Goal: Task Accomplishment & Management: Manage account settings

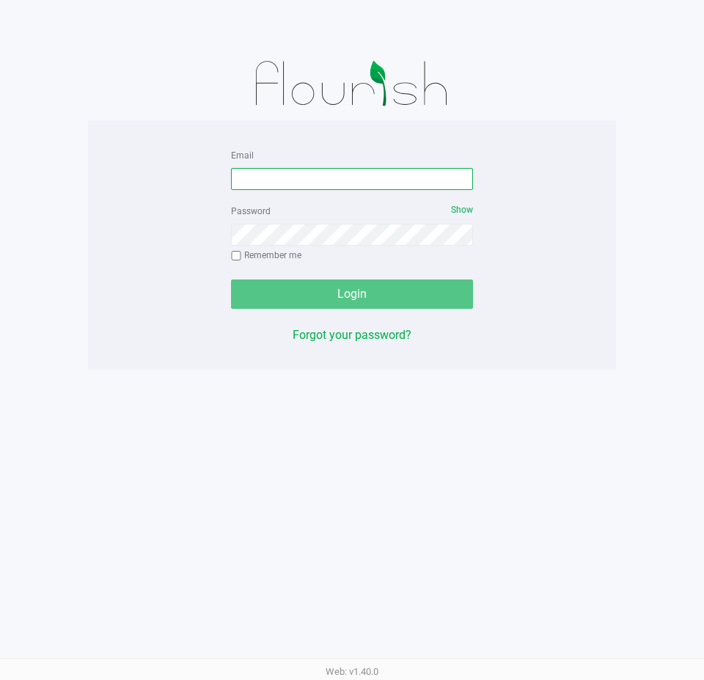
click at [304, 180] on input "Email" at bounding box center [352, 179] width 242 height 22
type input "[EMAIL_ADDRESS][DOMAIN_NAME]"
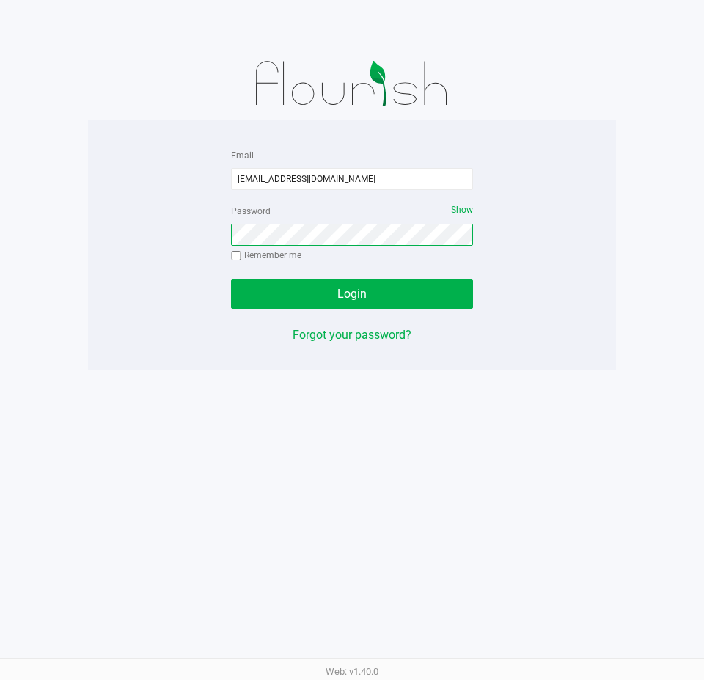
click at [231, 279] on button "Login" at bounding box center [352, 293] width 242 height 29
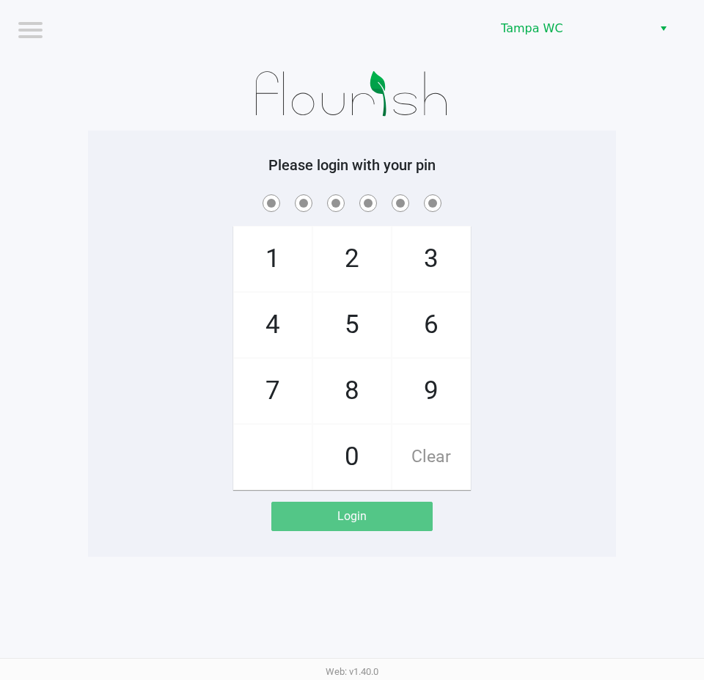
click at [557, 199] on span at bounding box center [352, 202] width 506 height 23
checkbox input "true"
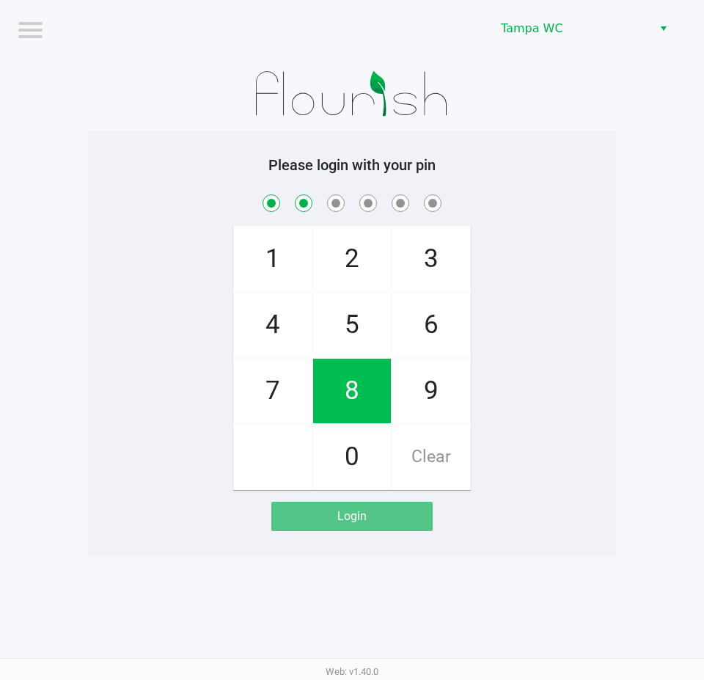
checkbox input "true"
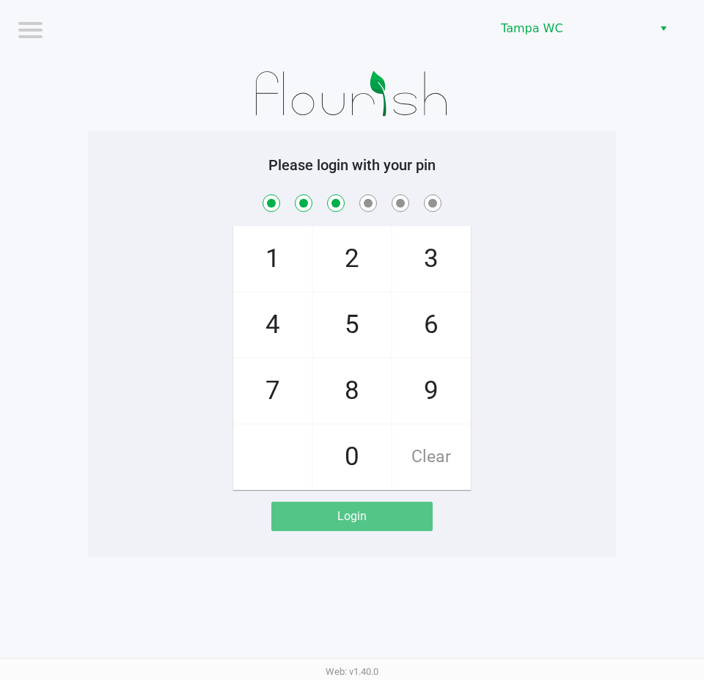
checkbox input "true"
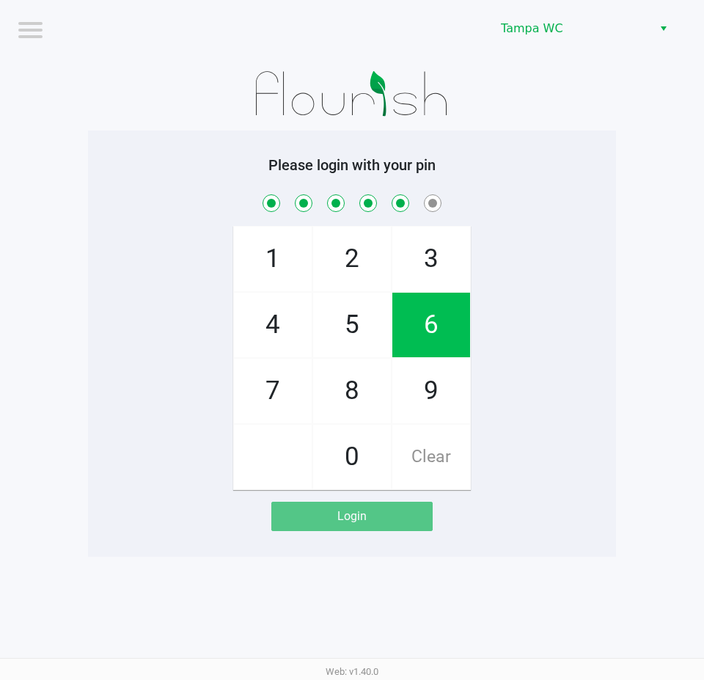
checkbox input "true"
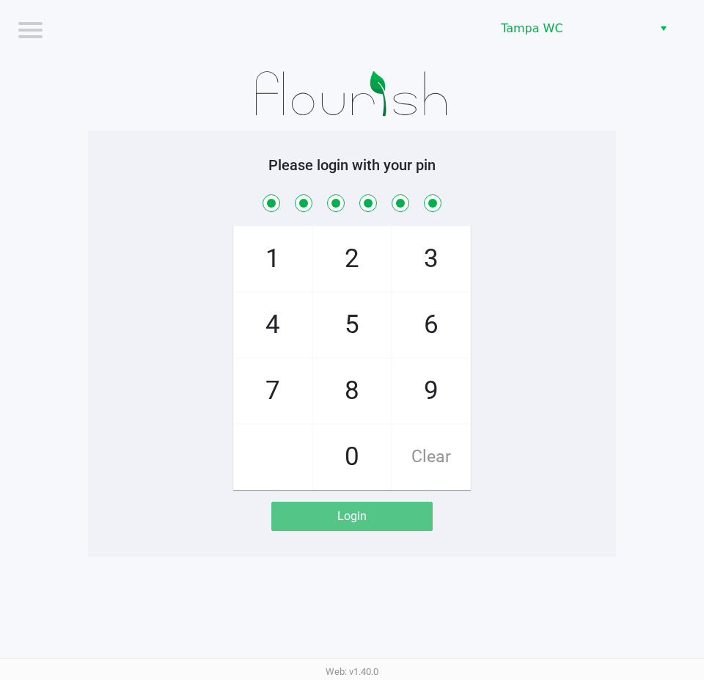
checkbox input "true"
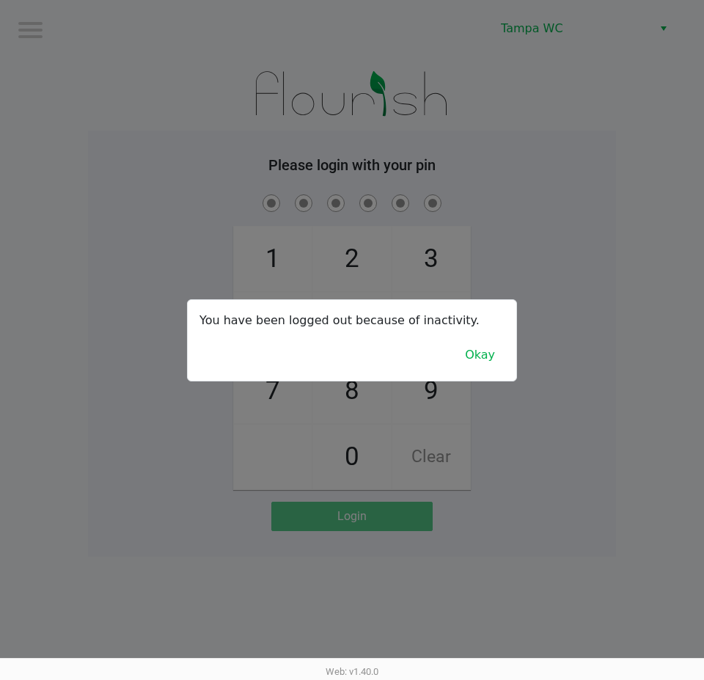
click at [476, 376] on div "You have been logged out because of inactivity. Okay" at bounding box center [352, 340] width 329 height 81
click at [479, 366] on button "Okay" at bounding box center [480, 355] width 49 height 28
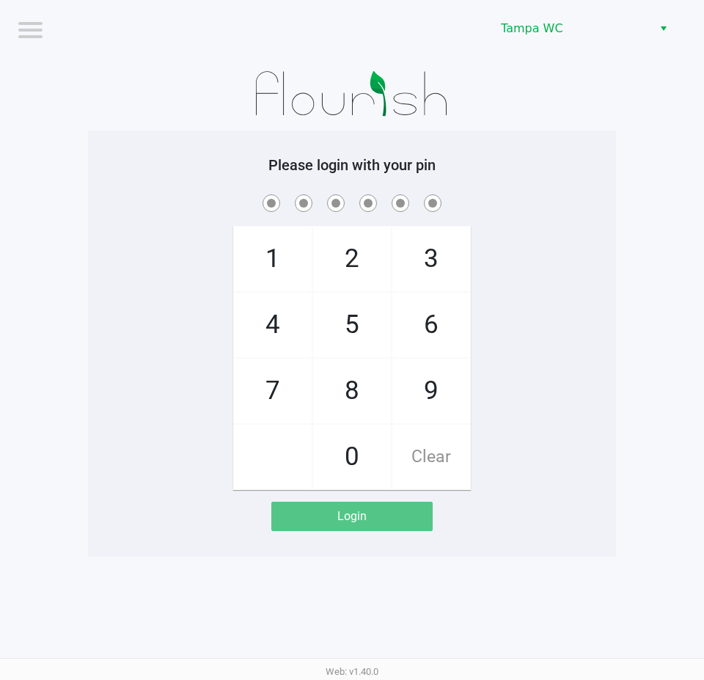
click at [645, 295] on app-pos-login-wrapper "Logout Tampa WC Please login with your pin 1 4 7 2 5 8 0 3 6 9 Clear Login" at bounding box center [352, 278] width 704 height 557
checkbox input "true"
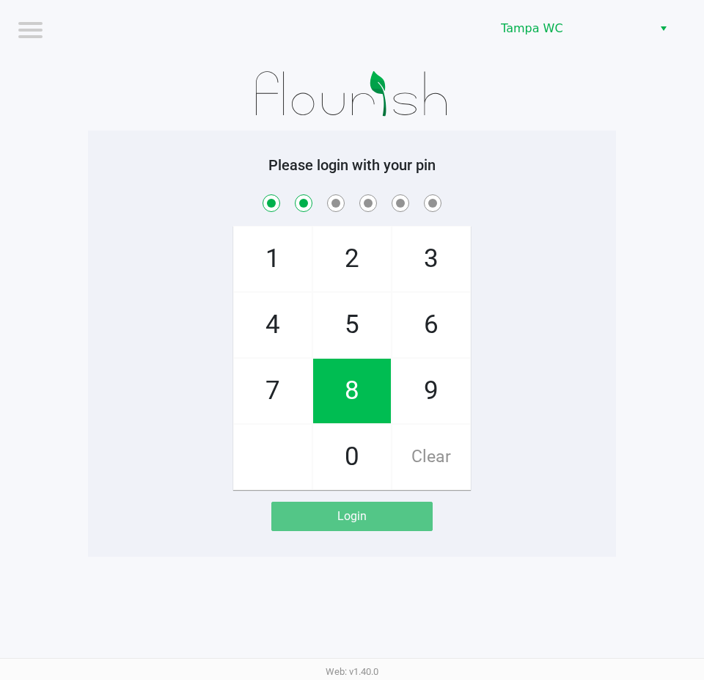
checkbox input "true"
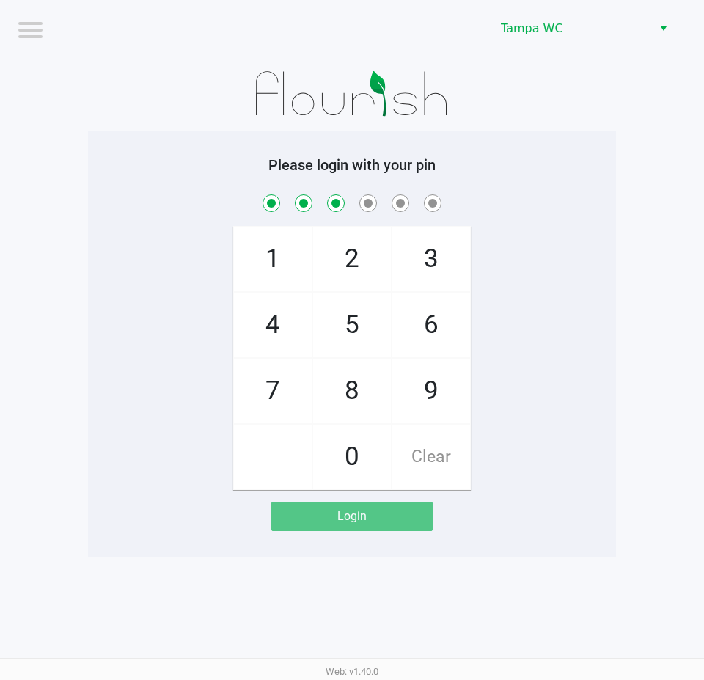
checkbox input "true"
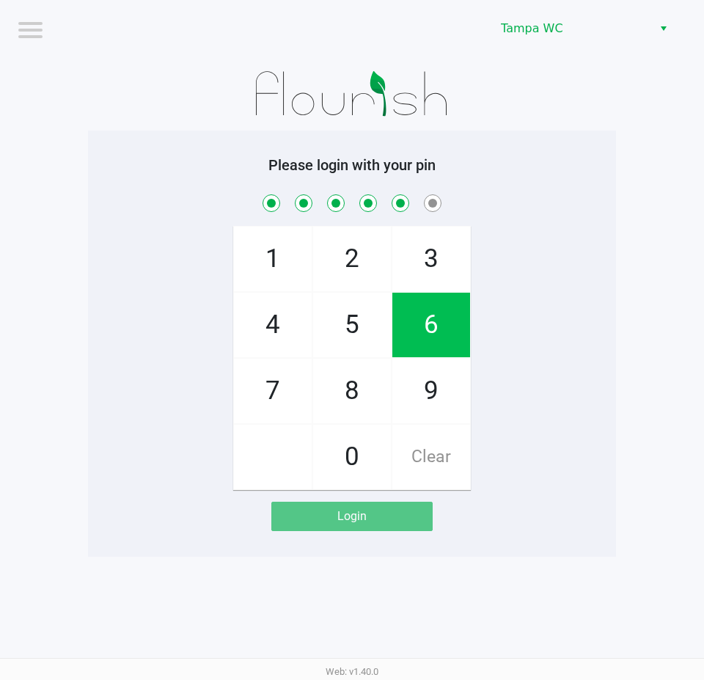
checkbox input "true"
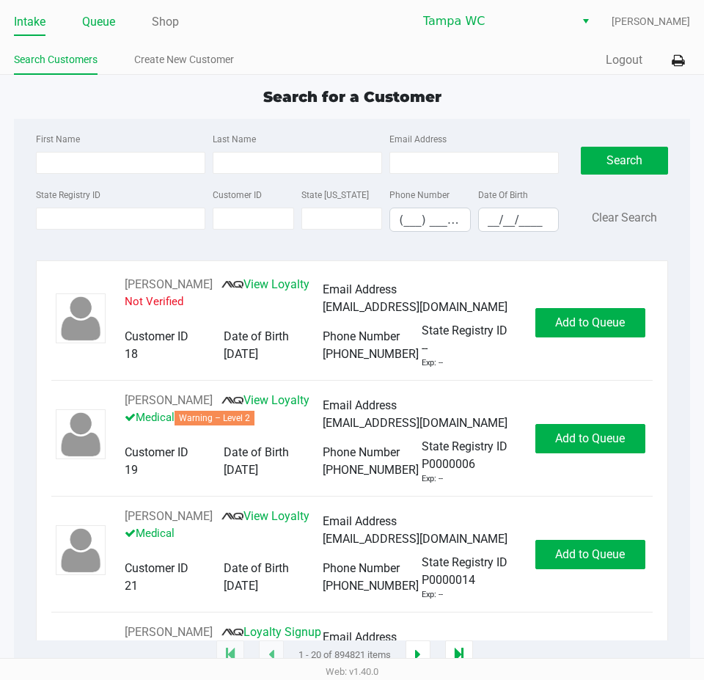
click at [113, 19] on link "Queue" at bounding box center [98, 22] width 33 height 21
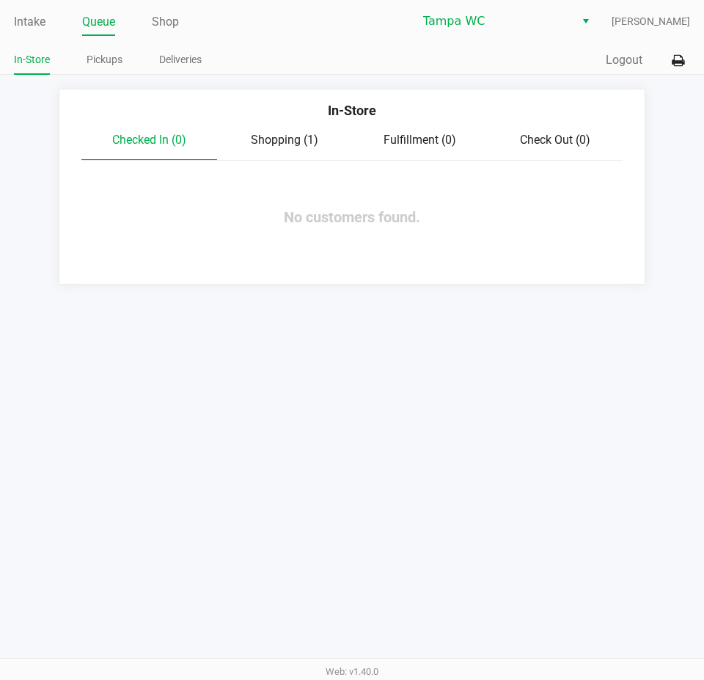
click at [122, 52] on ul "In-Store Pickups Deliveries" at bounding box center [183, 61] width 338 height 25
drag, startPoint x: 120, startPoint y: 52, endPoint x: 109, endPoint y: 54, distance: 11.1
click at [120, 52] on link "Pickups" at bounding box center [105, 60] width 36 height 18
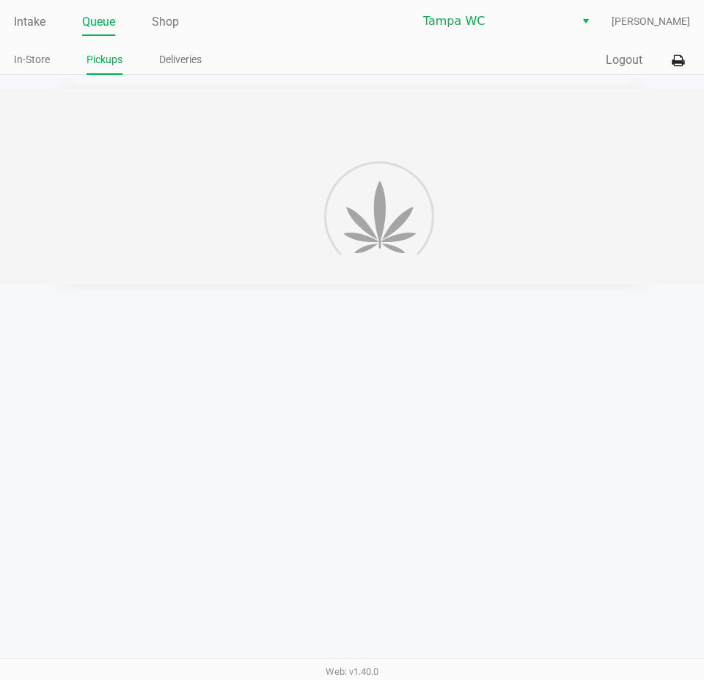
click at [109, 54] on link "Pickups" at bounding box center [105, 60] width 36 height 18
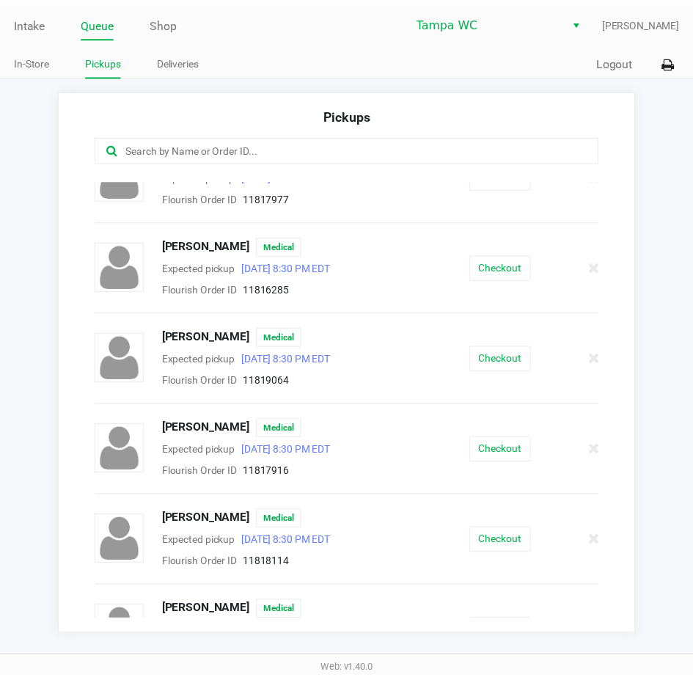
scroll to position [73, 0]
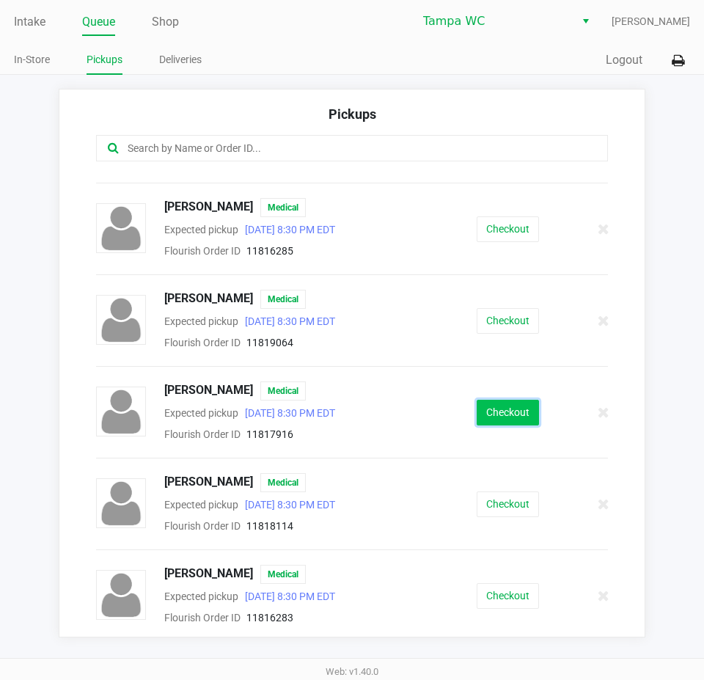
click at [508, 406] on button "Checkout" at bounding box center [508, 413] width 62 height 26
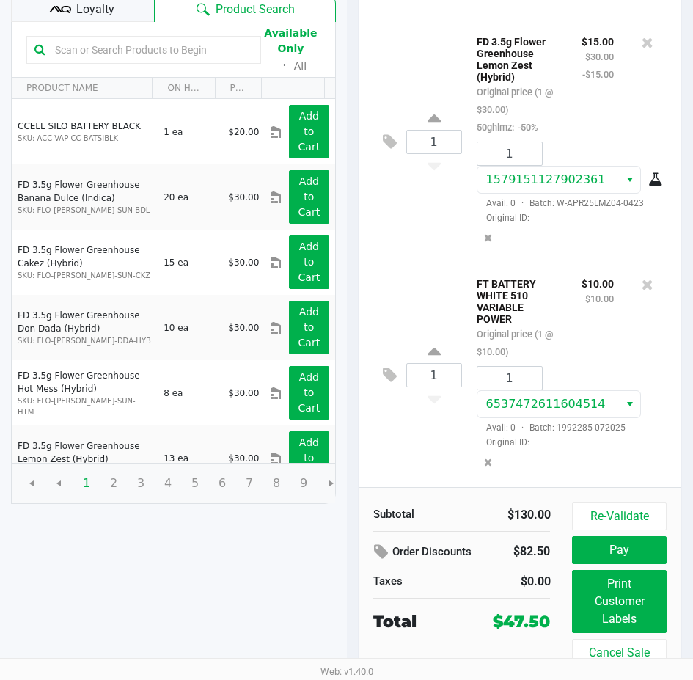
scroll to position [186, 0]
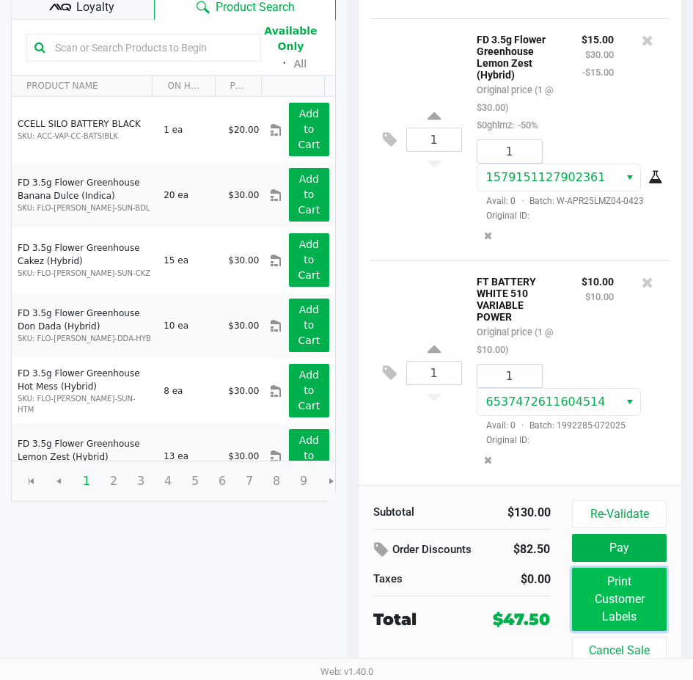
click at [626, 590] on button "Print Customer Labels" at bounding box center [619, 599] width 94 height 63
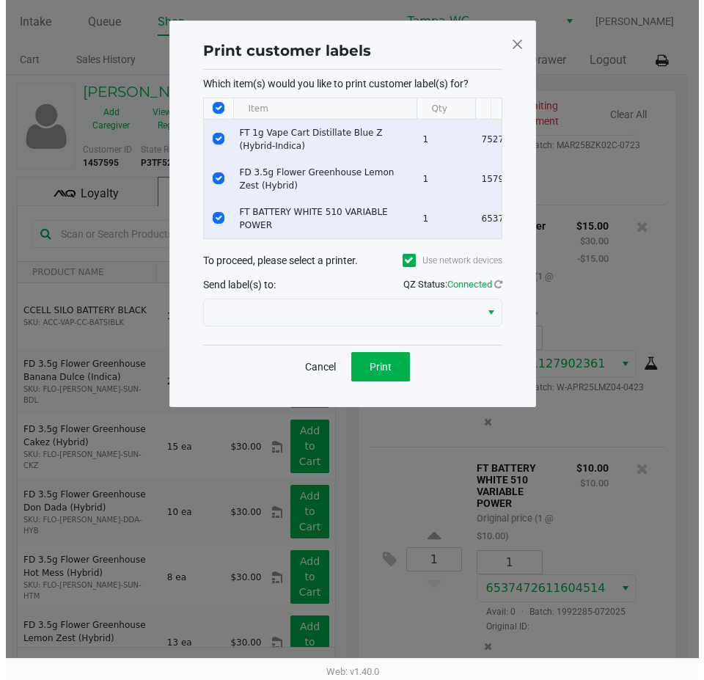
scroll to position [0, 0]
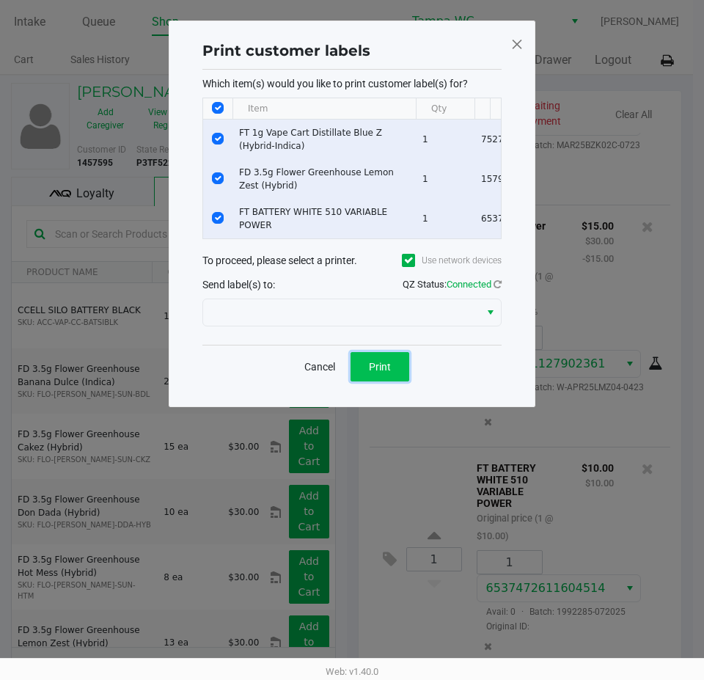
click at [383, 381] on button "Print" at bounding box center [380, 366] width 59 height 29
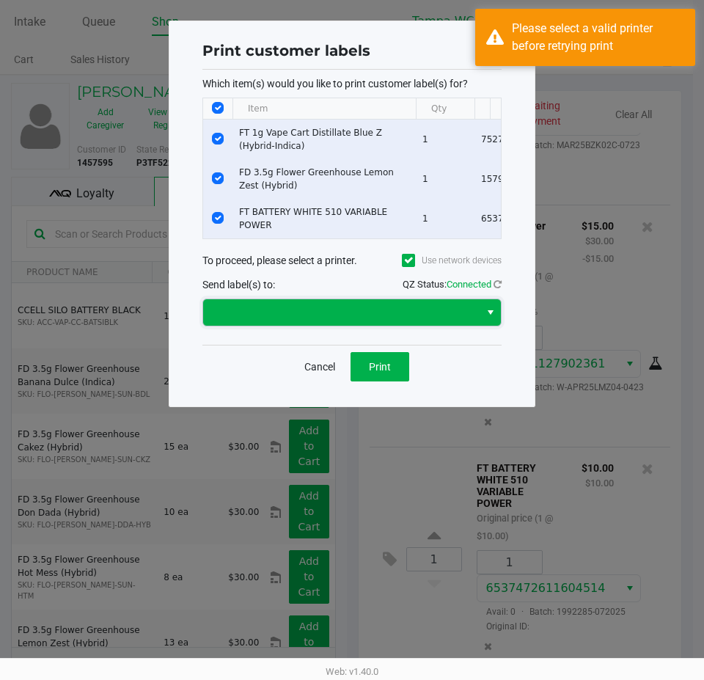
click at [356, 321] on span at bounding box center [341, 313] width 259 height 18
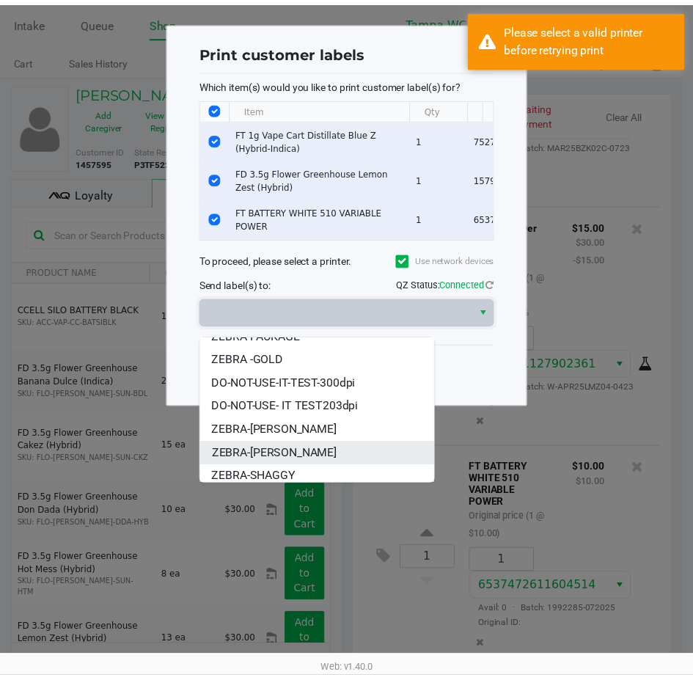
scroll to position [41, 0]
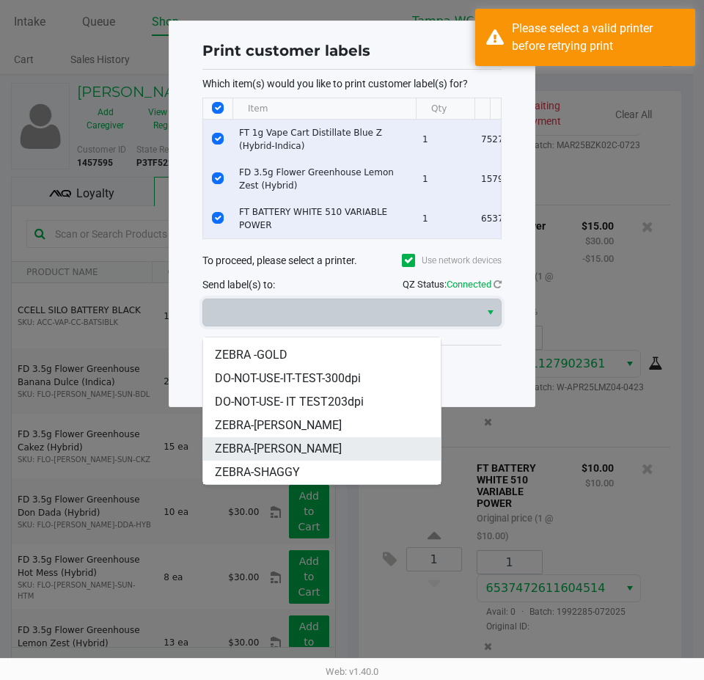
click at [315, 441] on span "ZEBRA-WILLOW-SMITH" at bounding box center [278, 449] width 127 height 18
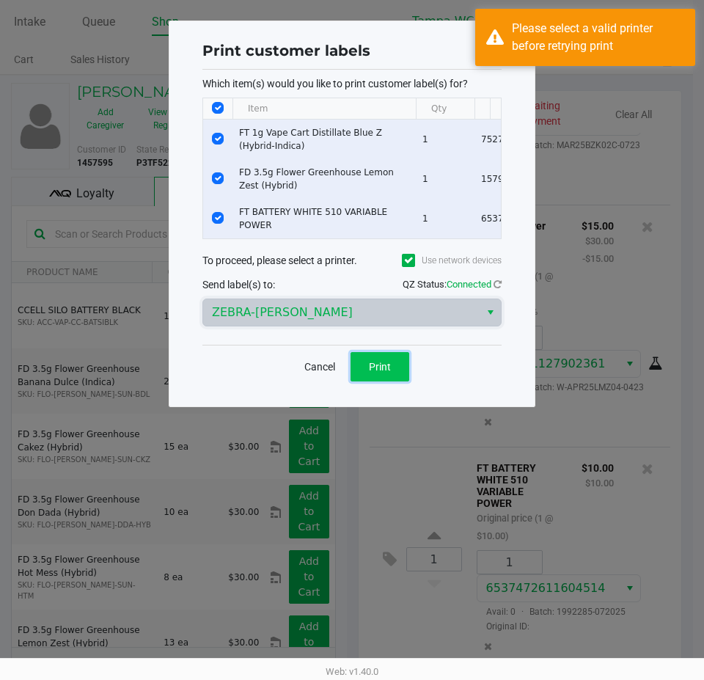
click at [366, 381] on button "Print" at bounding box center [380, 366] width 59 height 29
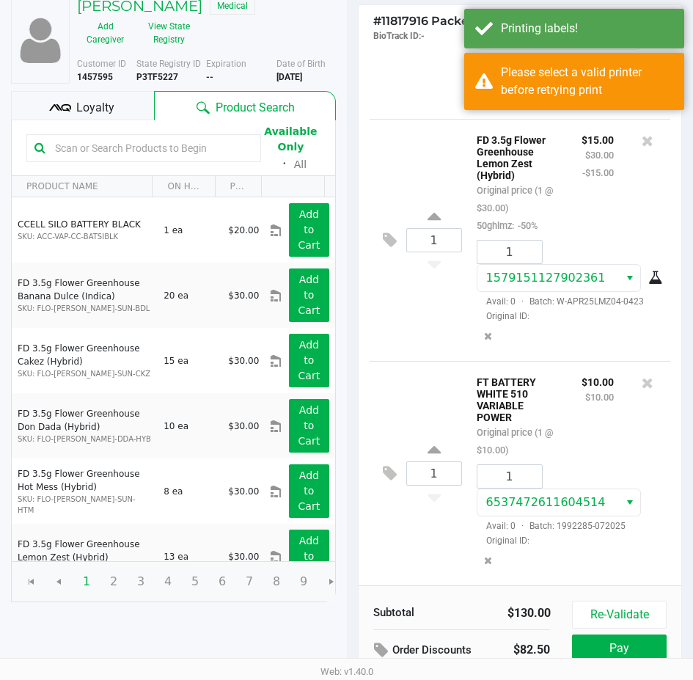
scroll to position [186, 0]
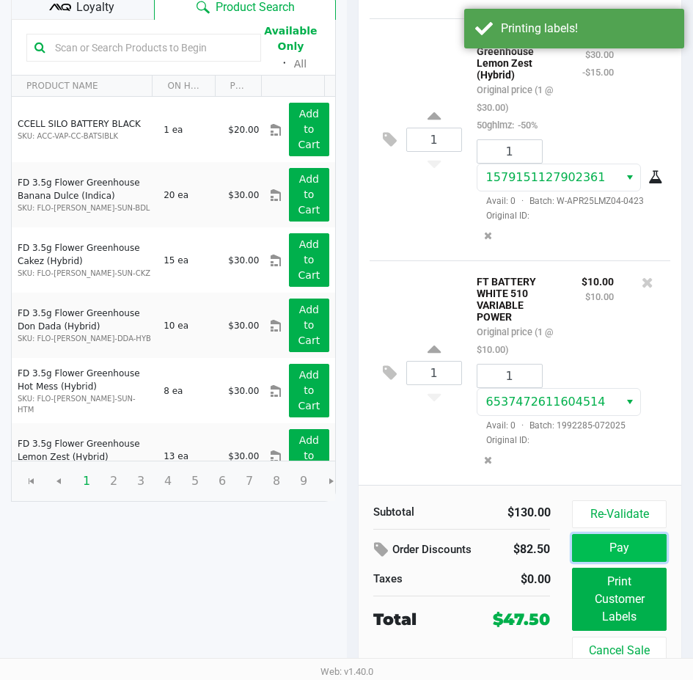
click at [601, 552] on button "Pay" at bounding box center [619, 548] width 94 height 28
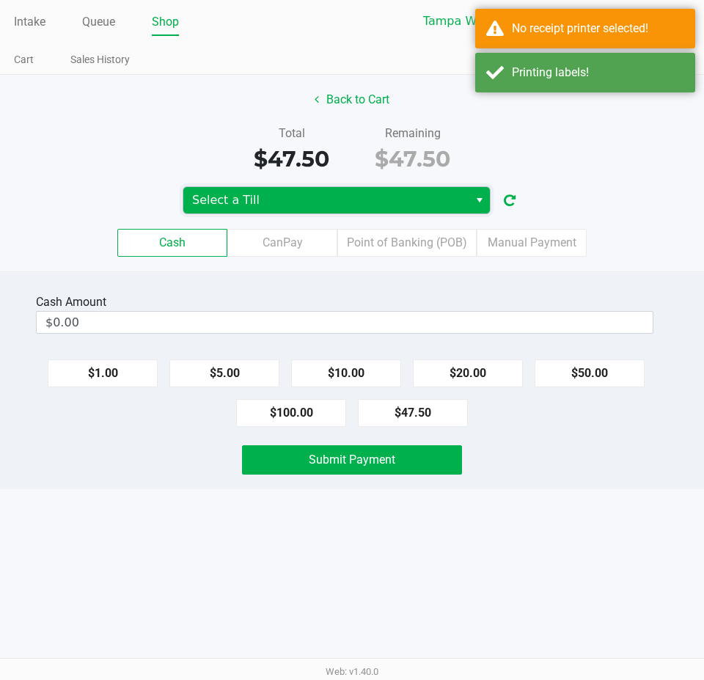
click at [288, 201] on span "Select a Till" at bounding box center [326, 200] width 268 height 18
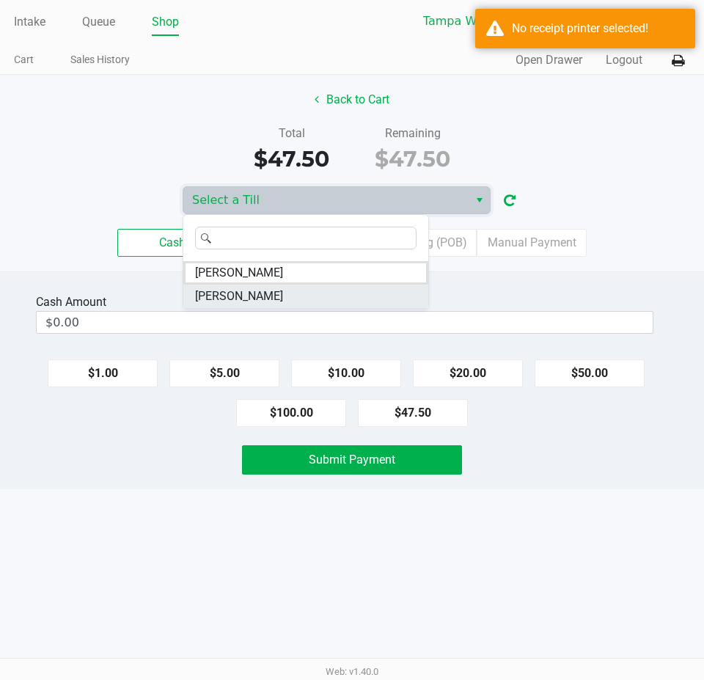
click at [263, 287] on li "WILLOW-SMITH" at bounding box center [305, 296] width 245 height 23
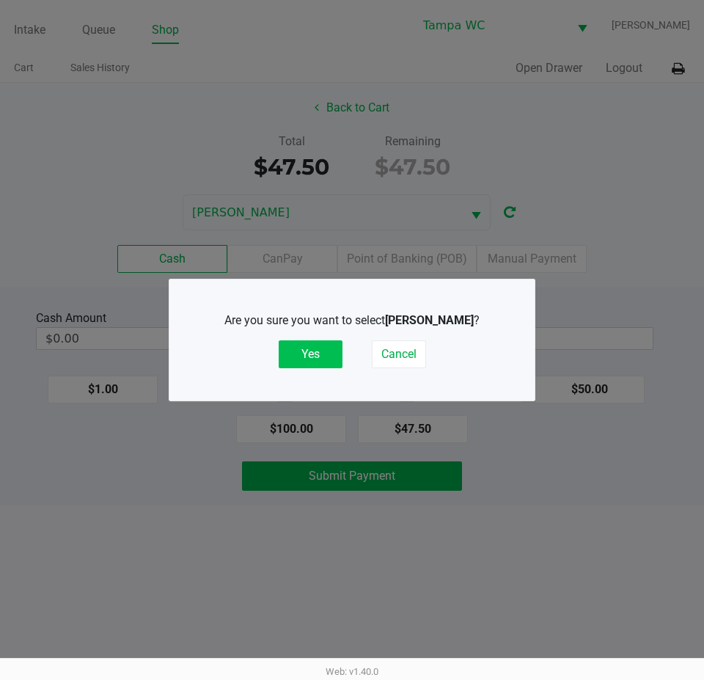
click at [293, 352] on button "Yes" at bounding box center [311, 354] width 64 height 28
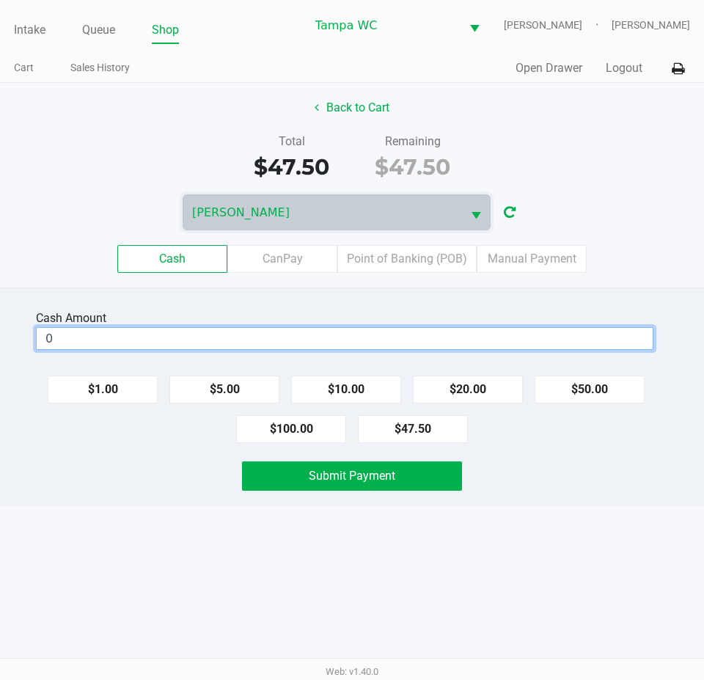
click at [205, 342] on input "0" at bounding box center [345, 338] width 616 height 21
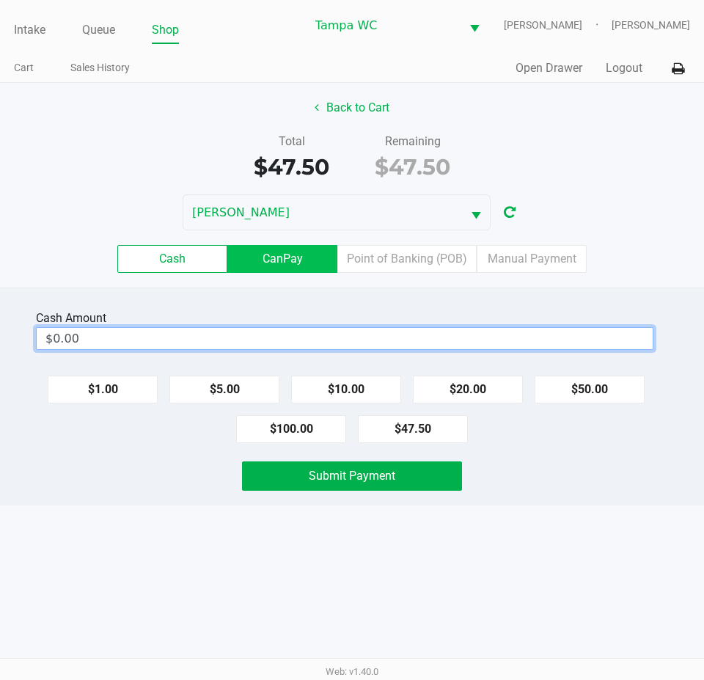
click at [260, 273] on label "CanPay" at bounding box center [282, 259] width 110 height 28
click at [0, 0] on 2 "CanPay" at bounding box center [0, 0] width 0 height 0
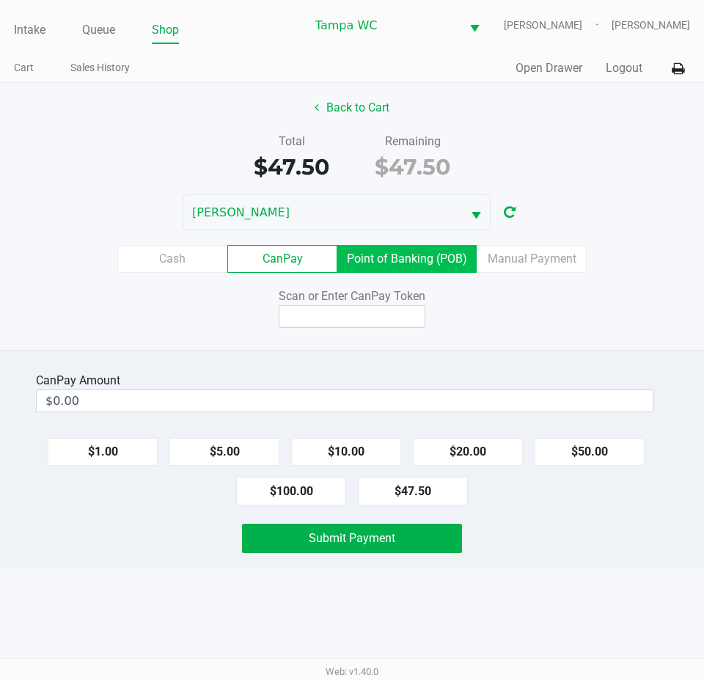
click at [355, 265] on label "Point of Banking (POB)" at bounding box center [406, 259] width 139 height 28
click at [0, 0] on 7 "Point of Banking (POB)" at bounding box center [0, 0] width 0 height 0
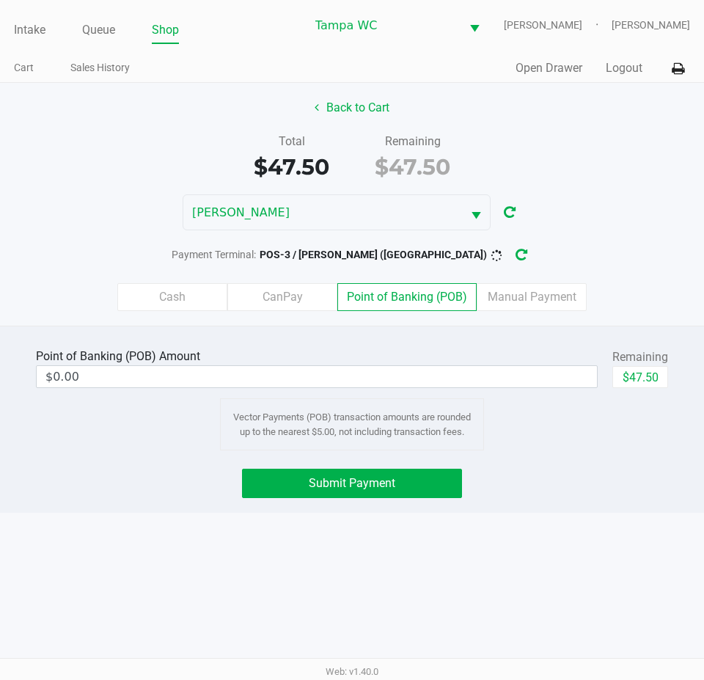
click at [87, 391] on div "Point of Banking (POB) Amount $0.00" at bounding box center [317, 368] width 562 height 46
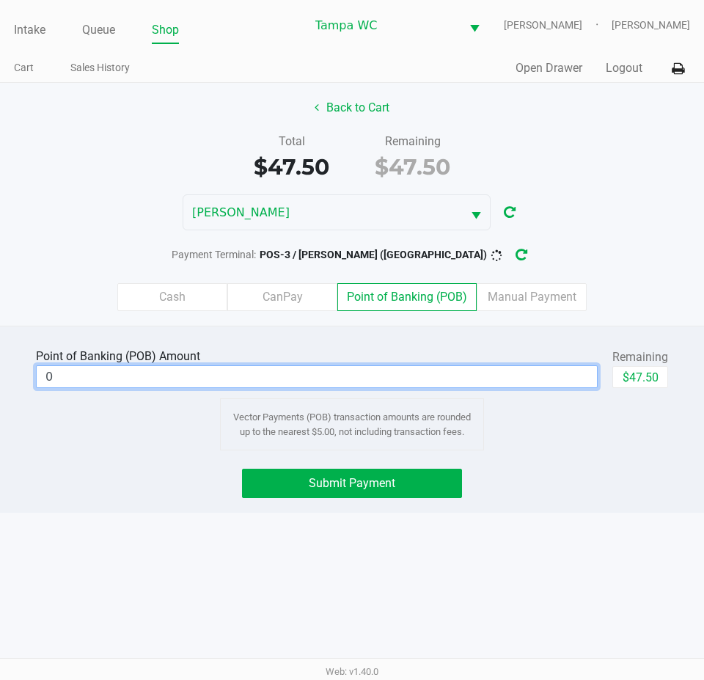
click at [90, 386] on input "0" at bounding box center [317, 376] width 560 height 21
click at [131, 533] on div "Intake Queue Shop Tampa WC WILLOW-SMITH Chasen Lauterbach-West Cart Sales Histo…" at bounding box center [352, 340] width 704 height 680
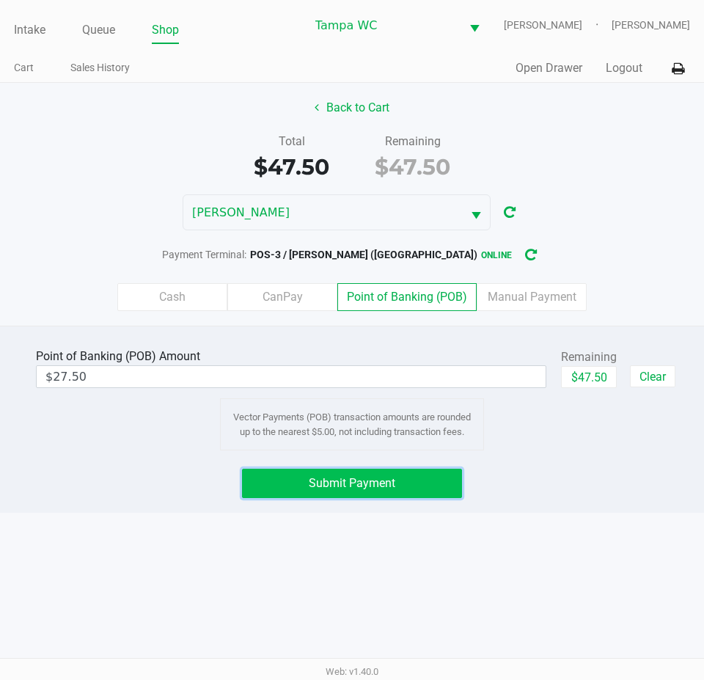
click at [305, 493] on button "Submit Payment" at bounding box center [352, 483] width 220 height 29
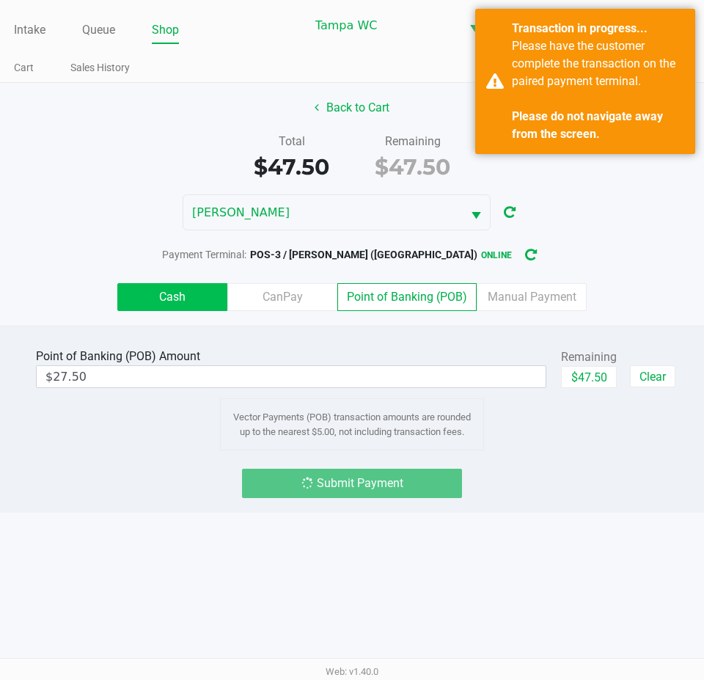
click at [162, 311] on label "Cash" at bounding box center [172, 297] width 110 height 28
click at [0, 0] on 0 "Cash" at bounding box center [0, 0] width 0 height 0
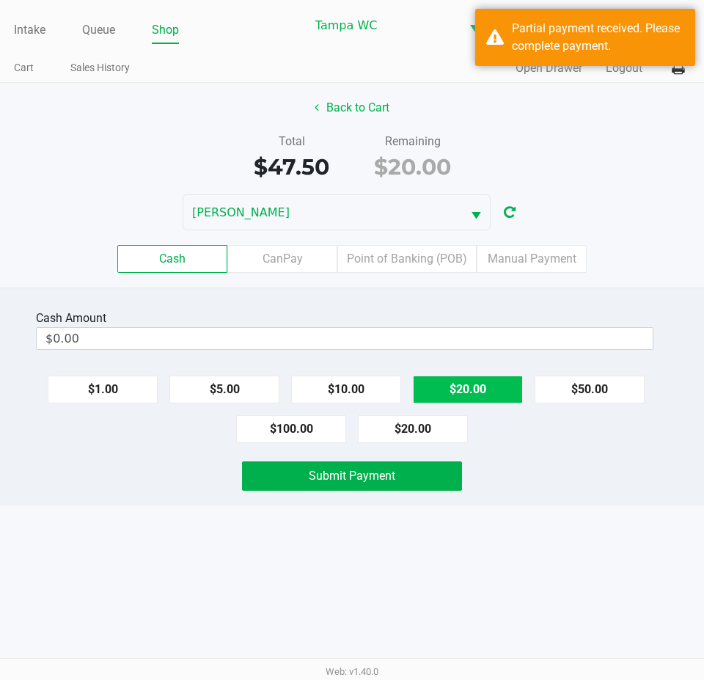
click at [488, 403] on button "$20.00" at bounding box center [468, 390] width 110 height 28
type input "$20.00"
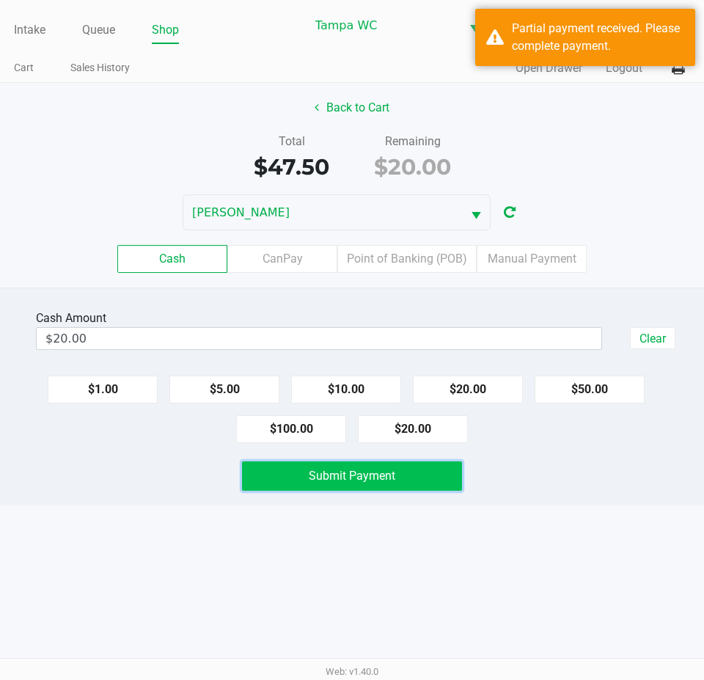
click at [411, 491] on button "Submit Payment" at bounding box center [352, 475] width 220 height 29
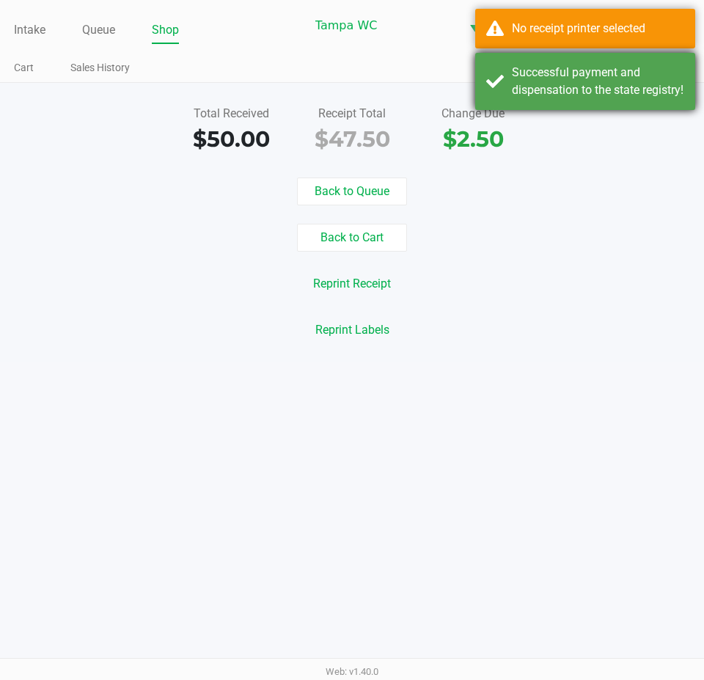
click at [591, 103] on div "Total Received $50.00 Receipt Total $47.50 Change Due $2.50 Back to Queue Back …" at bounding box center [352, 222] width 704 height 279
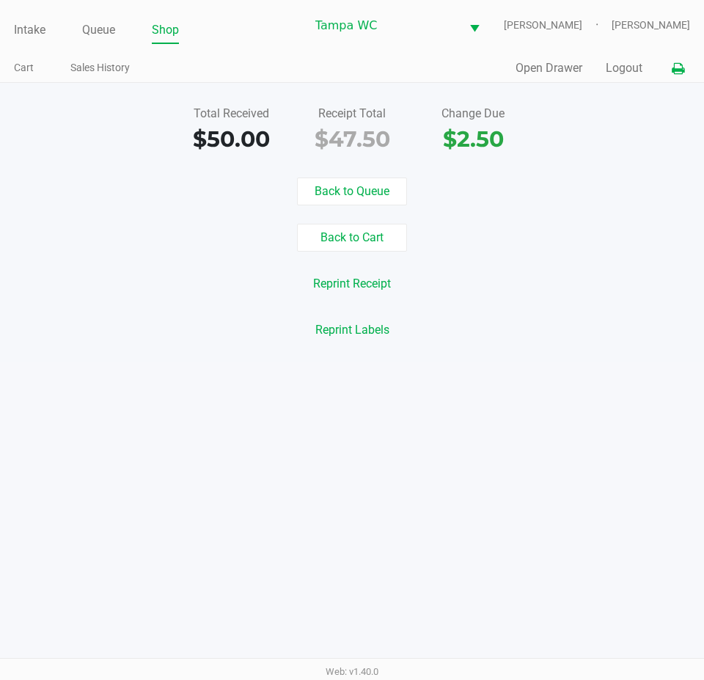
click at [669, 78] on button at bounding box center [678, 68] width 24 height 27
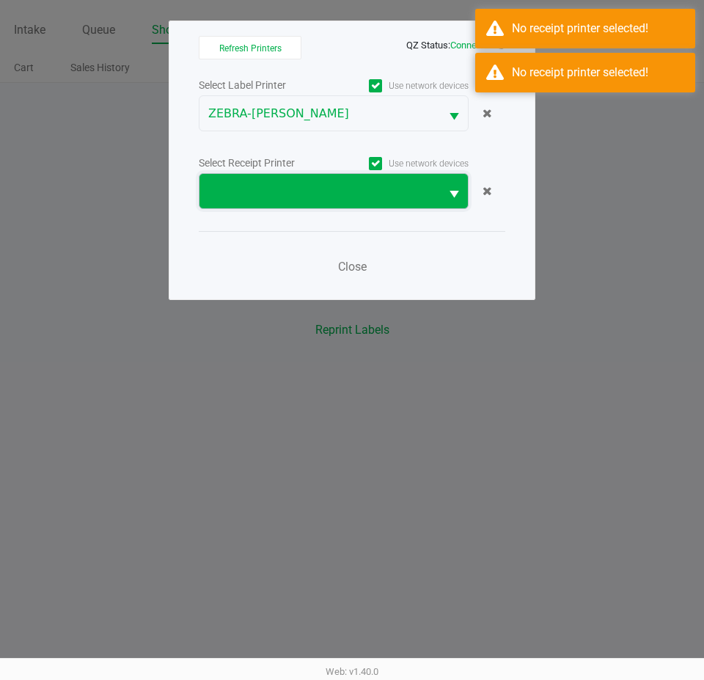
click at [276, 188] on span at bounding box center [319, 192] width 223 height 18
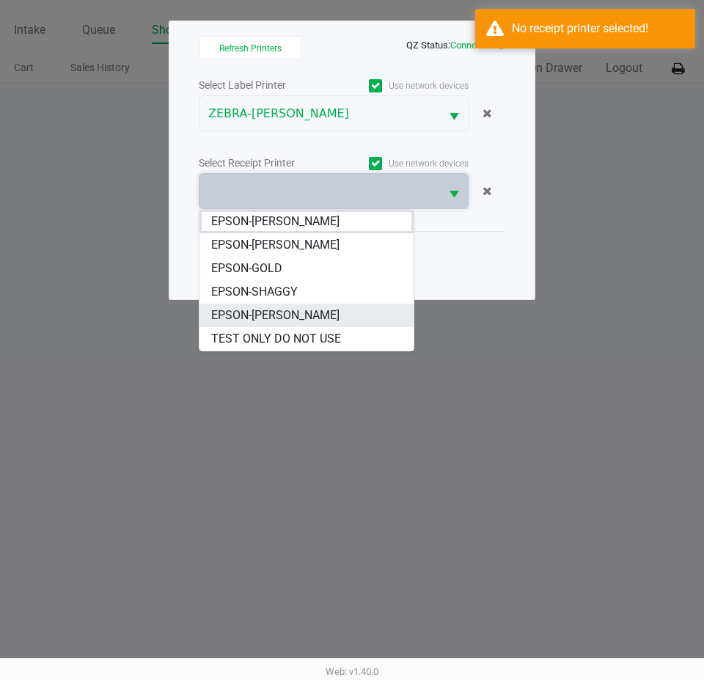
click at [288, 310] on span "EPSON-WILLOW-SMITH" at bounding box center [275, 316] width 128 height 18
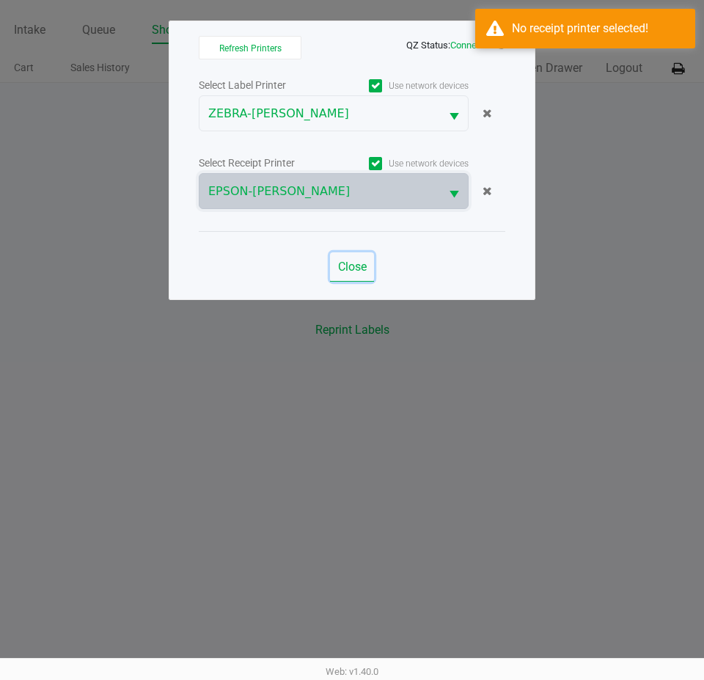
click at [340, 259] on button "Close" at bounding box center [352, 266] width 44 height 29
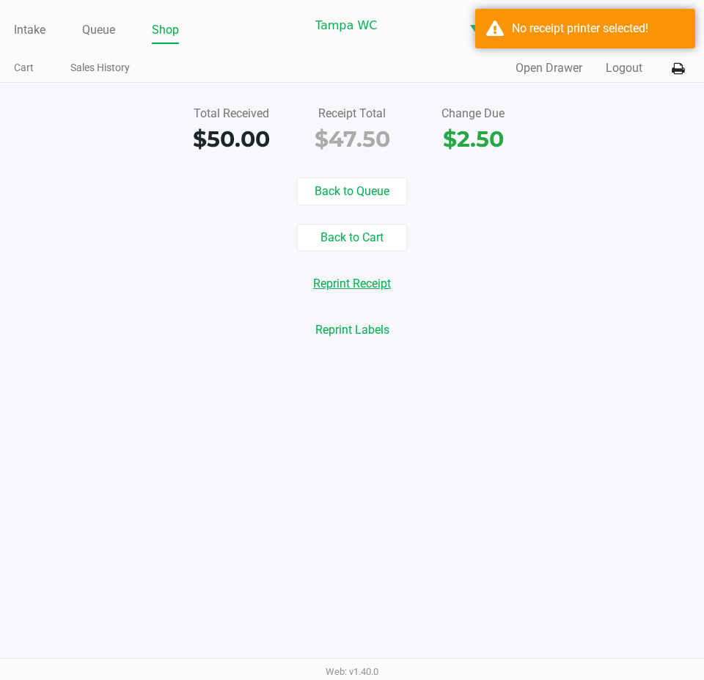
click at [362, 290] on button "Reprint Receipt" at bounding box center [352, 284] width 97 height 28
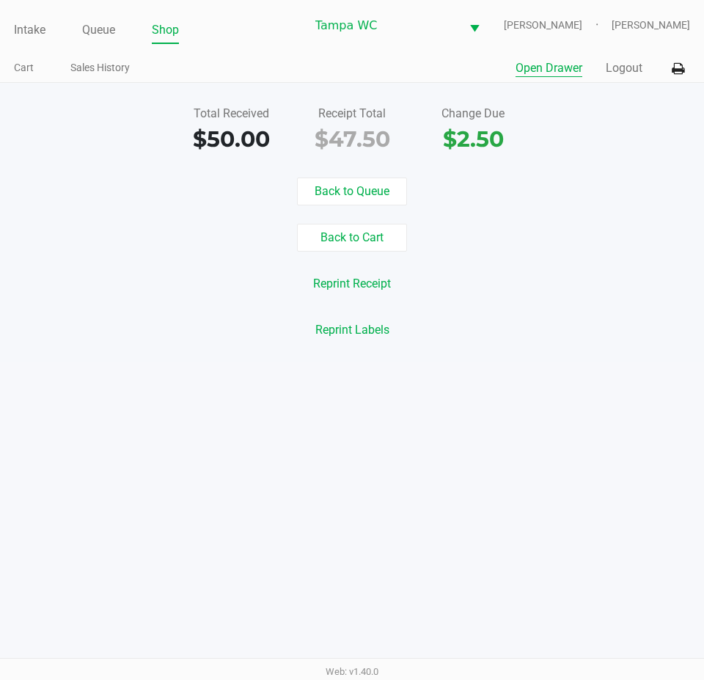
click at [530, 77] on button "Open Drawer" at bounding box center [549, 68] width 67 height 18
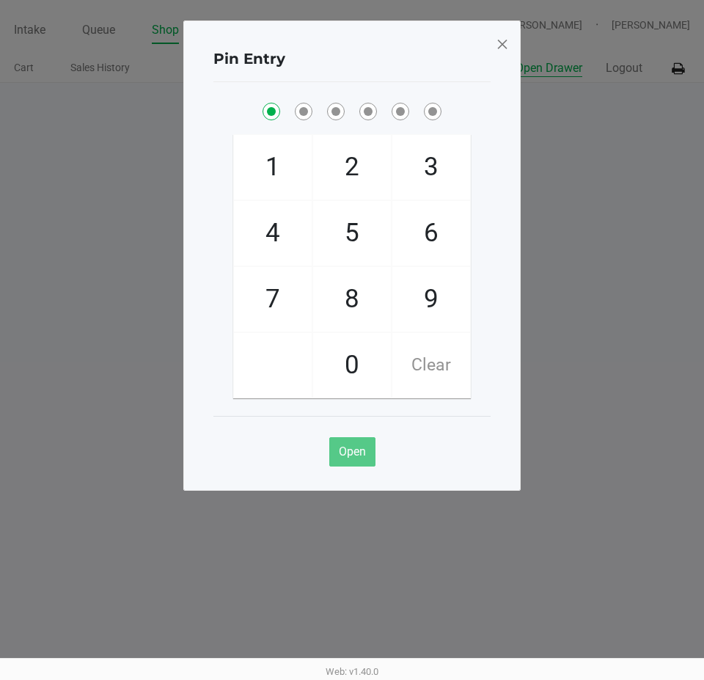
checkbox input "true"
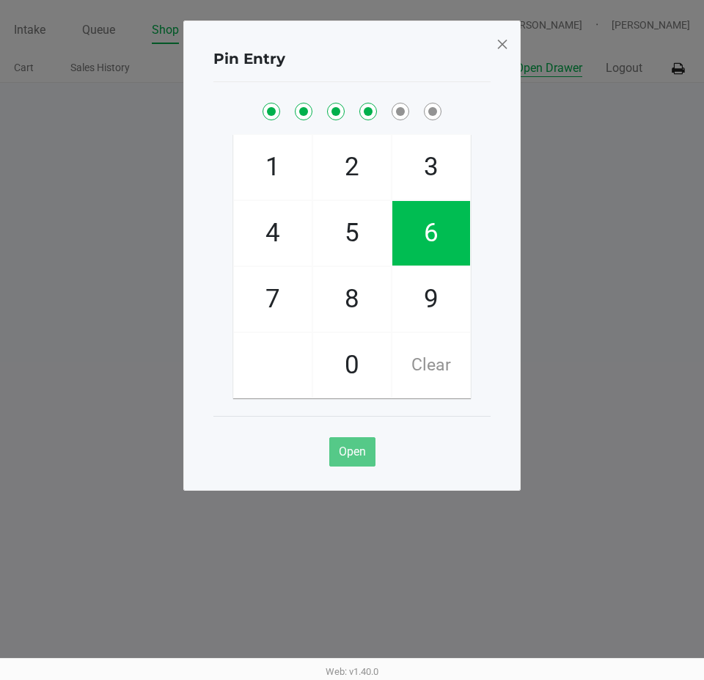
checkbox input "true"
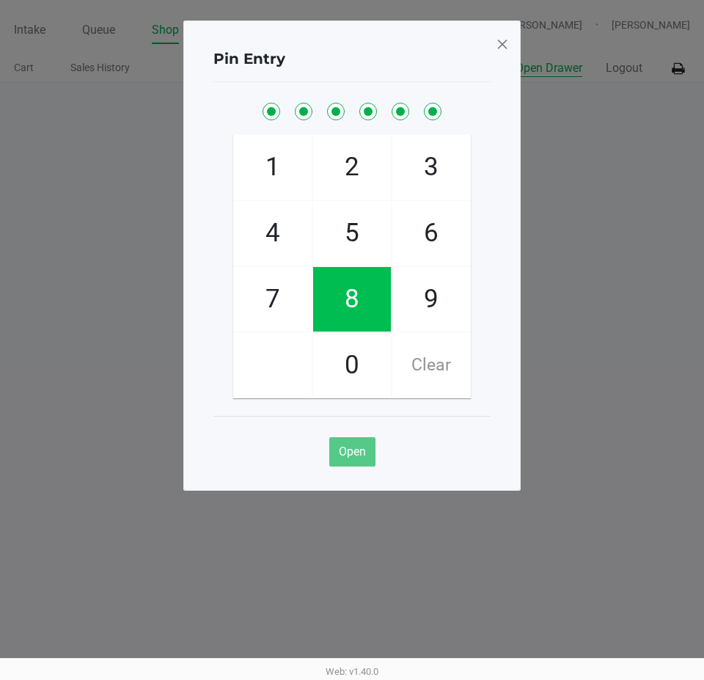
checkbox input "true"
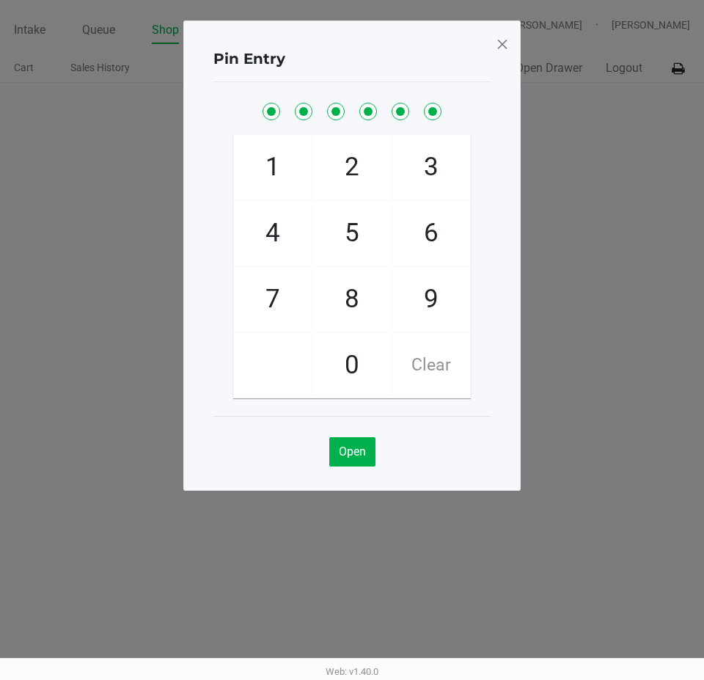
click at [509, 49] on div "Pin Entry 1 4 7 2 5 8 0 3 6 9 Clear Open" at bounding box center [351, 256] width 337 height 470
click at [508, 49] on span at bounding box center [502, 43] width 13 height 23
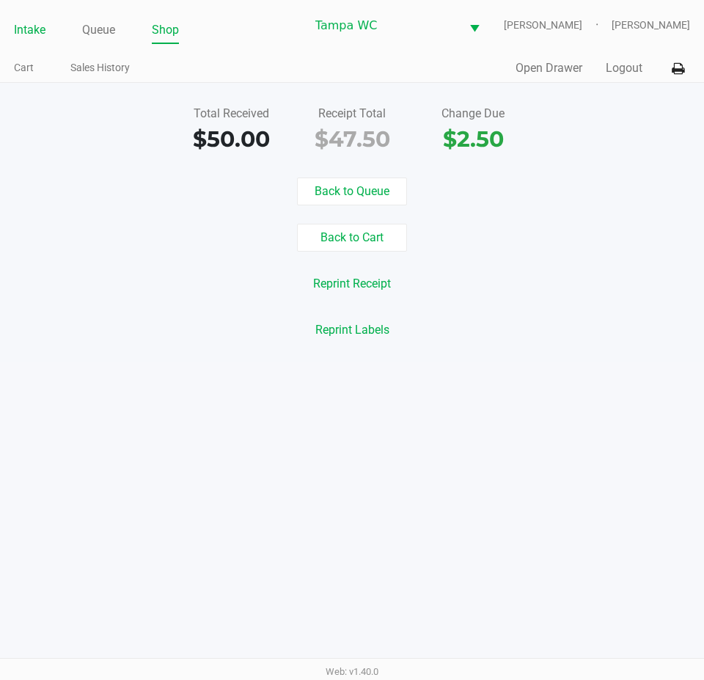
click at [42, 40] on link "Intake" at bounding box center [30, 30] width 32 height 21
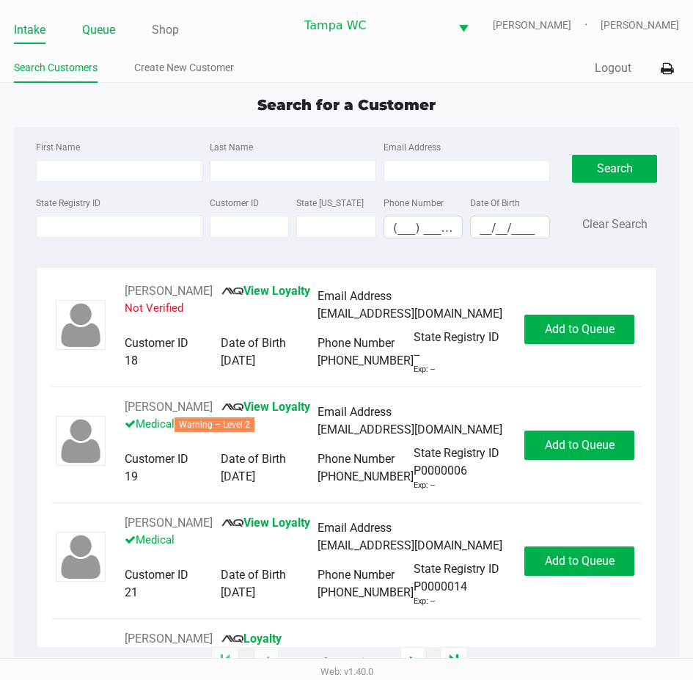
click at [92, 40] on link "Queue" at bounding box center [98, 30] width 33 height 21
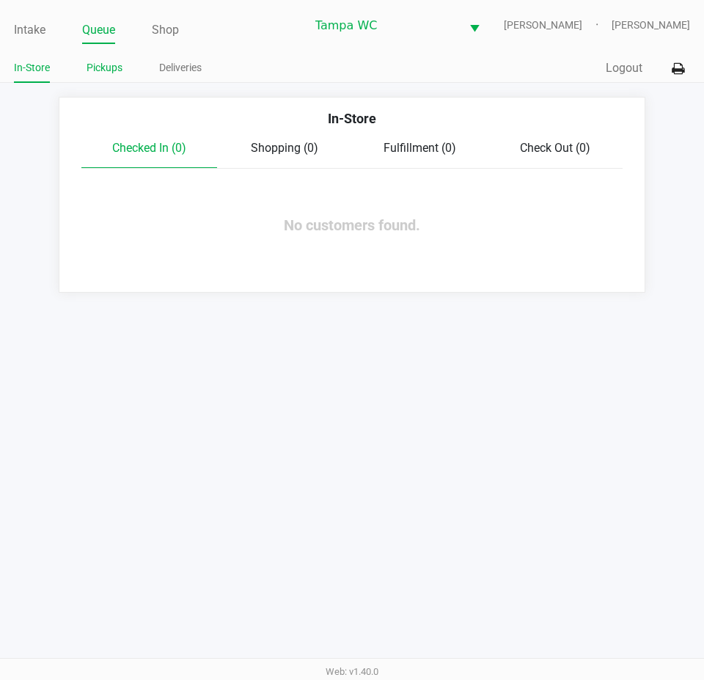
click at [120, 77] on link "Pickups" at bounding box center [105, 68] width 36 height 18
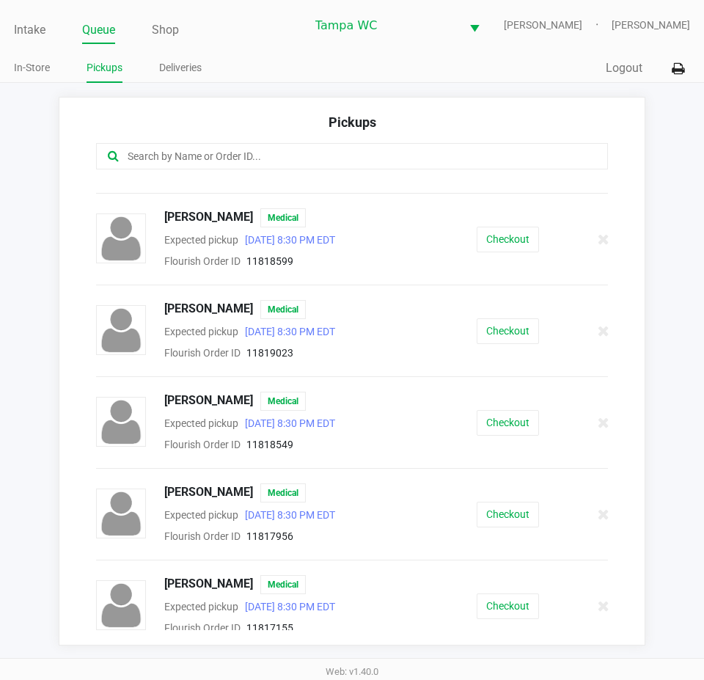
scroll to position [536, 0]
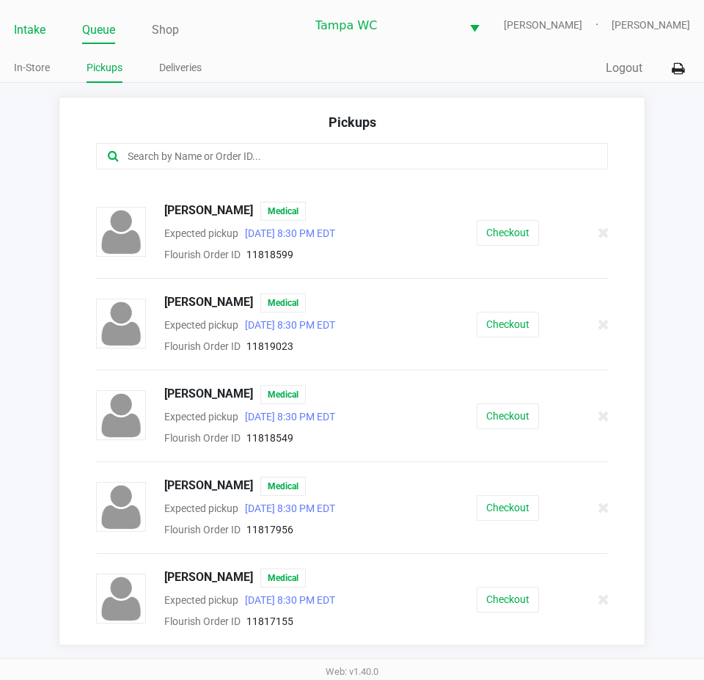
click at [37, 34] on link "Intake" at bounding box center [30, 30] width 32 height 21
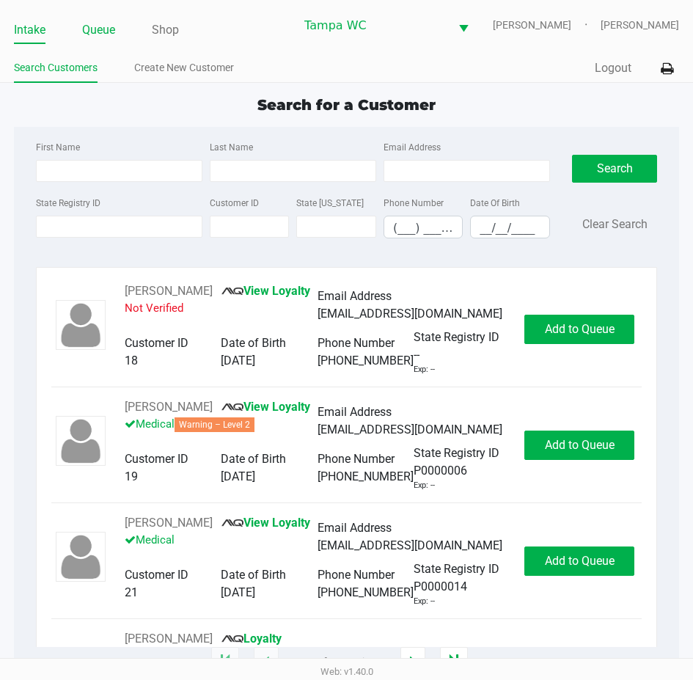
click at [110, 40] on link "Queue" at bounding box center [98, 30] width 33 height 21
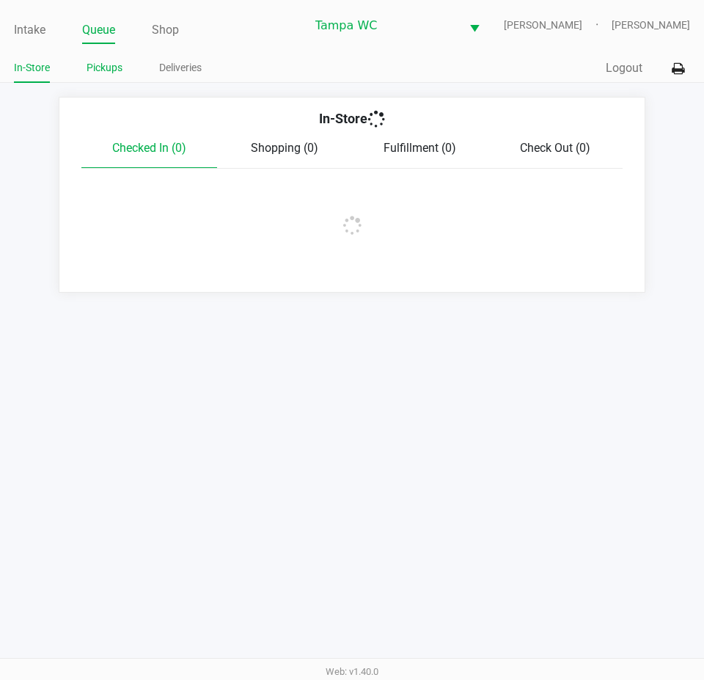
click at [106, 74] on link "Pickups" at bounding box center [105, 68] width 36 height 18
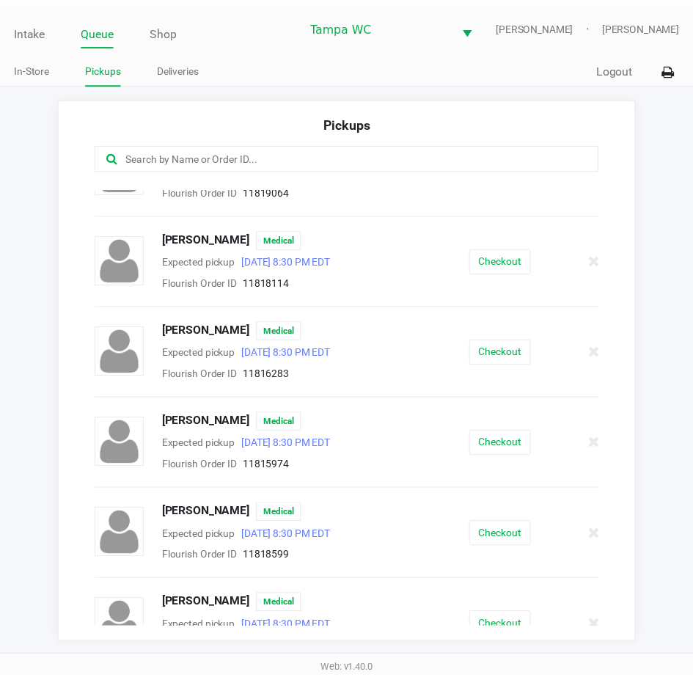
scroll to position [367, 0]
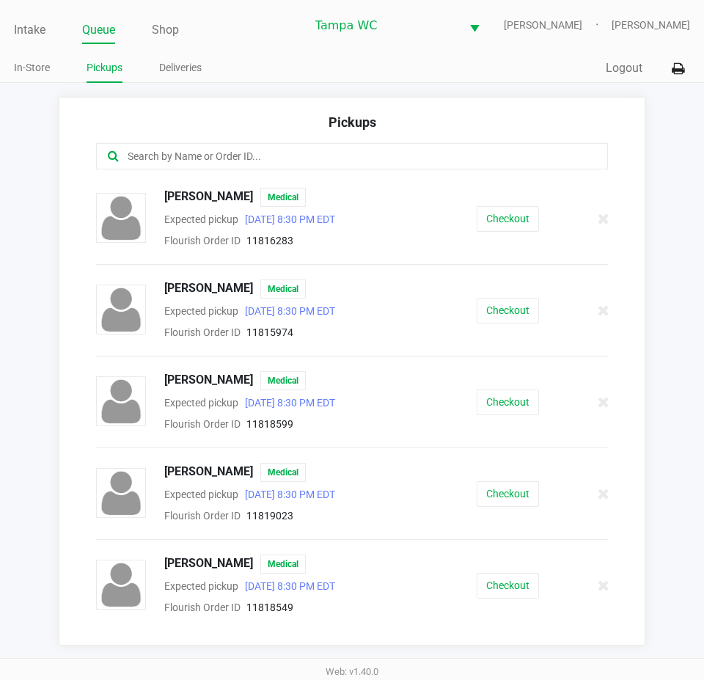
click at [535, 321] on div "Checkout" at bounding box center [507, 311] width 133 height 26
click at [526, 321] on div "Checkout" at bounding box center [507, 311] width 133 height 26
click at [521, 318] on button "Checkout" at bounding box center [508, 311] width 62 height 26
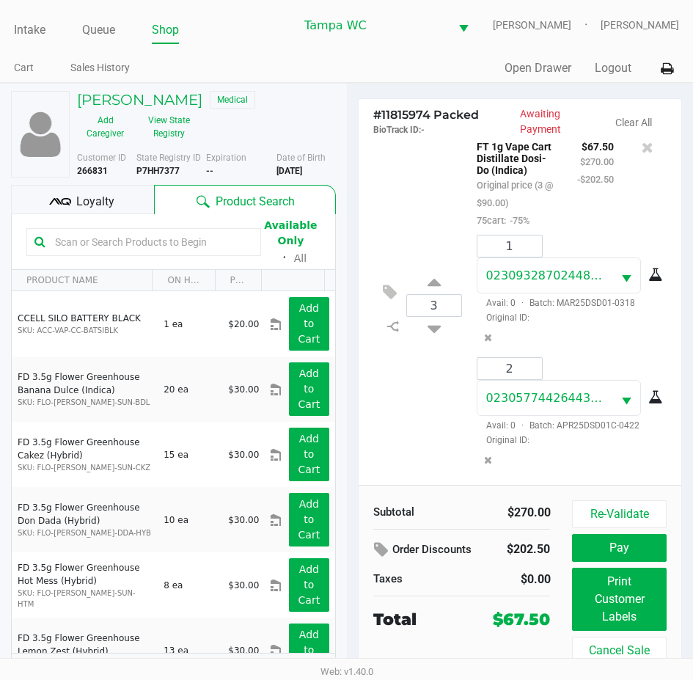
scroll to position [30, 0]
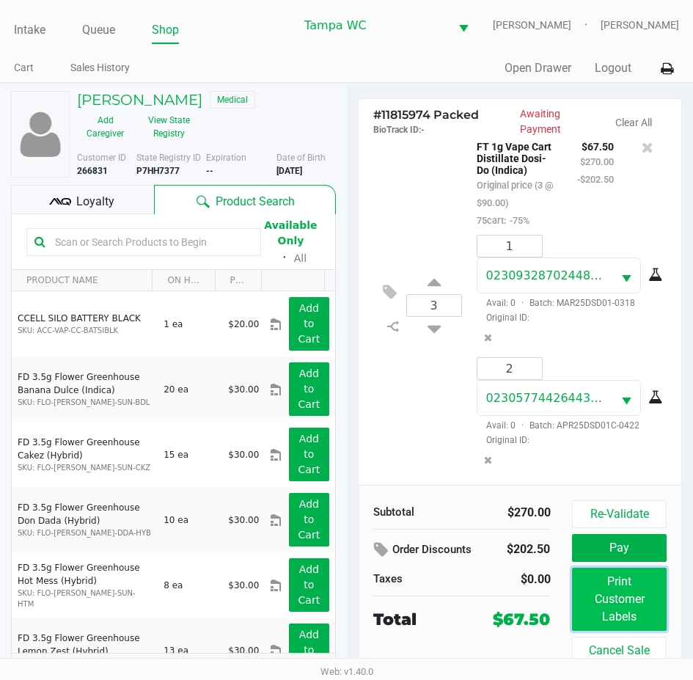
click at [595, 597] on button "Print Customer Labels" at bounding box center [619, 599] width 94 height 63
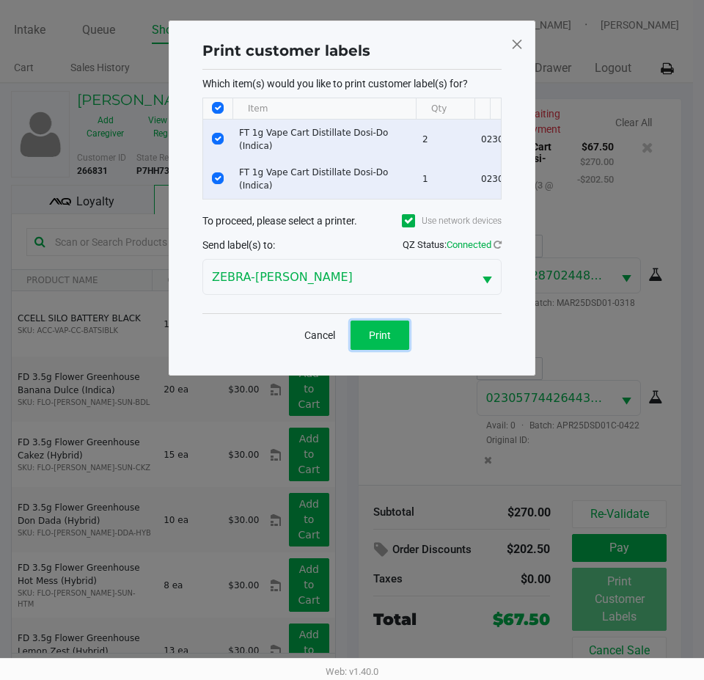
click at [398, 334] on button "Print" at bounding box center [380, 335] width 59 height 29
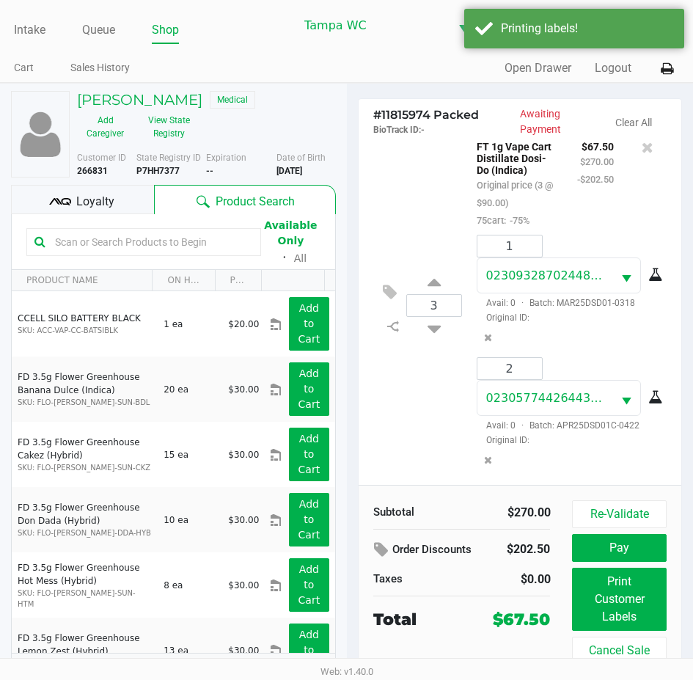
click at [139, 208] on div "Loyalty" at bounding box center [82, 199] width 143 height 29
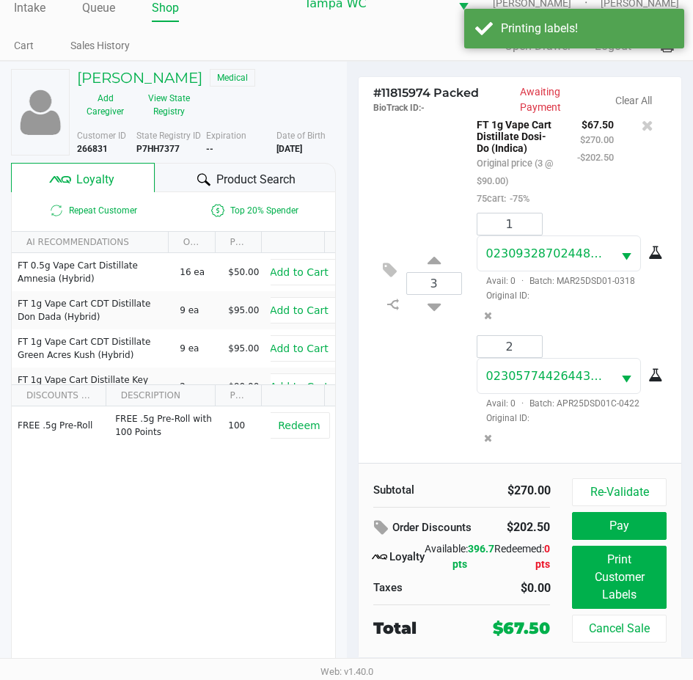
scroll to position [34, 0]
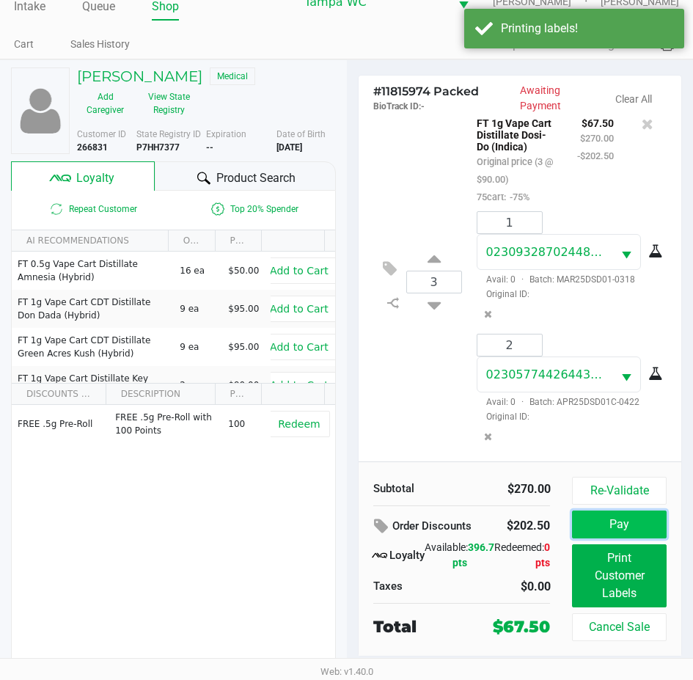
click at [612, 532] on button "Pay" at bounding box center [619, 525] width 94 height 28
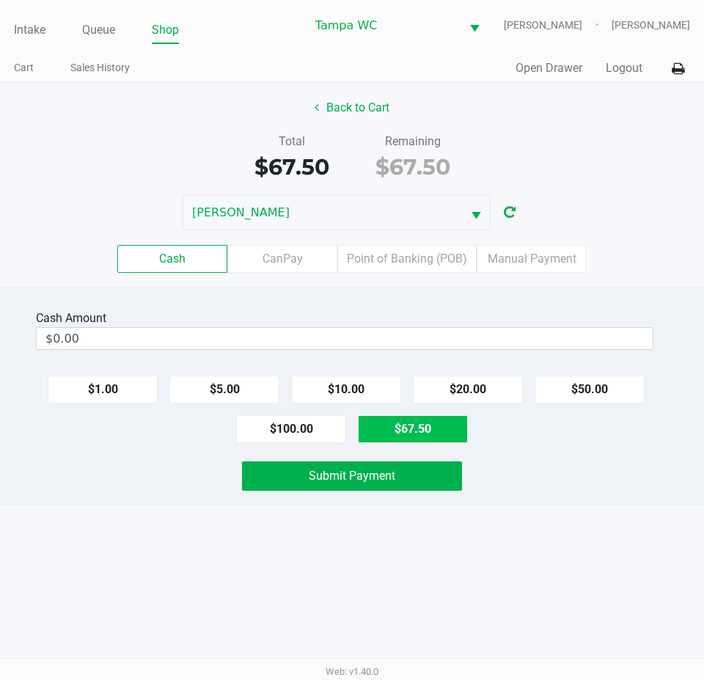
click at [446, 443] on button "$67.50" at bounding box center [413, 429] width 110 height 28
type input "$67.50"
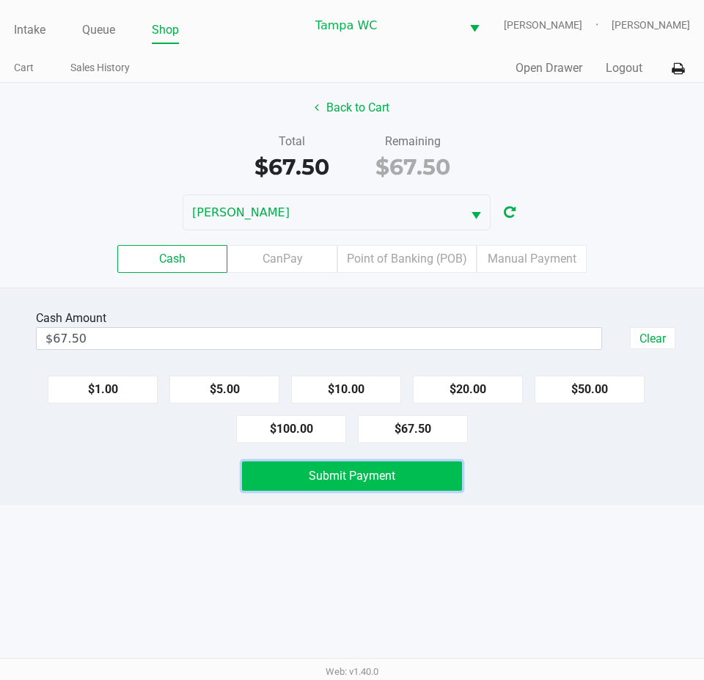
click at [333, 483] on span "Submit Payment" at bounding box center [352, 476] width 87 height 14
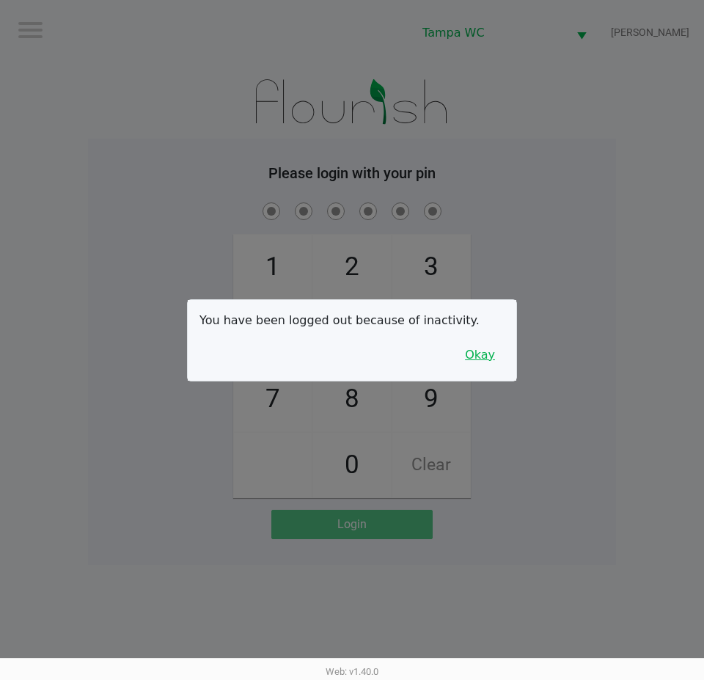
click at [490, 348] on button "Okay" at bounding box center [480, 355] width 49 height 28
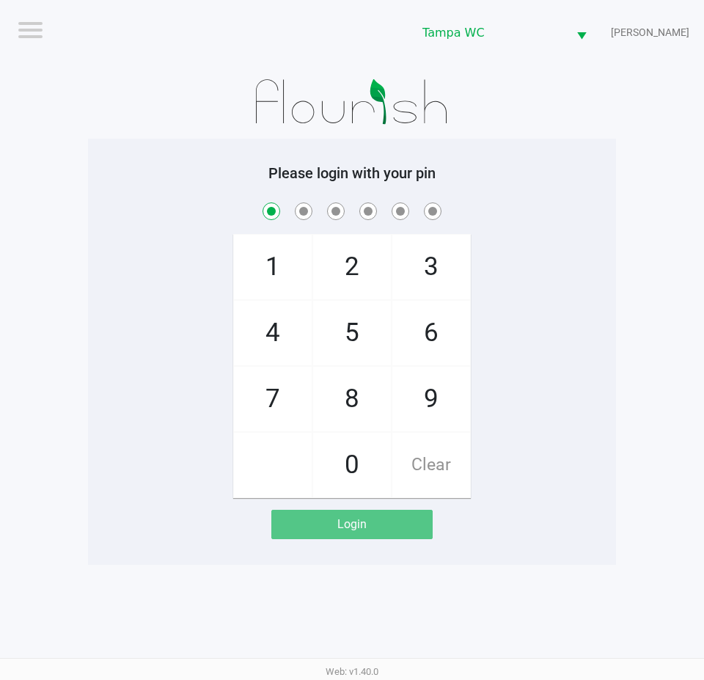
checkbox input "true"
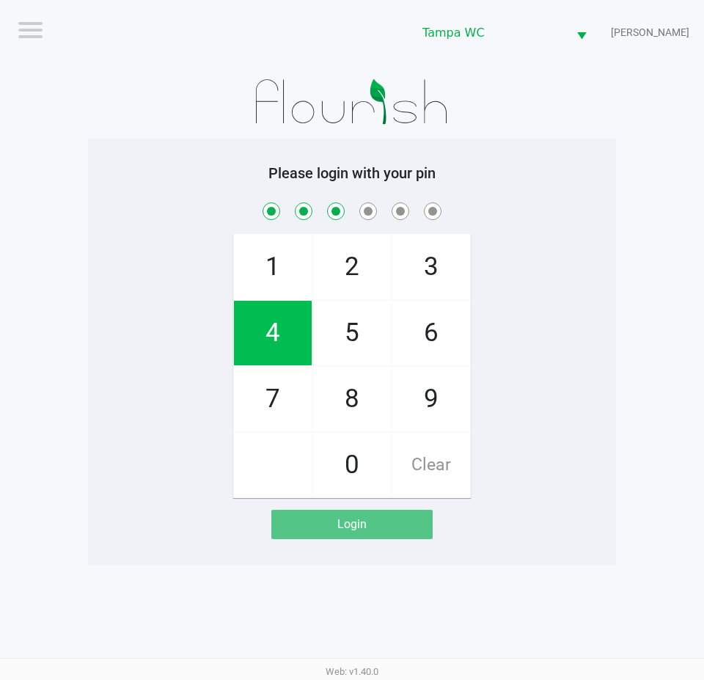
checkbox input "true"
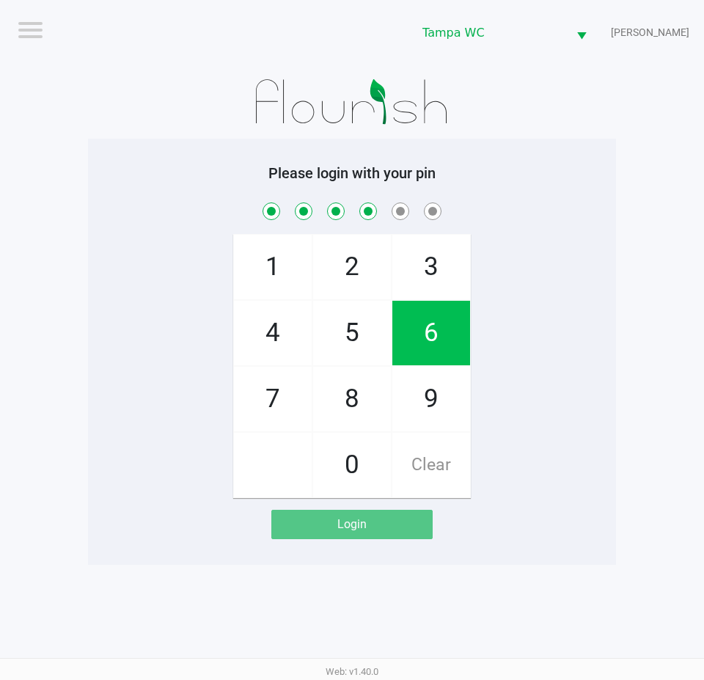
checkbox input "true"
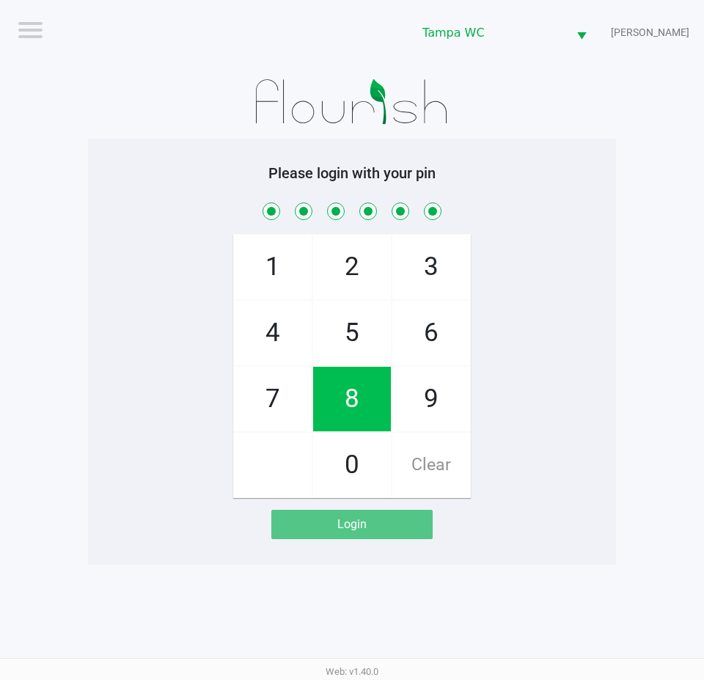
checkbox input "true"
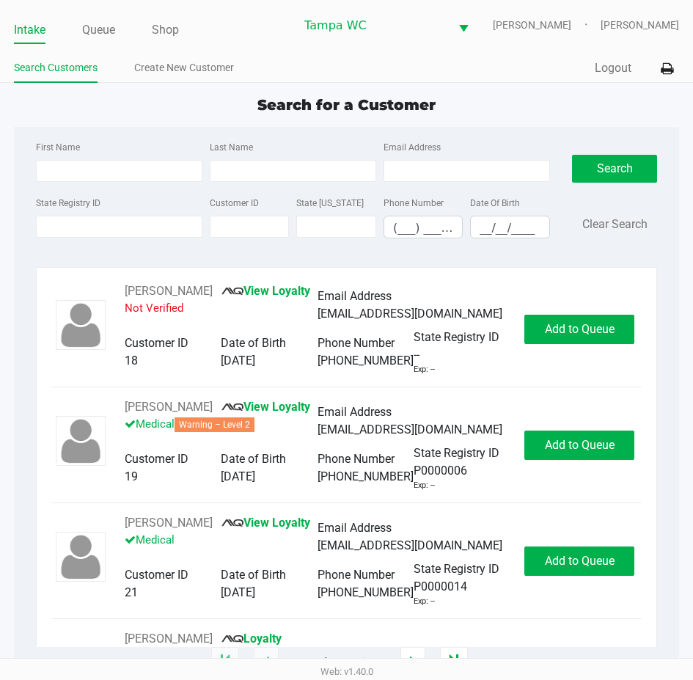
click at [163, 249] on div "State Registry ID Customer ID State ID Phone Number (___) ___-____ Date Of Birt…" at bounding box center [293, 222] width 522 height 56
click at [163, 238] on input "State Registry ID" at bounding box center [119, 227] width 167 height 22
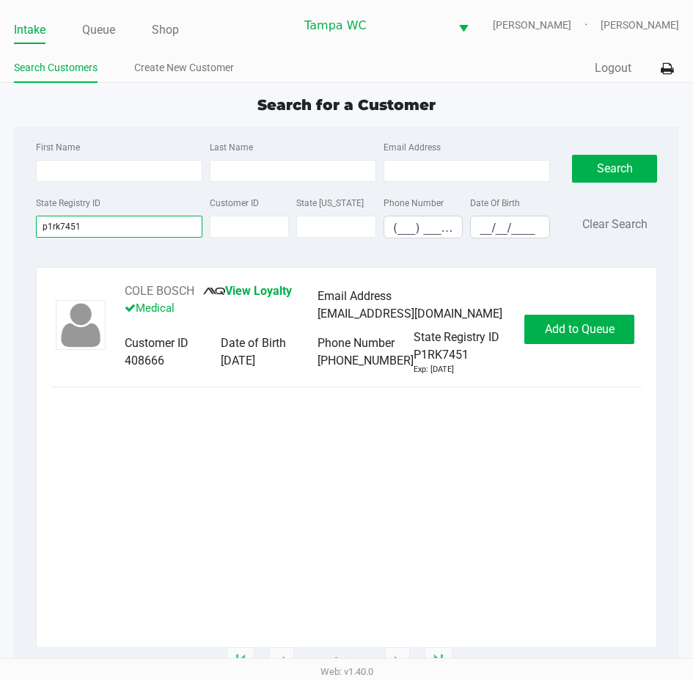
type input "p1rk7451"
click at [631, 356] on div "COLE BOSCH View Loyalty Medical Email Address colerb6755@gmail.com Customer ID …" at bounding box center [346, 328] width 590 height 93
click at [624, 344] on button "Add to Queue" at bounding box center [579, 329] width 110 height 29
click at [623, 343] on div "Add to Queue" at bounding box center [579, 329] width 110 height 29
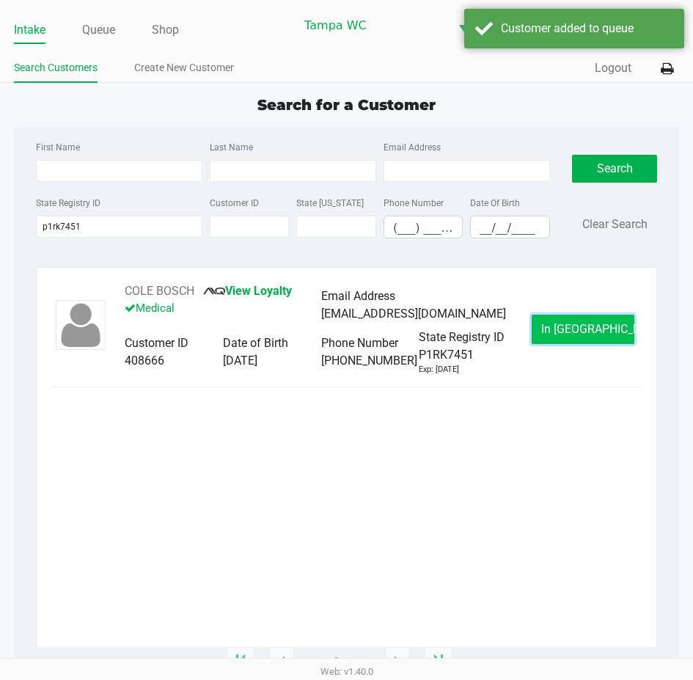
click at [621, 341] on button "In Queue" at bounding box center [583, 329] width 103 height 29
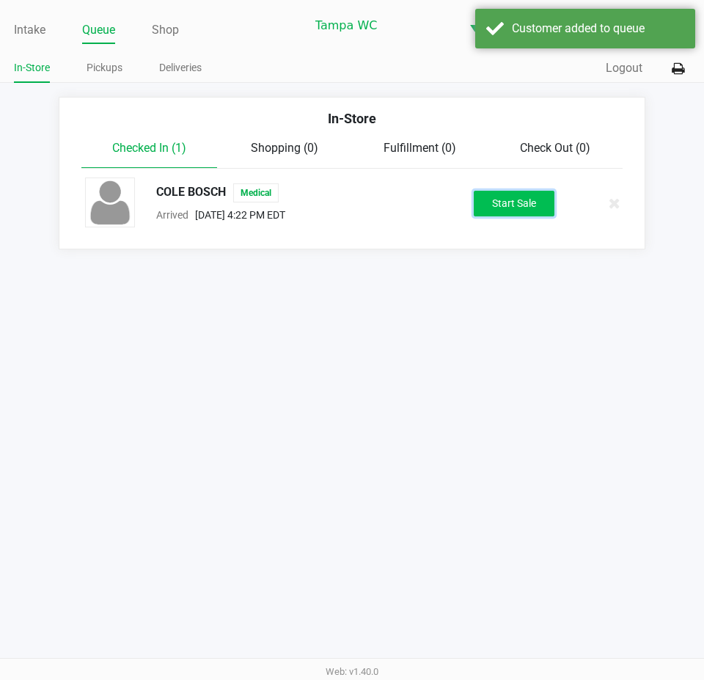
click at [516, 201] on button "Start Sale" at bounding box center [514, 204] width 81 height 26
click at [516, 201] on div "Start Sale" at bounding box center [514, 204] width 81 height 26
click at [516, 203] on div "Start Sale" at bounding box center [514, 204] width 81 height 26
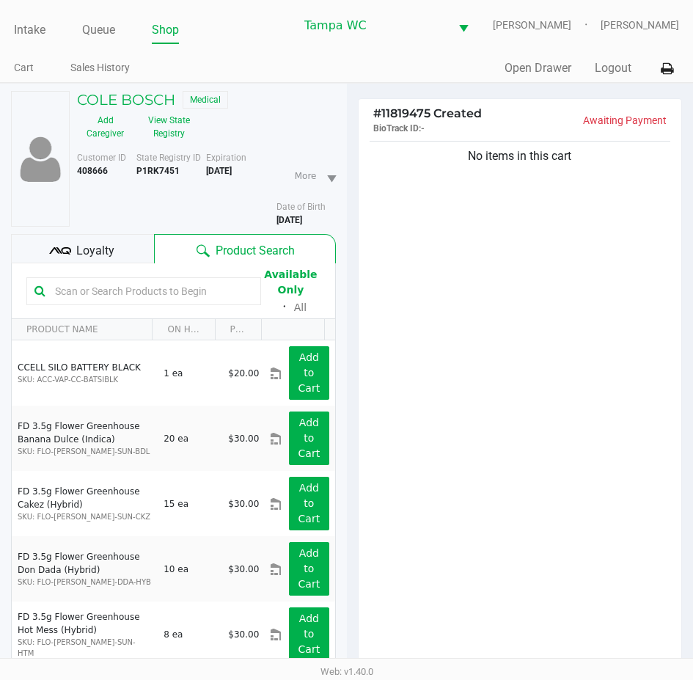
click at [509, 226] on div "No items in this cart" at bounding box center [520, 407] width 323 height 538
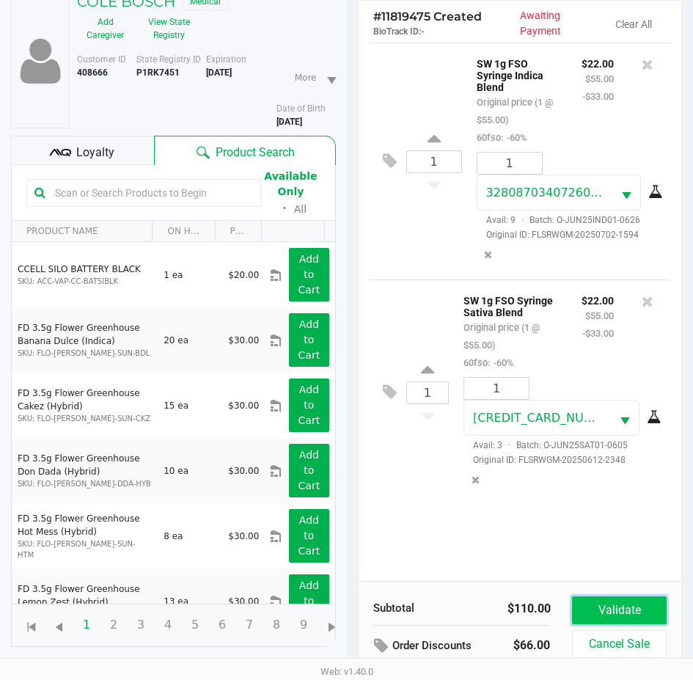
click at [596, 612] on button "Validate" at bounding box center [619, 610] width 94 height 28
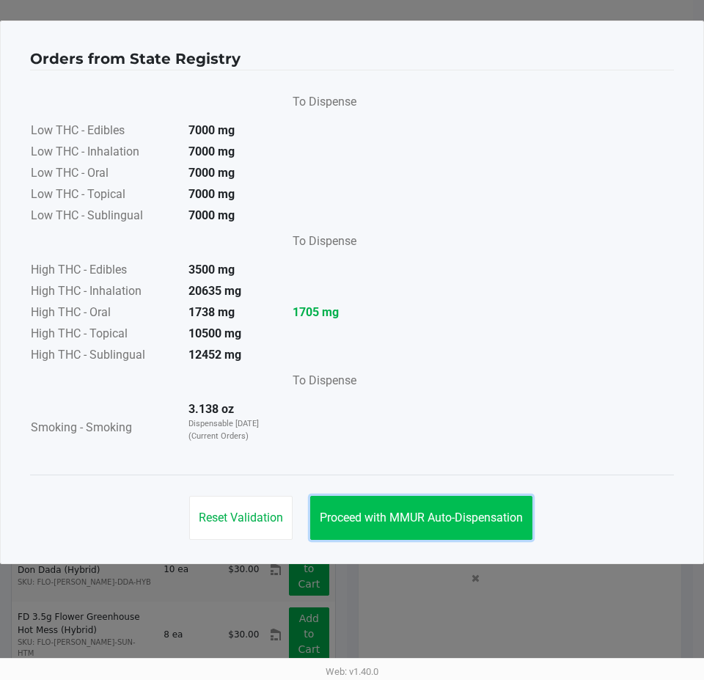
click at [485, 524] on span "Proceed with MMUR Auto-Dispensation" at bounding box center [421, 518] width 203 height 14
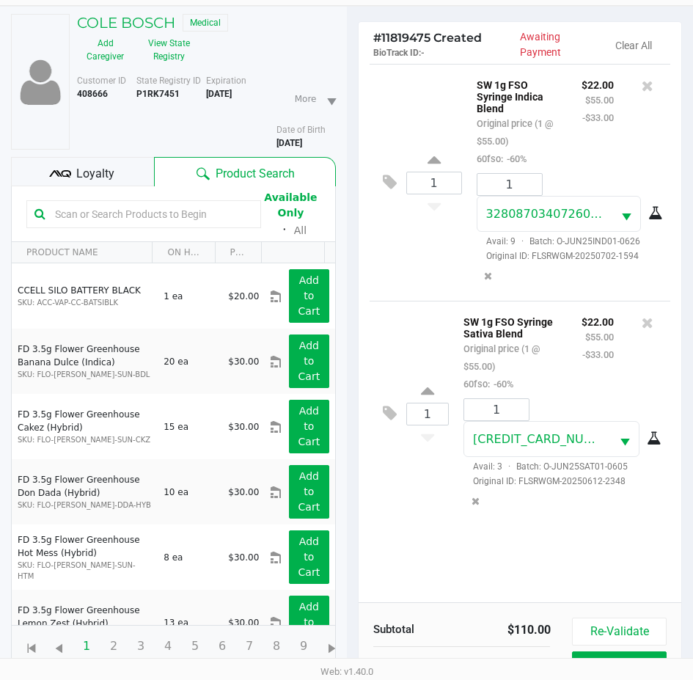
scroll to position [205, 0]
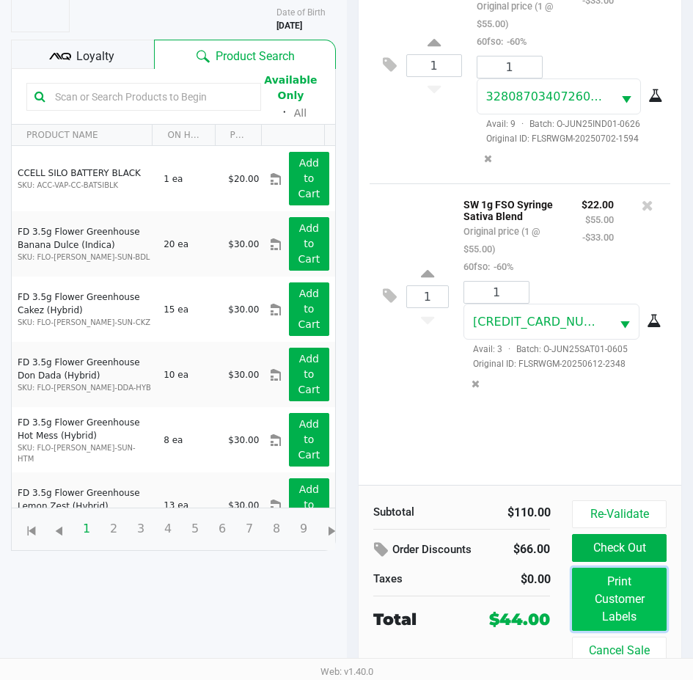
click at [588, 594] on button "Print Customer Labels" at bounding box center [619, 599] width 94 height 63
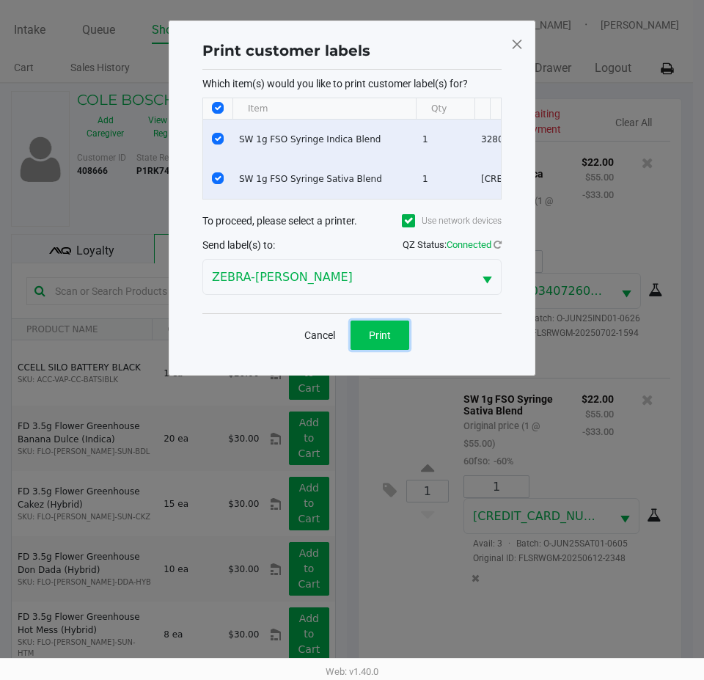
click at [389, 341] on span "Print" at bounding box center [380, 335] width 22 height 12
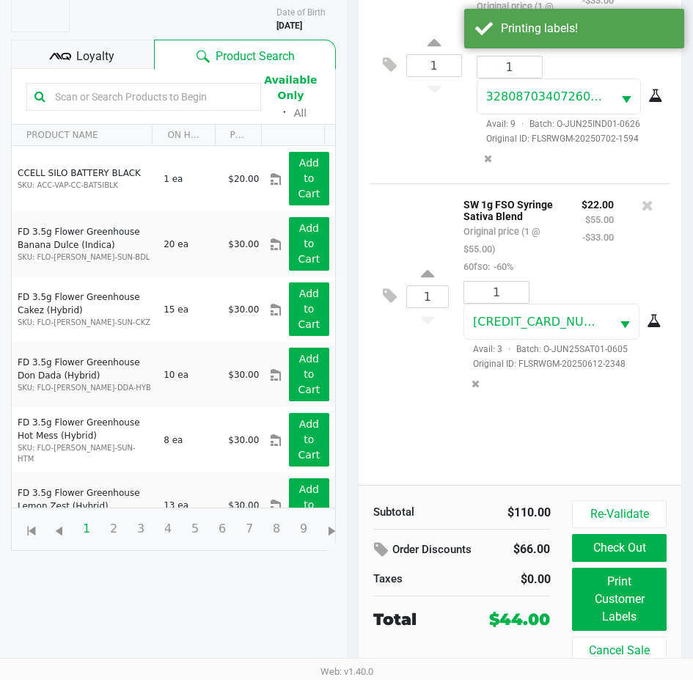
scroll to position [205, 0]
click at [629, 543] on button "Check Out" at bounding box center [619, 548] width 94 height 28
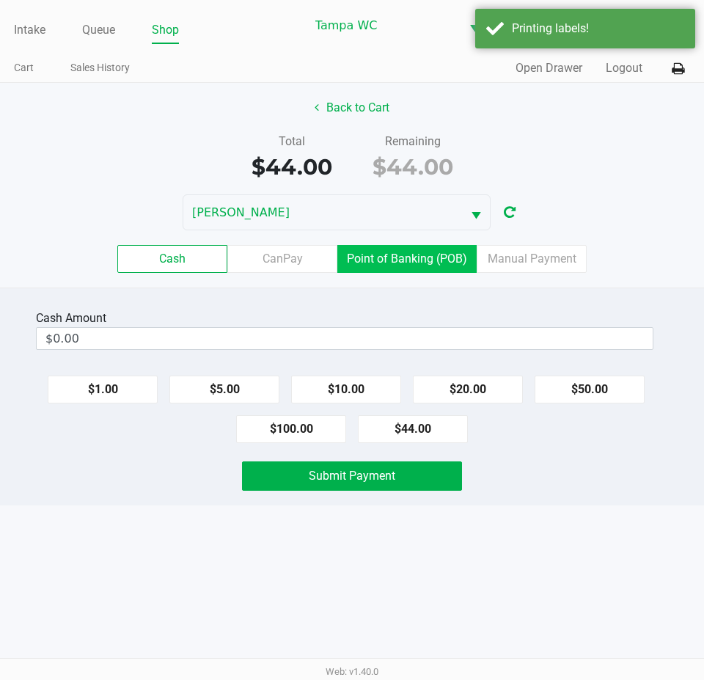
click at [391, 255] on label "Point of Banking (POB)" at bounding box center [406, 259] width 139 height 28
click at [0, 0] on 7 "Point of Banking (POB)" at bounding box center [0, 0] width 0 height 0
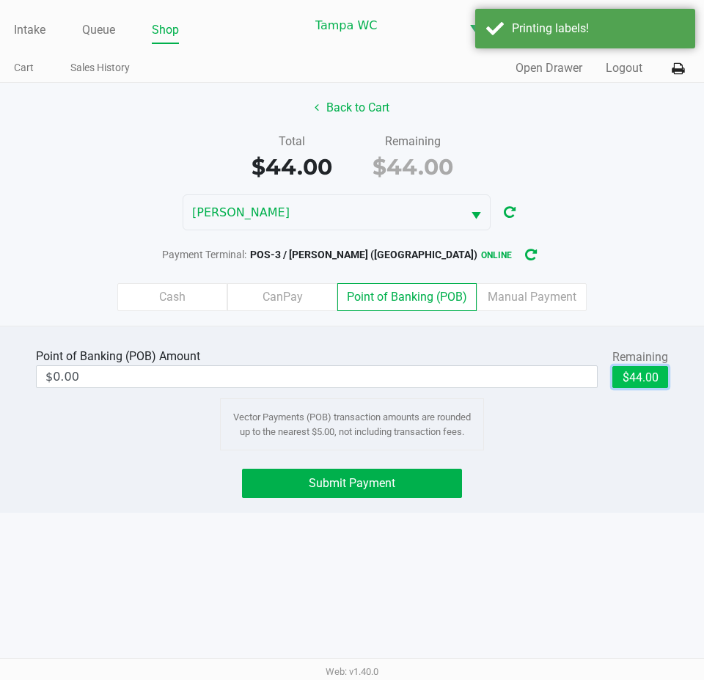
click at [643, 387] on button "$44.00" at bounding box center [640, 377] width 56 height 22
type input "$44.00"
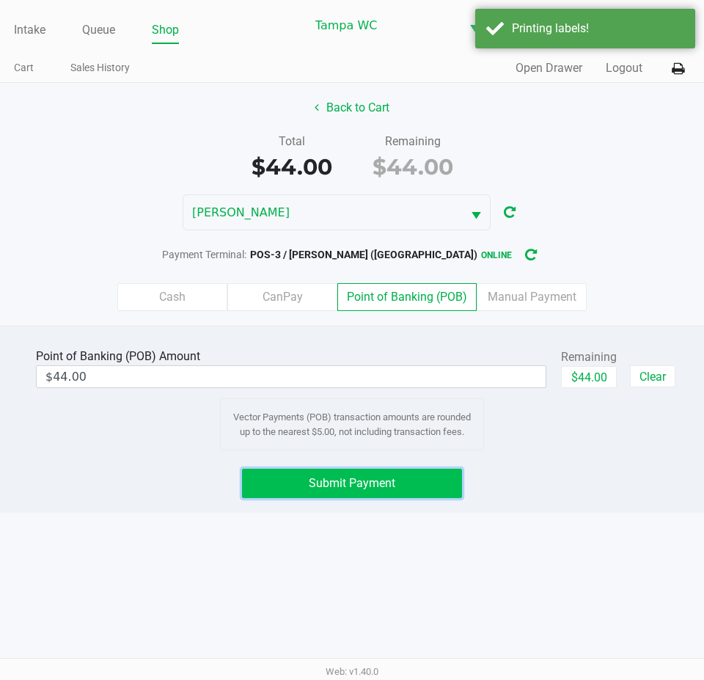
click at [373, 479] on button "Submit Payment" at bounding box center [352, 483] width 220 height 29
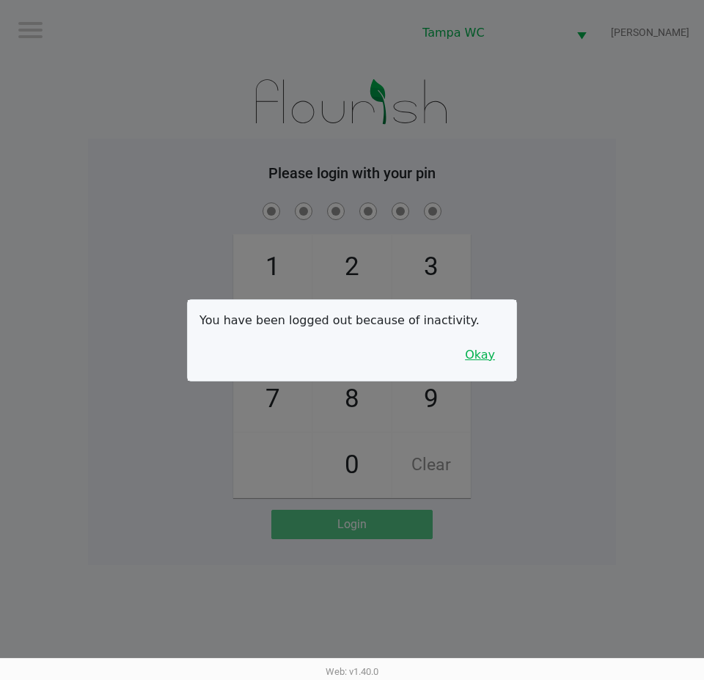
click at [503, 344] on button "Okay" at bounding box center [480, 355] width 49 height 28
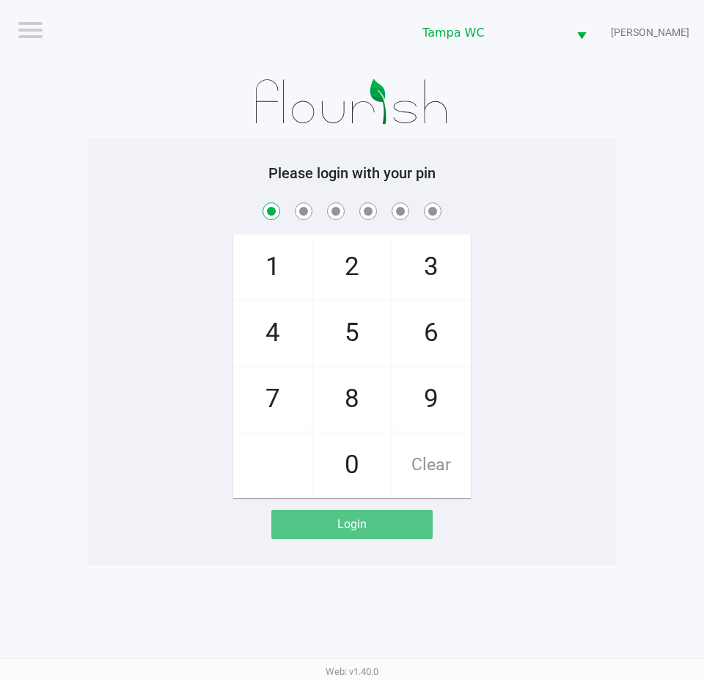
checkbox input "true"
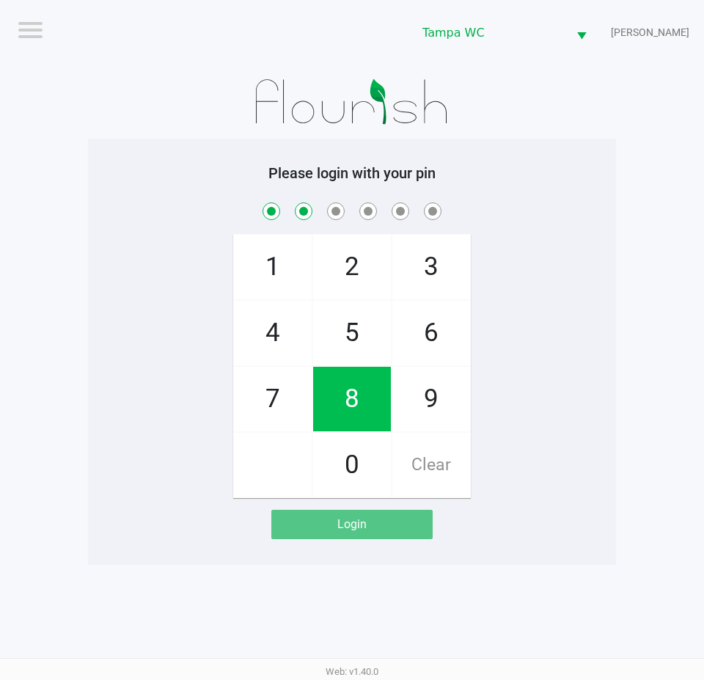
checkbox input "true"
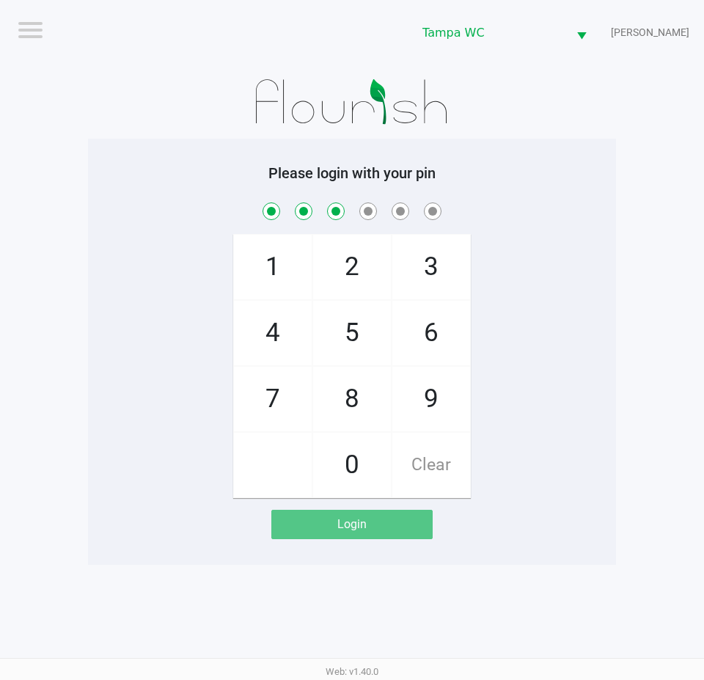
checkbox input "true"
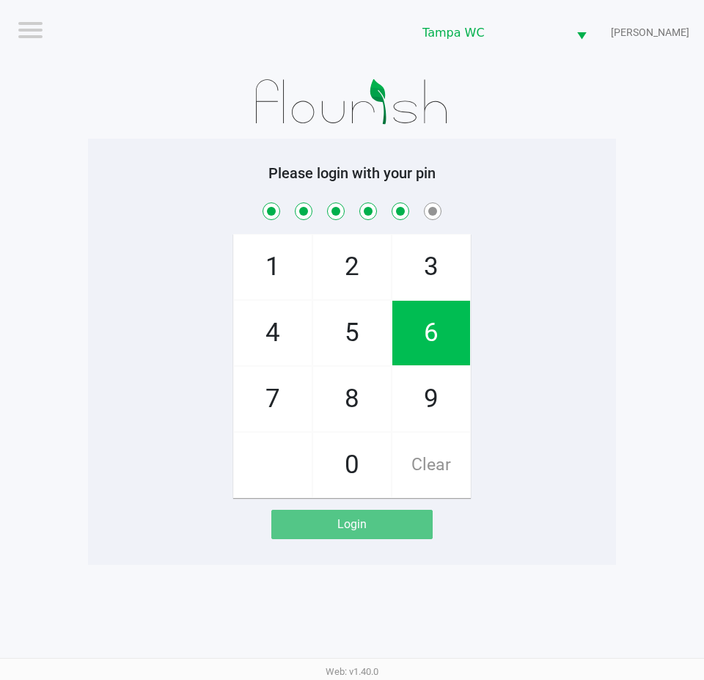
checkbox input "true"
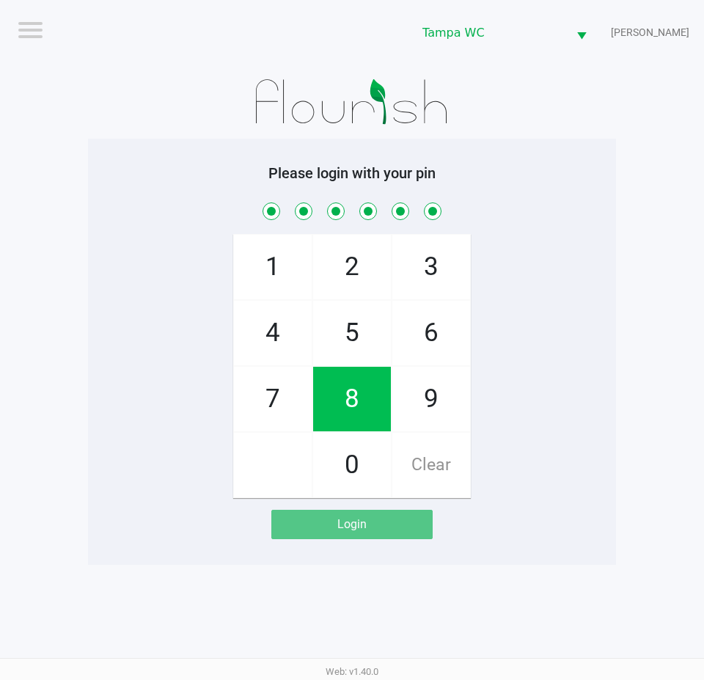
checkbox input "true"
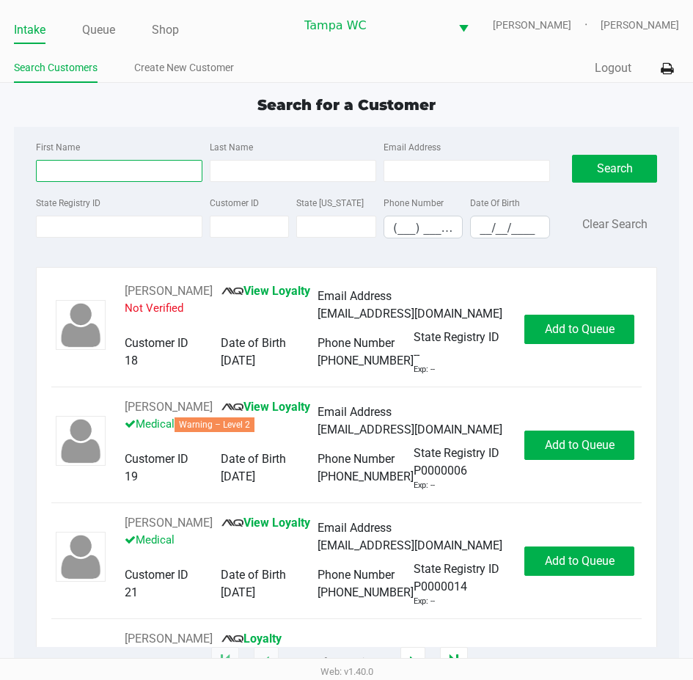
click at [144, 182] on input "First Name" at bounding box center [119, 171] width 167 height 22
type input "john"
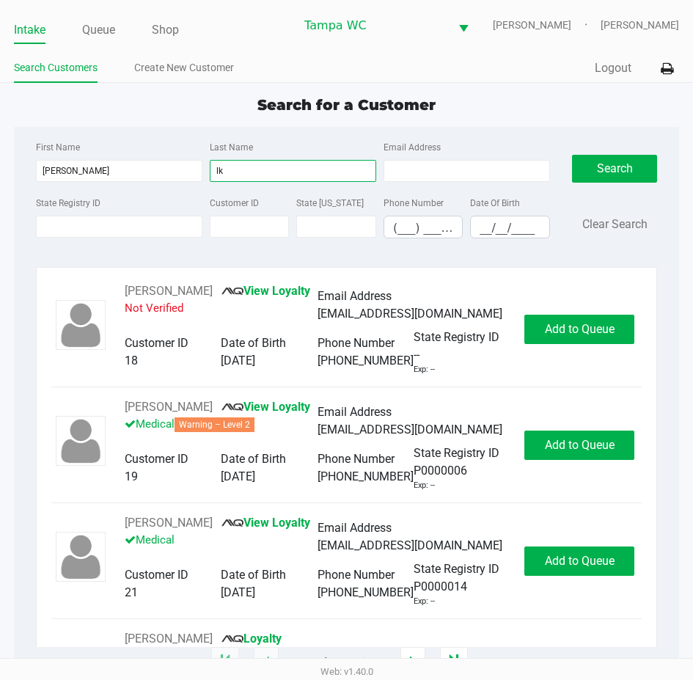
type input "l"
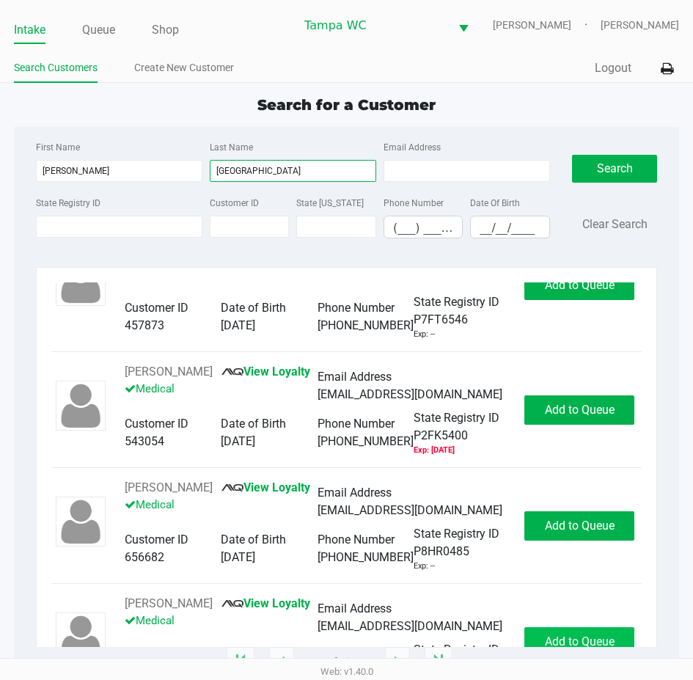
scroll to position [348, 0]
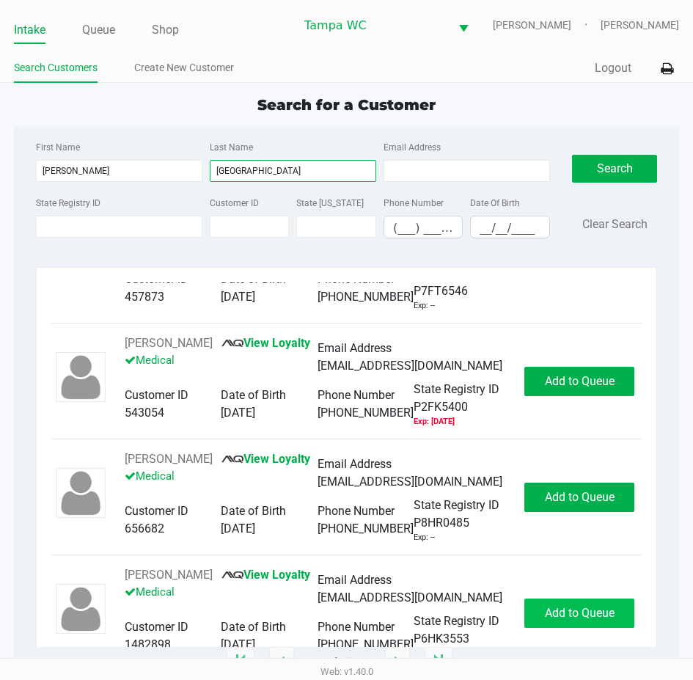
type input "lyon"
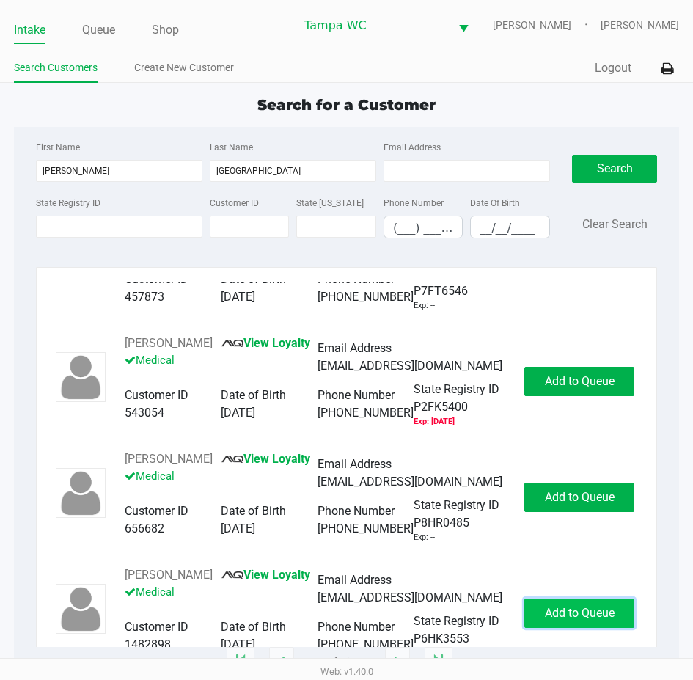
click at [555, 606] on span "Add to Queue" at bounding box center [580, 613] width 70 height 14
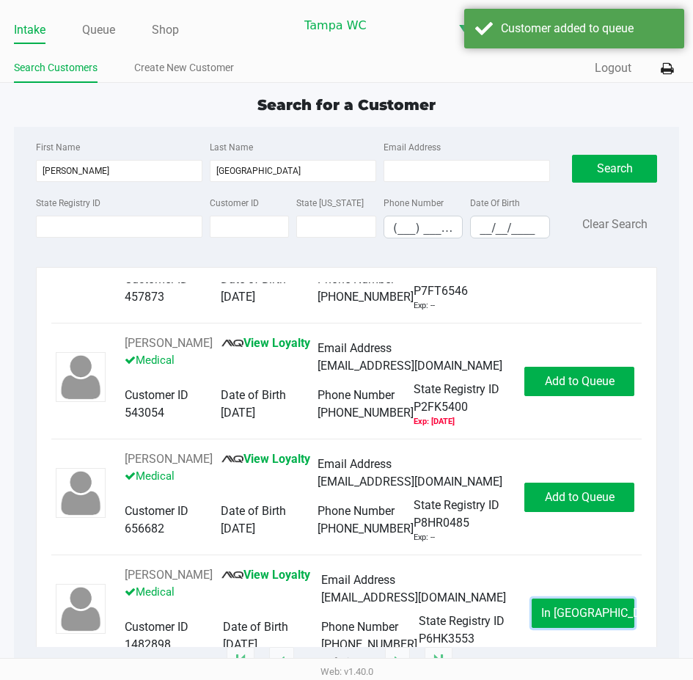
click at [557, 606] on span "In Queue" at bounding box center [602, 613] width 123 height 14
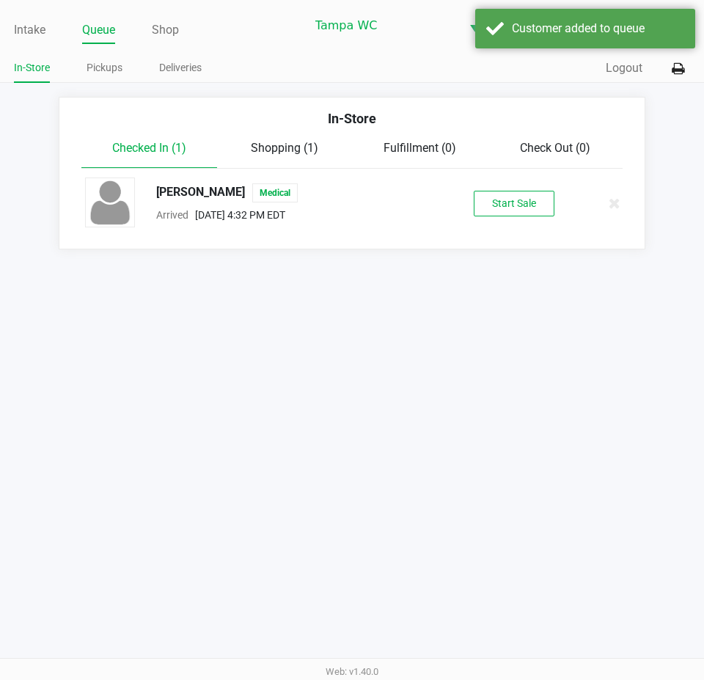
click at [559, 583] on div "Intake Queue Shop Tampa WC WILLOW-SMITH Chasen Lauterbach-West In-Store Pickups…" at bounding box center [352, 340] width 704 height 680
click at [506, 204] on button "Start Sale" at bounding box center [514, 204] width 81 height 26
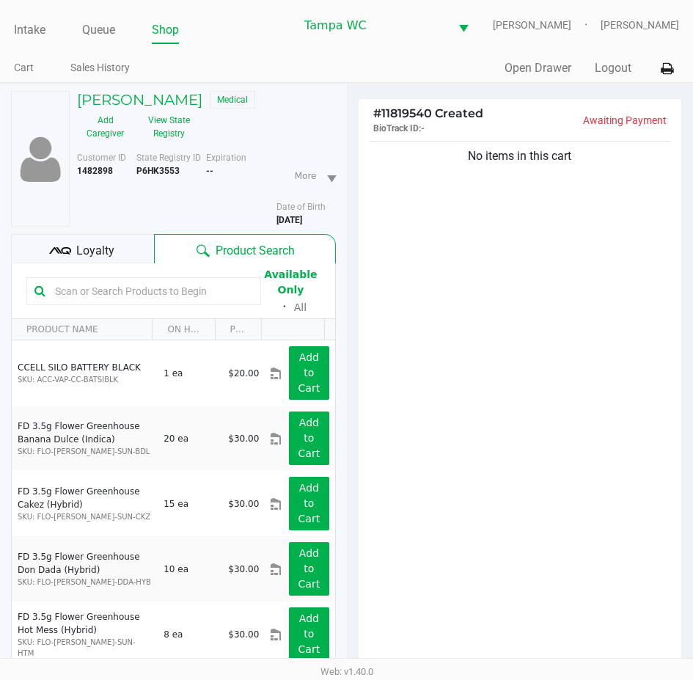
click at [103, 302] on input "text" at bounding box center [151, 291] width 204 height 22
click at [169, 131] on button "View State Registry" at bounding box center [164, 127] width 62 height 37
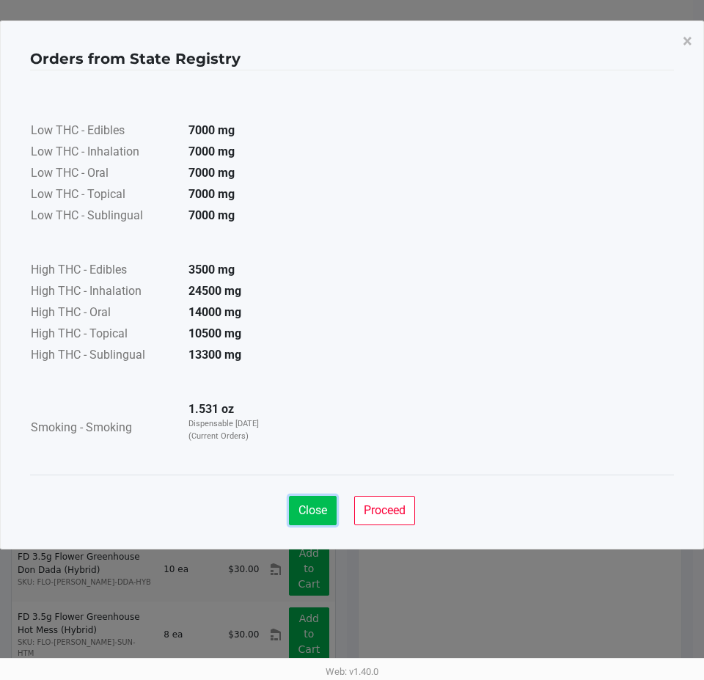
click at [311, 508] on span "Close" at bounding box center [313, 510] width 29 height 14
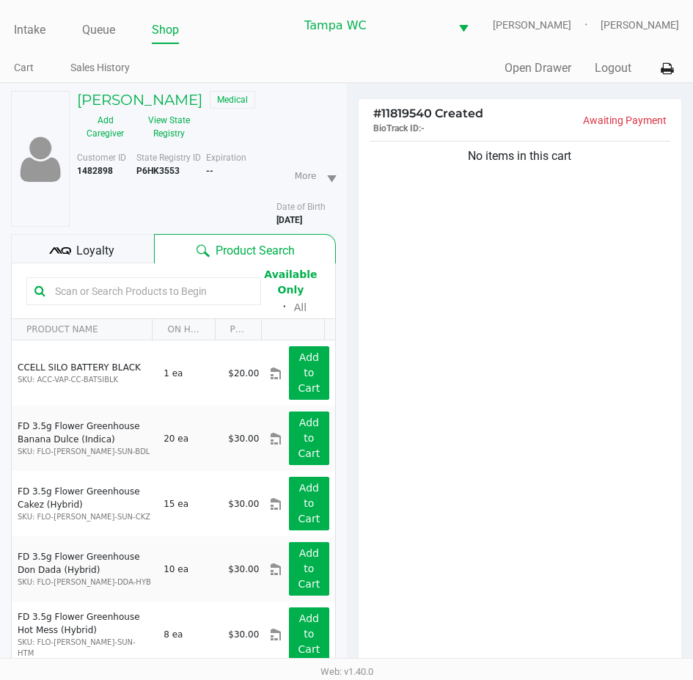
click at [92, 260] on span "Loyalty" at bounding box center [95, 251] width 38 height 18
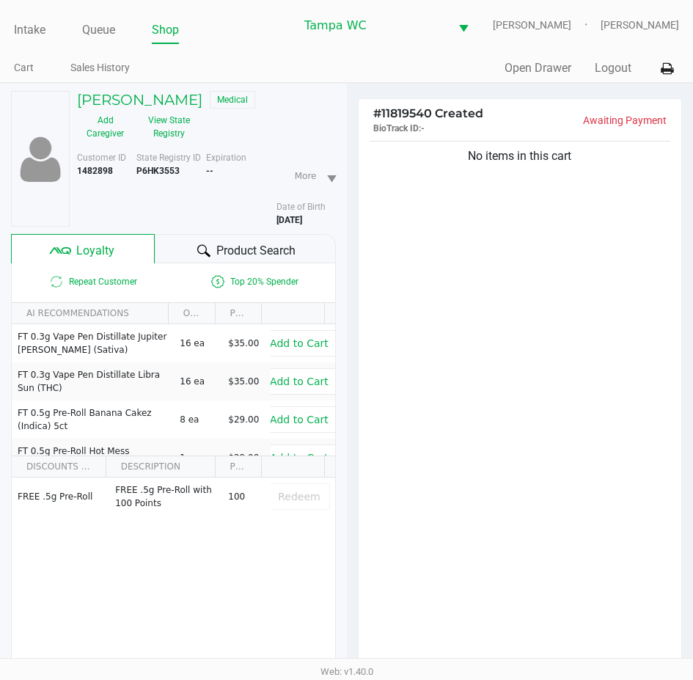
click at [195, 260] on div at bounding box center [204, 251] width 18 height 18
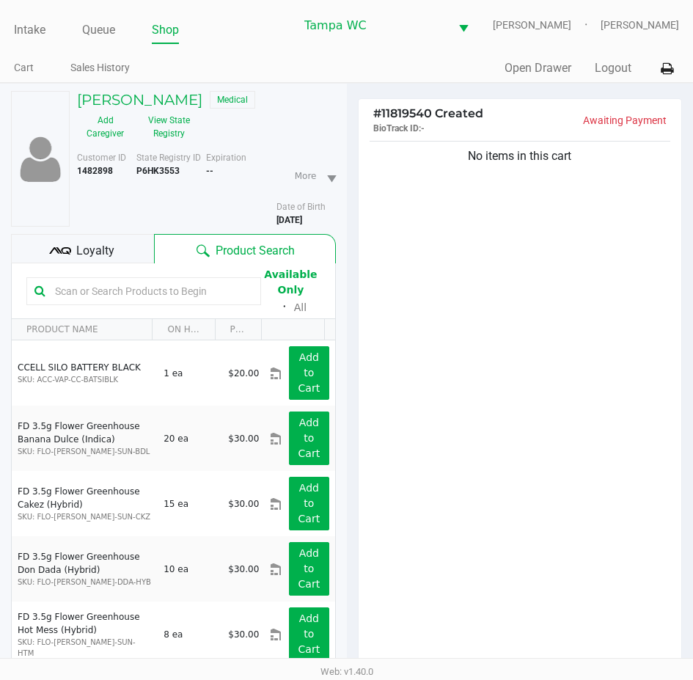
click at [154, 296] on input "text" at bounding box center [151, 291] width 204 height 22
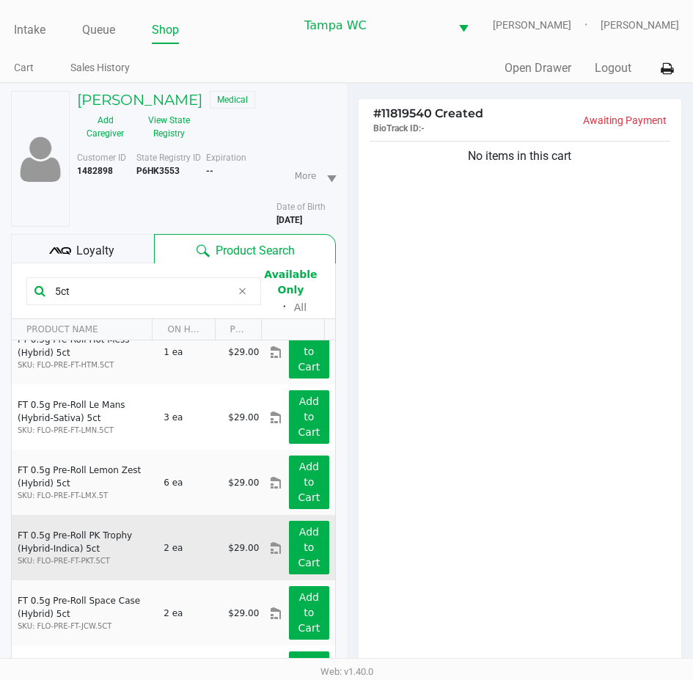
scroll to position [421, 0]
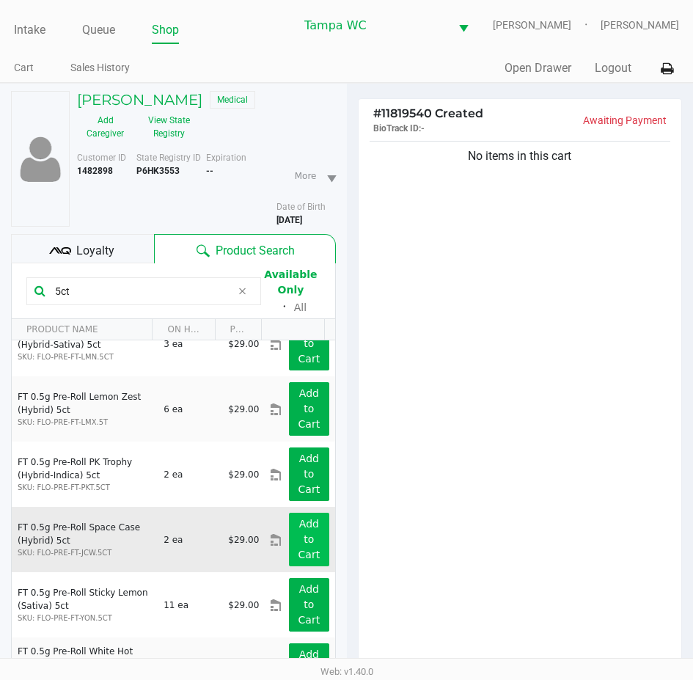
type input "5ct"
click at [306, 552] on button "Add to Cart" at bounding box center [309, 540] width 40 height 54
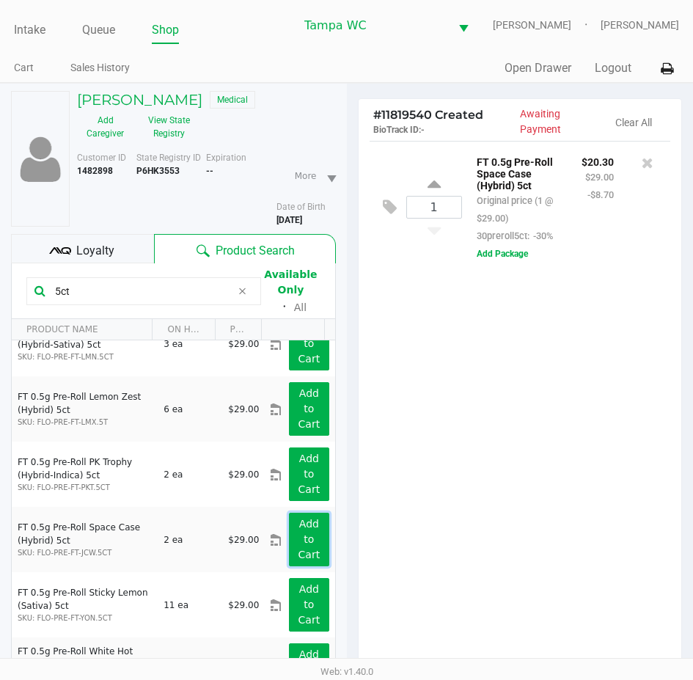
click at [305, 552] on button "Add to Cart" at bounding box center [309, 540] width 40 height 54
click at [83, 259] on span "Loyalty" at bounding box center [95, 251] width 38 height 18
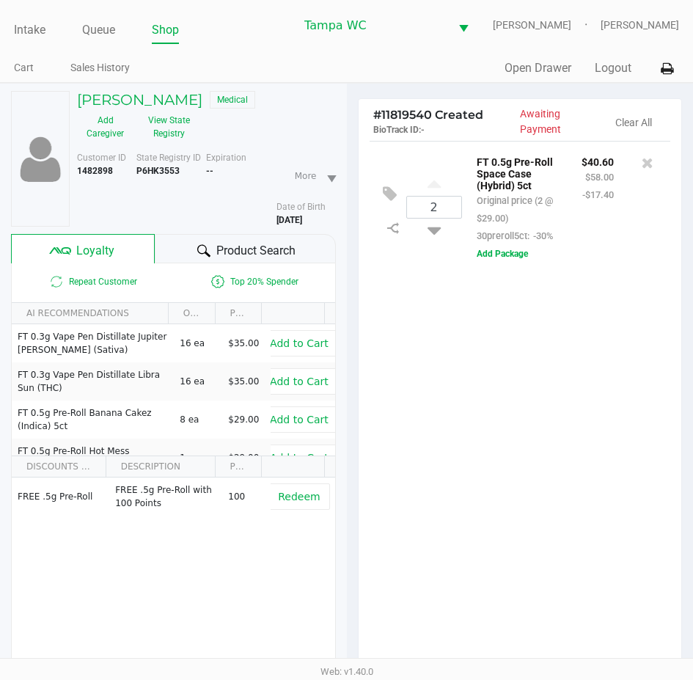
click at [214, 258] on div "Product Search" at bounding box center [245, 248] width 181 height 29
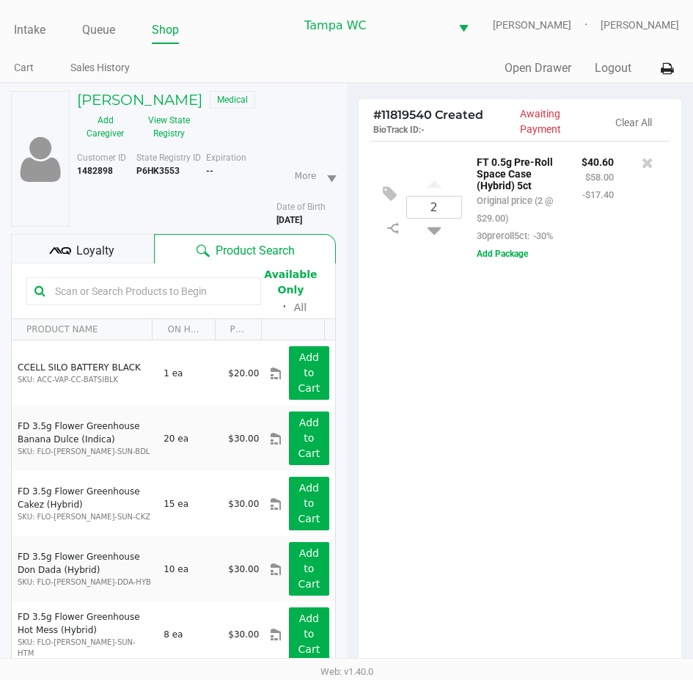
click at [128, 299] on input "text" at bounding box center [151, 291] width 204 height 22
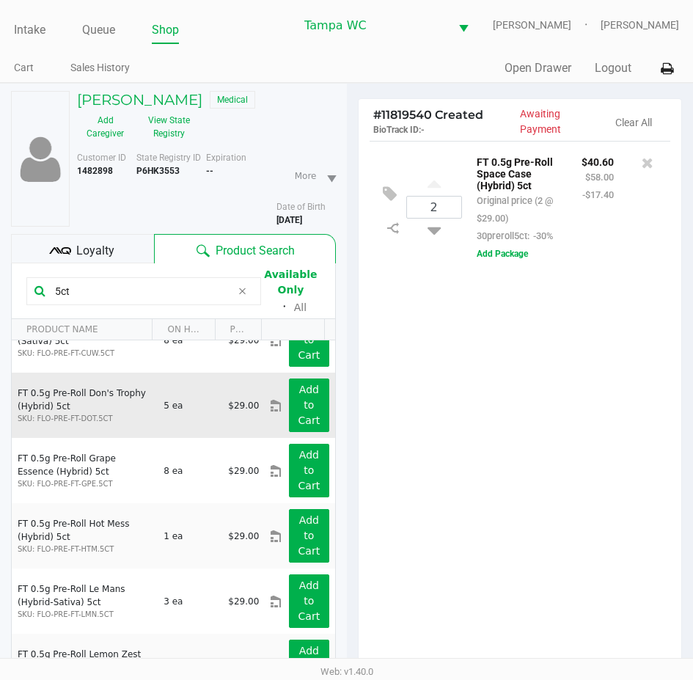
scroll to position [220, 0]
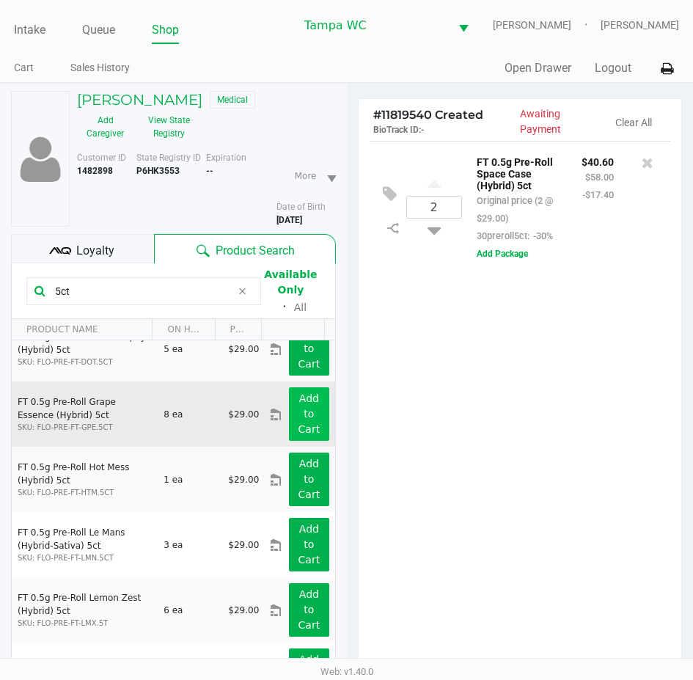
type input "5ct"
click at [299, 430] on app-button-loader "Add to Cart" at bounding box center [310, 413] width 22 height 43
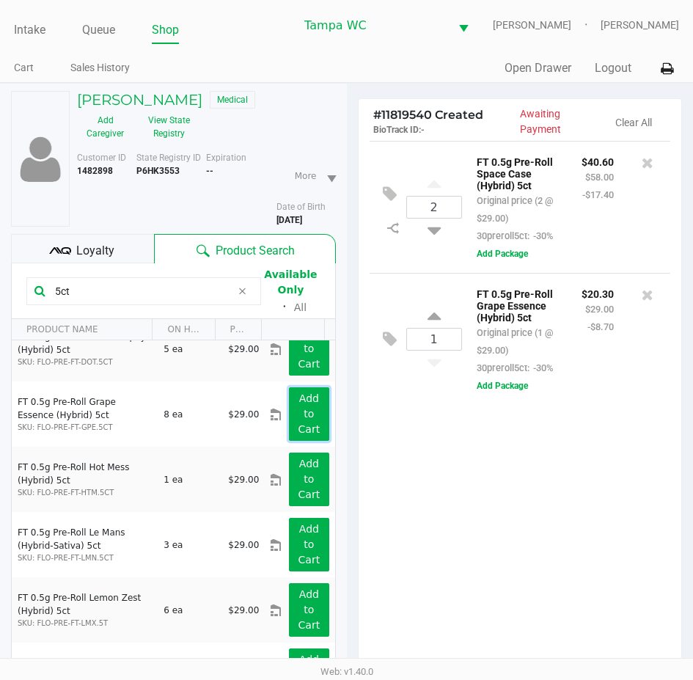
click at [300, 433] on app-button-loader "Add to Cart" at bounding box center [310, 413] width 22 height 43
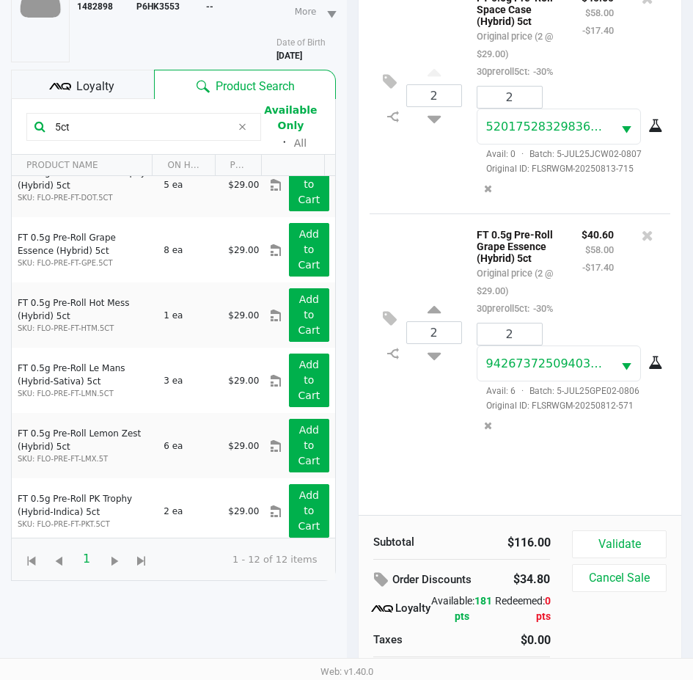
scroll to position [202, 0]
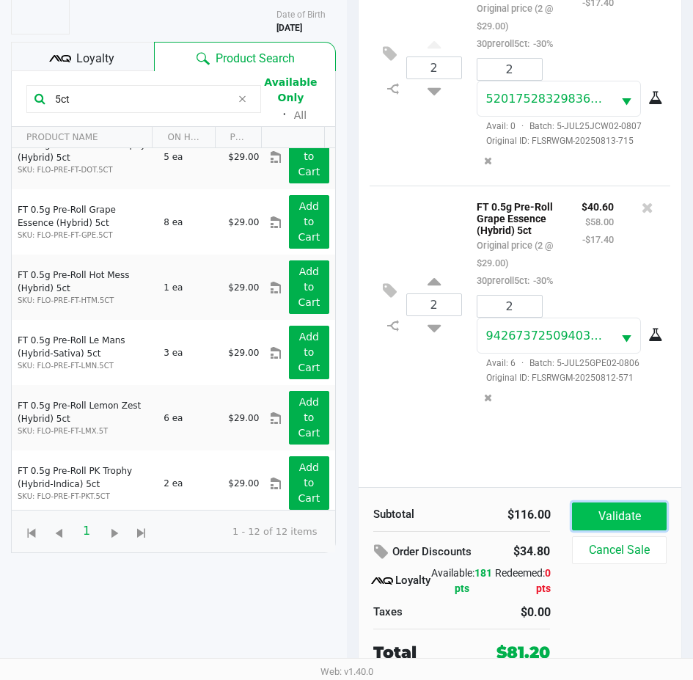
click at [620, 505] on button "Validate" at bounding box center [619, 516] width 94 height 28
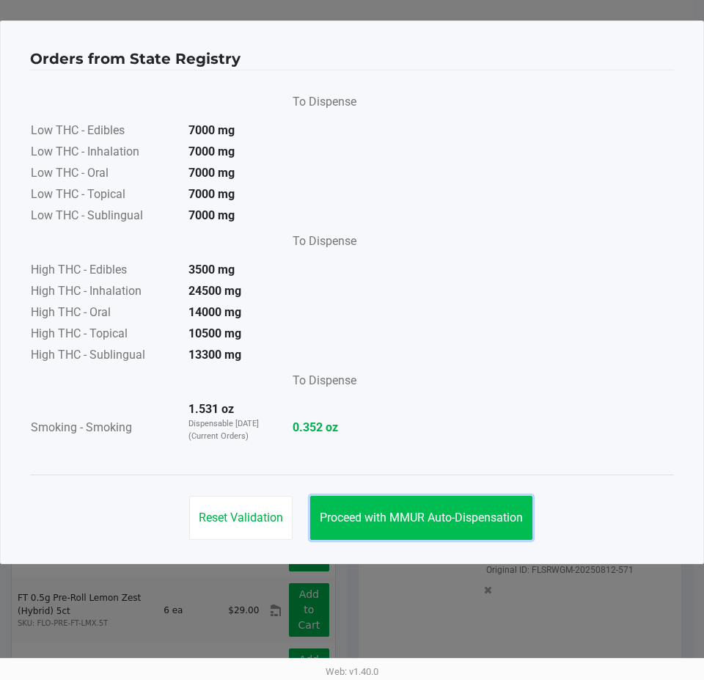
click at [451, 500] on button "Proceed with MMUR Auto-Dispensation" at bounding box center [421, 518] width 222 height 44
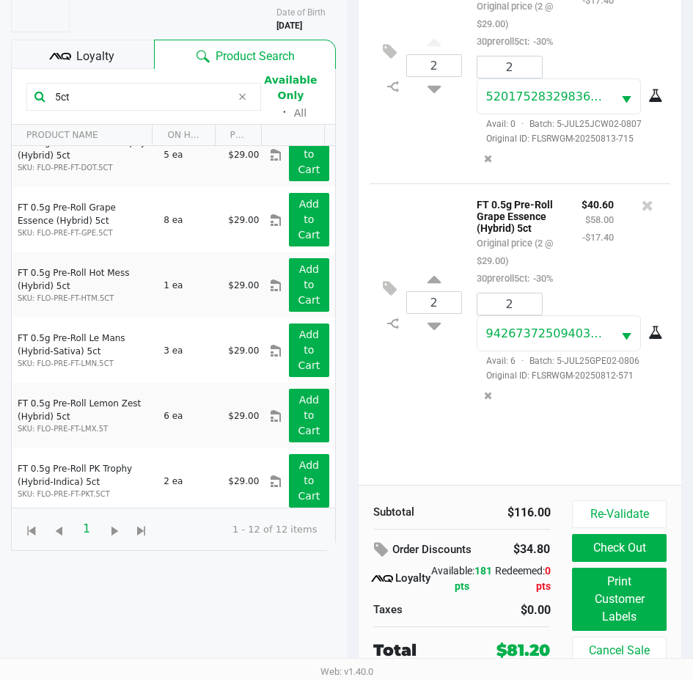
scroll to position [205, 0]
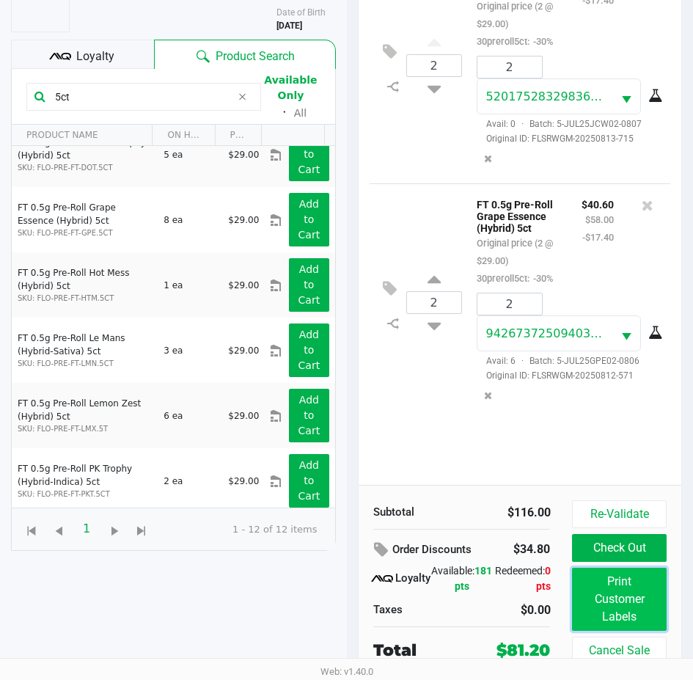
click at [591, 588] on button "Print Customer Labels" at bounding box center [619, 599] width 94 height 63
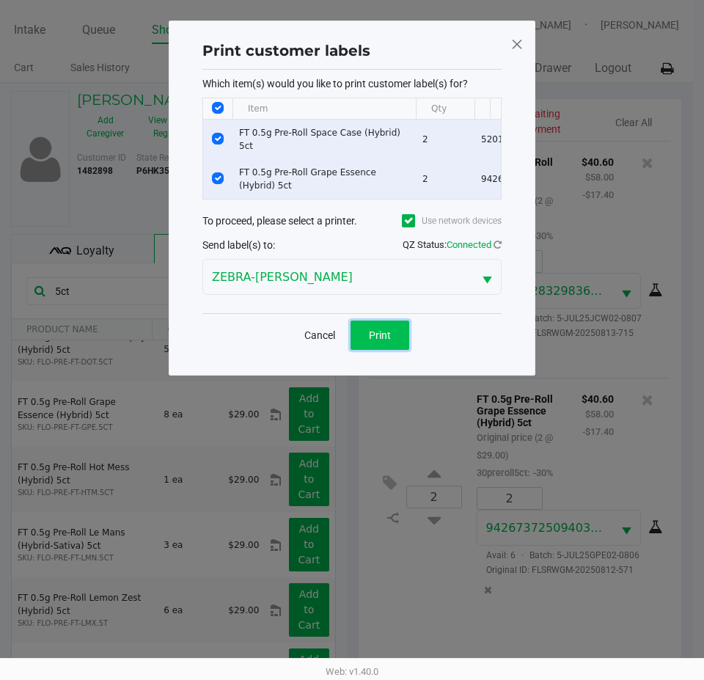
click at [366, 337] on button "Print" at bounding box center [380, 335] width 59 height 29
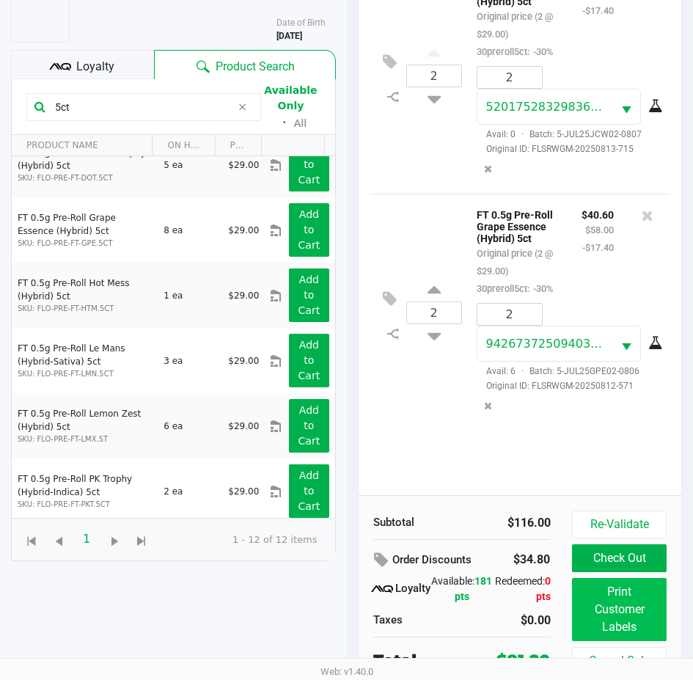
scroll to position [205, 0]
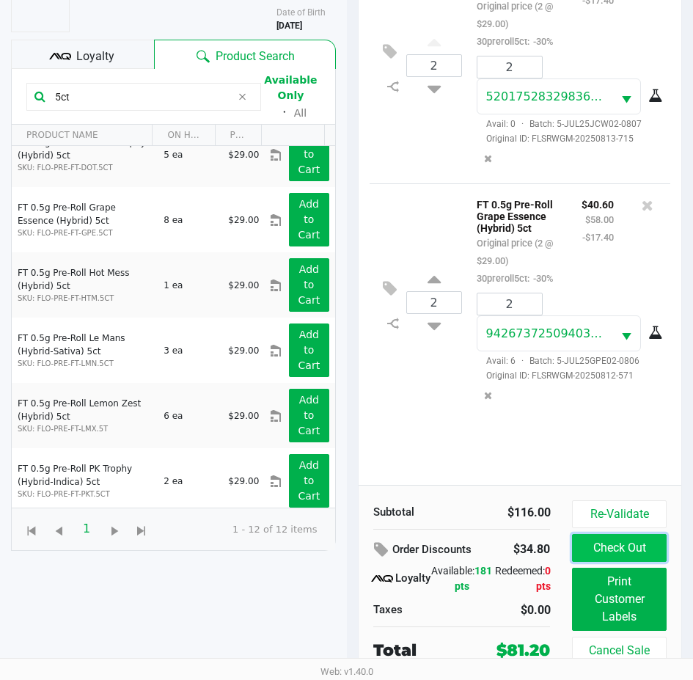
click at [601, 555] on button "Check Out" at bounding box center [619, 548] width 94 height 28
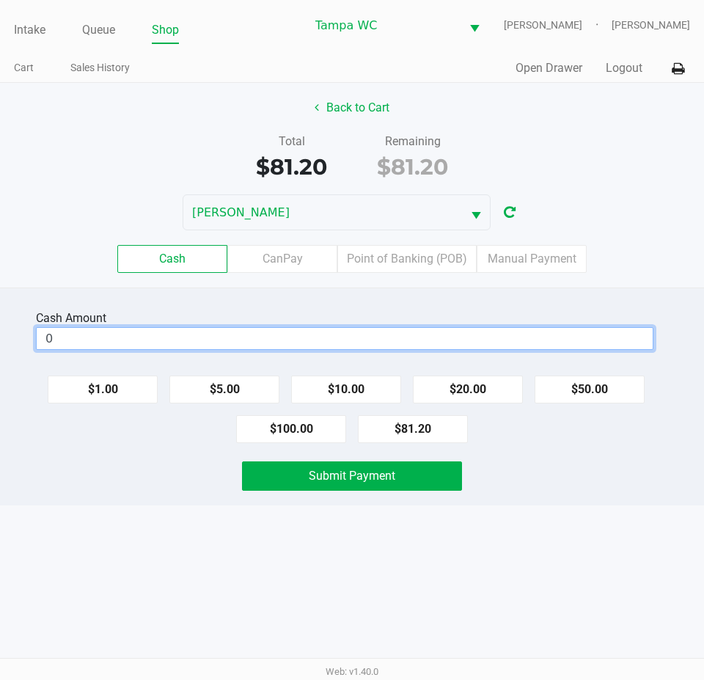
click at [221, 345] on input "0" at bounding box center [345, 338] width 616 height 21
type input "$81.20"
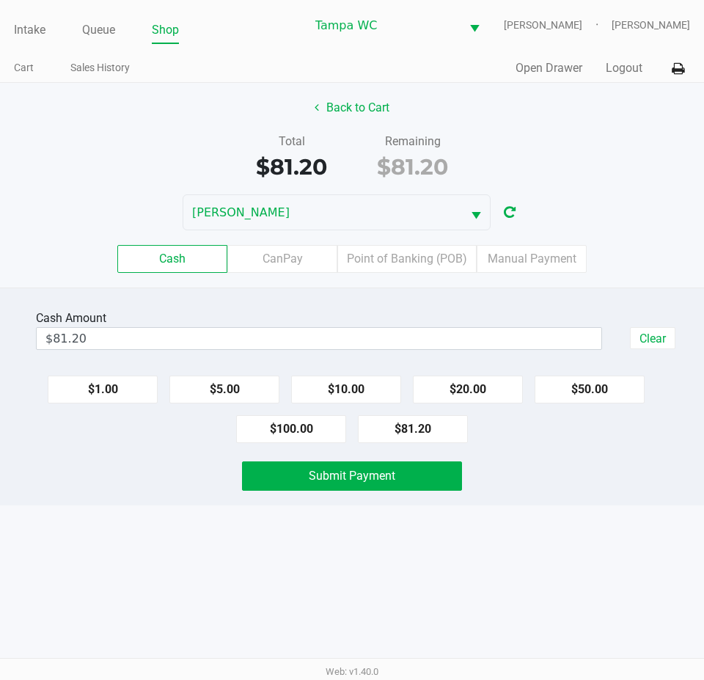
drag, startPoint x: 414, startPoint y: 446, endPoint x: 499, endPoint y: 589, distance: 166.4
click at [540, 568] on div "Intake Queue Shop Tampa WC WILLOW-SMITH Chasen Lauterbach-West Cart Sales Histo…" at bounding box center [352, 340] width 704 height 680
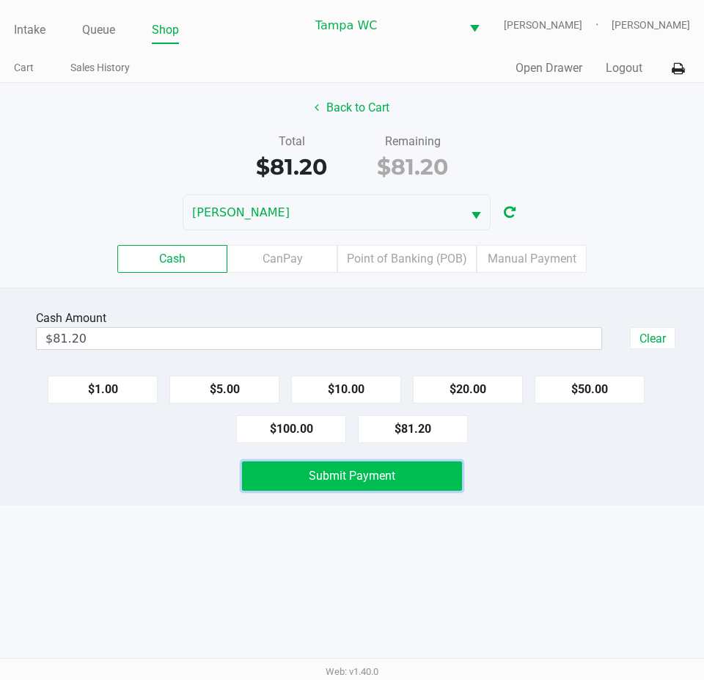
click at [337, 483] on span "Submit Payment" at bounding box center [352, 476] width 87 height 14
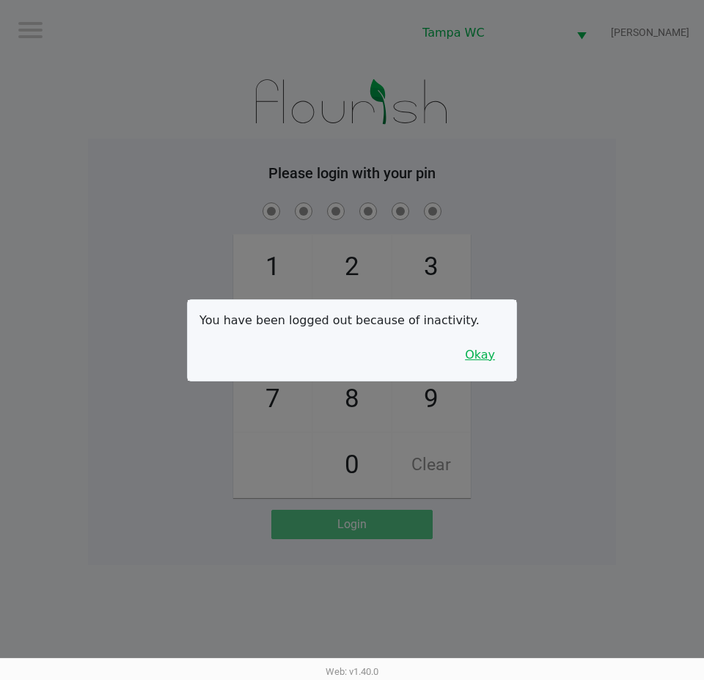
click at [482, 348] on button "Okay" at bounding box center [480, 355] width 49 height 28
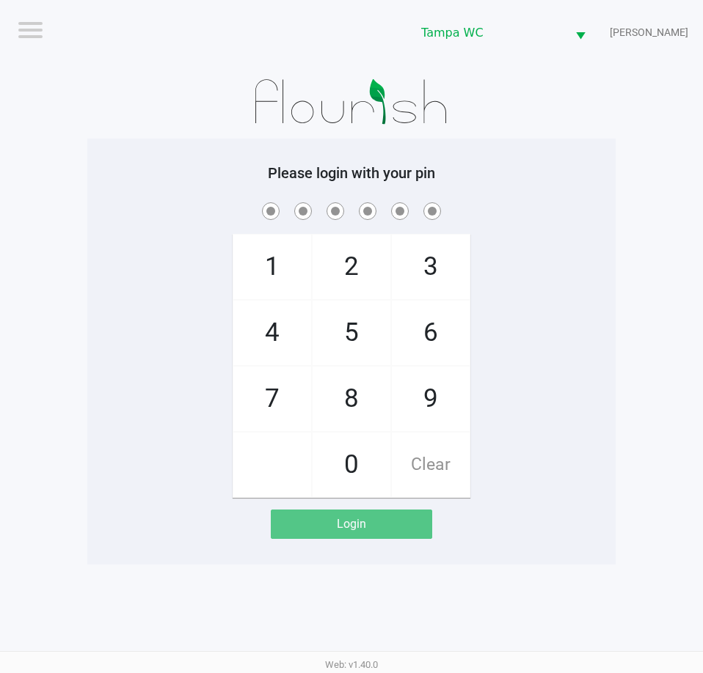
click at [104, 304] on div "1 4 7 2 5 8 0 3 6 9 Clear" at bounding box center [351, 349] width 528 height 299
click at [601, 206] on span at bounding box center [351, 211] width 506 height 23
click at [502, 227] on div "1 4 7 2 5 8 0 3 6 9 Clear" at bounding box center [351, 349] width 528 height 299
checkbox input "true"
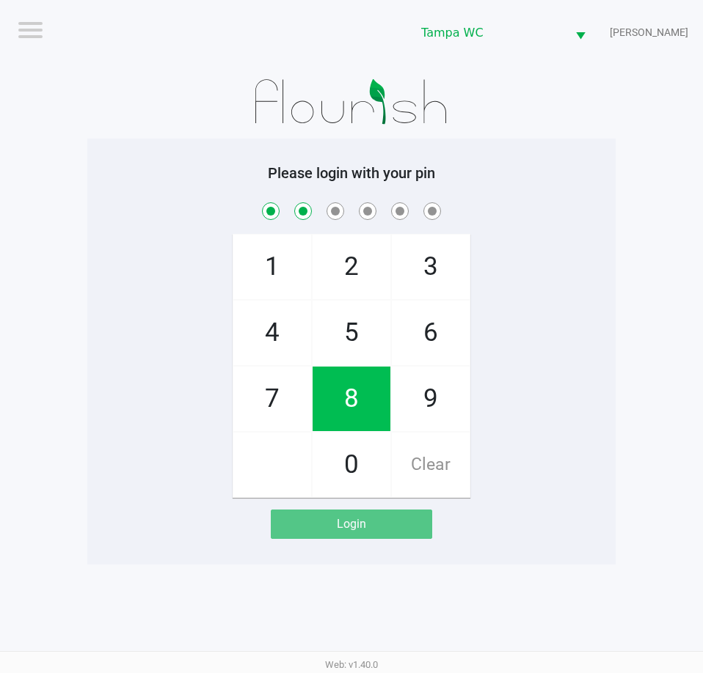
checkbox input "true"
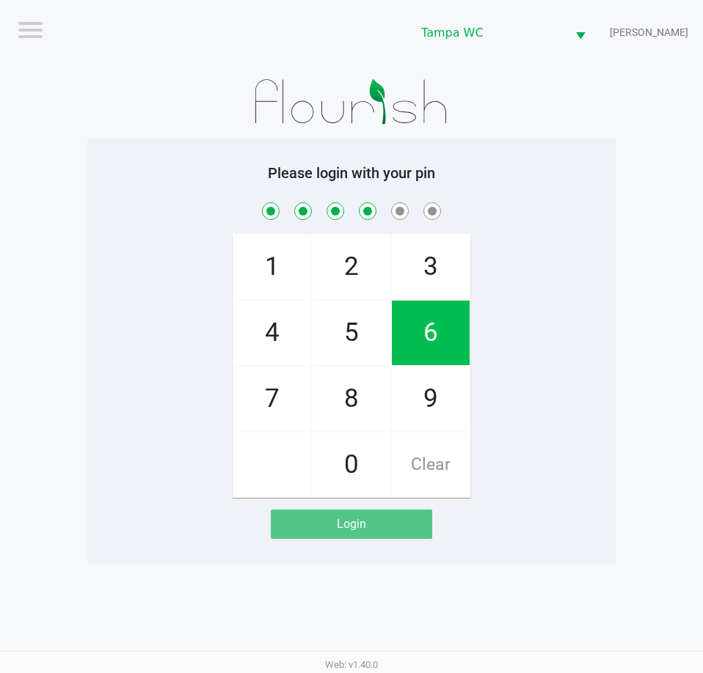
checkbox input "true"
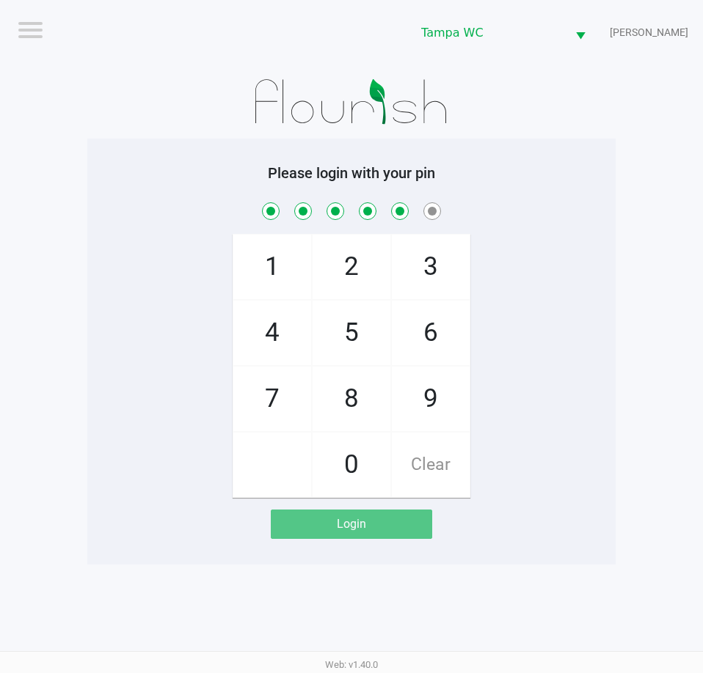
checkbox input "true"
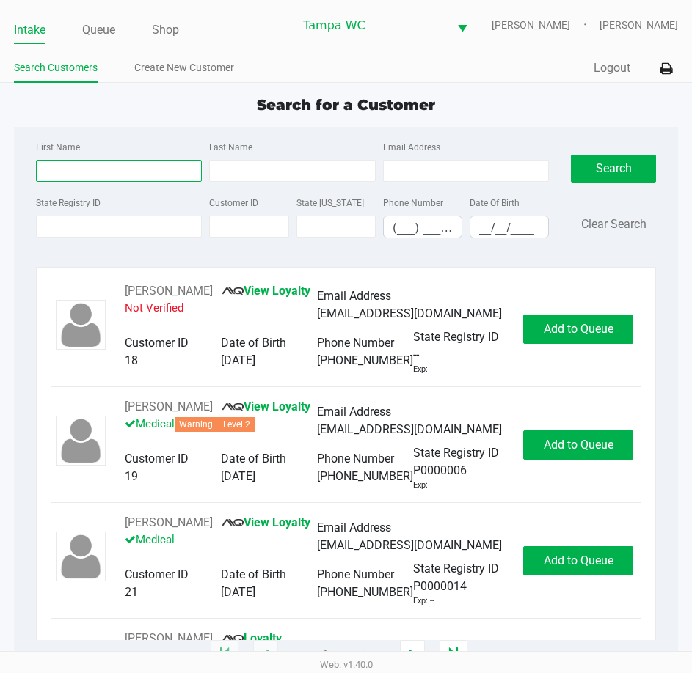
click at [123, 182] on input "First Name" at bounding box center [119, 171] width 166 height 22
type input "char"
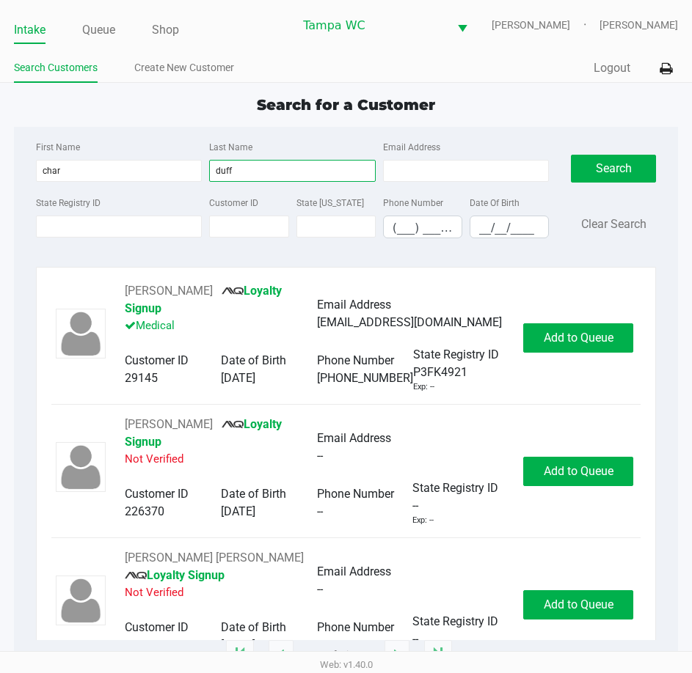
type input "duff"
click at [34, 40] on link "Intake" at bounding box center [30, 30] width 32 height 21
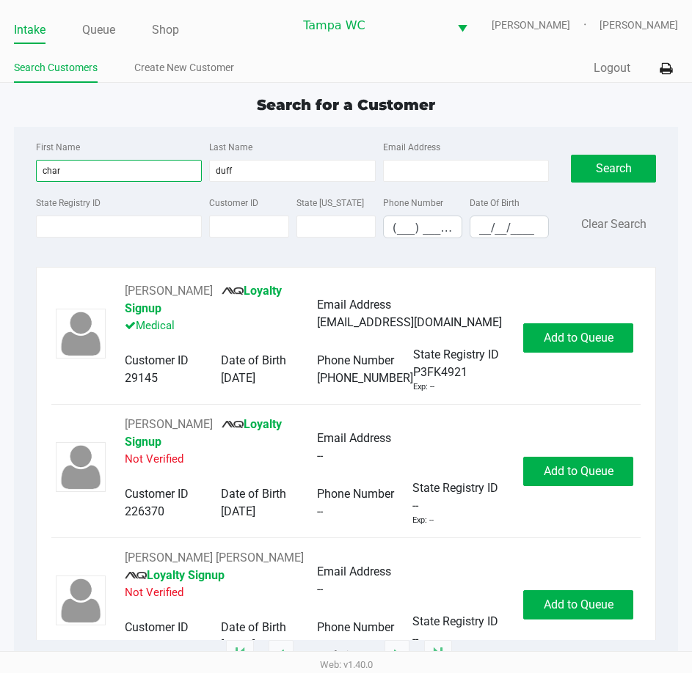
drag, startPoint x: 161, startPoint y: 176, endPoint x: 1, endPoint y: 263, distance: 181.8
click at [0, 260] on html "Intake Queue Shop Tampa WC WILLOW-SMITH Chasen Lauterbach-West Search Customers…" at bounding box center [346, 336] width 692 height 673
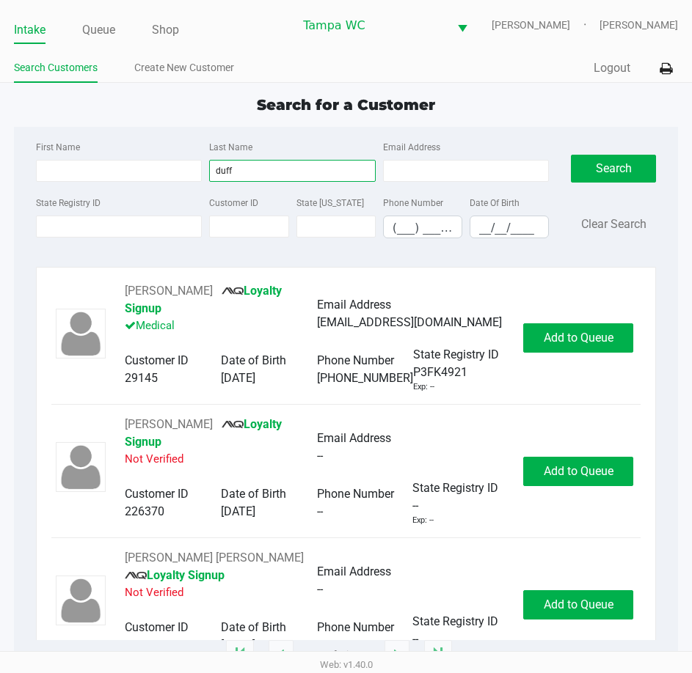
drag, startPoint x: 333, startPoint y: 178, endPoint x: 1, endPoint y: 181, distance: 331.6
click at [0, 178] on html "Intake Queue Shop Tampa WC WILLOW-SMITH Chasen Lauterbach-West Search Customers…" at bounding box center [346, 336] width 692 height 673
click at [61, 249] on div "State Registry ID Customer ID State ID Phone Number (___) ___-____ Date Of Birt…" at bounding box center [292, 222] width 520 height 56
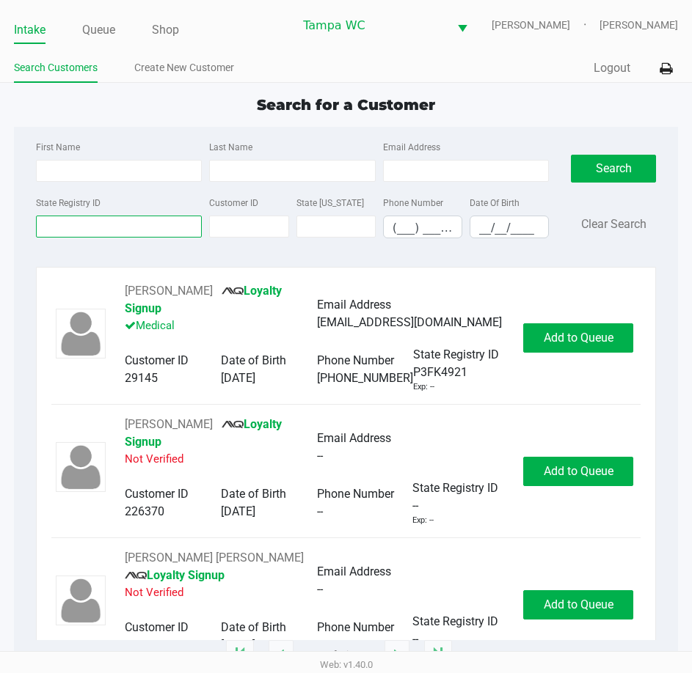
click at [62, 238] on input "State Registry ID" at bounding box center [119, 227] width 166 height 22
click at [67, 238] on input "State Registry ID" at bounding box center [119, 227] width 166 height 22
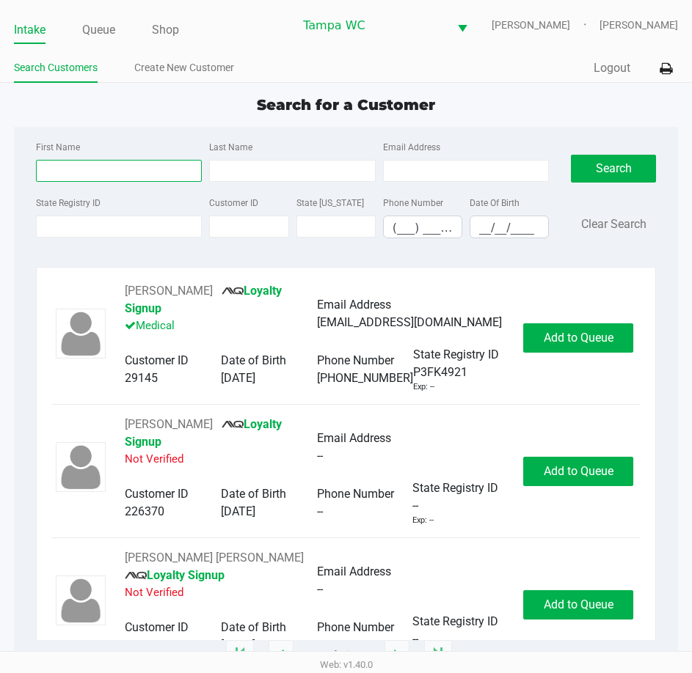
click at [50, 178] on input "First Name" at bounding box center [119, 171] width 166 height 22
type input "julie"
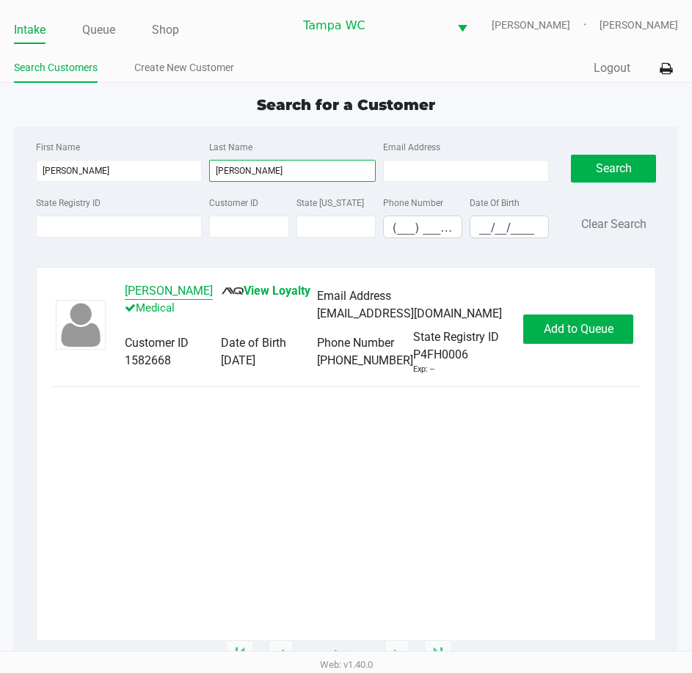
type input "cecchini"
click at [150, 300] on button "JULIE CECCHINI" at bounding box center [169, 291] width 88 height 18
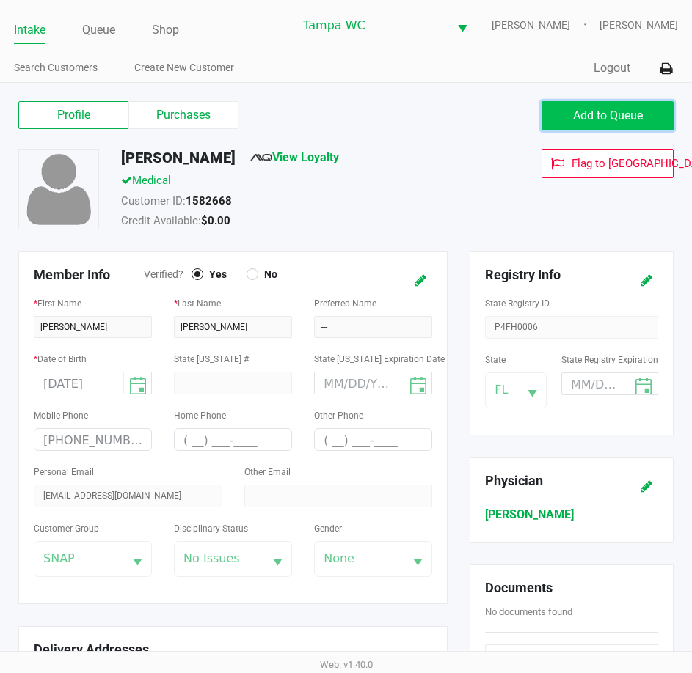
click at [626, 122] on span "Add to Queue" at bounding box center [608, 116] width 70 height 14
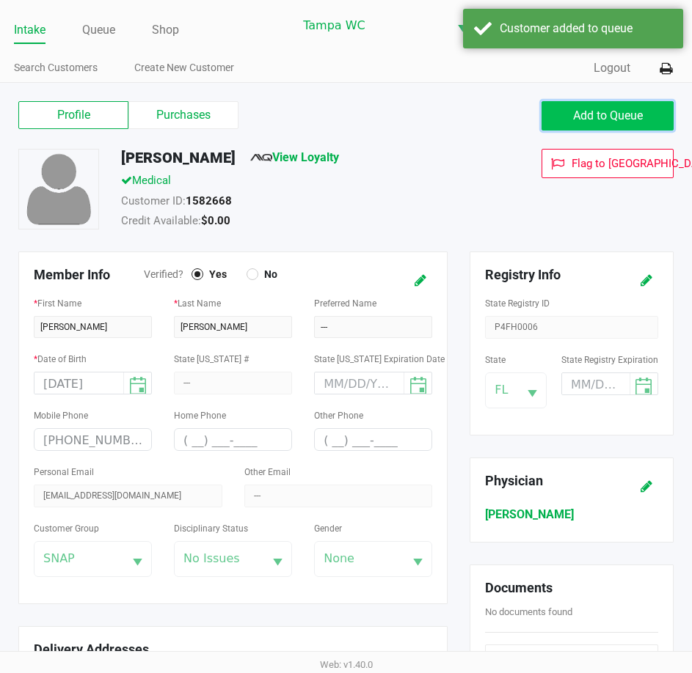
click at [621, 122] on span "Add to Queue" at bounding box center [608, 116] width 70 height 14
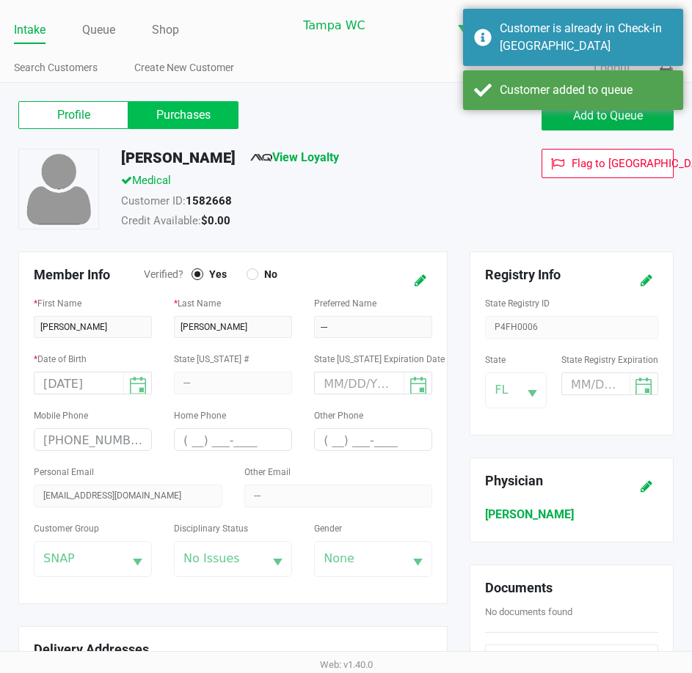
click at [233, 122] on label "Purchases" at bounding box center [183, 115] width 110 height 28
click at [0, 0] on 1 "Purchases" at bounding box center [0, 0] width 0 height 0
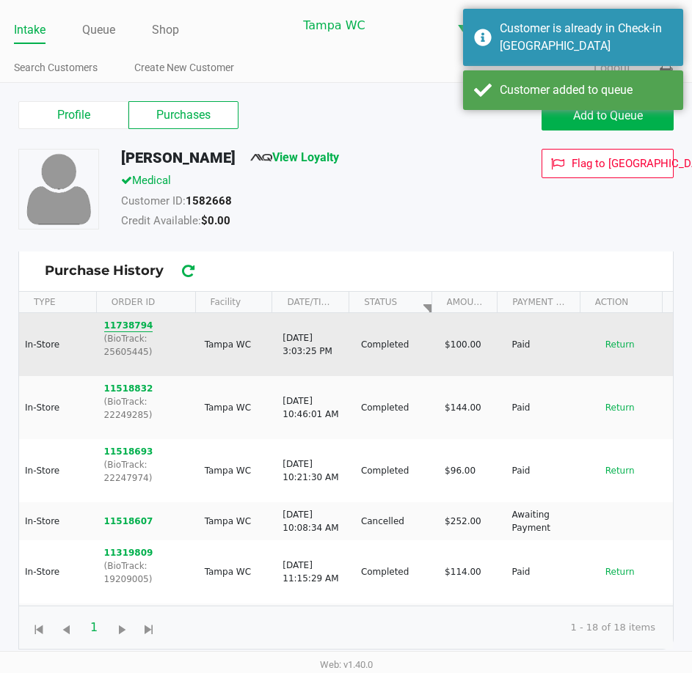
click at [122, 332] on button "11738794" at bounding box center [128, 325] width 49 height 13
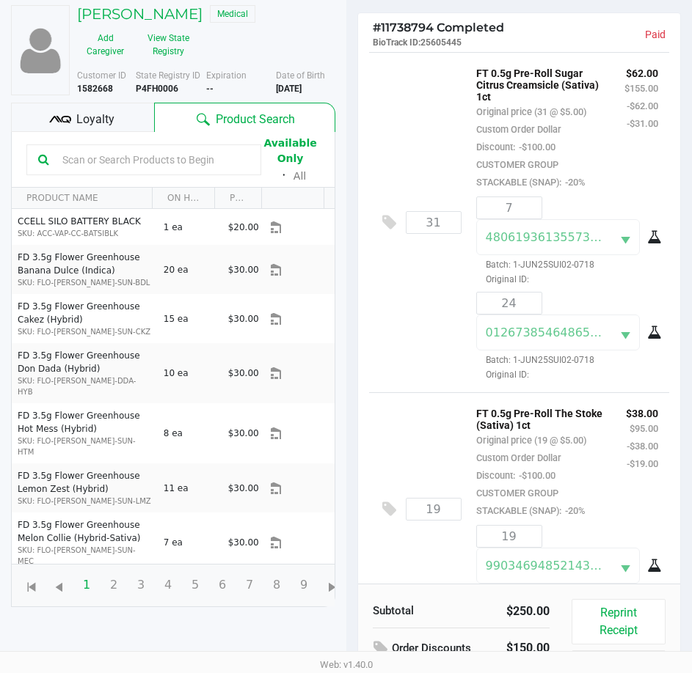
scroll to position [80, 0]
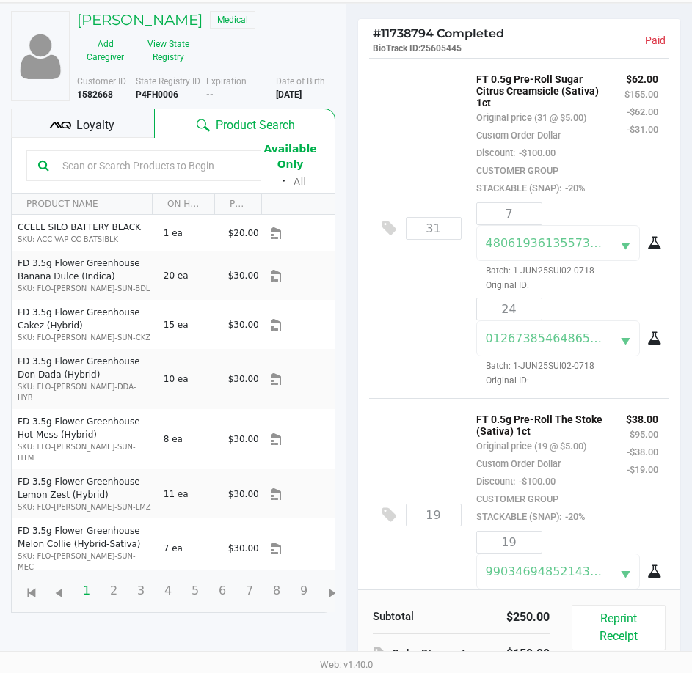
click at [538, 158] on span "-$100.00" at bounding box center [535, 152] width 40 height 11
click at [142, 129] on div "Loyalty" at bounding box center [82, 123] width 143 height 29
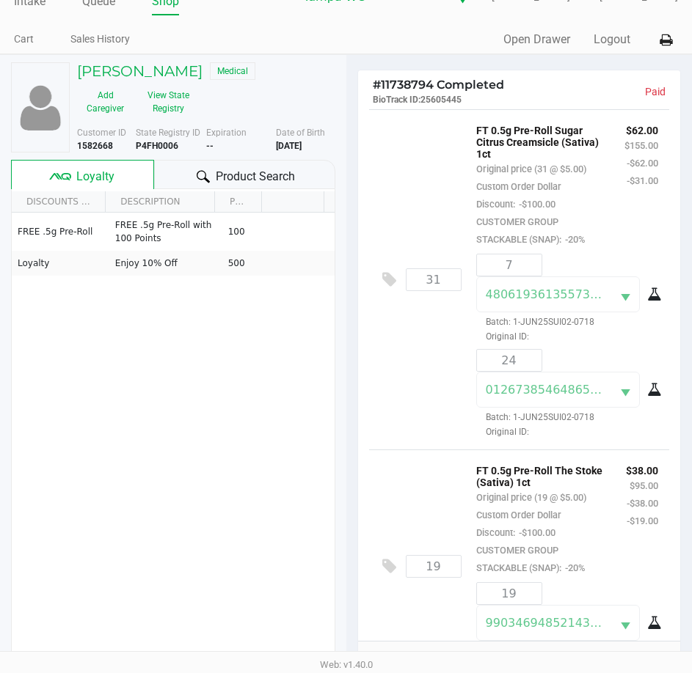
scroll to position [0, 0]
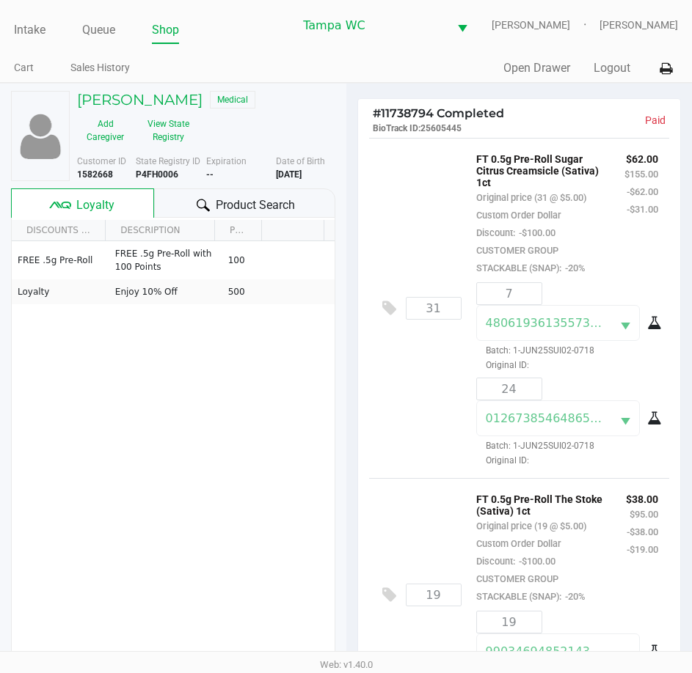
click at [446, 247] on div "31 FT 0.5g Pre-Roll Sugar Citrus Creamsicle (Sativa) 1ct Original price (31 @ $…" at bounding box center [519, 308] width 301 height 340
click at [168, 106] on h5 "JULIE CECCHINI" at bounding box center [139, 100] width 125 height 18
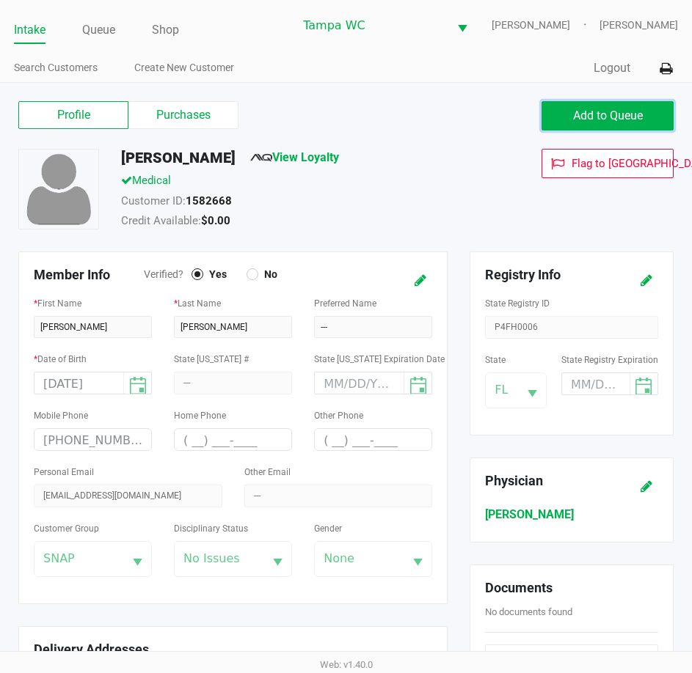
click at [563, 122] on button "Add to Queue" at bounding box center [607, 115] width 132 height 29
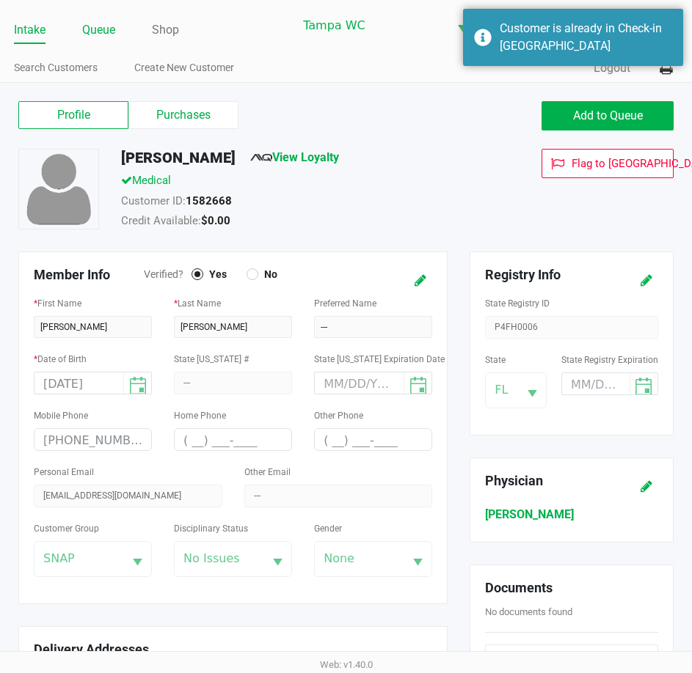
click at [92, 40] on link "Queue" at bounding box center [98, 30] width 33 height 21
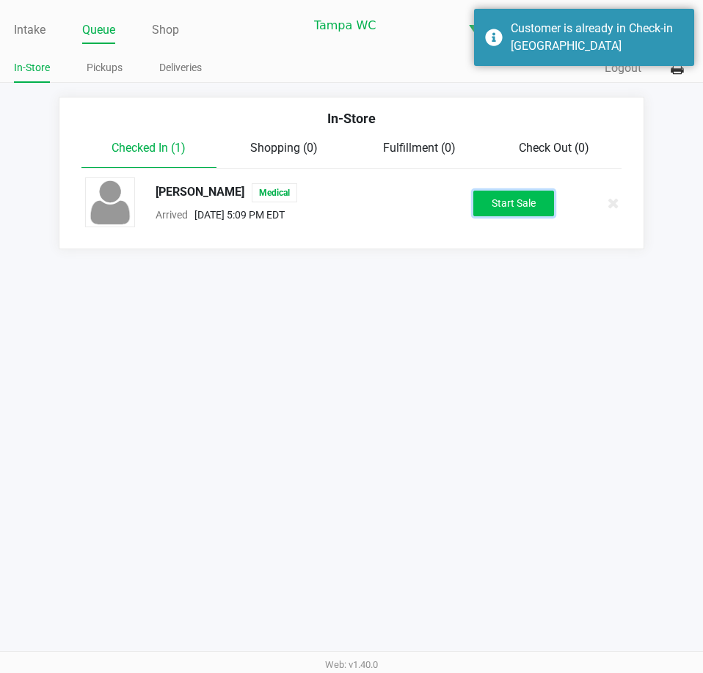
click at [522, 209] on button "Start Sale" at bounding box center [513, 204] width 81 height 26
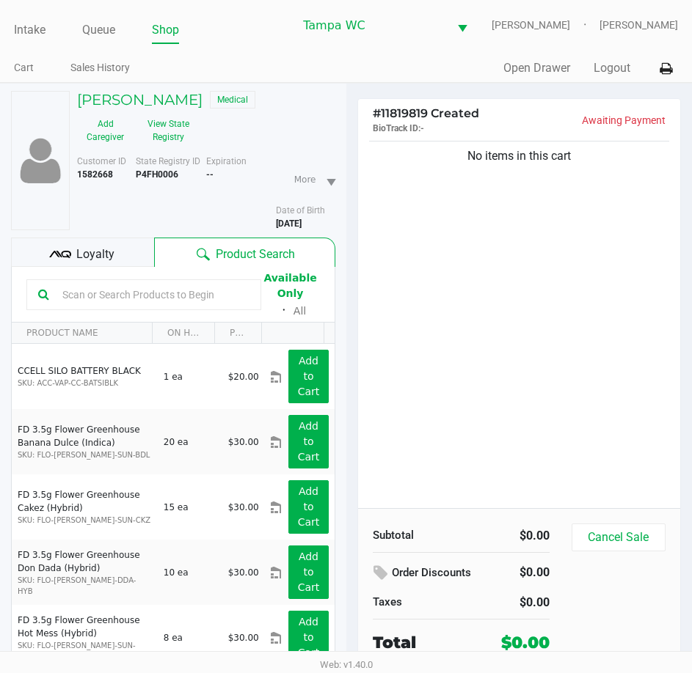
click at [131, 296] on input "text" at bounding box center [152, 295] width 193 height 22
click at [135, 304] on input "text" at bounding box center [152, 295] width 193 height 22
click at [133, 306] on input "text" at bounding box center [152, 295] width 193 height 22
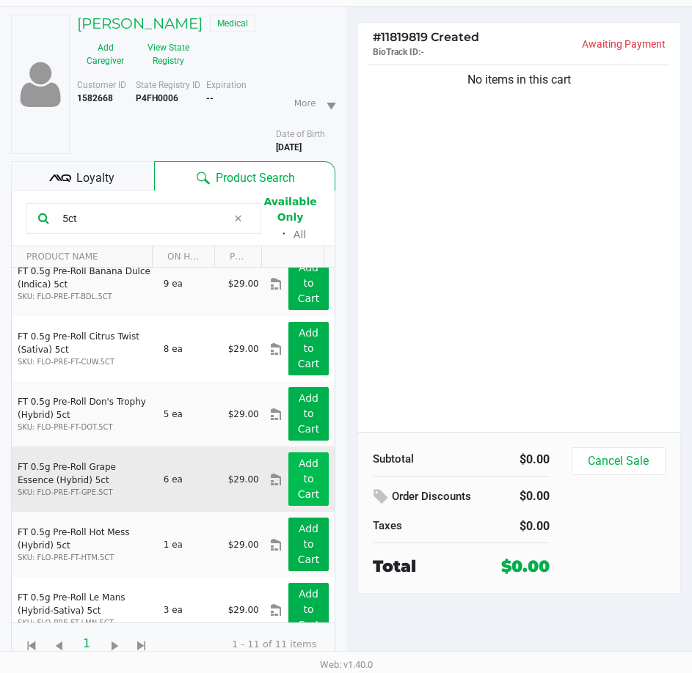
scroll to position [69, 0]
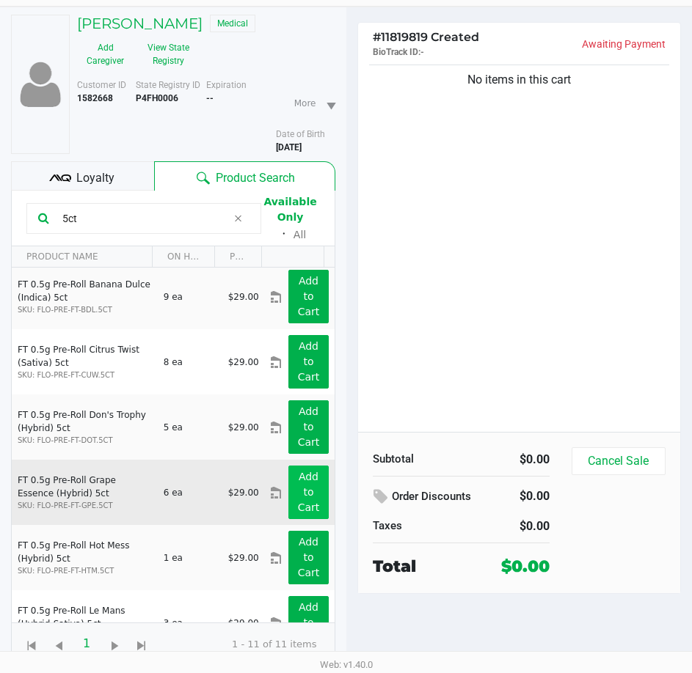
type input "5ct"
click at [307, 494] on button "Add to Cart" at bounding box center [308, 493] width 40 height 54
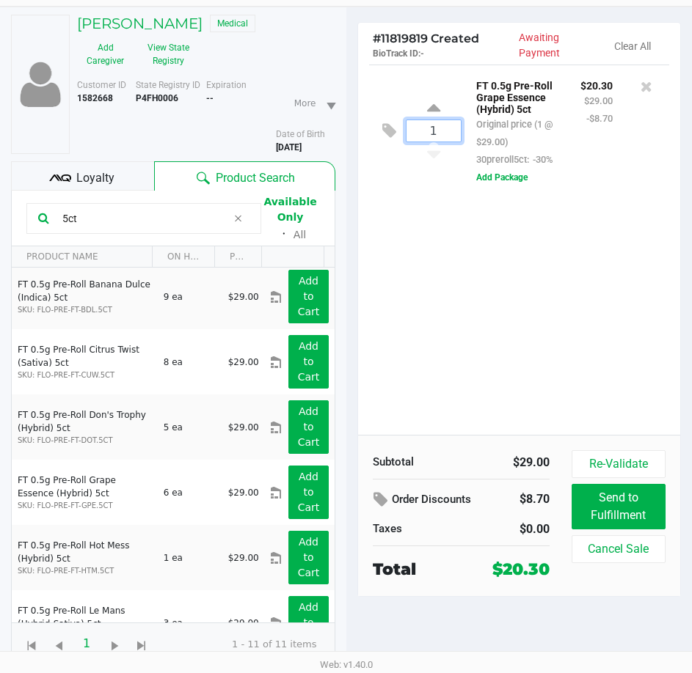
click at [423, 136] on input "1" at bounding box center [433, 130] width 54 height 21
type input "6"
click at [417, 265] on div "Loading JULIE CECCHINI Medical Add Caregiver View State Registry Customer ID 15…" at bounding box center [346, 340] width 692 height 667
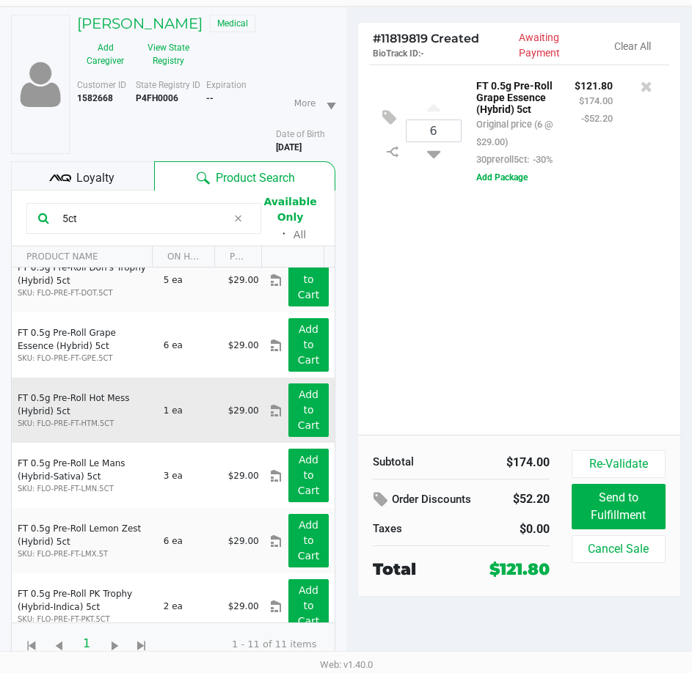
scroll to position [216, 0]
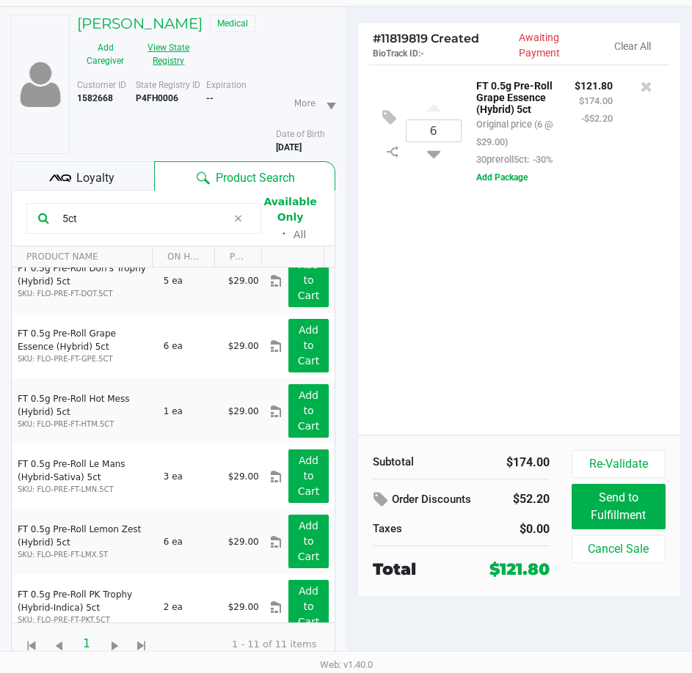
click at [162, 61] on button "View State Registry" at bounding box center [164, 54] width 62 height 37
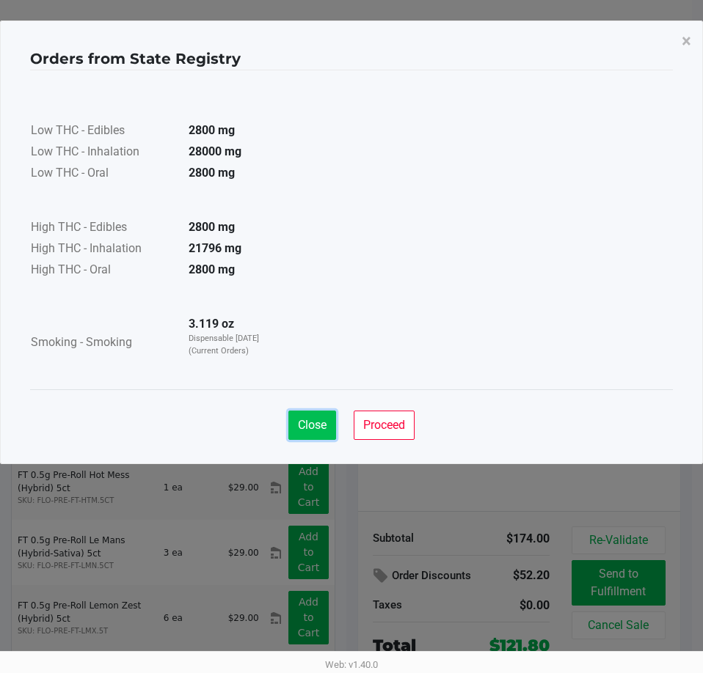
click at [315, 424] on span "Close" at bounding box center [312, 425] width 29 height 14
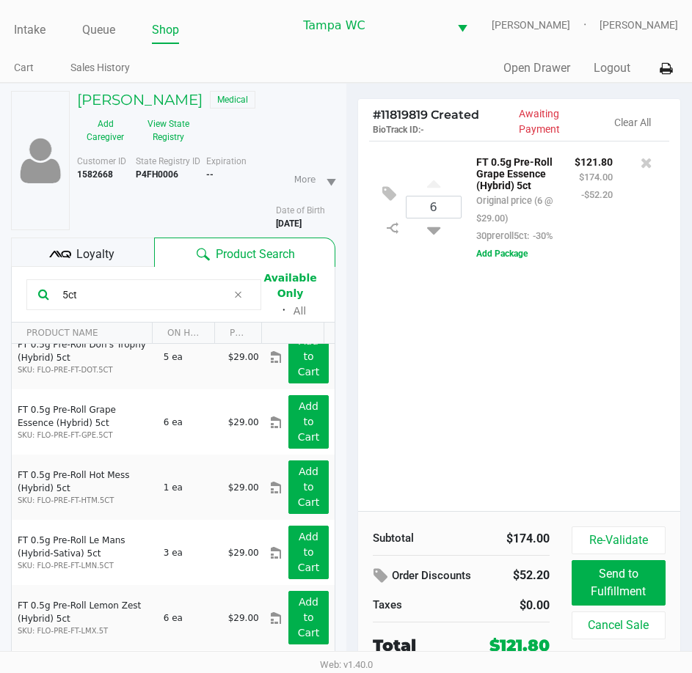
drag, startPoint x: 135, startPoint y: 313, endPoint x: -1, endPoint y: 328, distance: 136.5
click at [0, 328] on html "Intake Queue Shop Tampa WC WILLOW-SMITH Chasen Lauterbach-West Cart Sales Histo…" at bounding box center [346, 336] width 692 height 673
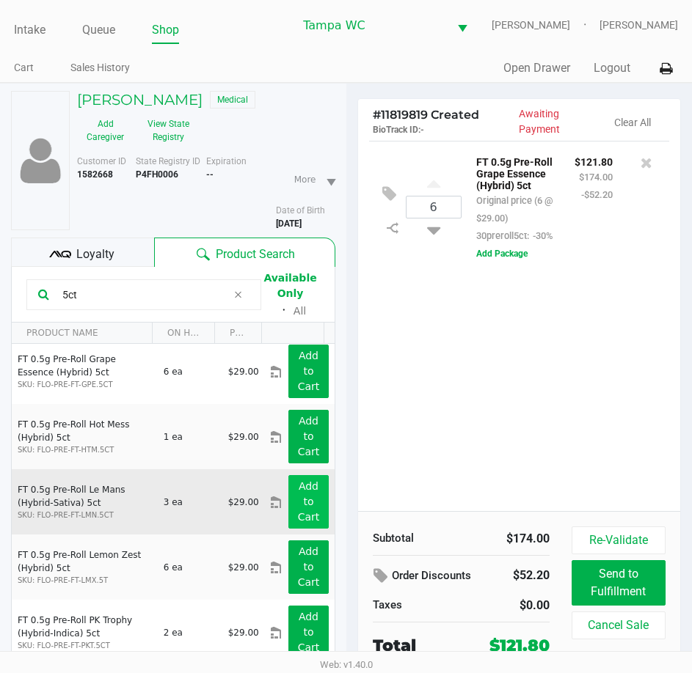
scroll to position [289, 0]
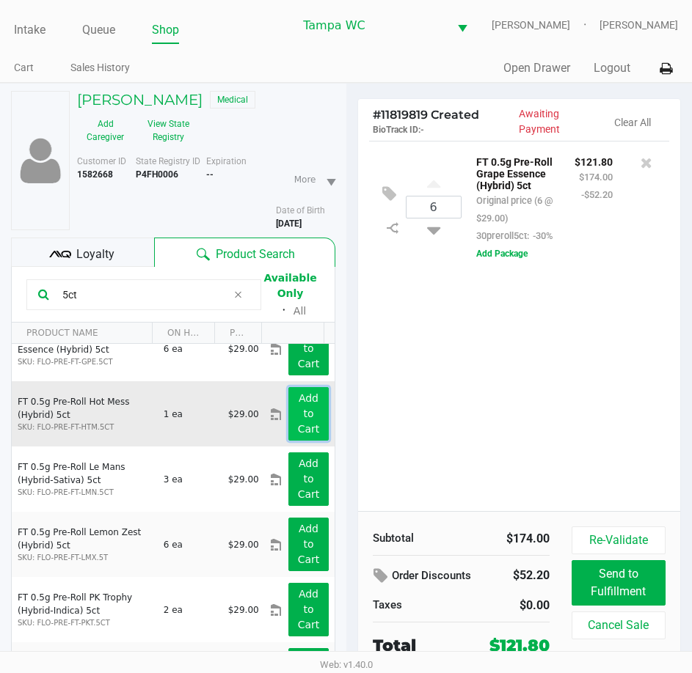
click at [307, 424] on button "Add to Cart" at bounding box center [308, 414] width 40 height 54
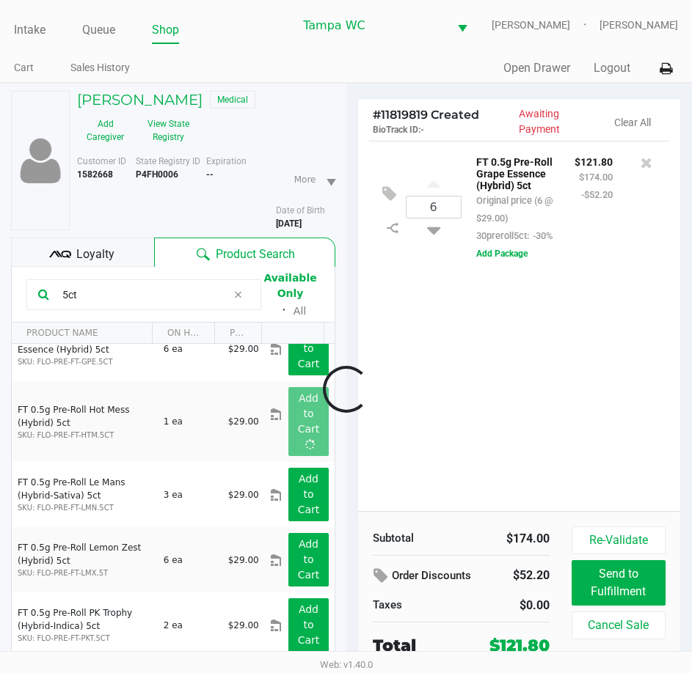
click at [666, 374] on div at bounding box center [346, 389] width 692 height 467
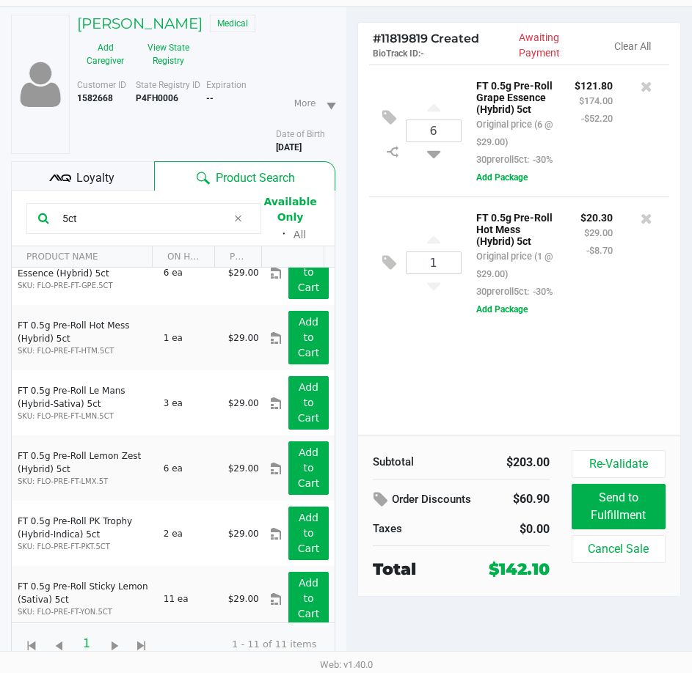
scroll to position [87, 0]
click at [601, 410] on div "6 FT 0.5g Pre-Roll Grape Essence (Hybrid) 5ct Original price (6 @ $29.00) 30pre…" at bounding box center [519, 250] width 323 height 370
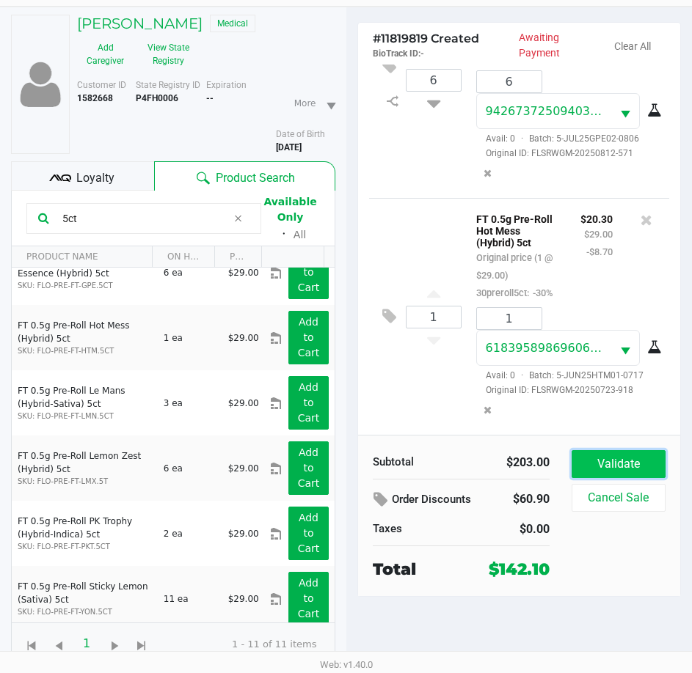
click at [615, 469] on button "Validate" at bounding box center [618, 464] width 94 height 28
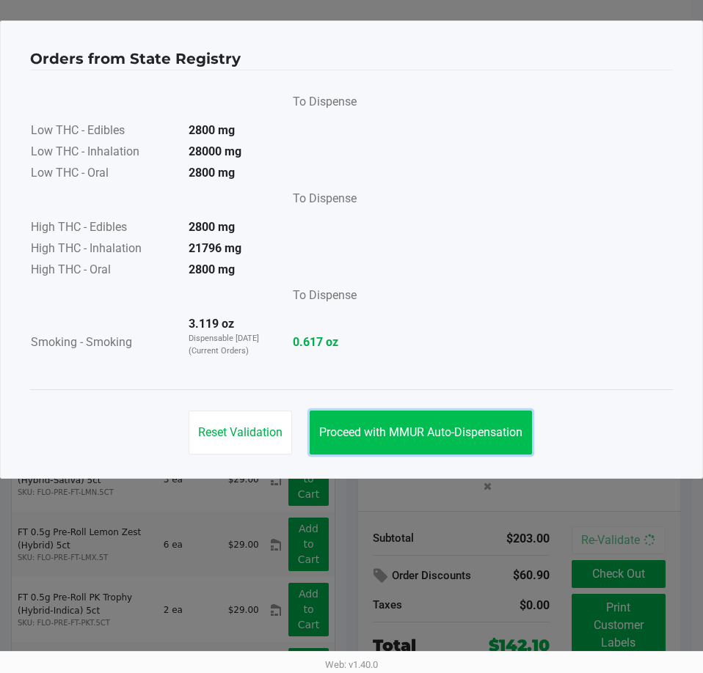
click at [446, 445] on button "Proceed with MMUR Auto-Dispensation" at bounding box center [421, 433] width 222 height 44
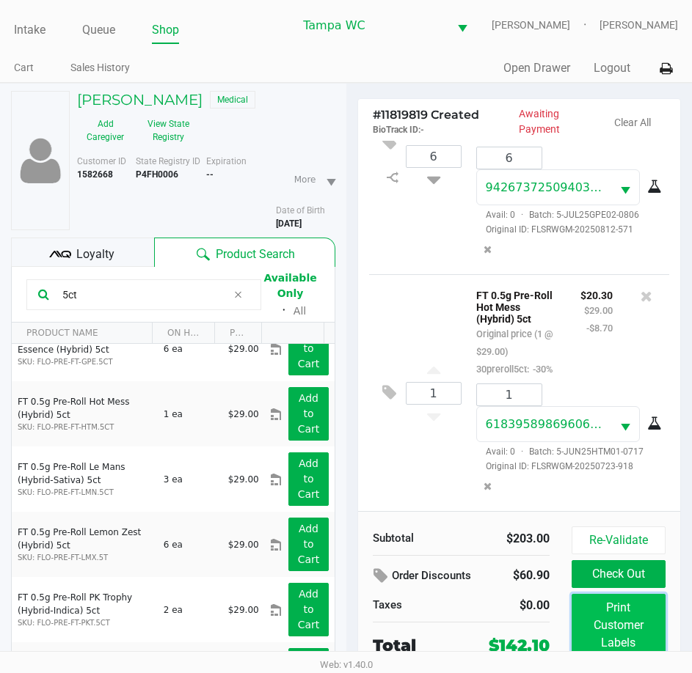
click at [630, 623] on button "Print Customer Labels" at bounding box center [618, 625] width 94 height 63
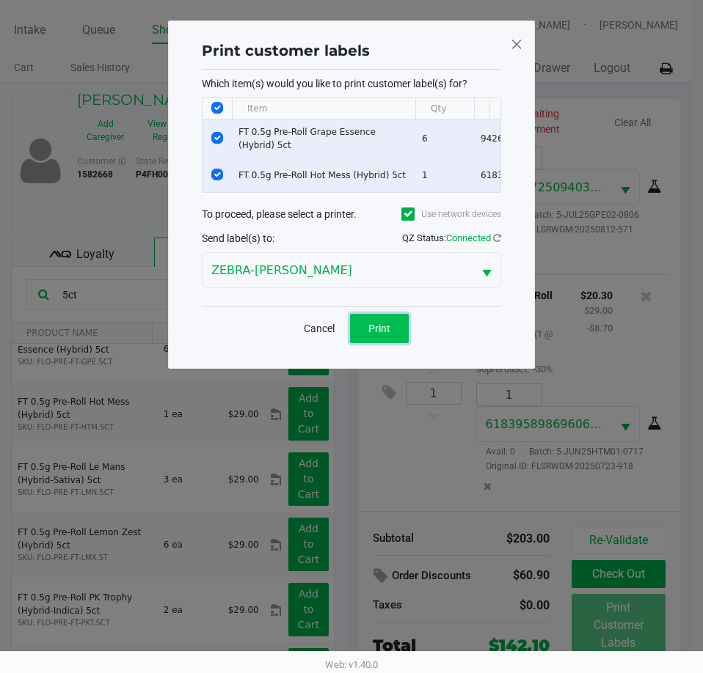
click at [368, 332] on span "Print" at bounding box center [379, 329] width 22 height 12
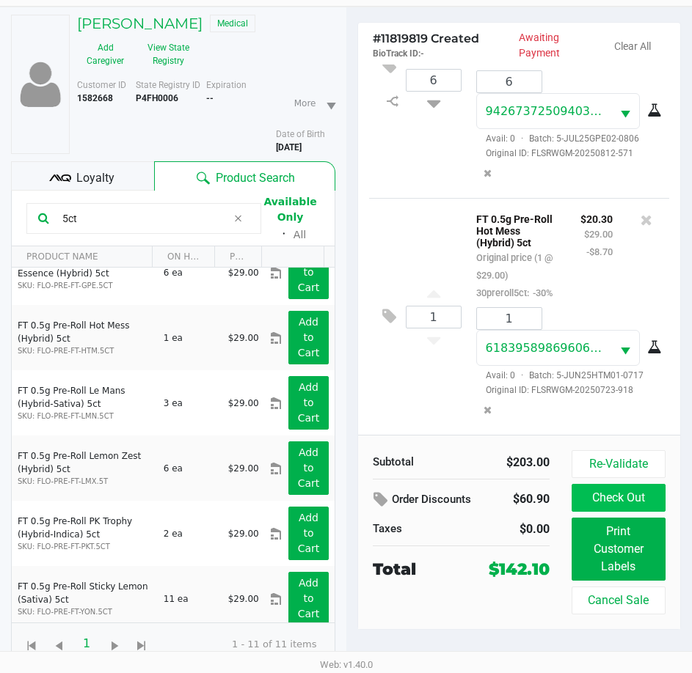
scroll to position [87, 0]
click at [605, 500] on button "Check Out" at bounding box center [618, 498] width 94 height 28
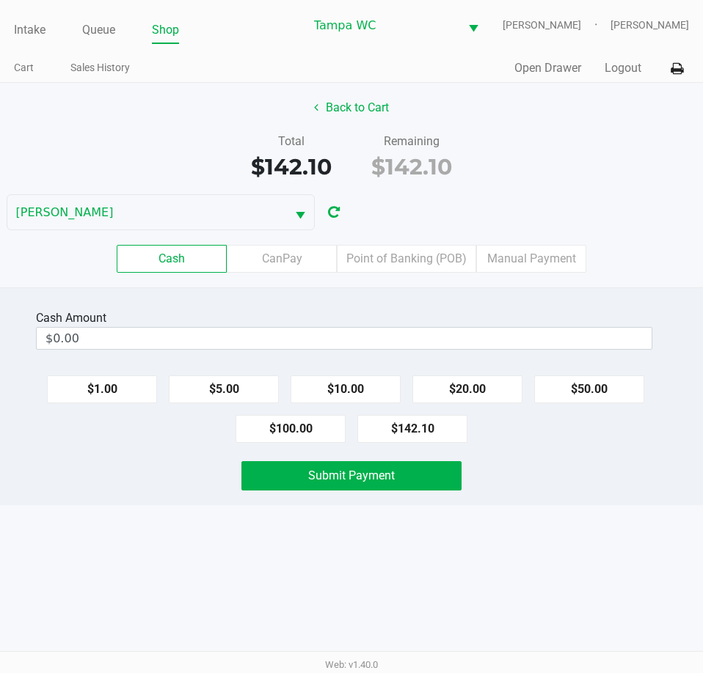
drag, startPoint x: 434, startPoint y: 256, endPoint x: 464, endPoint y: 323, distance: 72.9
click at [435, 256] on label "Point of Banking (POB)" at bounding box center [406, 259] width 139 height 28
click at [0, 0] on 7 "Point of Banking (POB)" at bounding box center [0, 0] width 0 height 0
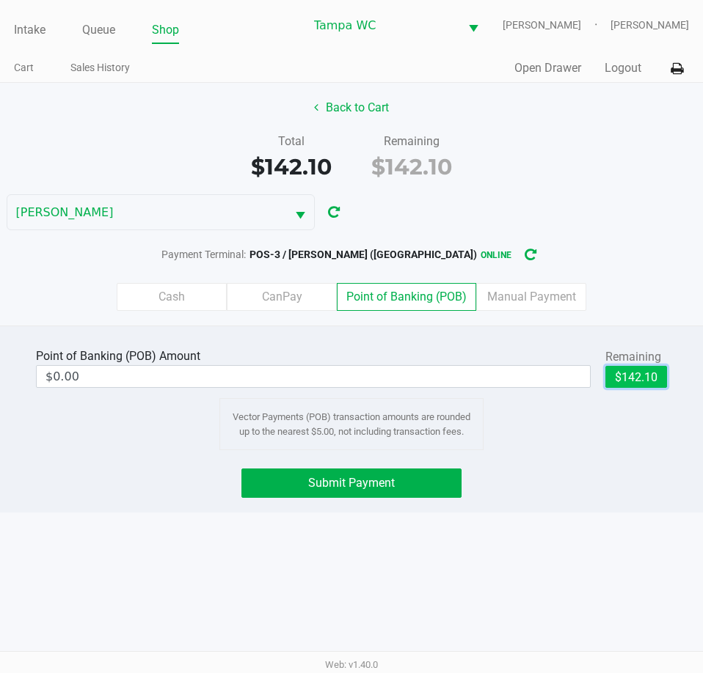
click at [618, 382] on button "$142.10" at bounding box center [636, 377] width 62 height 22
type input "$142.10"
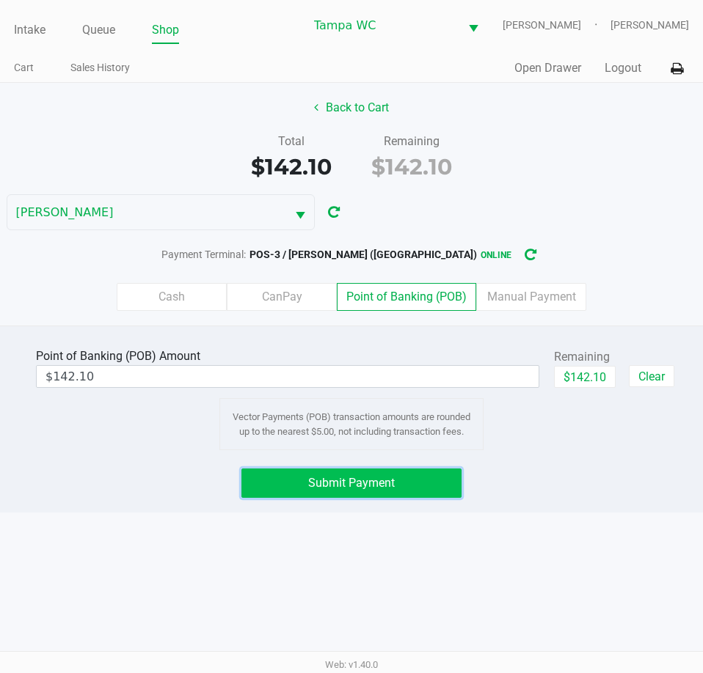
click at [395, 498] on button "Submit Payment" at bounding box center [350, 483] width 219 height 29
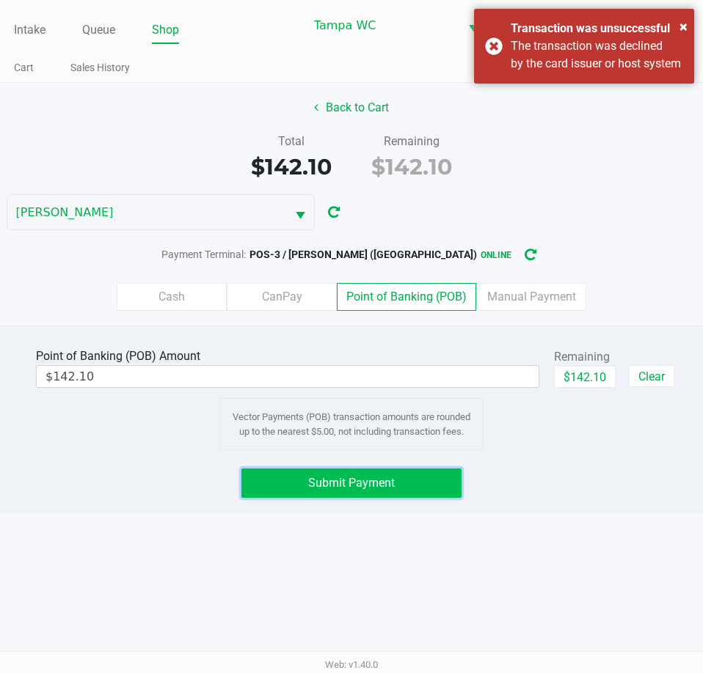
click at [445, 491] on button "Submit Payment" at bounding box center [350, 483] width 219 height 29
click at [331, 483] on button "Submit Payment" at bounding box center [350, 483] width 219 height 29
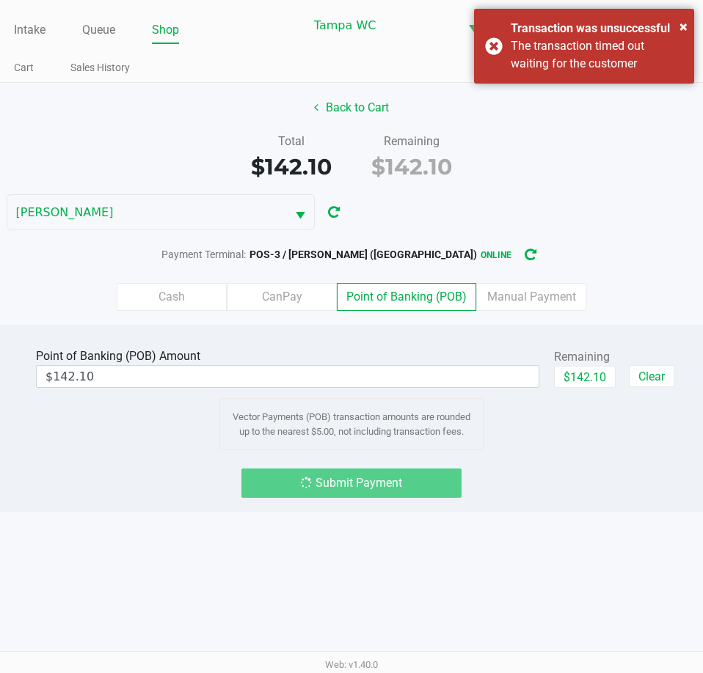
click at [331, 483] on div "Submit Payment" at bounding box center [350, 483] width 219 height 29
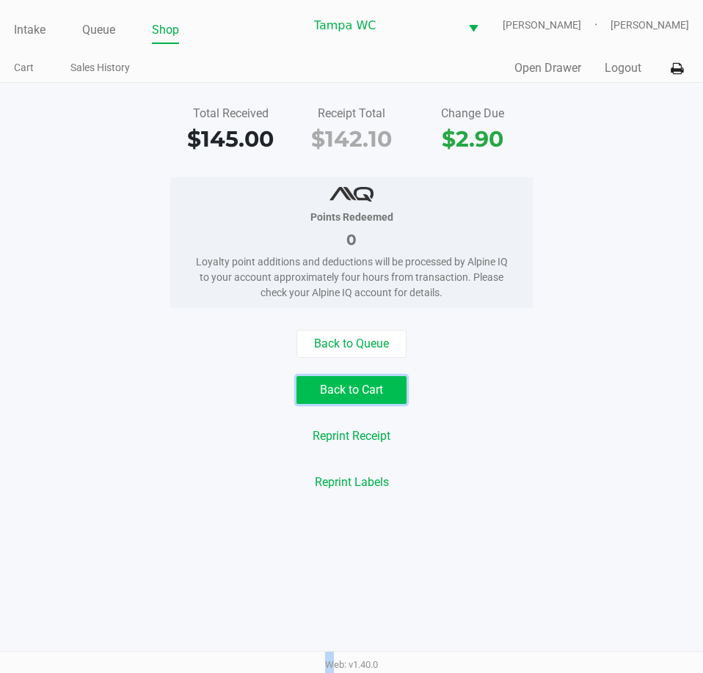
click at [365, 404] on button "Back to Cart" at bounding box center [351, 390] width 110 height 28
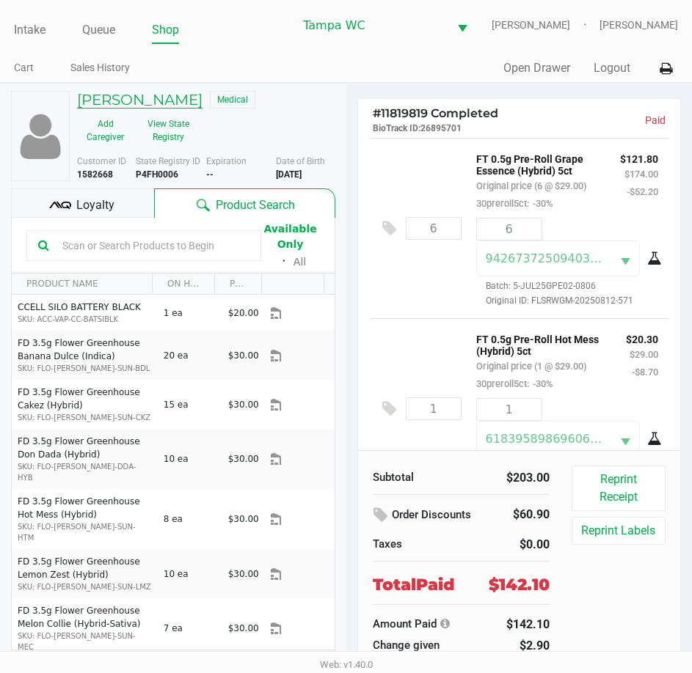
click at [156, 109] on h5 "JULIE CECCHINI" at bounding box center [139, 100] width 125 height 18
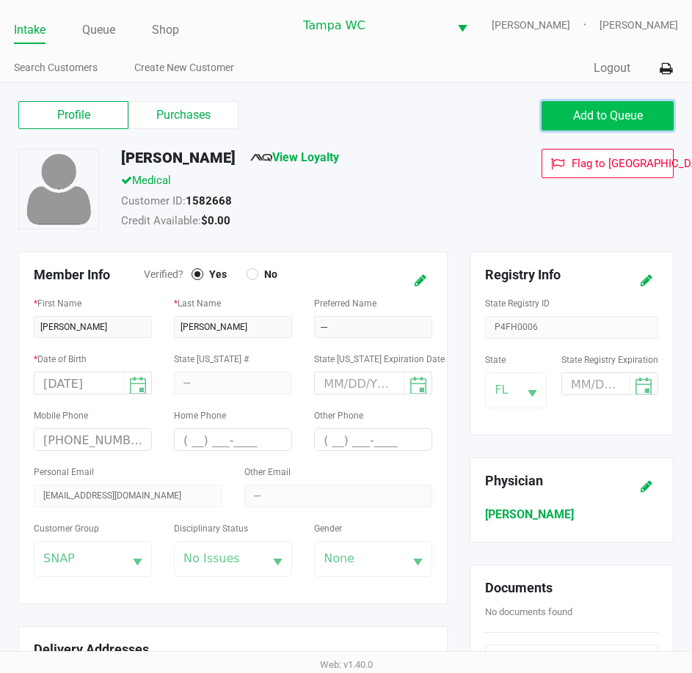
click at [591, 122] on span "Add to Queue" at bounding box center [608, 116] width 70 height 14
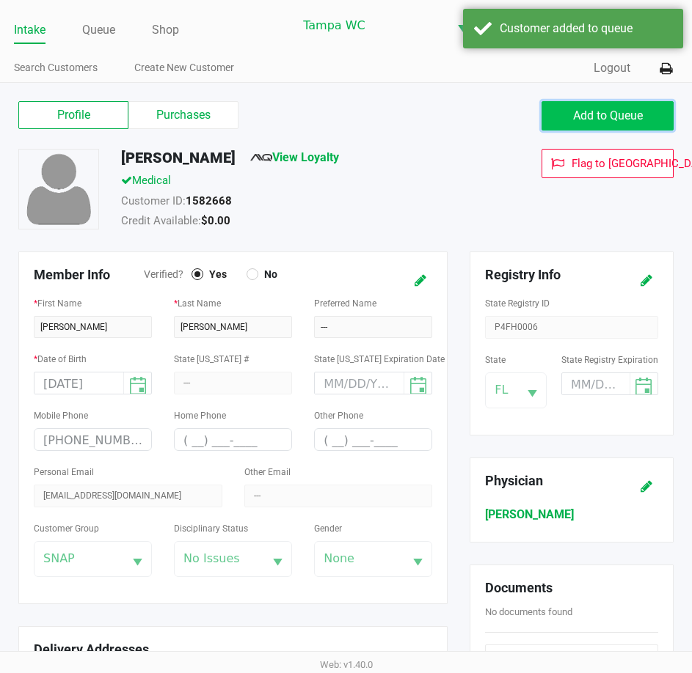
click at [580, 131] on button "Add to Queue" at bounding box center [607, 115] width 132 height 29
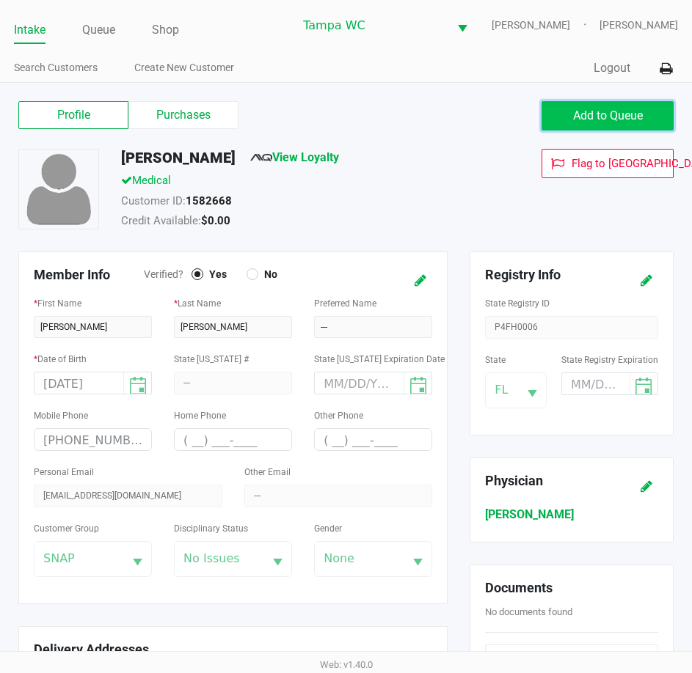
click at [583, 122] on span "Add to Queue" at bounding box center [608, 116] width 70 height 14
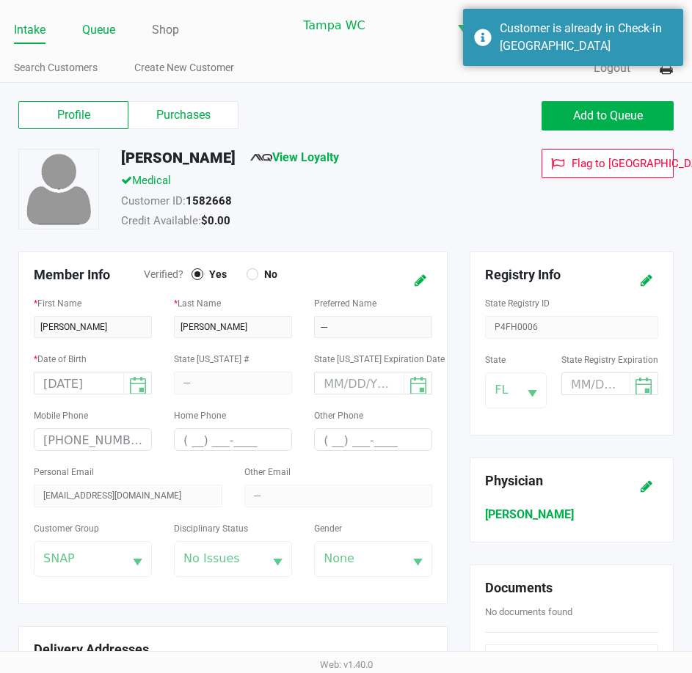
click at [103, 40] on link "Queue" at bounding box center [98, 30] width 33 height 21
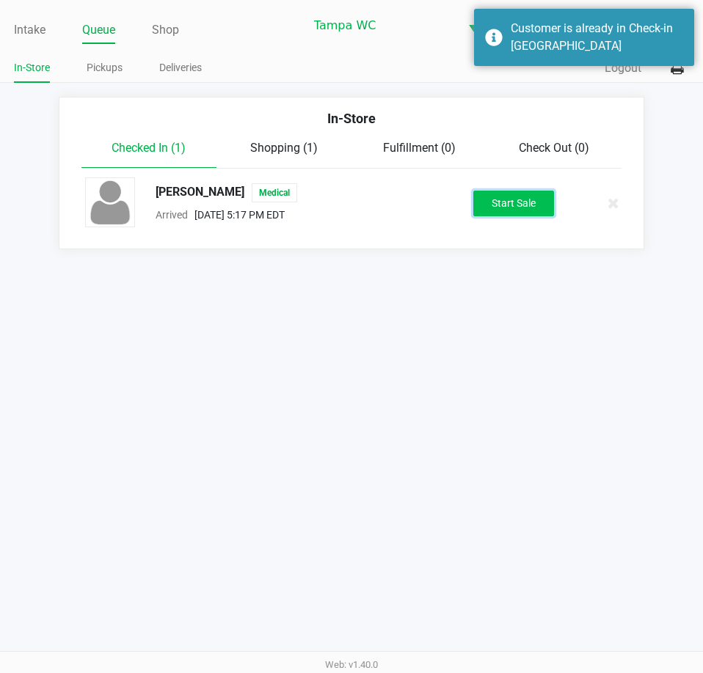
click at [508, 211] on button "Start Sale" at bounding box center [513, 204] width 81 height 26
click at [508, 211] on div "Start Sale" at bounding box center [513, 204] width 81 height 26
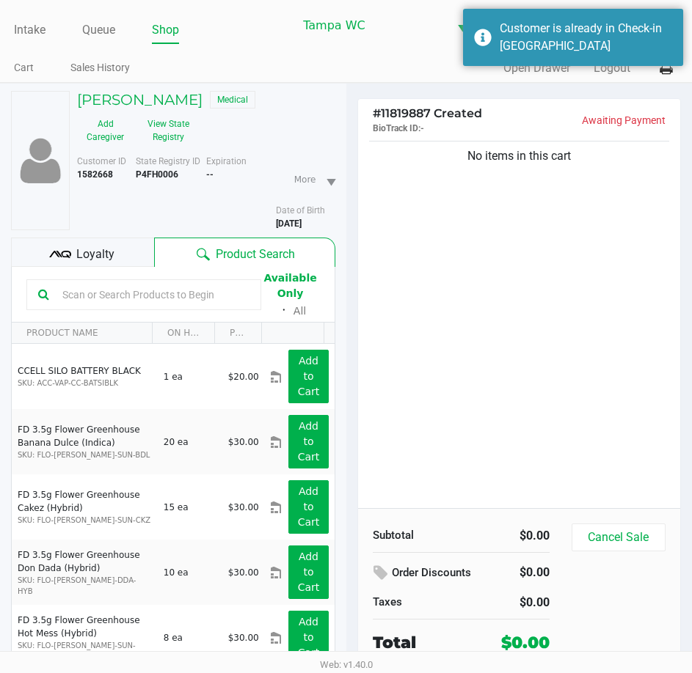
click at [475, 439] on div "No items in this cart" at bounding box center [519, 323] width 323 height 370
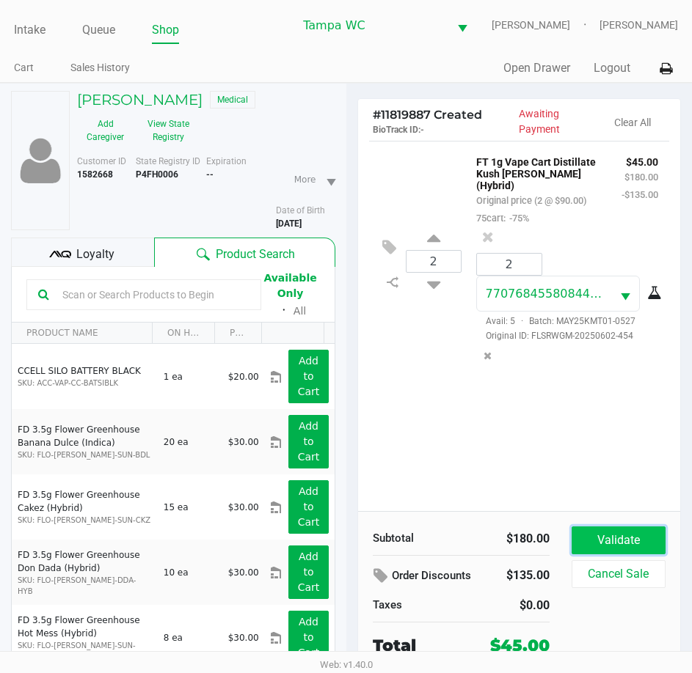
click at [622, 555] on button "Validate" at bounding box center [618, 541] width 94 height 28
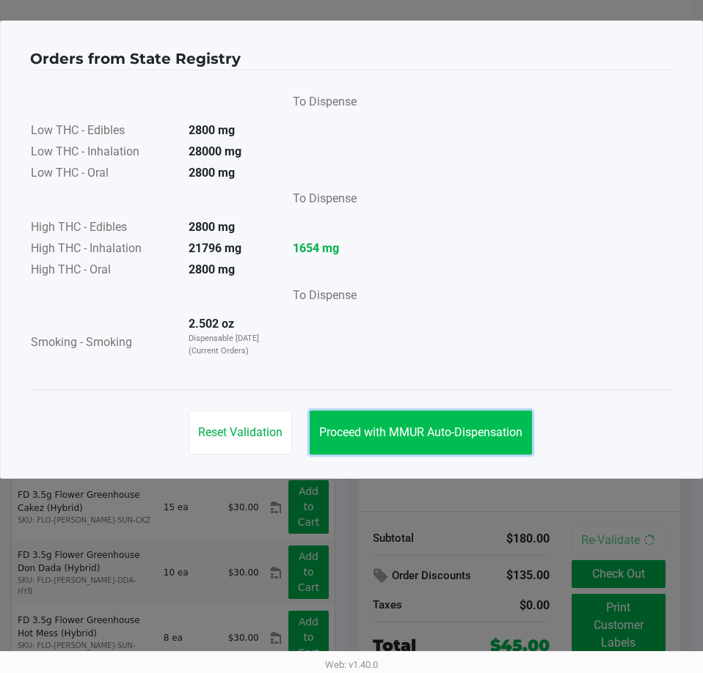
click at [464, 438] on span "Proceed with MMUR Auto-Dispensation" at bounding box center [420, 432] width 203 height 14
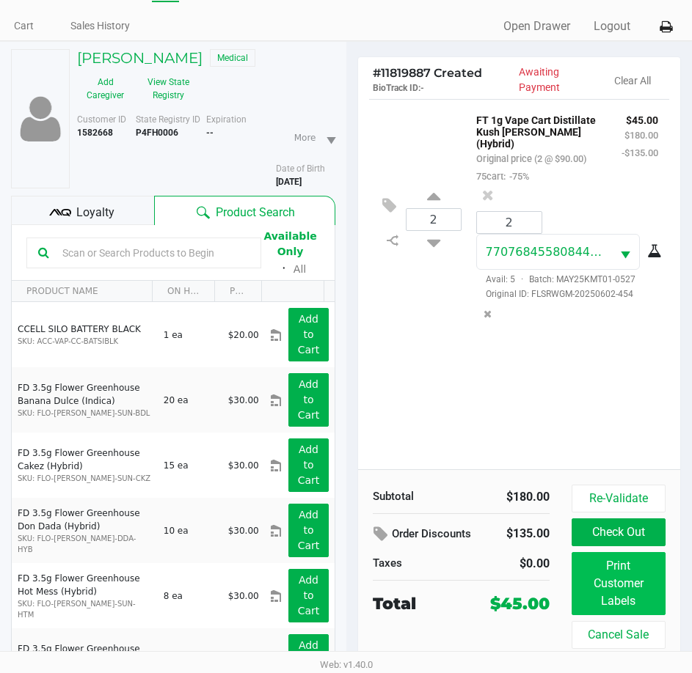
scroll to position [87, 0]
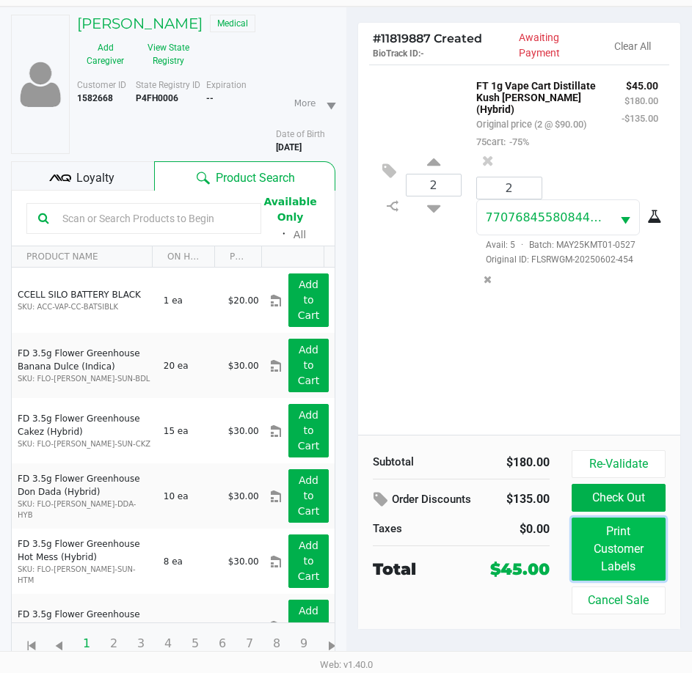
click at [602, 551] on button "Print Customer Labels" at bounding box center [618, 549] width 94 height 63
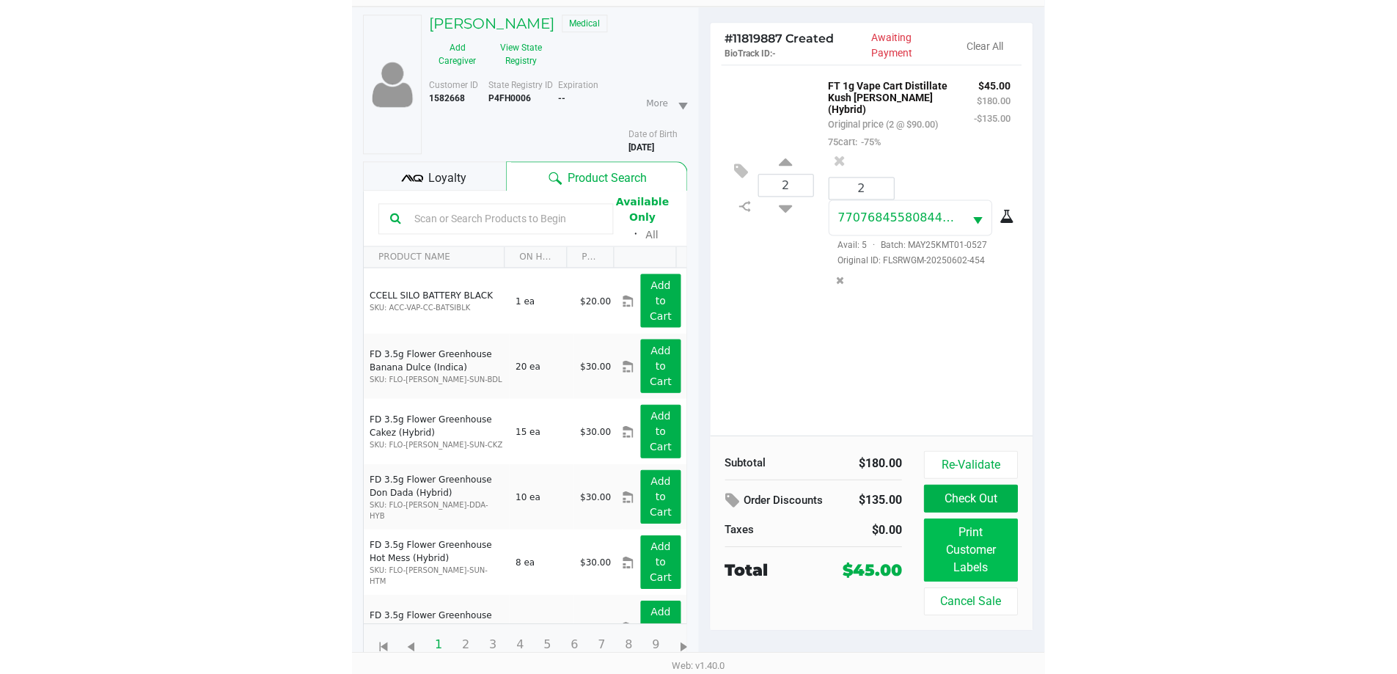
scroll to position [0, 0]
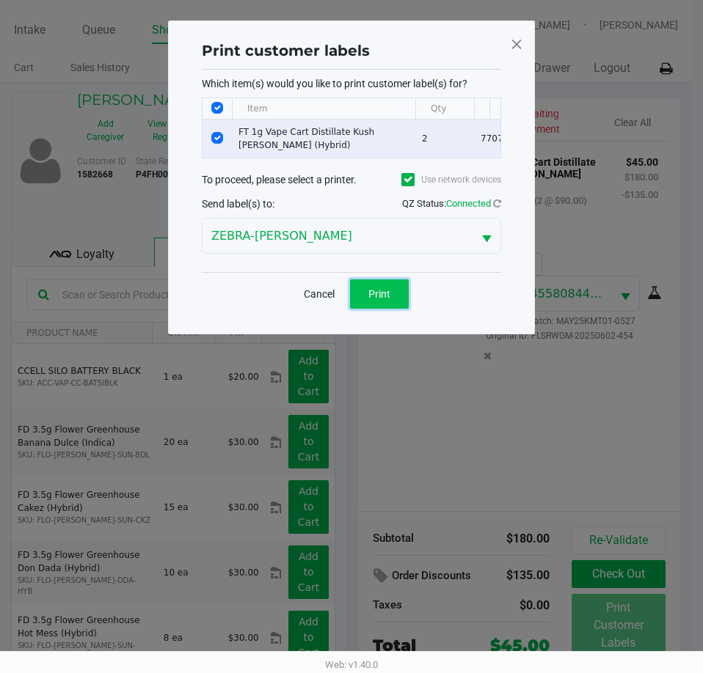
click at [390, 308] on button "Print" at bounding box center [379, 293] width 59 height 29
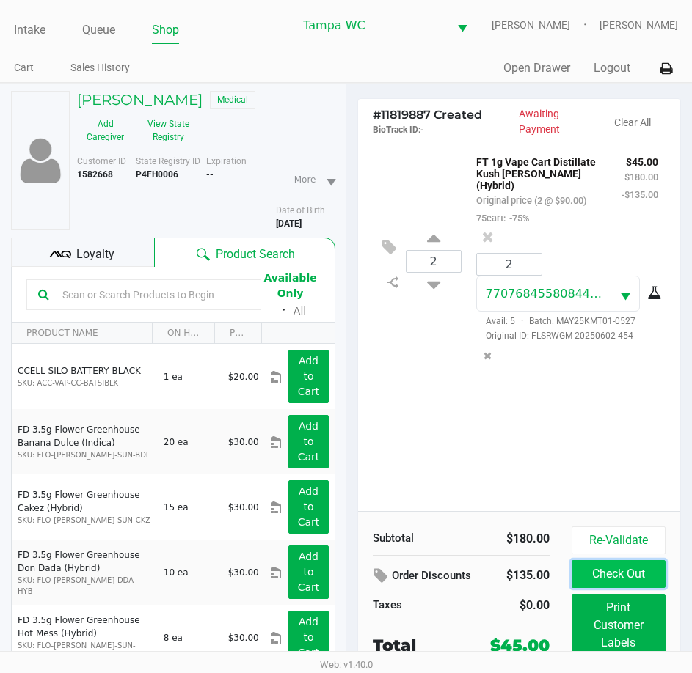
click at [627, 588] on button "Check Out" at bounding box center [618, 574] width 94 height 28
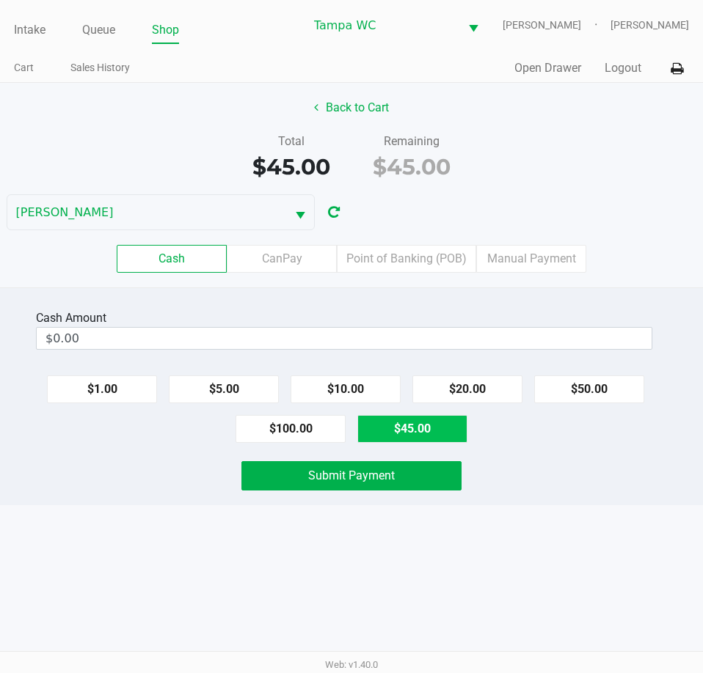
click at [405, 443] on button "$45.00" at bounding box center [412, 429] width 110 height 28
type input "$45.00"
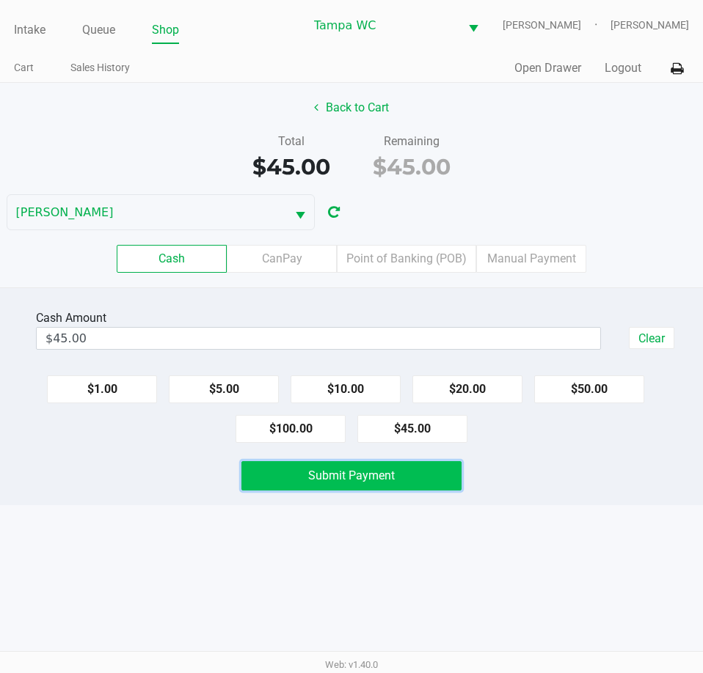
click at [381, 480] on span "Submit Payment" at bounding box center [351, 476] width 87 height 14
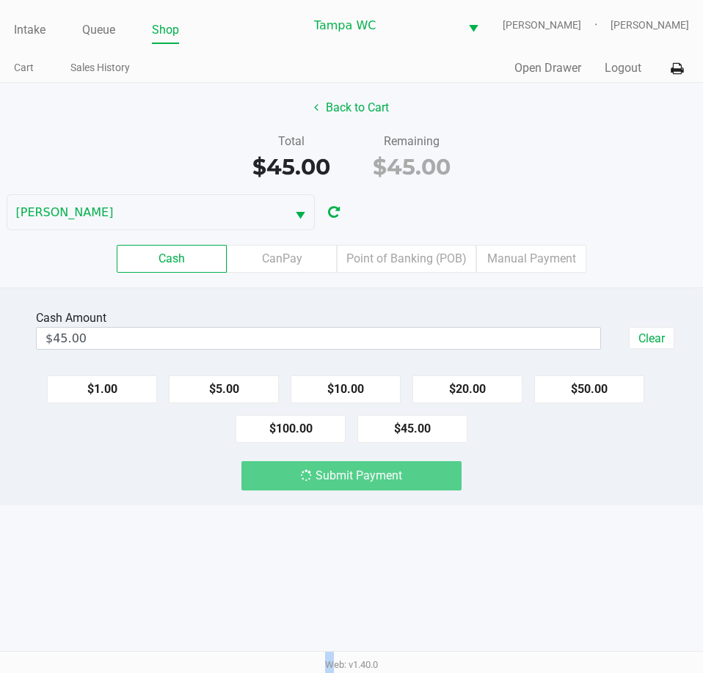
click at [381, 480] on div "Submit Payment" at bounding box center [350, 475] width 219 height 29
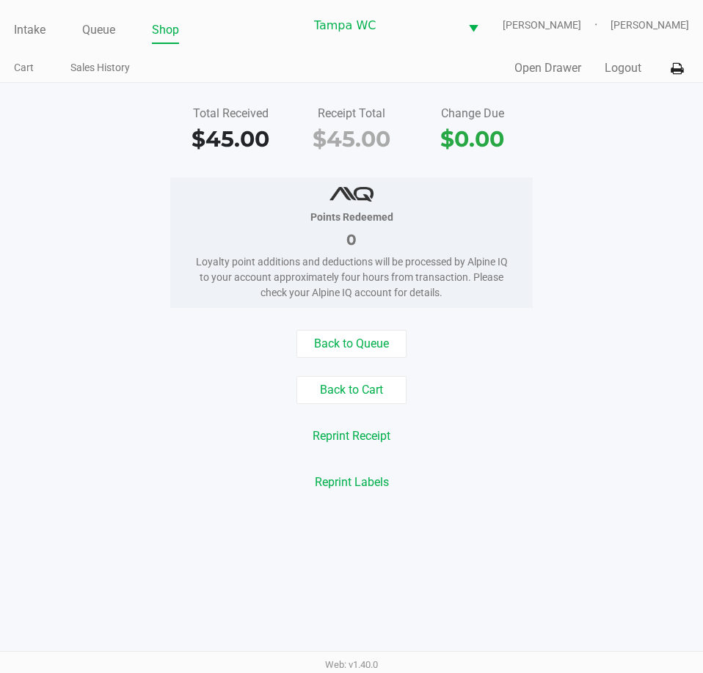
click at [36, 28] on div "Intake Queue Shop" at bounding box center [159, 29] width 290 height 27
click at [36, 31] on link "Intake" at bounding box center [30, 30] width 32 height 21
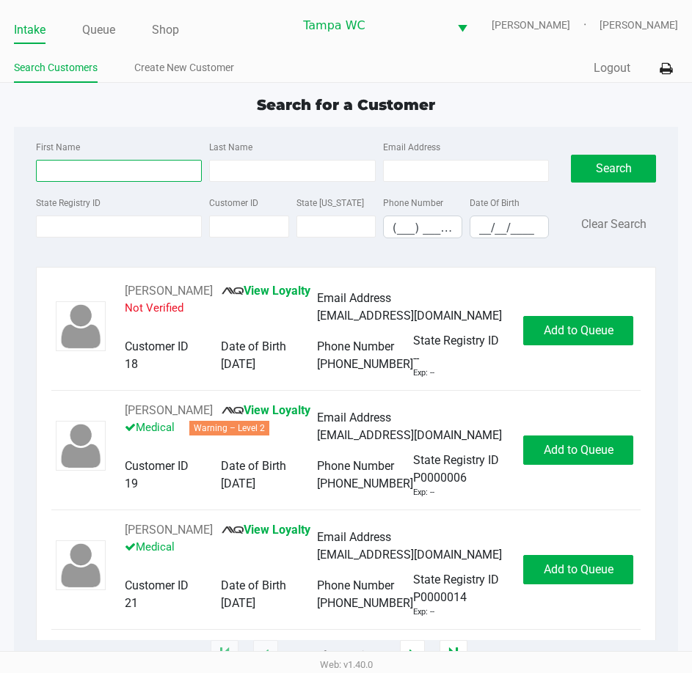
click at [103, 182] on input "First Name" at bounding box center [119, 171] width 166 height 22
type input "sean"
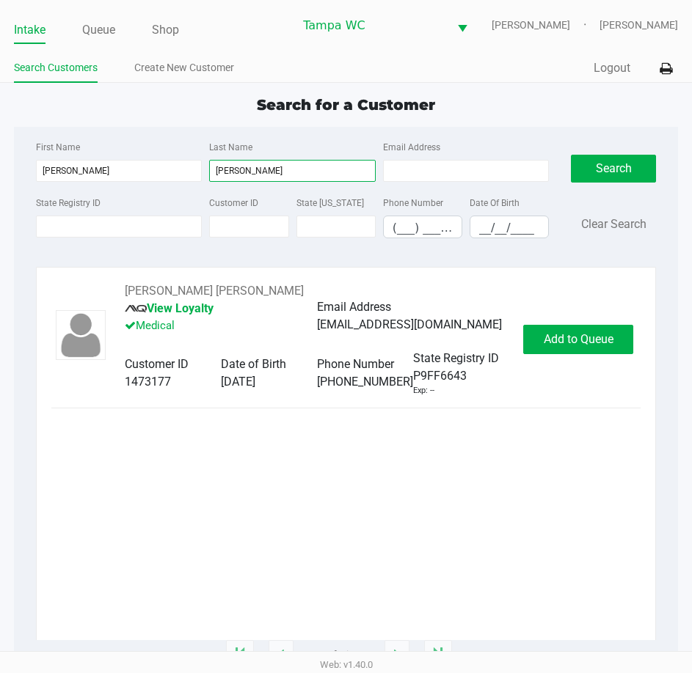
type input "cruz"
click at [544, 318] on div "SEAN RAY CRUZ View Loyalty Medical Email Address flamegineering@yahoo.com Custo…" at bounding box center [345, 339] width 589 height 114
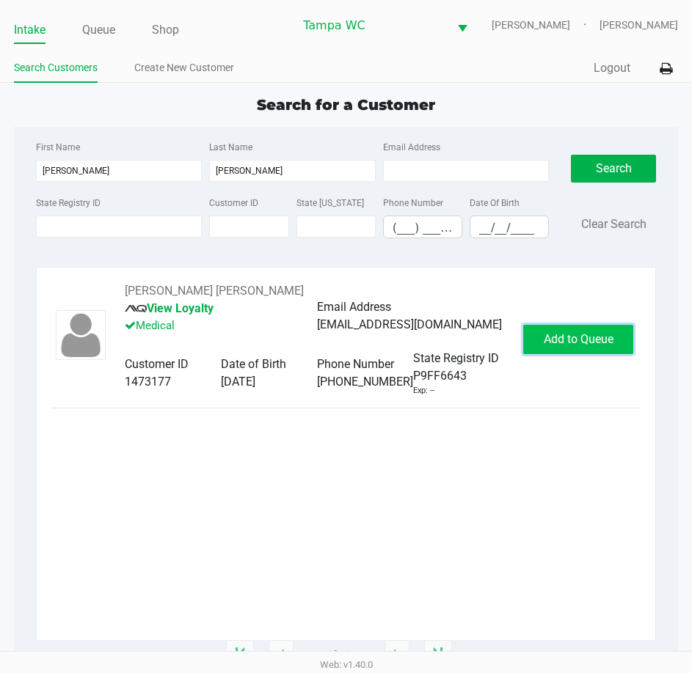
click at [547, 333] on button "Add to Queue" at bounding box center [578, 339] width 110 height 29
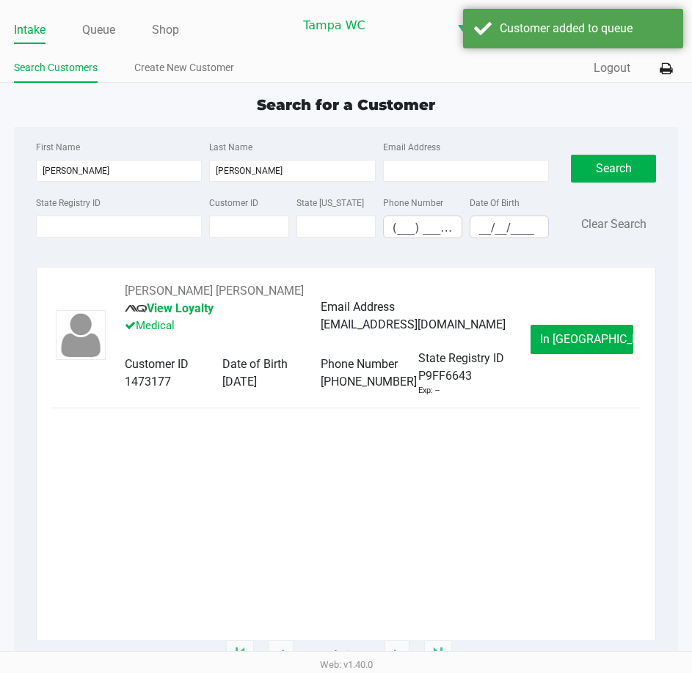
click at [547, 339] on button "In Queue" at bounding box center [581, 339] width 103 height 29
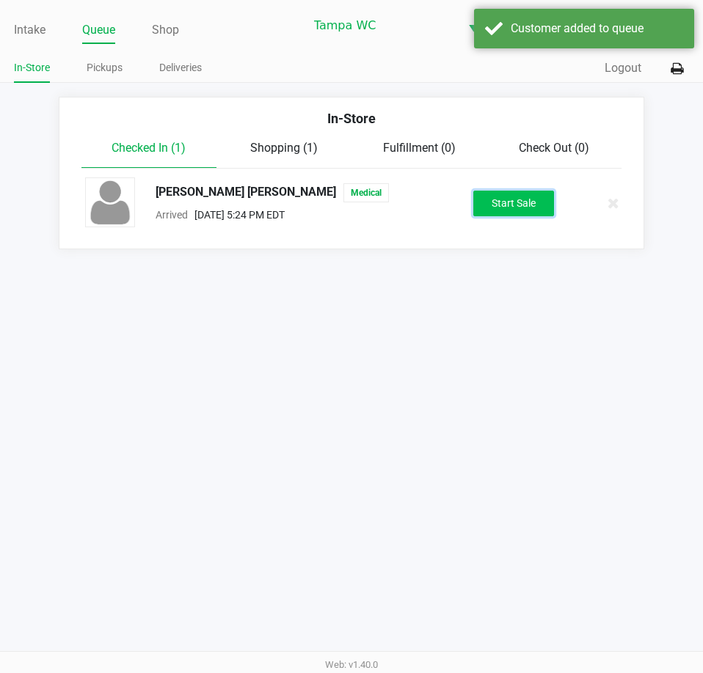
click at [494, 216] on button "Start Sale" at bounding box center [513, 204] width 81 height 26
click at [494, 216] on div "Start Sale" at bounding box center [513, 204] width 81 height 26
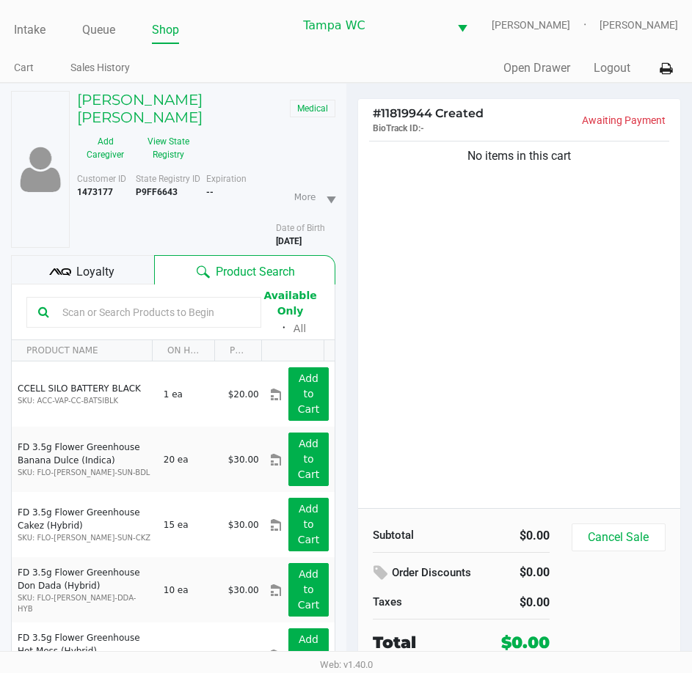
click at [79, 304] on input "text" at bounding box center [152, 312] width 193 height 22
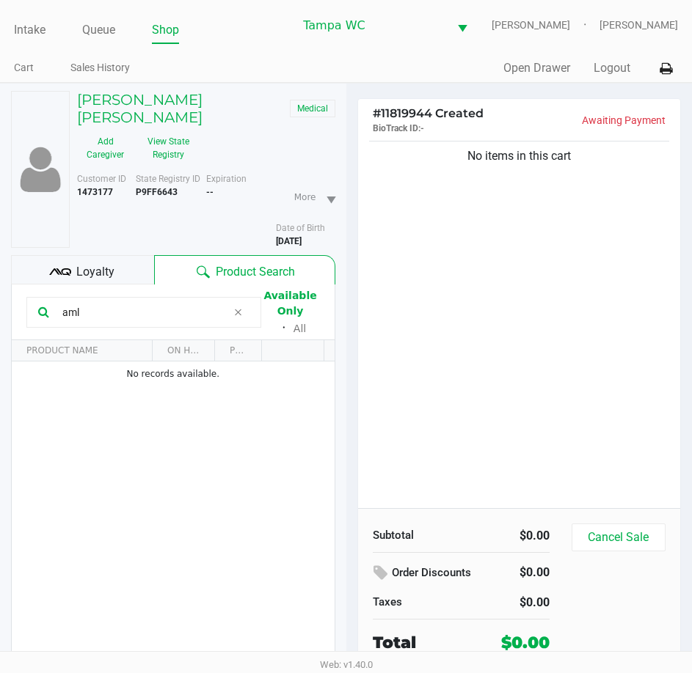
drag, startPoint x: 114, startPoint y: 298, endPoint x: -1, endPoint y: 310, distance: 115.8
click at [0, 310] on html "Intake Queue Shop Tampa WC WILLOW-SMITH Chasen Lauterbach-West Cart Sales Histo…" at bounding box center [346, 336] width 692 height 673
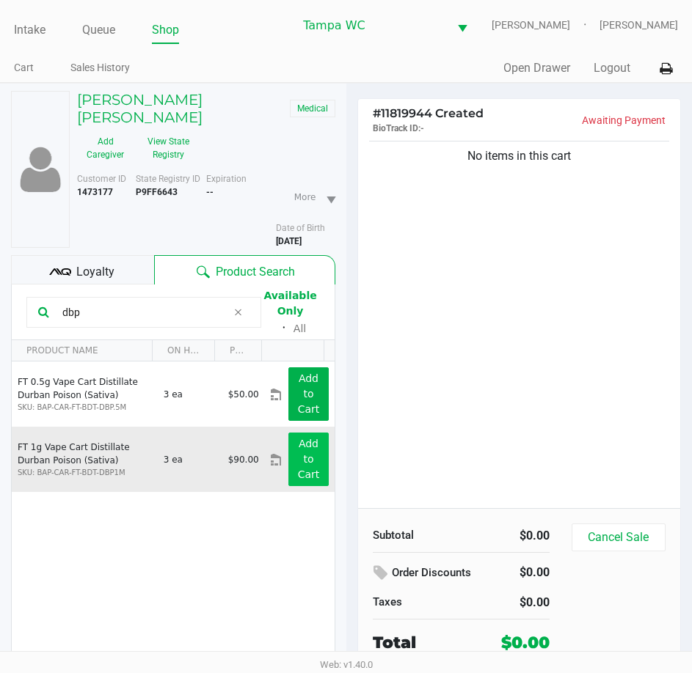
type input "dbp"
click at [298, 448] on app-button-loader "Add to Cart" at bounding box center [309, 459] width 22 height 43
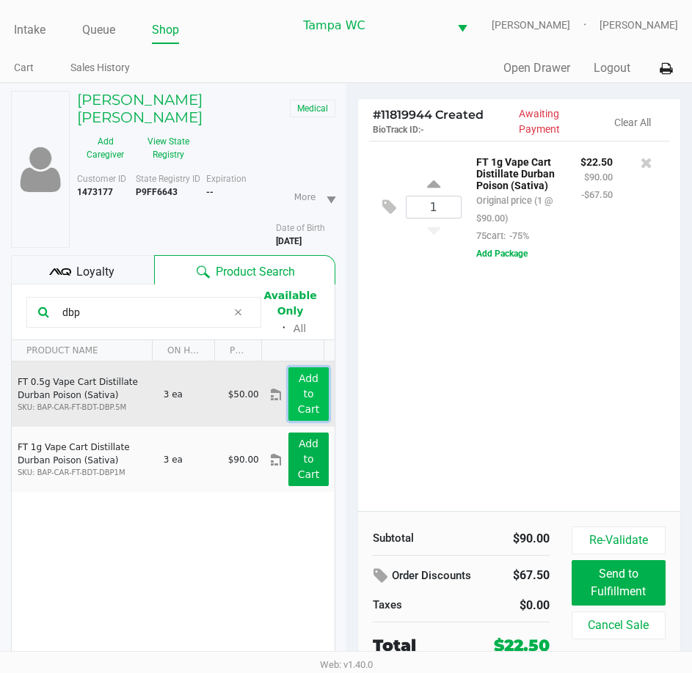
click at [298, 389] on app-button-loader "Add to Cart" at bounding box center [309, 394] width 22 height 43
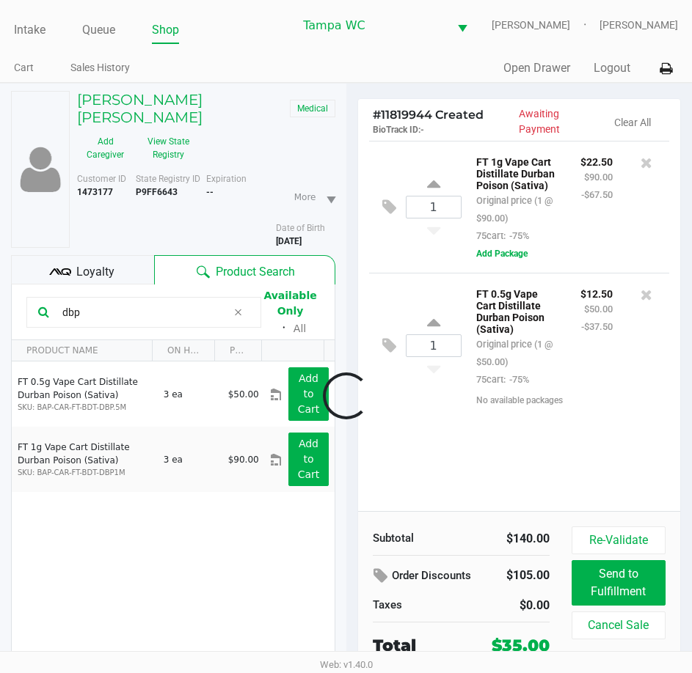
click at [646, 175] on div at bounding box center [346, 395] width 692 height 479
click at [646, 170] on icon at bounding box center [646, 163] width 12 height 15
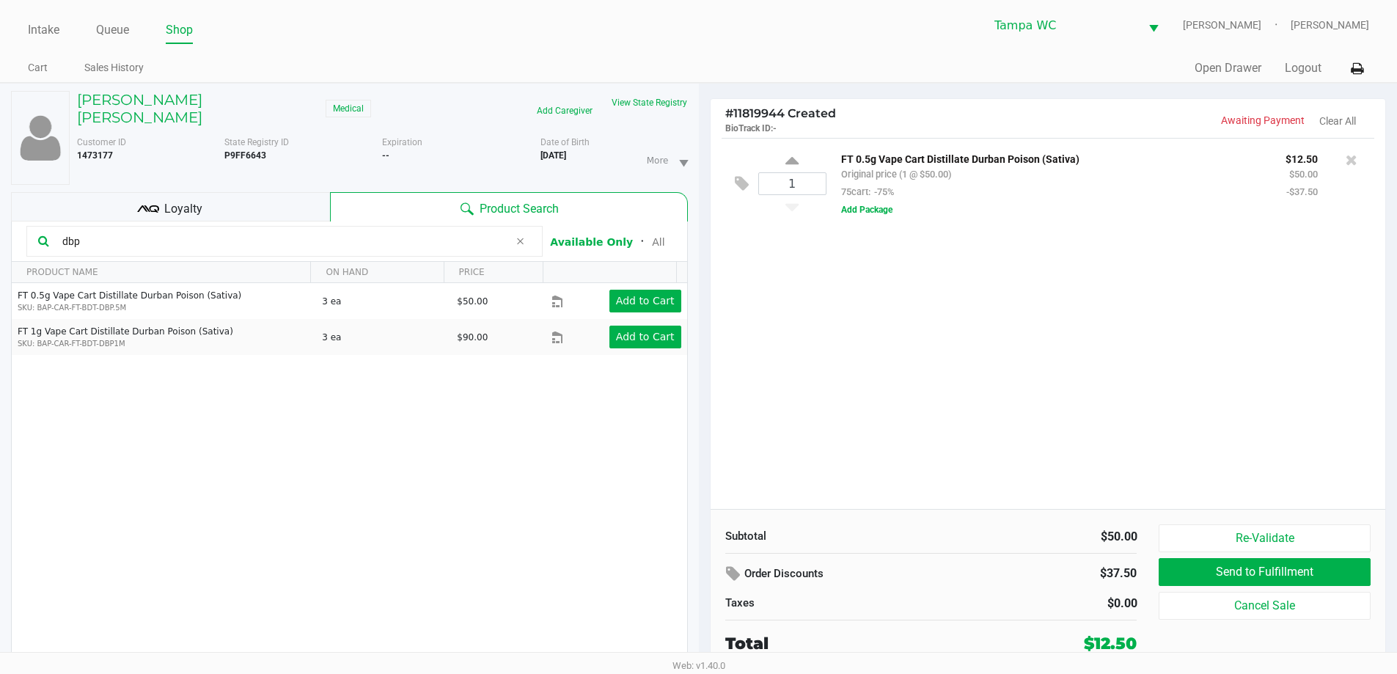
click at [918, 334] on div "1 FT 0.5g Vape Cart Distillate Durban Poison (Sativa) Original price (1 @ $50.0…" at bounding box center [1049, 323] width 676 height 371
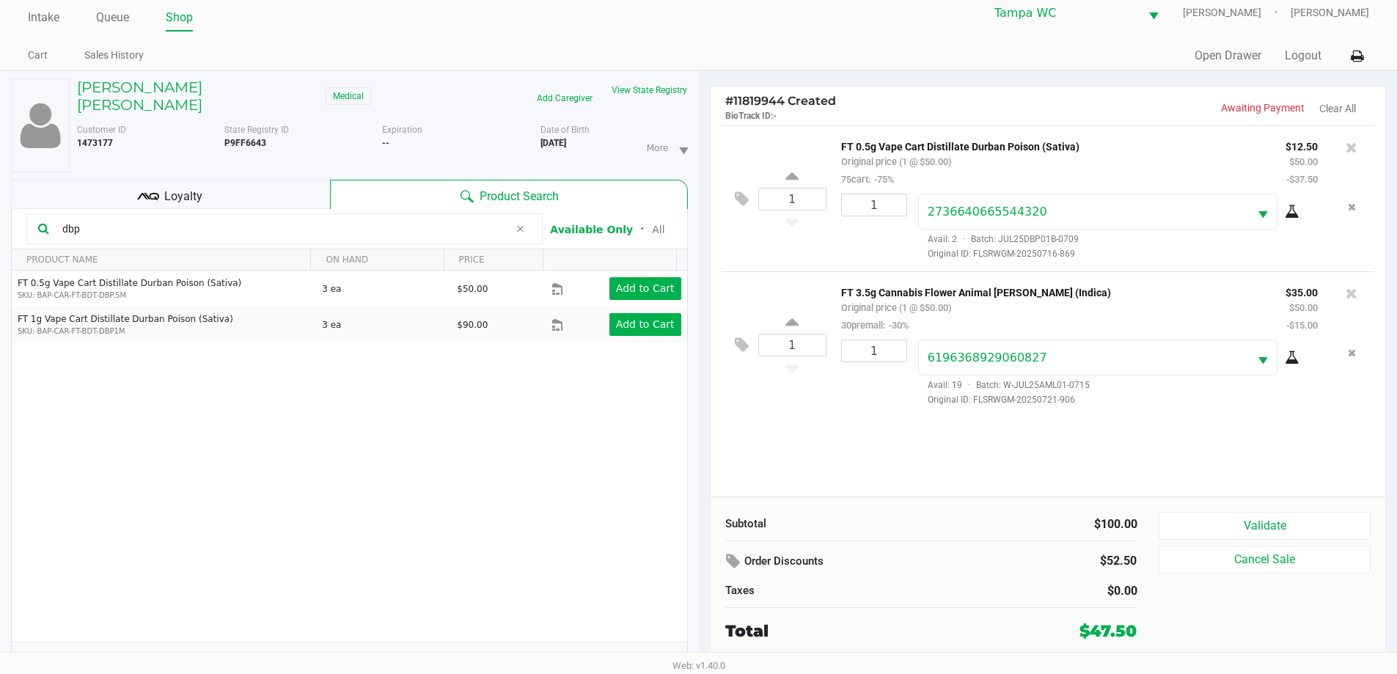
scroll to position [15, 0]
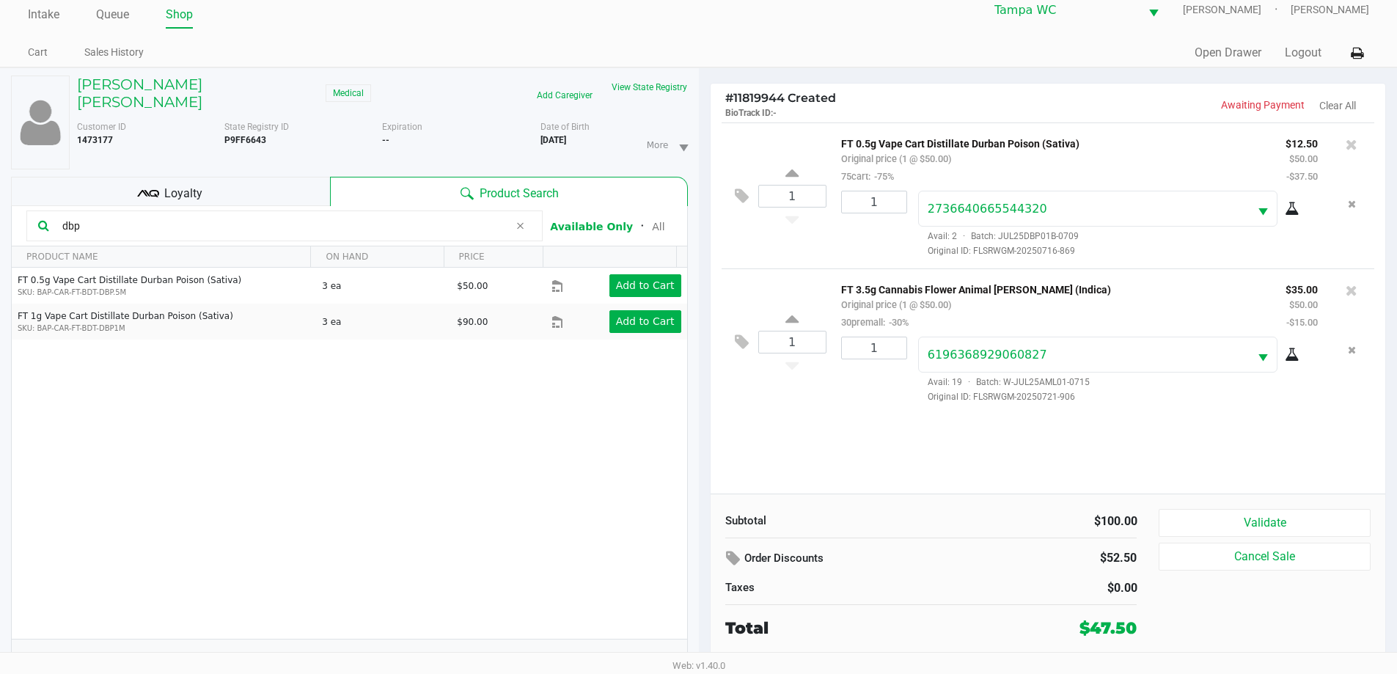
click at [1089, 457] on div "1 FT 0.5g Vape Cart Distillate Durban Poison (Sativa) Original price (1 @ $50.0…" at bounding box center [1049, 307] width 676 height 371
click at [886, 352] on input "3" at bounding box center [874, 347] width 65 height 21
type input "2"
click at [863, 403] on div "SEAN RAY CRUZ Medical Add Caregiver View State Registry Customer ID 1473177 Sta…" at bounding box center [698, 378] width 1397 height 622
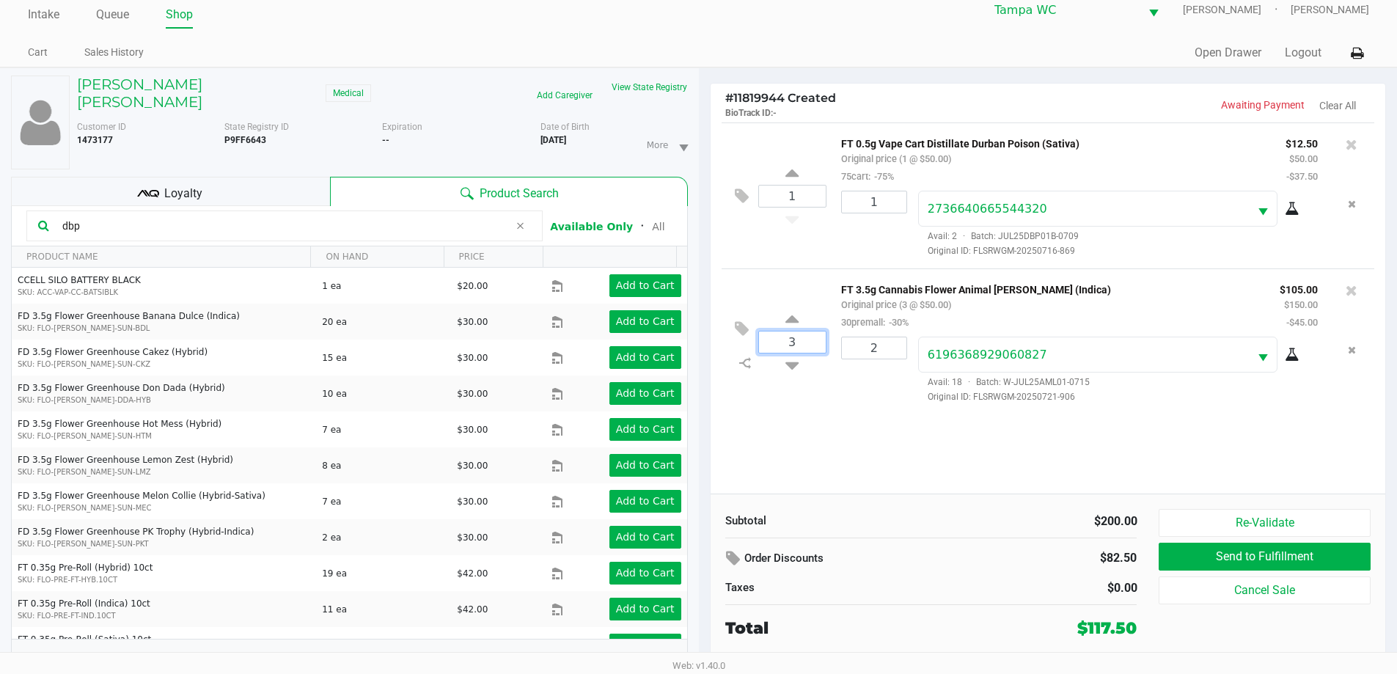
drag, startPoint x: 863, startPoint y: 403, endPoint x: 816, endPoint y: 332, distance: 84.6
click at [801, 341] on input "3" at bounding box center [792, 342] width 67 height 21
type input "2"
click at [849, 457] on div "SEAN RAY CRUZ Medical Add Caregiver View State Registry Customer ID 1473177 Sta…" at bounding box center [698, 378] width 1397 height 622
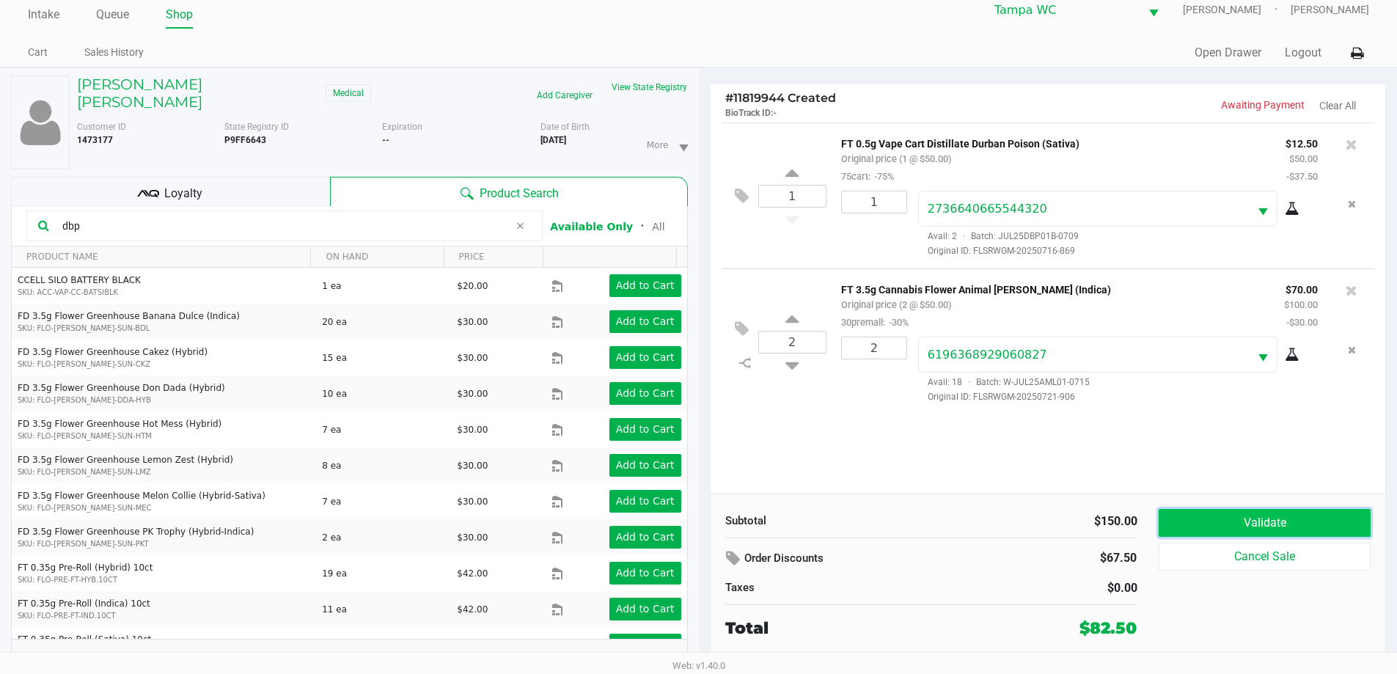
click at [1211, 525] on button "Validate" at bounding box center [1264, 523] width 211 height 28
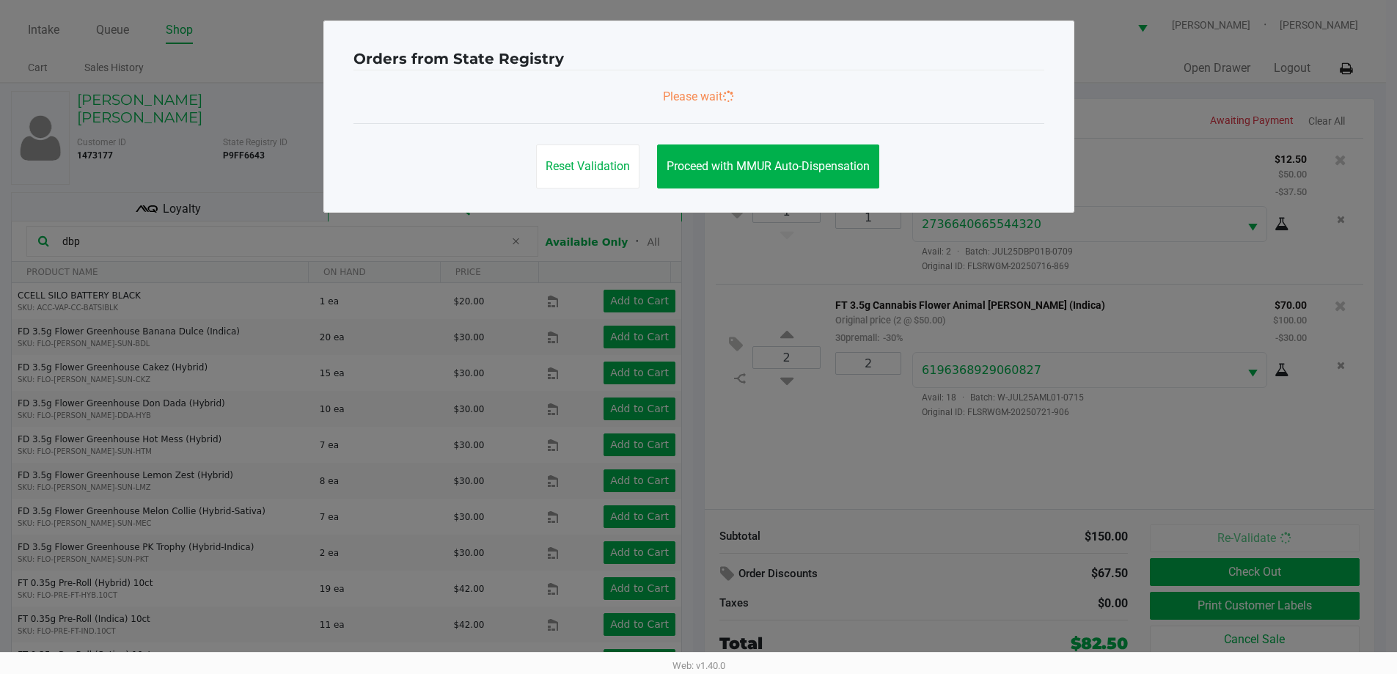
scroll to position [0, 0]
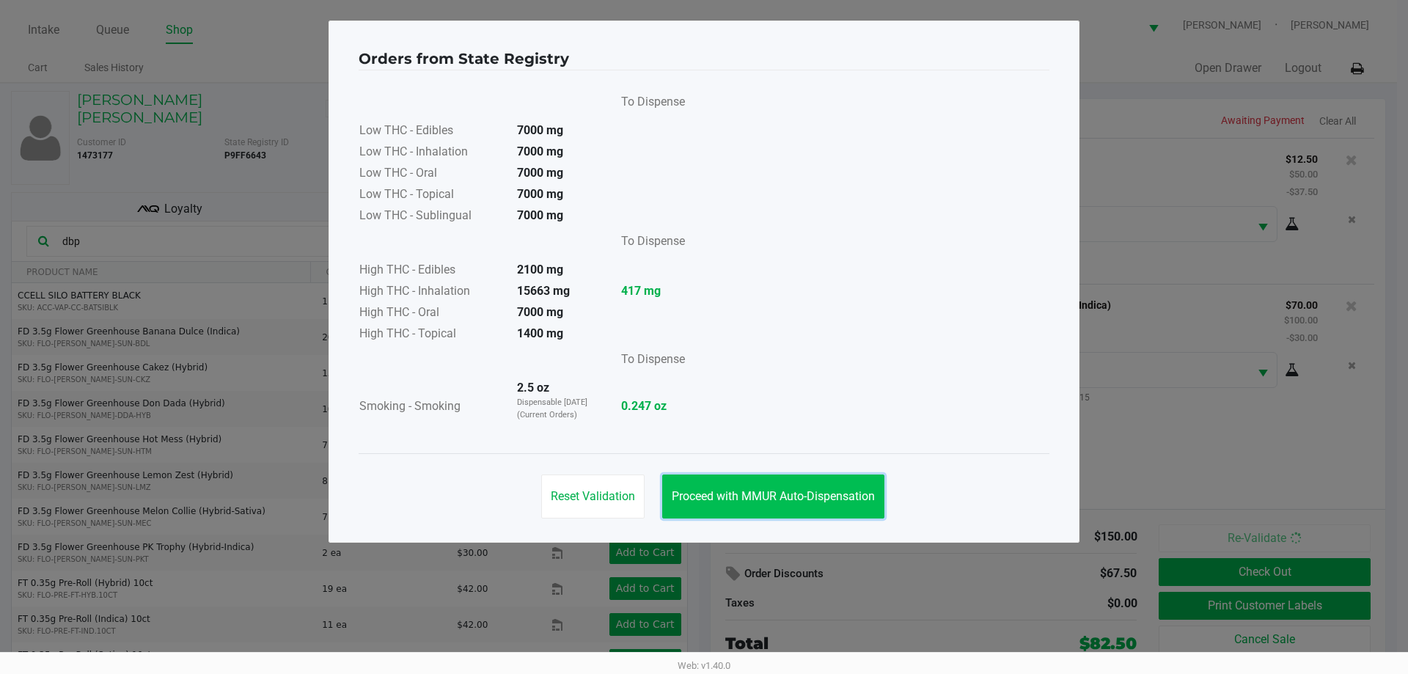
click at [795, 498] on span "Proceed with MMUR Auto-Dispensation" at bounding box center [773, 496] width 203 height 14
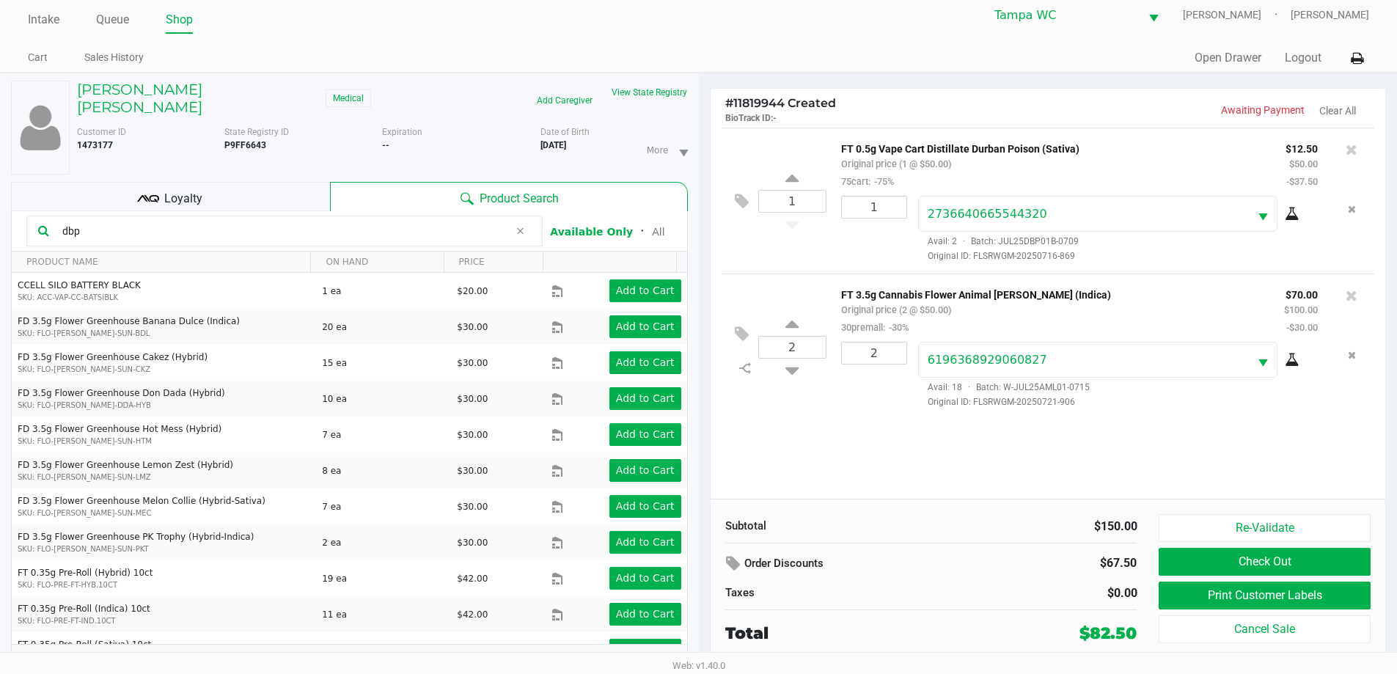
scroll to position [15, 0]
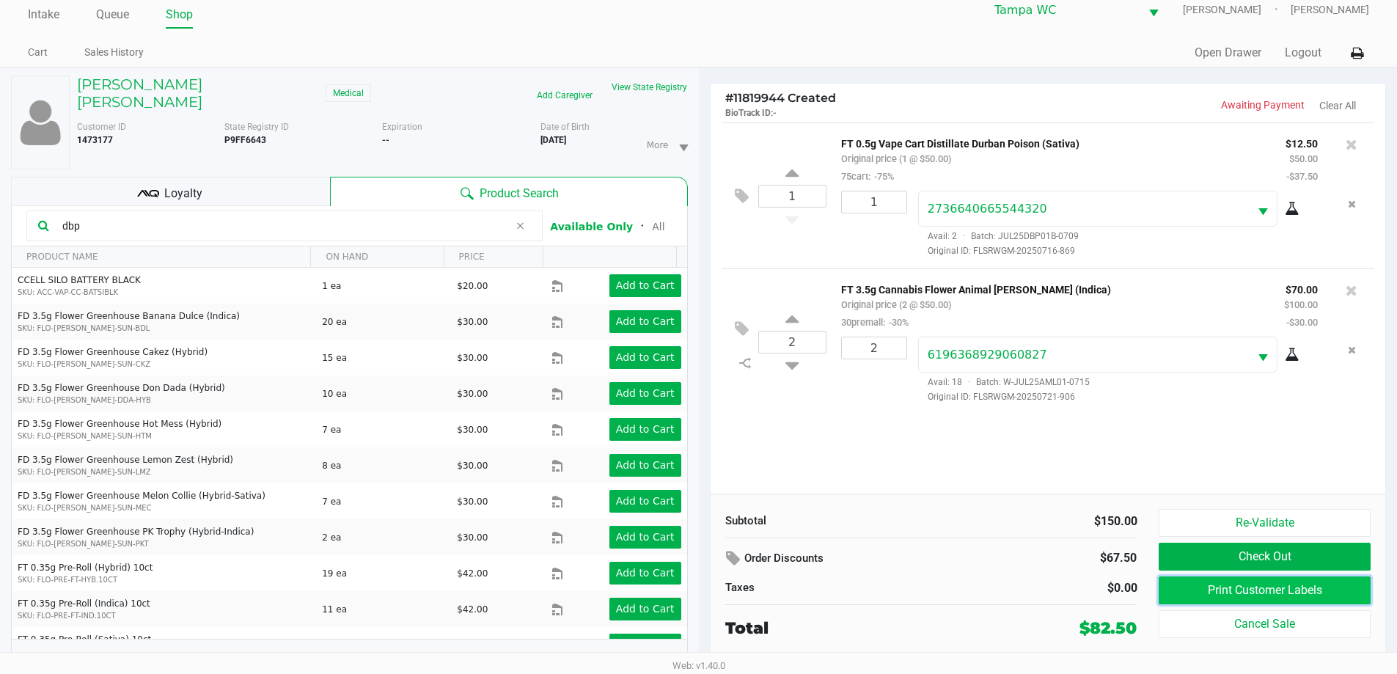
click at [1237, 588] on button "Print Customer Labels" at bounding box center [1264, 591] width 211 height 28
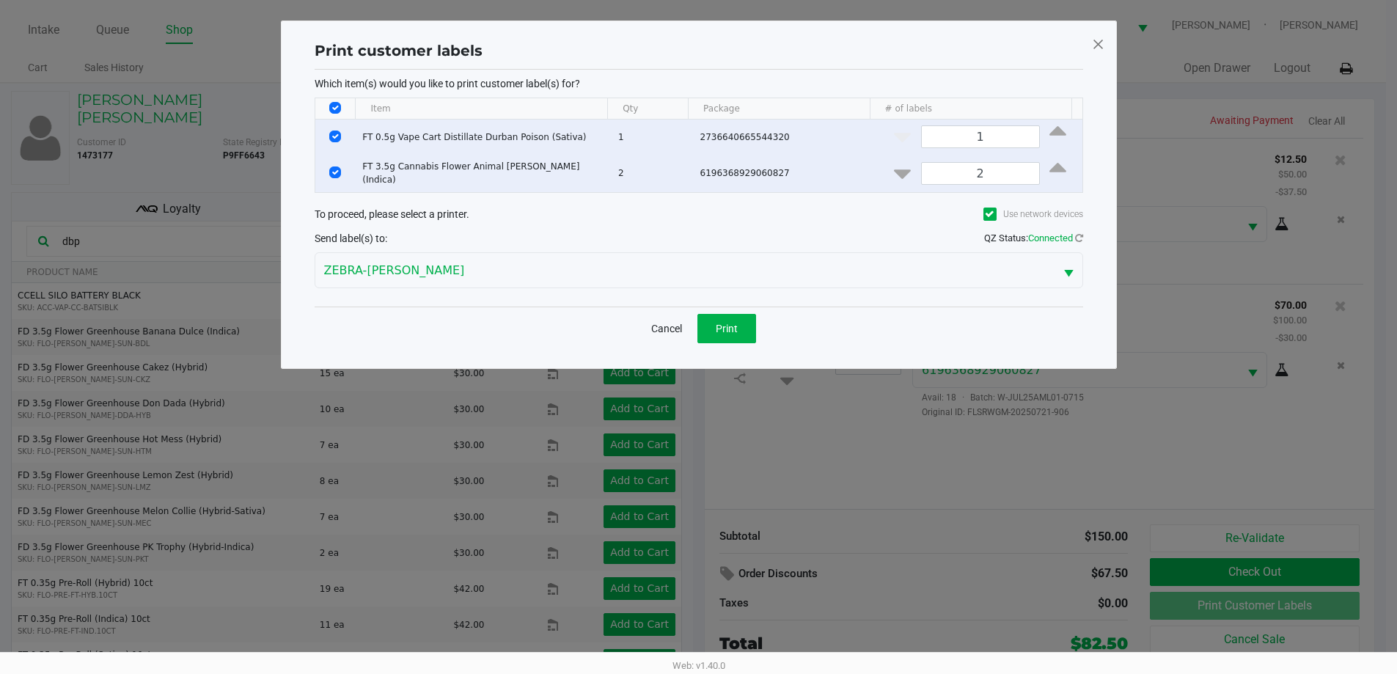
scroll to position [0, 0]
click at [727, 314] on button "Print" at bounding box center [732, 328] width 59 height 29
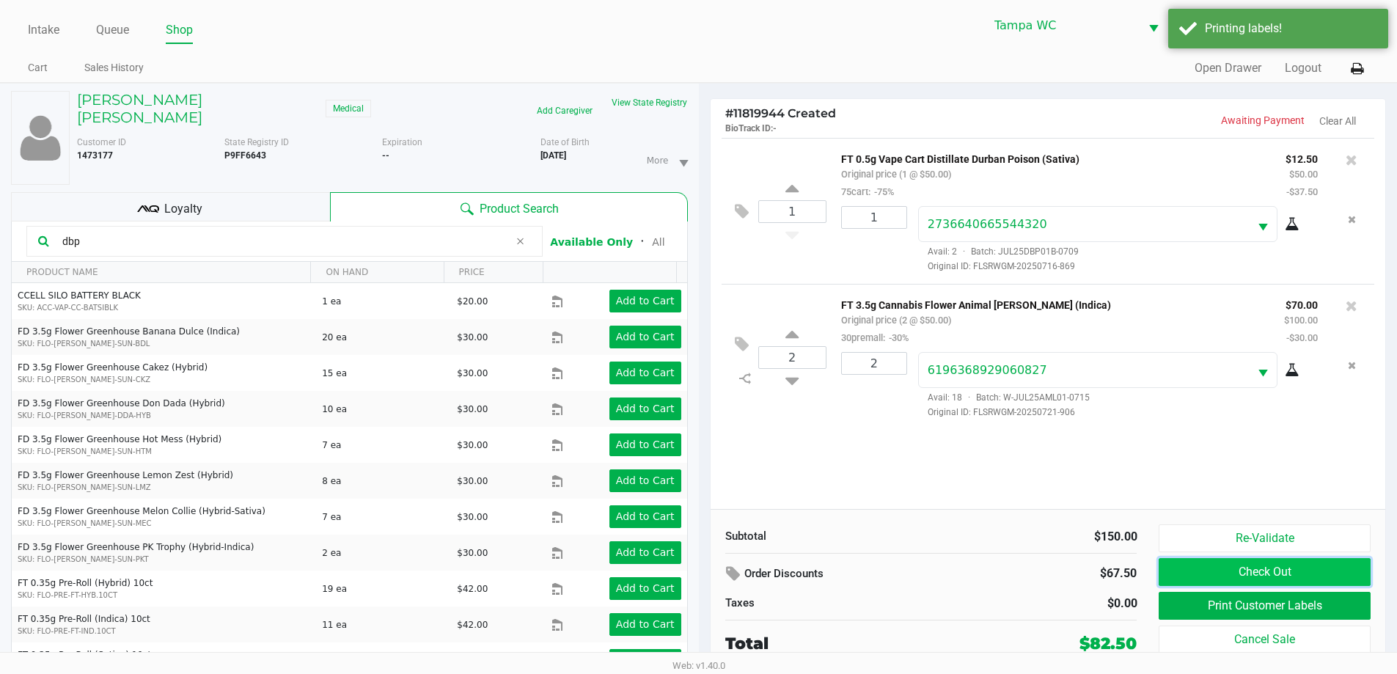
click at [1221, 571] on button "Check Out" at bounding box center [1264, 572] width 211 height 28
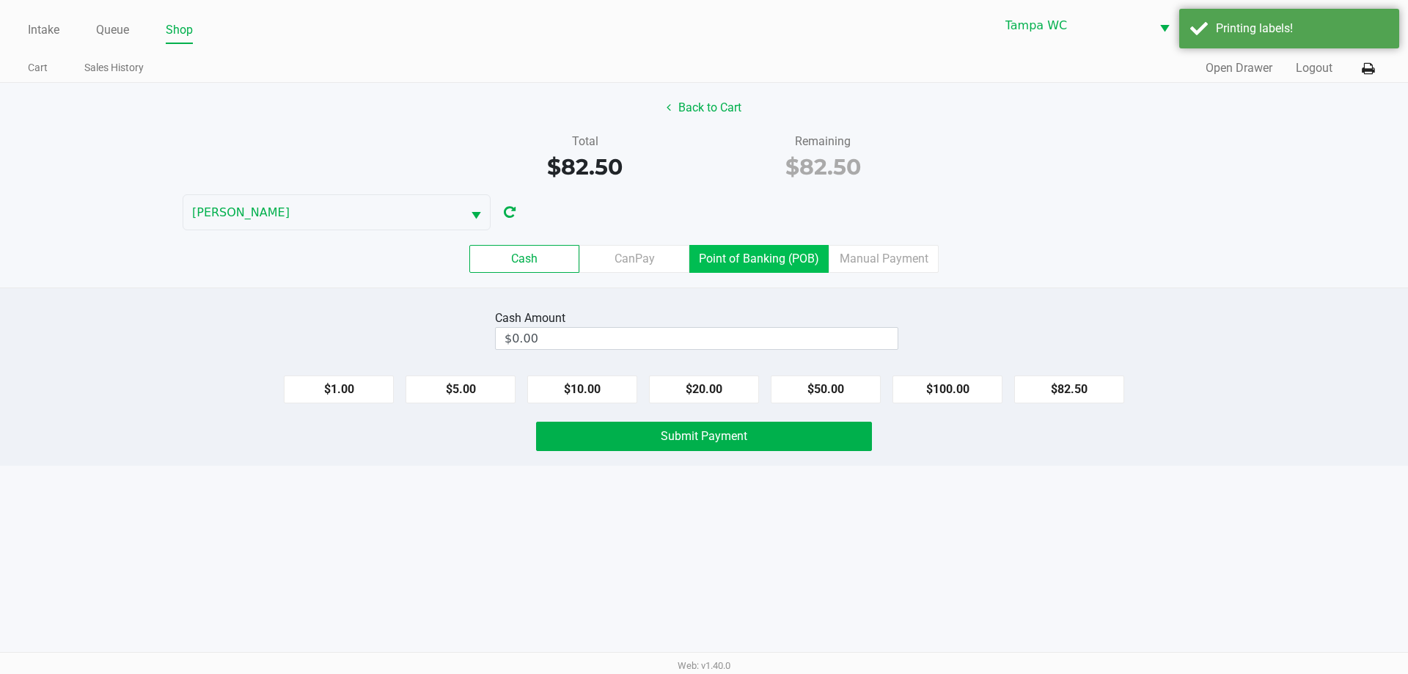
click at [783, 260] on label "Point of Banking (POB)" at bounding box center [758, 259] width 139 height 28
click at [0, 0] on 7 "Point of Banking (POB)" at bounding box center [0, 0] width 0 height 0
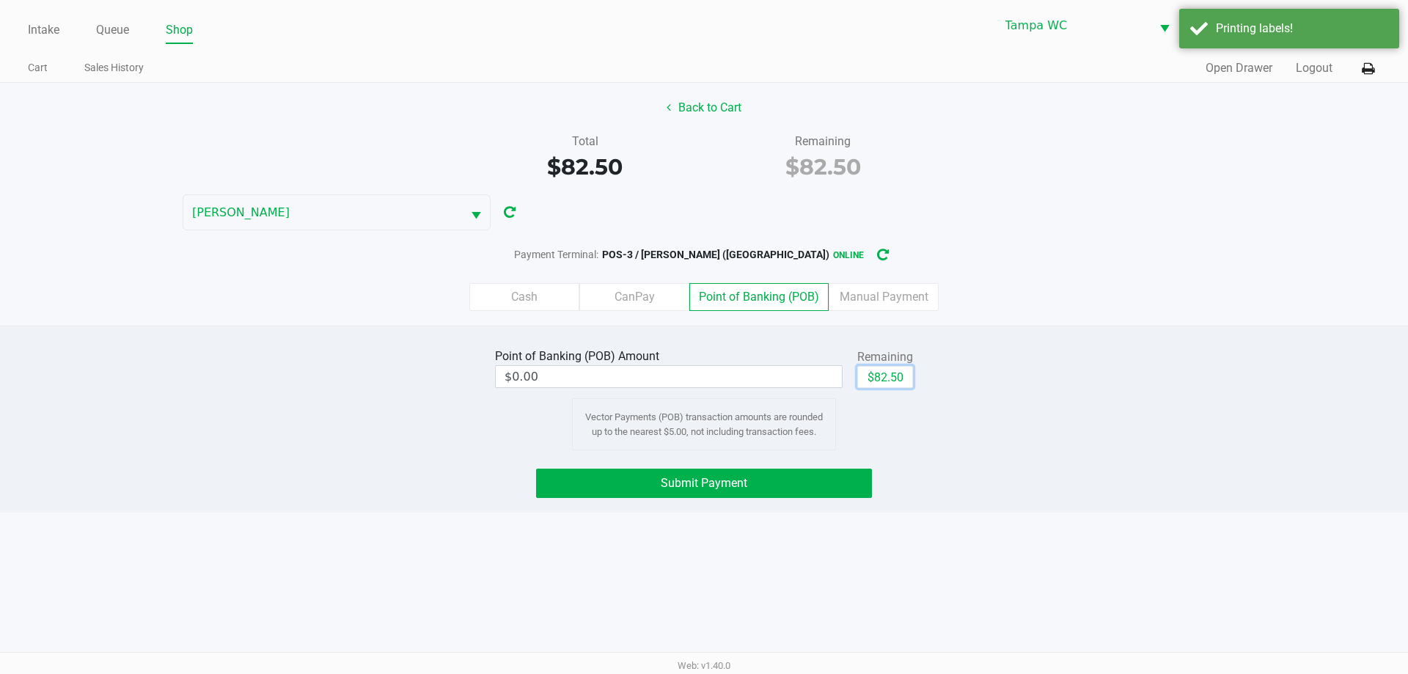
drag, startPoint x: 872, startPoint y: 371, endPoint x: 830, endPoint y: 425, distance: 69.0
click at [872, 373] on button "$82.50" at bounding box center [885, 377] width 56 height 22
type input "$82.50"
click at [796, 476] on button "Submit Payment" at bounding box center [704, 483] width 336 height 29
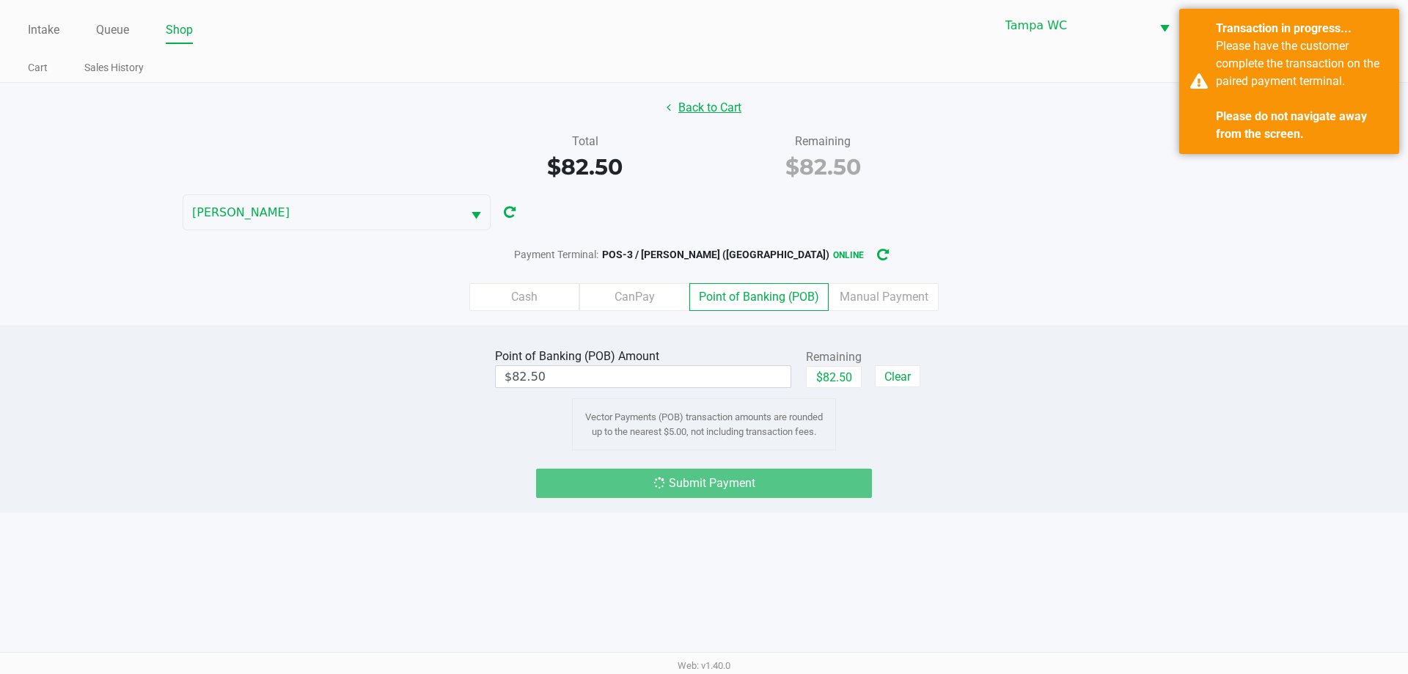
click at [711, 106] on button "Back to Cart" at bounding box center [704, 108] width 94 height 28
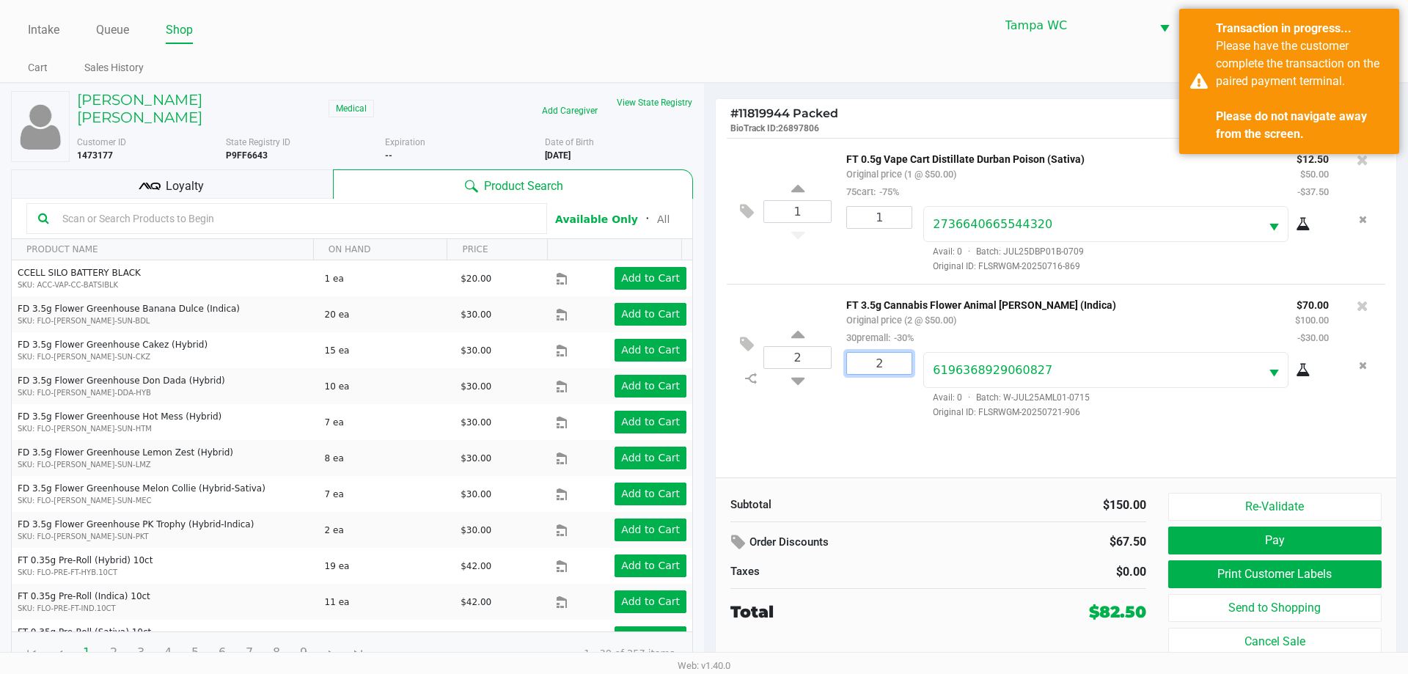
click at [879, 362] on input "2" at bounding box center [879, 363] width 65 height 21
type input "1"
click at [868, 420] on div "SEAN RAY CRUZ Medical Add Caregiver View State Registry Customer ID 1473177 Sta…" at bounding box center [704, 382] width 1408 height 599
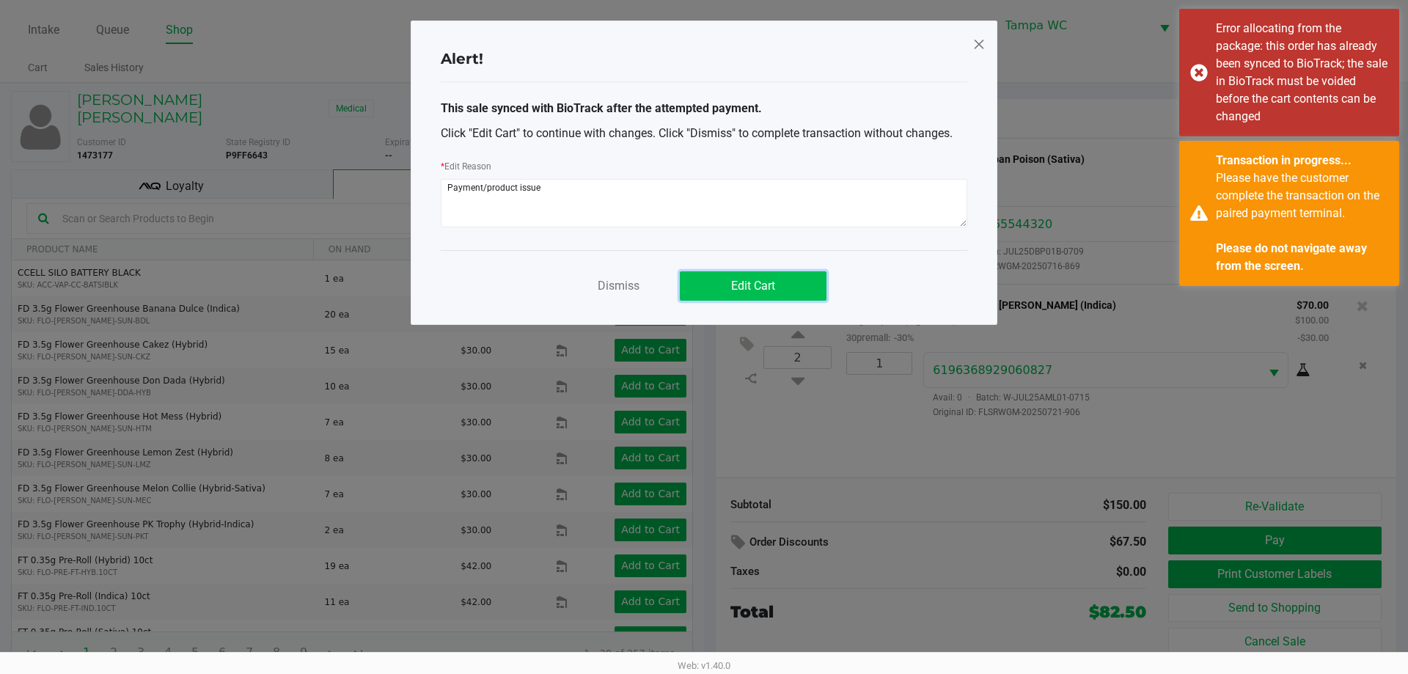
click at [755, 285] on span "Edit Cart" at bounding box center [753, 286] width 44 height 14
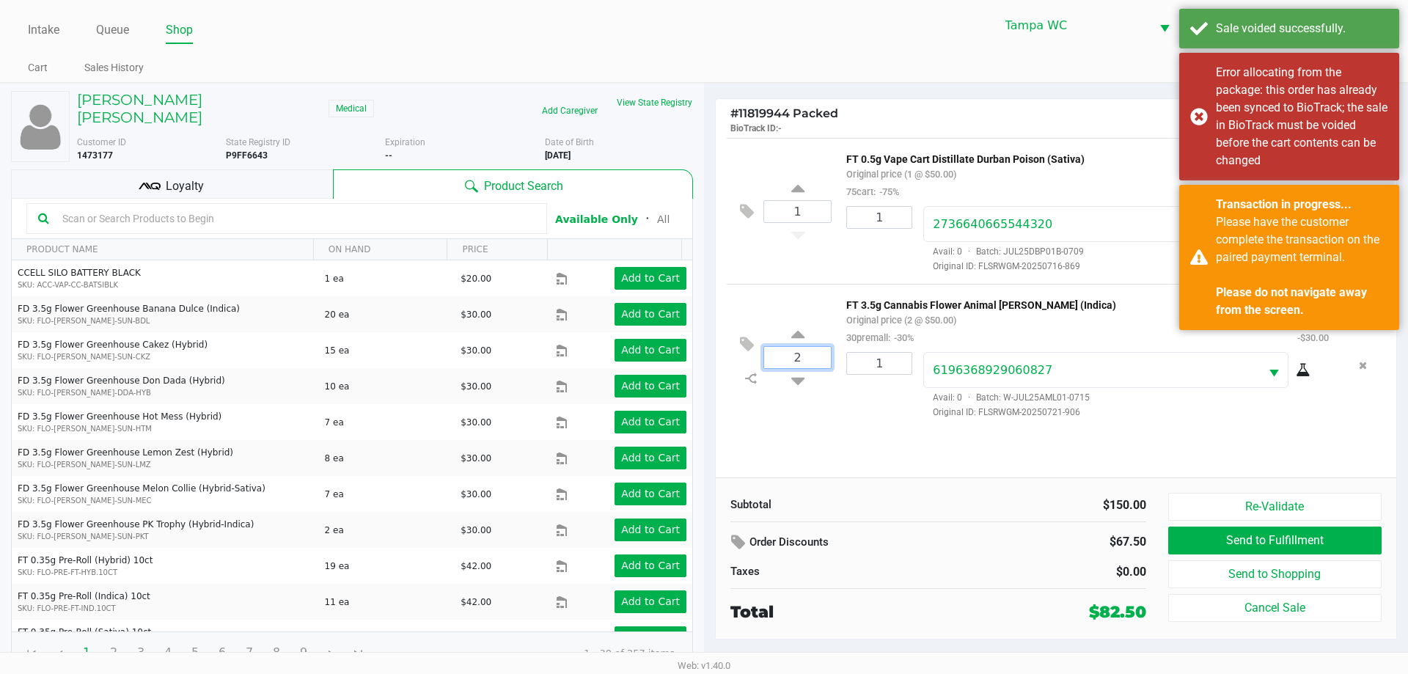
click at [803, 367] on input "2" at bounding box center [797, 357] width 67 height 21
type input "1"
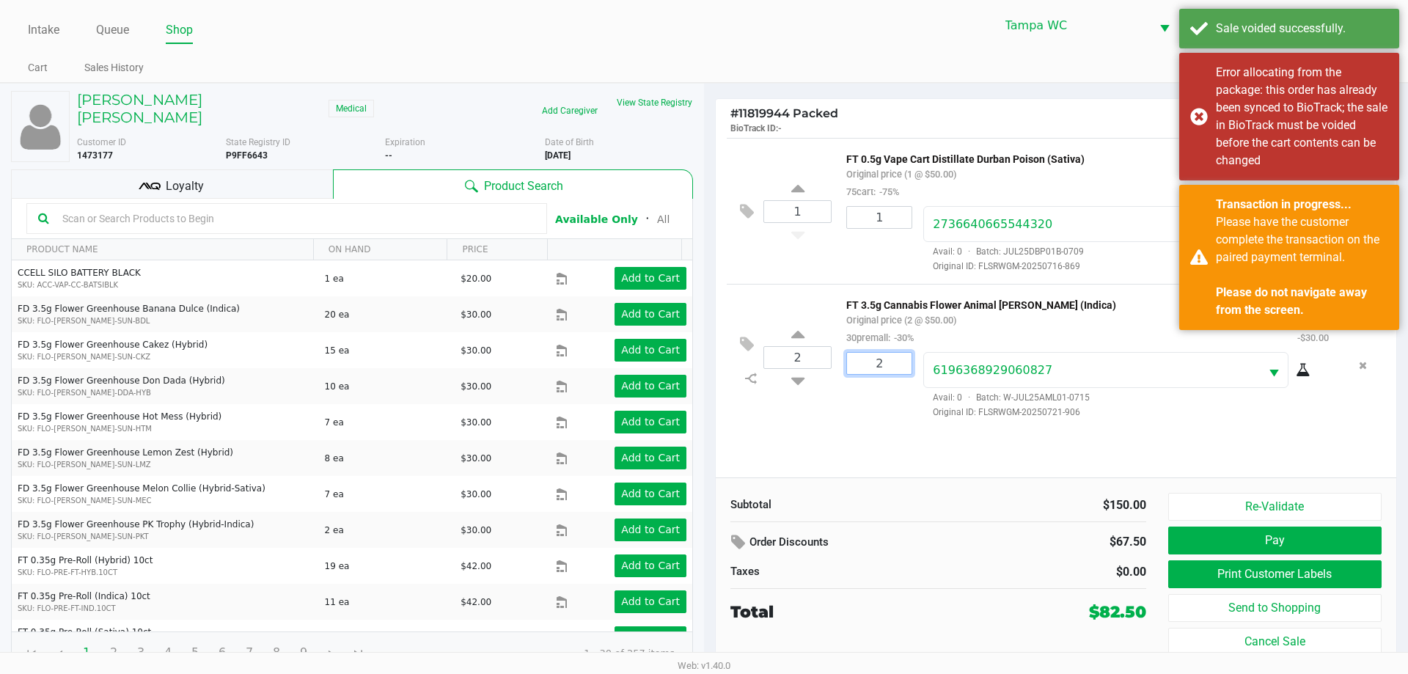
click at [892, 365] on input "2" at bounding box center [879, 363] width 65 height 21
type input "1"
click at [905, 416] on div "SEAN RAY CRUZ Medical Add Caregiver View State Registry Customer ID 1473177 Sta…" at bounding box center [704, 382] width 1408 height 599
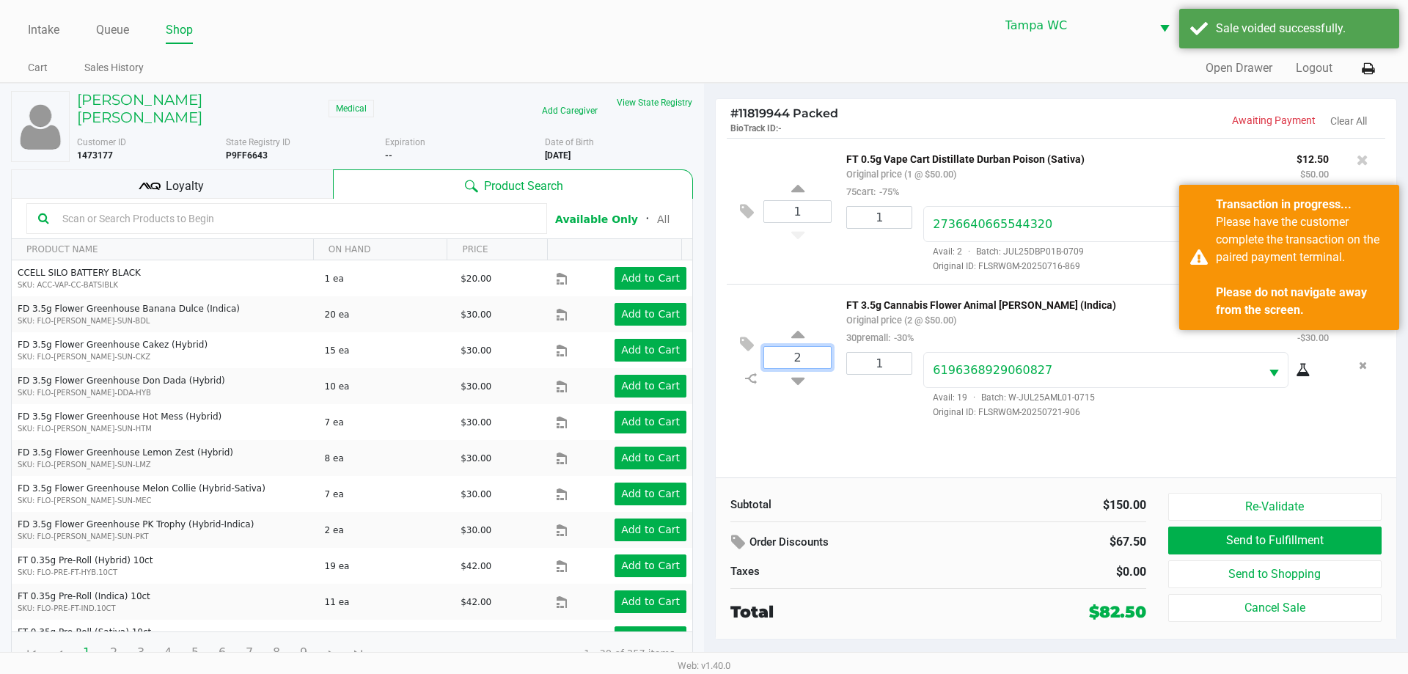
click at [805, 353] on input "2" at bounding box center [797, 357] width 67 height 21
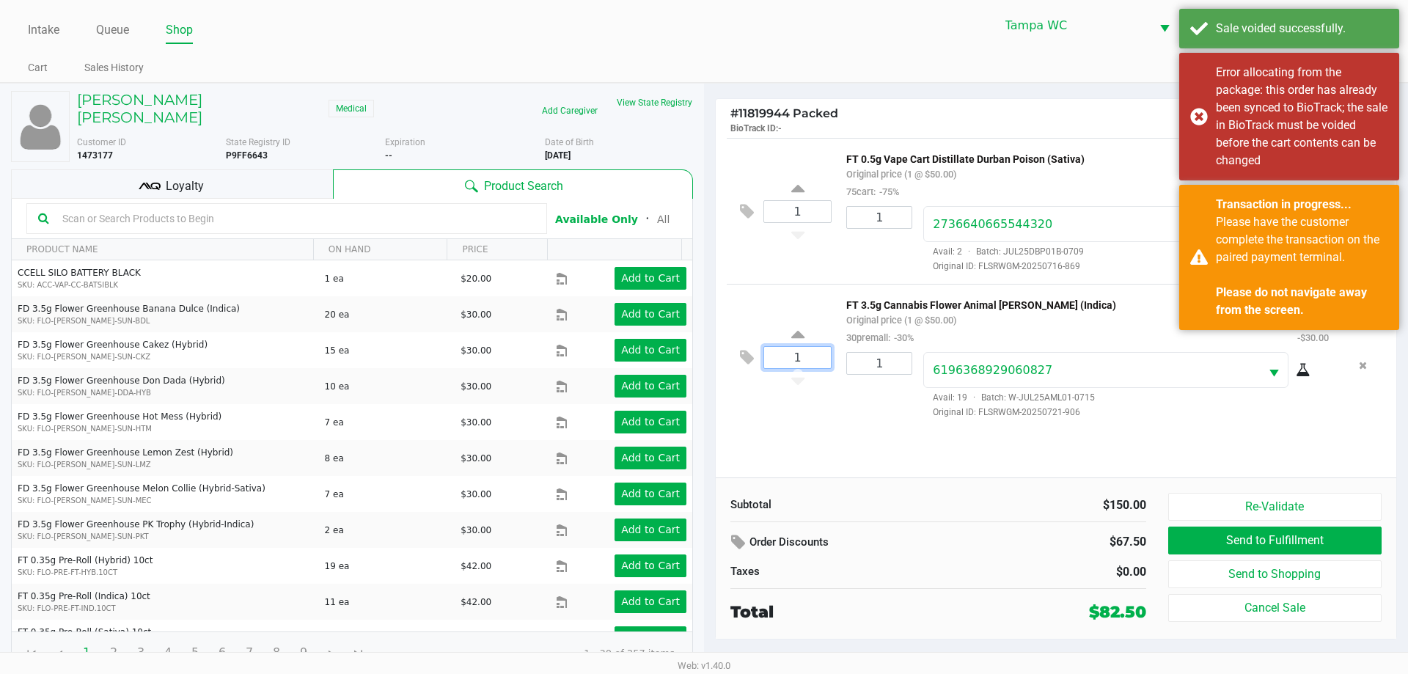
type input "1"
click at [825, 405] on div "SEAN RAY CRUZ Medical Add Caregiver View State Registry Customer ID 1473177 Sta…" at bounding box center [704, 382] width 1408 height 599
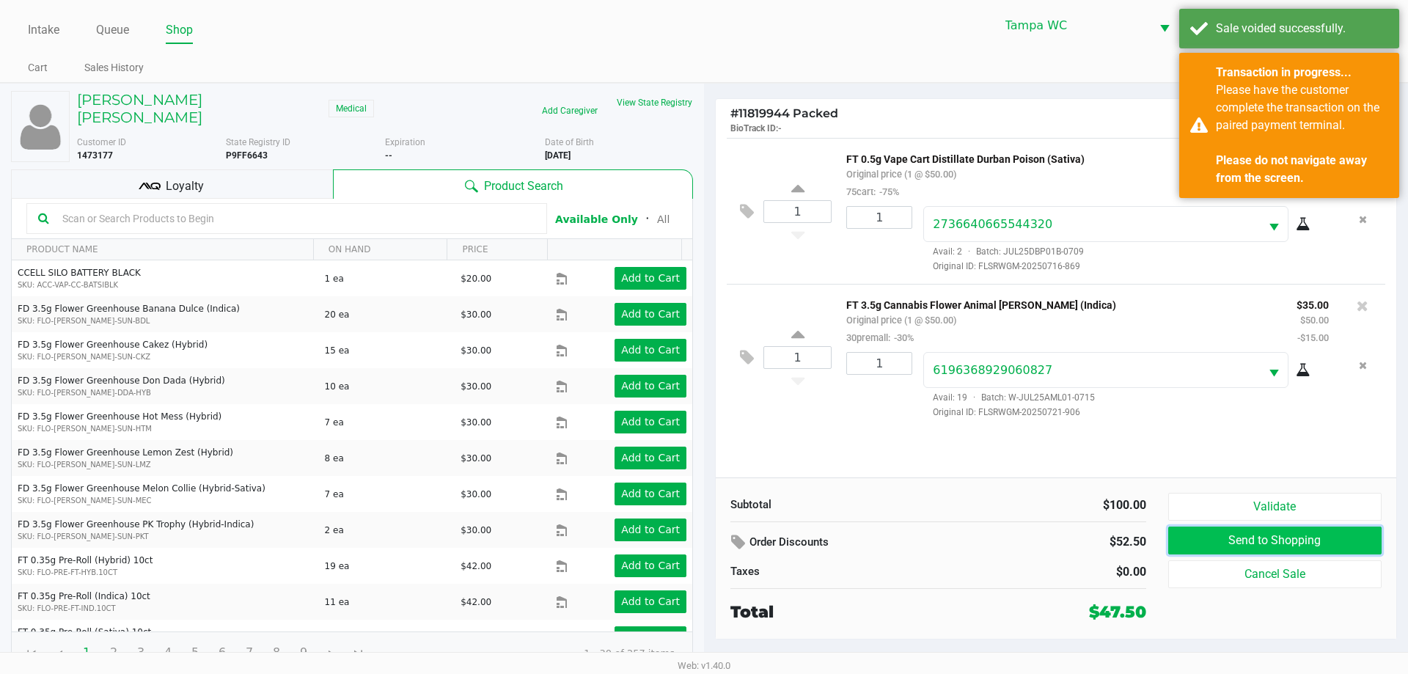
click at [1237, 529] on button "Send to Shopping" at bounding box center [1274, 541] width 213 height 28
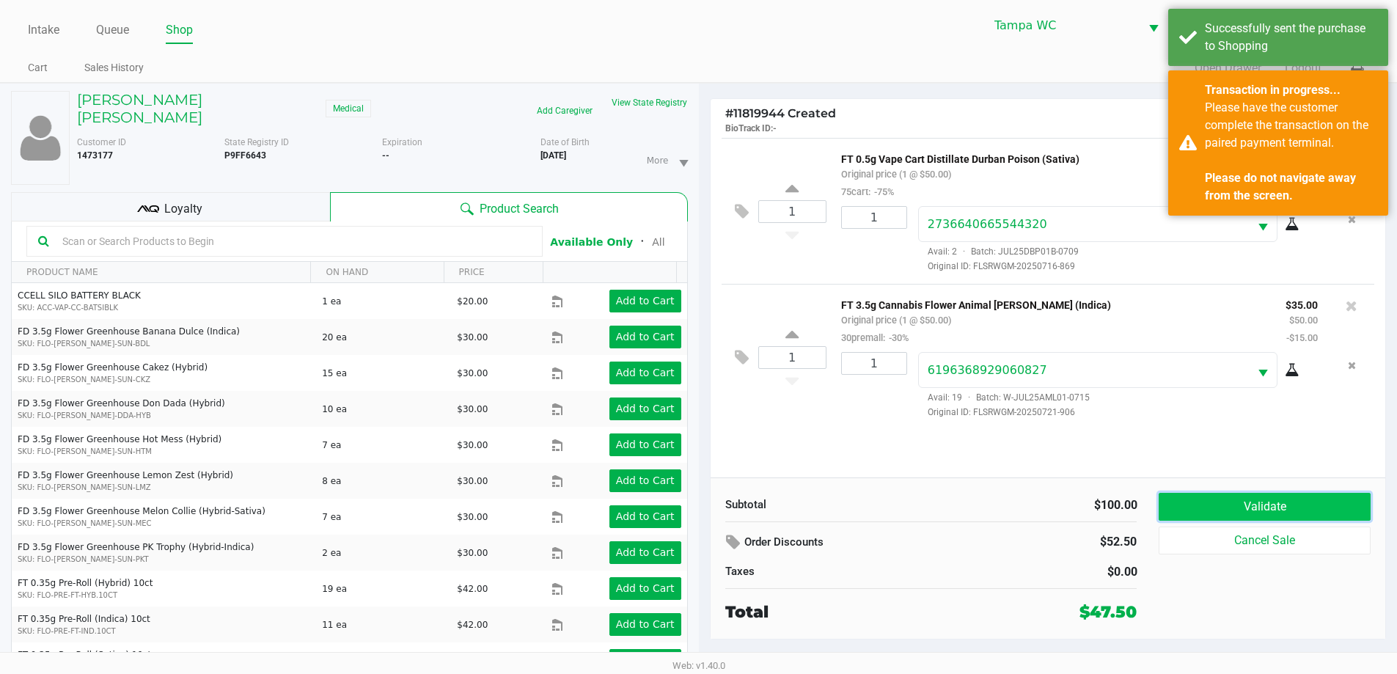
click at [1215, 502] on button "Validate" at bounding box center [1264, 507] width 211 height 28
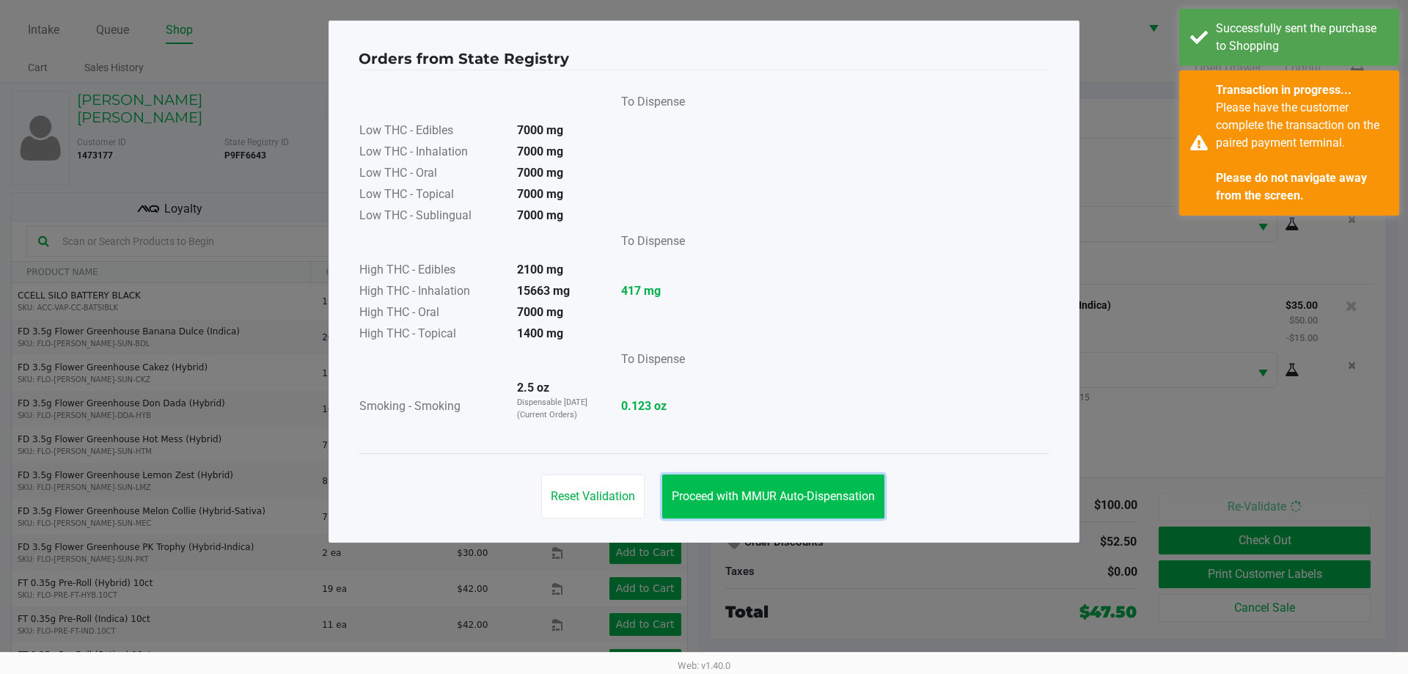
click at [855, 496] on span "Proceed with MMUR Auto-Dispensation" at bounding box center [773, 496] width 203 height 14
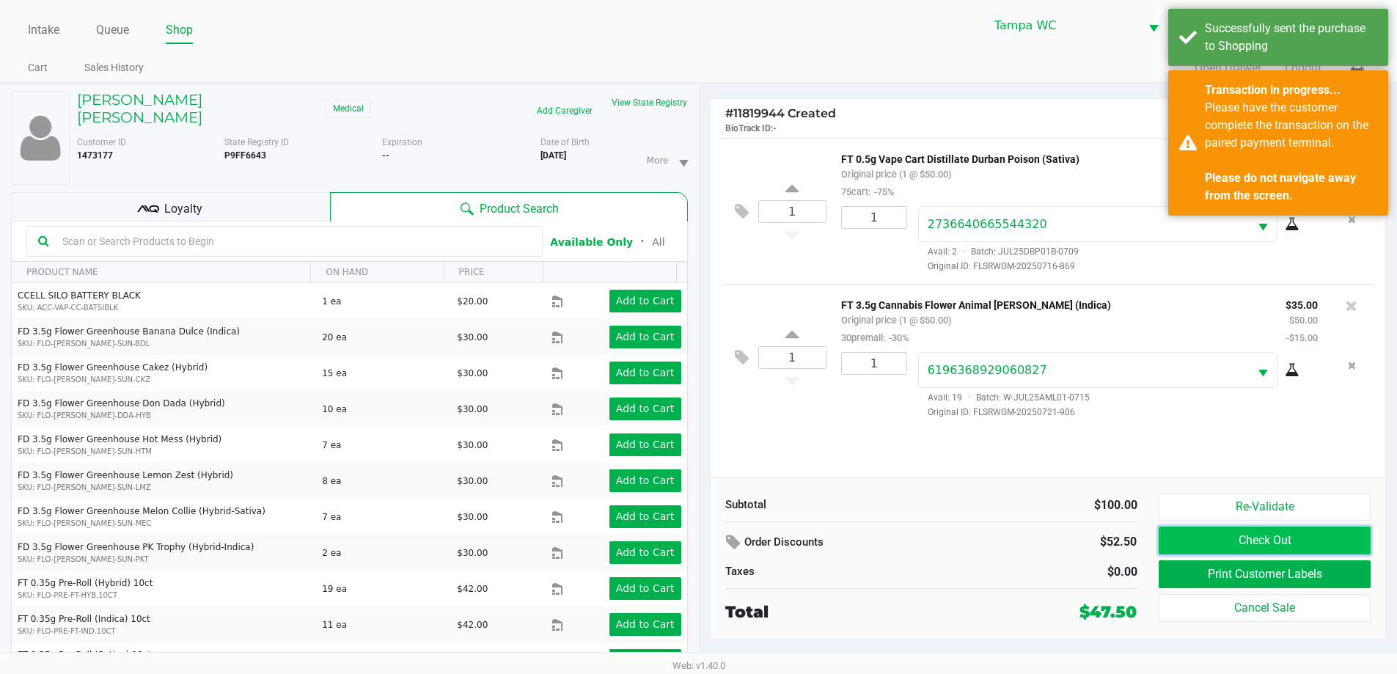
click at [1238, 548] on button "Check Out" at bounding box center [1264, 541] width 211 height 28
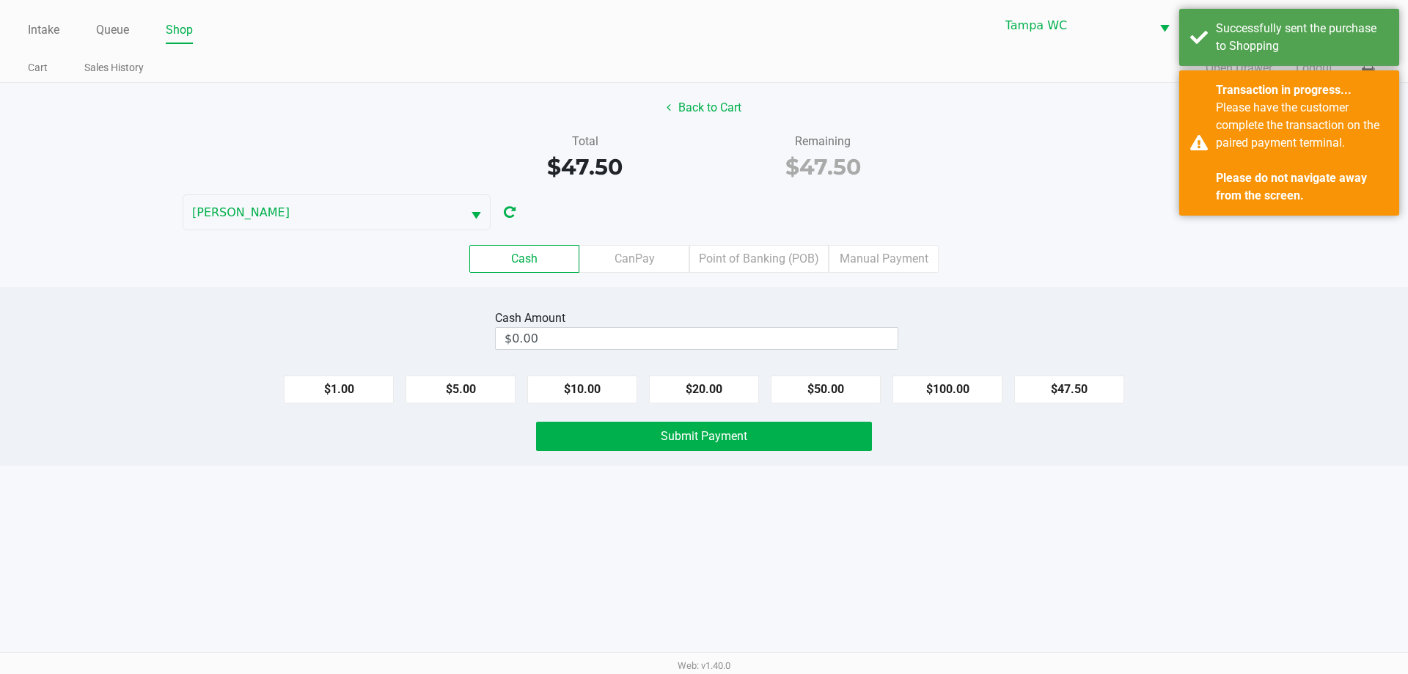
click at [809, 274] on div "Cash CanPay Point of Banking (POB) Manual Payment" at bounding box center [704, 258] width 1430 height 57
click at [806, 267] on label "Point of Banking (POB)" at bounding box center [758, 259] width 139 height 28
click at [0, 0] on 7 "Point of Banking (POB)" at bounding box center [0, 0] width 0 height 0
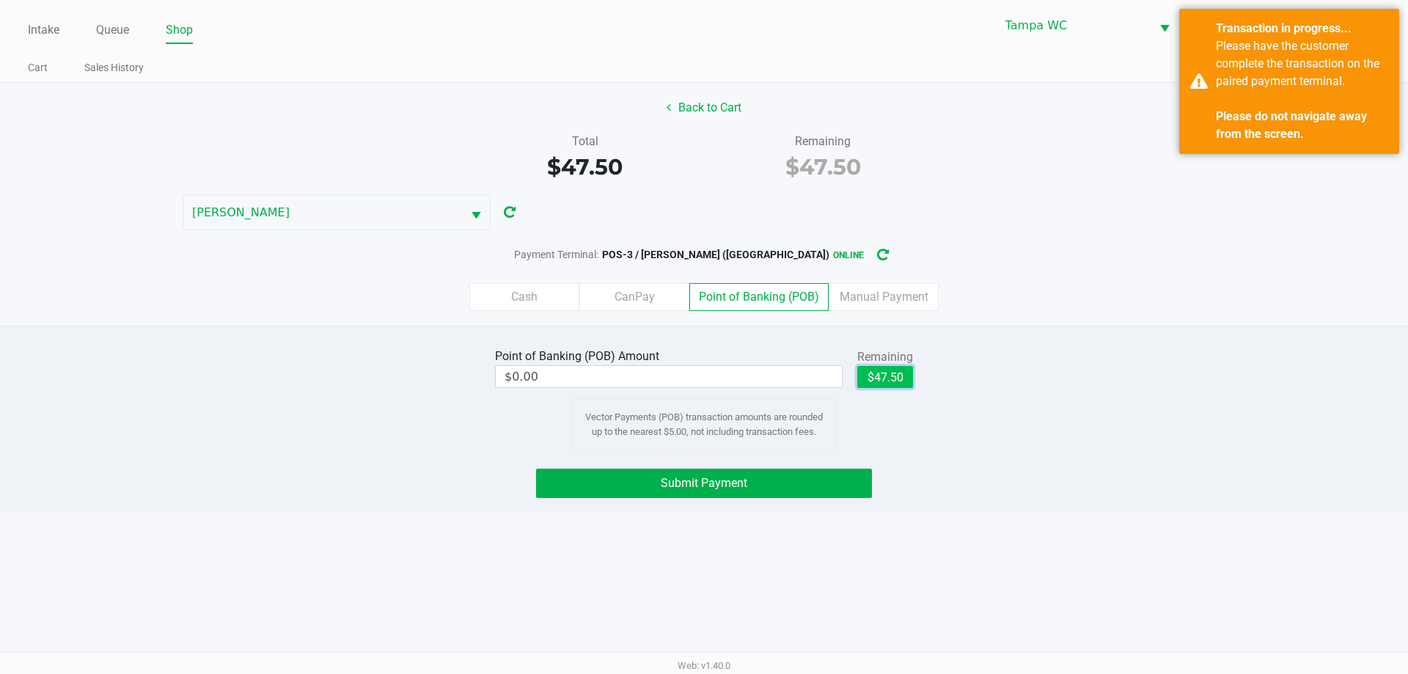
click at [901, 384] on button "$47.50" at bounding box center [885, 377] width 56 height 22
type input "$47.50"
click at [827, 460] on div "Point of Banking (POB) Amount $47.50 Remaining $47.50 Clear Vector Payments (PO…" at bounding box center [704, 419] width 1408 height 187
click at [830, 509] on div "Point of Banking (POB) Amount $47.50 Remaining $47.50 Clear Vector Payments (PO…" at bounding box center [704, 419] width 1408 height 187
click at [830, 485] on button "Submit Payment" at bounding box center [704, 483] width 336 height 29
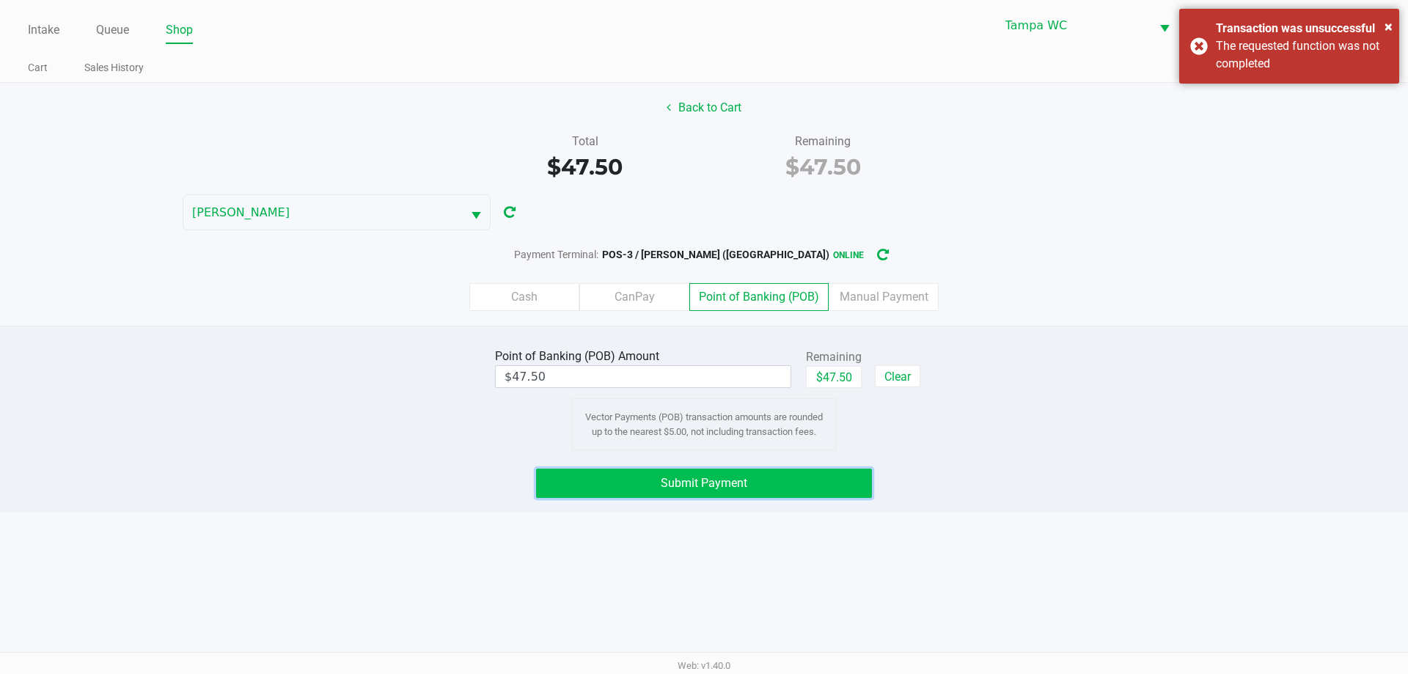
click at [619, 476] on button "Submit Payment" at bounding box center [704, 483] width 336 height 29
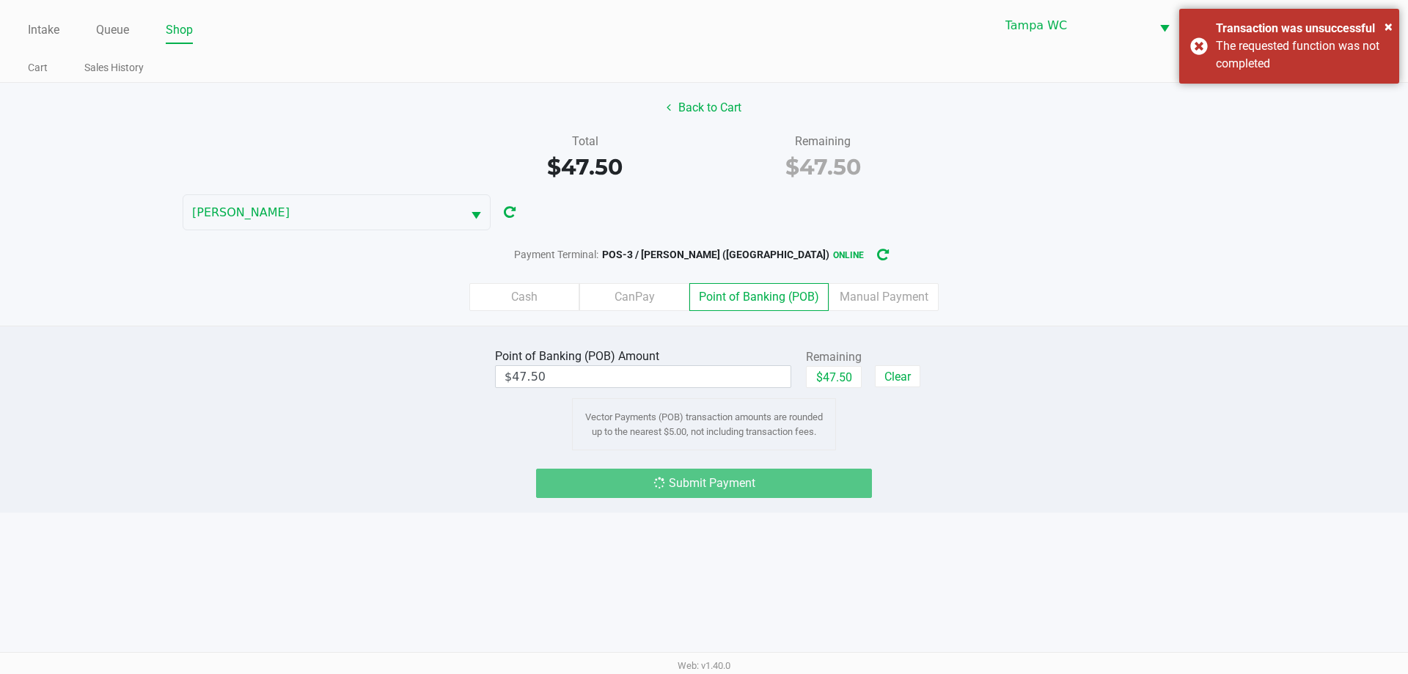
click at [619, 476] on div "Submit Payment" at bounding box center [704, 483] width 336 height 29
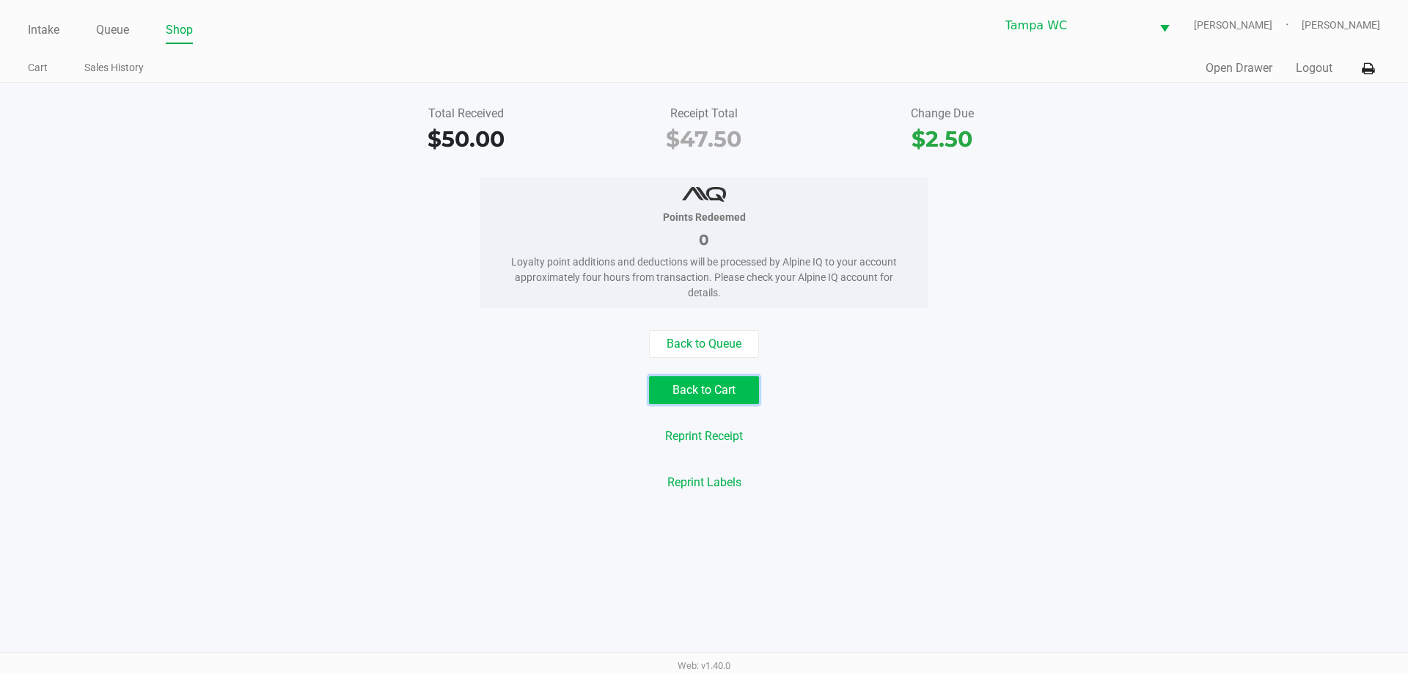
click at [689, 392] on button "Back to Cart" at bounding box center [704, 390] width 110 height 28
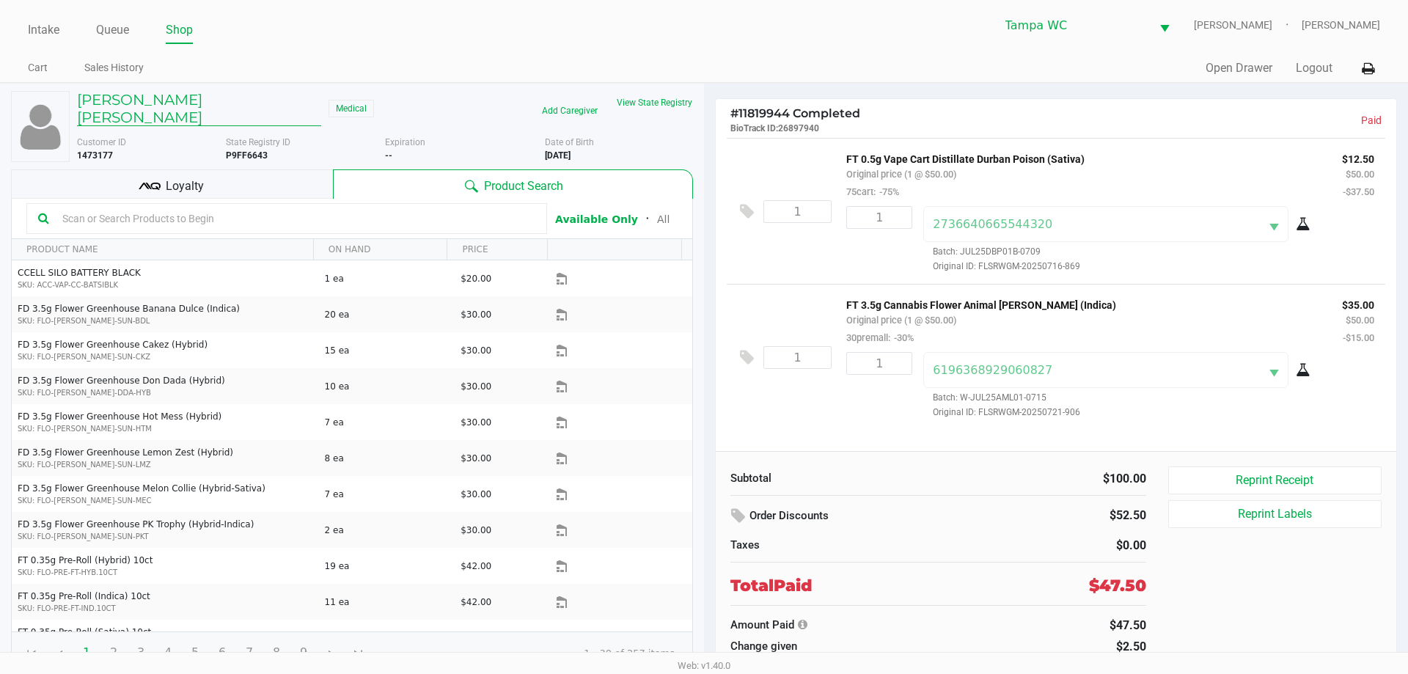
click at [121, 100] on h5 "SEAN RAY CRUZ" at bounding box center [199, 108] width 244 height 35
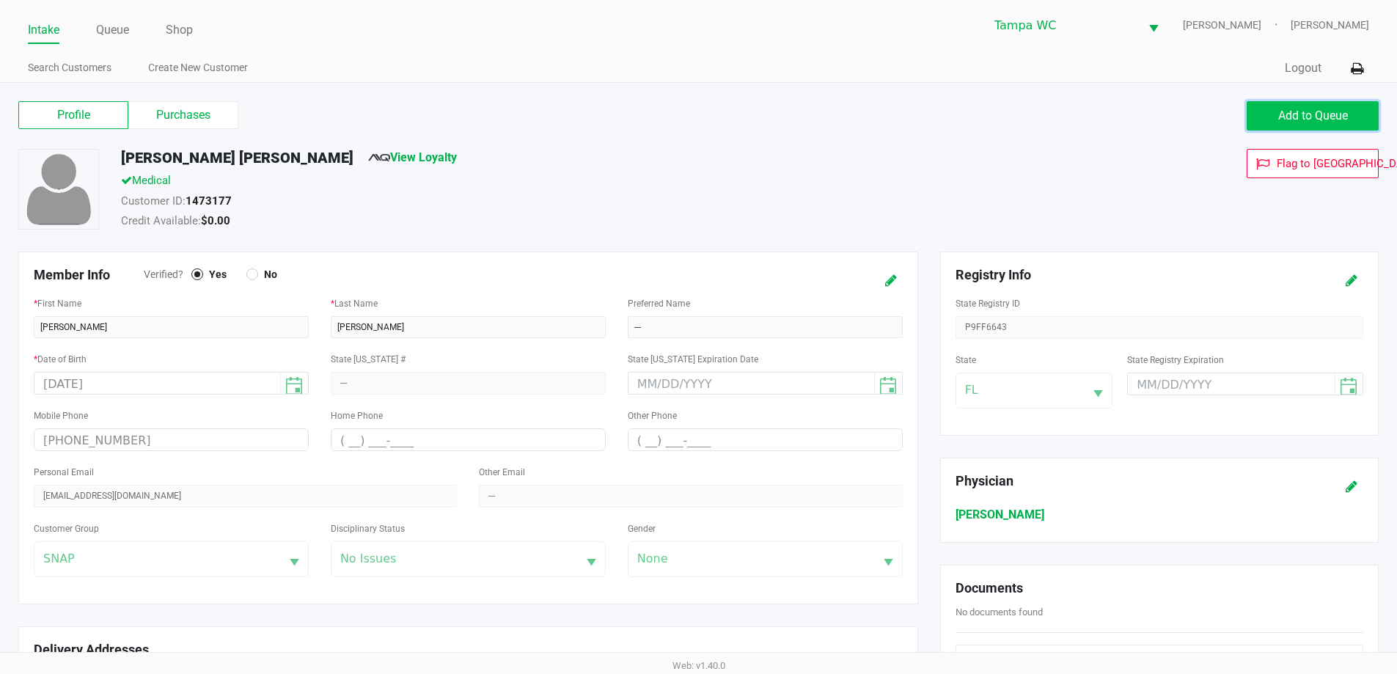
click at [1311, 112] on span "Add to Queue" at bounding box center [1313, 116] width 70 height 14
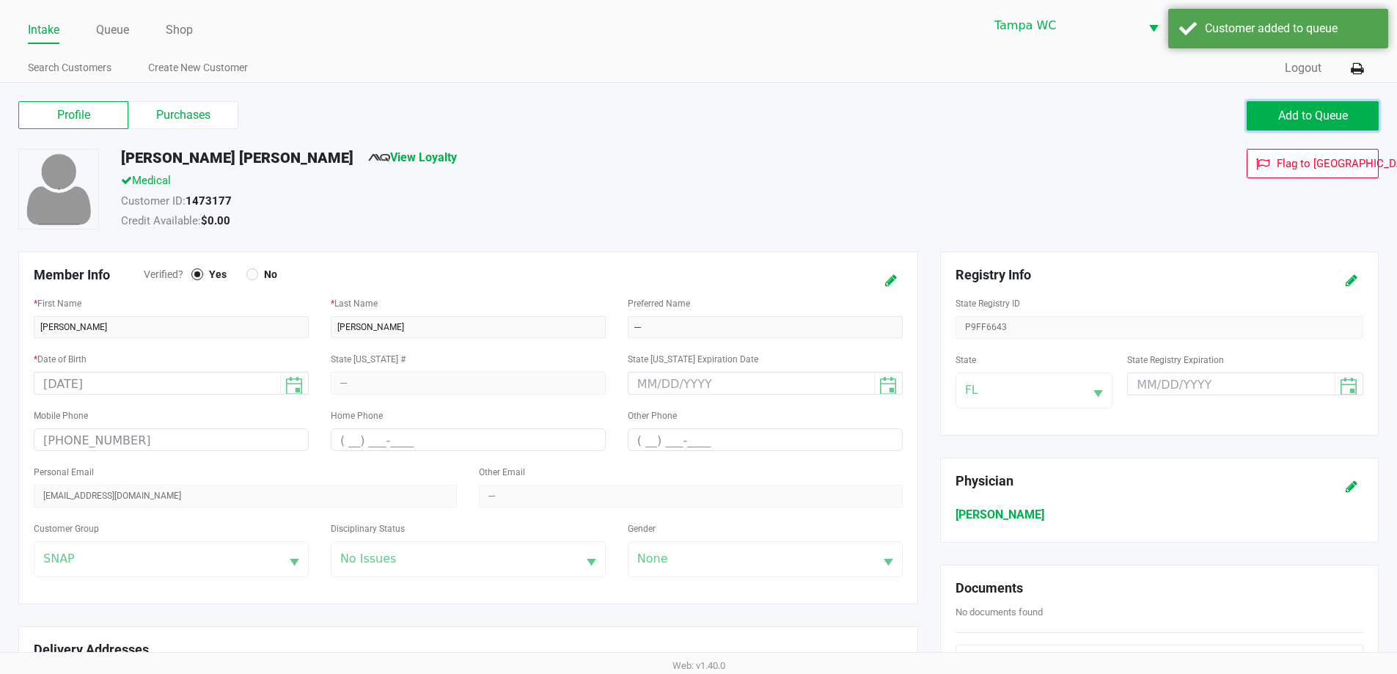
click at [1311, 113] on span "Add to Queue" at bounding box center [1313, 116] width 70 height 14
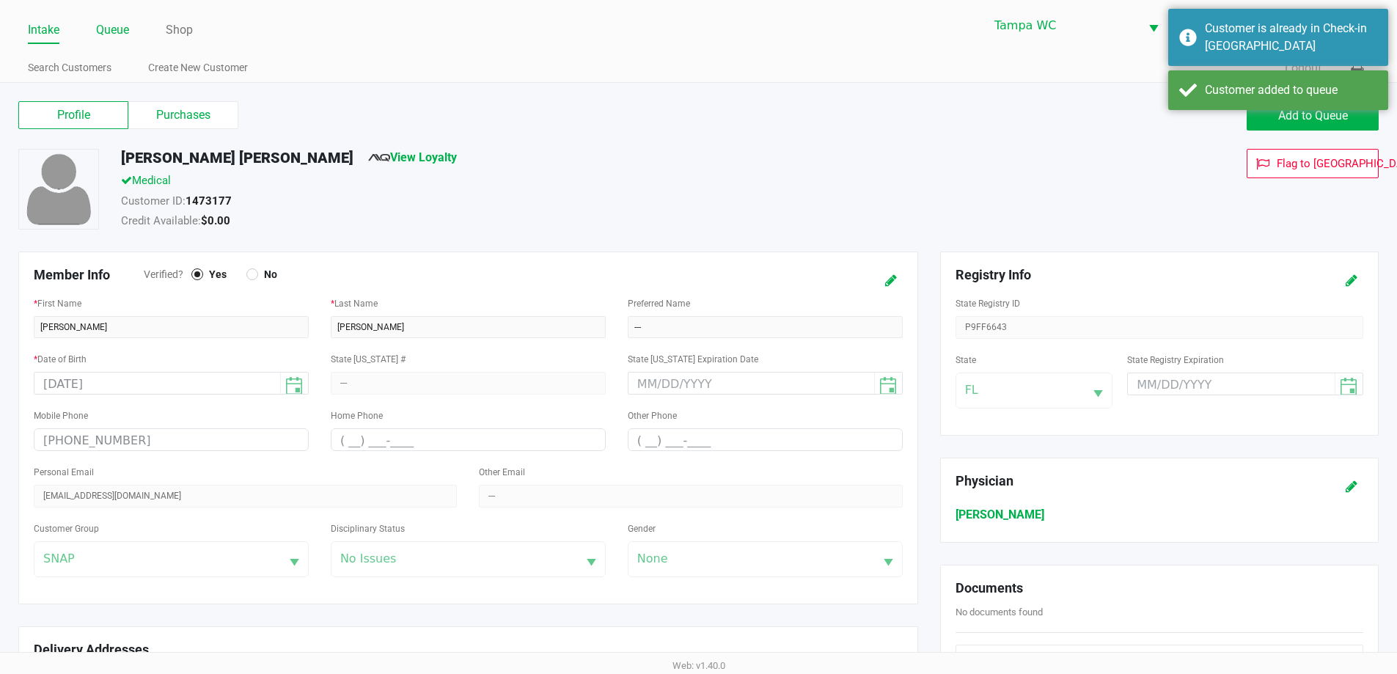
click at [127, 21] on link "Queue" at bounding box center [112, 30] width 33 height 21
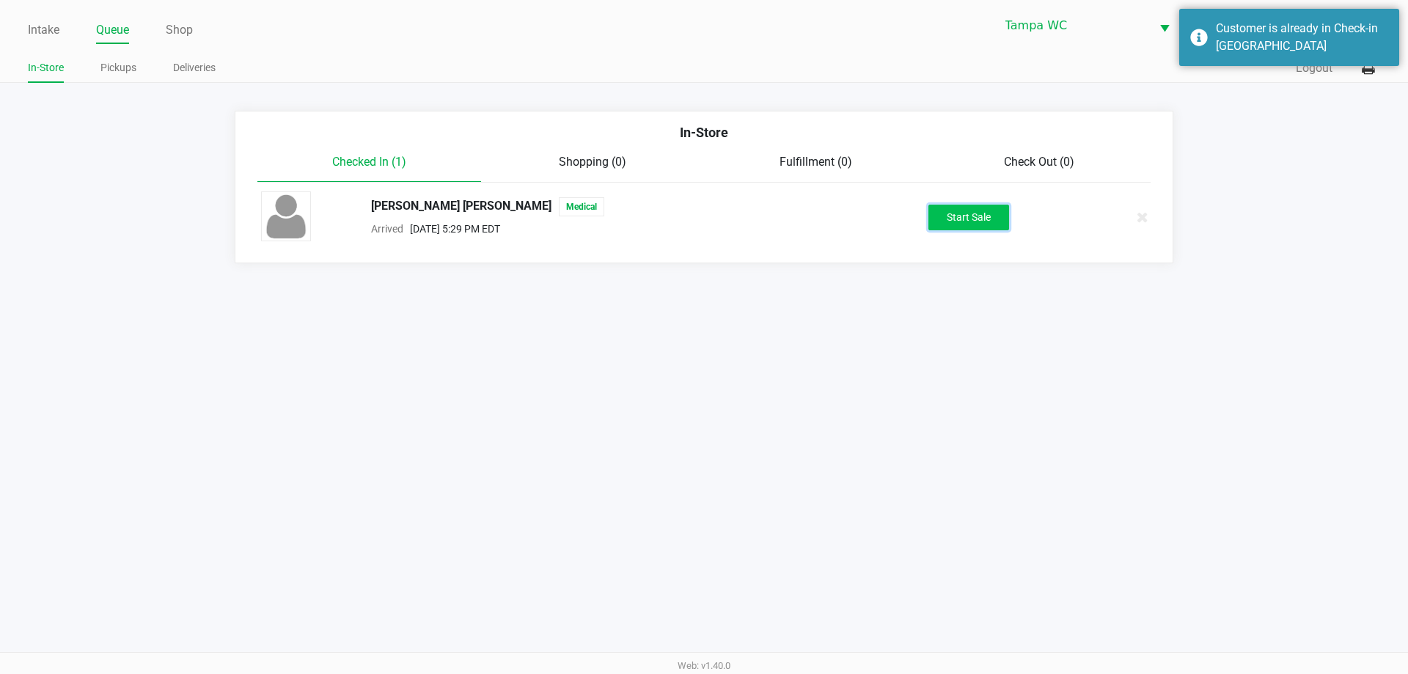
click at [997, 205] on button "Start Sale" at bounding box center [969, 218] width 81 height 26
click at [995, 205] on div "Start Sale" at bounding box center [969, 218] width 81 height 26
click at [915, 358] on div "Intake Queue Shop Tampa WC WILLOW-SMITH Chasen Lauterbach-West In-Store Pickups…" at bounding box center [704, 337] width 1408 height 674
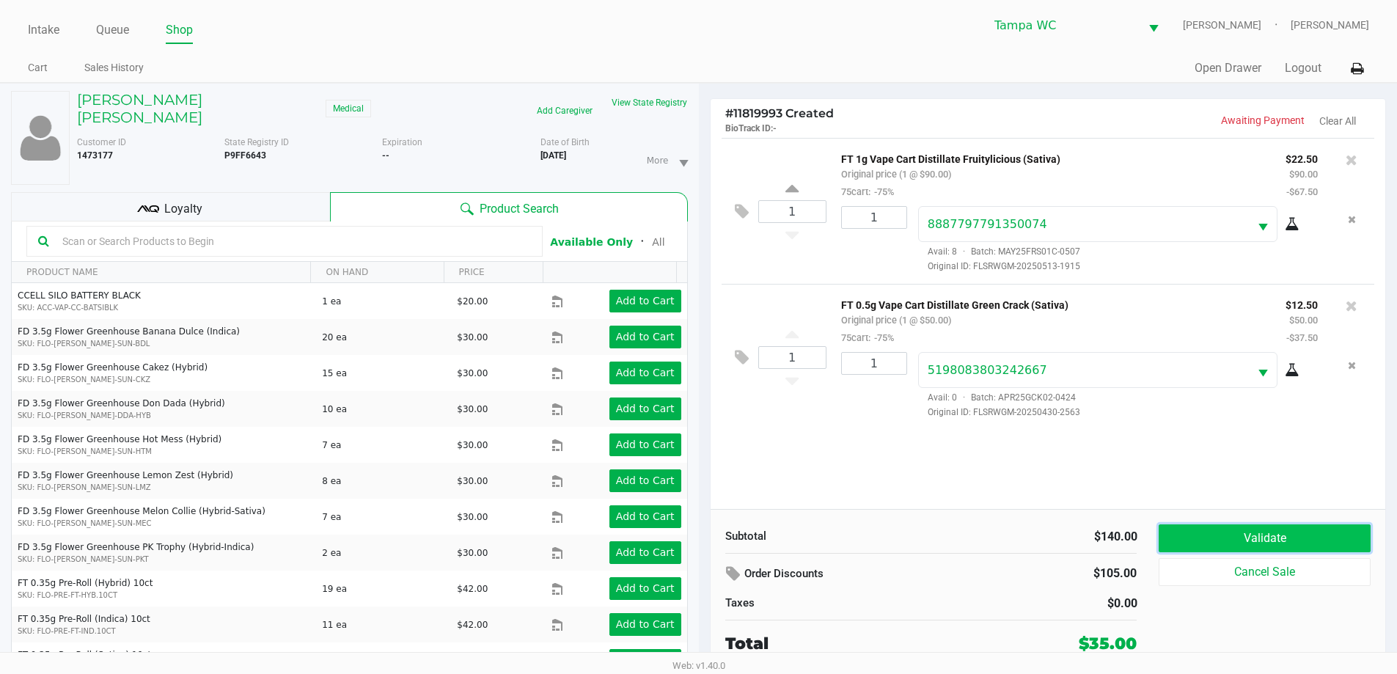
click at [1270, 542] on button "Validate" at bounding box center [1264, 538] width 211 height 28
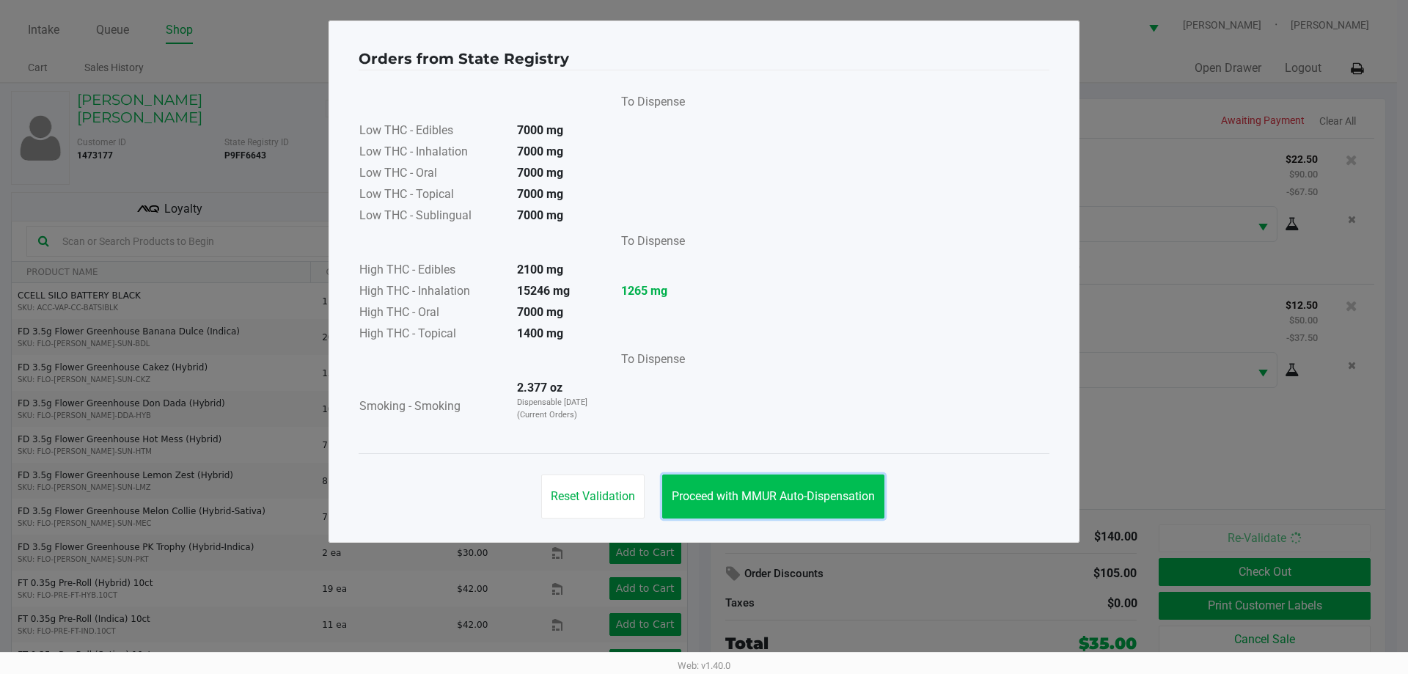
click at [721, 508] on button "Proceed with MMUR Auto-Dispensation" at bounding box center [773, 497] width 222 height 44
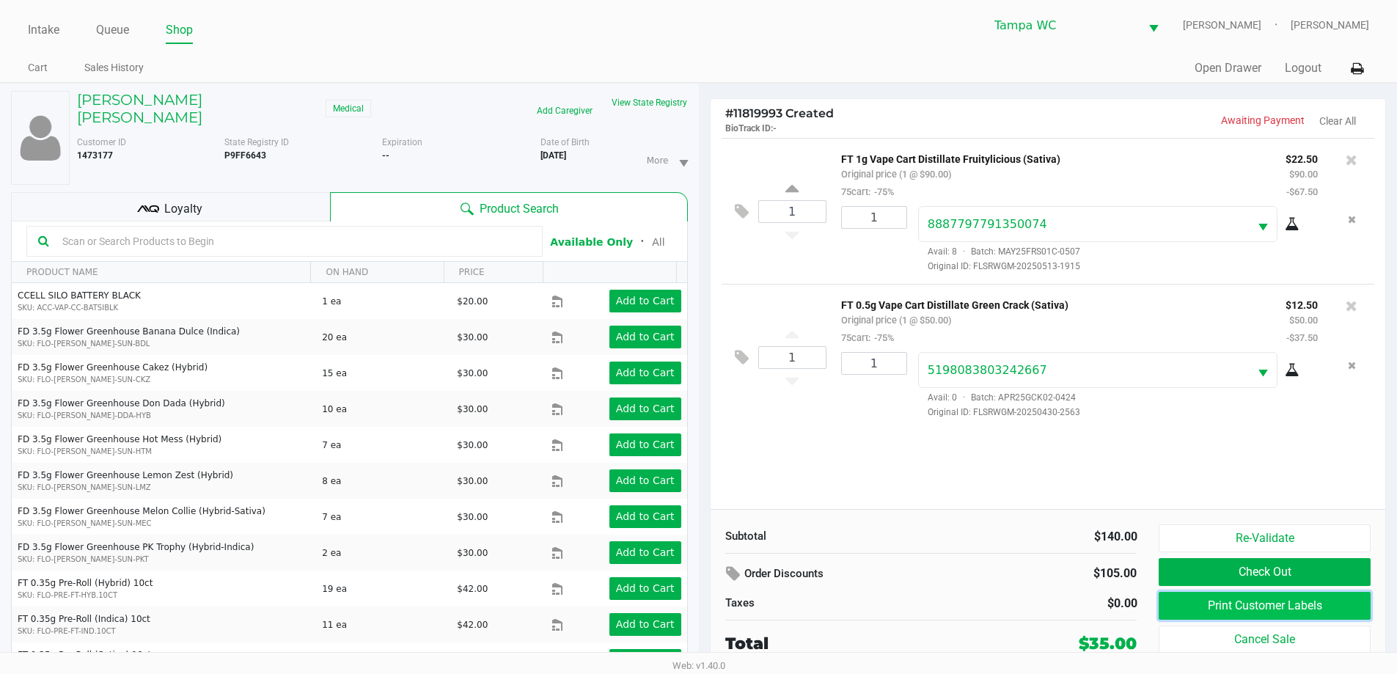
click at [1201, 609] on button "Print Customer Labels" at bounding box center [1264, 606] width 211 height 28
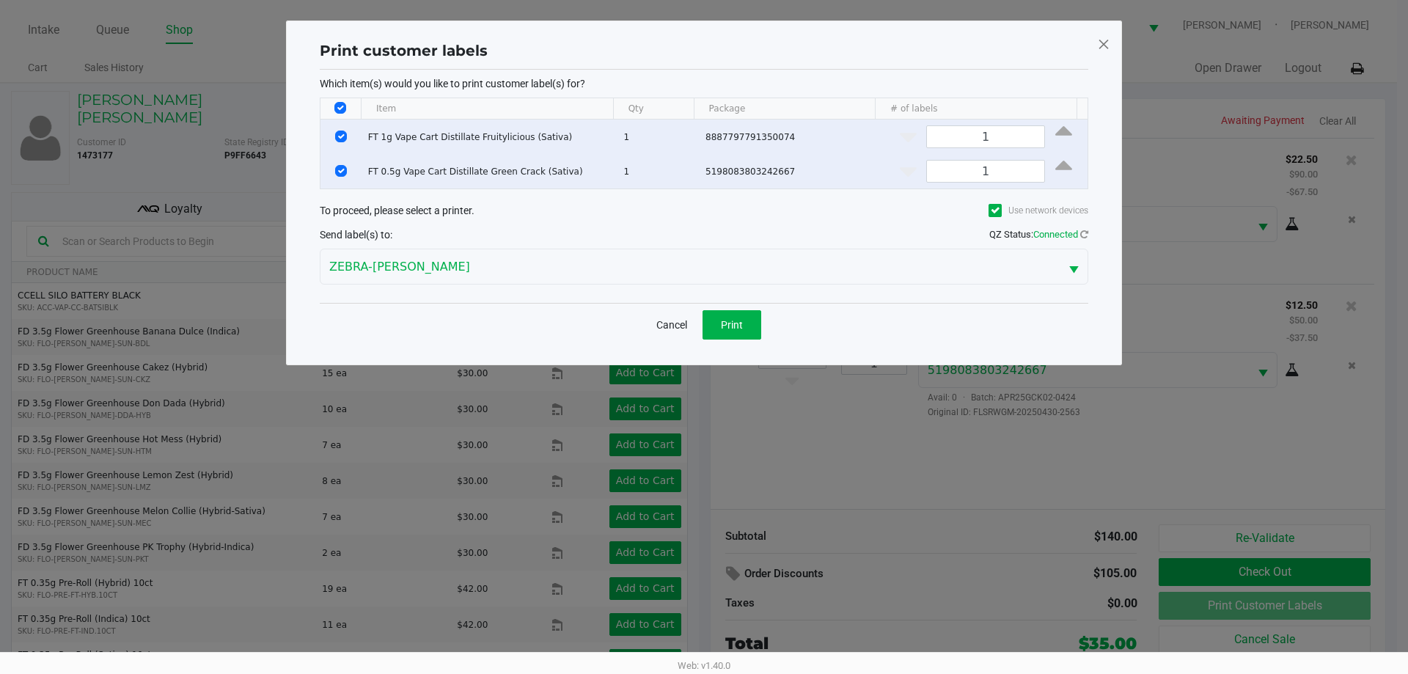
click at [735, 308] on div "Cancel Print" at bounding box center [704, 324] width 769 height 43
click at [731, 323] on span "Print" at bounding box center [732, 325] width 22 height 12
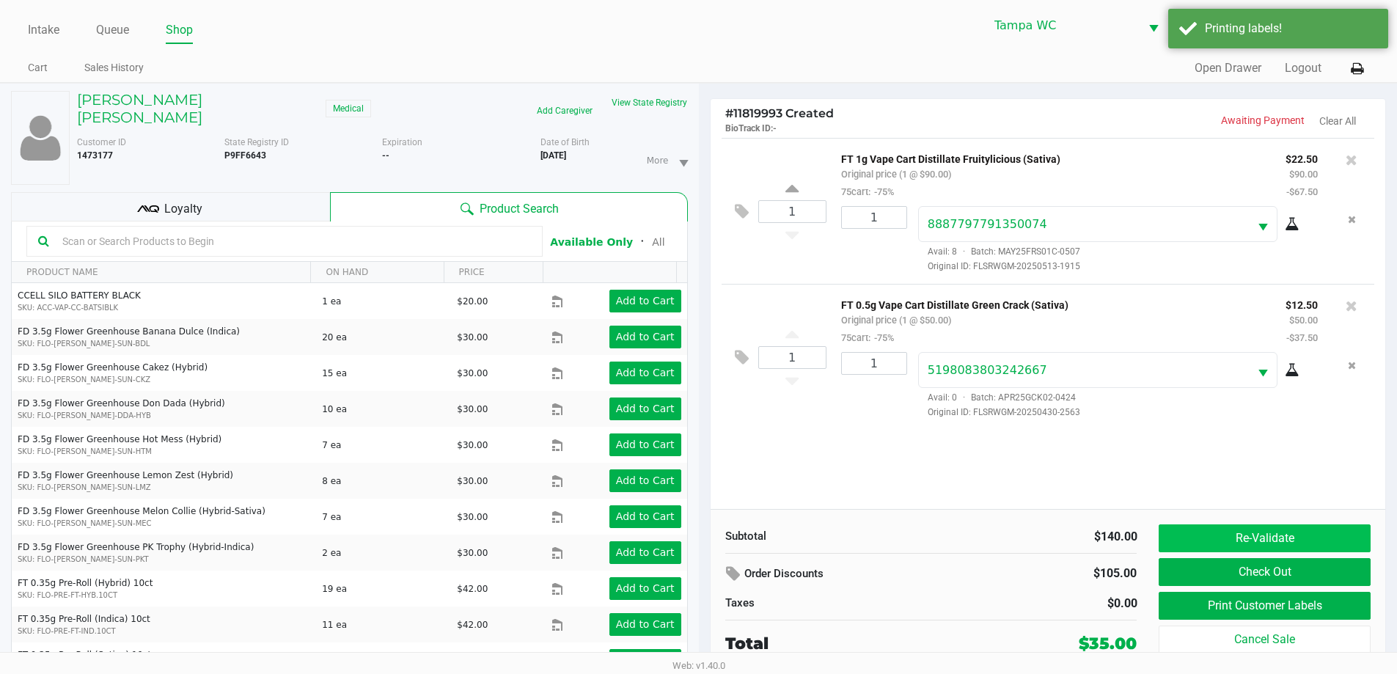
scroll to position [15, 0]
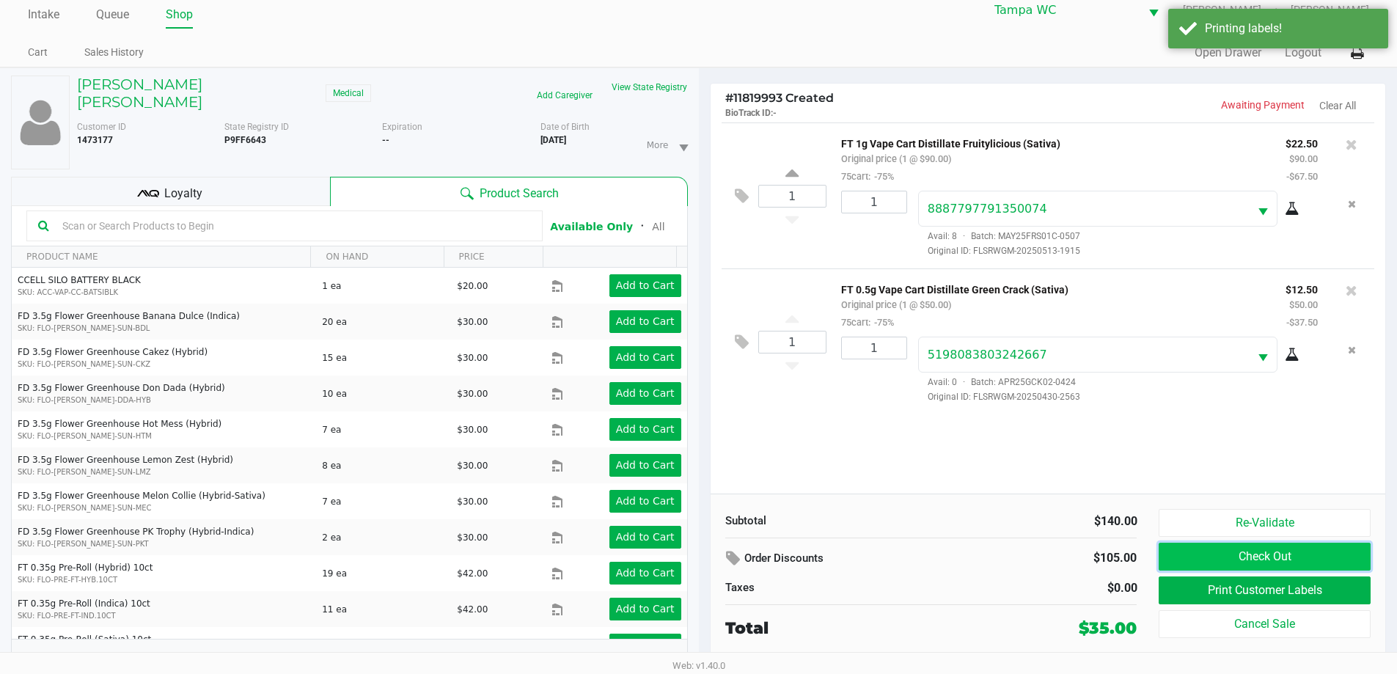
click at [1218, 555] on button "Check Out" at bounding box center [1264, 557] width 211 height 28
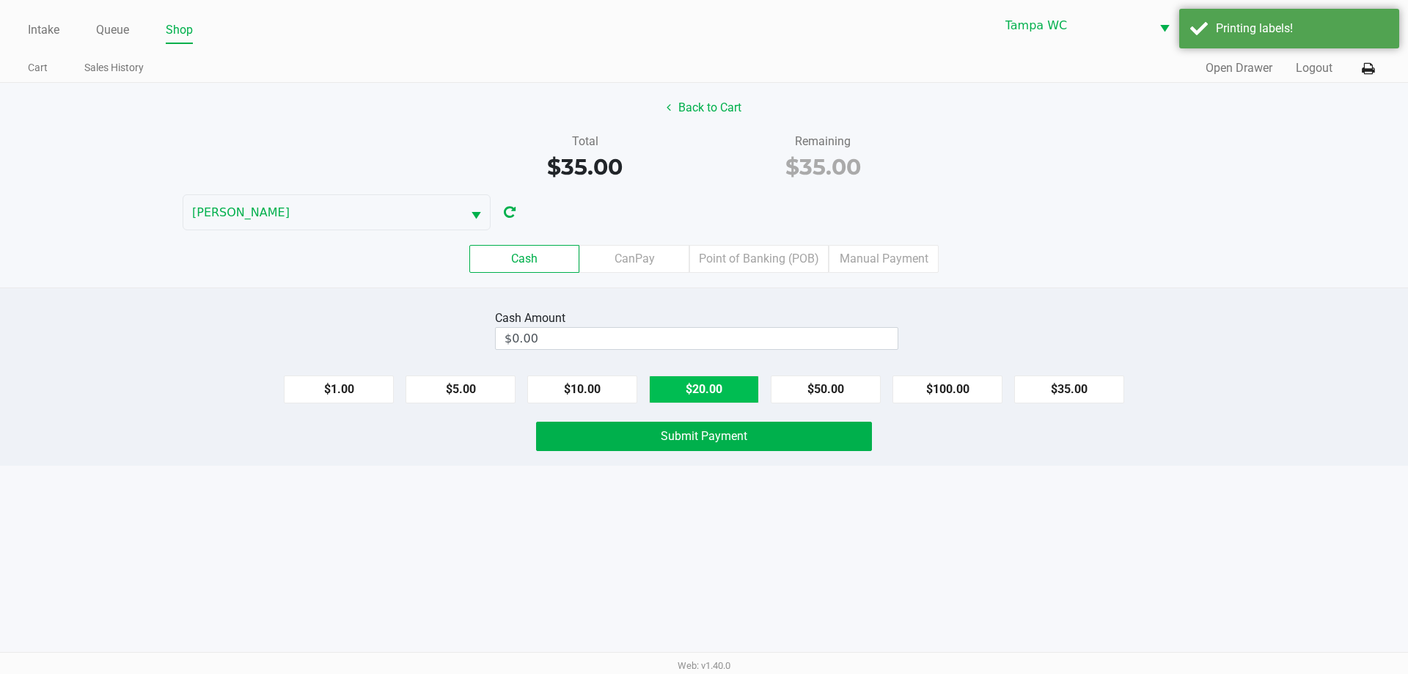
click at [728, 387] on button "$20.00" at bounding box center [704, 390] width 110 height 28
type input "$40.00"
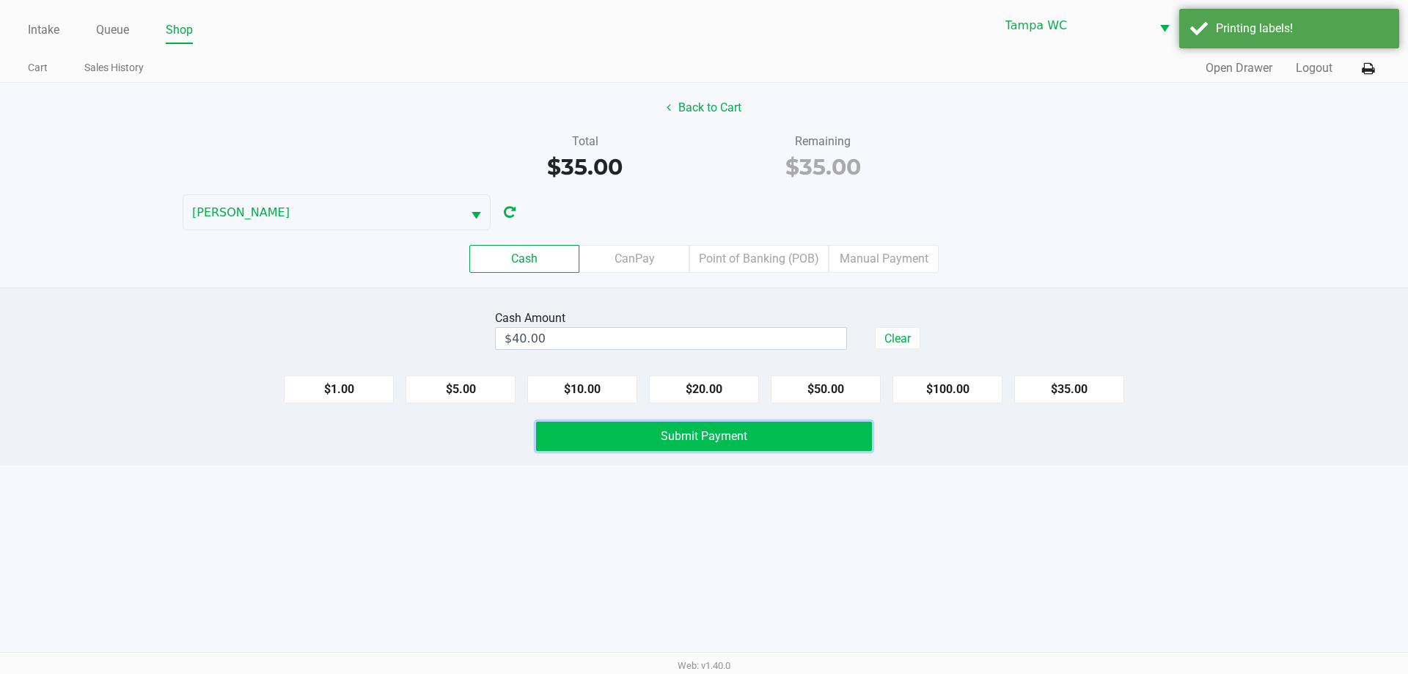
click at [706, 436] on span "Submit Payment" at bounding box center [704, 436] width 87 height 14
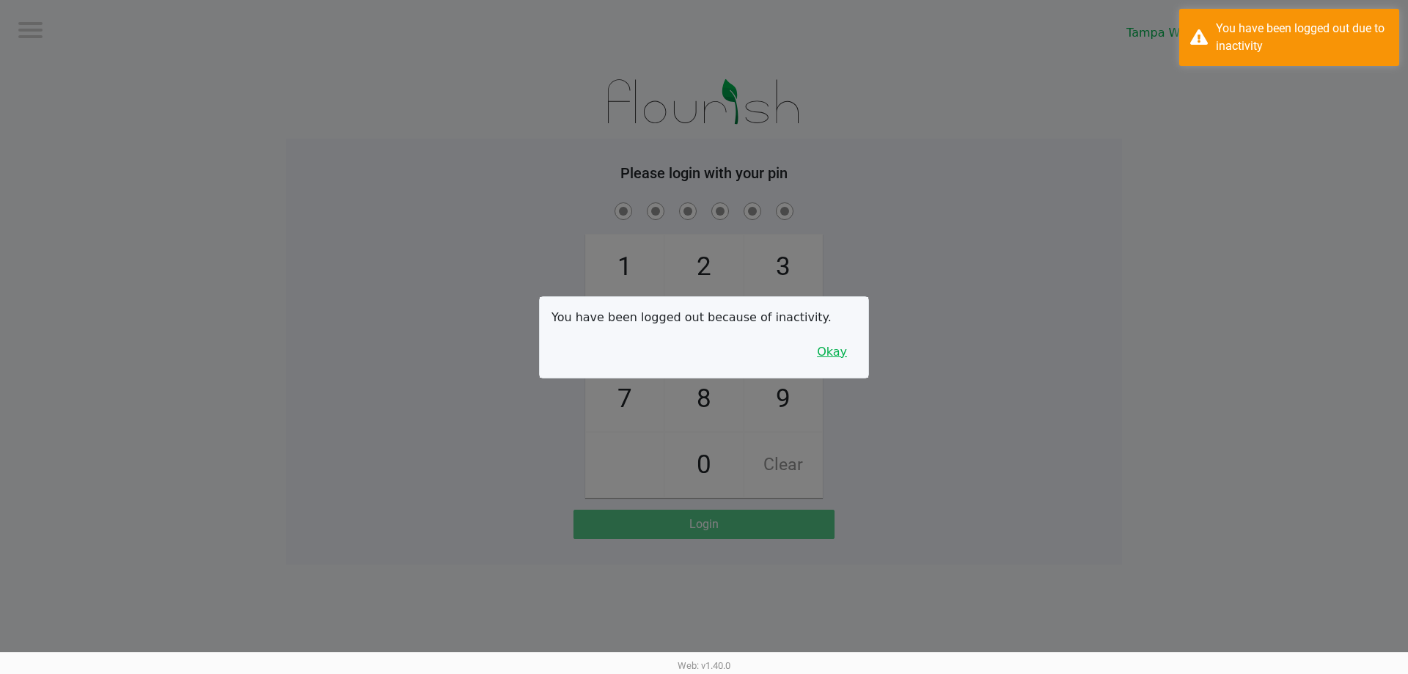
click at [849, 365] on button "Okay" at bounding box center [832, 352] width 49 height 28
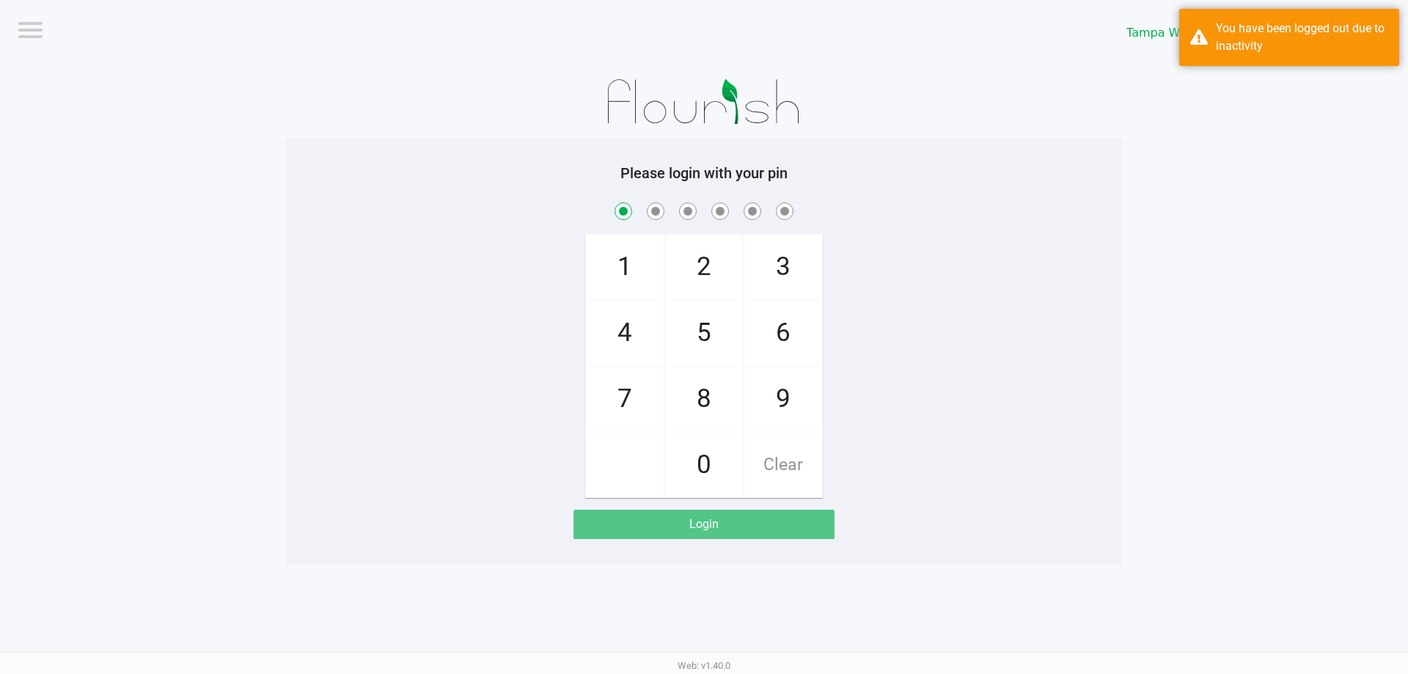
checkbox input "true"
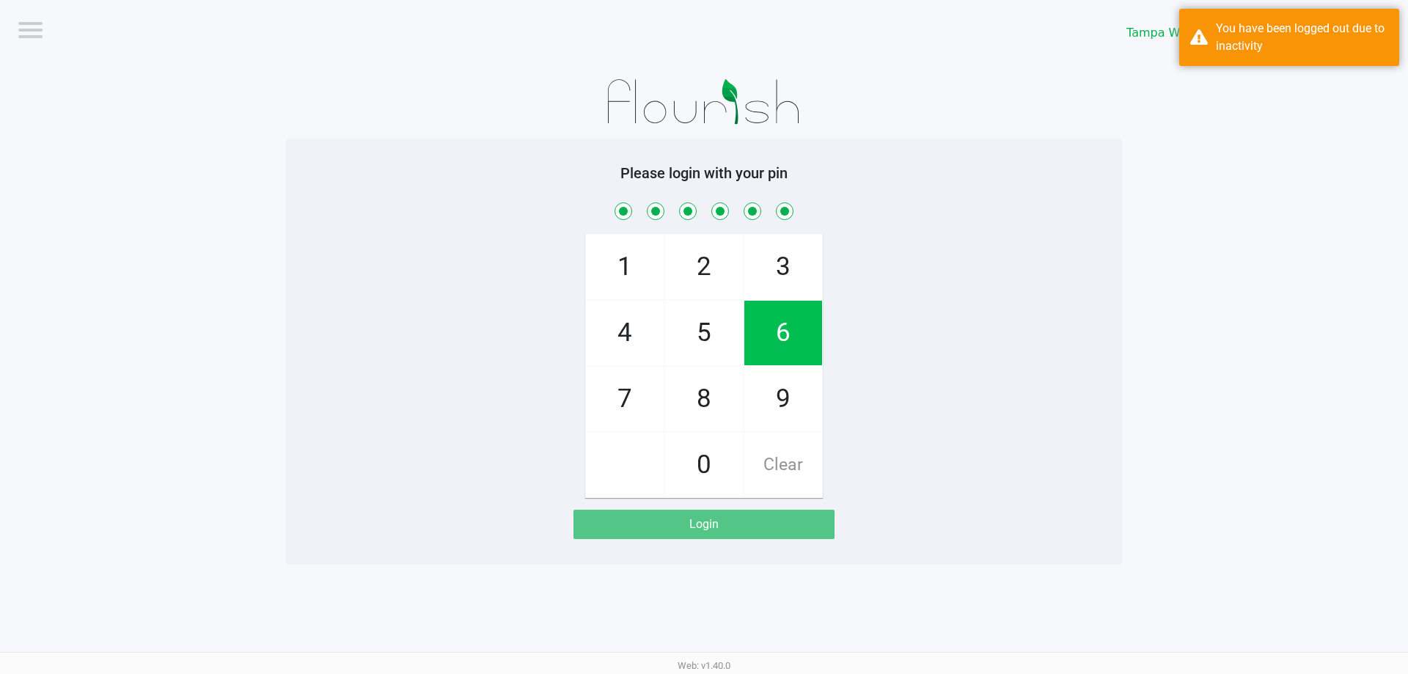
checkbox input "true"
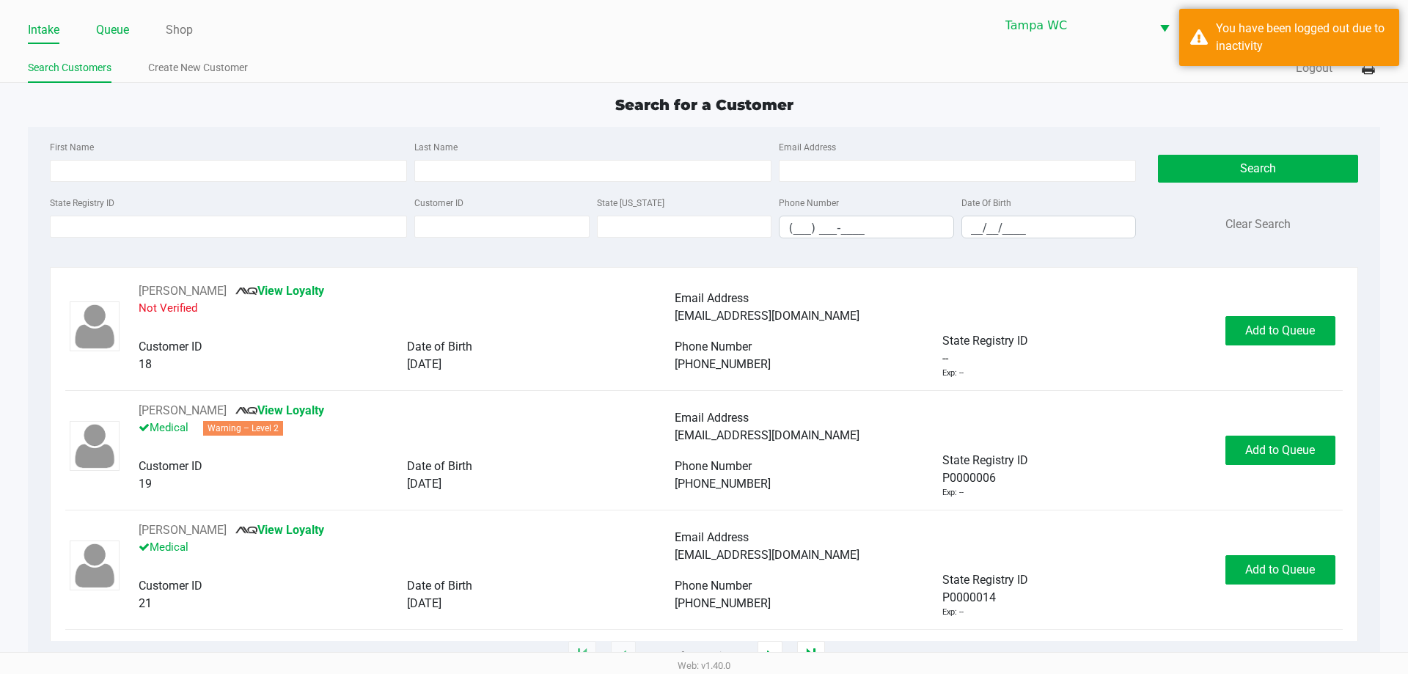
click at [117, 36] on link "Queue" at bounding box center [112, 30] width 33 height 21
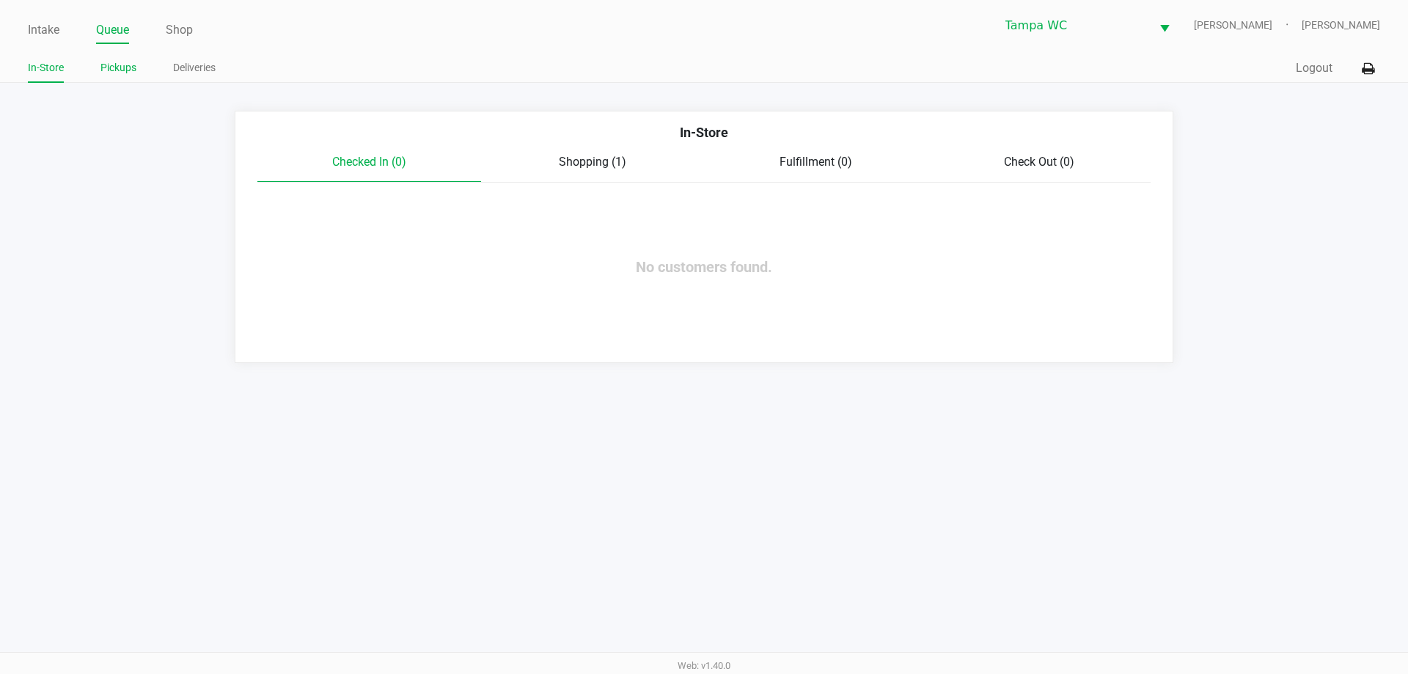
click at [113, 66] on link "Pickups" at bounding box center [118, 68] width 36 height 18
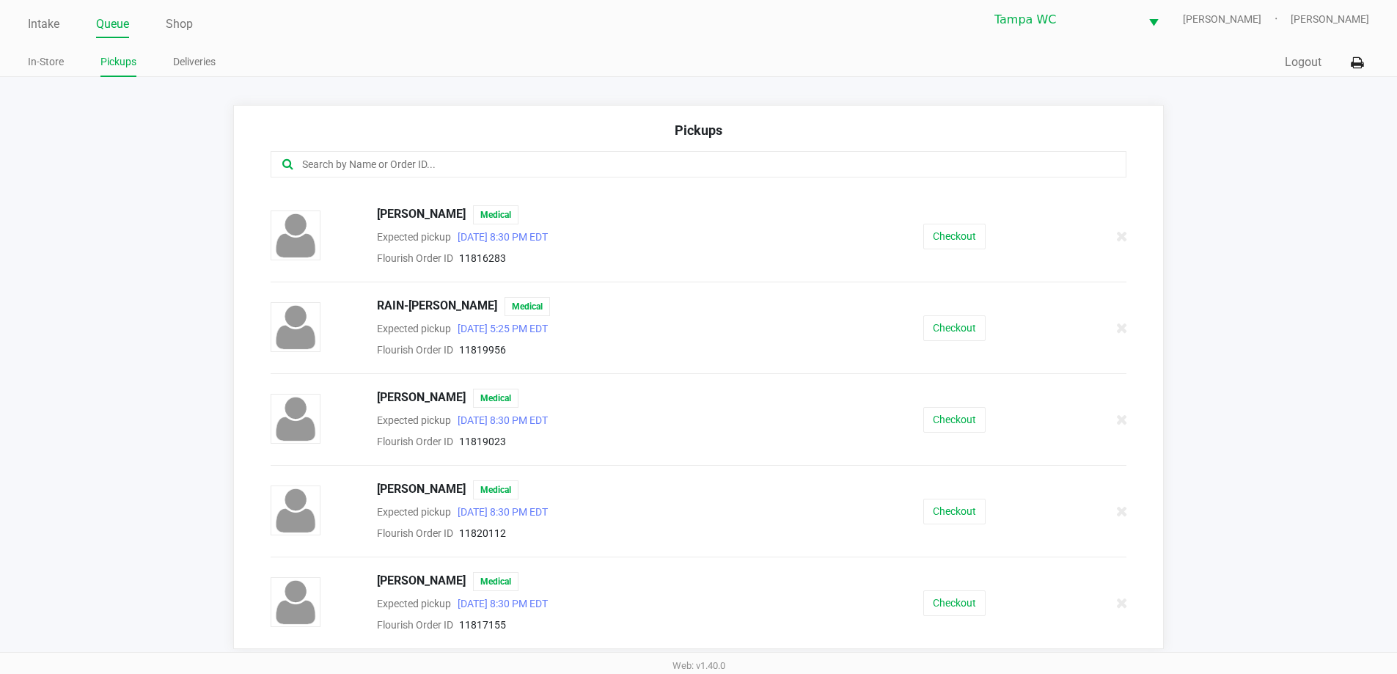
scroll to position [10, 0]
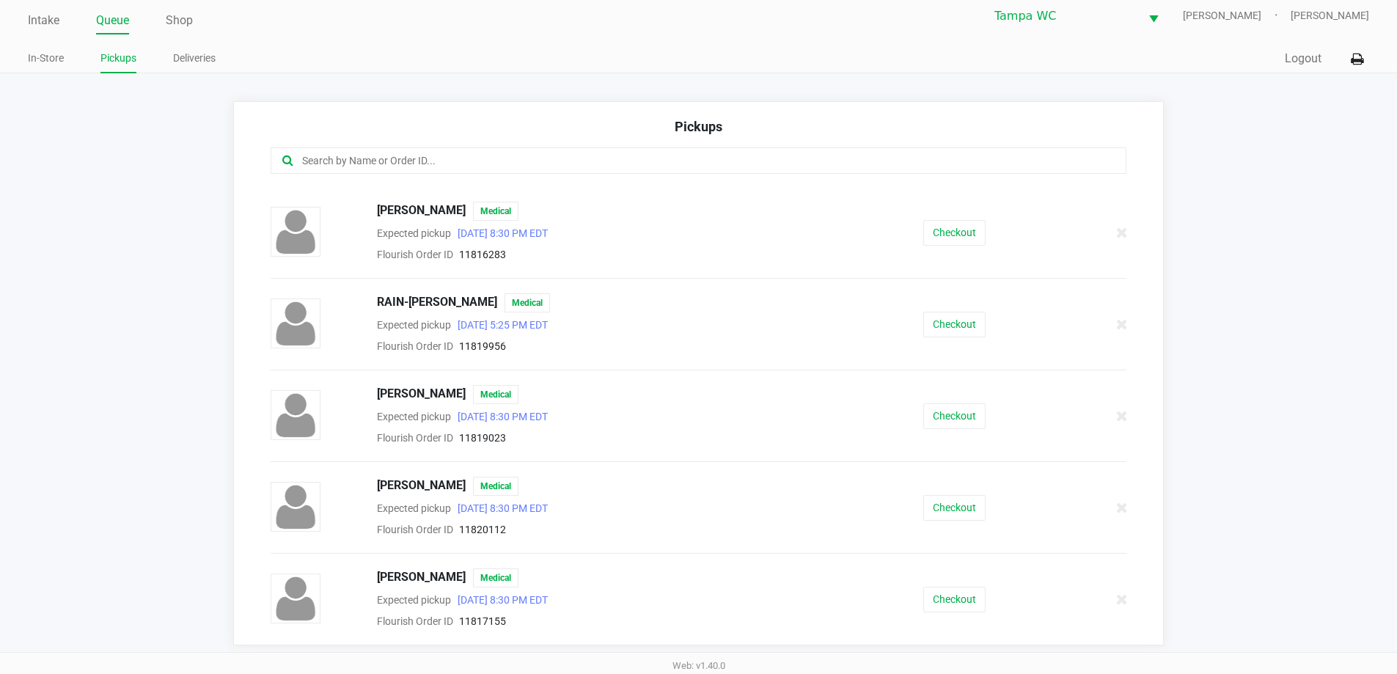
click at [950, 522] on div "STEPHAN COX Medical Expected pickup Aug 20, 2025 8:30 PM EDT Flourish Order ID …" at bounding box center [699, 508] width 879 height 62
click at [954, 502] on button "Checkout" at bounding box center [954, 508] width 62 height 26
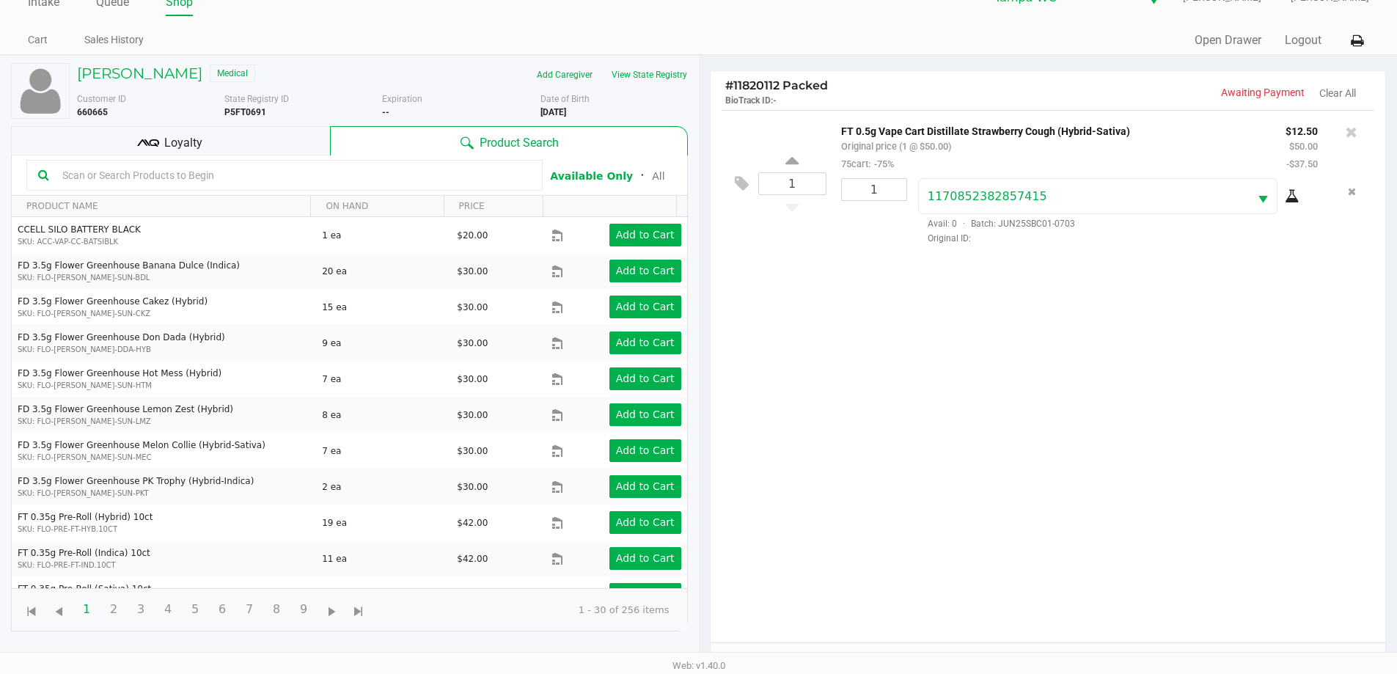
scroll to position [73, 0]
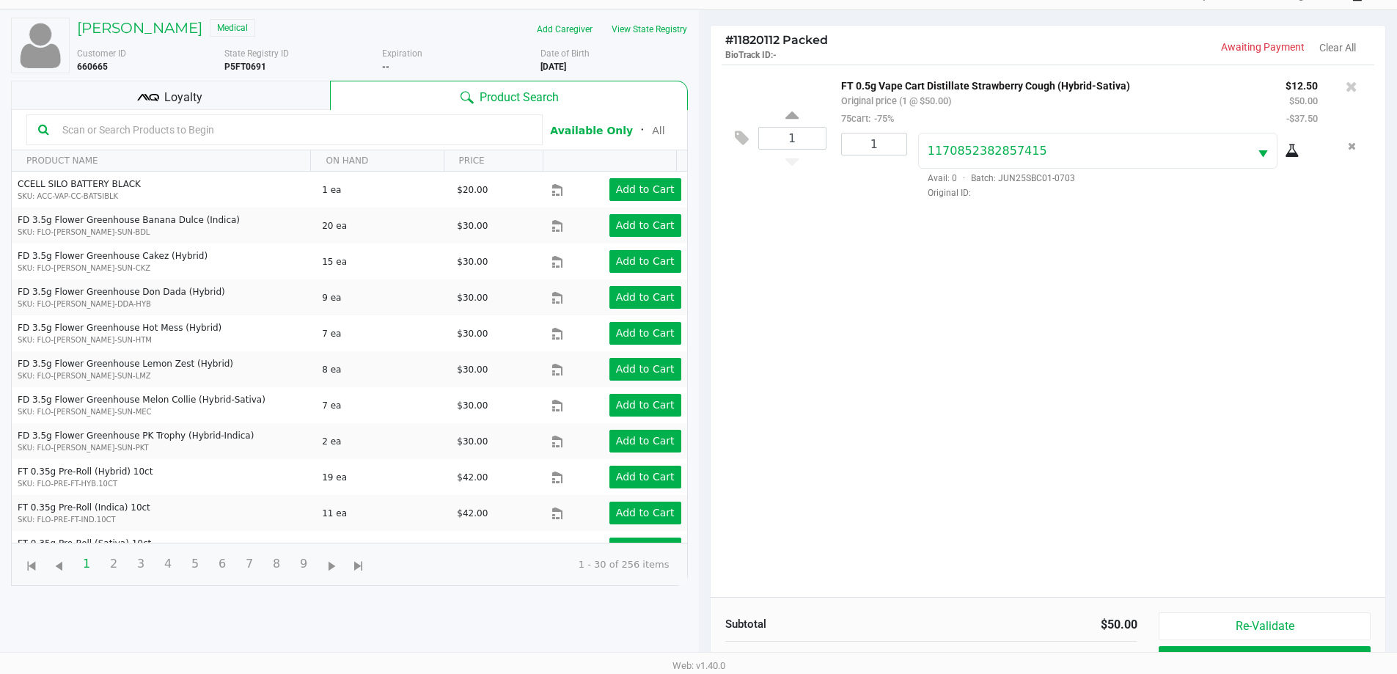
click at [1311, 611] on div "Subtotal $50.00 Order Discounts $37.50 Taxes $0.00 Total $12.50 Re-Validate Pay…" at bounding box center [1049, 677] width 676 height 161
click at [1315, 618] on button "Re-Validate" at bounding box center [1264, 626] width 211 height 28
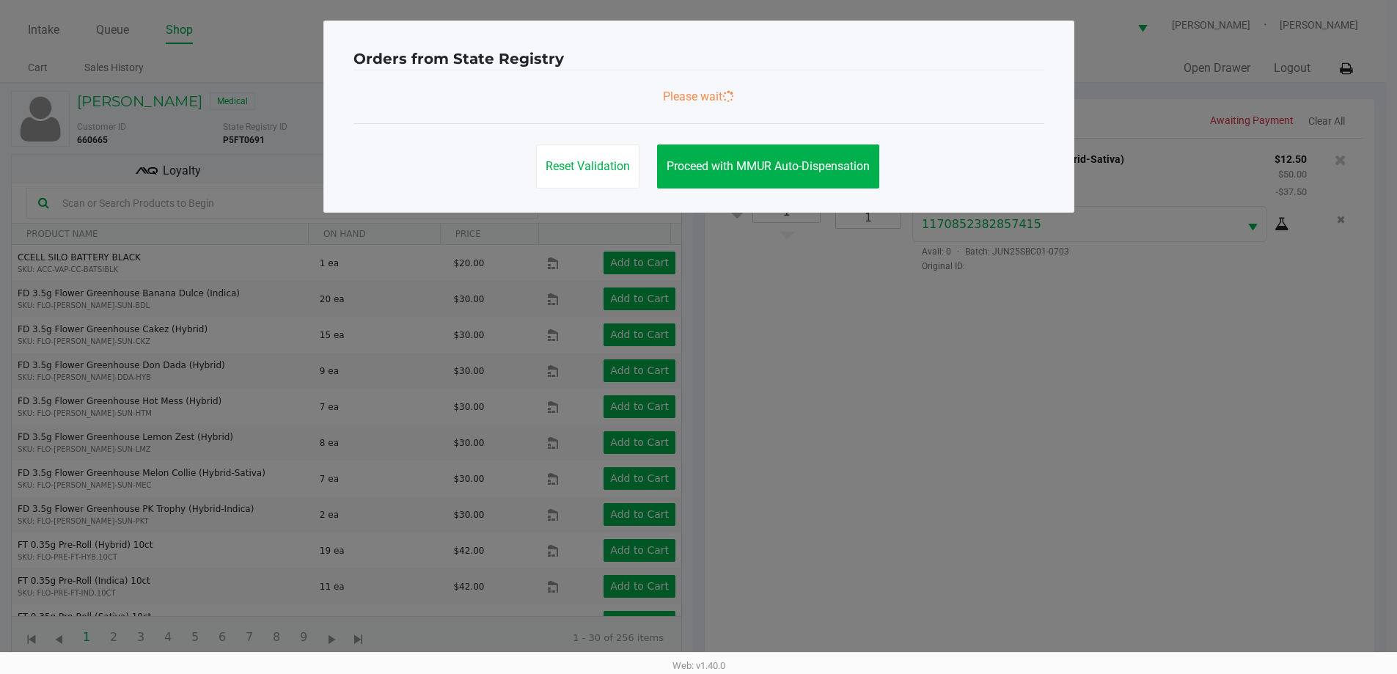
scroll to position [0, 0]
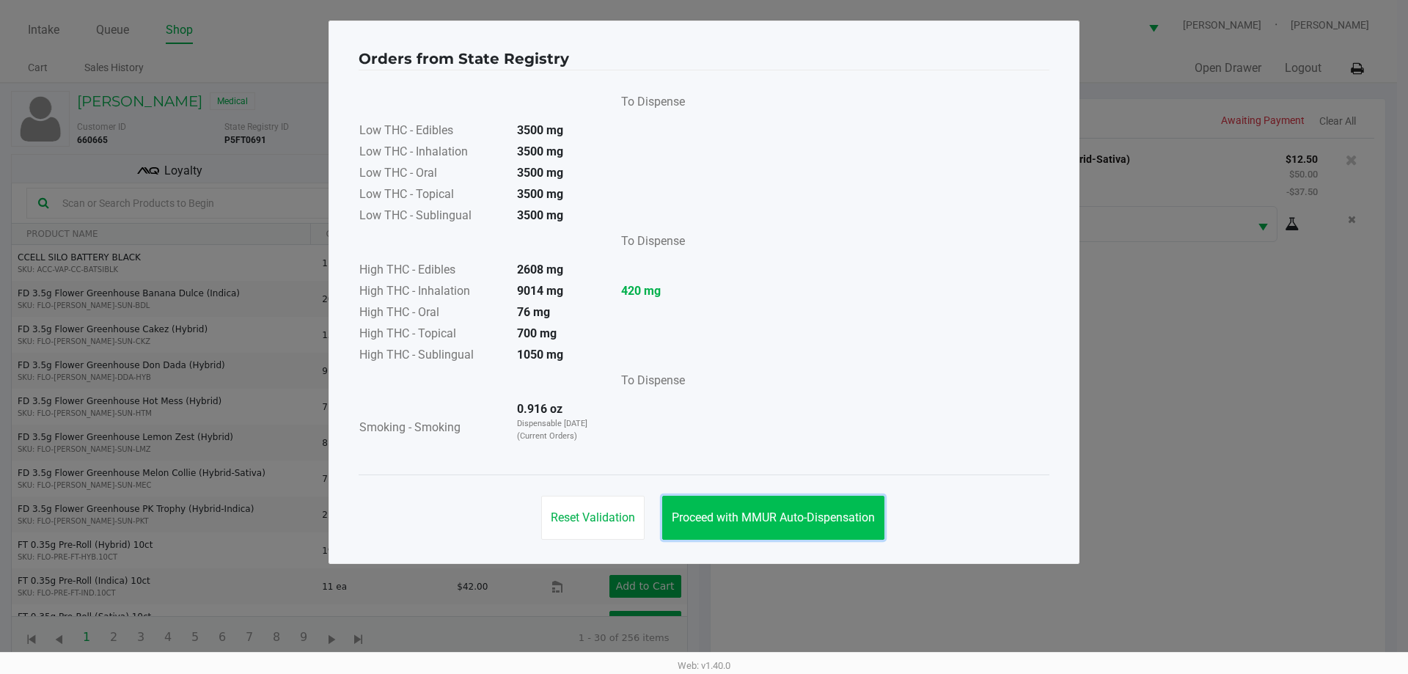
click at [767, 517] on span "Proceed with MMUR Auto-Dispensation" at bounding box center [773, 518] width 203 height 14
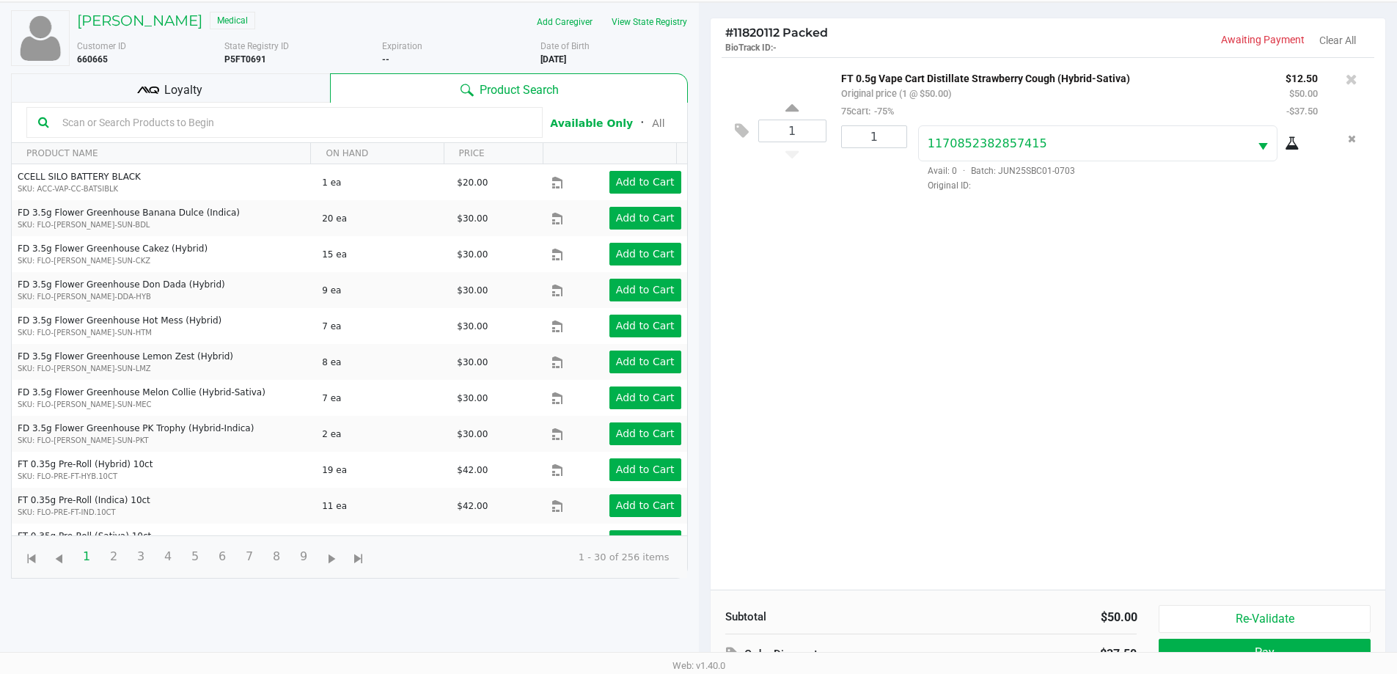
scroll to position [158, 0]
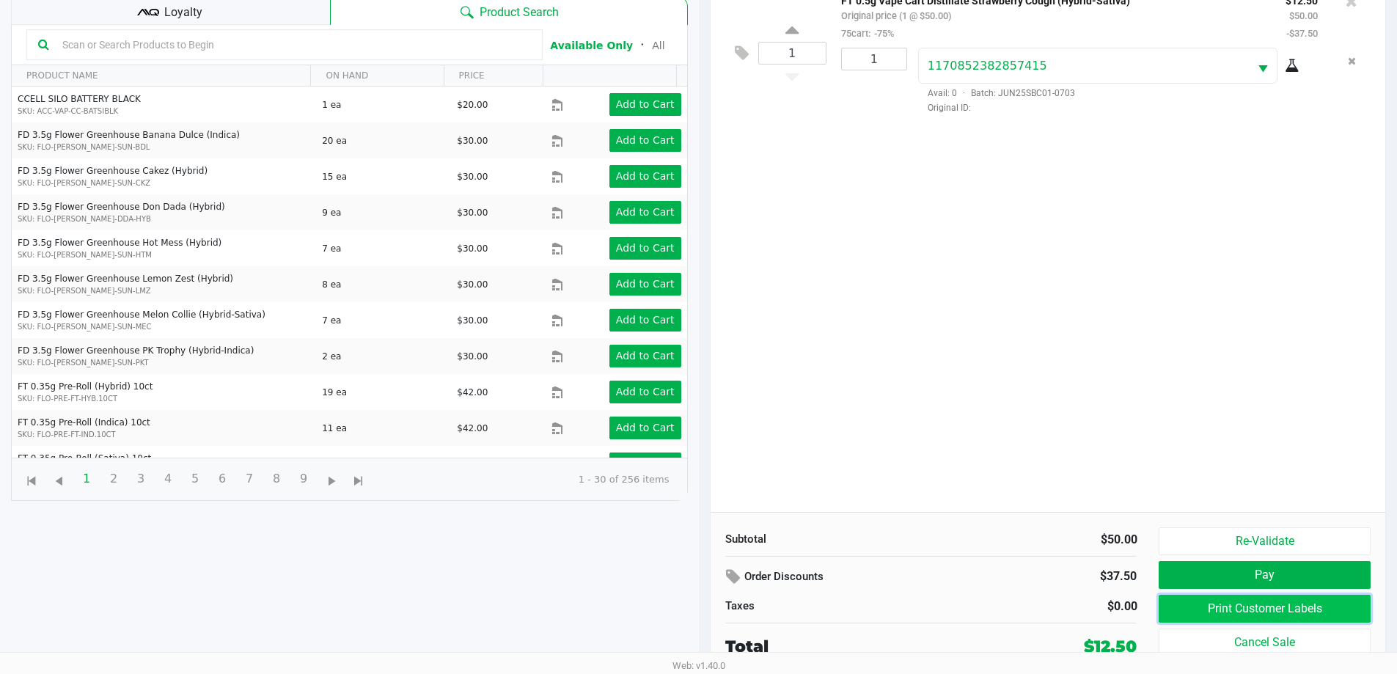
click at [1228, 607] on button "Print Customer Labels" at bounding box center [1264, 609] width 211 height 28
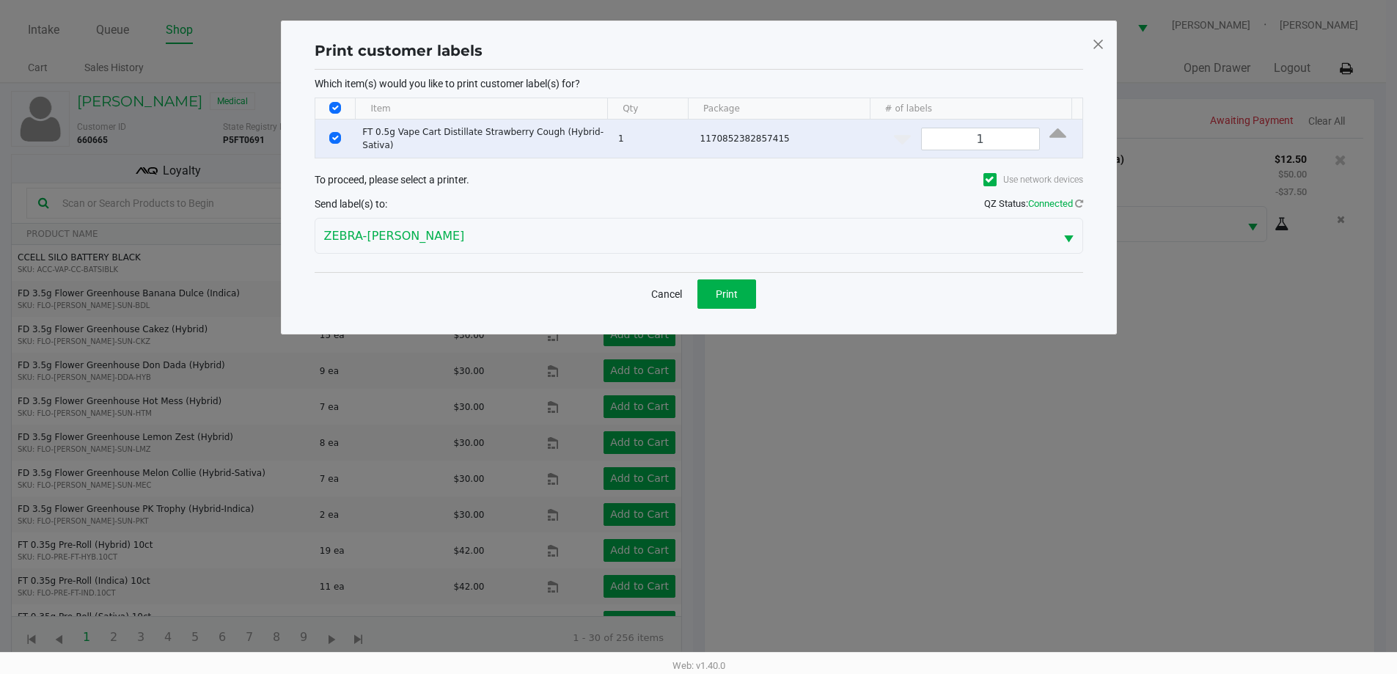
scroll to position [0, 0]
click at [764, 293] on div "Cancel Print" at bounding box center [704, 293] width 769 height 43
click at [756, 293] on button "Print" at bounding box center [732, 293] width 59 height 29
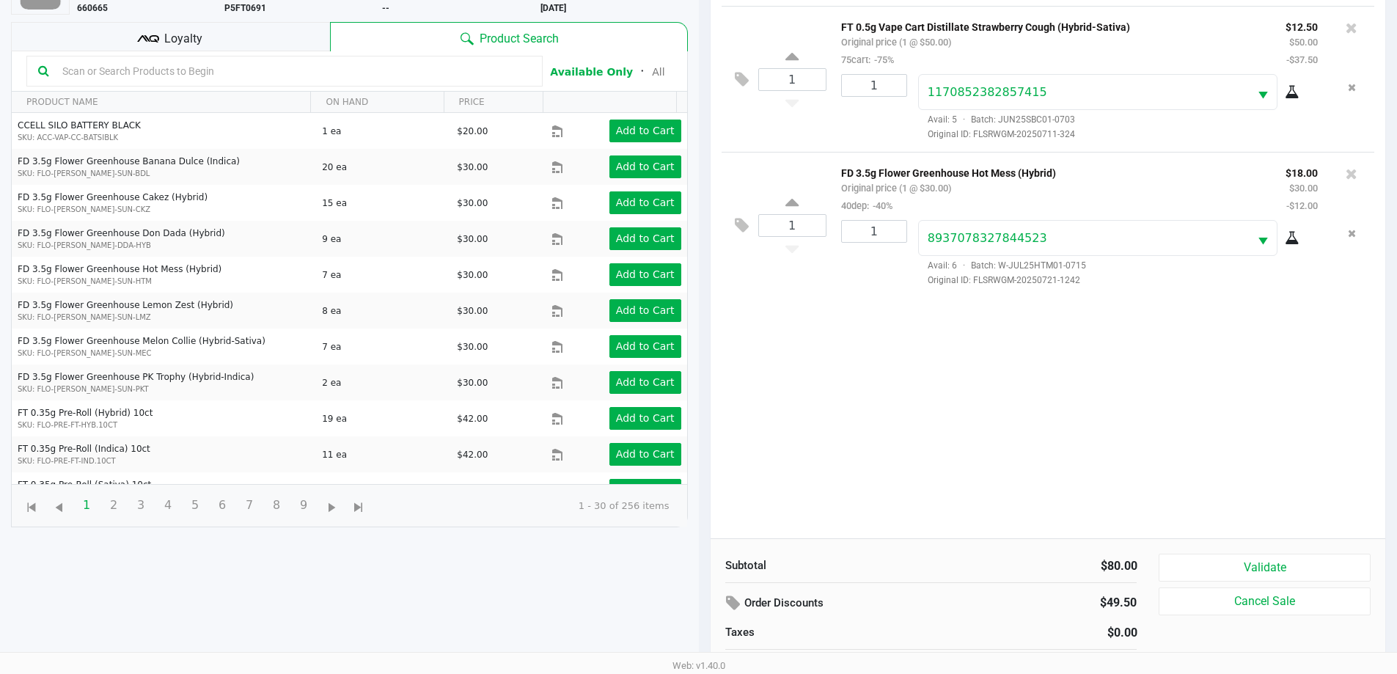
scroll to position [158, 0]
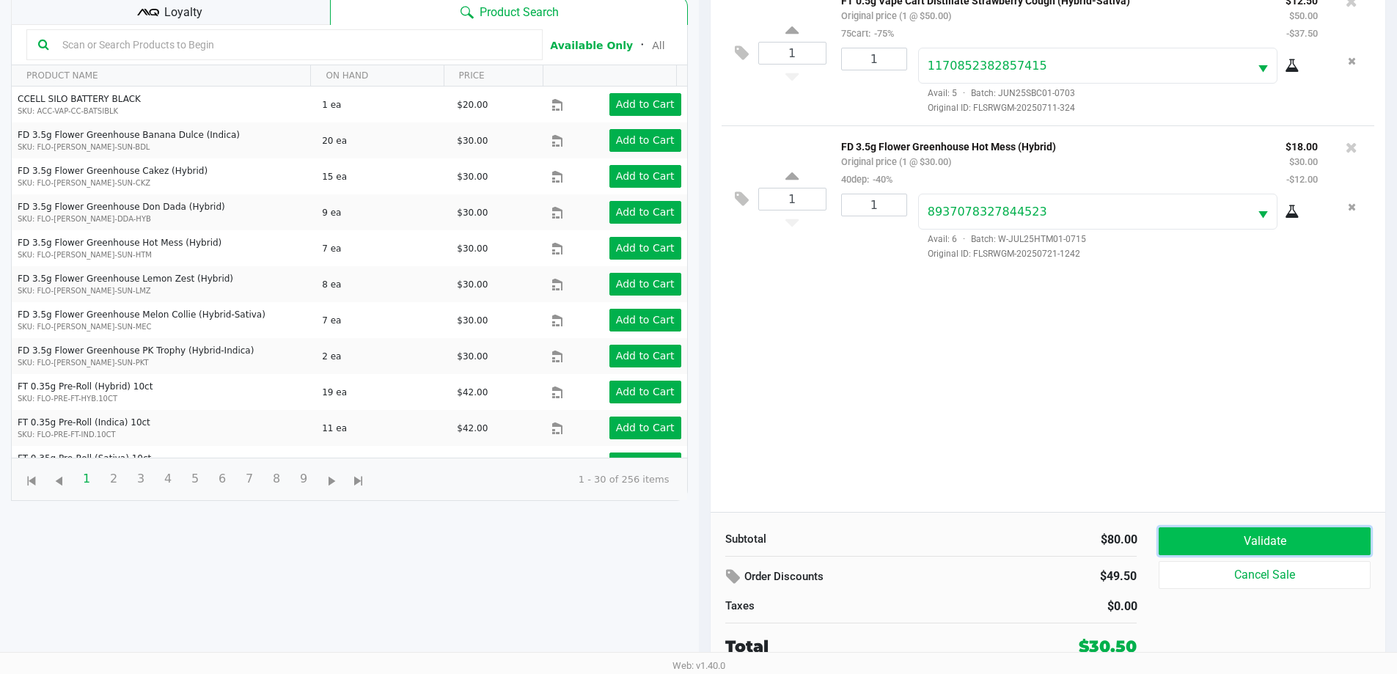
click at [1251, 532] on button "Validate" at bounding box center [1264, 541] width 211 height 28
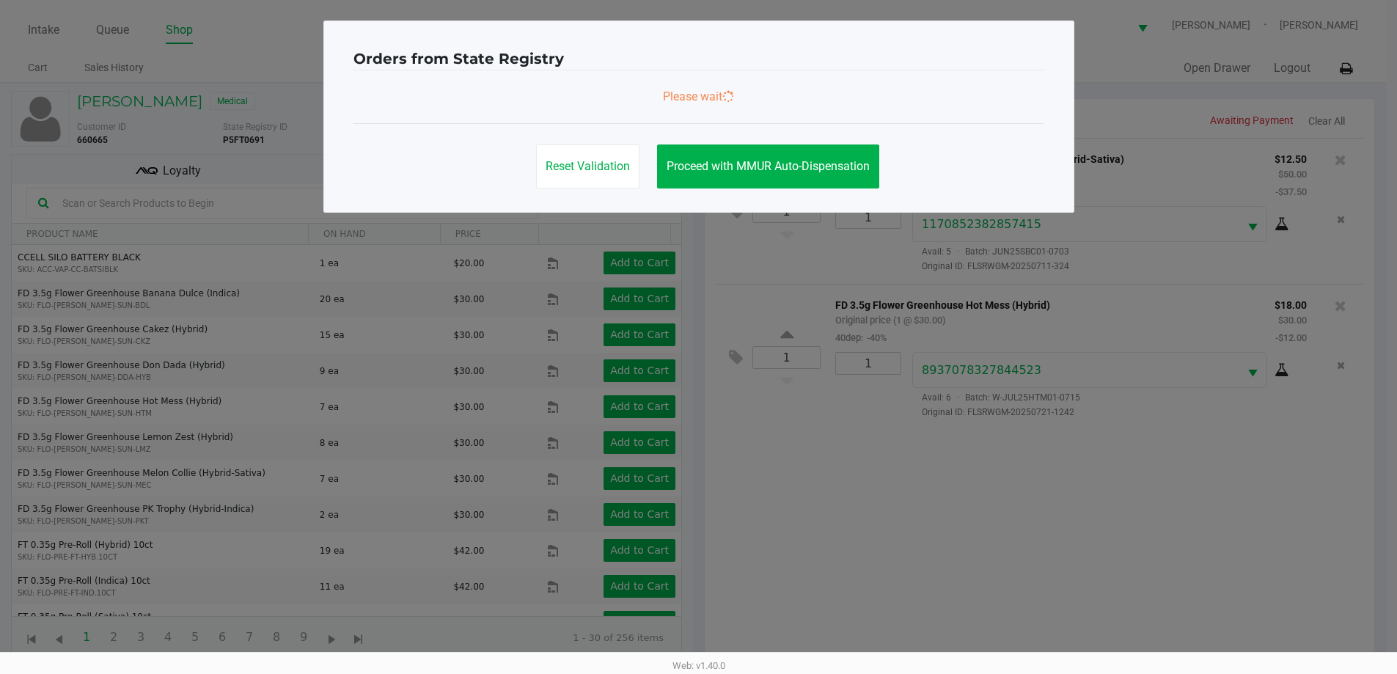
scroll to position [0, 0]
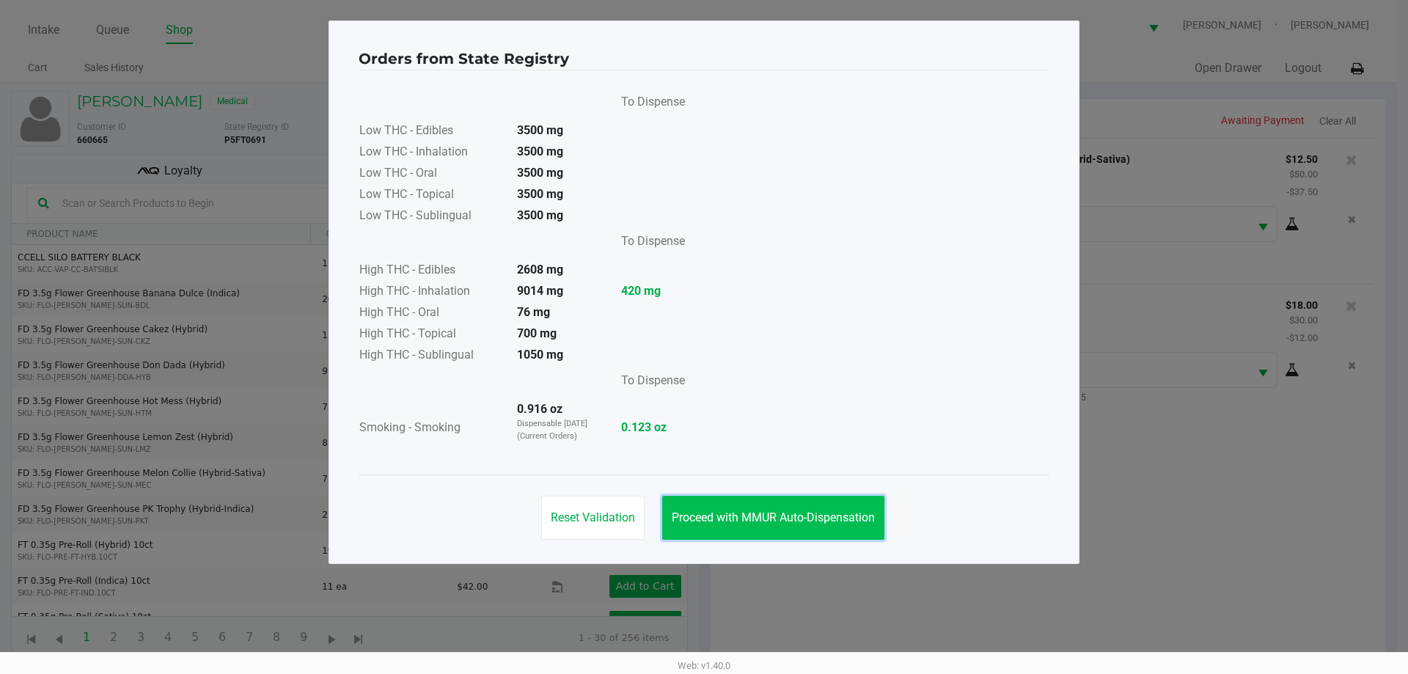
click at [759, 534] on button "Proceed with MMUR Auto-Dispensation" at bounding box center [773, 518] width 222 height 44
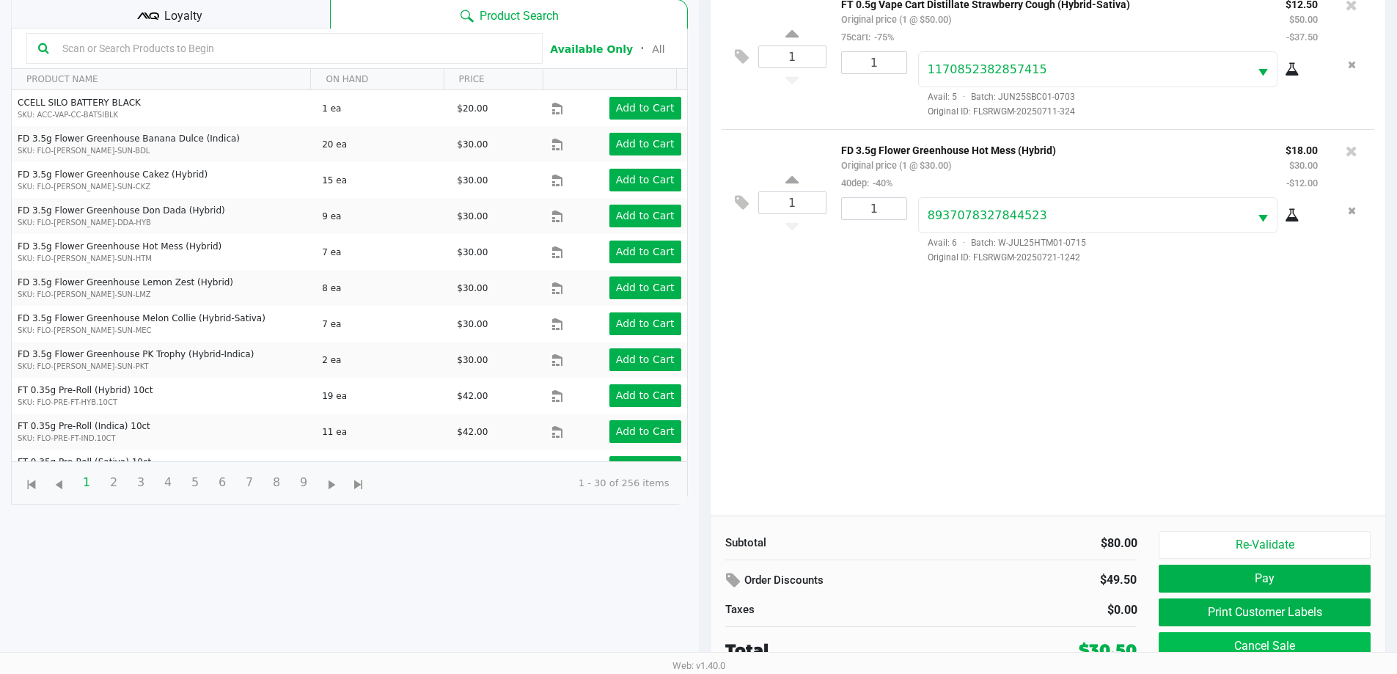
scroll to position [158, 0]
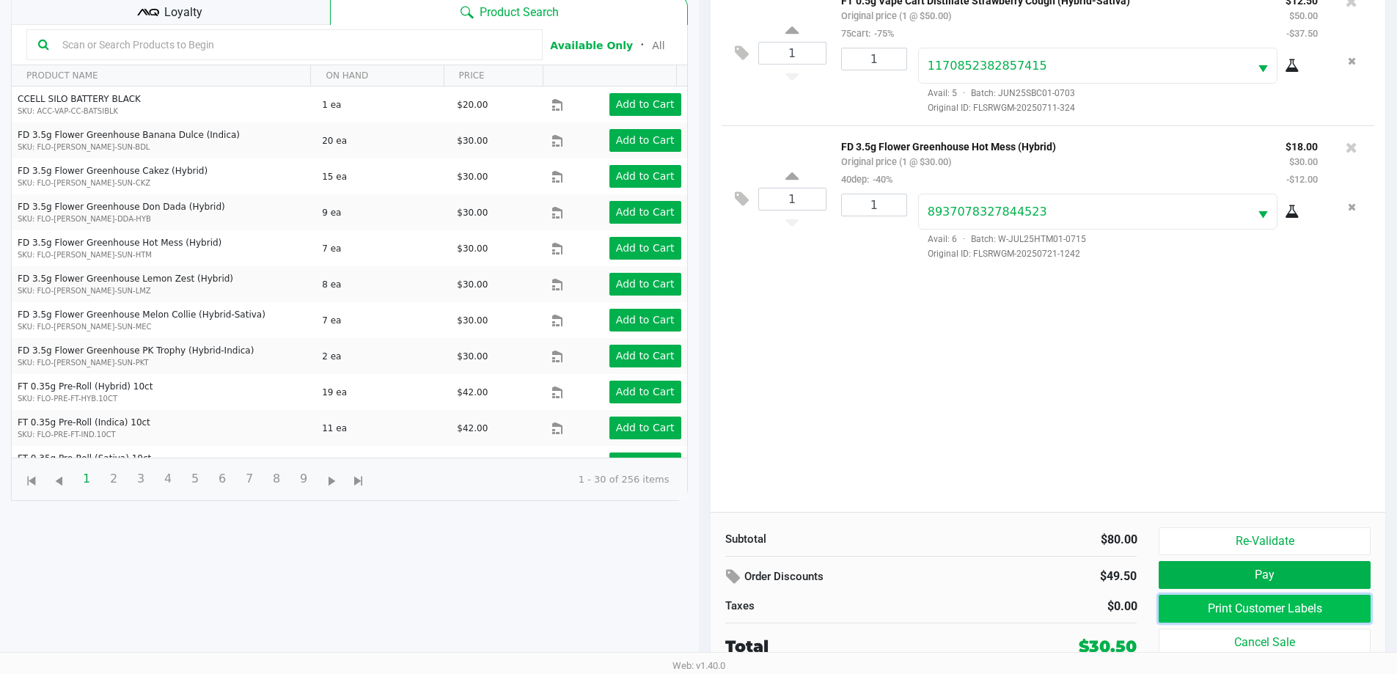
click at [1272, 615] on button "Print Customer Labels" at bounding box center [1264, 609] width 211 height 28
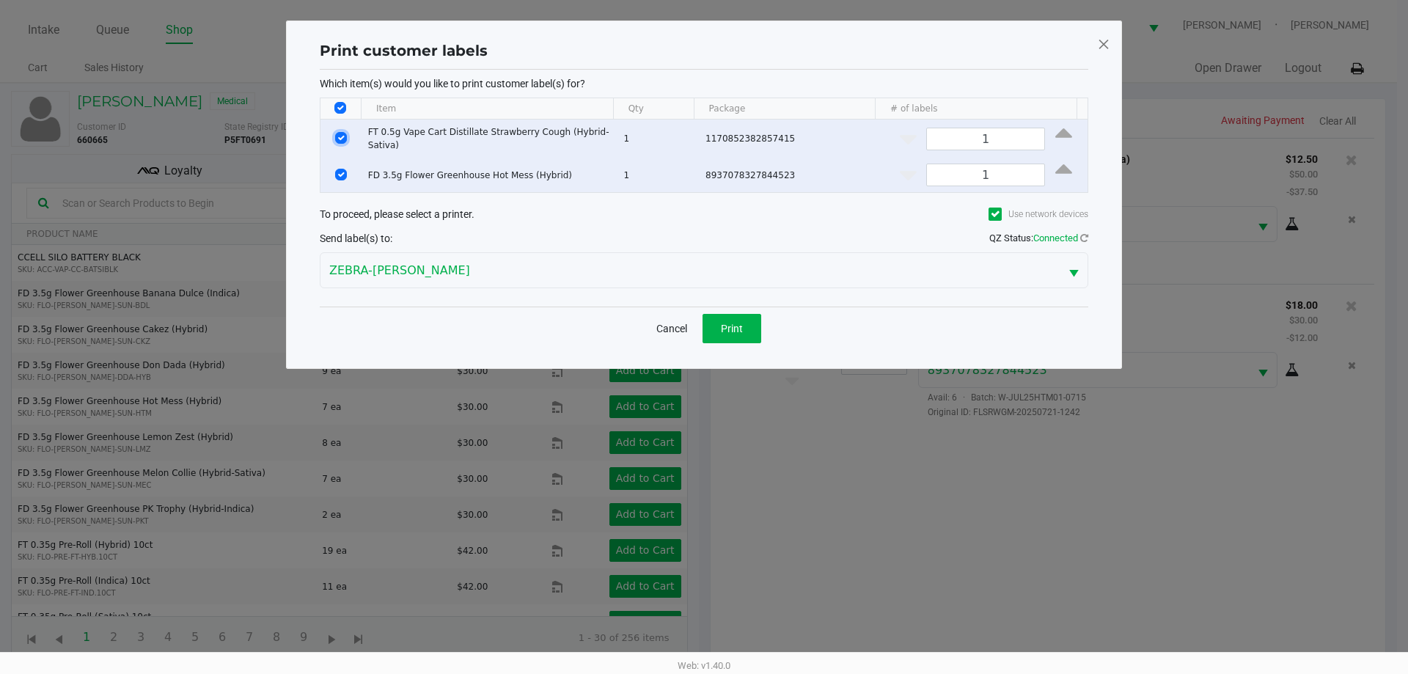
click at [343, 138] on input "Select Row" at bounding box center [341, 138] width 12 height 12
checkbox input "false"
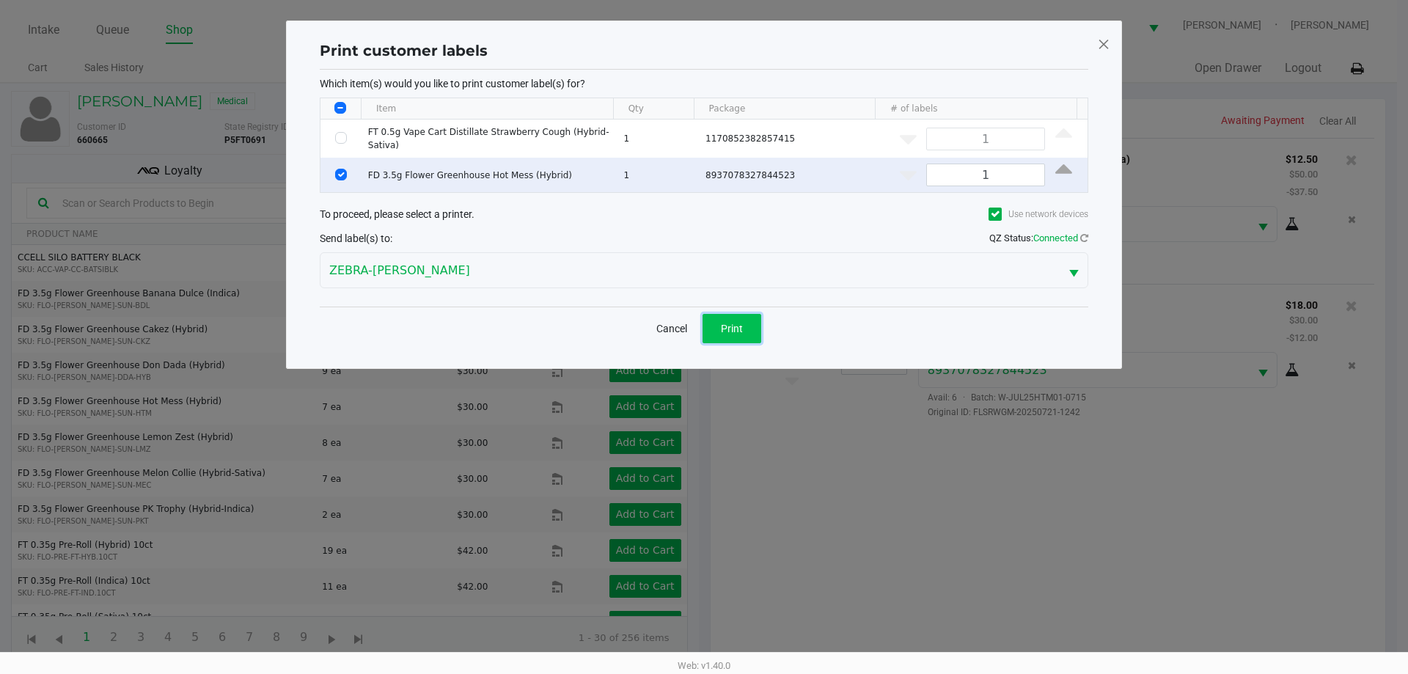
click at [733, 314] on button "Print" at bounding box center [732, 328] width 59 height 29
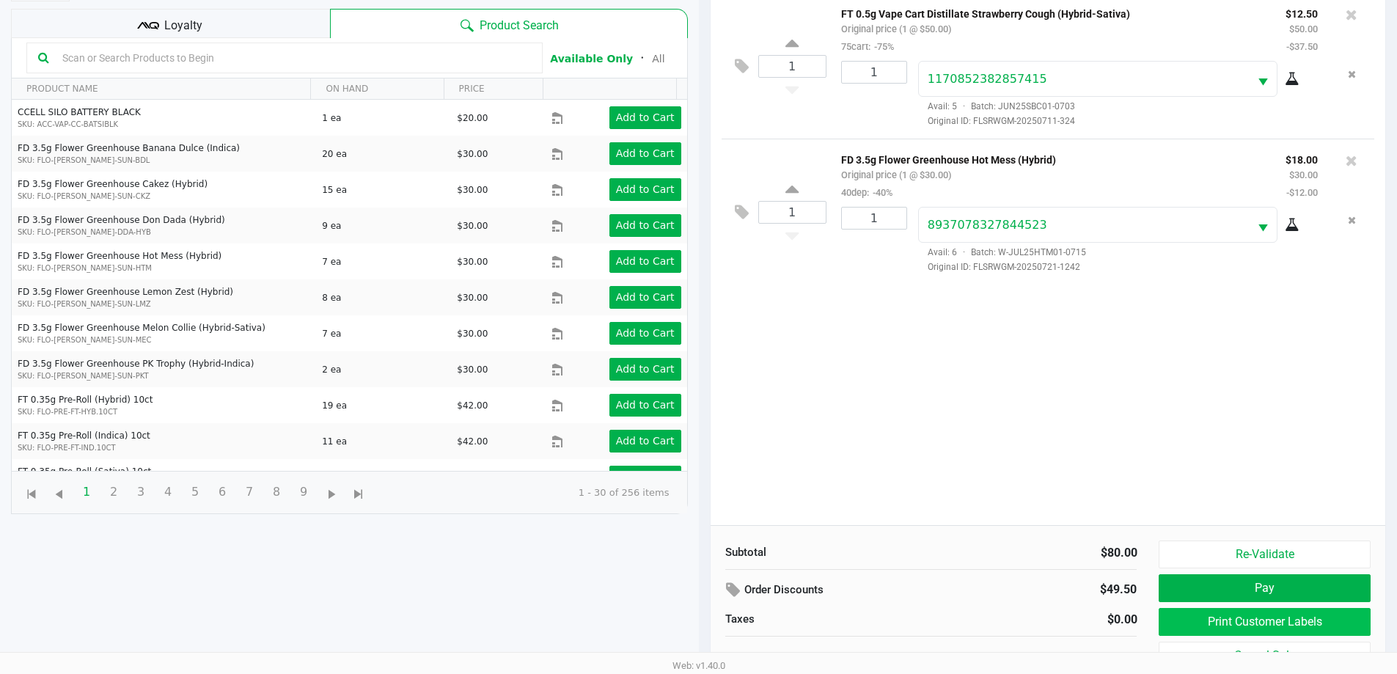
scroll to position [147, 0]
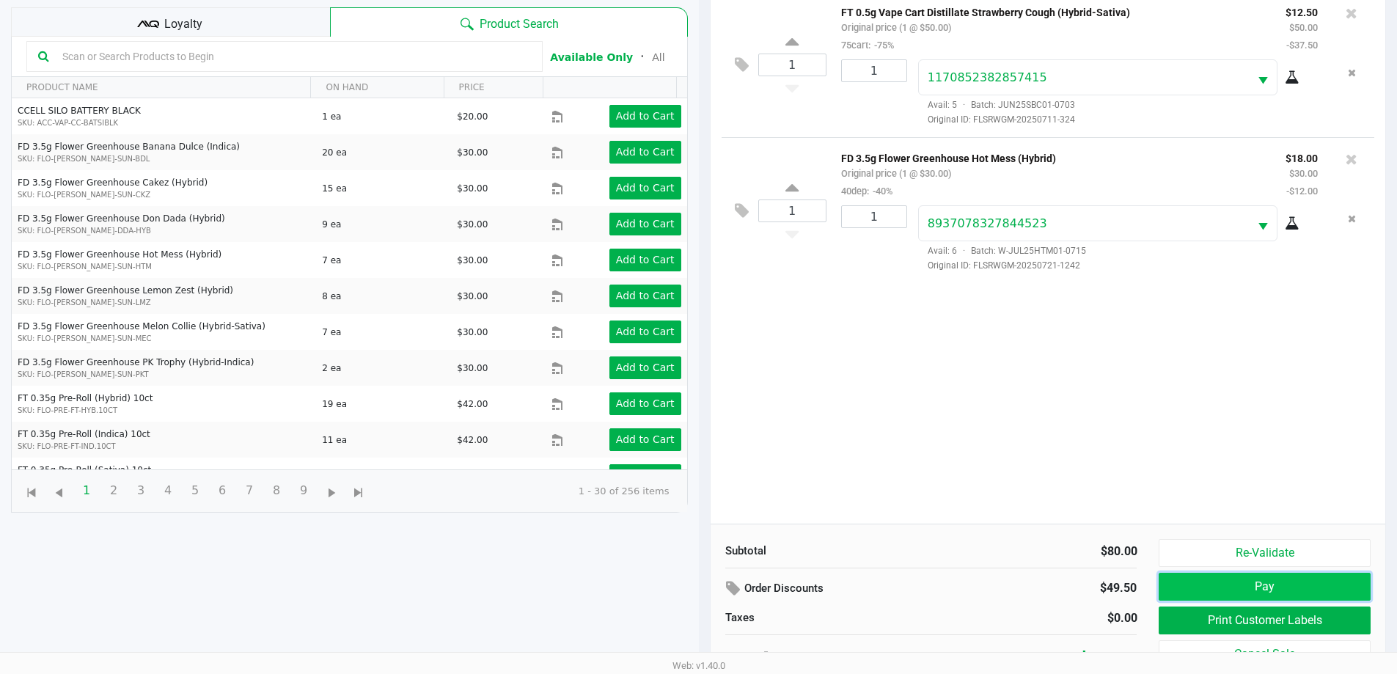
click at [1246, 579] on button "Pay" at bounding box center [1264, 587] width 211 height 28
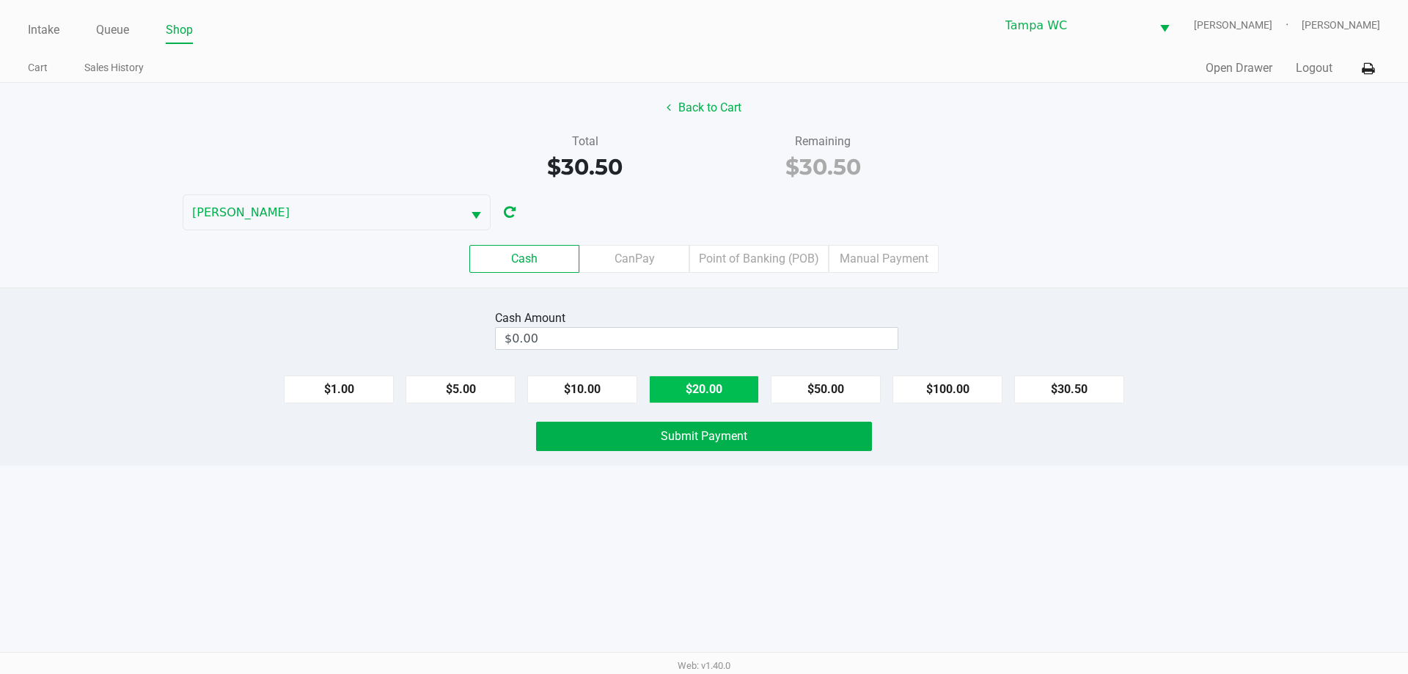
click at [742, 390] on button "$20.00" at bounding box center [704, 390] width 110 height 28
click at [741, 389] on button "$20.00" at bounding box center [704, 390] width 110 height 28
click at [650, 339] on input "40" at bounding box center [671, 338] width 351 height 21
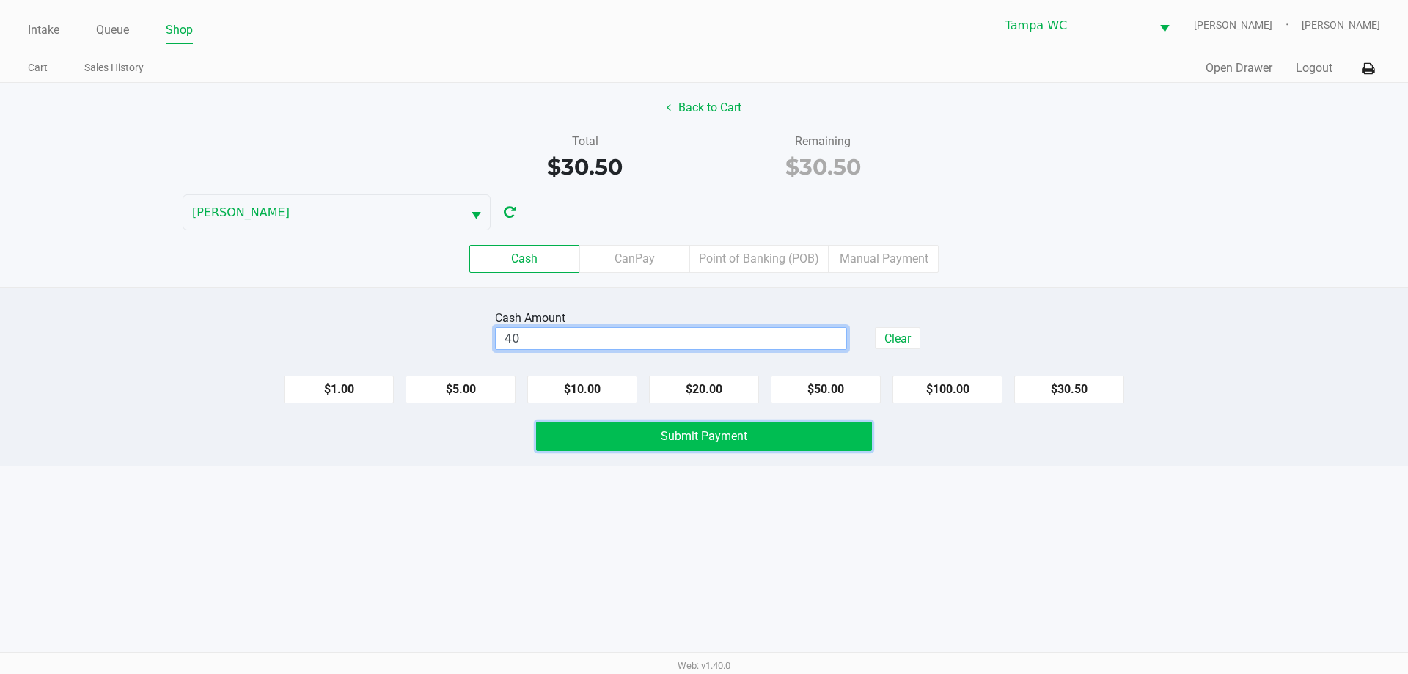
type input "$40.00"
click at [637, 434] on button "Submit Payment" at bounding box center [704, 436] width 336 height 29
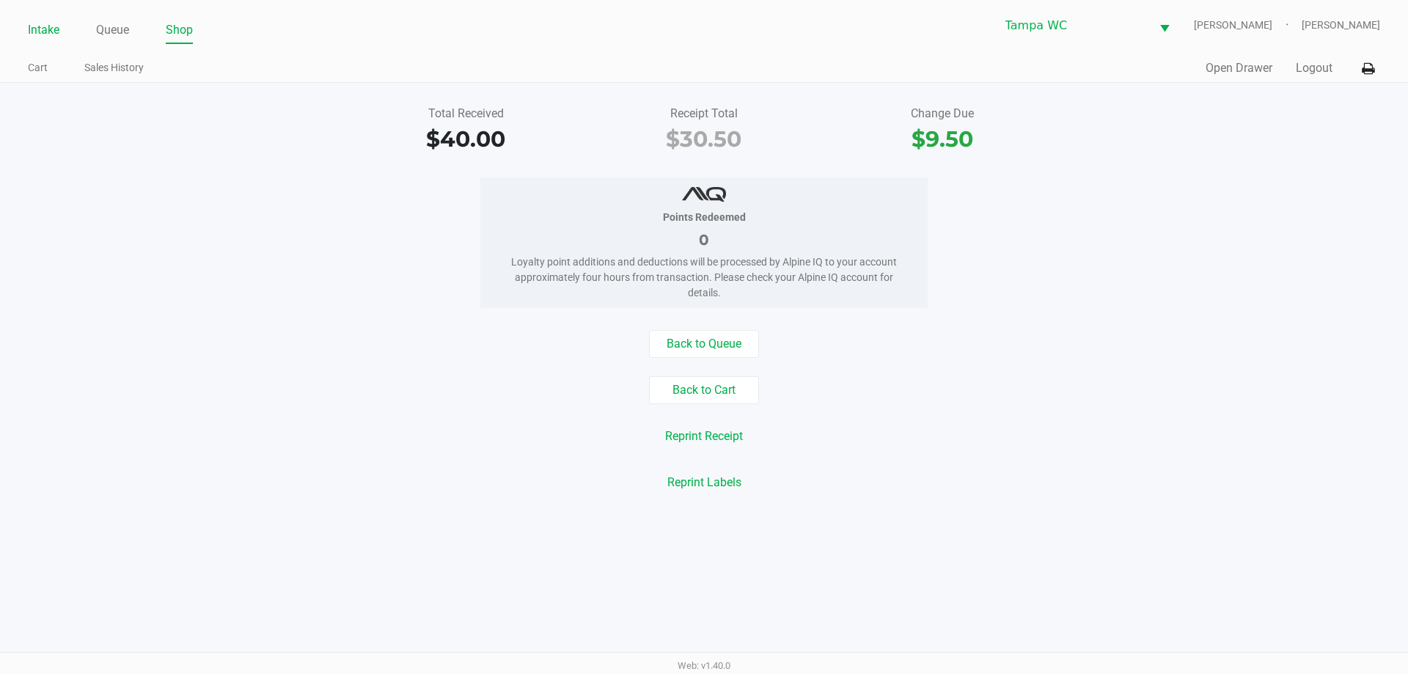
click at [48, 28] on link "Intake" at bounding box center [44, 30] width 32 height 21
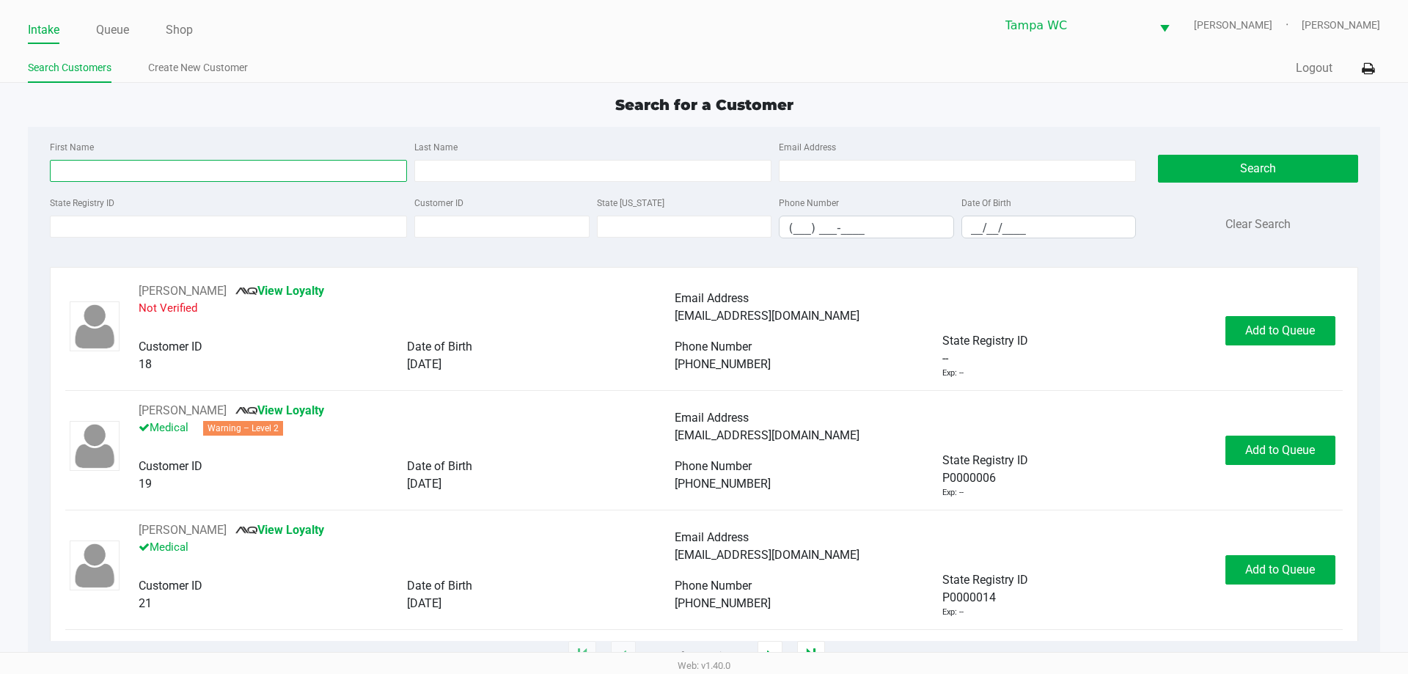
click at [99, 171] on input "First Name" at bounding box center [228, 171] width 357 height 22
type input "alexis"
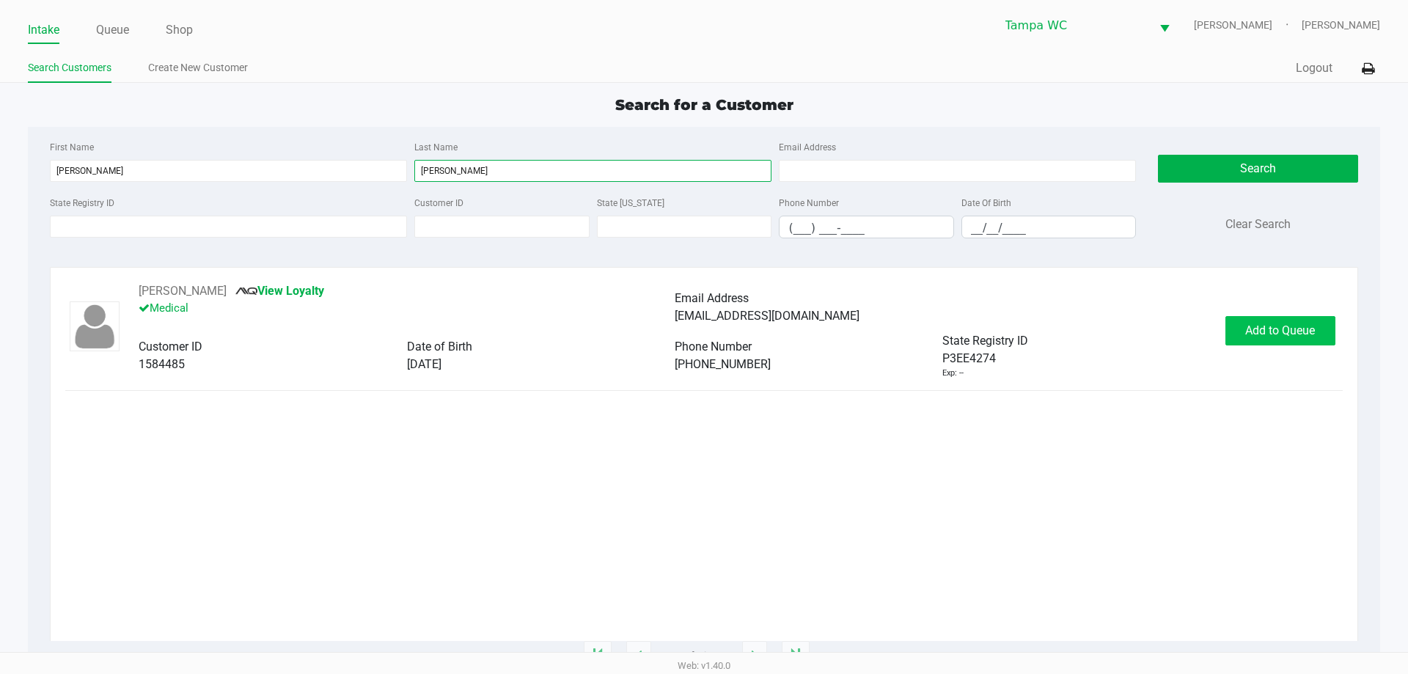
type input "huskey"
click at [1262, 319] on button "Add to Queue" at bounding box center [1281, 330] width 110 height 29
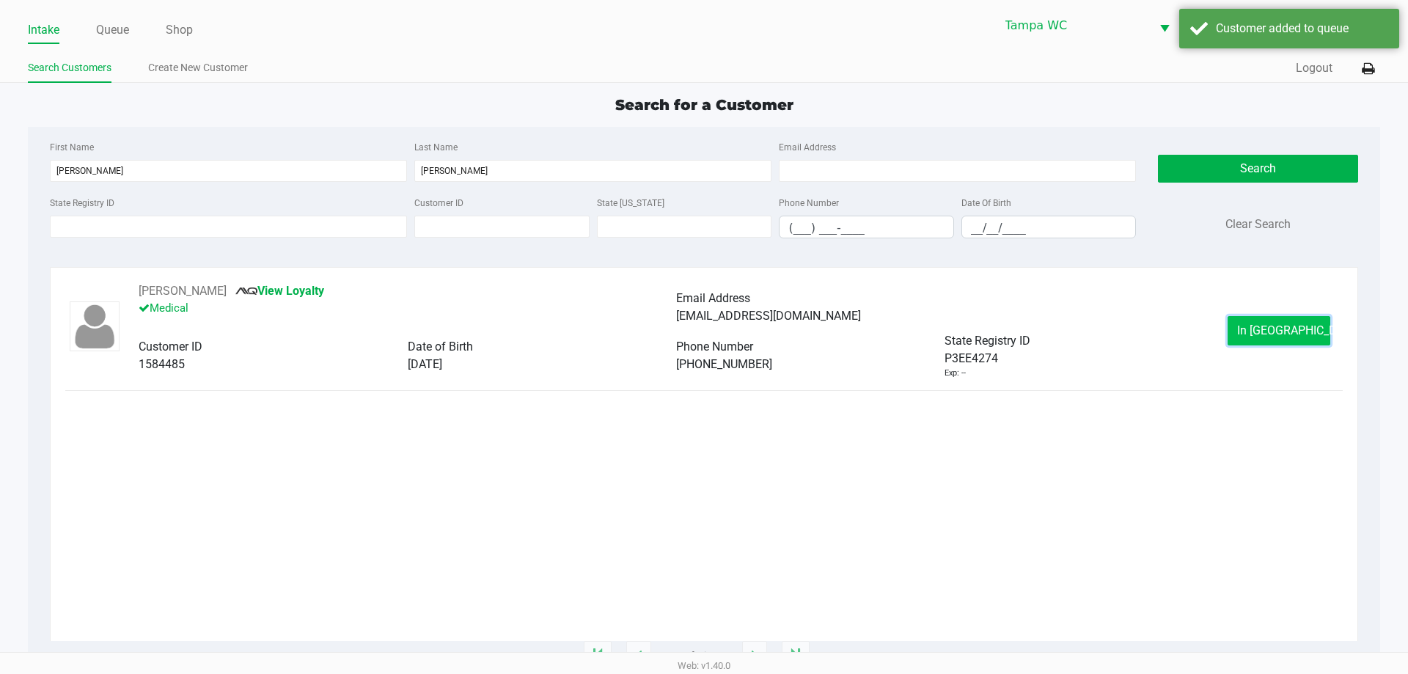
click at [1256, 326] on span "In Queue" at bounding box center [1298, 330] width 123 height 14
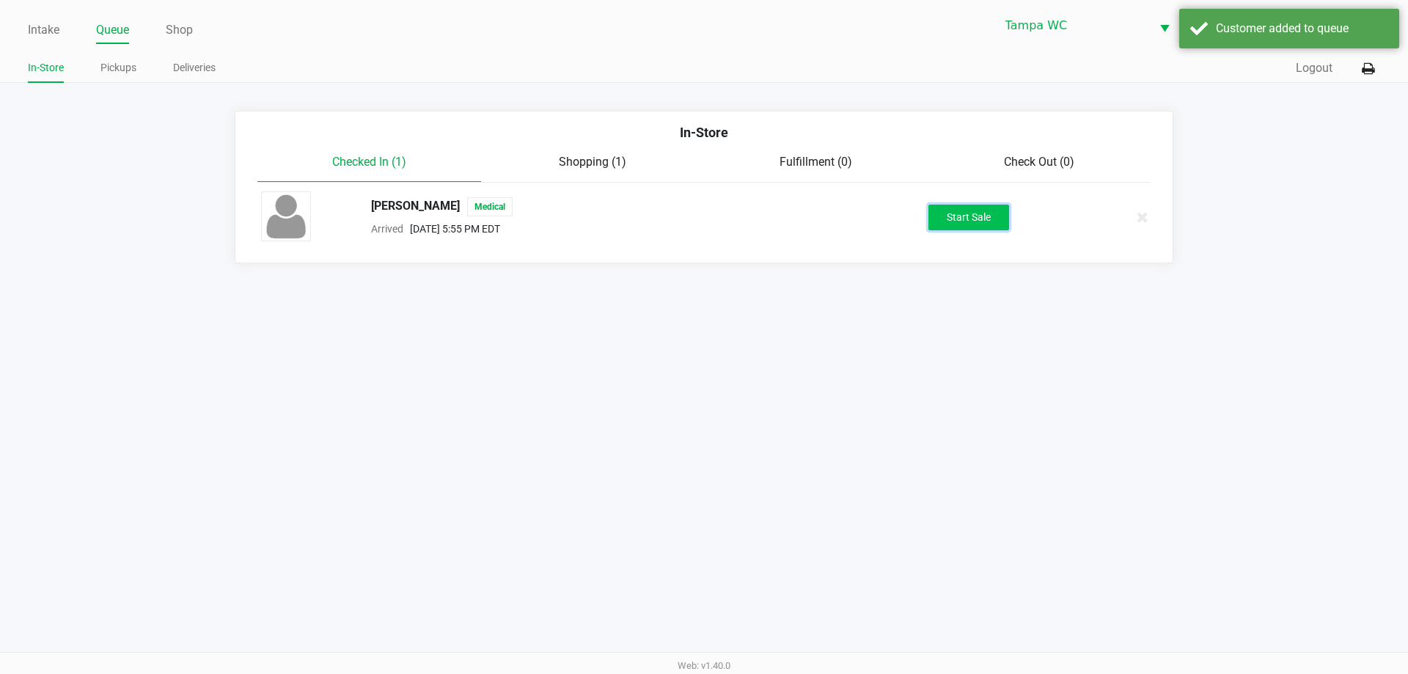
click at [992, 209] on button "Start Sale" at bounding box center [969, 218] width 81 height 26
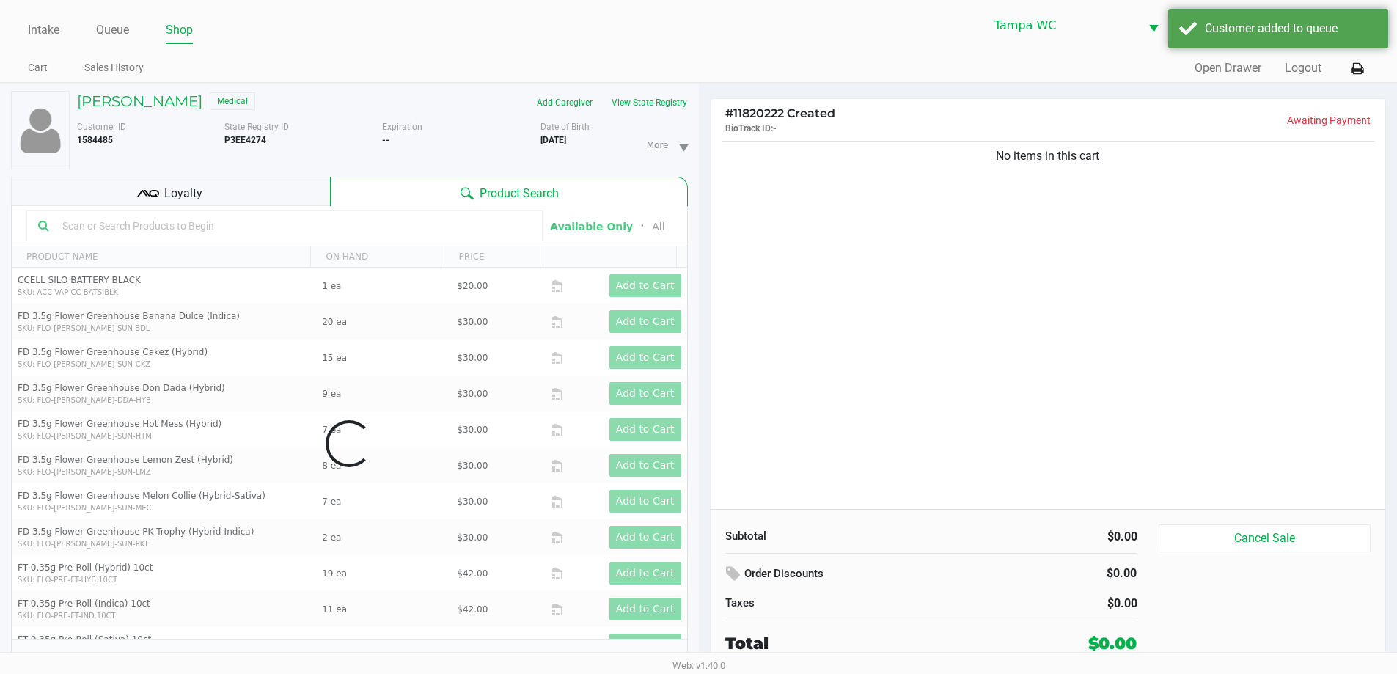
click at [954, 333] on div "No items in this cart" at bounding box center [1049, 323] width 676 height 371
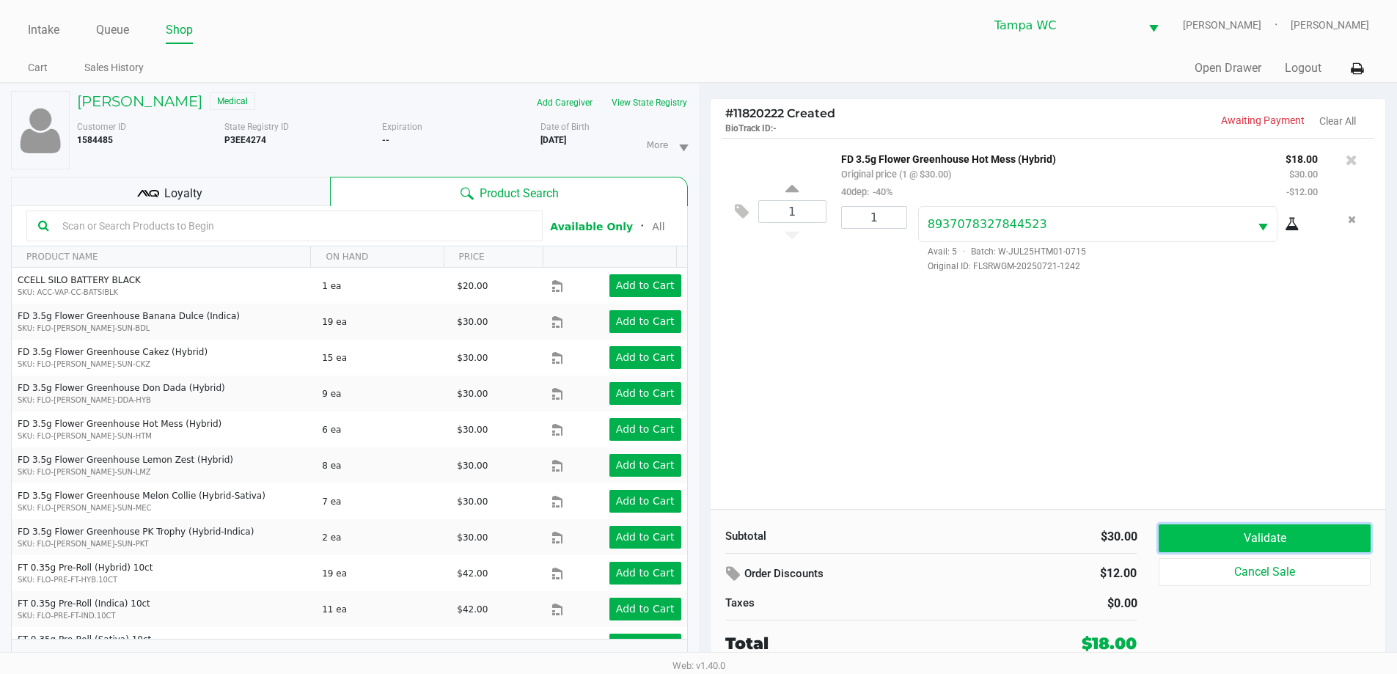
click at [1287, 530] on button "Validate" at bounding box center [1264, 538] width 211 height 28
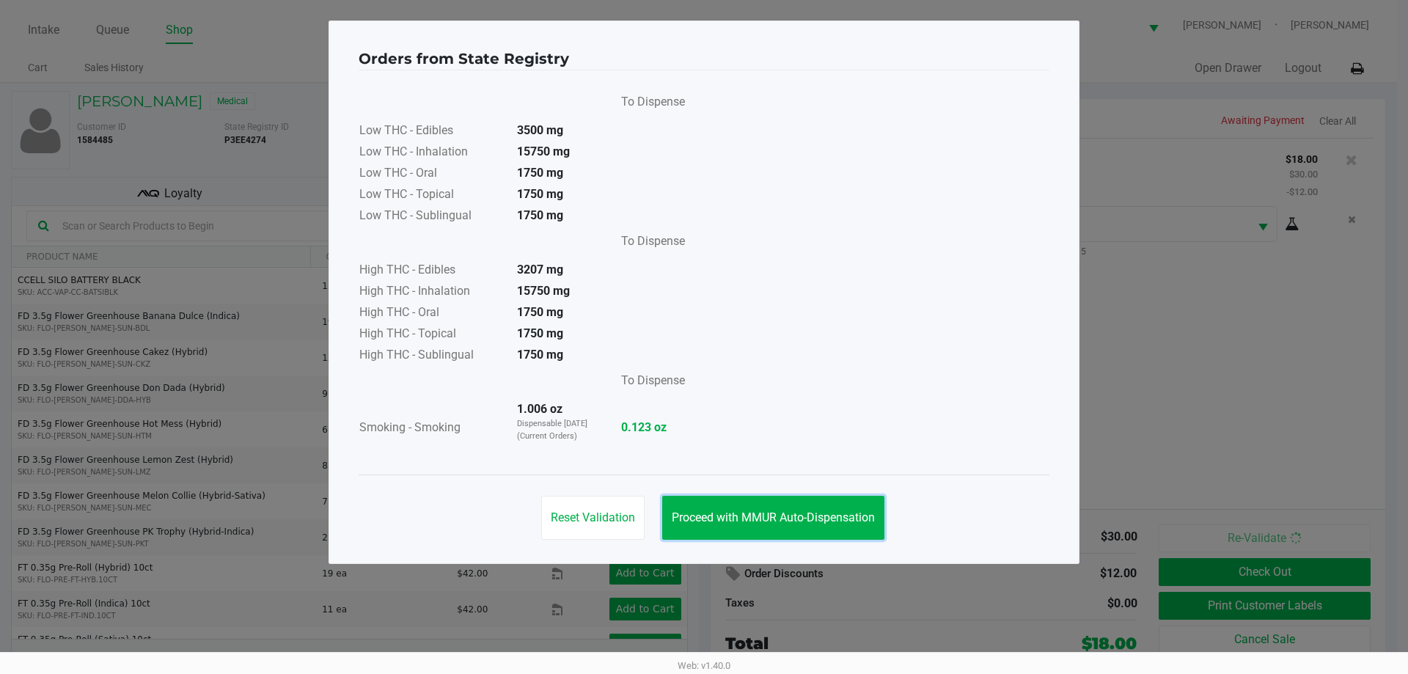
drag, startPoint x: 801, startPoint y: 520, endPoint x: 1039, endPoint y: 550, distance: 239.5
click at [800, 520] on span "Proceed with MMUR Auto-Dispensation" at bounding box center [773, 518] width 203 height 14
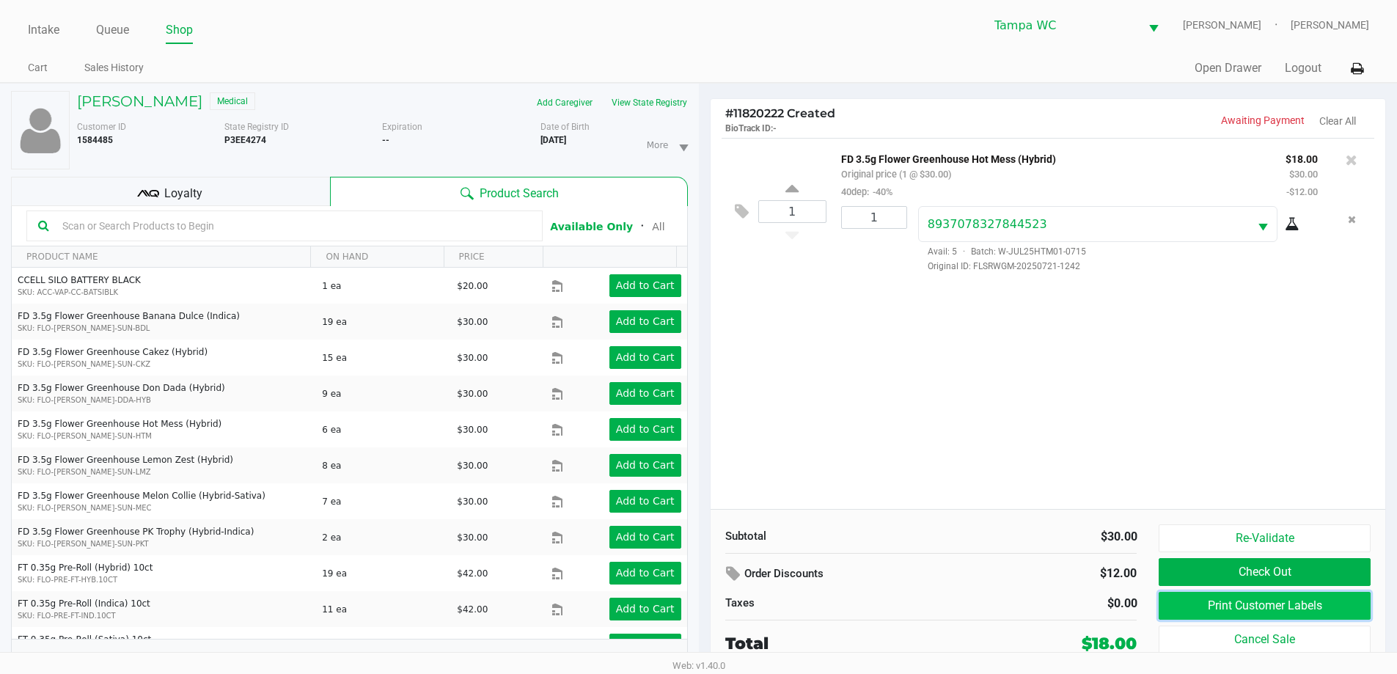
click at [1237, 596] on button "Print Customer Labels" at bounding box center [1264, 606] width 211 height 28
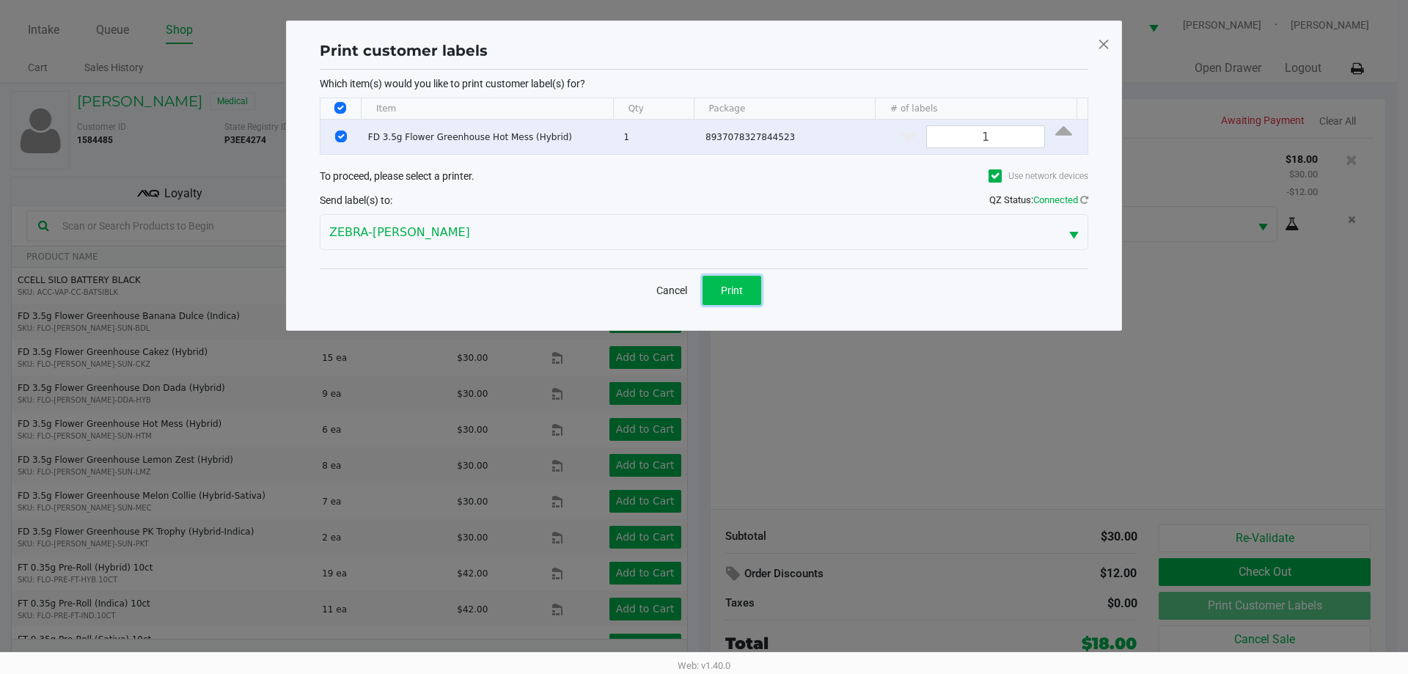
click at [750, 290] on button "Print" at bounding box center [732, 290] width 59 height 29
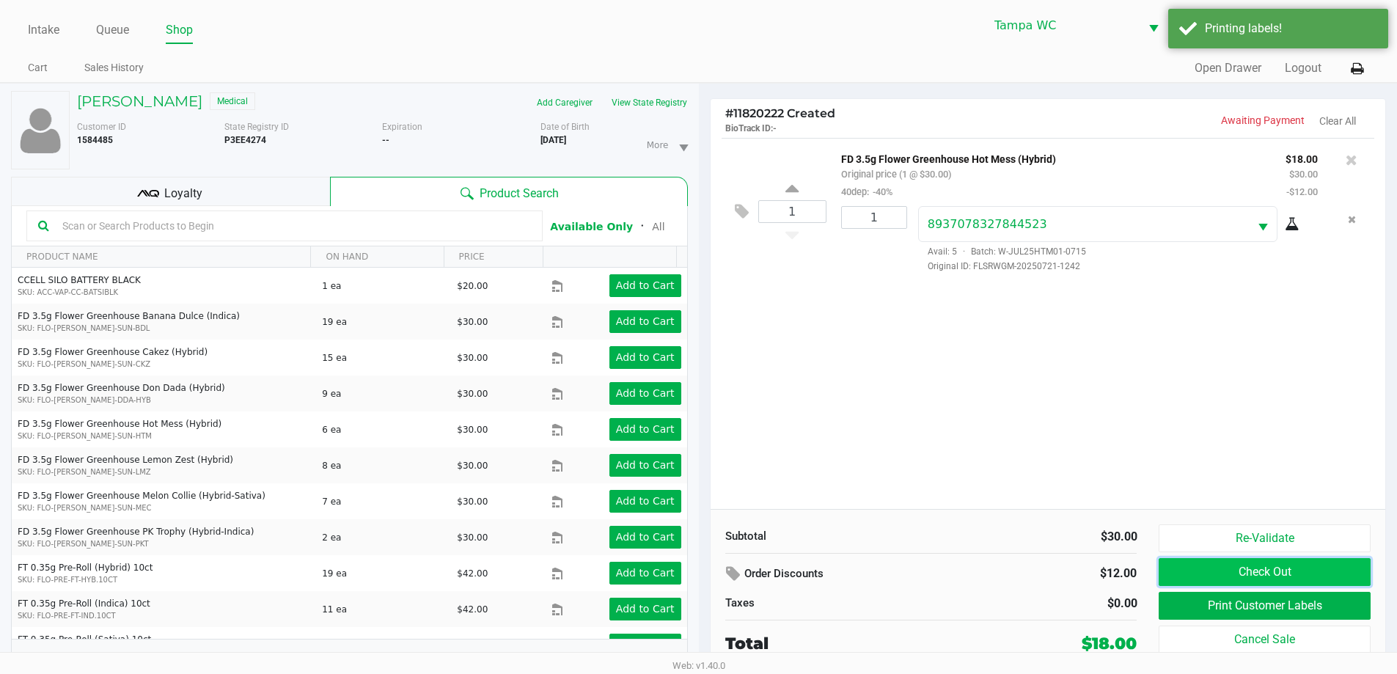
click at [1220, 571] on button "Check Out" at bounding box center [1264, 572] width 211 height 28
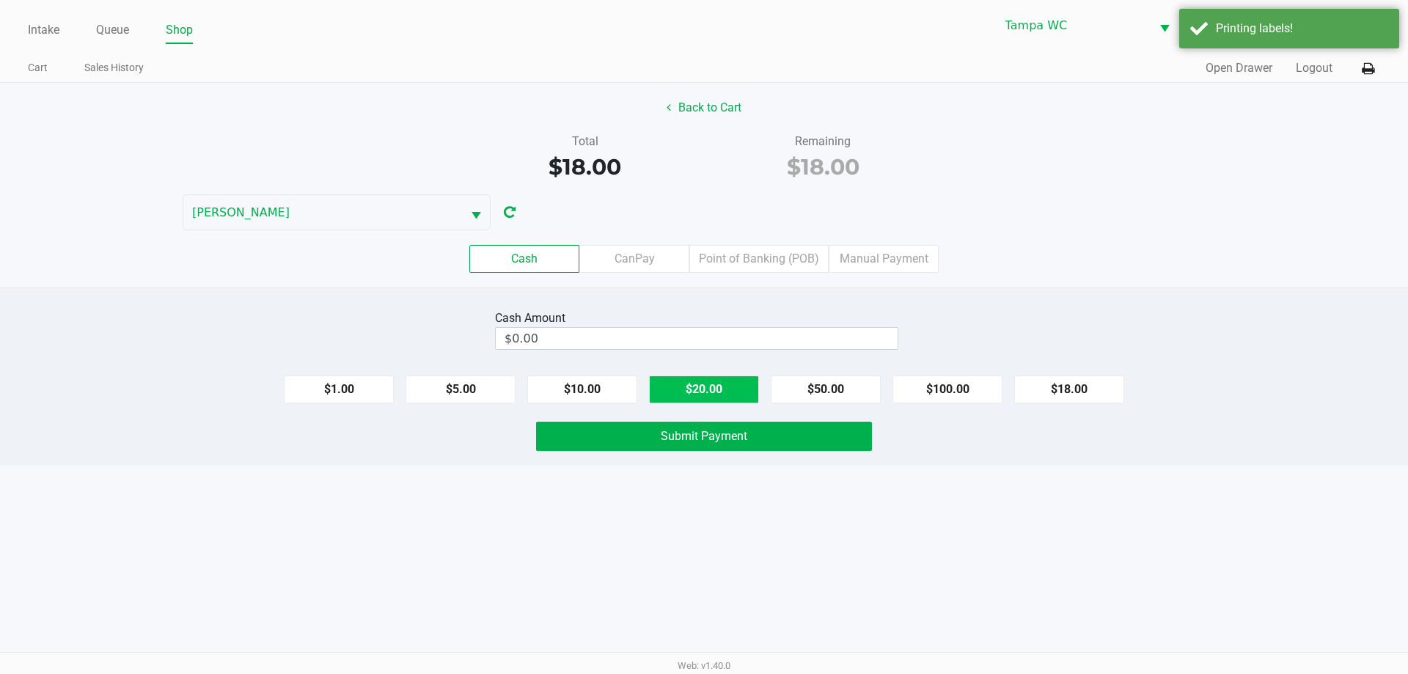
click at [713, 378] on button "$20.00" at bounding box center [704, 390] width 110 height 28
type input "$20.00"
click at [673, 435] on span "Submit Payment" at bounding box center [704, 436] width 87 height 14
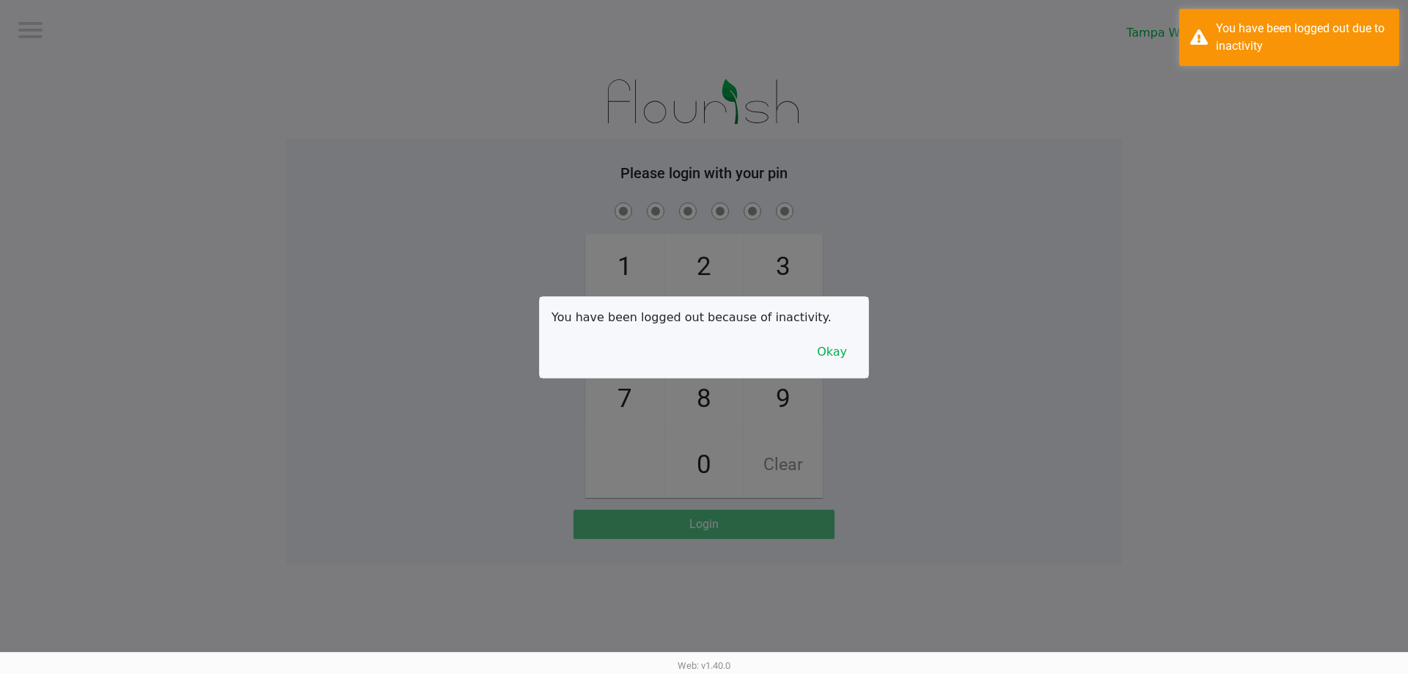
click at [106, 27] on div at bounding box center [704, 337] width 1408 height 674
click at [825, 346] on button "Okay" at bounding box center [832, 352] width 49 height 28
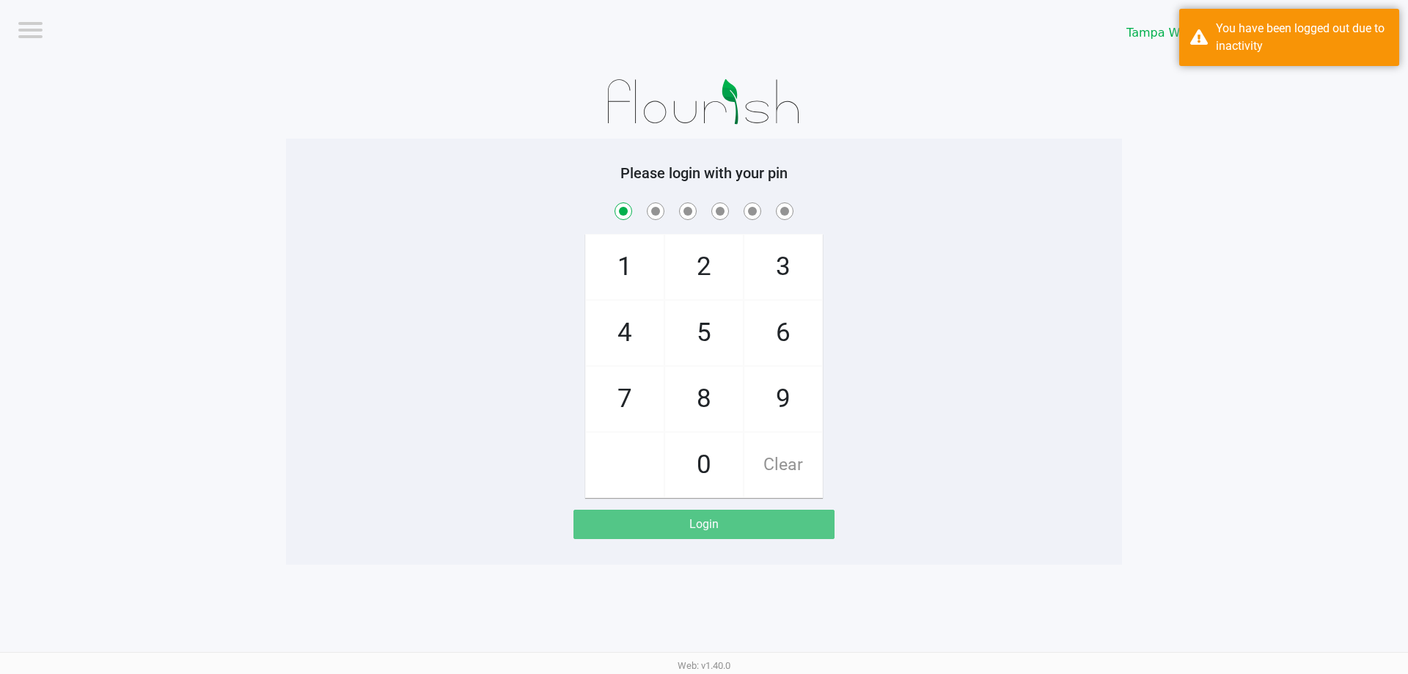
checkbox input "true"
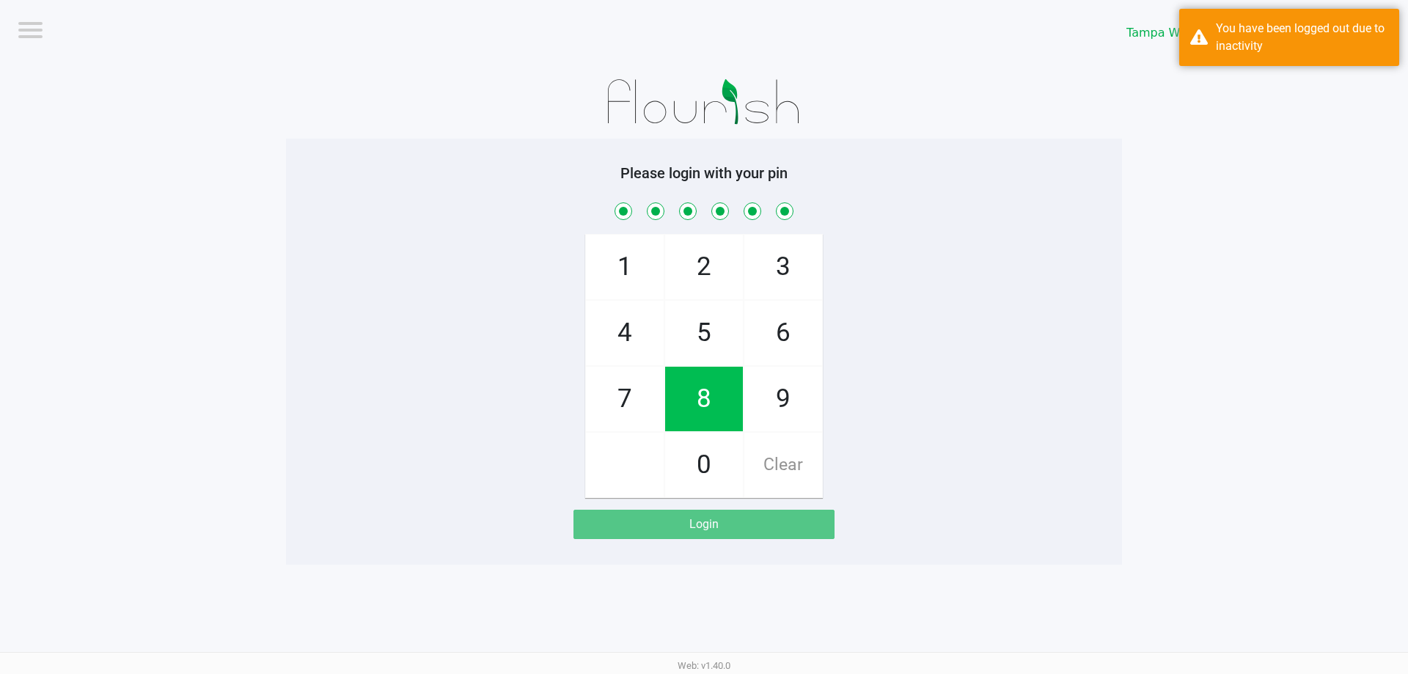
checkbox input "true"
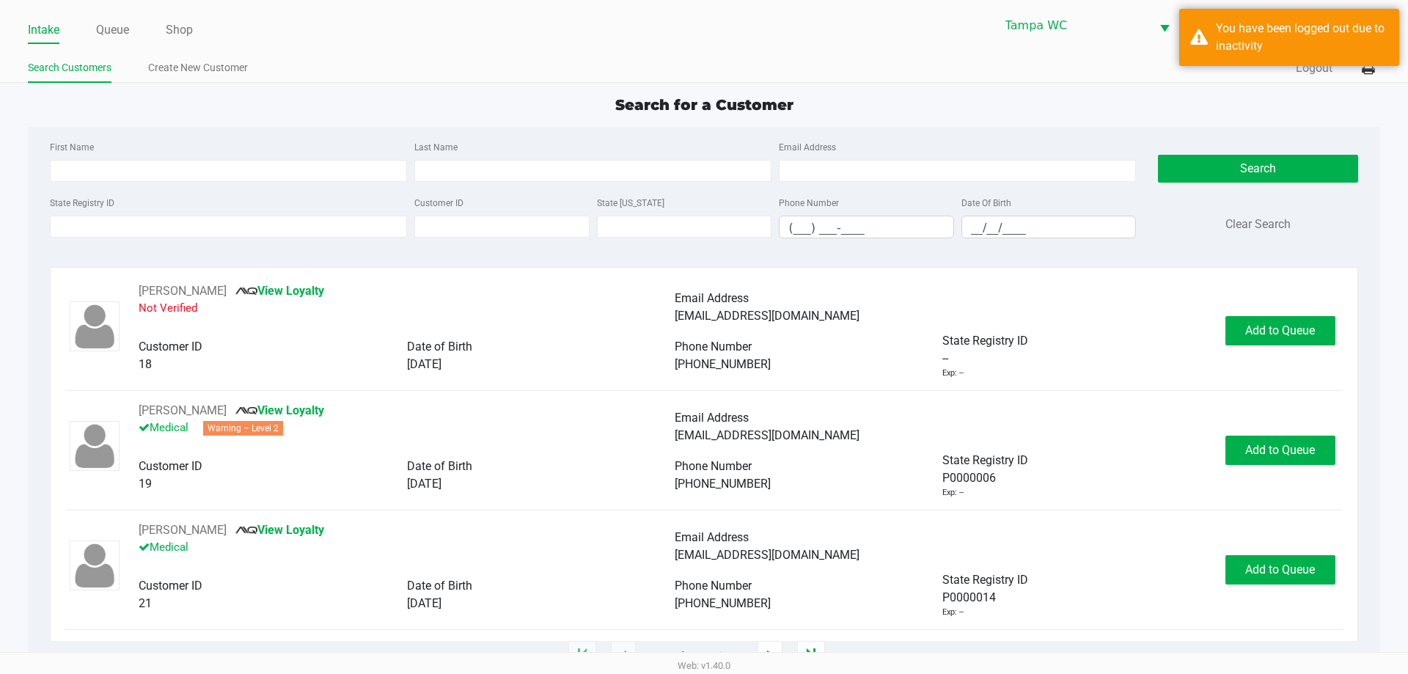
click at [117, 49] on div "Intake Queue Shop Tampa WC WILLOW-SMITH Chasen Lauterbach-West Search Customers…" at bounding box center [704, 41] width 1408 height 83
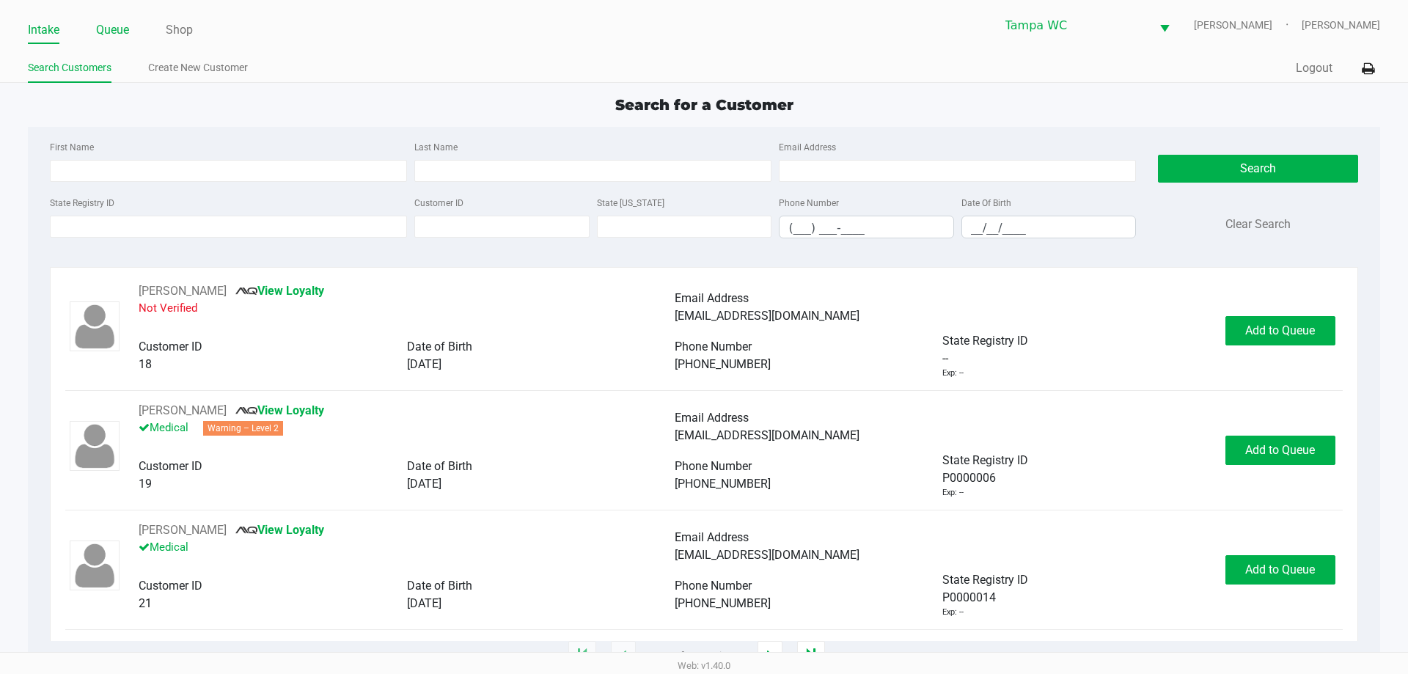
click at [123, 29] on link "Queue" at bounding box center [112, 30] width 33 height 21
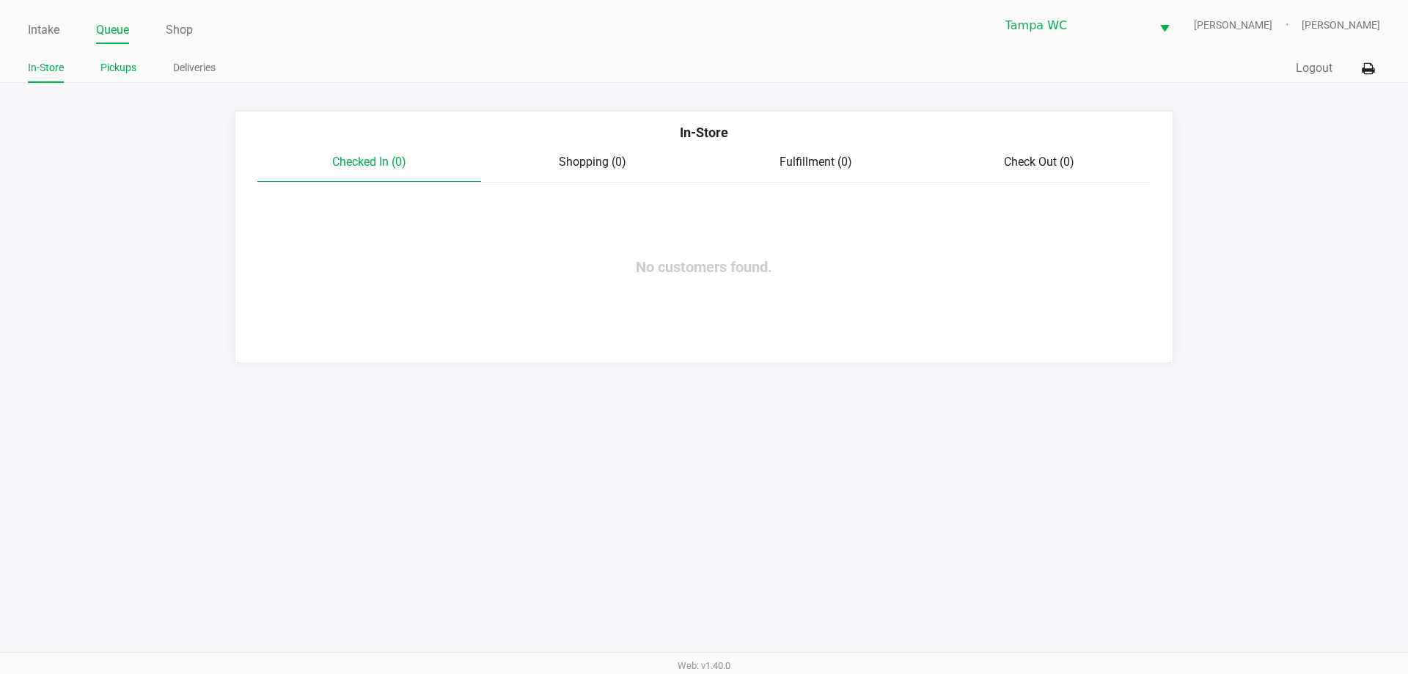
click at [128, 64] on link "Pickups" at bounding box center [118, 68] width 36 height 18
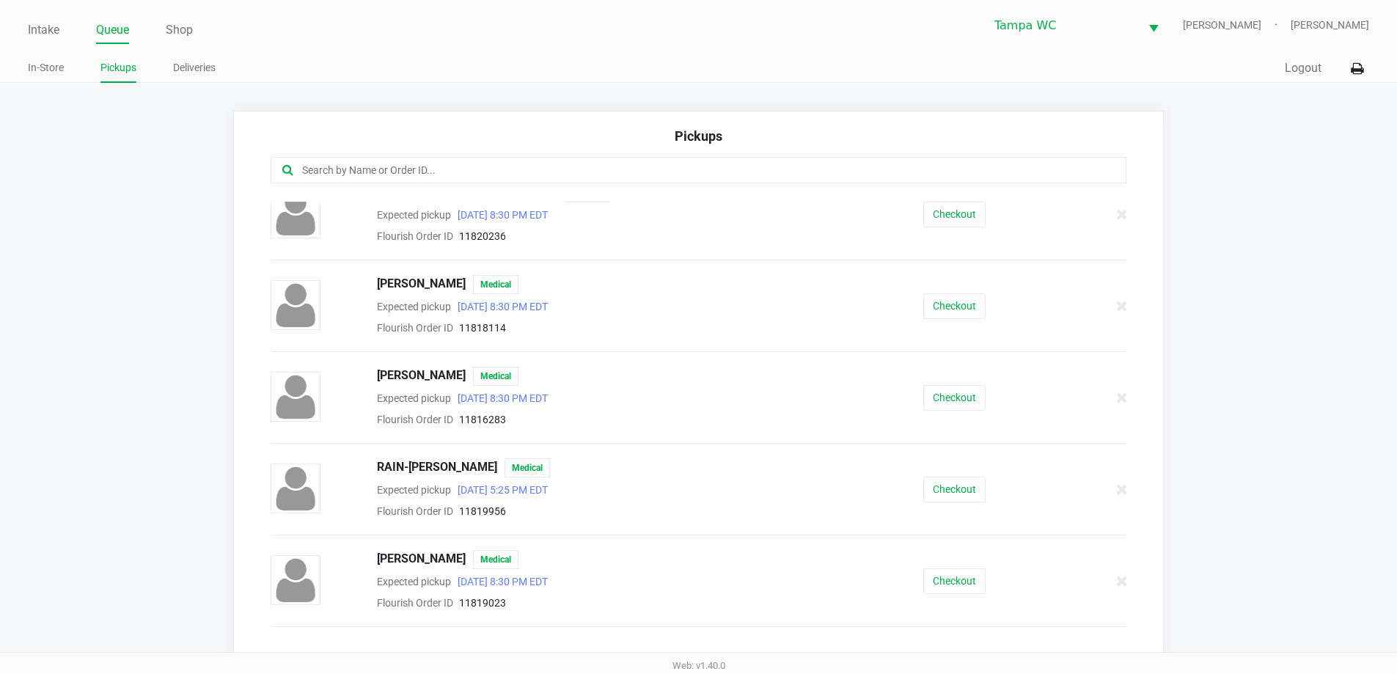
scroll to position [357, 0]
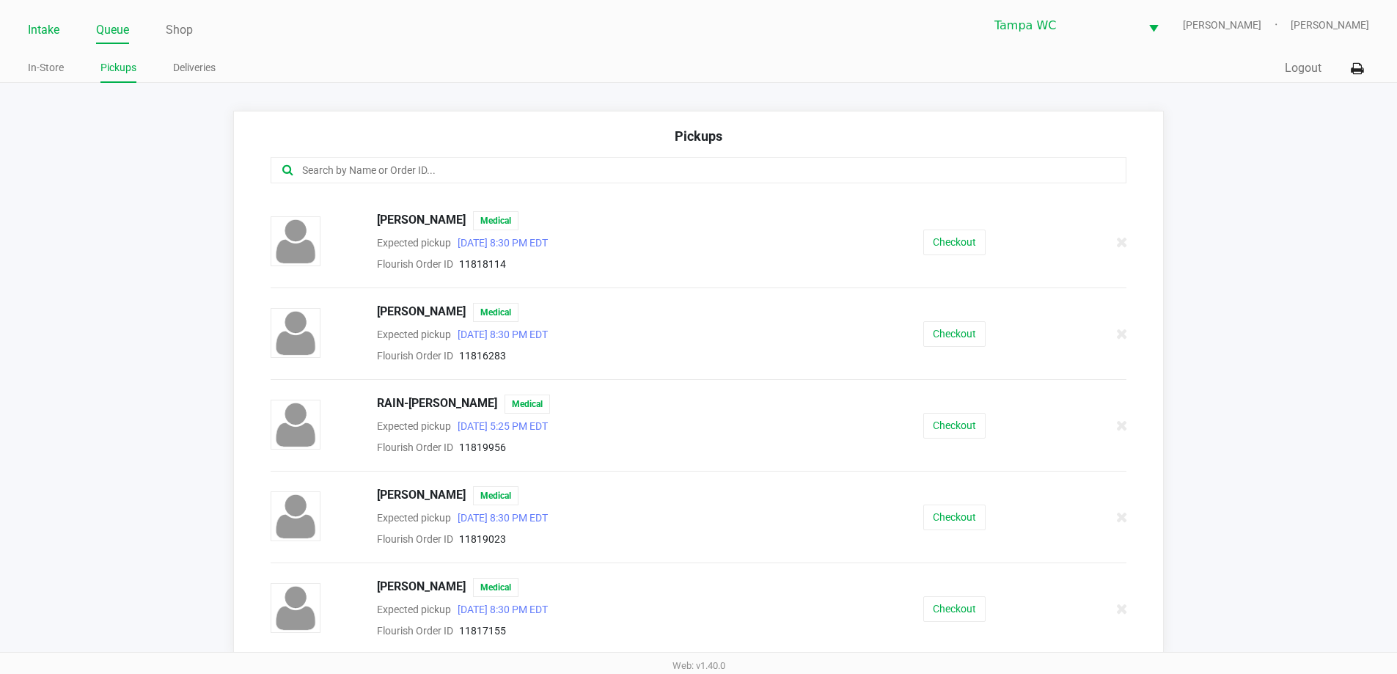
click at [54, 32] on link "Intake" at bounding box center [44, 30] width 32 height 21
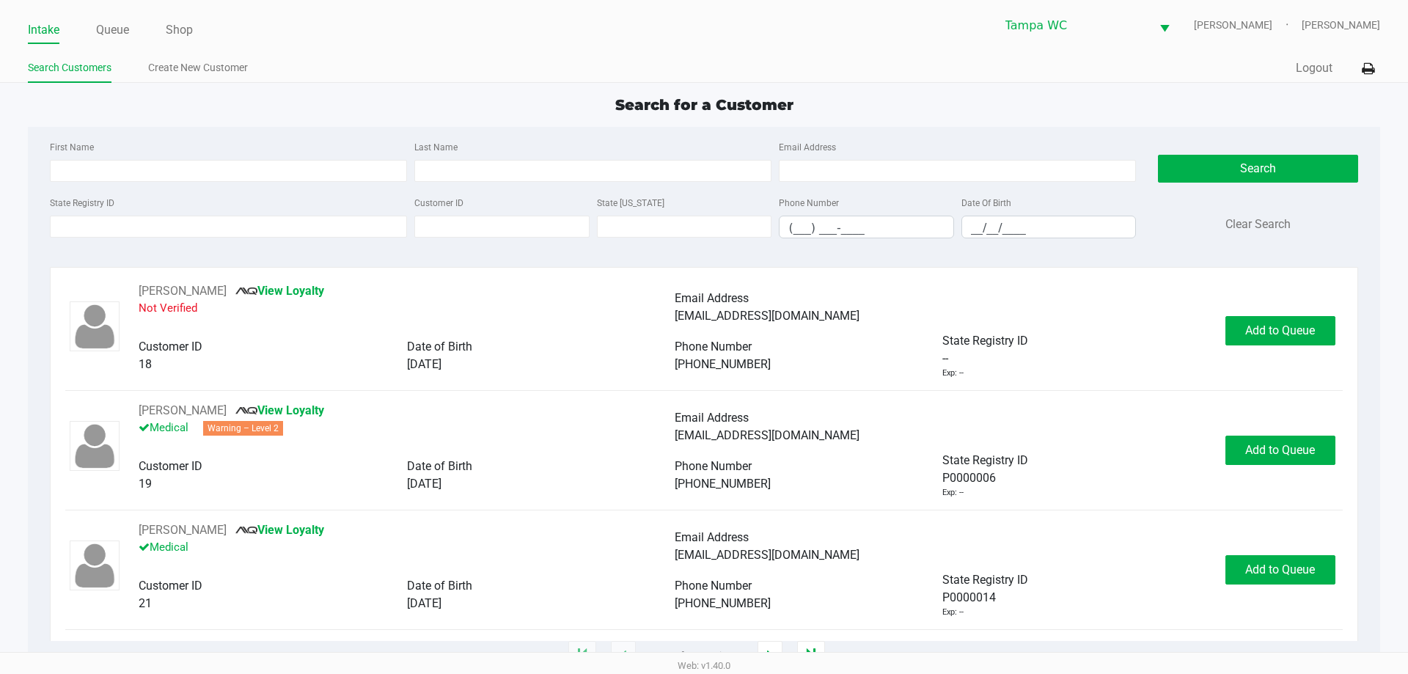
drag, startPoint x: 268, startPoint y: 147, endPoint x: 269, endPoint y: 154, distance: 7.4
click at [269, 152] on div "First Name" at bounding box center [228, 160] width 365 height 44
click at [269, 169] on input "First Name" at bounding box center [228, 171] width 357 height 22
type input "benjamin"
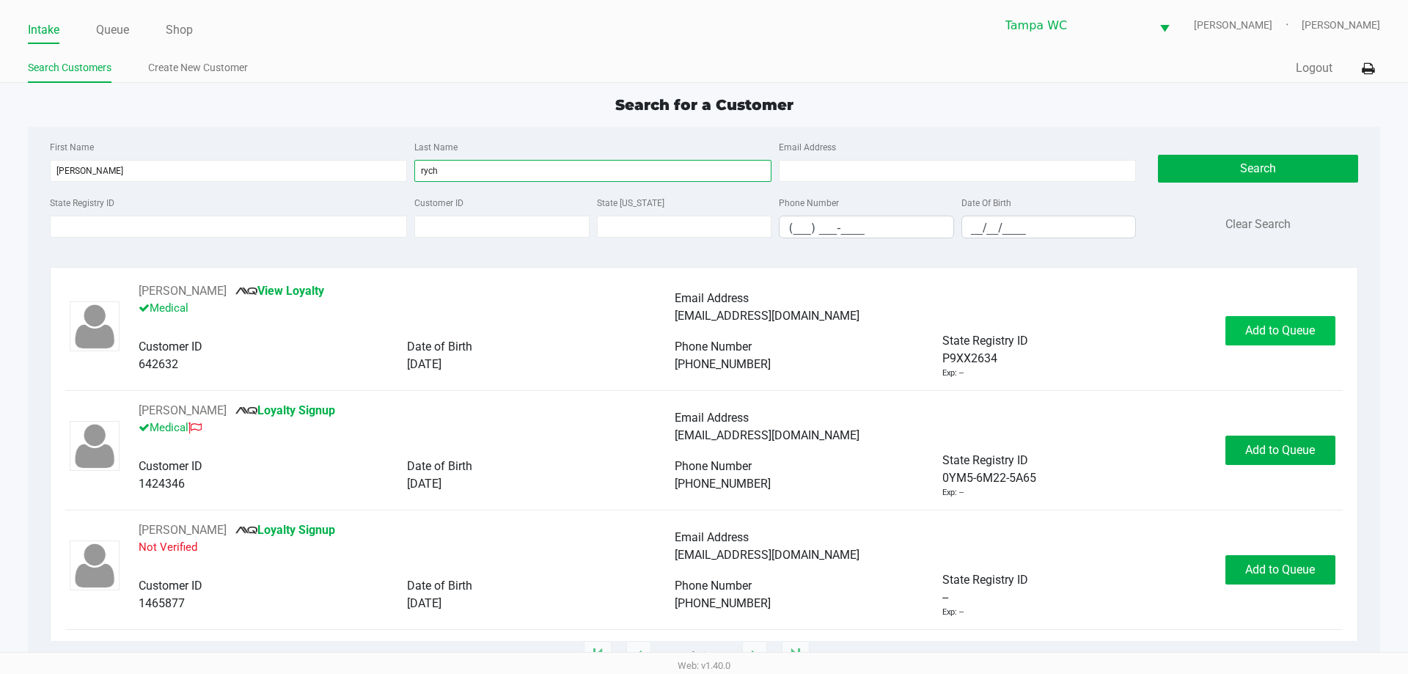
type input "rych"
click at [1243, 336] on button "Add to Queue" at bounding box center [1281, 330] width 110 height 29
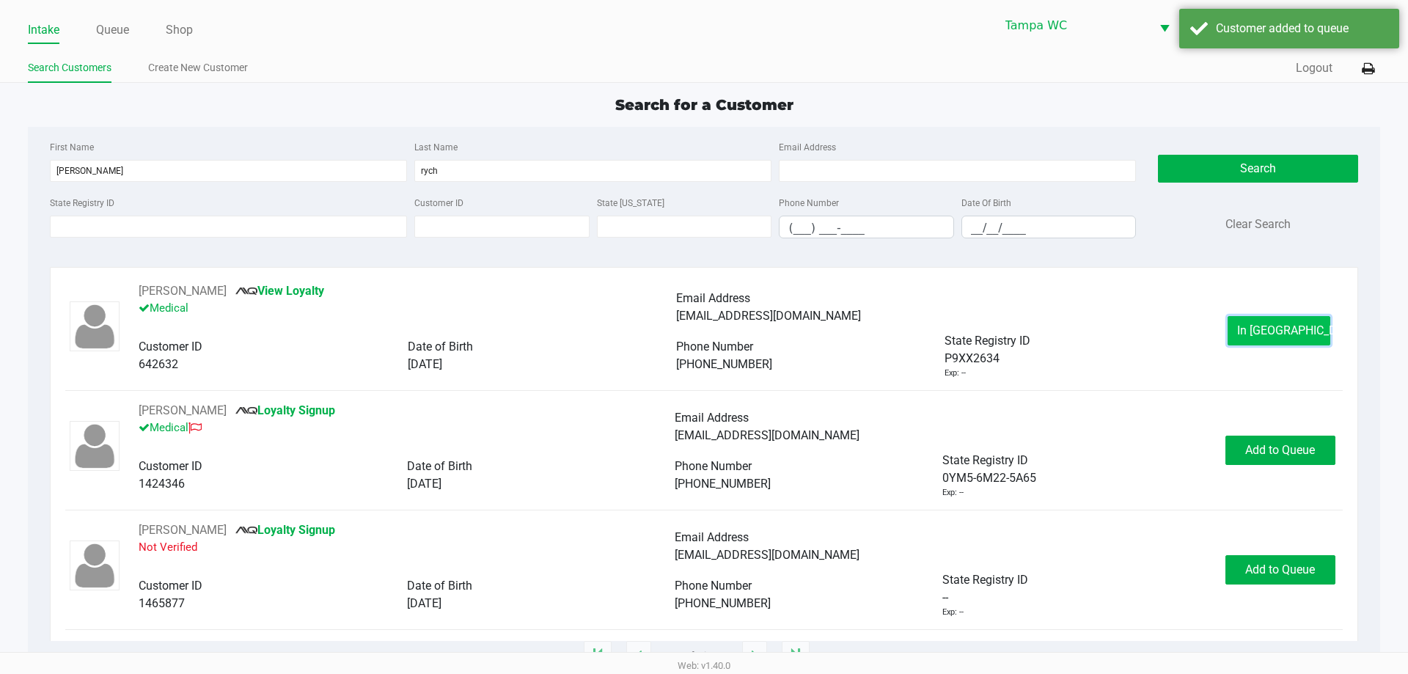
click at [1243, 337] on button "In Queue" at bounding box center [1279, 330] width 103 height 29
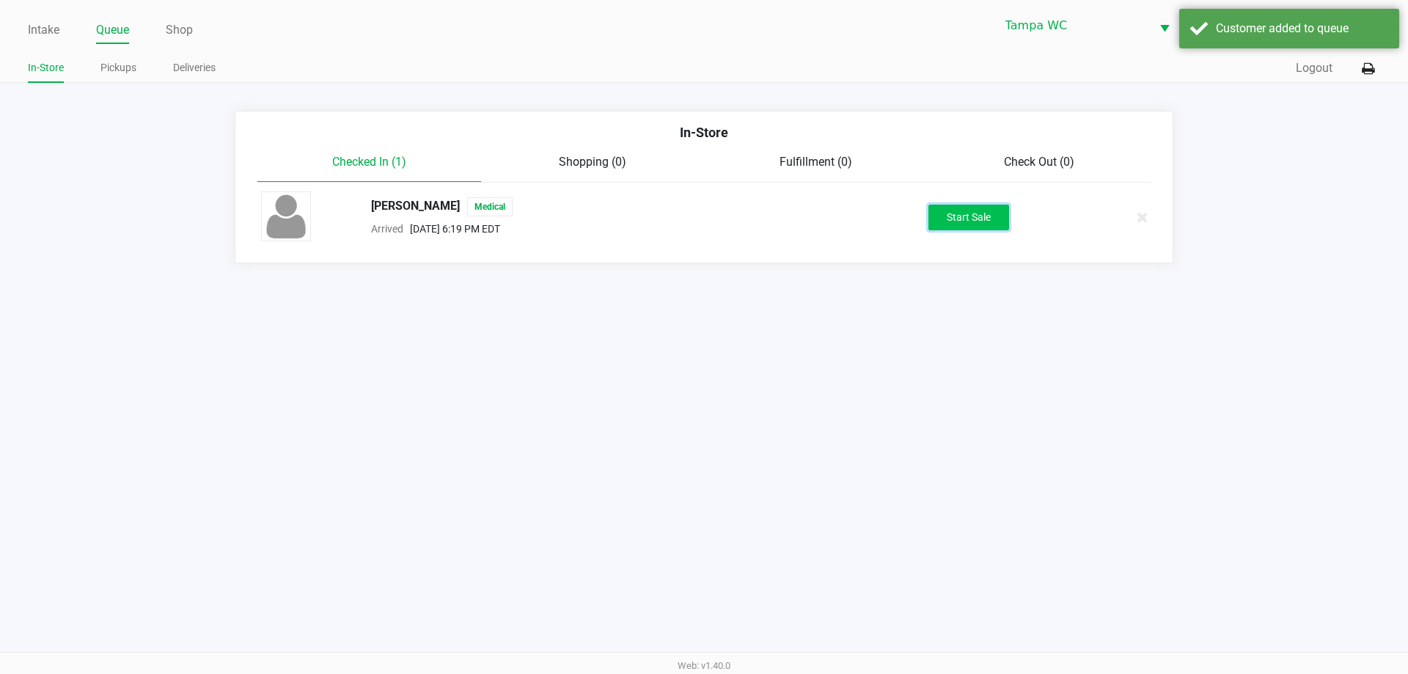
click at [980, 214] on button "Start Sale" at bounding box center [969, 218] width 81 height 26
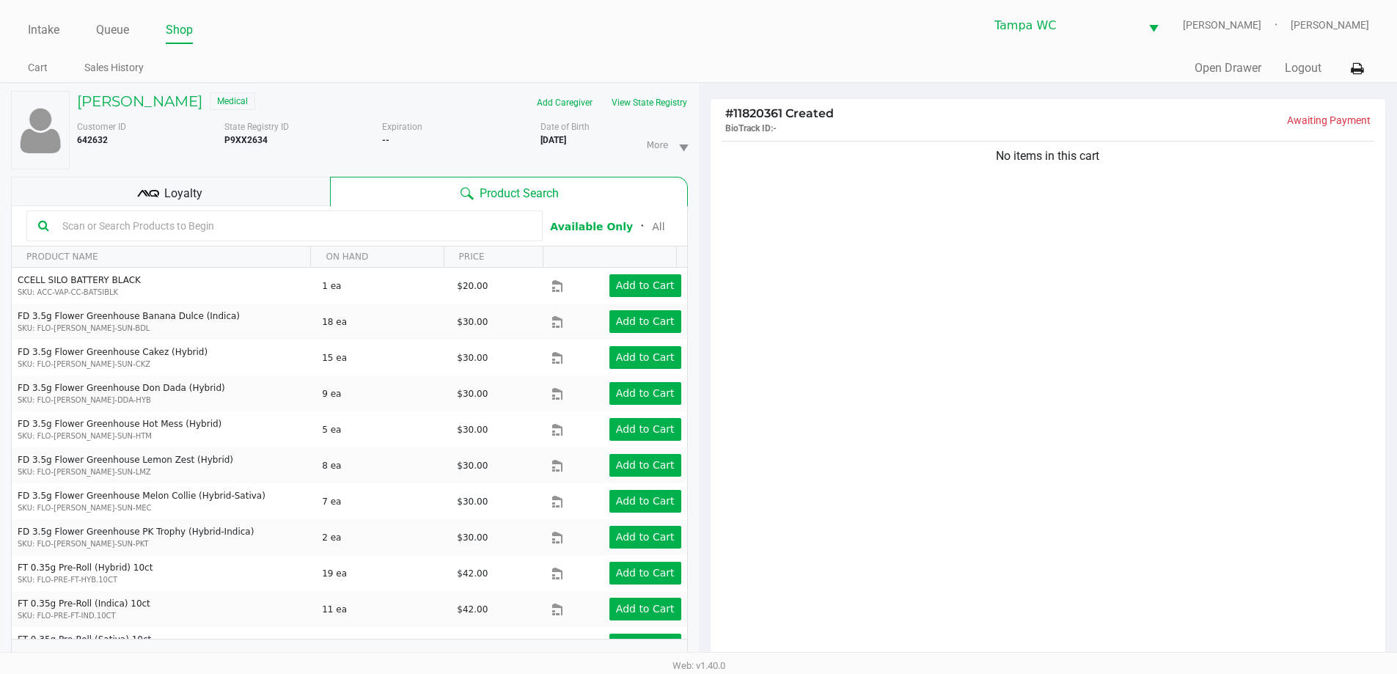
click at [852, 312] on div "No items in this cart" at bounding box center [1049, 404] width 676 height 533
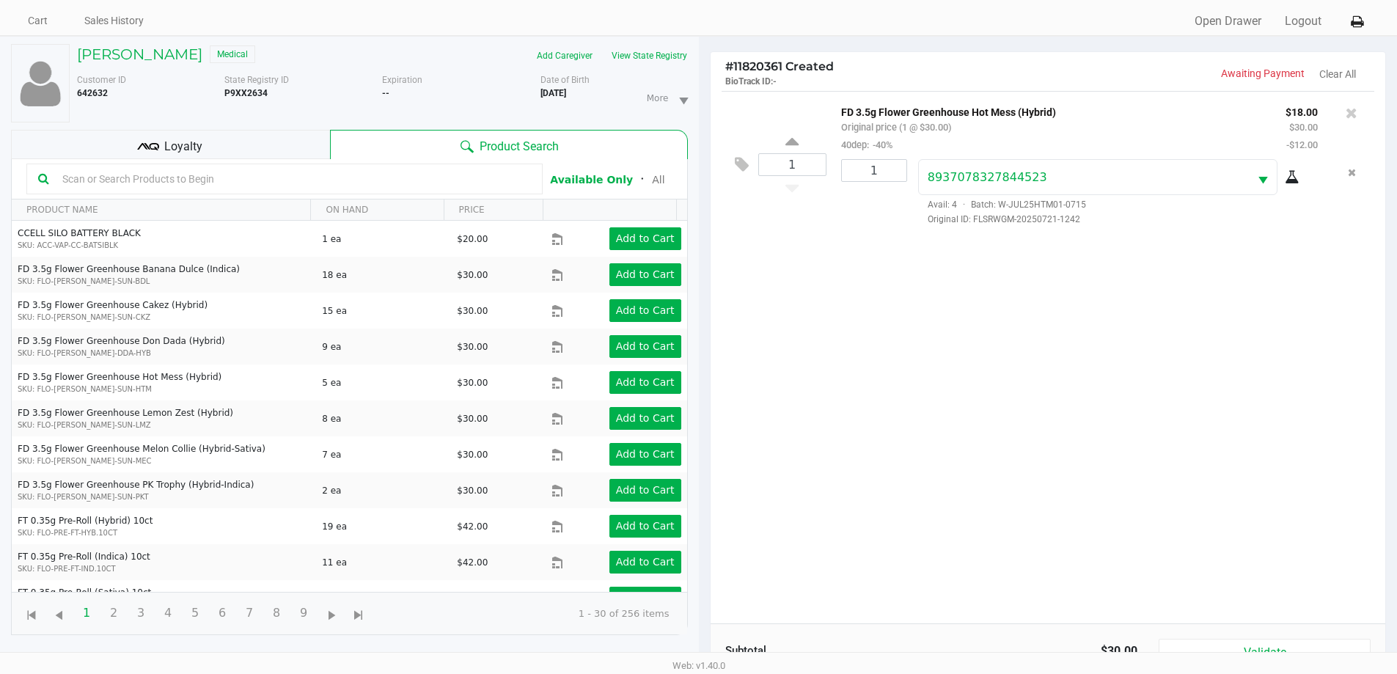
scroll to position [73, 0]
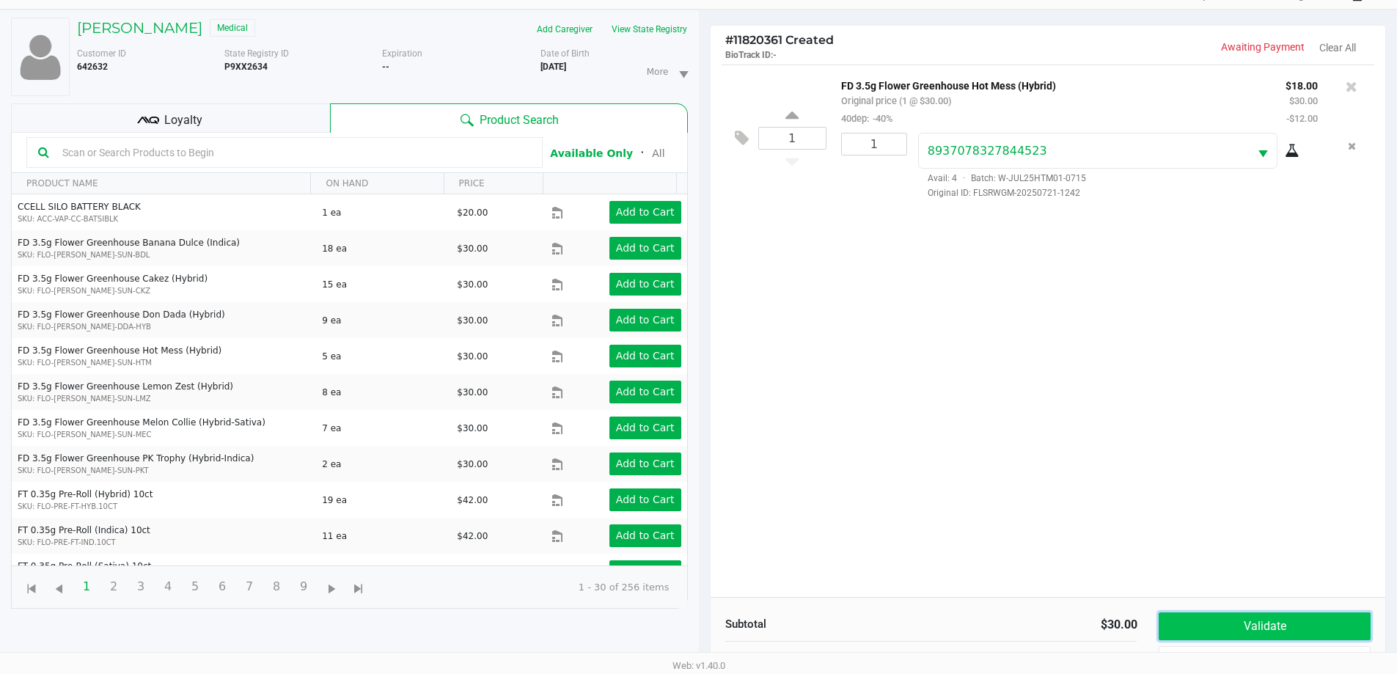
click at [1243, 634] on button "Validate" at bounding box center [1264, 626] width 211 height 28
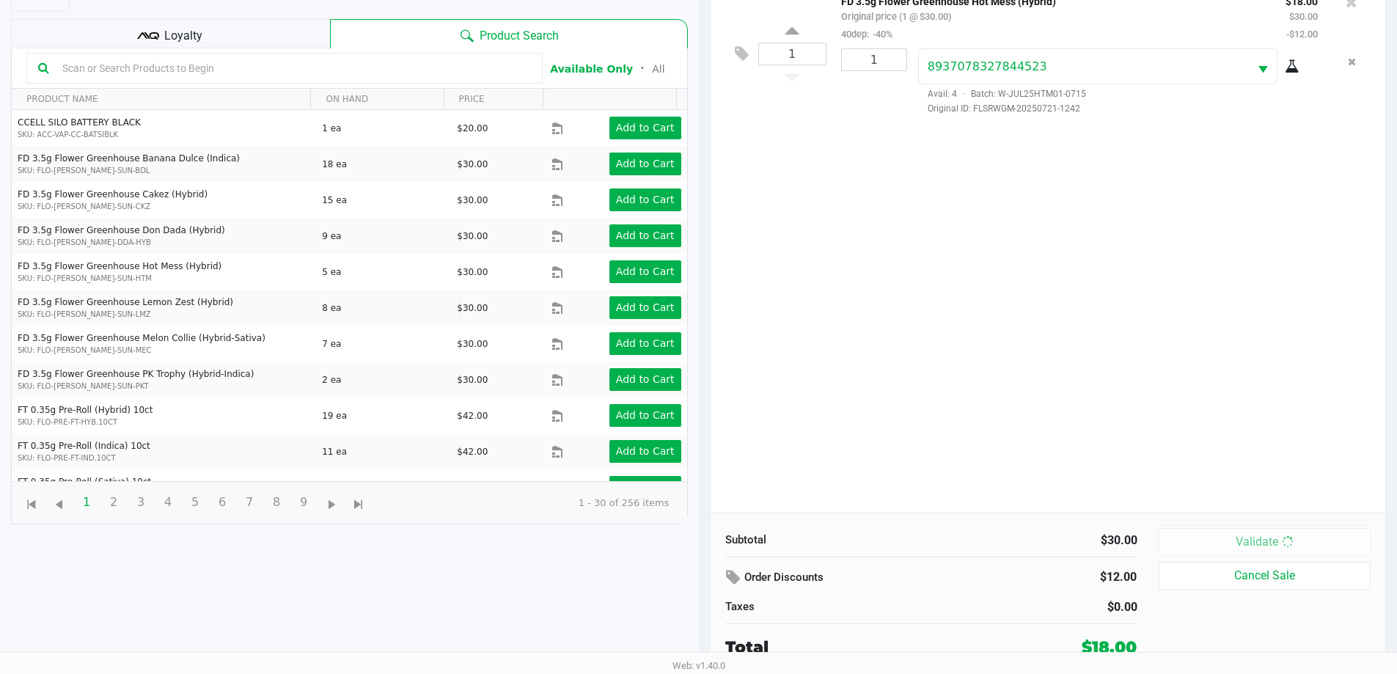
scroll to position [0, 0]
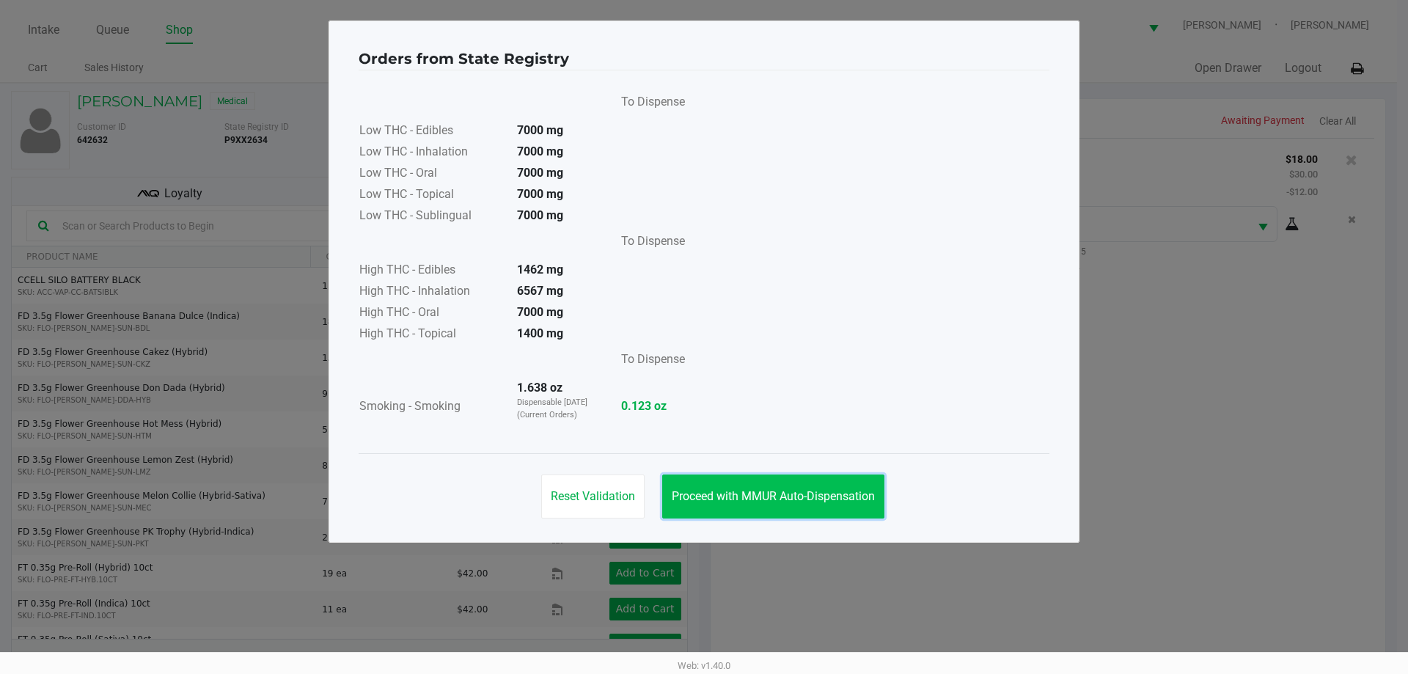
click at [882, 496] on button "Proceed with MMUR Auto-Dispensation" at bounding box center [773, 497] width 222 height 44
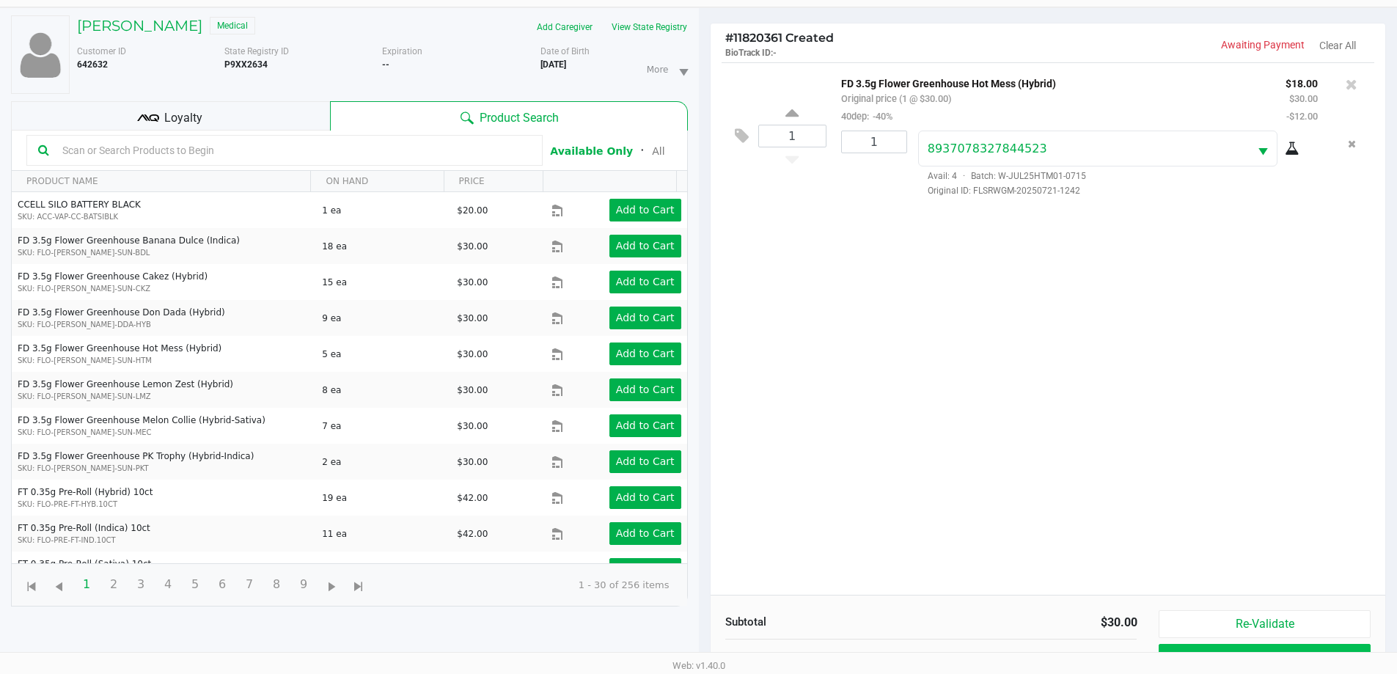
scroll to position [158, 0]
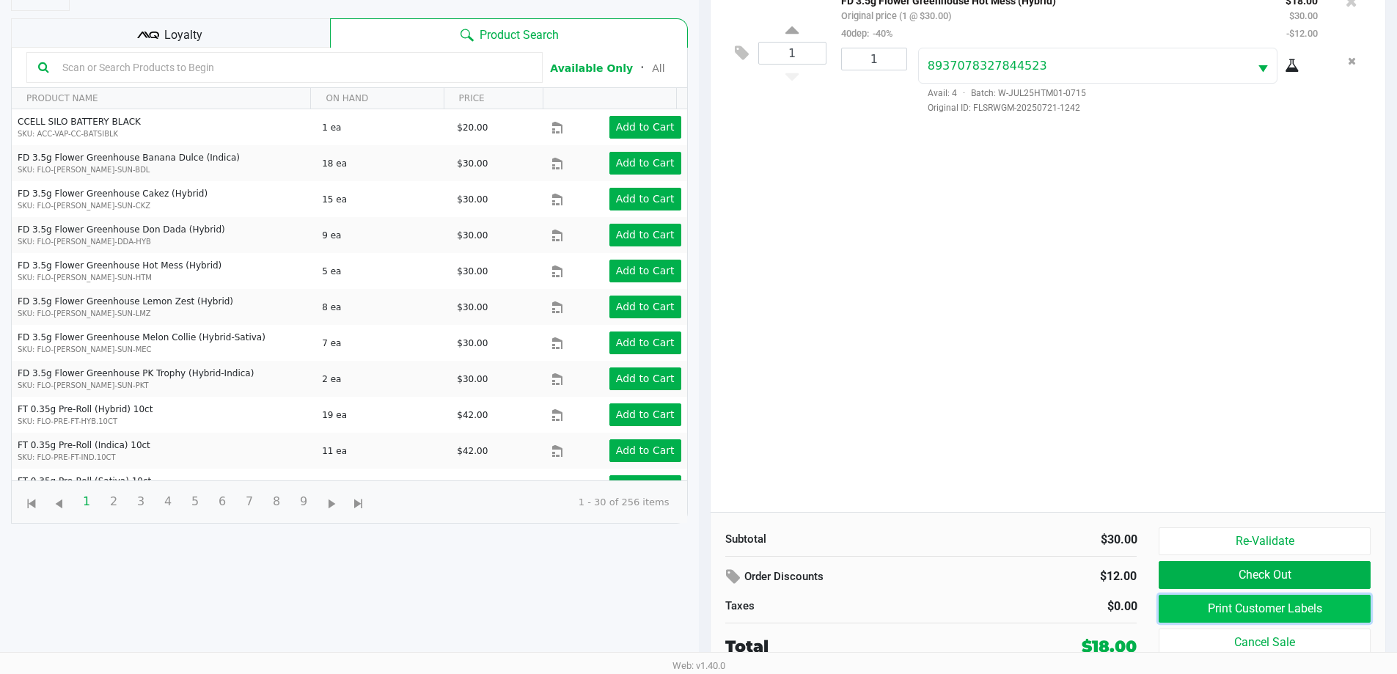
click at [1220, 601] on button "Print Customer Labels" at bounding box center [1264, 609] width 211 height 28
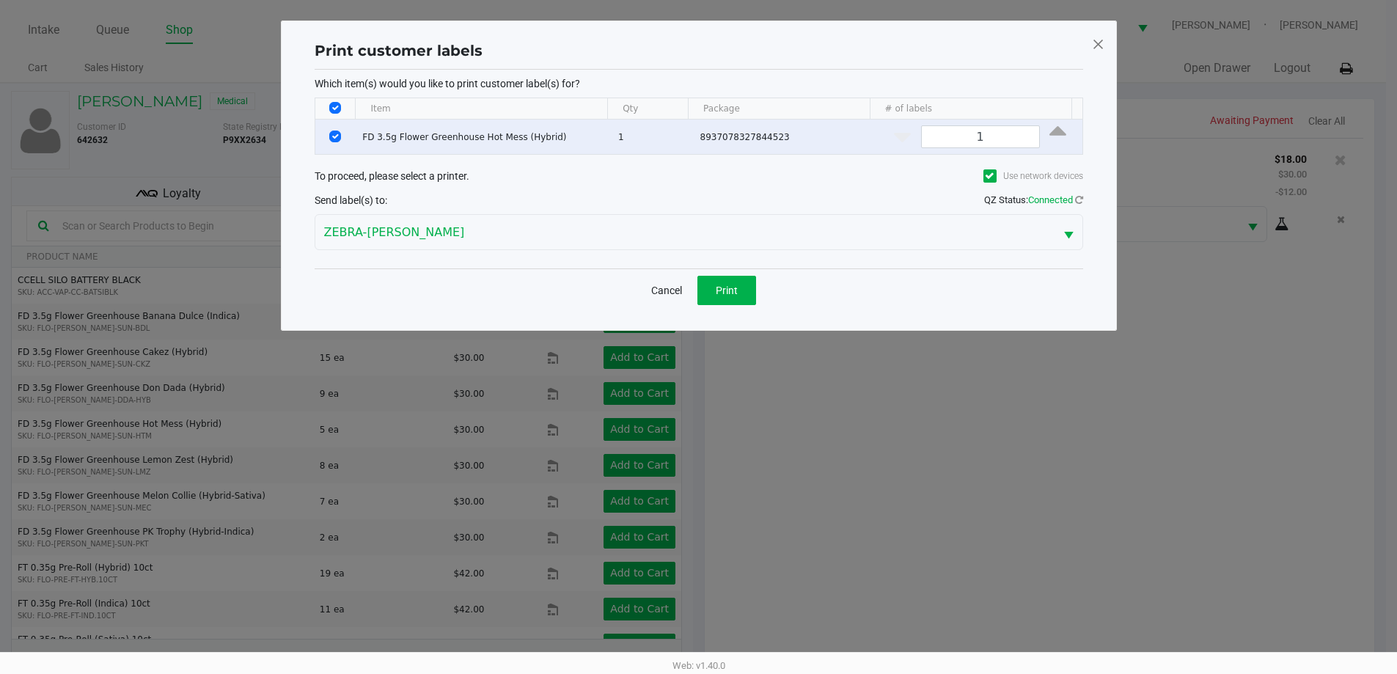
scroll to position [0, 0]
click at [718, 281] on button "Print" at bounding box center [732, 290] width 59 height 29
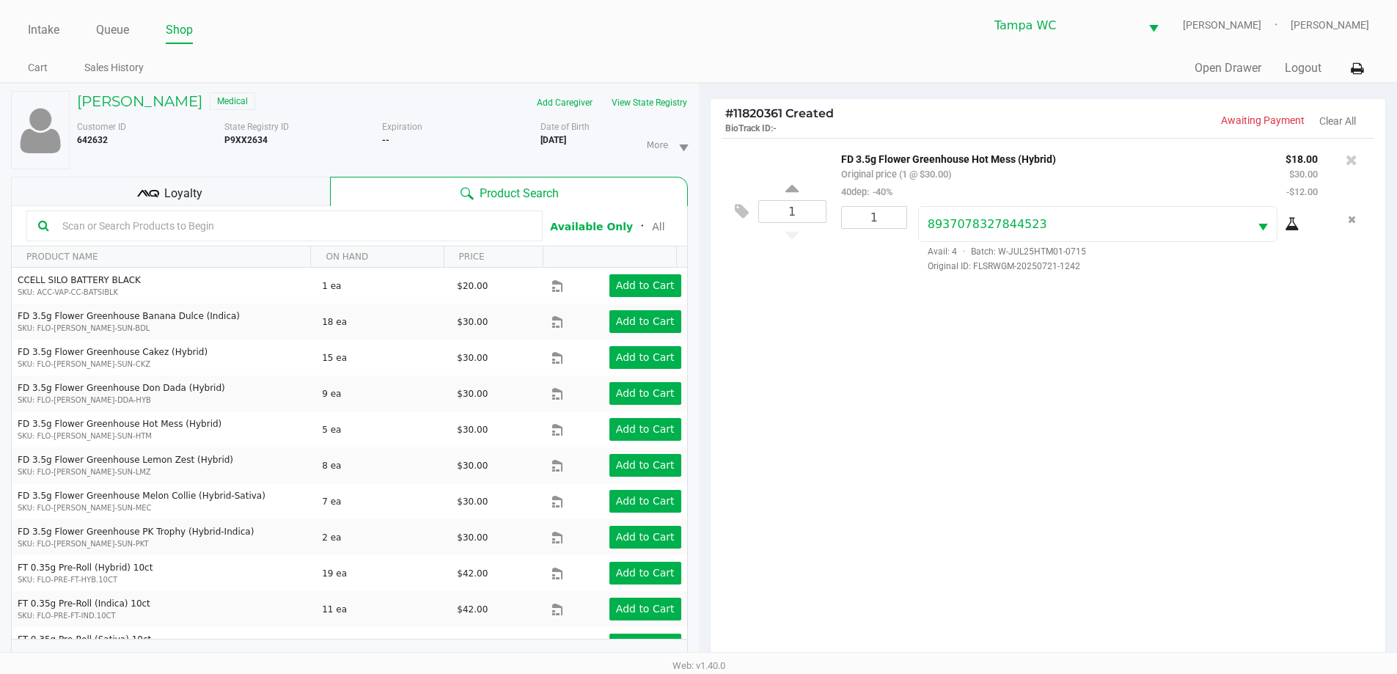
click at [846, 472] on div "1 FD 3.5g Flower Greenhouse Hot Mess (Hybrid) Original price (1 @ $30.00) 40dep…" at bounding box center [1049, 404] width 676 height 533
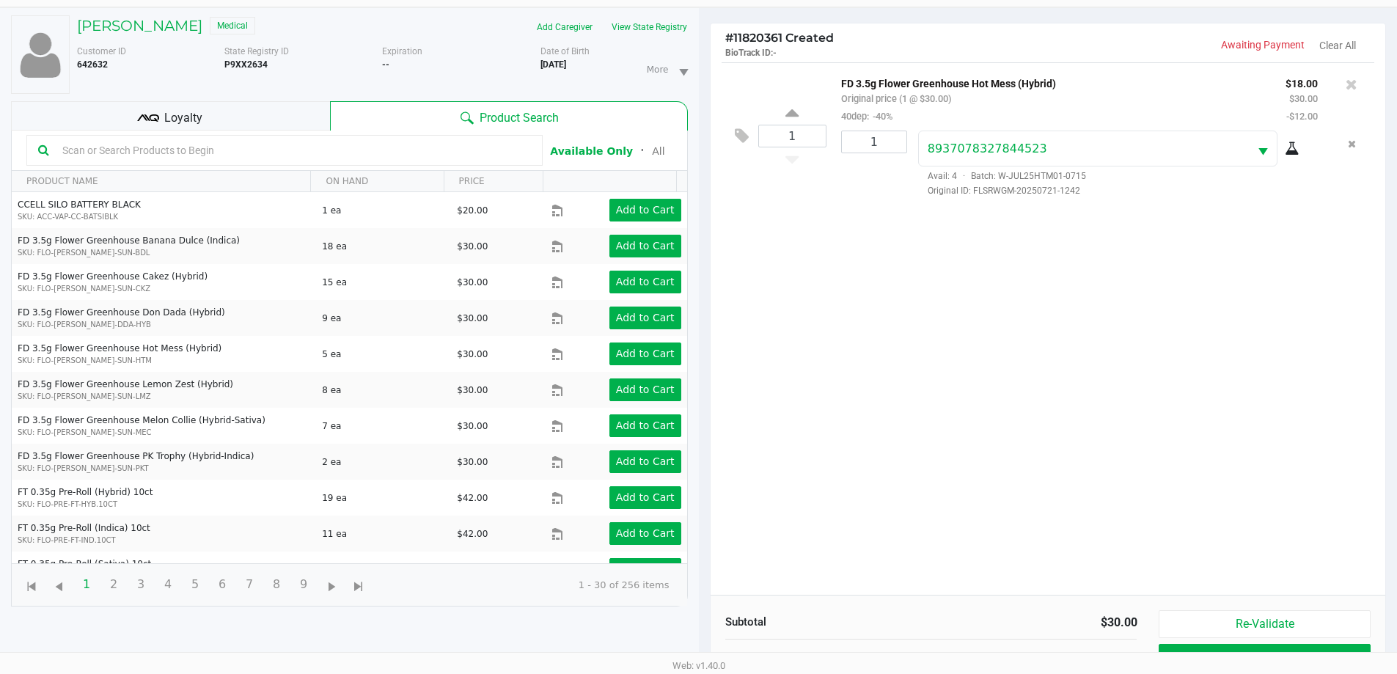
scroll to position [158, 0]
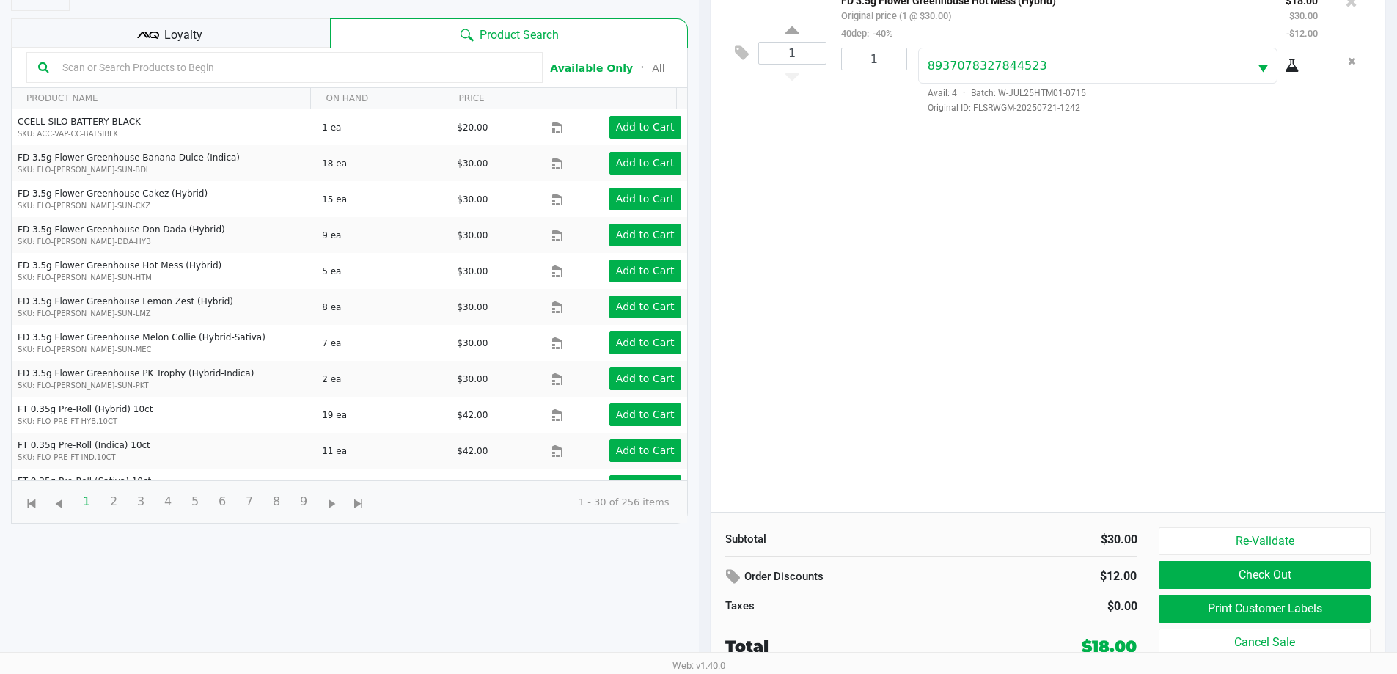
click at [1066, 376] on div "1 FD 3.5g Flower Greenhouse Hot Mess (Hybrid) Original price (1 @ $30.00) 40dep…" at bounding box center [1049, 245] width 676 height 533
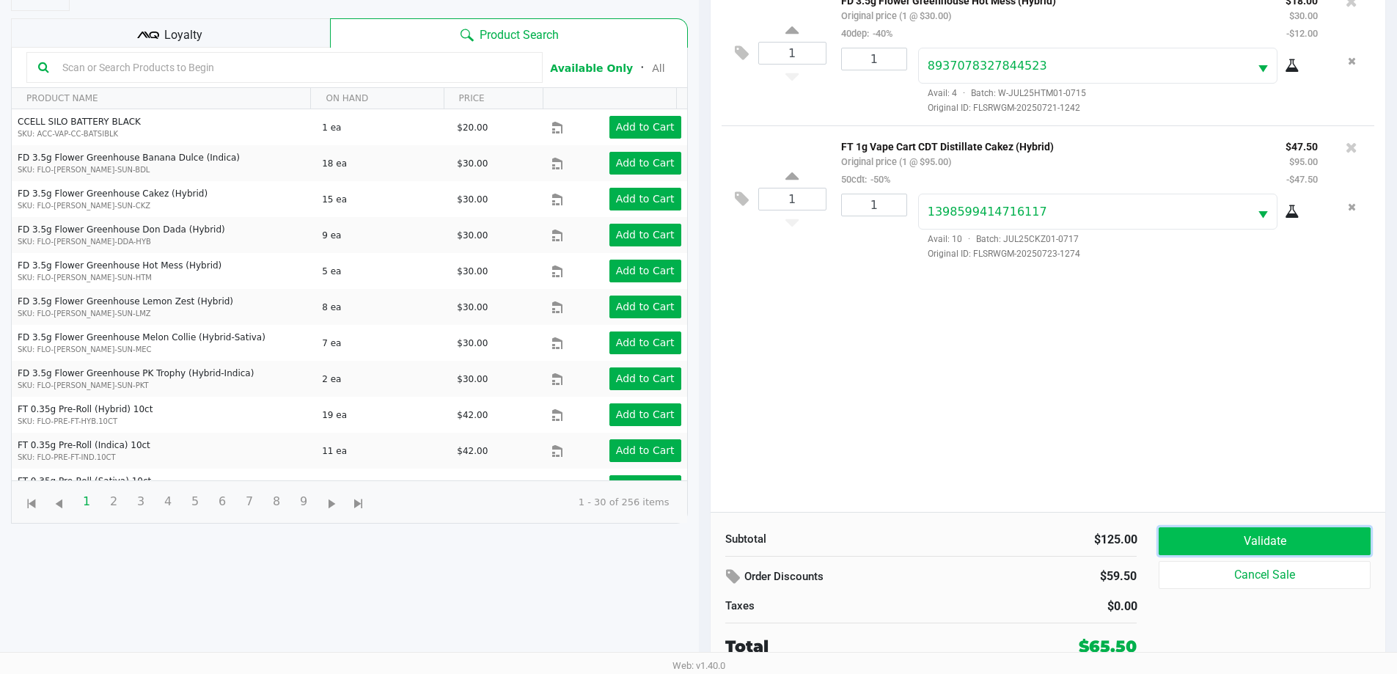
click at [1248, 543] on button "Validate" at bounding box center [1264, 541] width 211 height 28
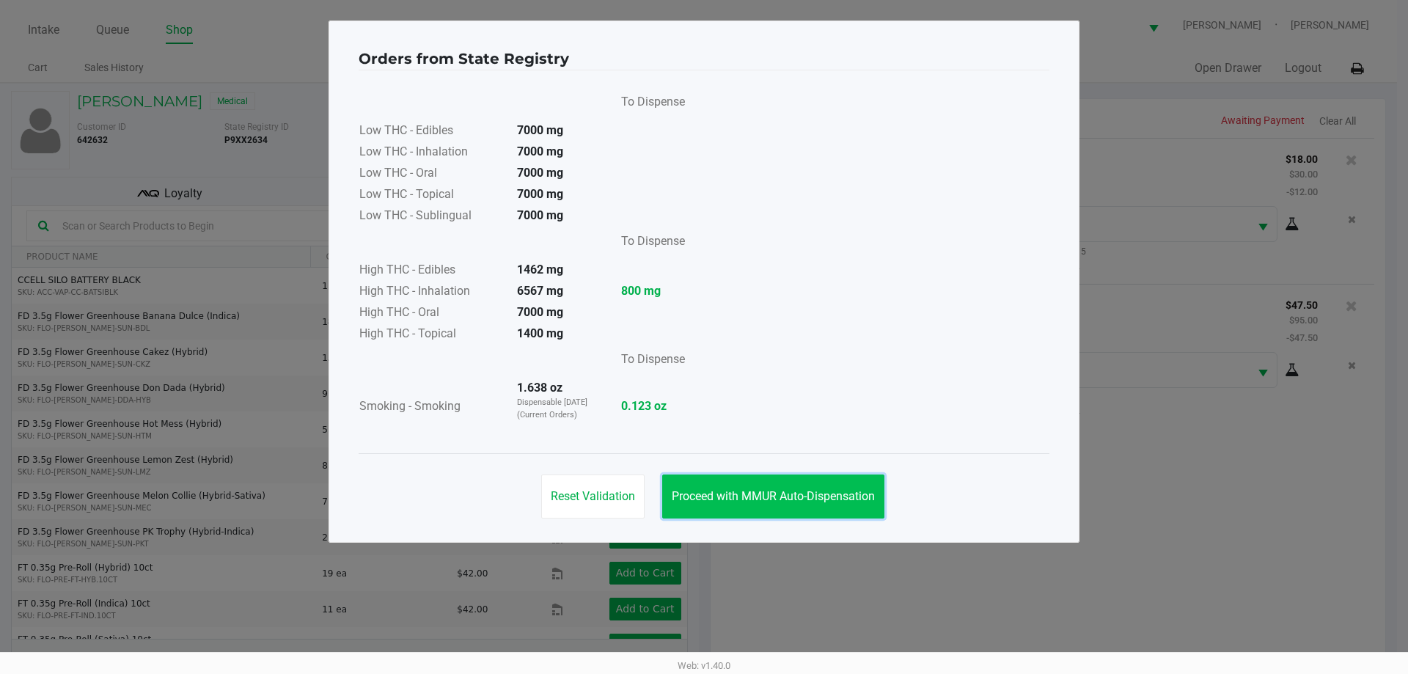
click at [819, 486] on button "Proceed with MMUR Auto-Dispensation" at bounding box center [773, 497] width 222 height 44
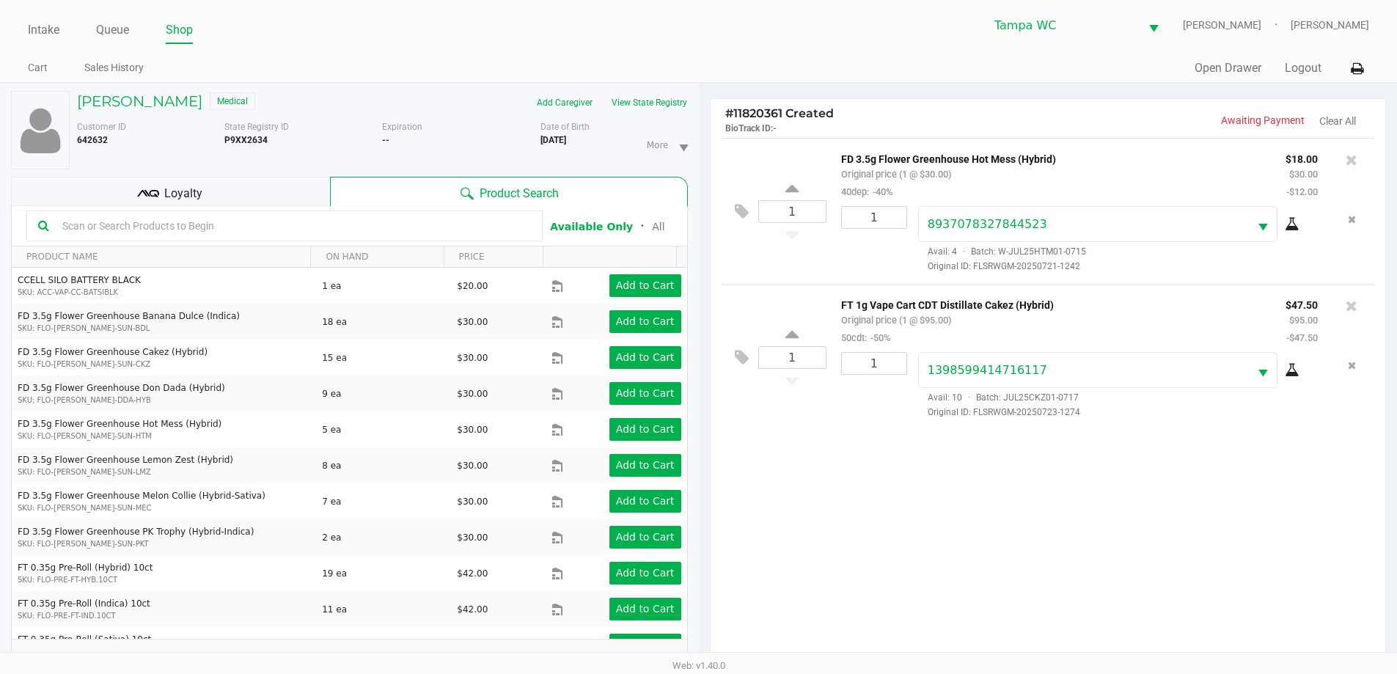
click at [901, 461] on div "1 FD 3.5g Flower Greenhouse Hot Mess (Hybrid) Original price (1 @ $30.00) 40dep…" at bounding box center [1049, 404] width 676 height 533
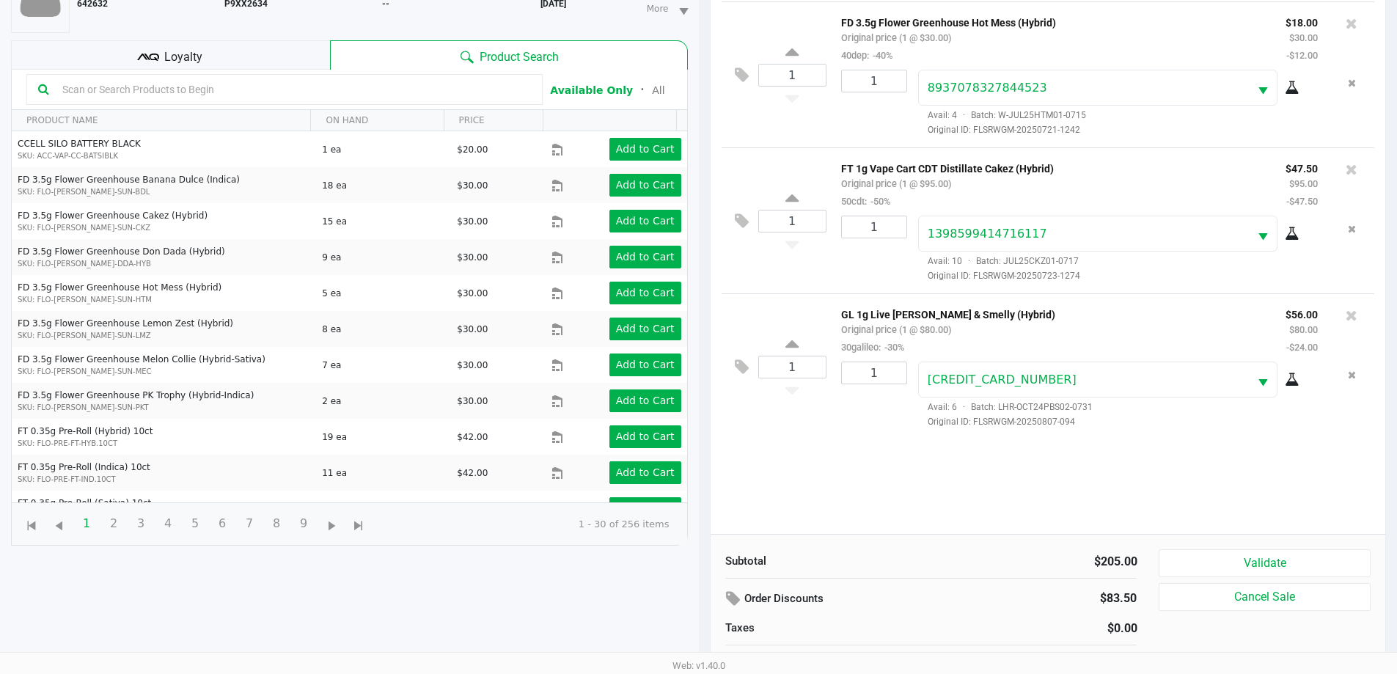
scroll to position [158, 0]
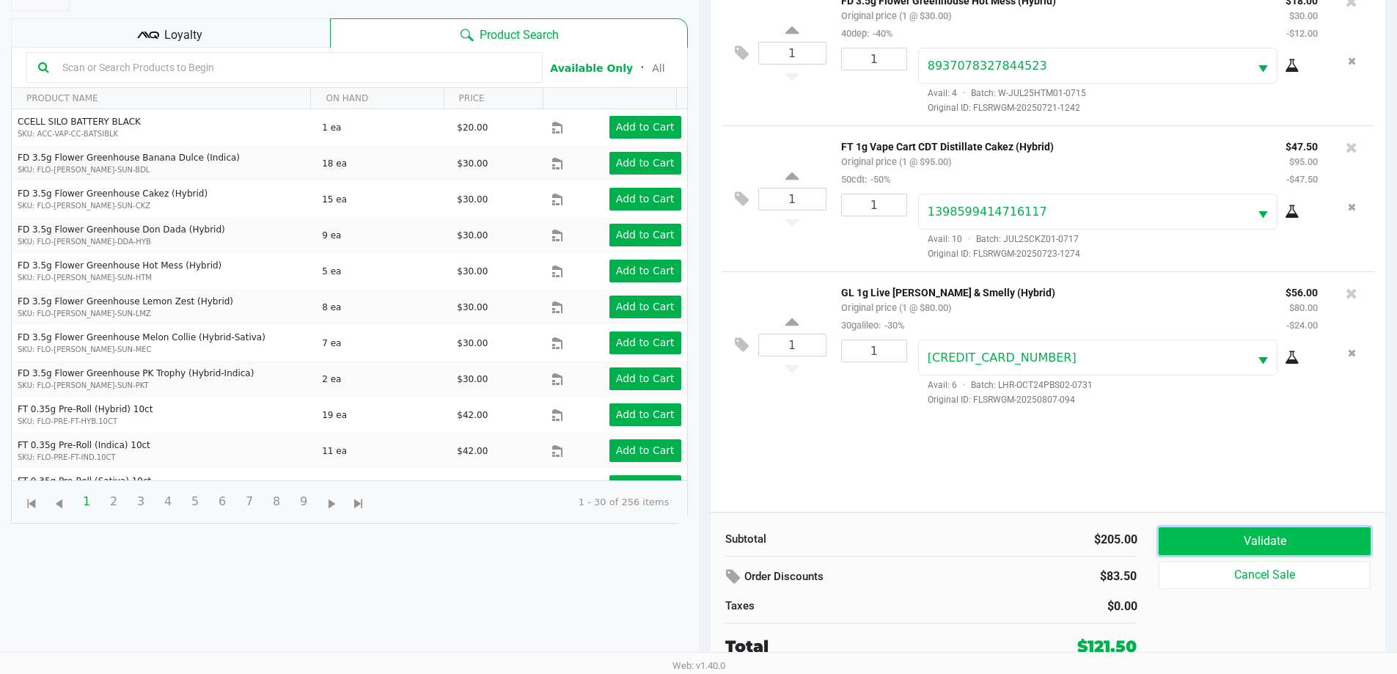
click at [1223, 538] on button "Validate" at bounding box center [1264, 541] width 211 height 28
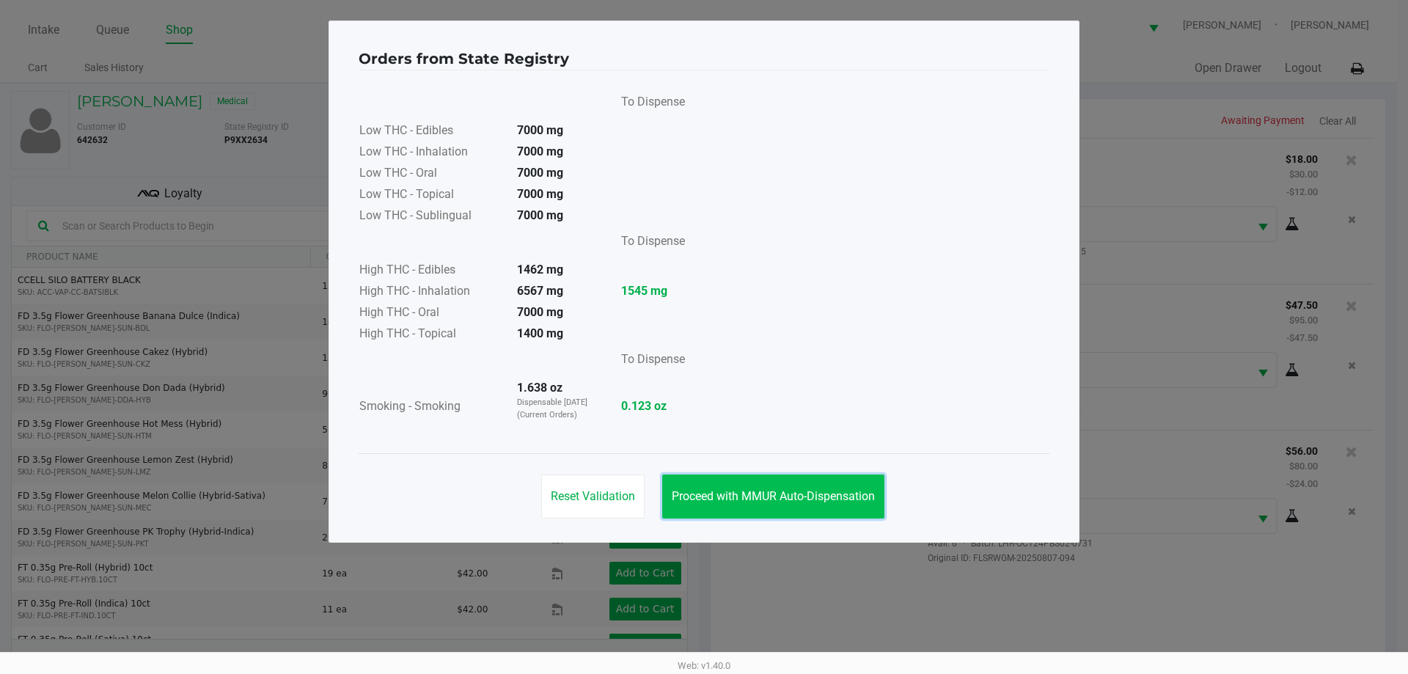
click at [871, 491] on span "Proceed with MMUR Auto-Dispensation" at bounding box center [773, 496] width 203 height 14
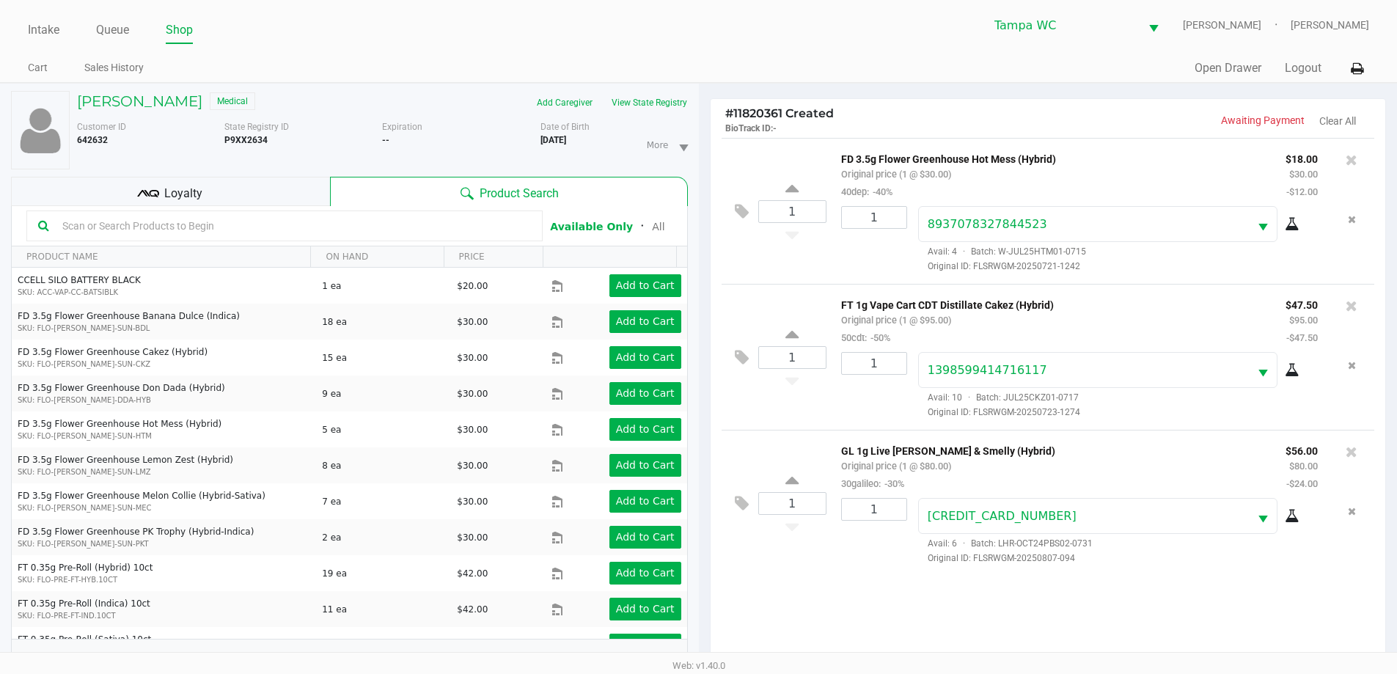
click at [859, 603] on div "1 FD 3.5g Flower Greenhouse Hot Mess (Hybrid) Original price (1 @ $30.00) 40dep…" at bounding box center [1049, 404] width 676 height 533
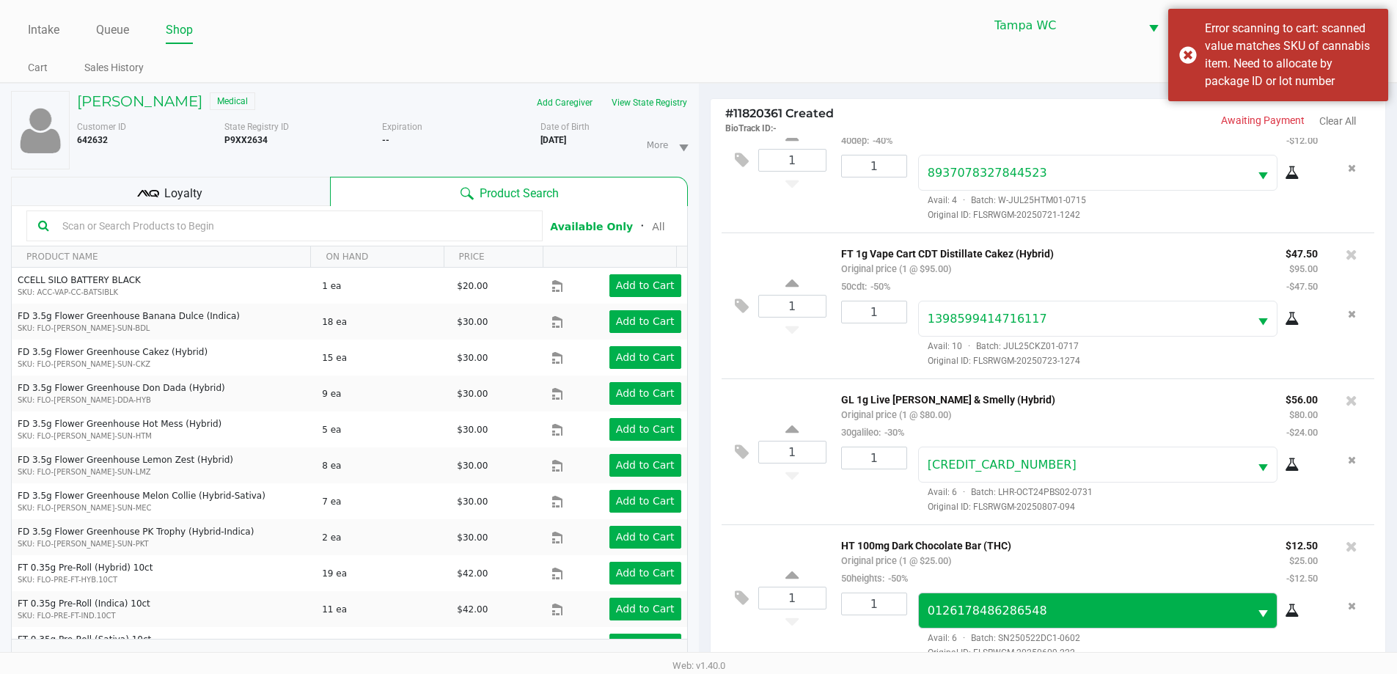
scroll to position [158, 0]
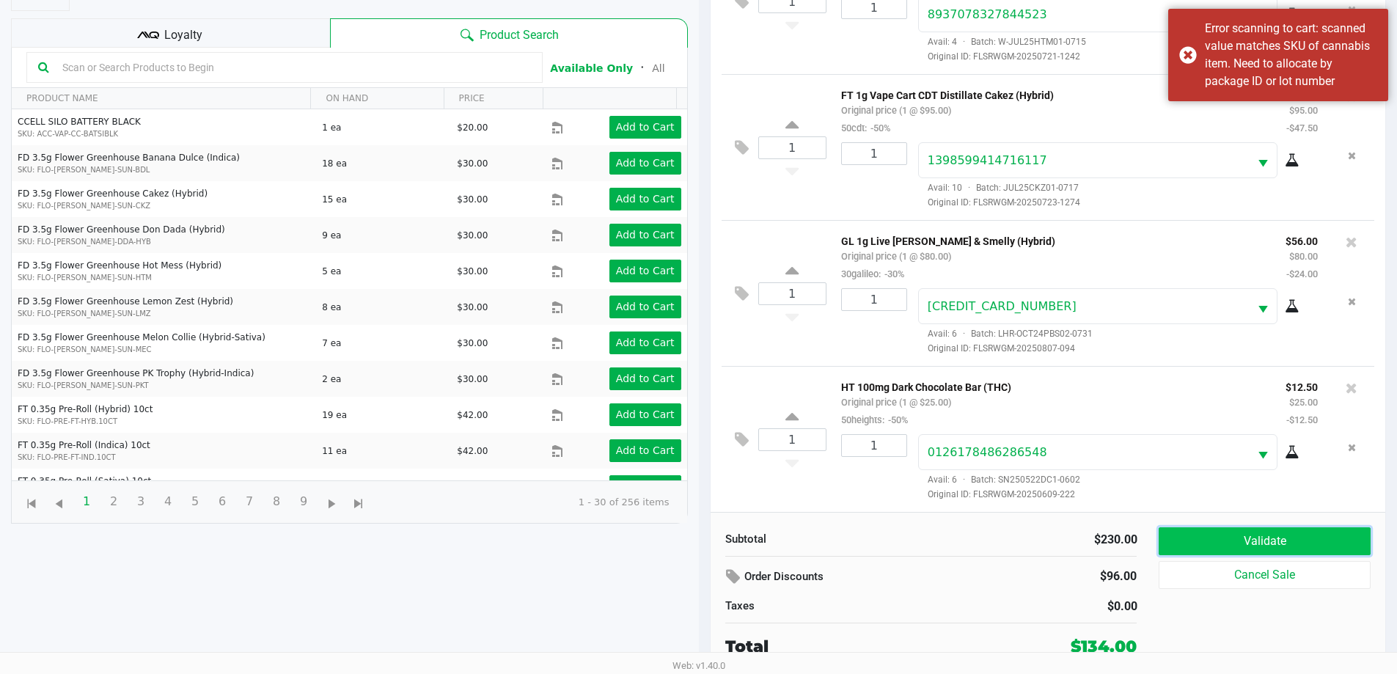
click at [1251, 555] on button "Validate" at bounding box center [1264, 541] width 211 height 28
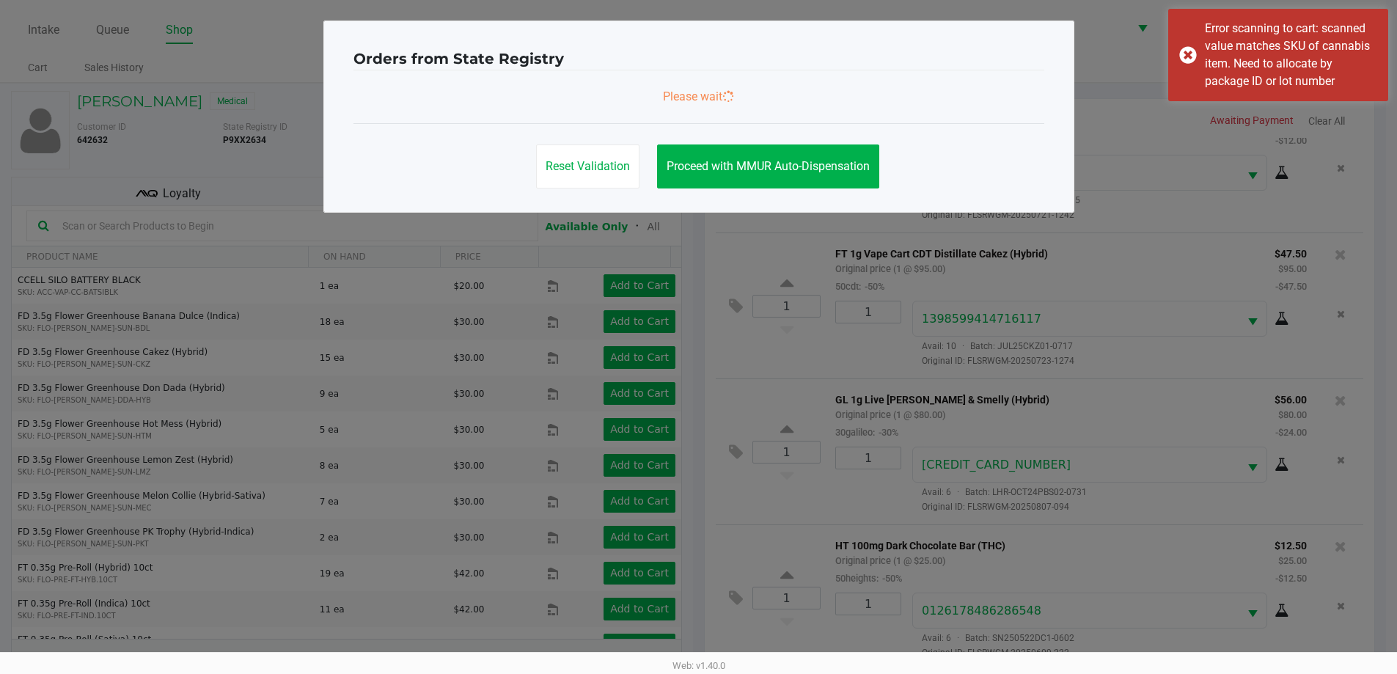
scroll to position [0, 0]
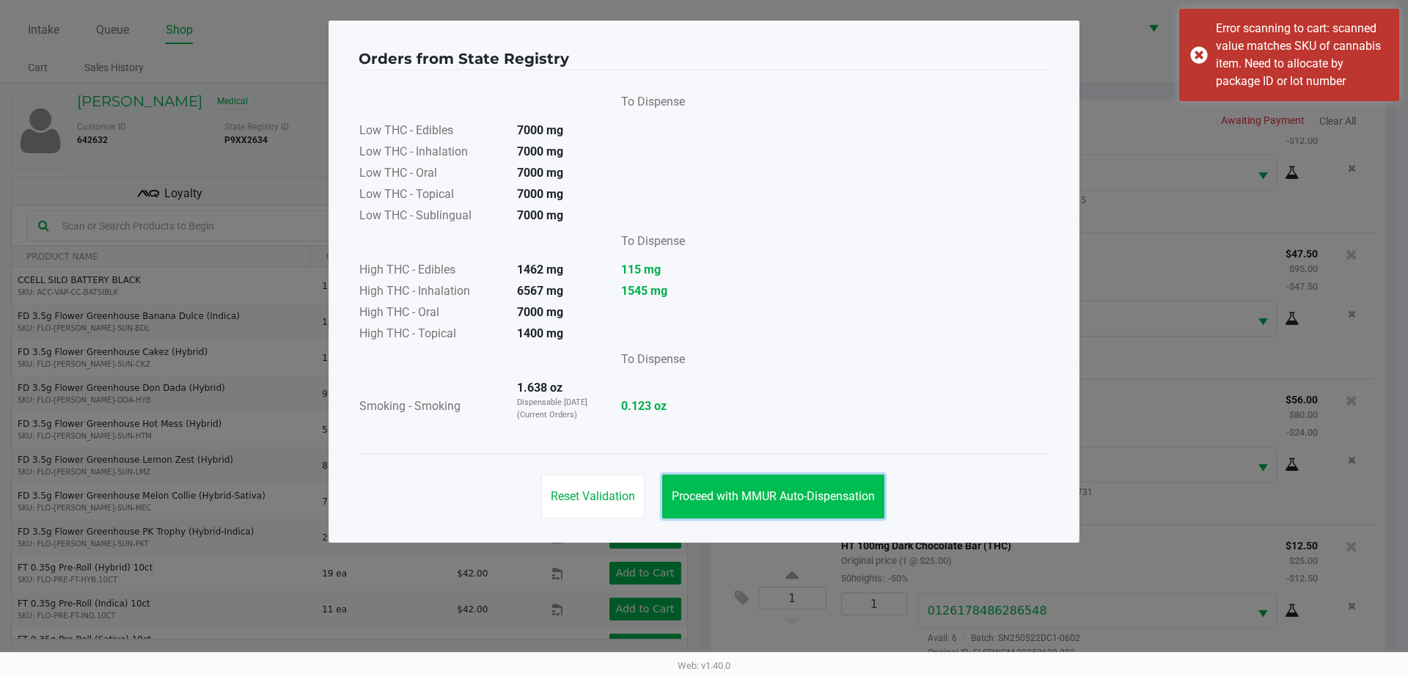
click at [816, 491] on span "Proceed with MMUR Auto-Dispensation" at bounding box center [773, 496] width 203 height 14
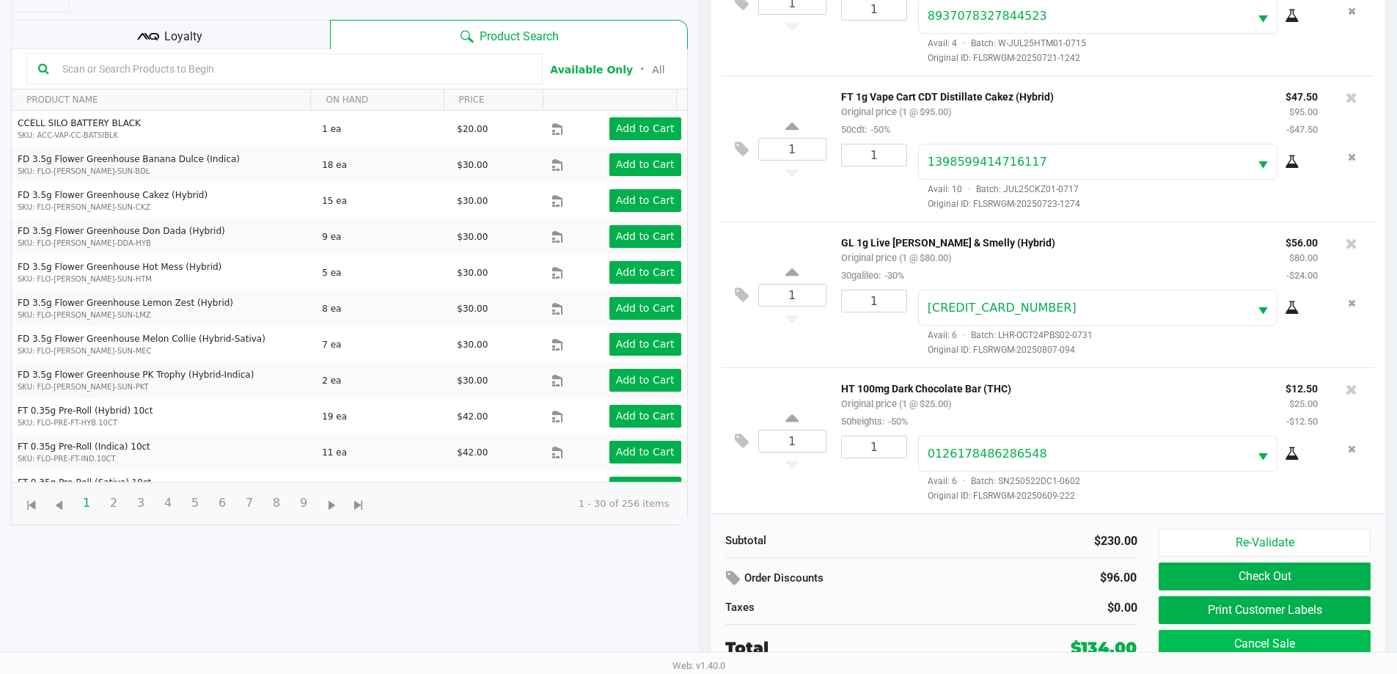
scroll to position [158, 0]
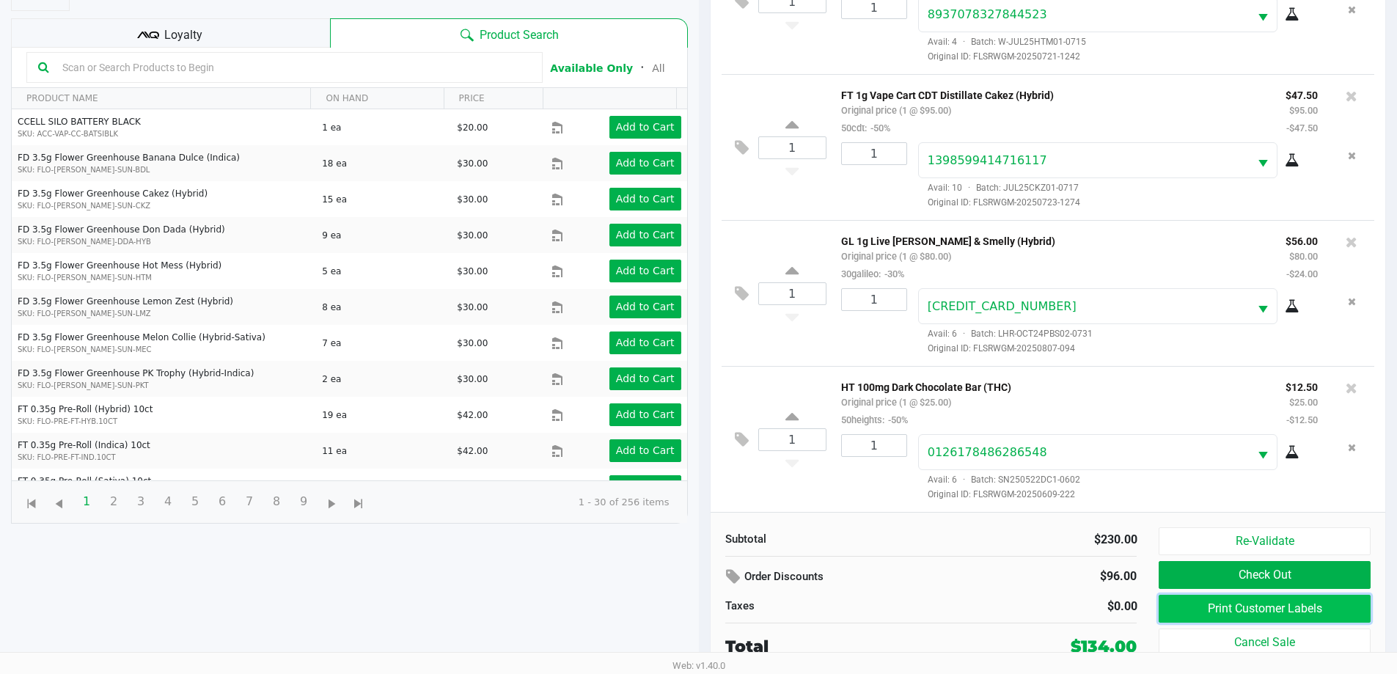
click at [1224, 607] on button "Print Customer Labels" at bounding box center [1264, 609] width 211 height 28
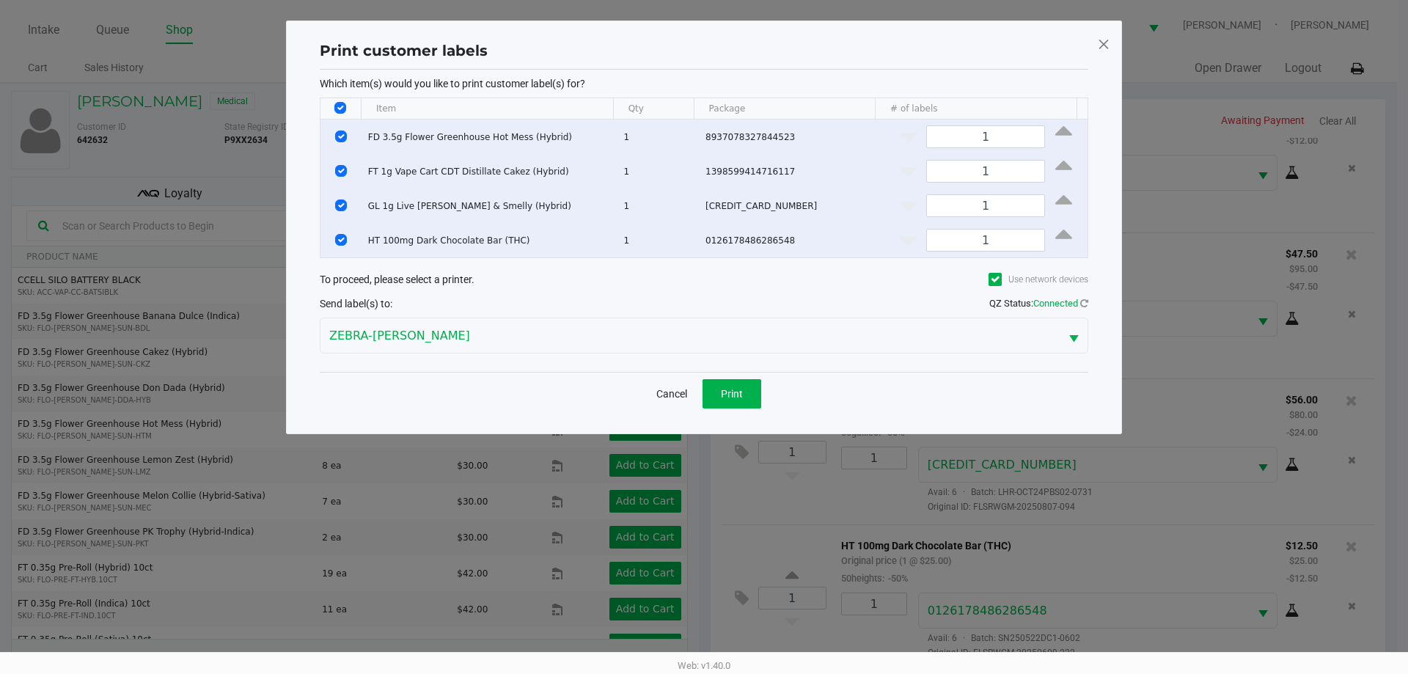
click at [736, 415] on div "Print customer labels Which item(s) would you like to print customer label(s) f…" at bounding box center [704, 227] width 776 height 383
click at [736, 367] on div "Which item(s) would you like to print customer label(s) for? Item Qty Package #…" at bounding box center [704, 221] width 769 height 302
click at [736, 384] on button "Print" at bounding box center [732, 393] width 59 height 29
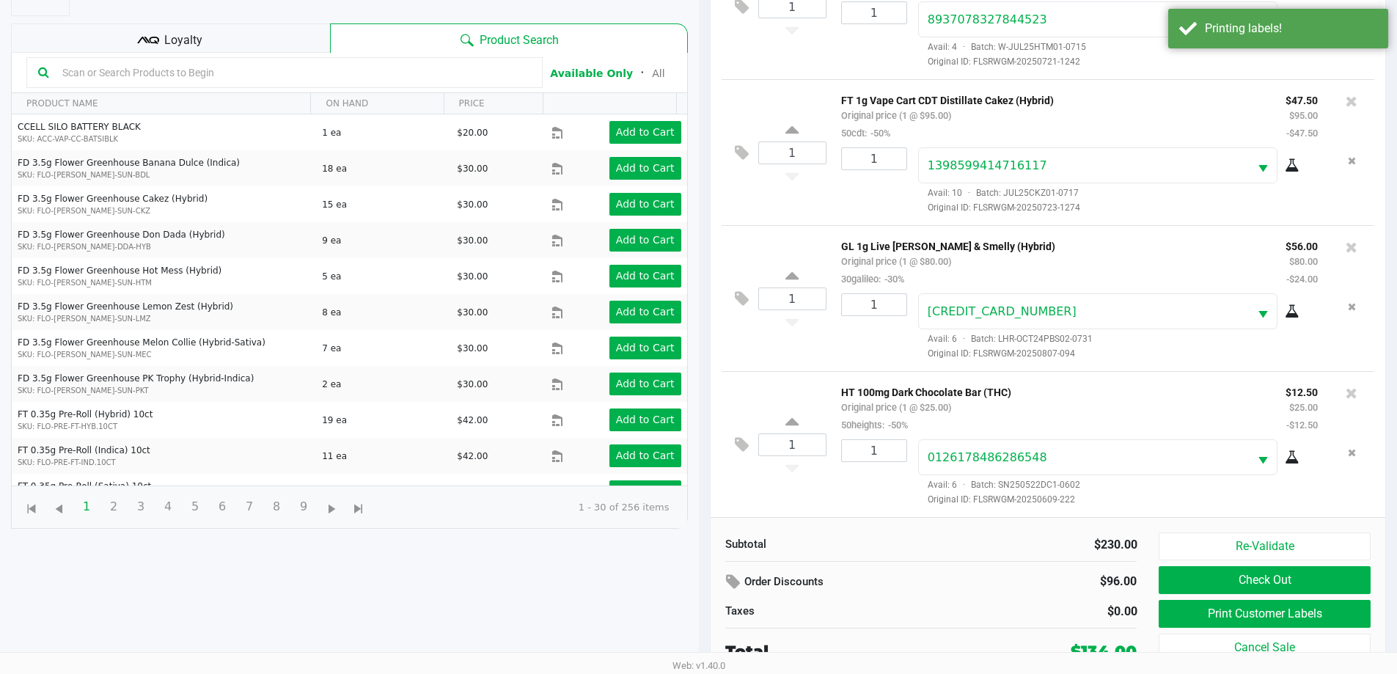
scroll to position [158, 0]
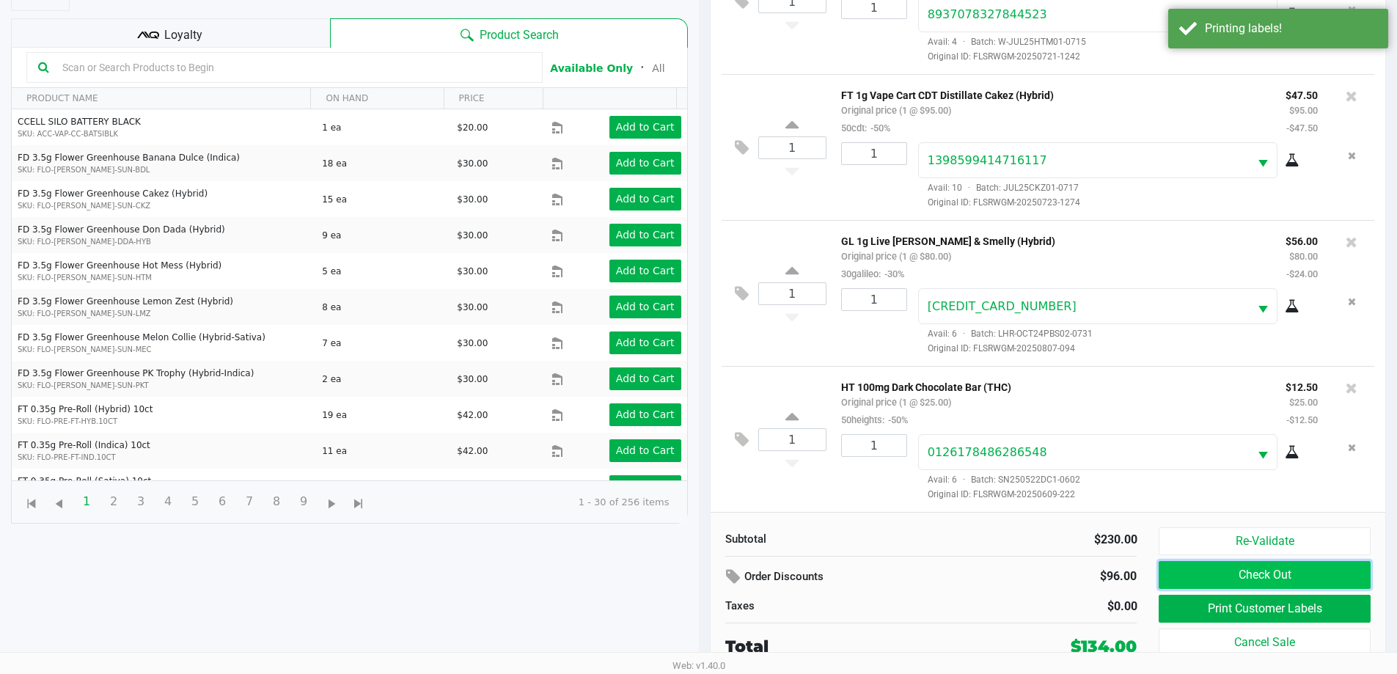
click at [1201, 572] on button "Check Out" at bounding box center [1264, 575] width 211 height 28
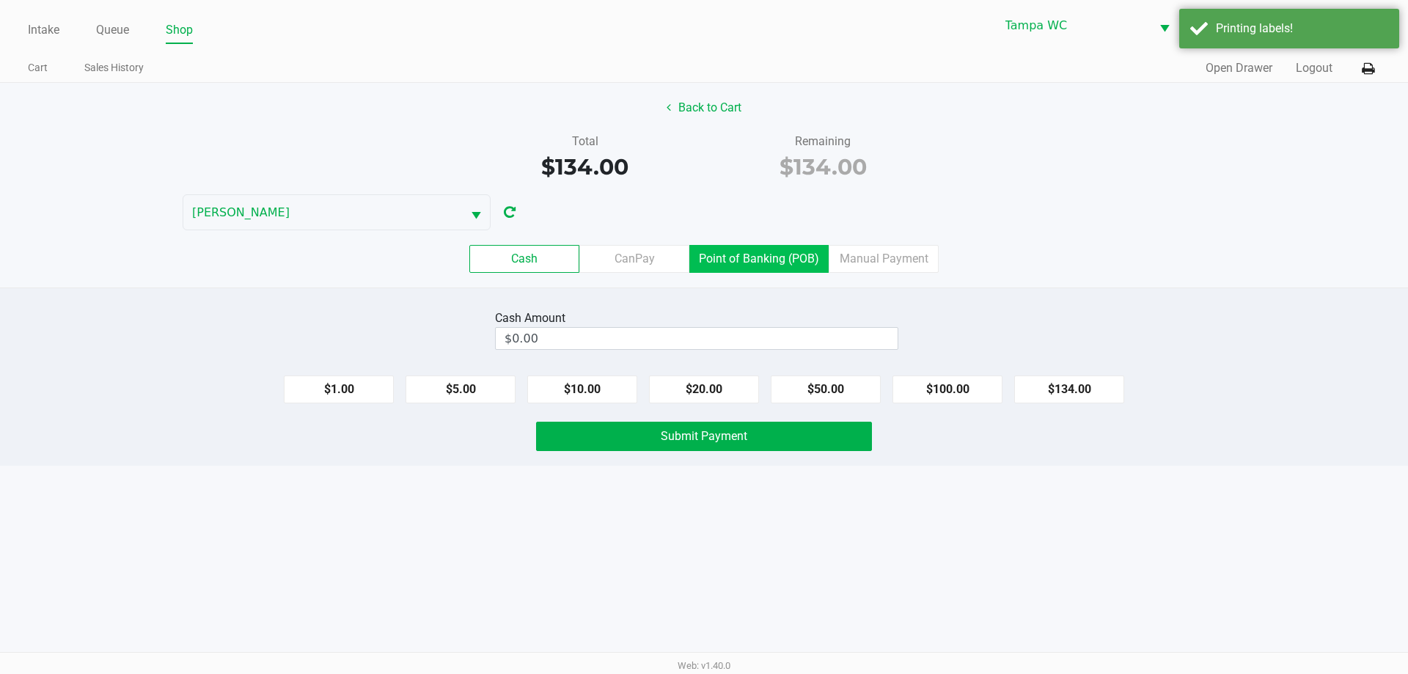
click at [802, 254] on label "Point of Banking (POB)" at bounding box center [758, 259] width 139 height 28
click at [0, 0] on 7 "Point of Banking (POB)" at bounding box center [0, 0] width 0 height 0
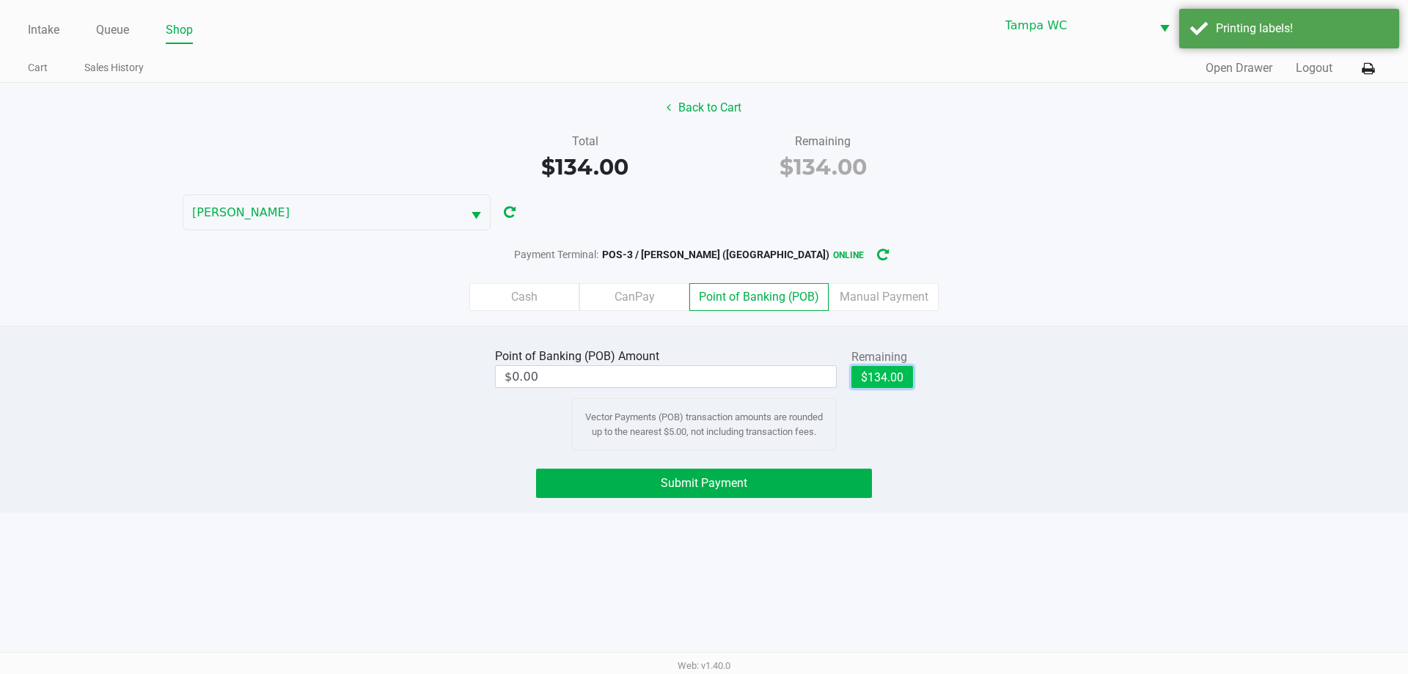
click at [873, 370] on button "$134.00" at bounding box center [883, 377] width 62 height 22
type input "$134.00"
click at [697, 92] on div "Back to Cart Total $134.00 Remaining $134.00 WILLOW-SMITH Payment Terminal: POS…" at bounding box center [704, 204] width 1408 height 243
click at [698, 94] on button "Back to Cart" at bounding box center [704, 108] width 94 height 28
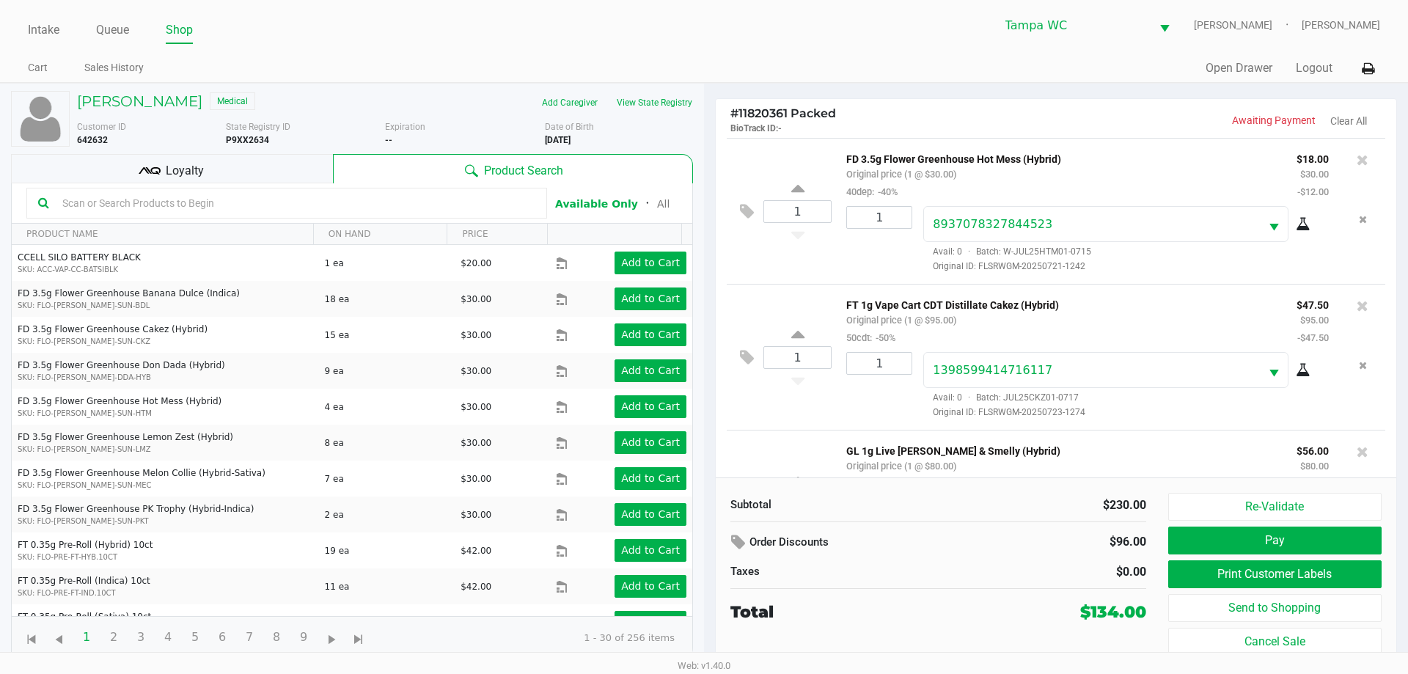
click at [167, 162] on span "Loyalty" at bounding box center [185, 171] width 38 height 18
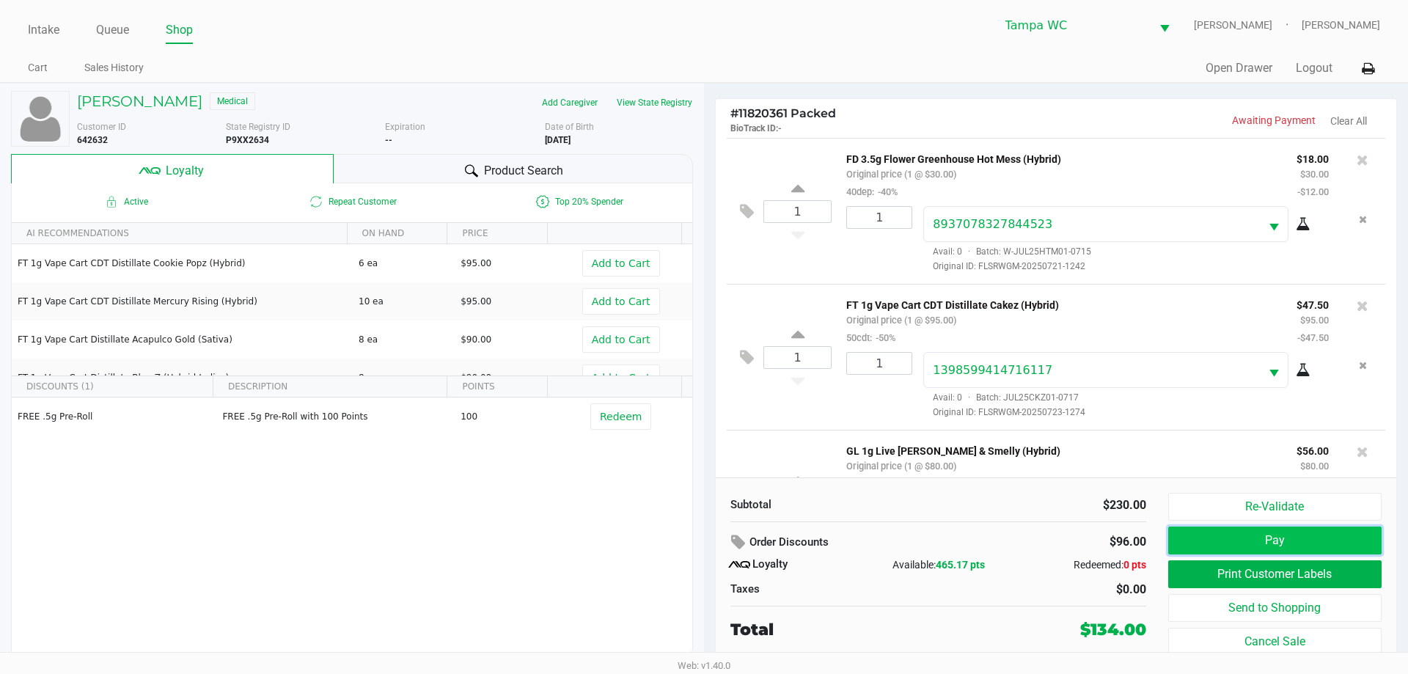
click at [1201, 545] on button "Pay" at bounding box center [1274, 541] width 213 height 28
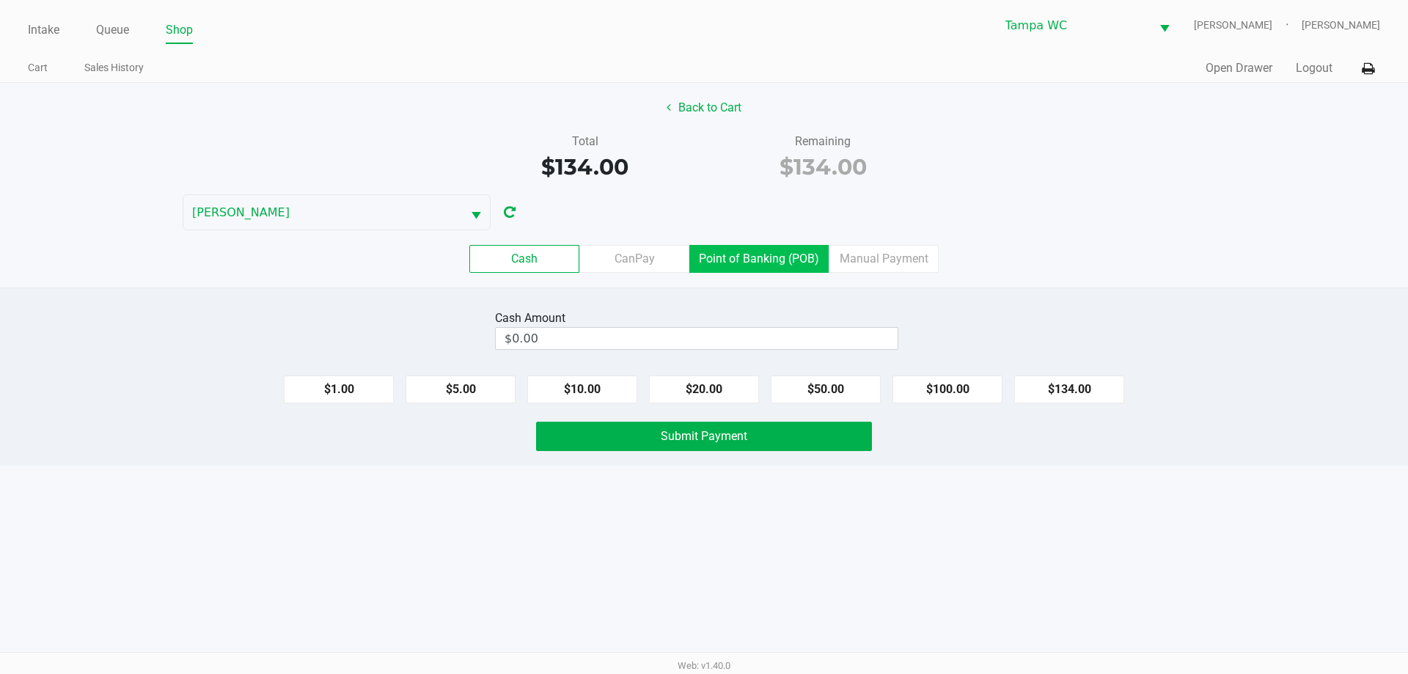
click at [709, 257] on label "Point of Banking (POB)" at bounding box center [758, 259] width 139 height 28
click at [0, 0] on 7 "Point of Banking (POB)" at bounding box center [0, 0] width 0 height 0
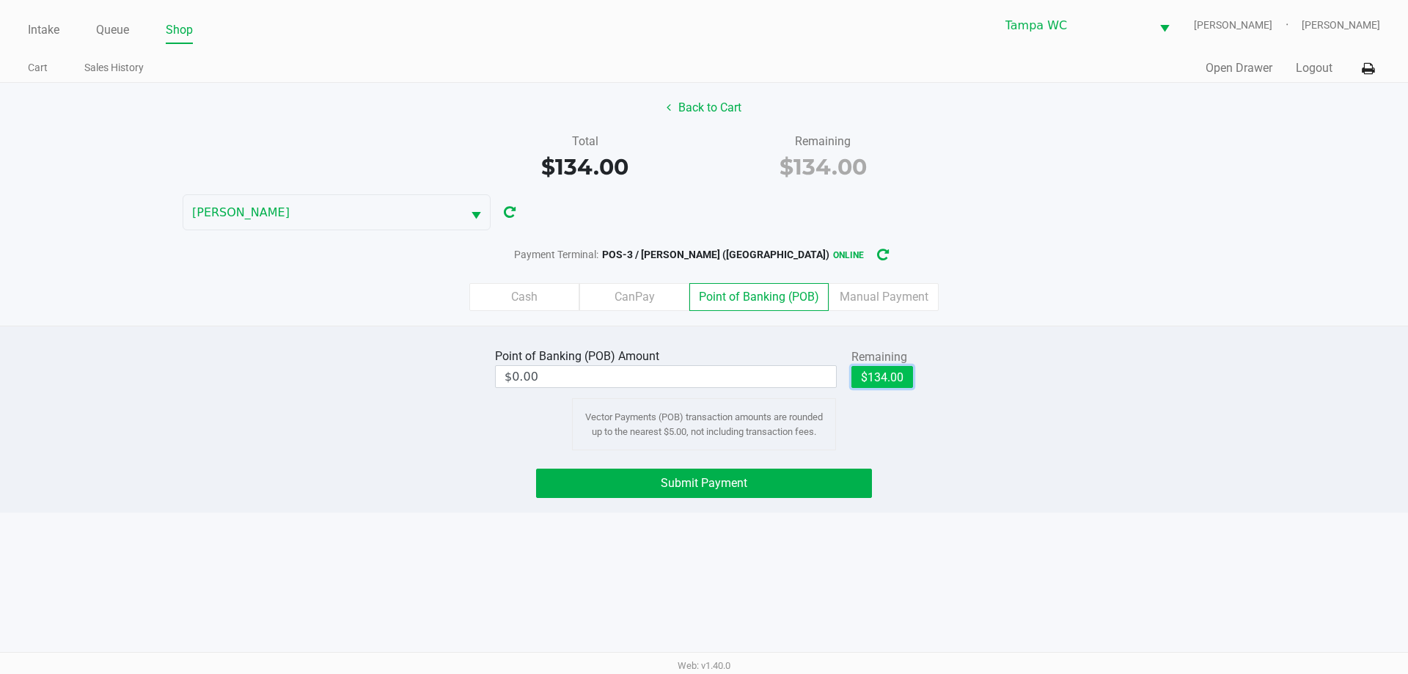
click at [868, 378] on button "$134.00" at bounding box center [883, 377] width 62 height 22
type input "$134.00"
click at [718, 489] on span "Submit Payment" at bounding box center [704, 483] width 87 height 14
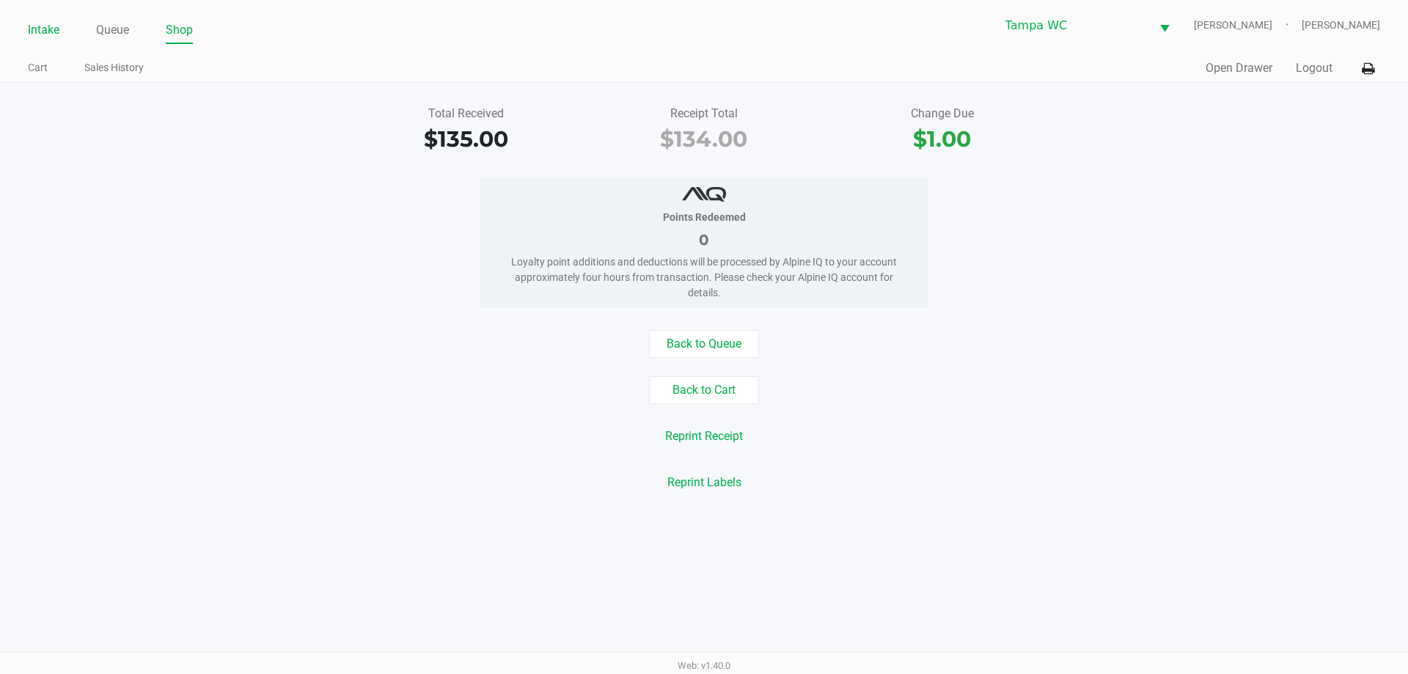
click at [37, 37] on link "Intake" at bounding box center [44, 30] width 32 height 21
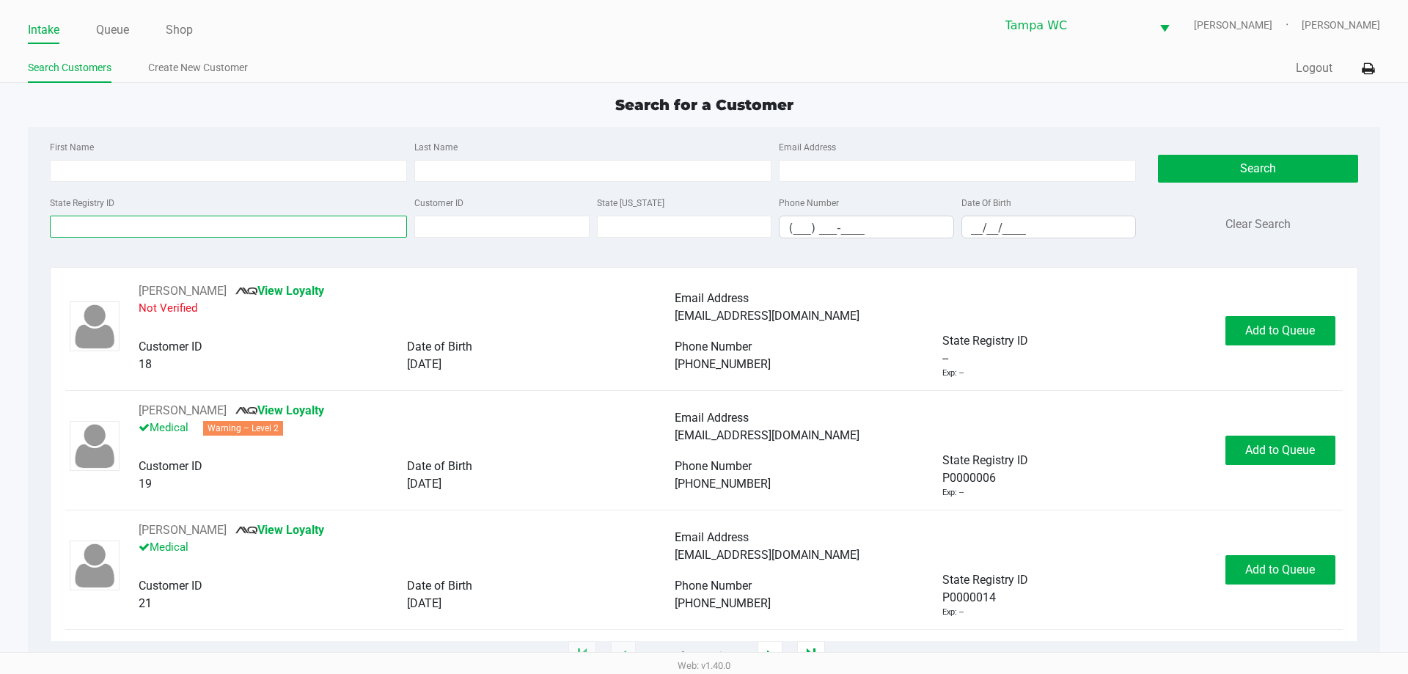
click at [210, 226] on input "State Registry ID" at bounding box center [228, 227] width 357 height 22
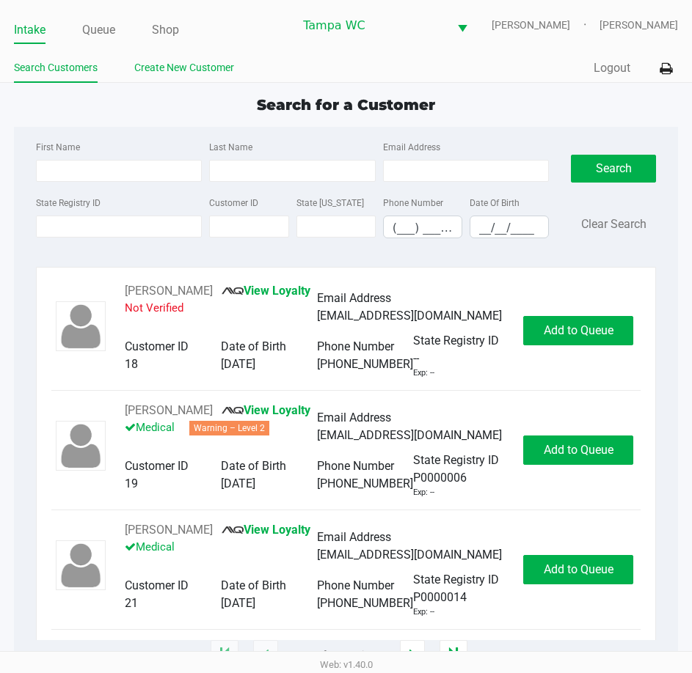
click at [178, 77] on link "Create New Customer" at bounding box center [184, 68] width 100 height 18
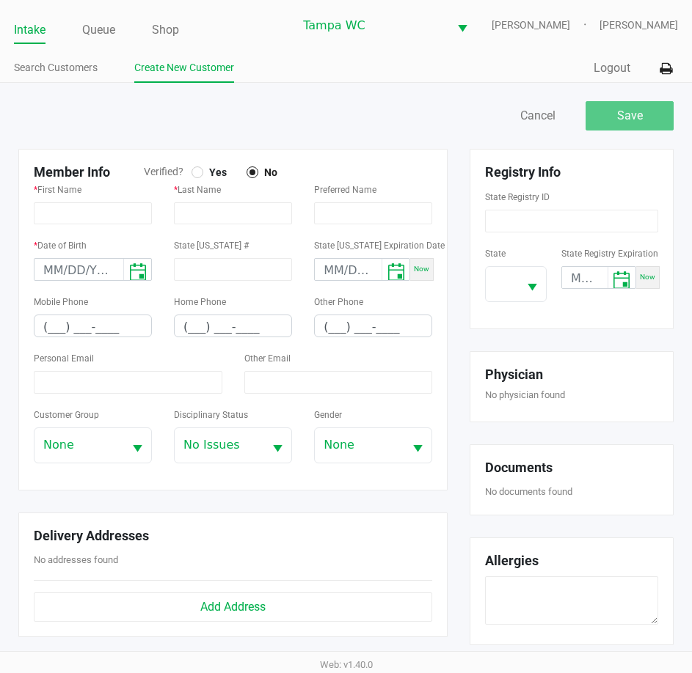
click at [190, 179] on span "Verified?" at bounding box center [168, 171] width 48 height 15
click at [194, 175] on div at bounding box center [197, 172] width 6 height 6
click at [564, 225] on input at bounding box center [571, 221] width 173 height 23
click at [547, 230] on input at bounding box center [571, 221] width 173 height 23
paste input "P1MM0356"
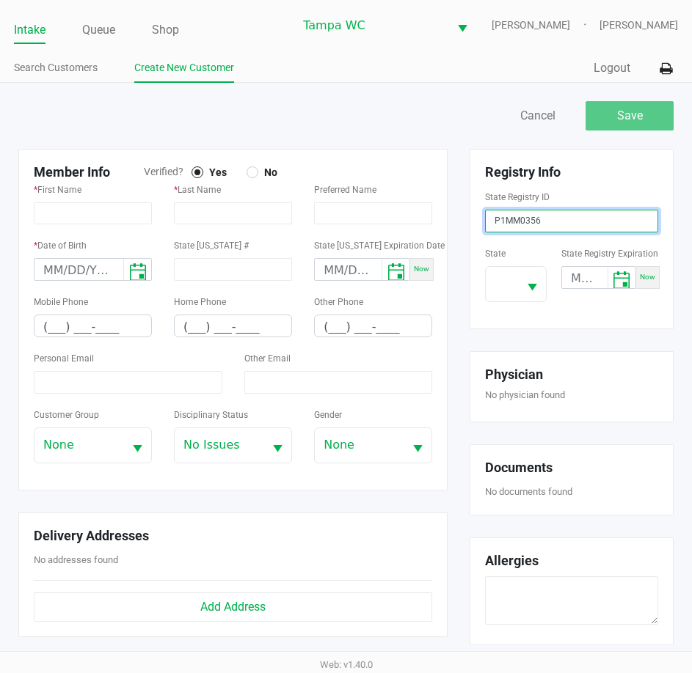
type input "P1MM0356"
click at [522, 275] on div "State" at bounding box center [516, 273] width 62 height 58
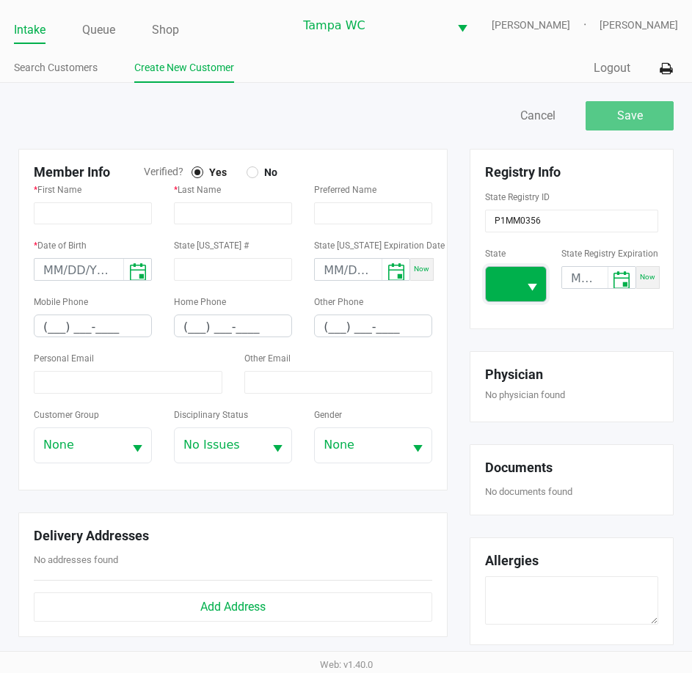
click at [517, 301] on span at bounding box center [502, 284] width 32 height 34
click at [505, 345] on span "FL" at bounding box center [503, 340] width 13 height 18
click at [89, 224] on input "text" at bounding box center [93, 213] width 118 height 22
paste input "KAREEM"
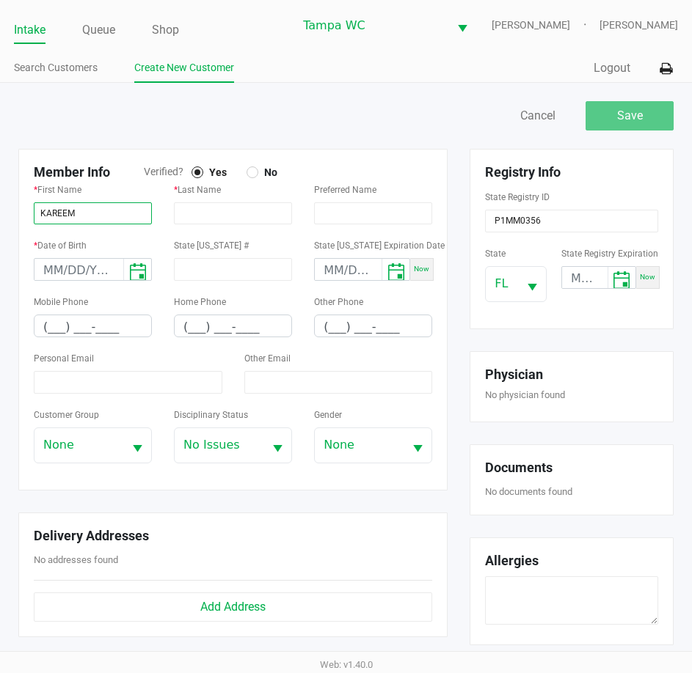
type input "KAREEM"
click at [272, 235] on div "* Last Name" at bounding box center [233, 208] width 140 height 56
click at [265, 224] on input "text" at bounding box center [233, 213] width 118 height 22
paste input "SARVIS"
type input "SARVIS"
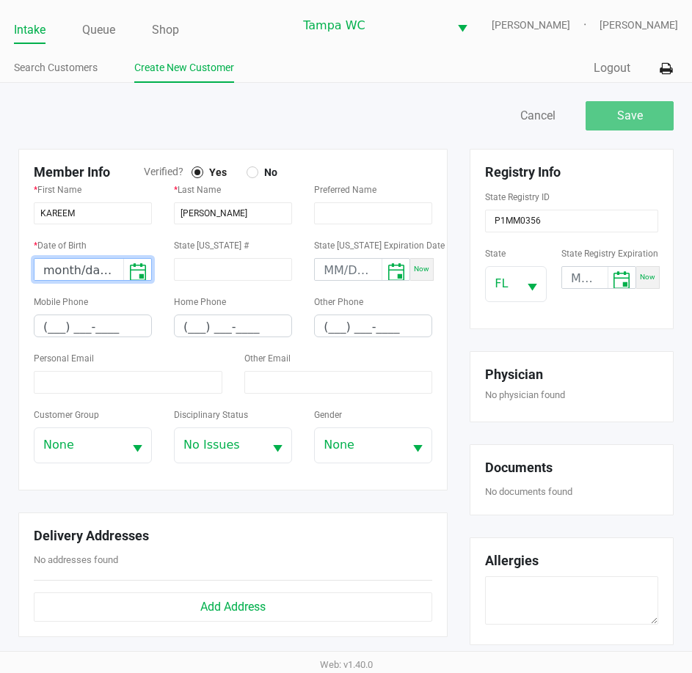
click at [50, 278] on input "month/day/year" at bounding box center [78, 270] width 89 height 23
type input "01/31/1980"
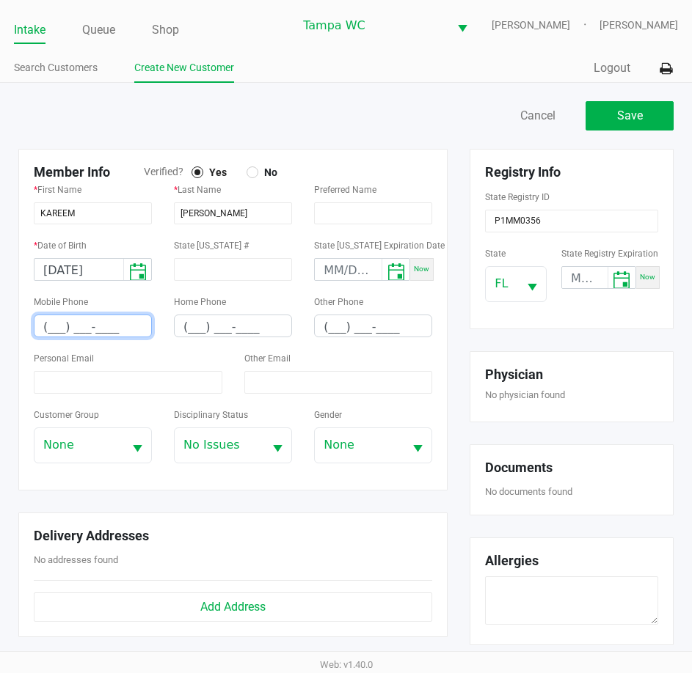
click at [50, 338] on input "(___) ___-____" at bounding box center [92, 326] width 117 height 23
type input "(407) 989-6978"
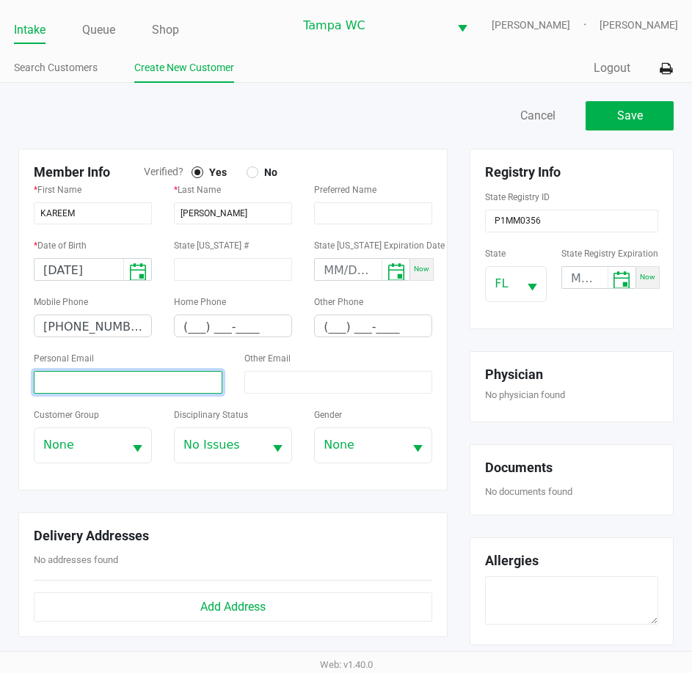
click at [98, 391] on input at bounding box center [128, 382] width 189 height 23
click at [99, 394] on input at bounding box center [128, 382] width 189 height 23
paste input "kasmadic@gmail.com"
click at [44, 389] on input "kasmadic@gmail.com" at bounding box center [128, 382] width 189 height 23
type input "kasmadic@gmail.com"
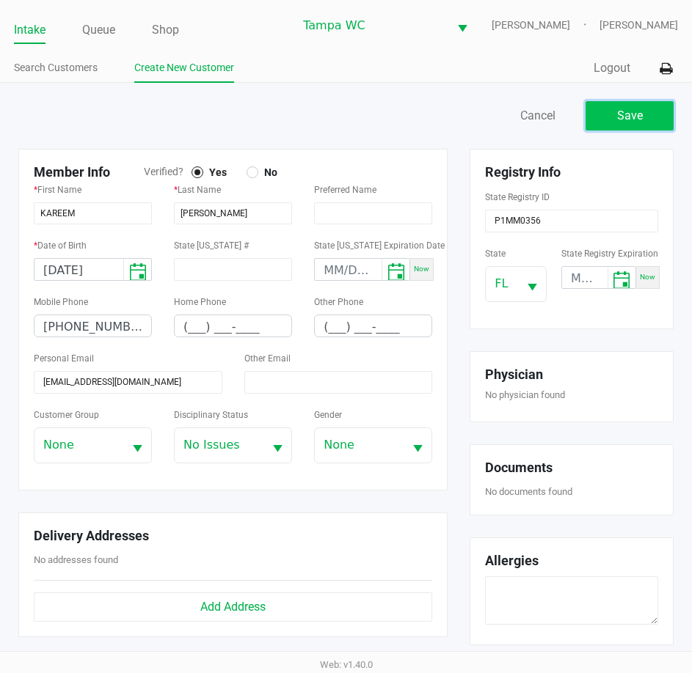
click at [626, 120] on span "Save" at bounding box center [630, 116] width 26 height 14
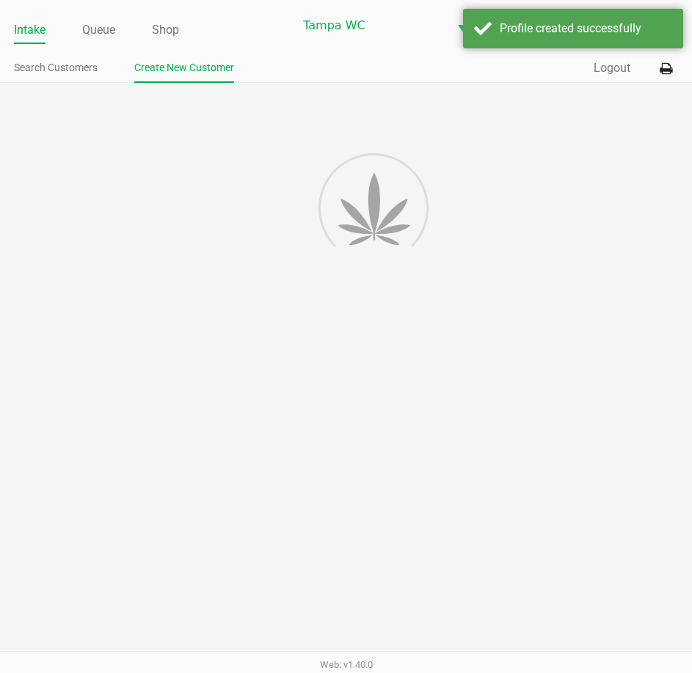
type input "---"
type input "( __) ___-____"
type input "---"
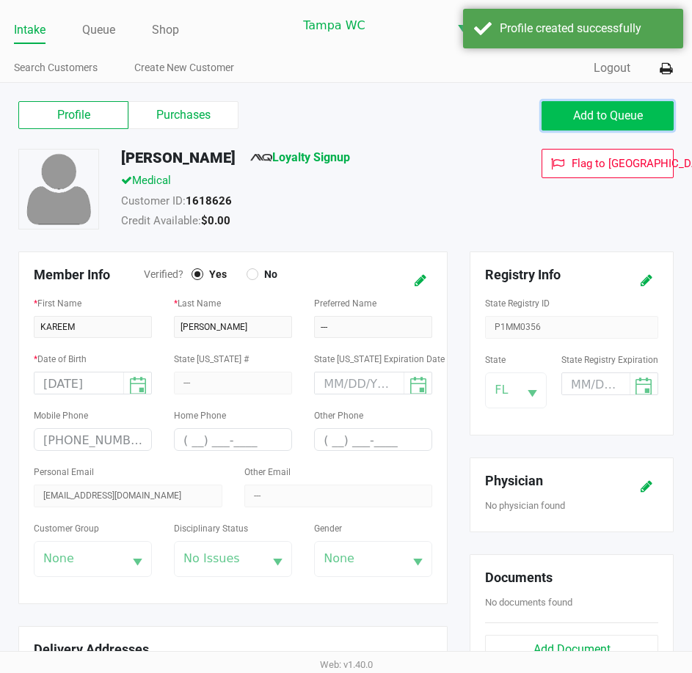
click at [623, 117] on button "Add to Queue" at bounding box center [607, 115] width 132 height 29
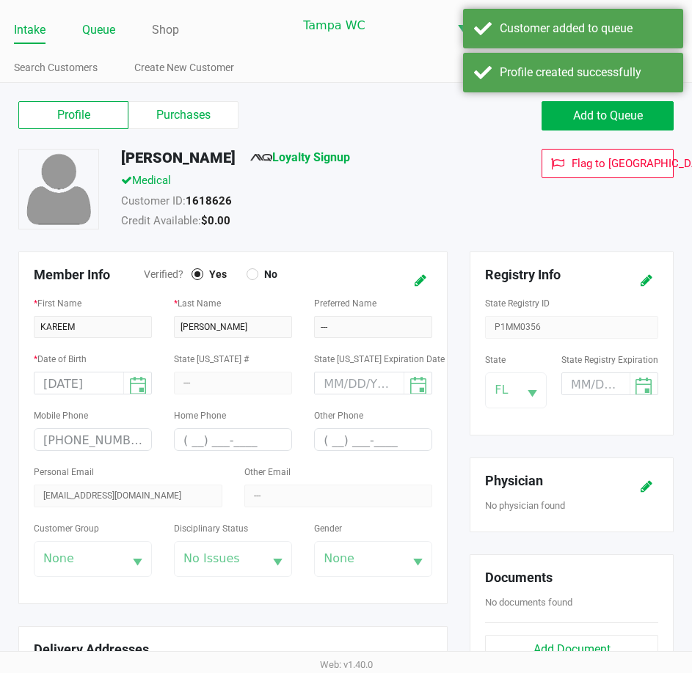
click at [92, 40] on link "Queue" at bounding box center [98, 30] width 33 height 21
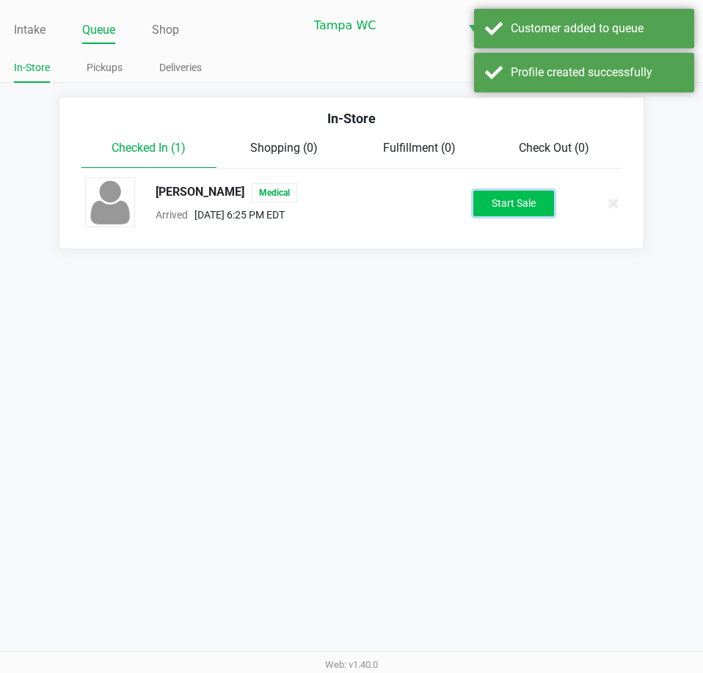
click at [549, 206] on button "Start Sale" at bounding box center [513, 204] width 81 height 26
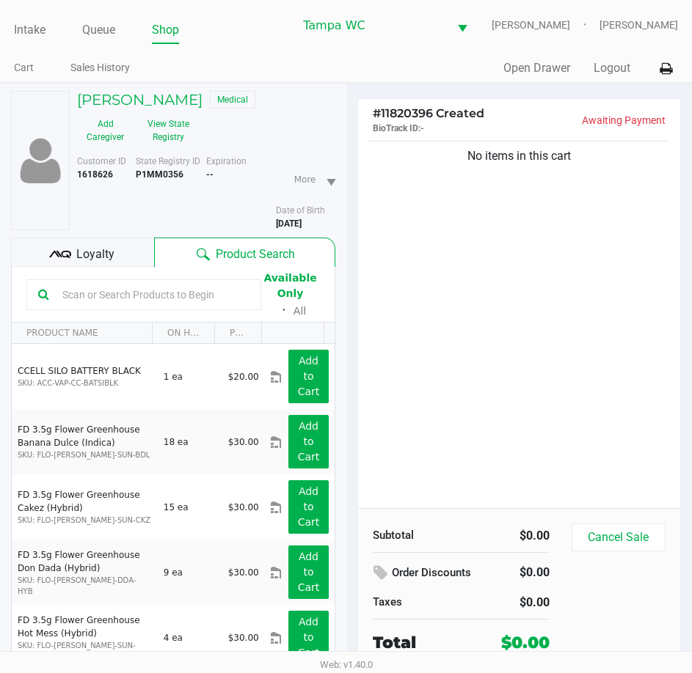
click at [518, 252] on div "No items in this cart" at bounding box center [519, 323] width 323 height 370
click at [189, 301] on input "text" at bounding box center [152, 295] width 193 height 22
click at [161, 148] on button "View State Registry" at bounding box center [164, 130] width 62 height 37
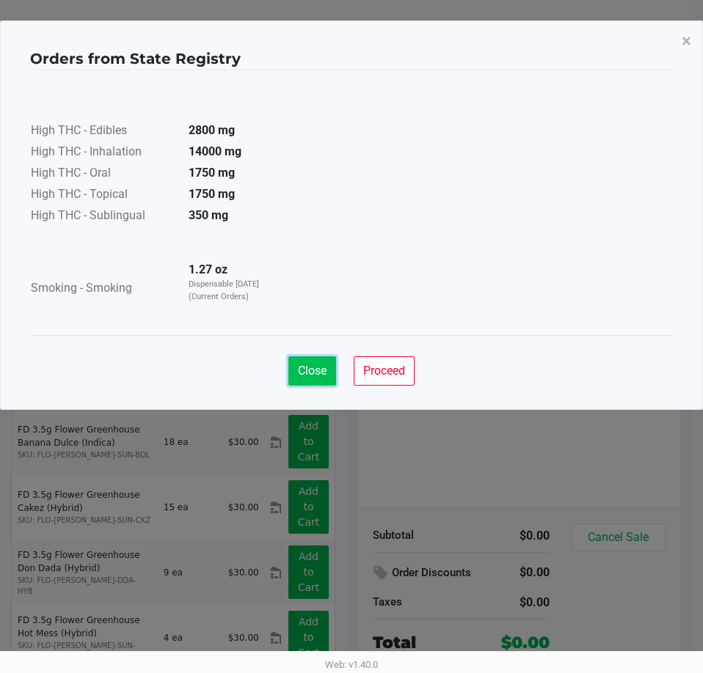
click at [295, 372] on button "Close" at bounding box center [312, 370] width 48 height 29
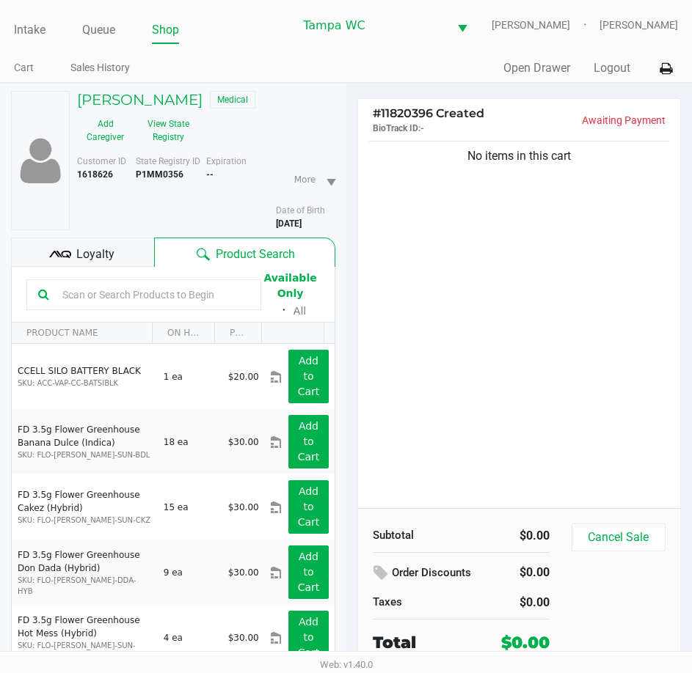
click at [109, 306] on input "text" at bounding box center [152, 295] width 193 height 22
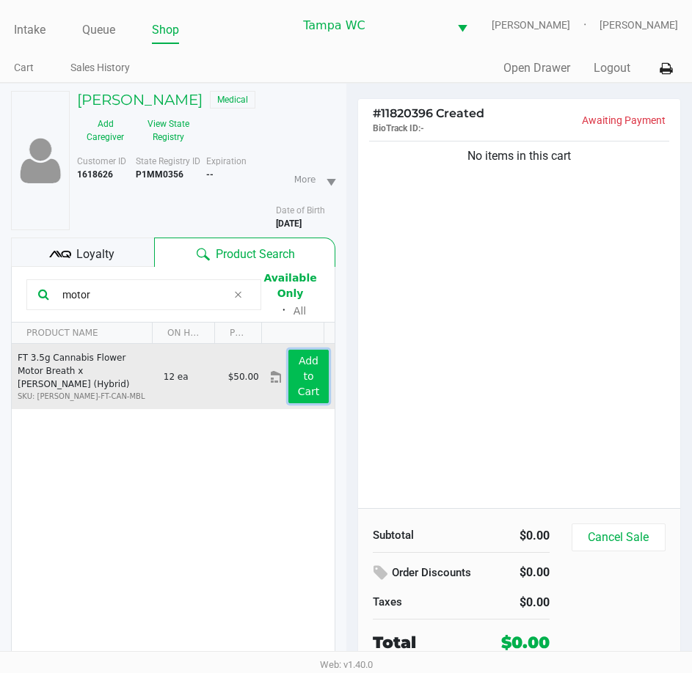
click at [309, 382] on button "Add to Cart" at bounding box center [308, 377] width 40 height 54
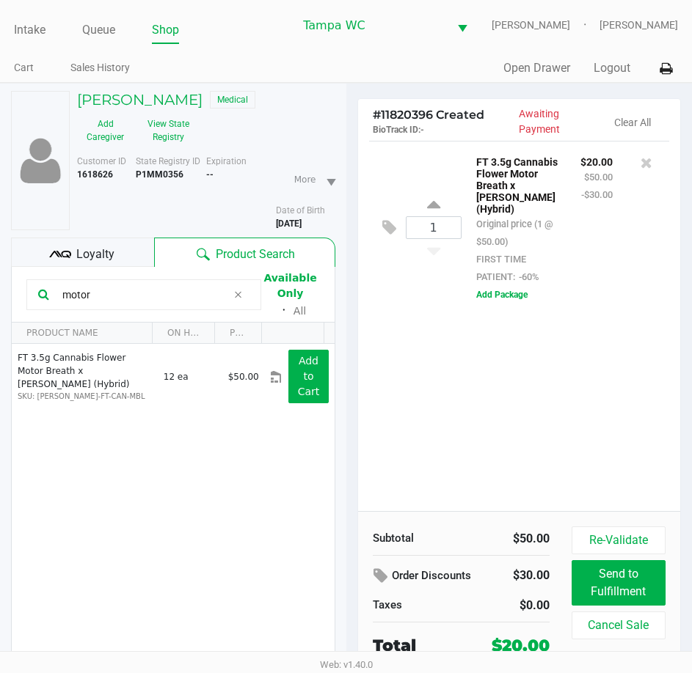
drag, startPoint x: 100, startPoint y: 306, endPoint x: -165, endPoint y: 306, distance: 265.5
click at [0, 306] on html "Intake Queue Shop Tampa WC WILLOW-SMITH Chasen Lauterbach-West Cart Sales Histo…" at bounding box center [346, 336] width 692 height 673
type input "d"
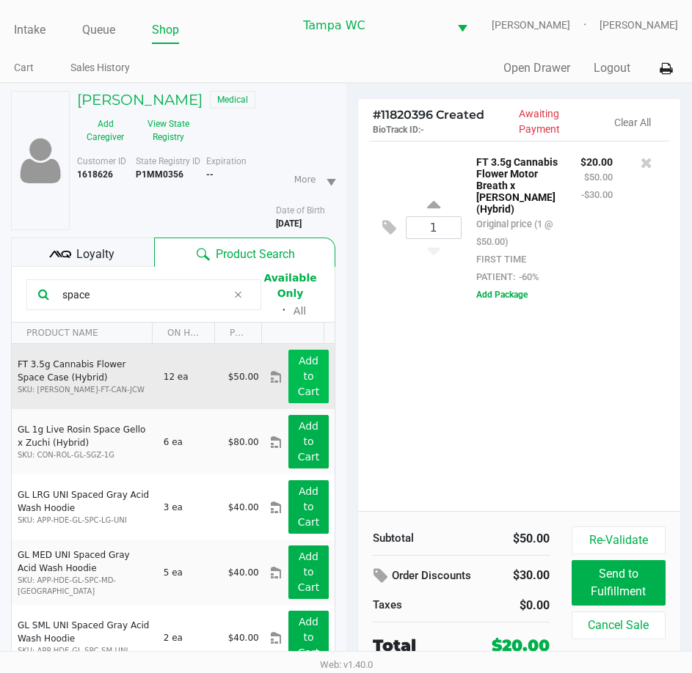
type input "space"
click at [308, 391] on button "Add to Cart" at bounding box center [308, 377] width 40 height 54
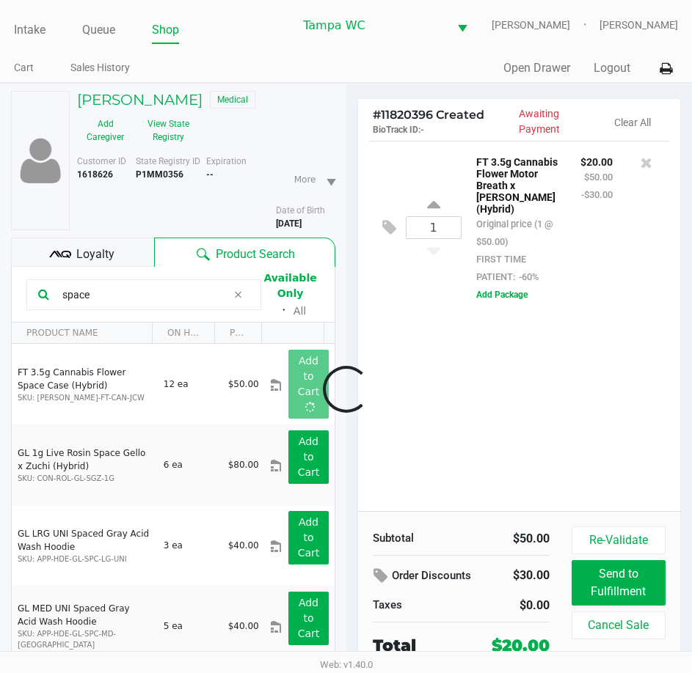
click at [493, 400] on div at bounding box center [346, 389] width 692 height 467
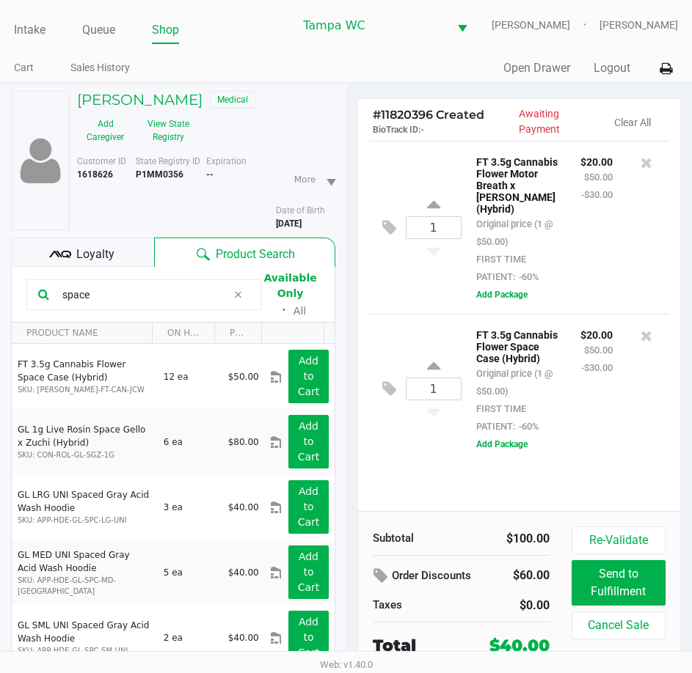
click at [403, 449] on div "1 FT 3.5g Cannabis Flower Space Case (Hybrid) Original price (1 @ $50.00) FIRST…" at bounding box center [519, 389] width 301 height 150
click at [431, 458] on div "1 FT 3.5g Cannabis Flower Space Case (Hybrid) Original price (1 @ $50.00) FIRST…" at bounding box center [519, 389] width 301 height 150
click at [450, 456] on div "1 FT 3.5g Cannabis Flower Space Case (Hybrid) Original price (1 @ $50.00) FIRST…" at bounding box center [519, 389] width 301 height 150
click at [446, 464] on div "1 FT 3.5g Cannabis Flower Space Case (Hybrid) Original price (1 @ $50.00) FIRST…" at bounding box center [519, 389] width 301 height 150
click at [428, 458] on div "1 FT 3.5g Cannabis Flower Space Case (Hybrid) Original price (1 @ $50.00) FIRST…" at bounding box center [519, 389] width 301 height 150
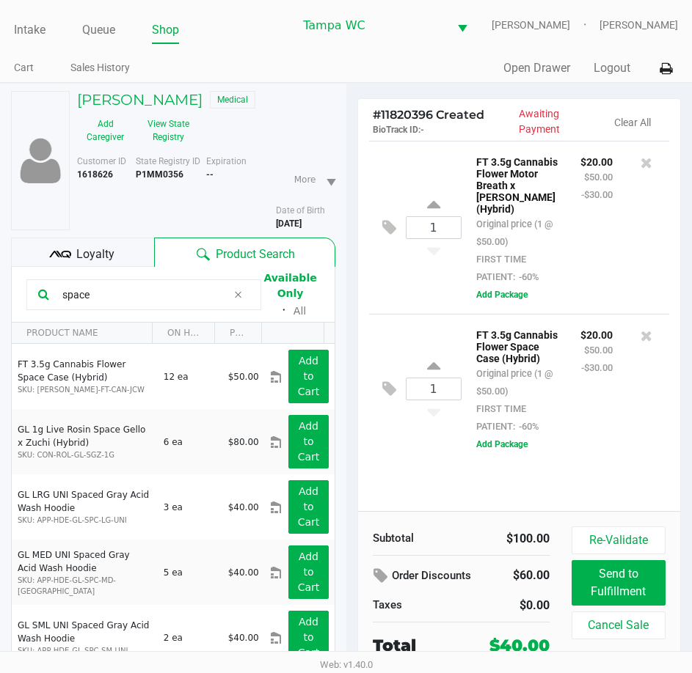
click at [403, 443] on div "1 FT 3.5g Cannabis Flower Space Case (Hybrid) Original price (1 @ $50.00) FIRST…" at bounding box center [519, 389] width 301 height 150
click at [421, 450] on div "1 FT 3.5g Cannabis Flower Space Case (Hybrid) Original price (1 @ $50.00) FIRST…" at bounding box center [519, 389] width 301 height 150
click at [433, 458] on div "1 FT 3.5g Cannabis Flower Space Case (Hybrid) Original price (1 @ $50.00) FIRST…" at bounding box center [519, 389] width 301 height 150
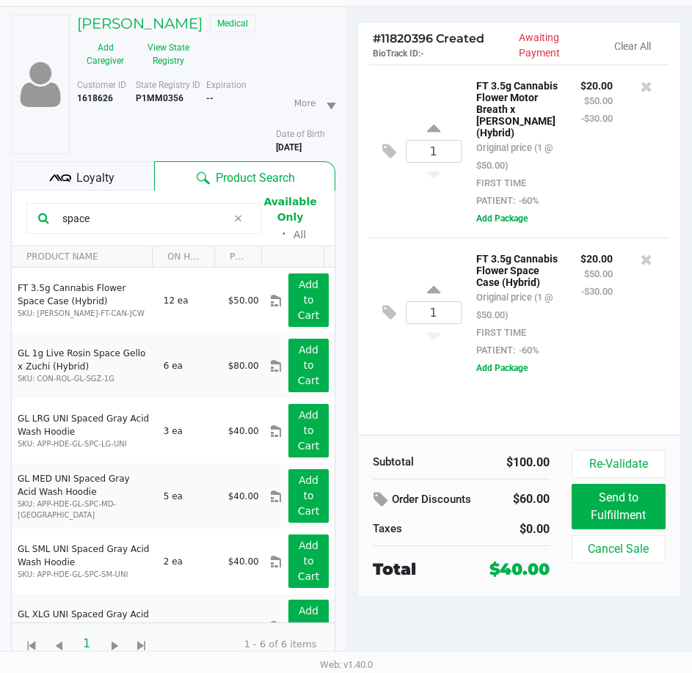
click at [368, 424] on div "1 FT 3.5g Cannabis Flower Motor Breath x Mike Larry (Hybrid) Original price (1 …" at bounding box center [519, 250] width 323 height 370
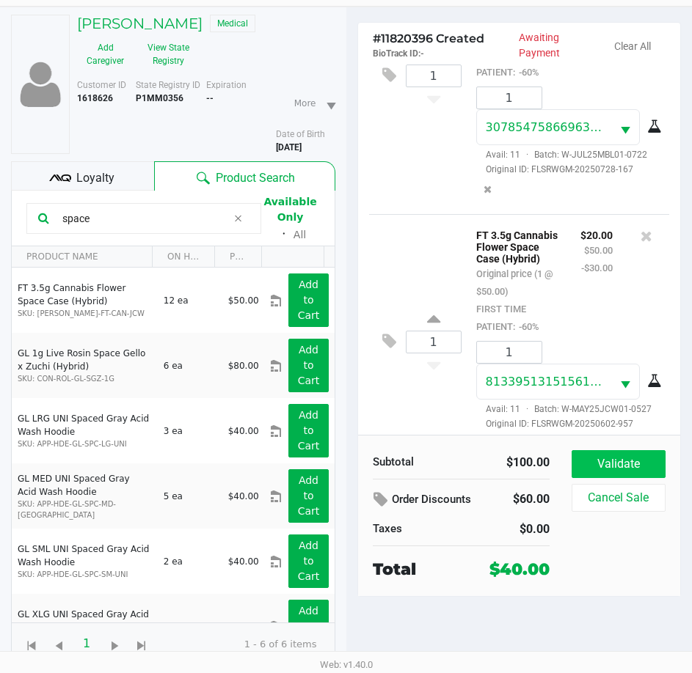
scroll to position [180, 0]
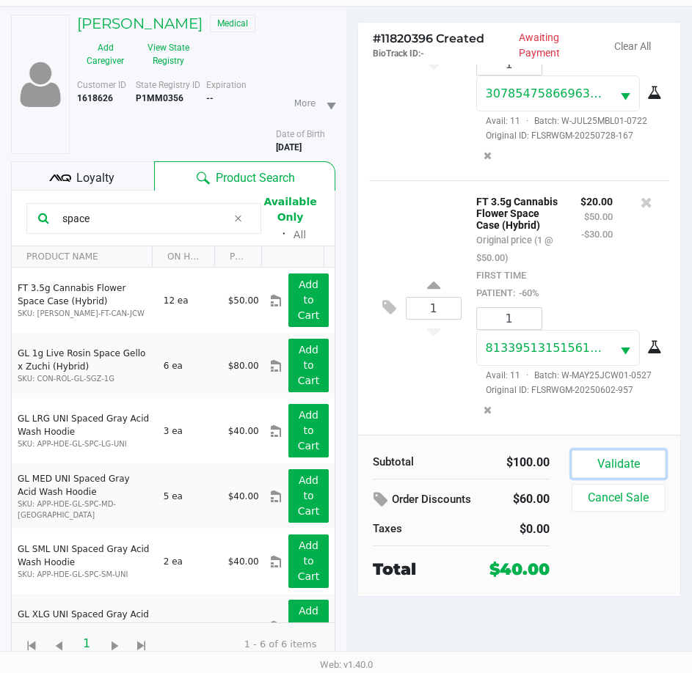
click at [601, 461] on button "Validate" at bounding box center [618, 464] width 94 height 28
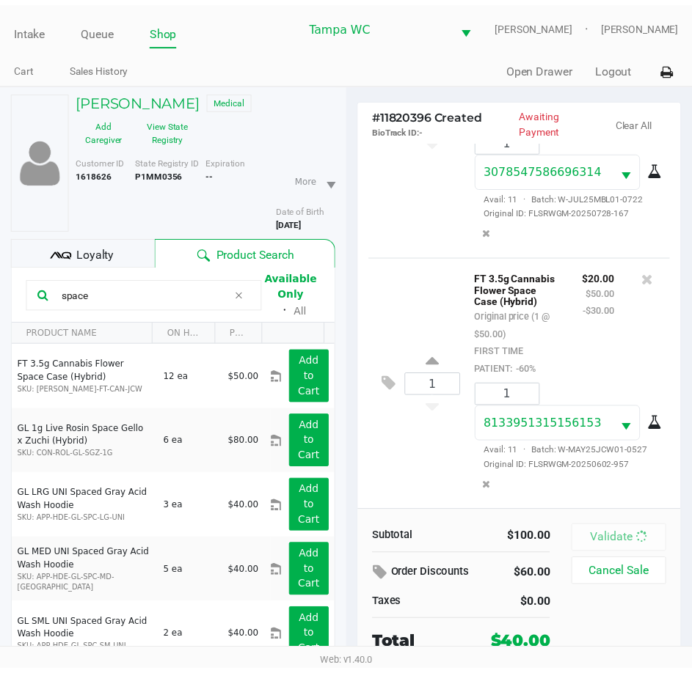
scroll to position [216, 0]
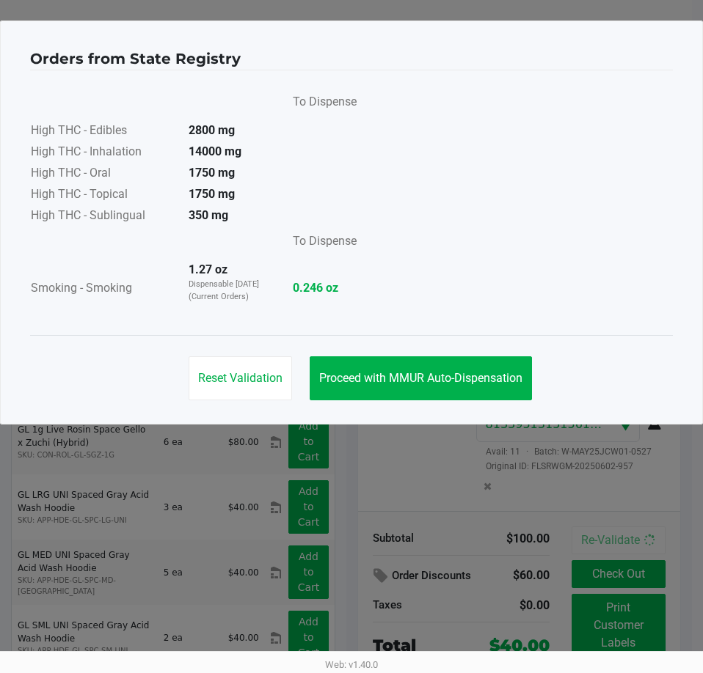
click at [352, 354] on div "Reset Validation Proceed with MMUR Auto-Dispensation" at bounding box center [351, 372] width 643 height 74
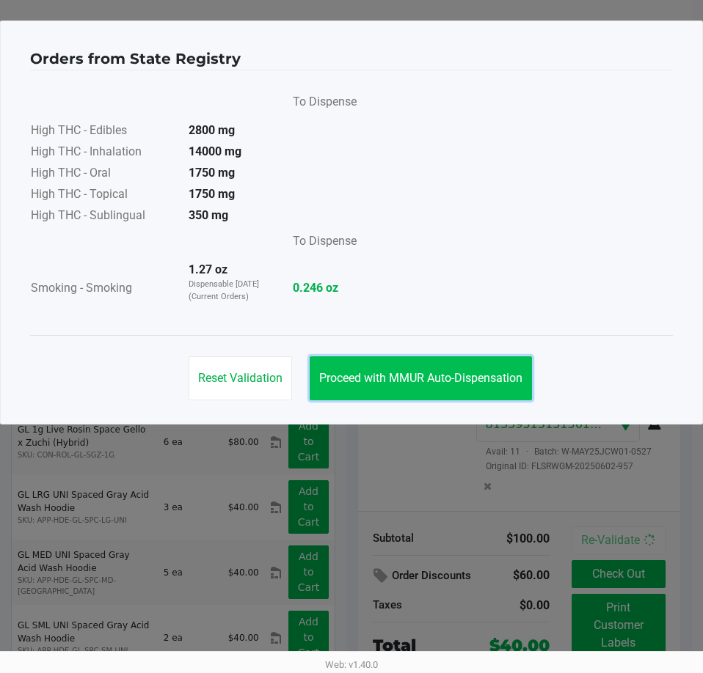
click at [355, 377] on span "Proceed with MMUR Auto-Dispensation" at bounding box center [420, 378] width 203 height 14
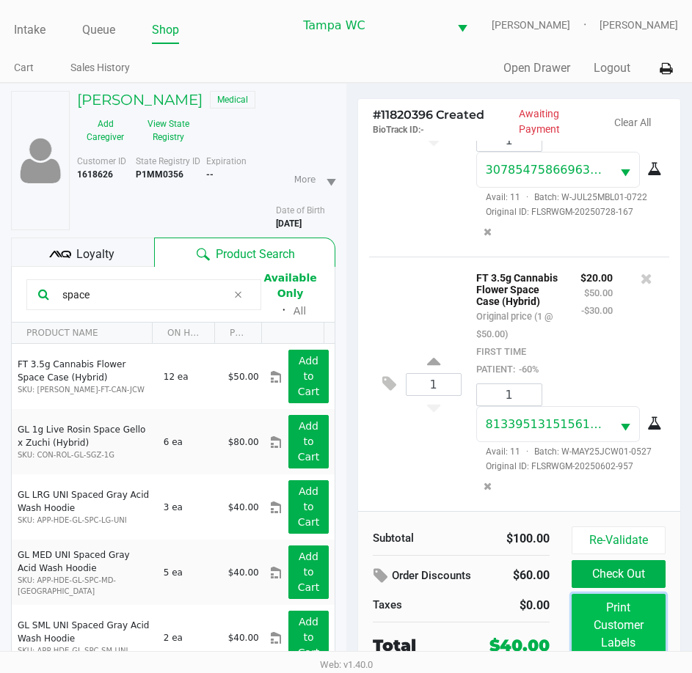
click at [626, 615] on button "Print Customer Labels" at bounding box center [618, 625] width 94 height 63
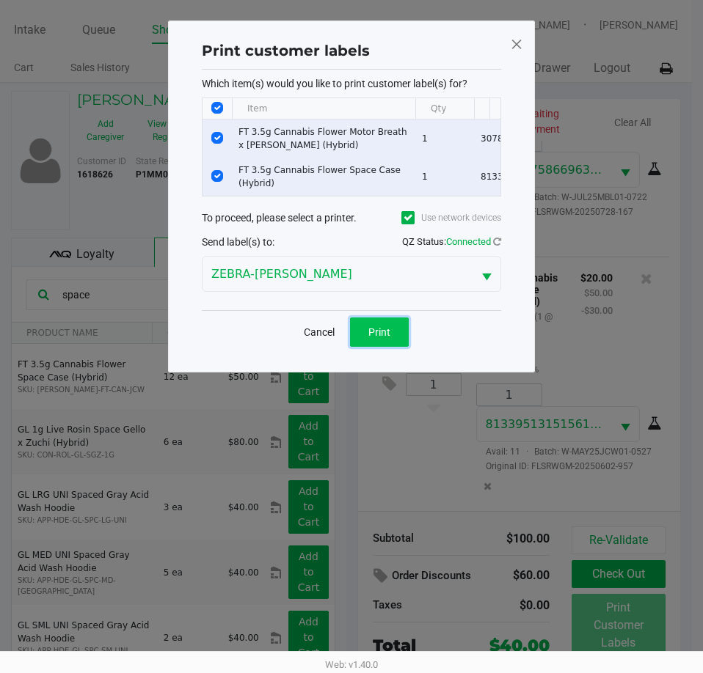
click at [388, 338] on span "Print" at bounding box center [379, 332] width 22 height 12
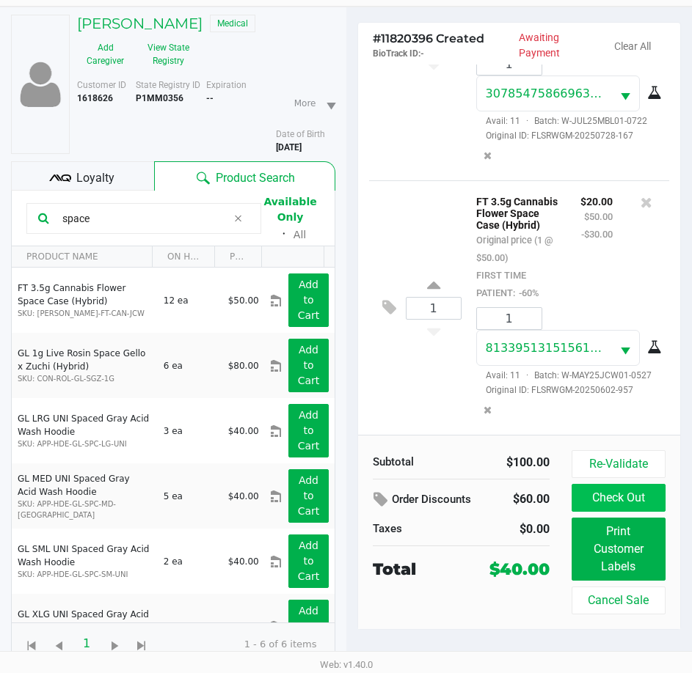
scroll to position [87, 0]
click at [617, 484] on button "Check Out" at bounding box center [618, 498] width 94 height 28
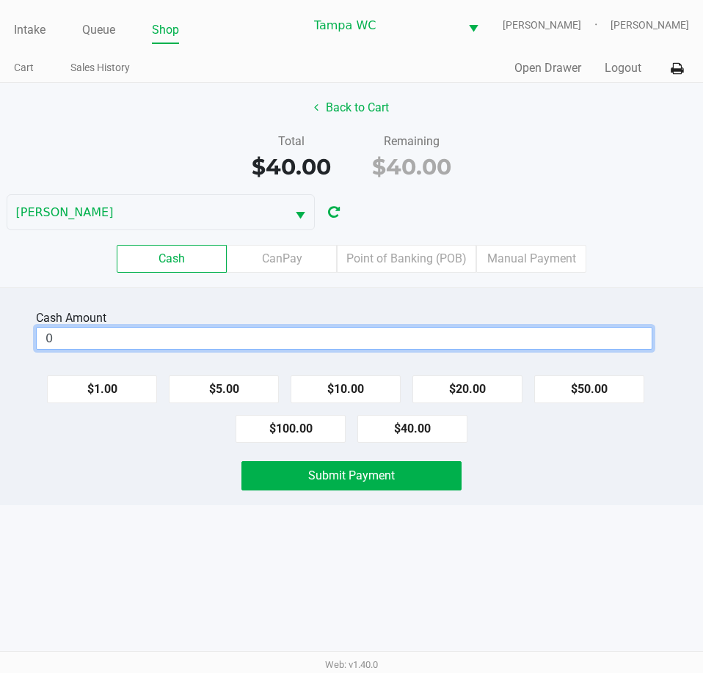
click at [194, 349] on input "0" at bounding box center [344, 338] width 615 height 21
click at [479, 393] on button "$20.00" at bounding box center [467, 390] width 110 height 28
type input "$40.00"
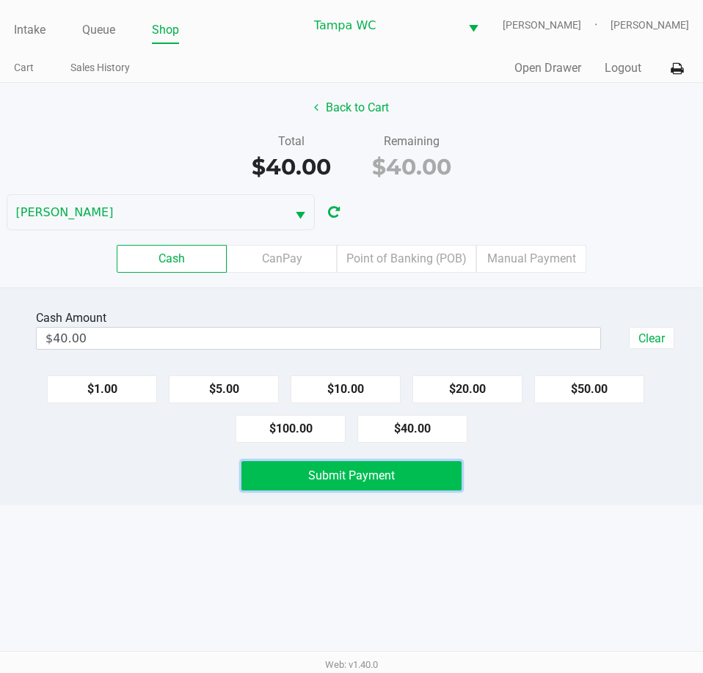
click at [270, 472] on button "Submit Payment" at bounding box center [350, 475] width 219 height 29
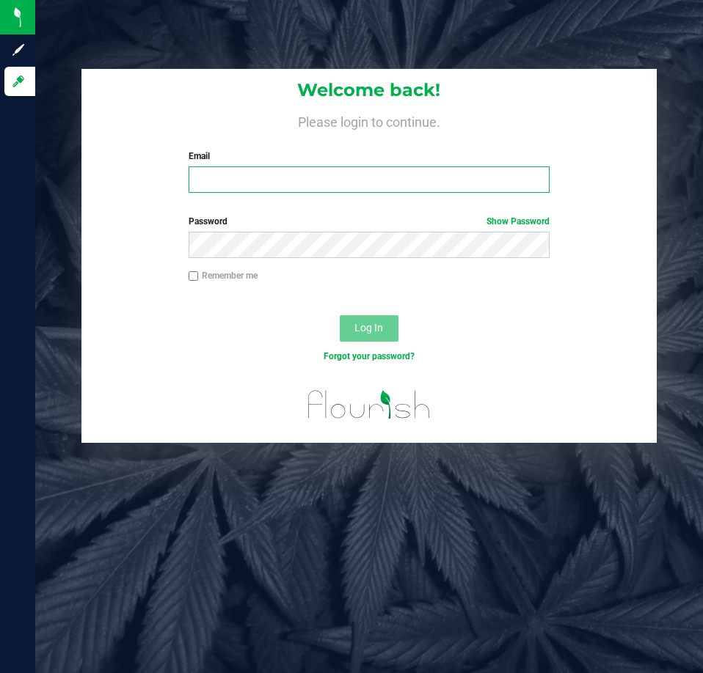
click at [274, 190] on input "Email" at bounding box center [369, 180] width 361 height 26
type input "[EMAIL_ADDRESS][DOMAIN_NAME]"
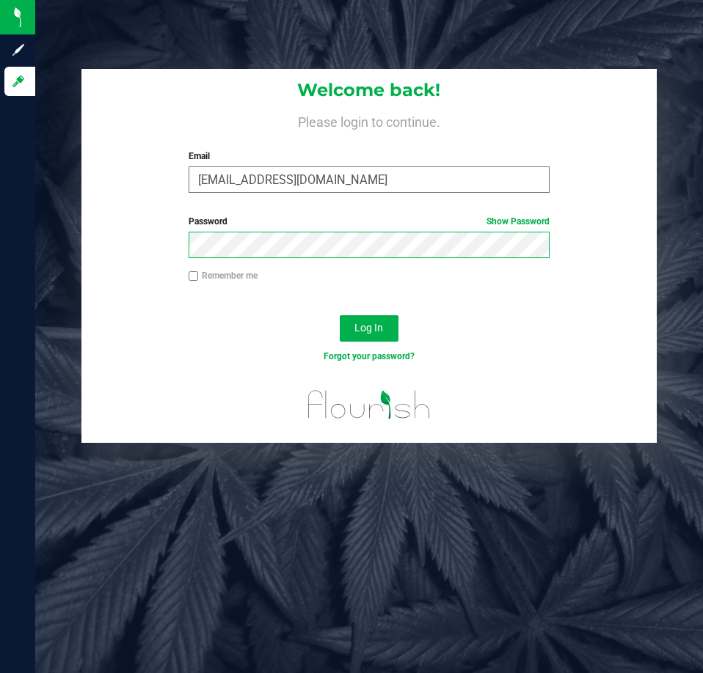
click at [340, 315] on button "Log In" at bounding box center [369, 328] width 59 height 26
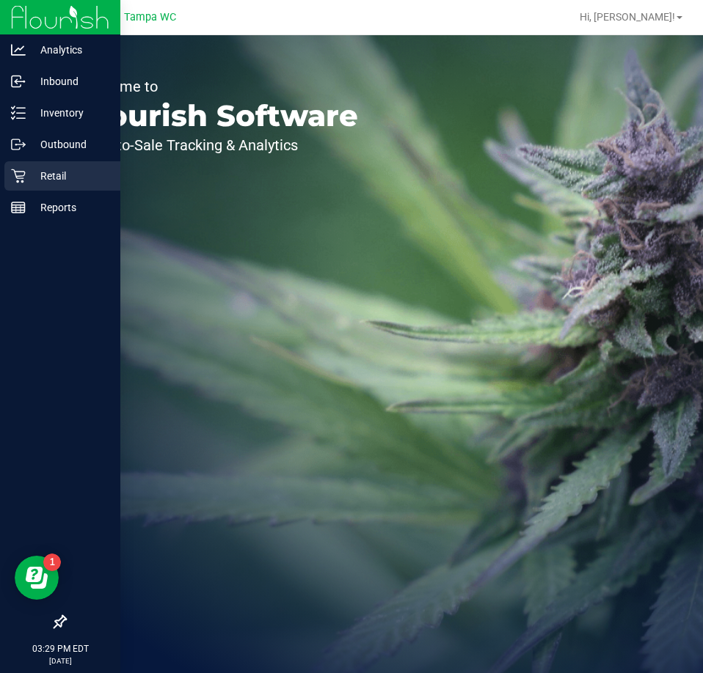
click at [19, 169] on icon at bounding box center [18, 176] width 15 height 15
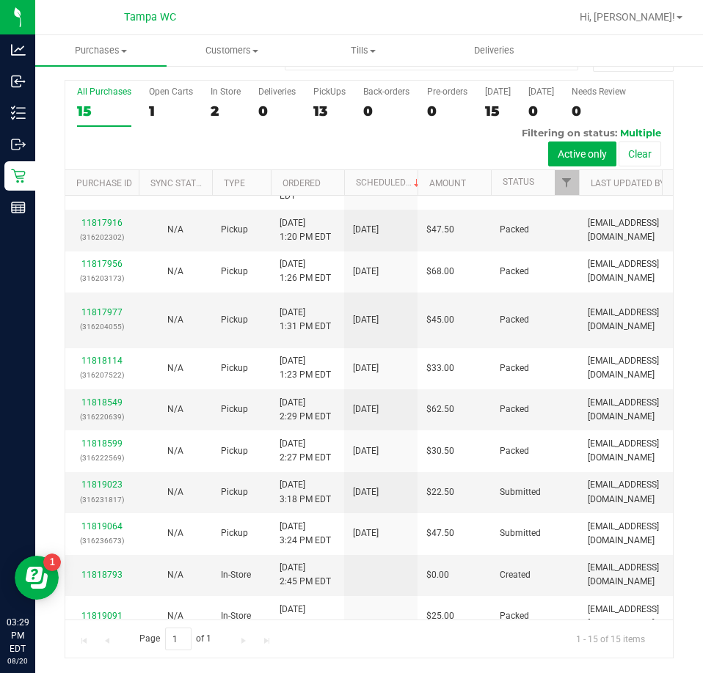
scroll to position [210, 0]
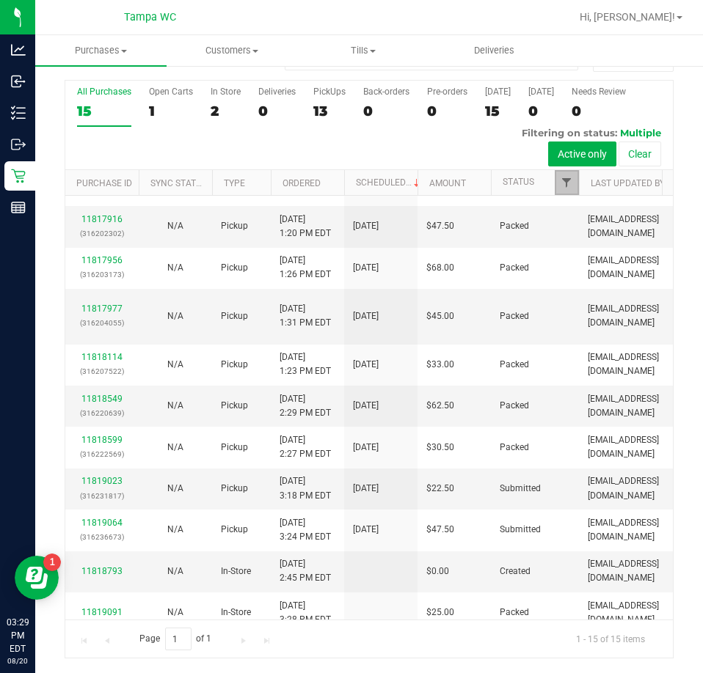
click at [562, 187] on span "Filter" at bounding box center [566, 183] width 12 height 12
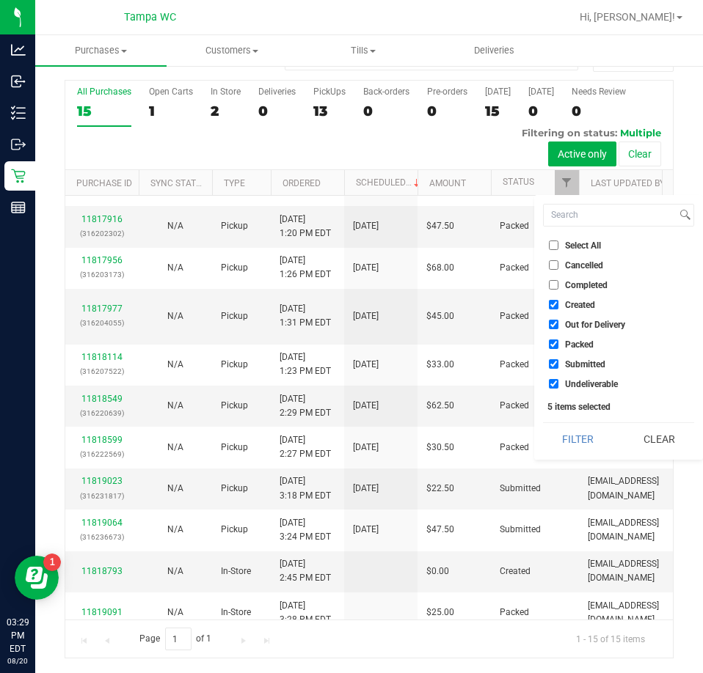
click at [553, 343] on input "Packed" at bounding box center [554, 345] width 10 height 10
checkbox input "false"
click at [552, 324] on input "Out for Delivery" at bounding box center [554, 325] width 10 height 10
checkbox input "false"
click at [552, 304] on input "Created" at bounding box center [554, 305] width 10 height 10
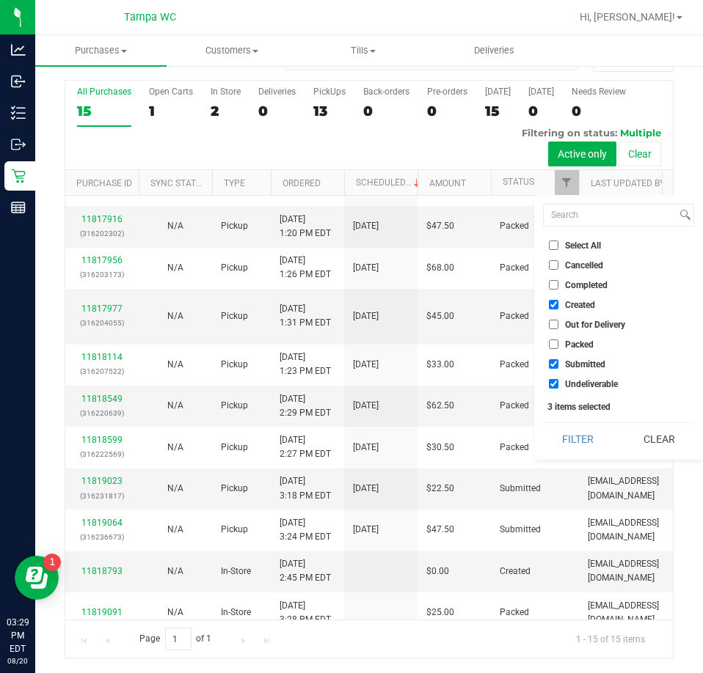
checkbox input "false"
click at [552, 383] on input "Undeliverable" at bounding box center [554, 384] width 10 height 10
checkbox input "false"
click at [557, 427] on button "Filter" at bounding box center [578, 439] width 70 height 32
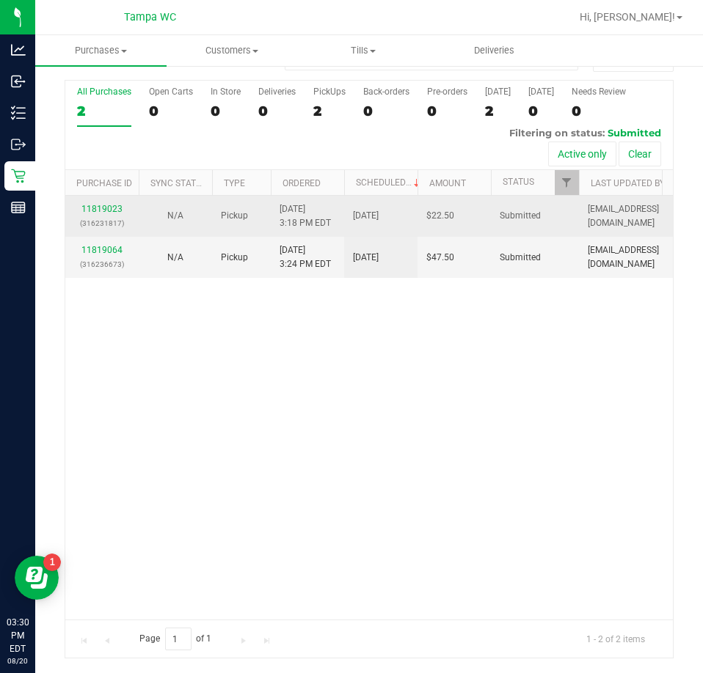
click at [100, 201] on td "11819023 (316231817)" at bounding box center [101, 216] width 73 height 41
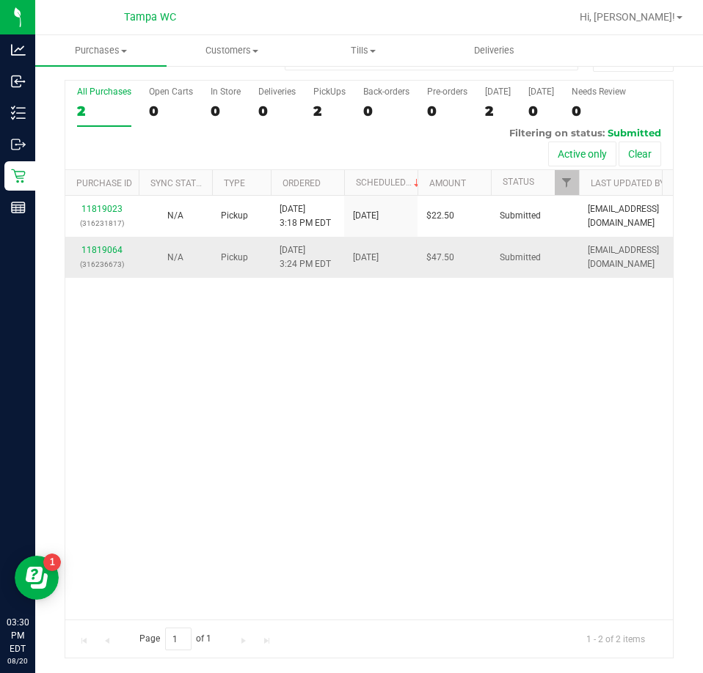
click at [100, 241] on td "11819064 (316236673)" at bounding box center [101, 257] width 73 height 40
click at [100, 245] on link "11819064" at bounding box center [101, 250] width 41 height 10
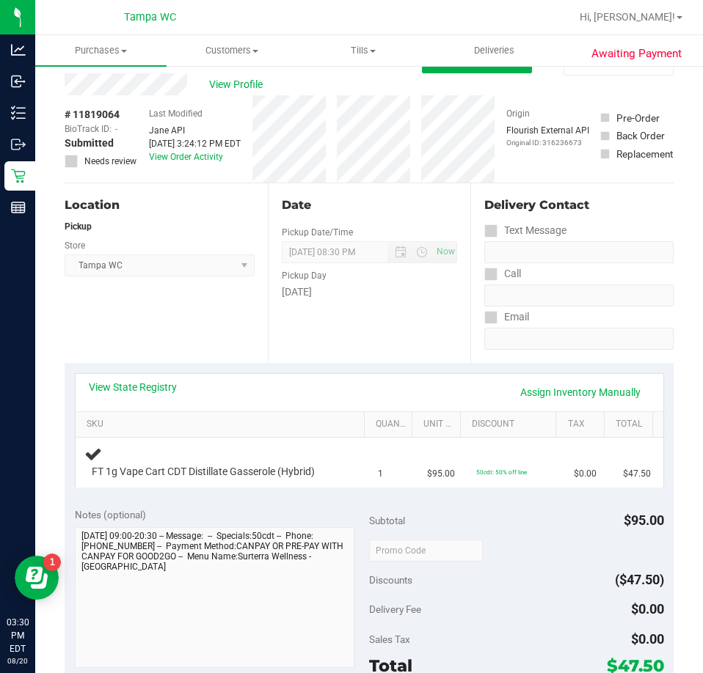
click at [199, 363] on div "View State Registry Assign Inventory Manually SKU Quantity Unit Price Discount …" at bounding box center [369, 430] width 609 height 134
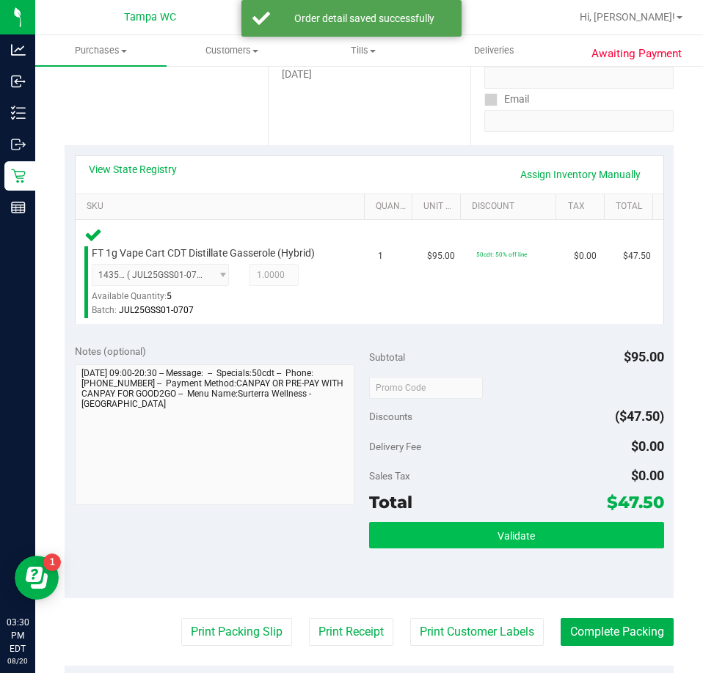
scroll to position [252, 0]
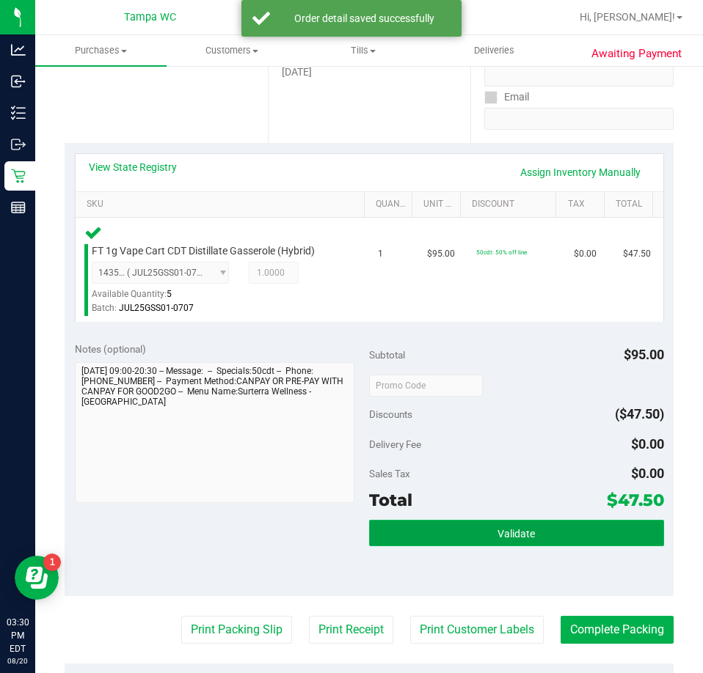
click at [471, 538] on button "Validate" at bounding box center [516, 533] width 295 height 26
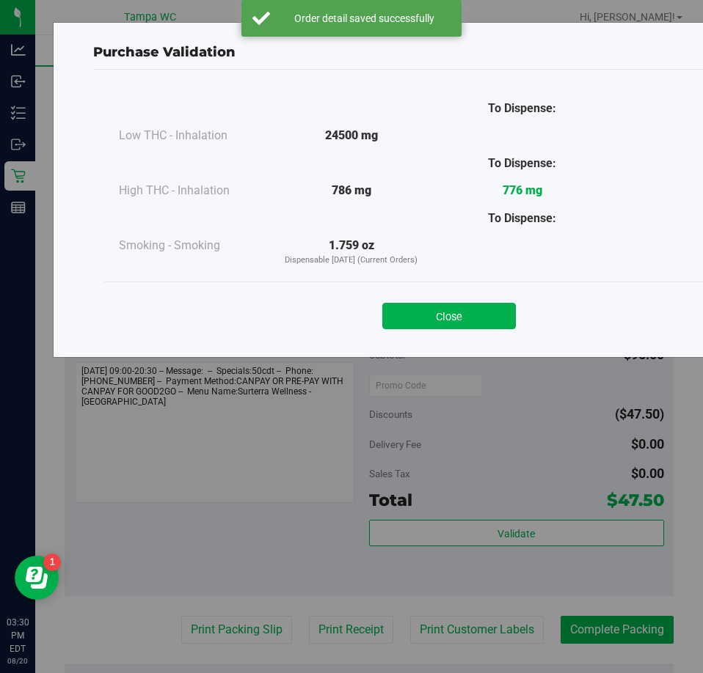
click at [476, 302] on div "Close" at bounding box center [448, 311] width 667 height 37
click at [475, 306] on button "Close" at bounding box center [448, 316] width 133 height 26
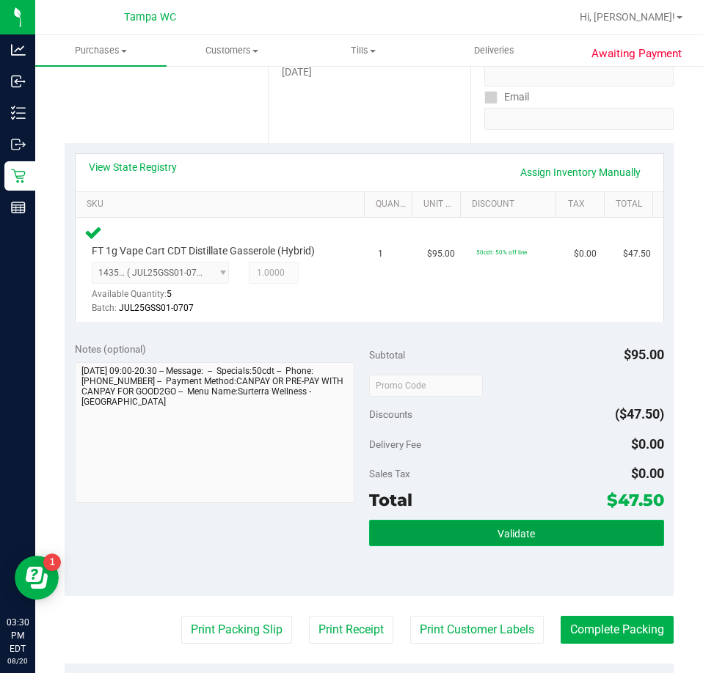
click at [472, 533] on button "Validate" at bounding box center [516, 533] width 295 height 26
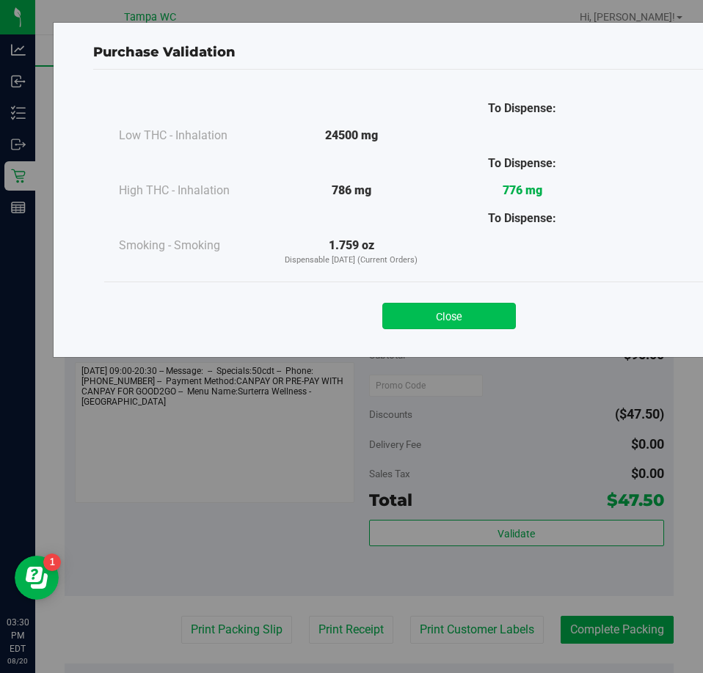
click at [415, 315] on button "Close" at bounding box center [448, 316] width 133 height 26
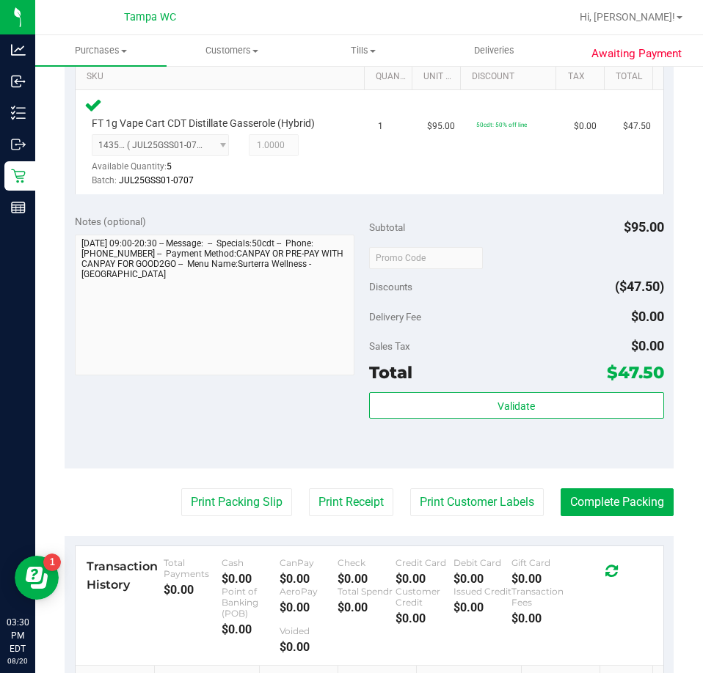
scroll to position [399, 0]
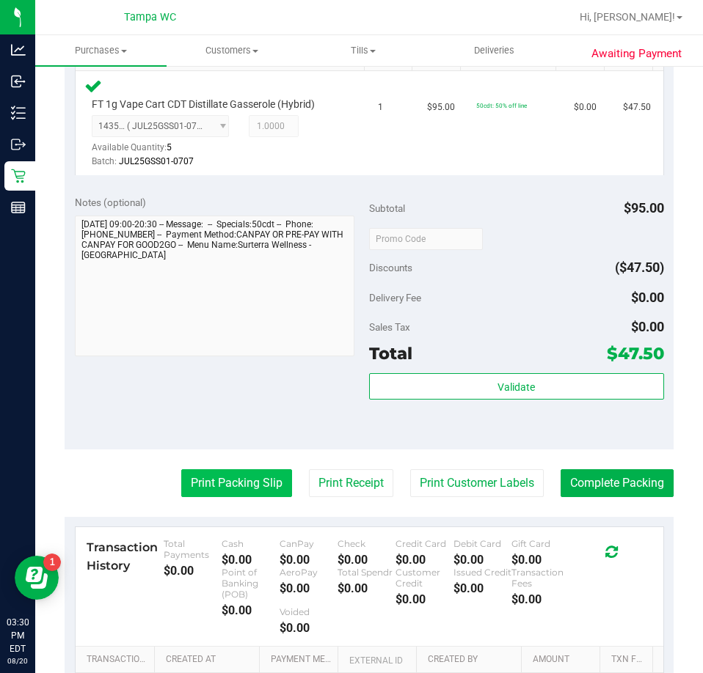
click at [200, 475] on button "Print Packing Slip" at bounding box center [236, 483] width 111 height 28
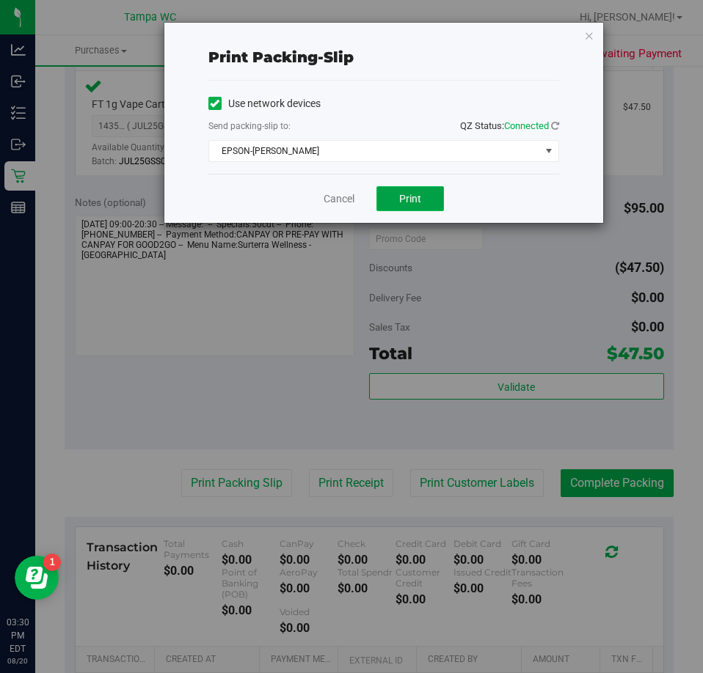
click at [410, 200] on span "Print" at bounding box center [410, 199] width 22 height 12
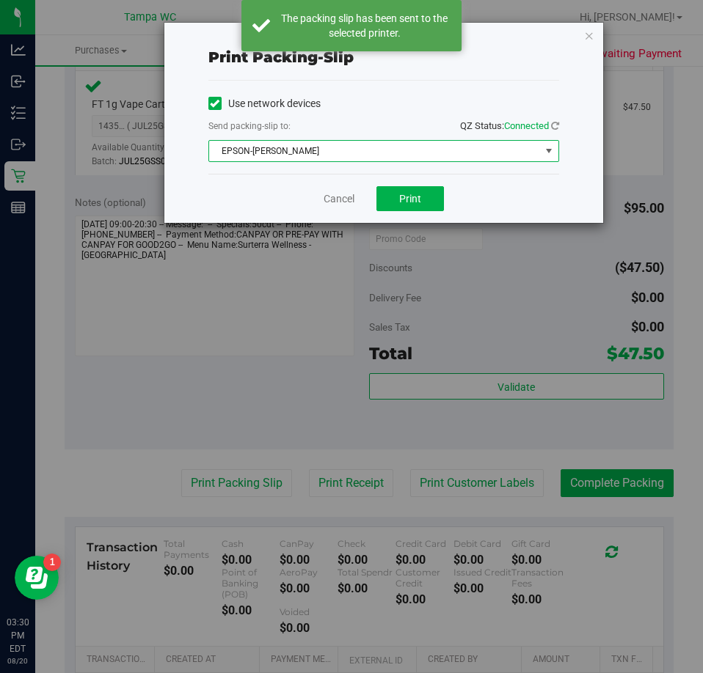
click at [321, 149] on span "EPSON-DAVIS-BISBAL" at bounding box center [374, 151] width 331 height 21
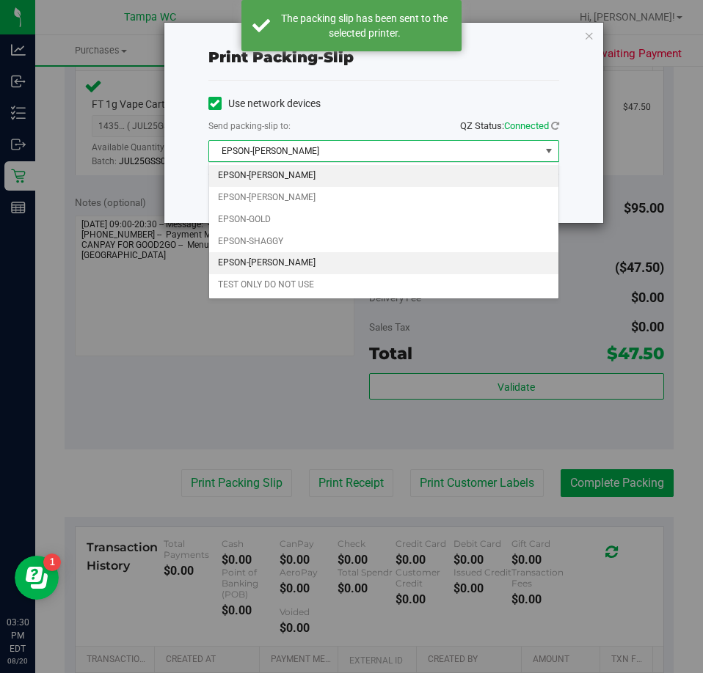
drag, startPoint x: 301, startPoint y: 263, endPoint x: 308, endPoint y: 201, distance: 62.0
click at [301, 260] on li "EPSON-WILLOW-SMITH" at bounding box center [383, 263] width 349 height 22
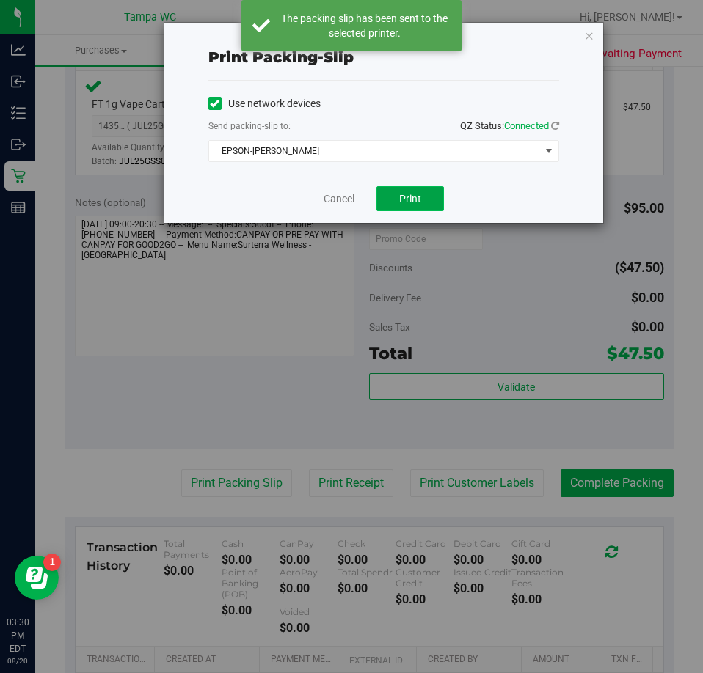
click at [391, 188] on button "Print" at bounding box center [409, 198] width 67 height 25
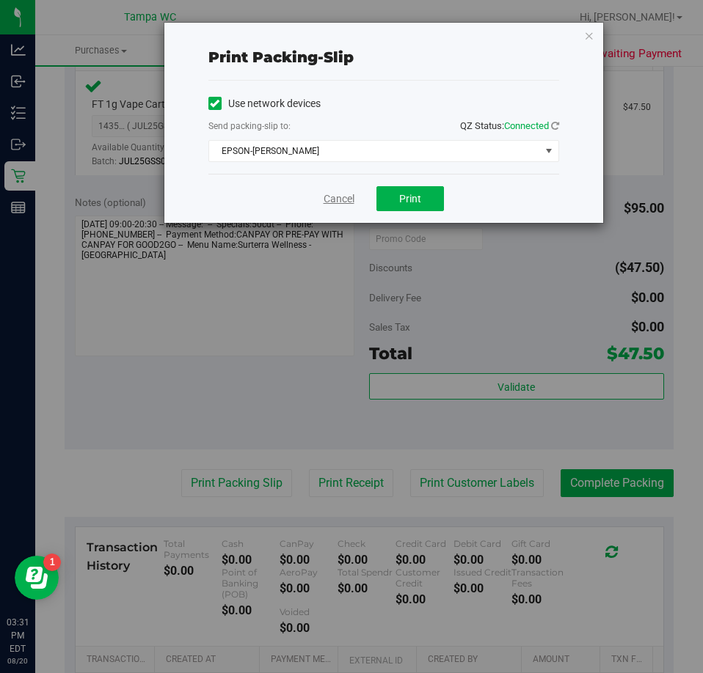
click at [349, 195] on link "Cancel" at bounding box center [338, 198] width 31 height 15
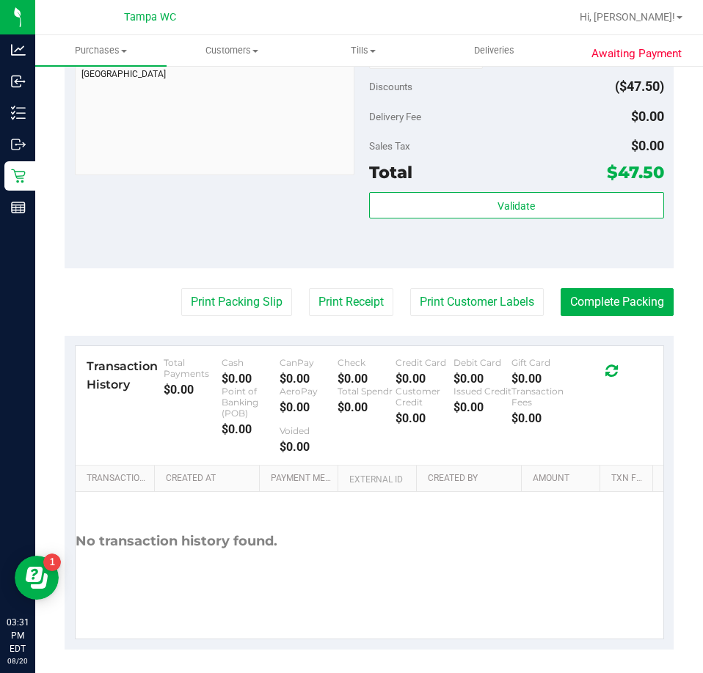
scroll to position [586, 0]
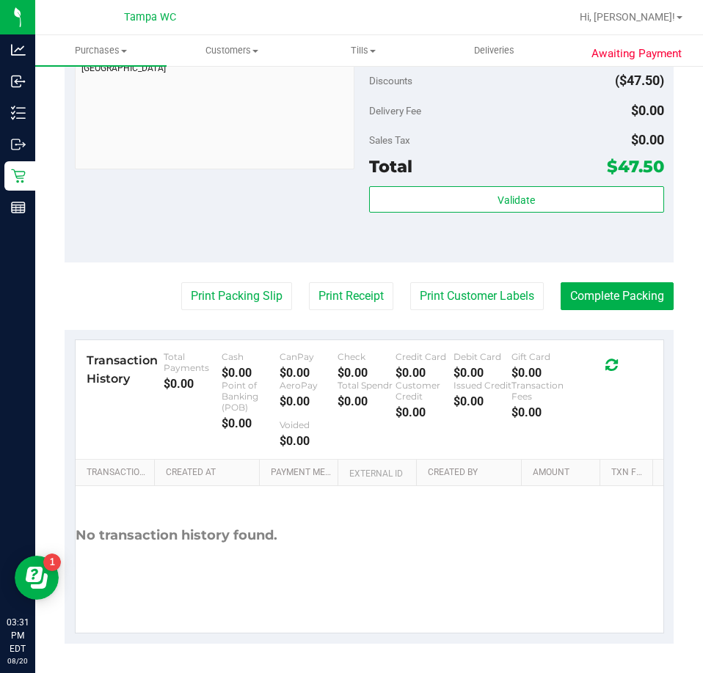
click at [563, 185] on div "Subtotal $95.00 Discounts ($47.50) Delivery Fee $0.00 Sales Tax $0.00 Total $47…" at bounding box center [516, 130] width 295 height 244
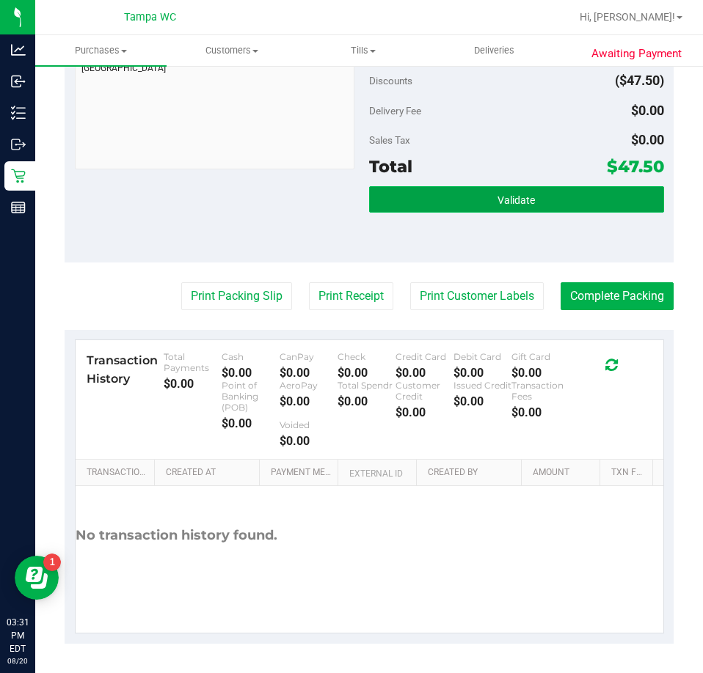
click at [563, 191] on button "Validate" at bounding box center [516, 199] width 295 height 26
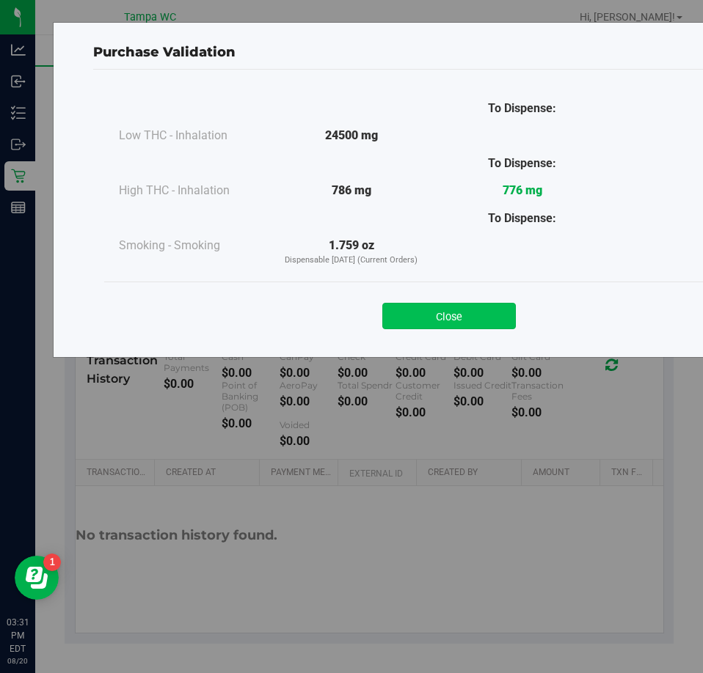
click at [443, 307] on button "Close" at bounding box center [448, 316] width 133 height 26
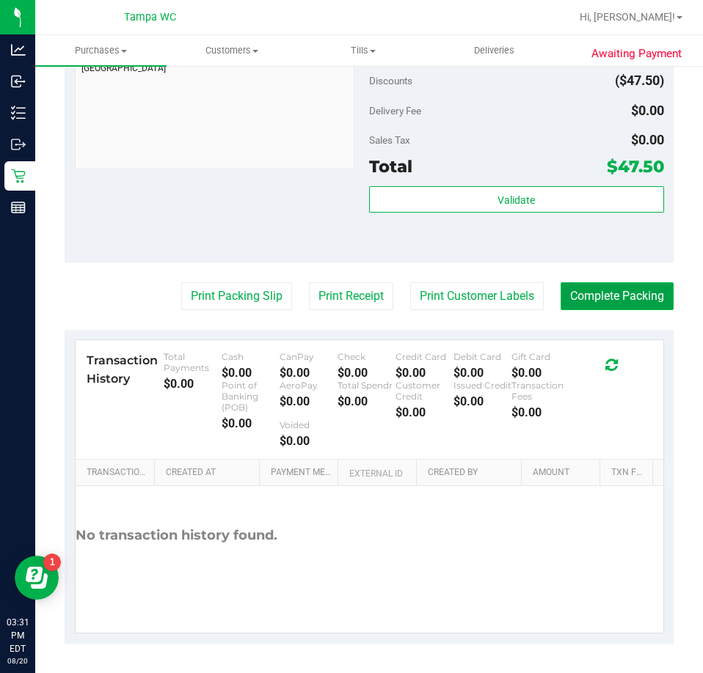
click at [560, 289] on button "Complete Packing" at bounding box center [616, 296] width 113 height 28
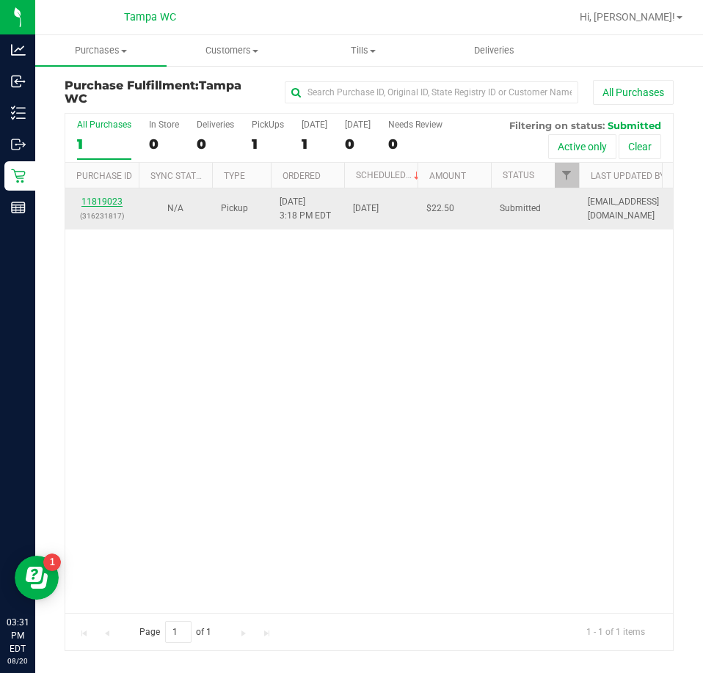
click at [101, 197] on link "11819023" at bounding box center [101, 202] width 41 height 10
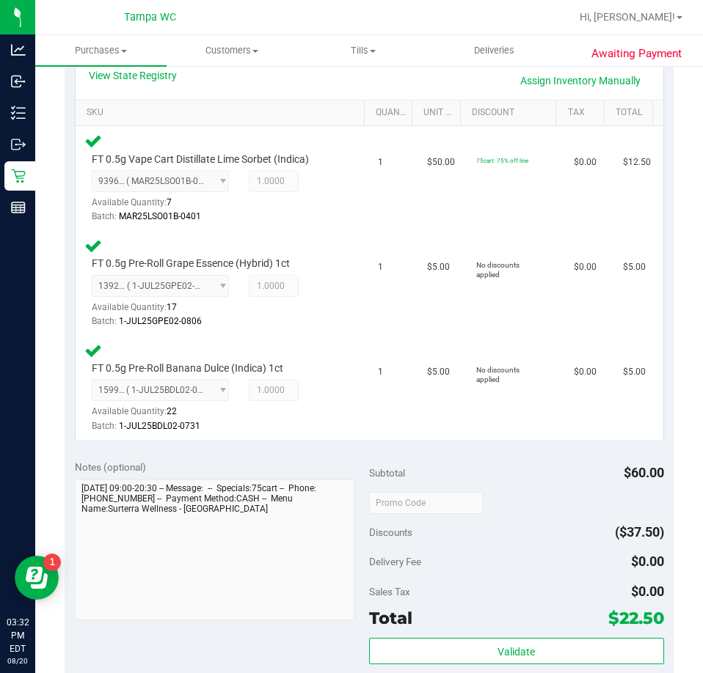
scroll to position [367, 0]
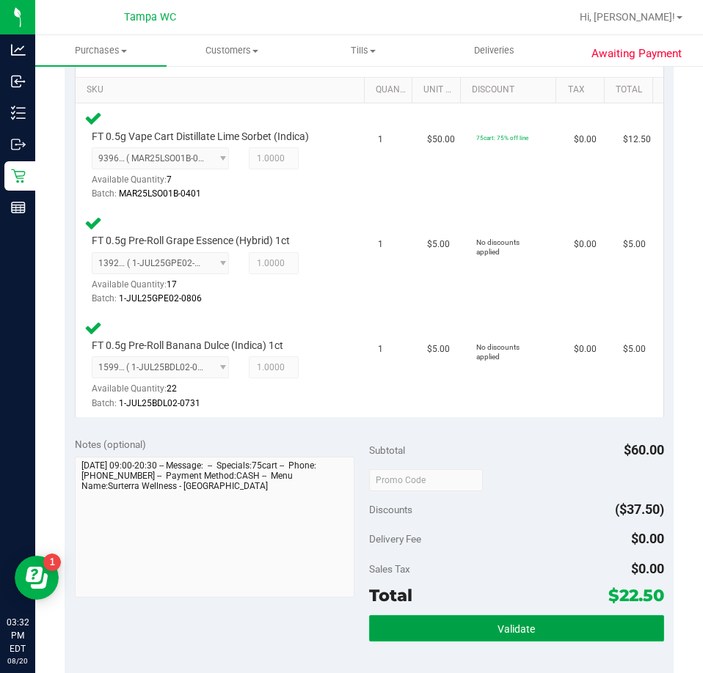
click at [442, 623] on button "Validate" at bounding box center [516, 628] width 295 height 26
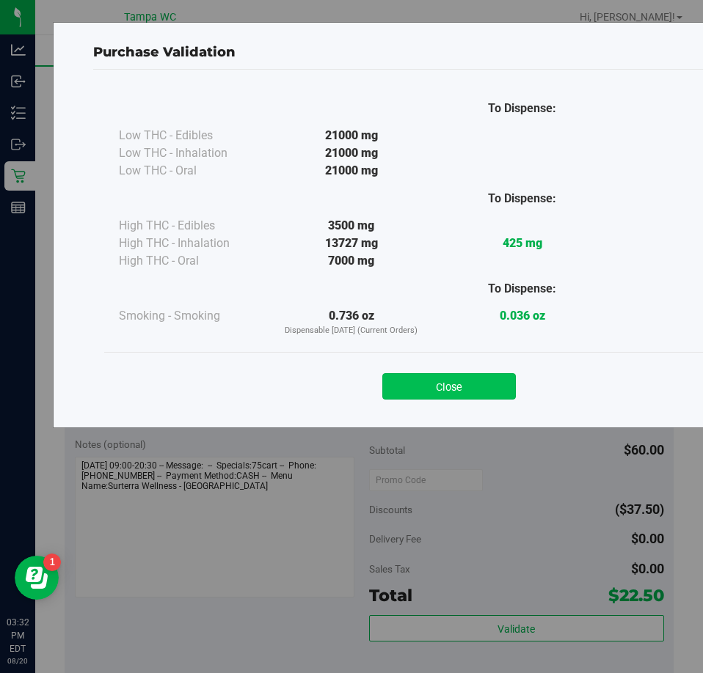
click at [450, 396] on button "Close" at bounding box center [448, 386] width 133 height 26
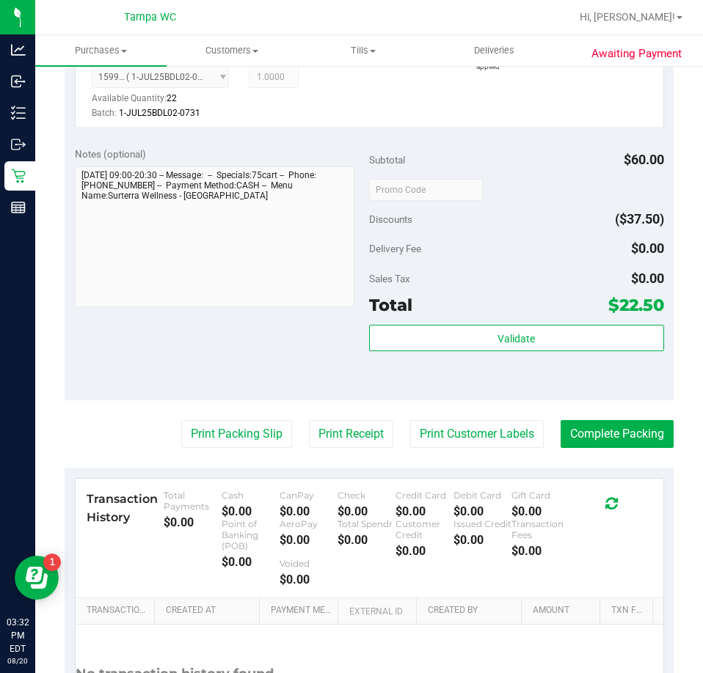
scroll to position [660, 0]
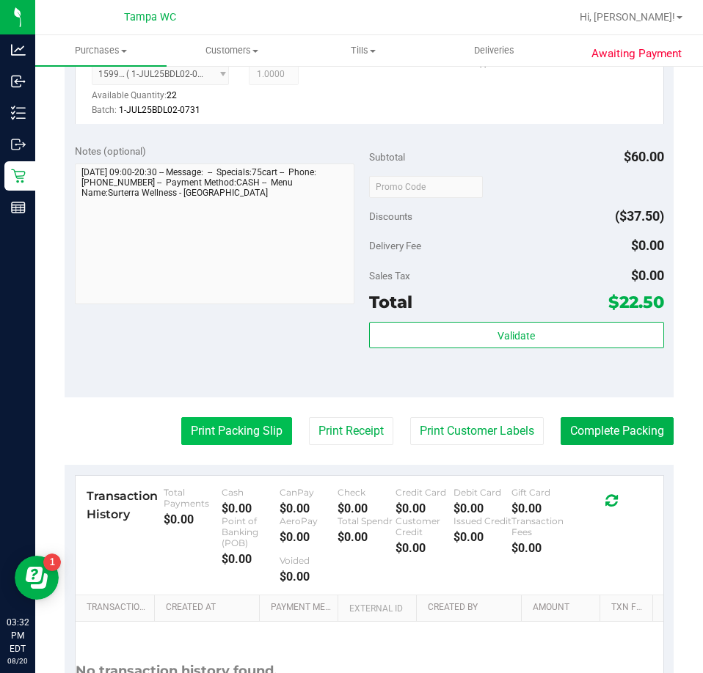
click at [227, 444] on button "Print Packing Slip" at bounding box center [236, 431] width 111 height 28
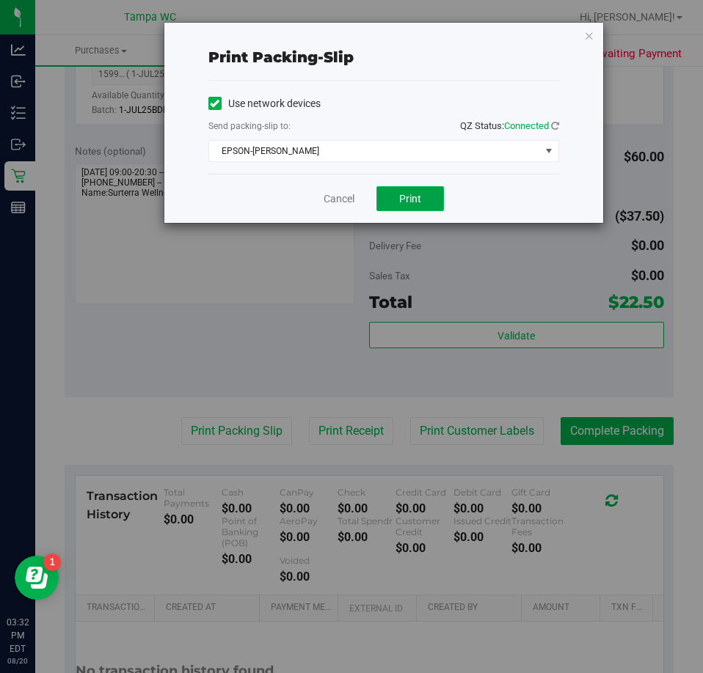
click at [398, 194] on button "Print" at bounding box center [409, 198] width 67 height 25
click at [351, 195] on link "Cancel" at bounding box center [338, 198] width 31 height 15
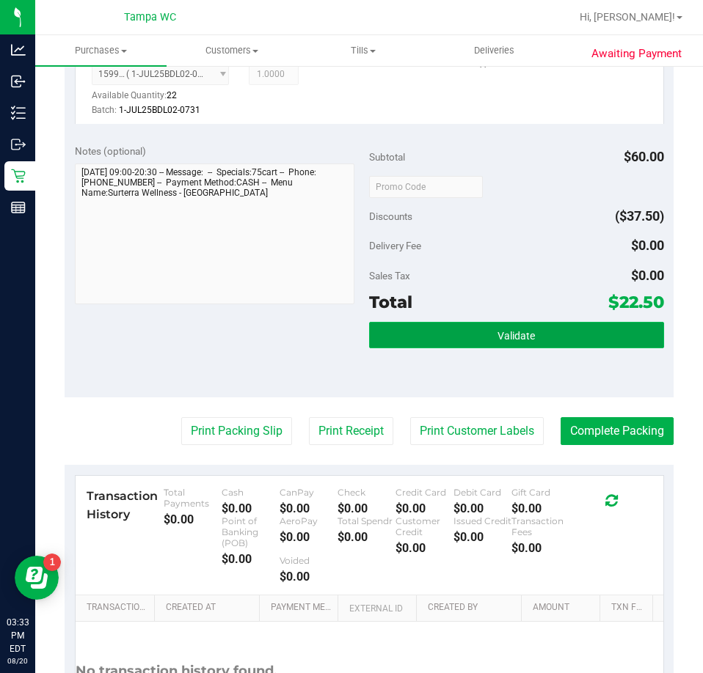
click at [440, 332] on button "Validate" at bounding box center [516, 335] width 295 height 26
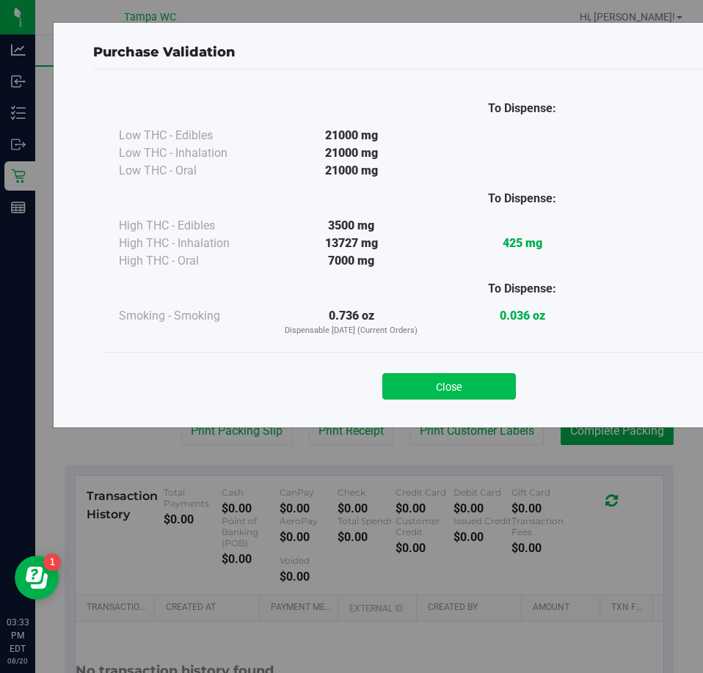
click at [435, 390] on button "Close" at bounding box center [448, 386] width 133 height 26
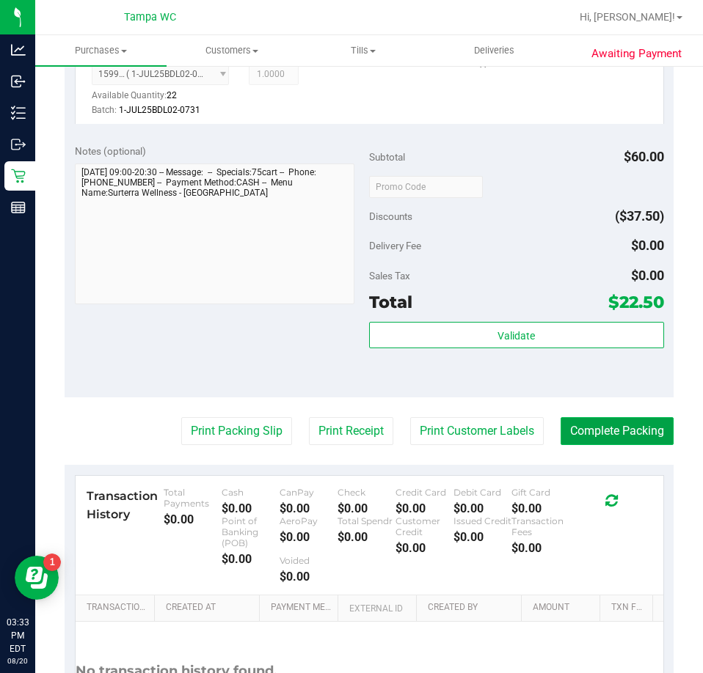
click at [604, 425] on button "Complete Packing" at bounding box center [616, 431] width 113 height 28
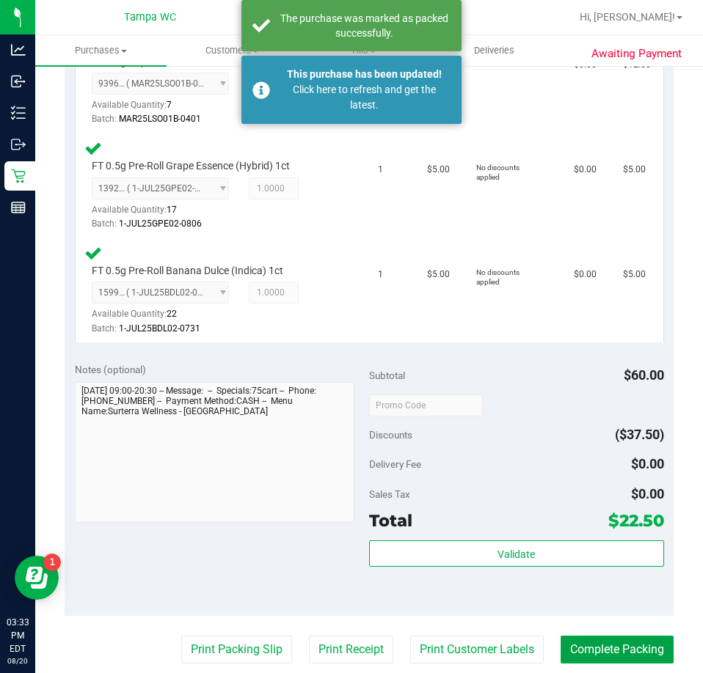
scroll to position [440, 0]
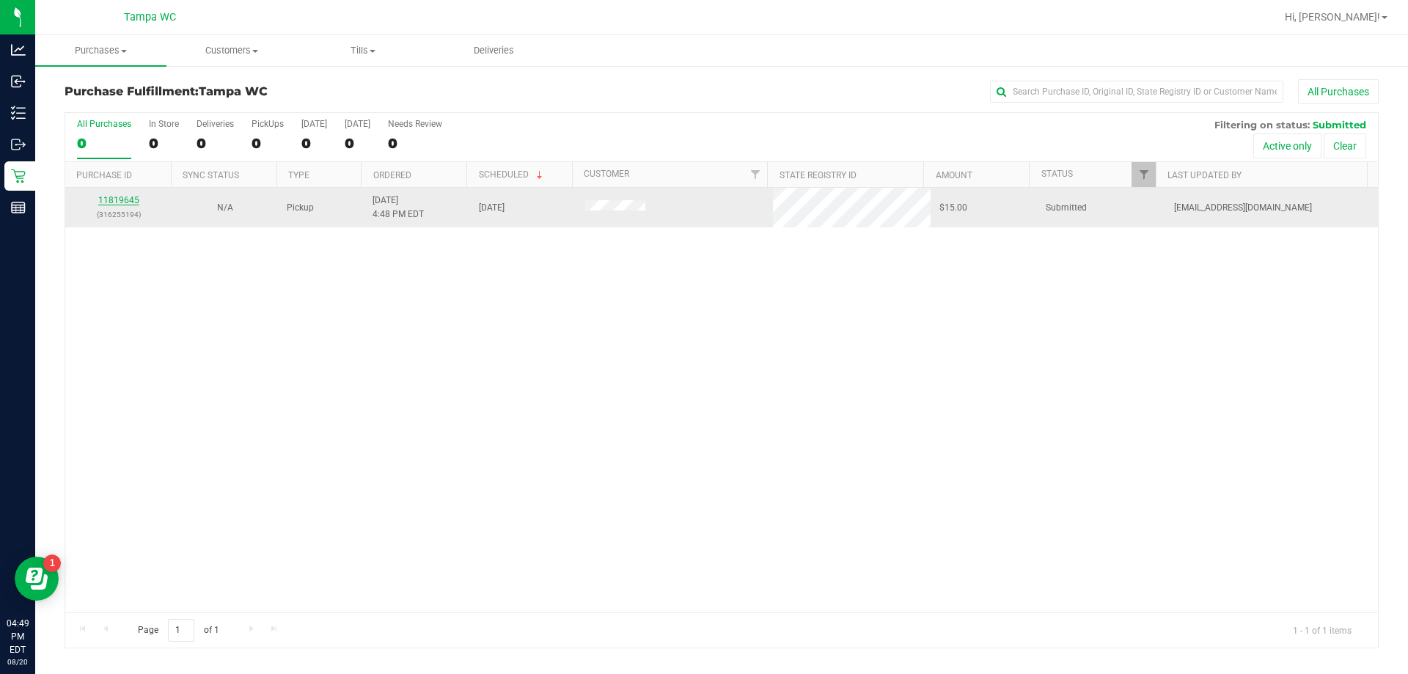
click at [111, 200] on link "11819645" at bounding box center [118, 200] width 41 height 10
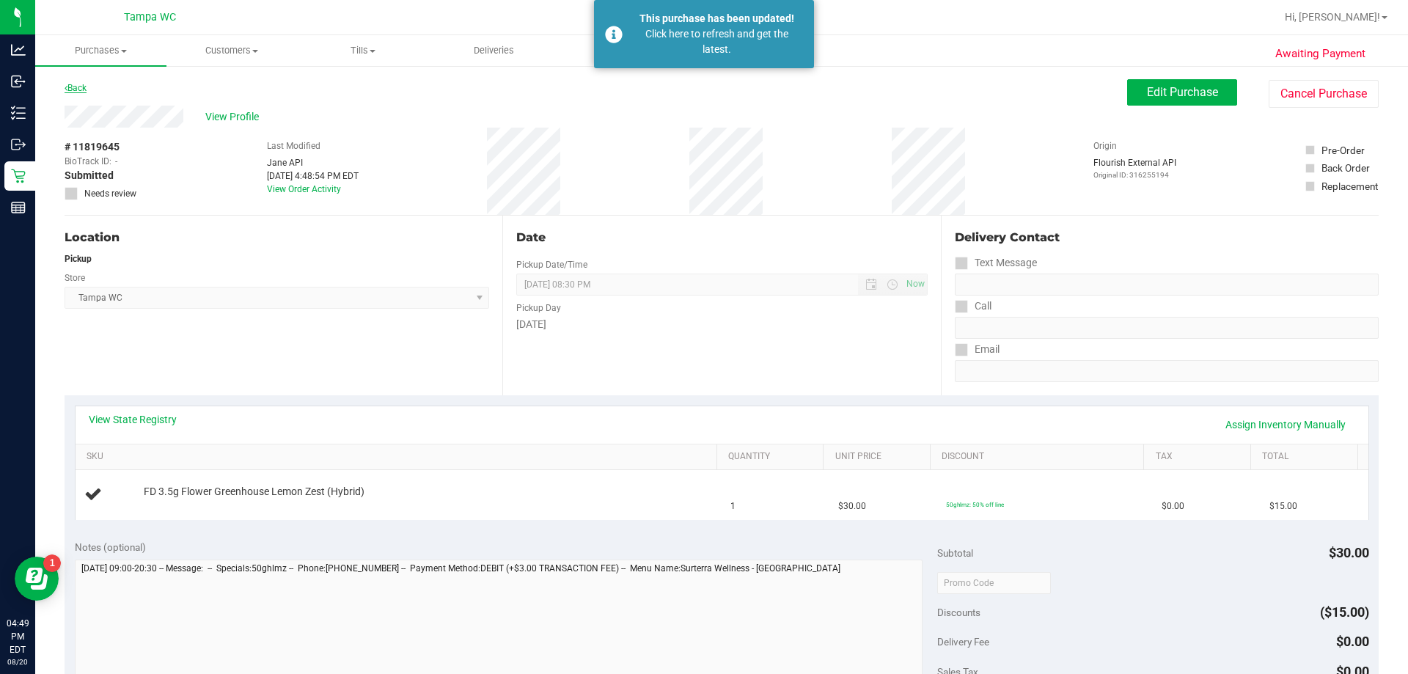
click at [76, 89] on link "Back" at bounding box center [76, 88] width 22 height 10
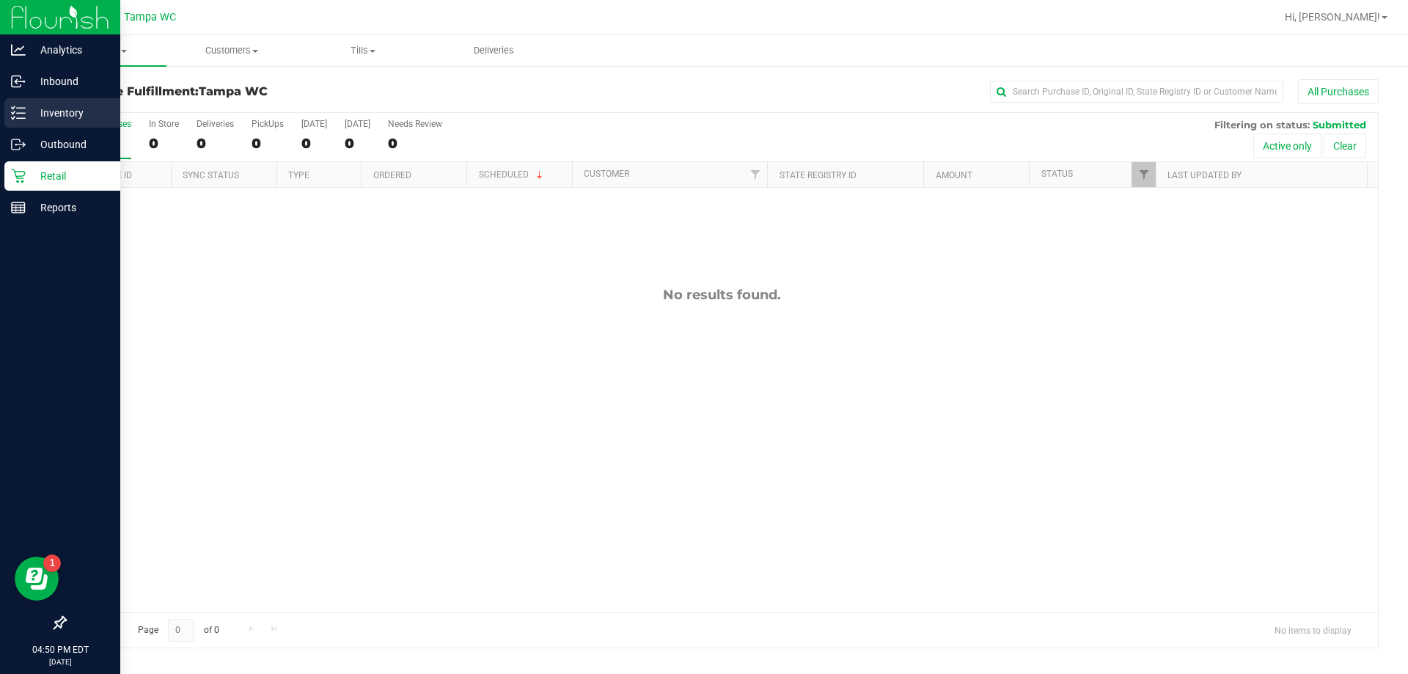
click at [33, 112] on p "Inventory" at bounding box center [70, 113] width 88 height 18
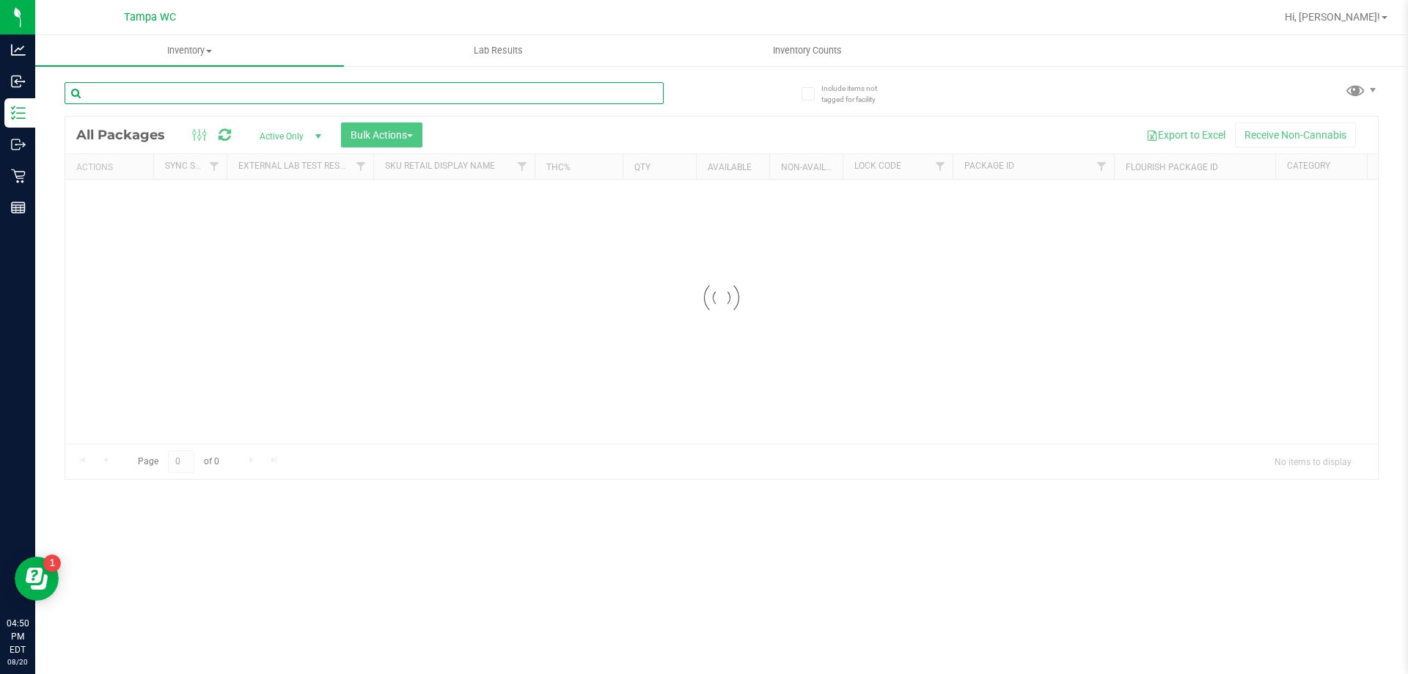
click at [196, 98] on input "text" at bounding box center [364, 93] width 599 height 22
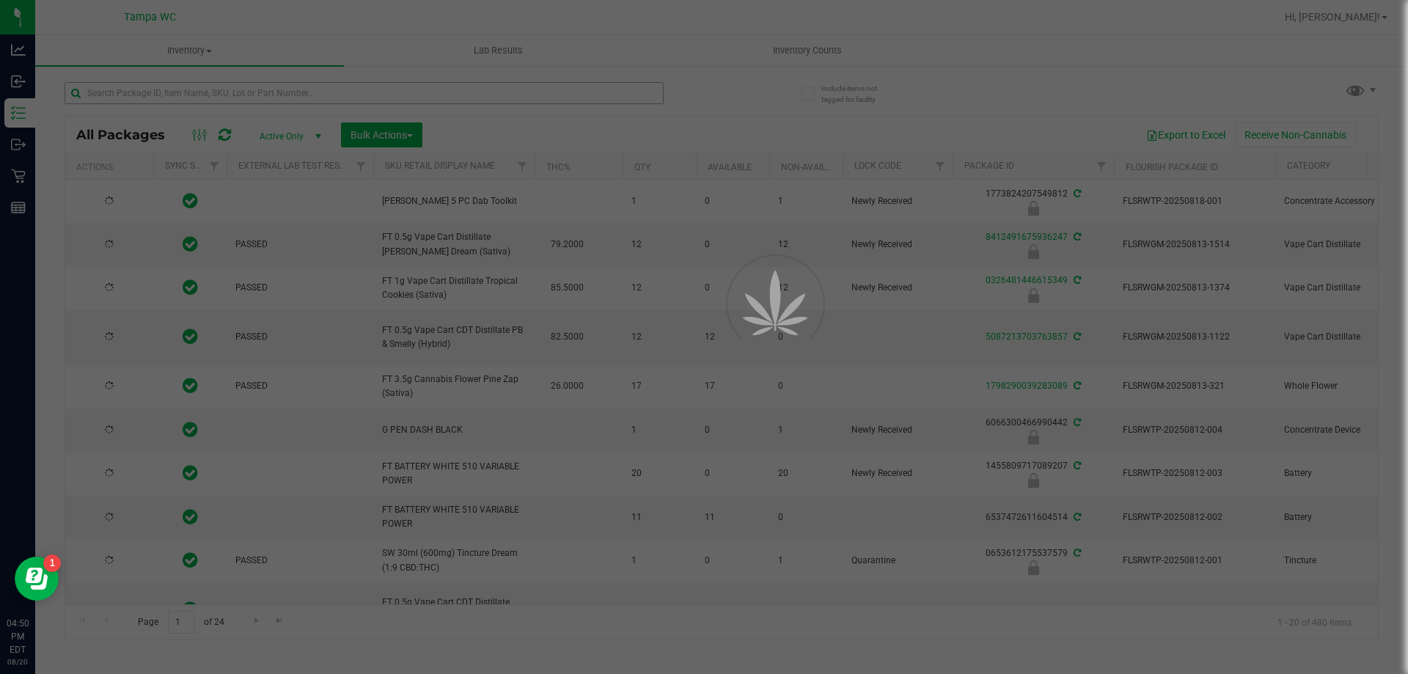
click at [196, 97] on div at bounding box center [704, 337] width 1408 height 674
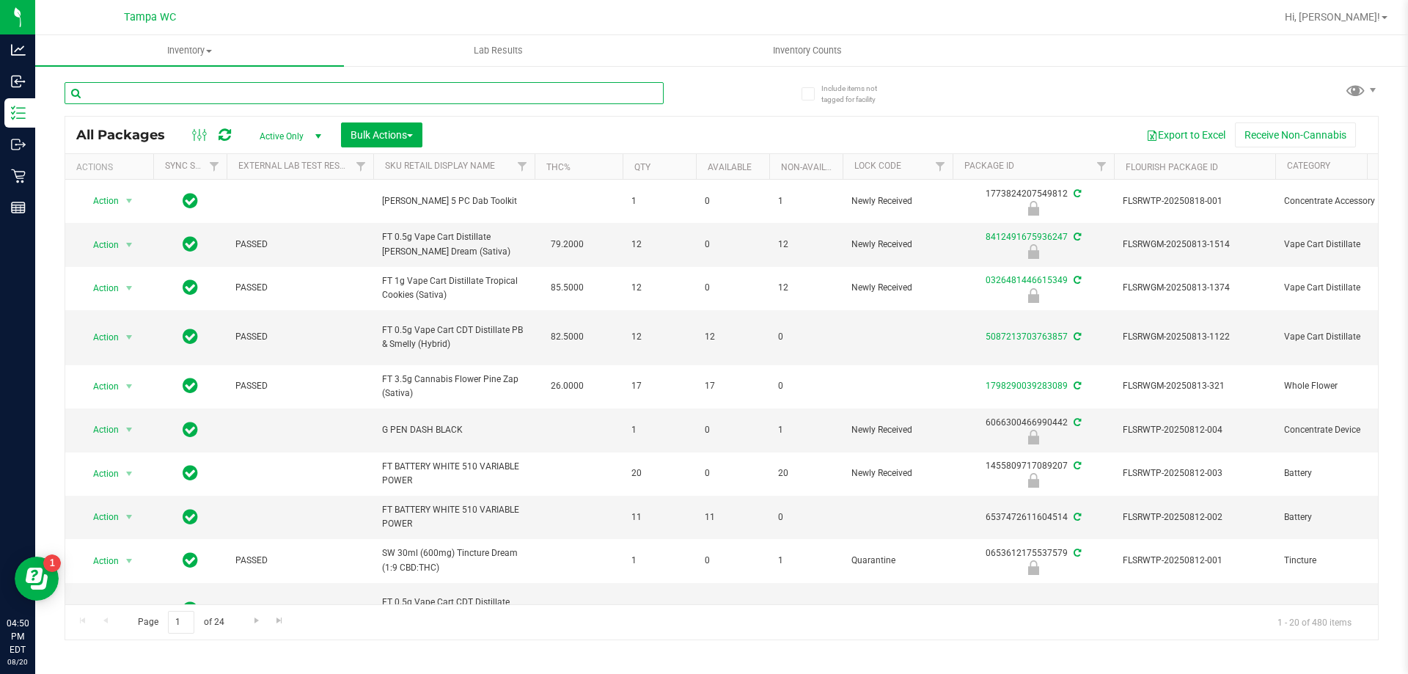
click at [203, 97] on input "text" at bounding box center [364, 93] width 599 height 22
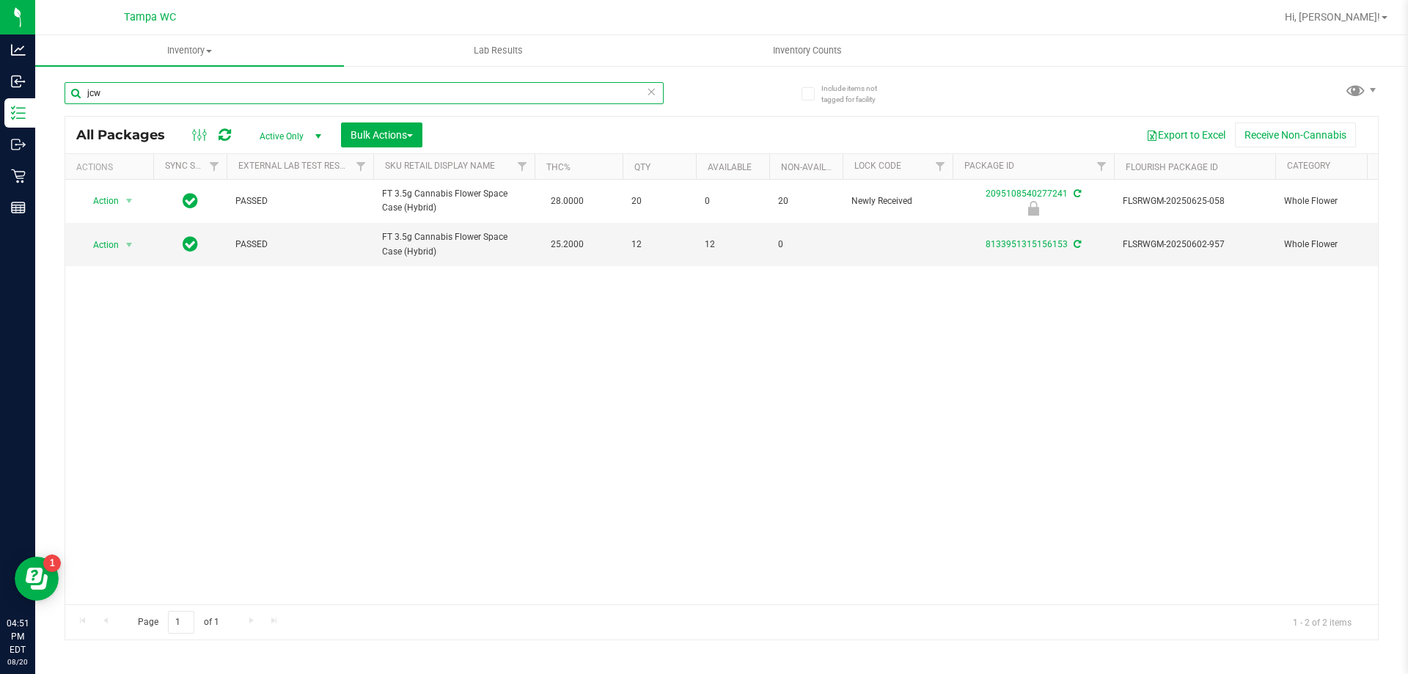
type input "jcw"
click at [271, 350] on div "Action Action Edit attributes Global inventory Locate package Package audit log…" at bounding box center [721, 392] width 1313 height 425
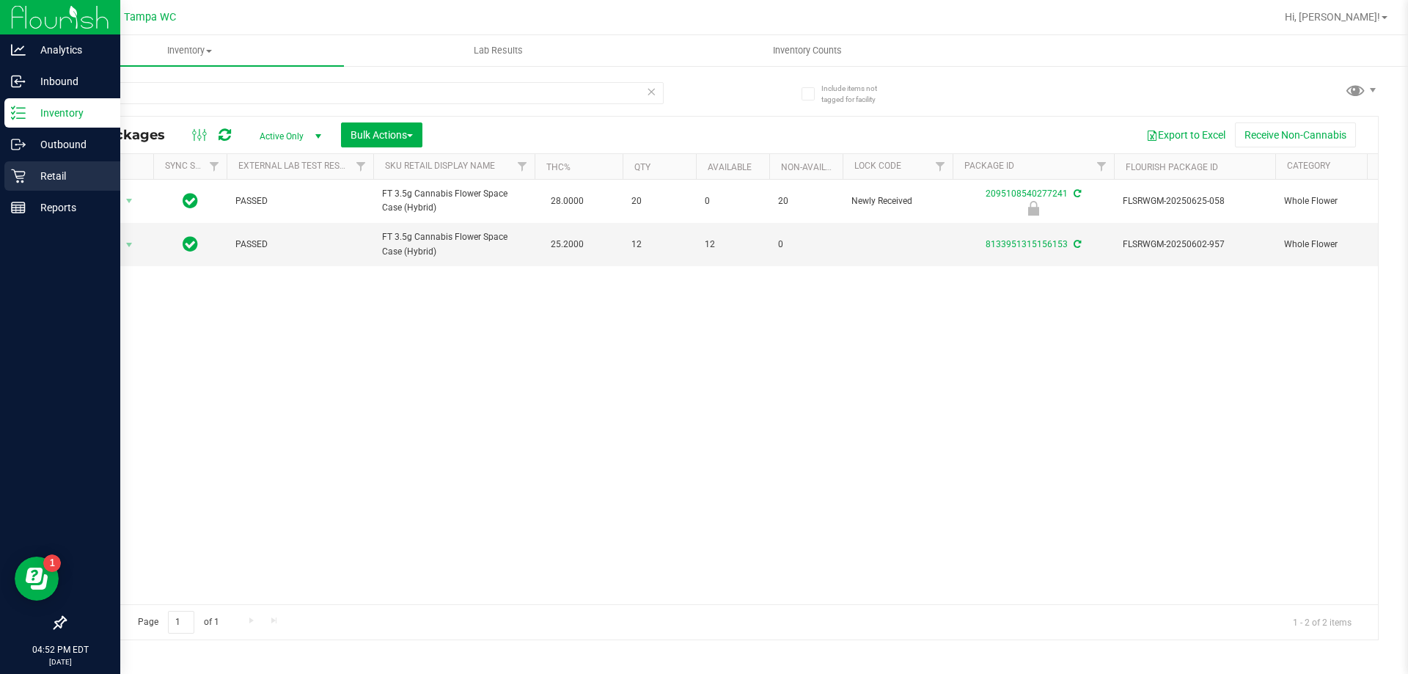
click at [34, 171] on p "Retail" at bounding box center [70, 176] width 88 height 18
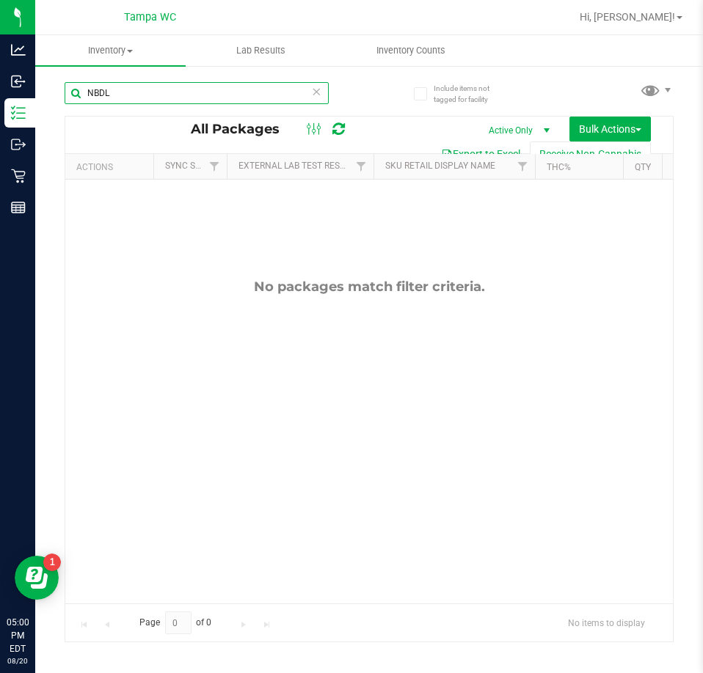
drag, startPoint x: 154, startPoint y: 97, endPoint x: -53, endPoint y: 139, distance: 211.0
click at [0, 139] on html "Analytics Inbound Inventory Outbound Retail Reports 05:00 PM EDT 08/20/2025 08/…" at bounding box center [351, 336] width 703 height 673
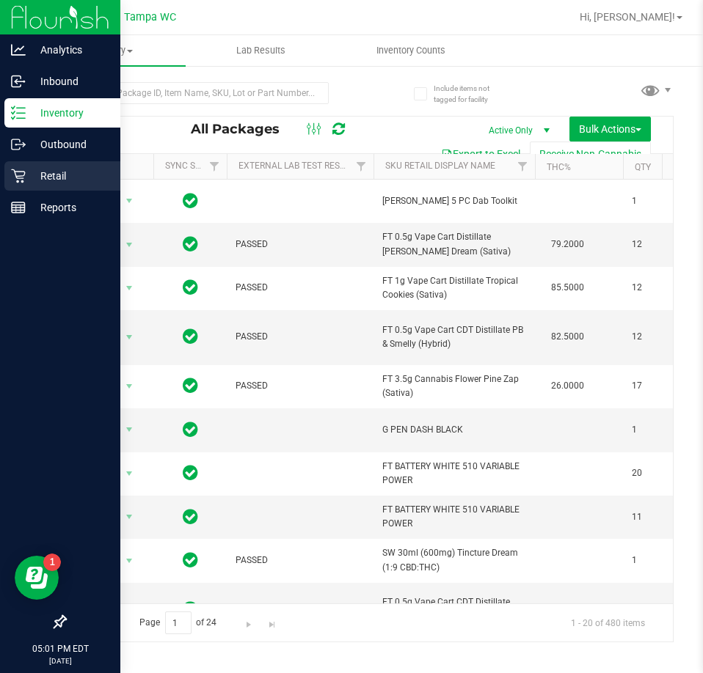
click at [13, 175] on icon at bounding box center [18, 176] width 15 height 15
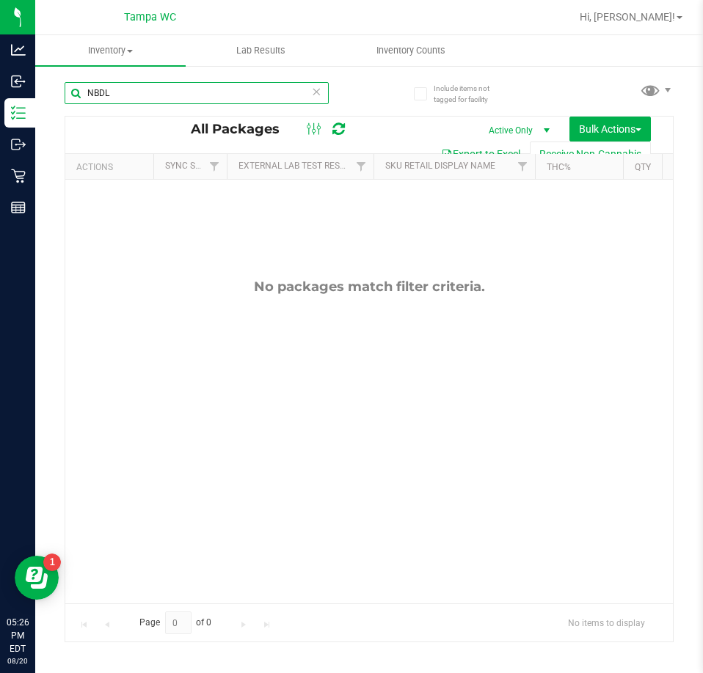
drag, startPoint x: 144, startPoint y: 90, endPoint x: -1, endPoint y: 131, distance: 150.0
click at [0, 131] on html "Analytics Inbound Inventory Outbound Retail Reports 05:26 PM EDT [DATE] 08/20 T…" at bounding box center [351, 336] width 703 height 673
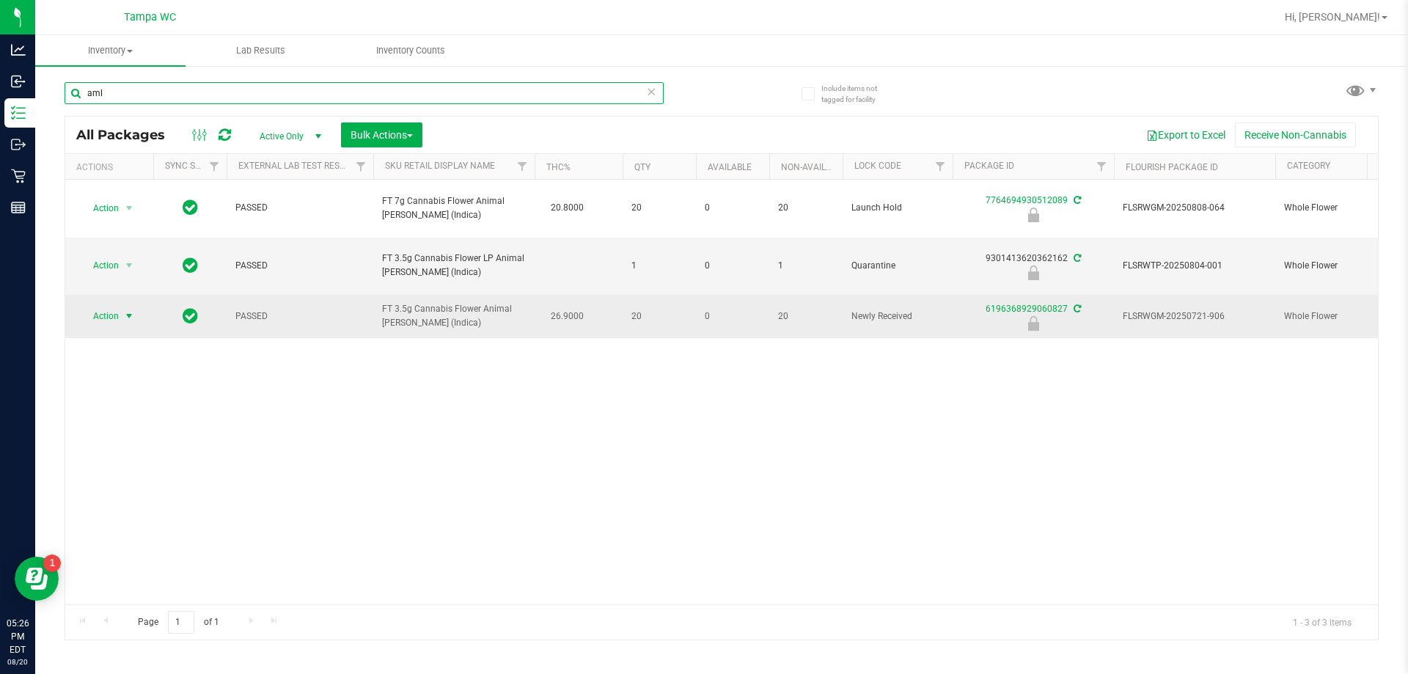
type input "aml"
click at [106, 306] on span "Action" at bounding box center [100, 316] width 40 height 21
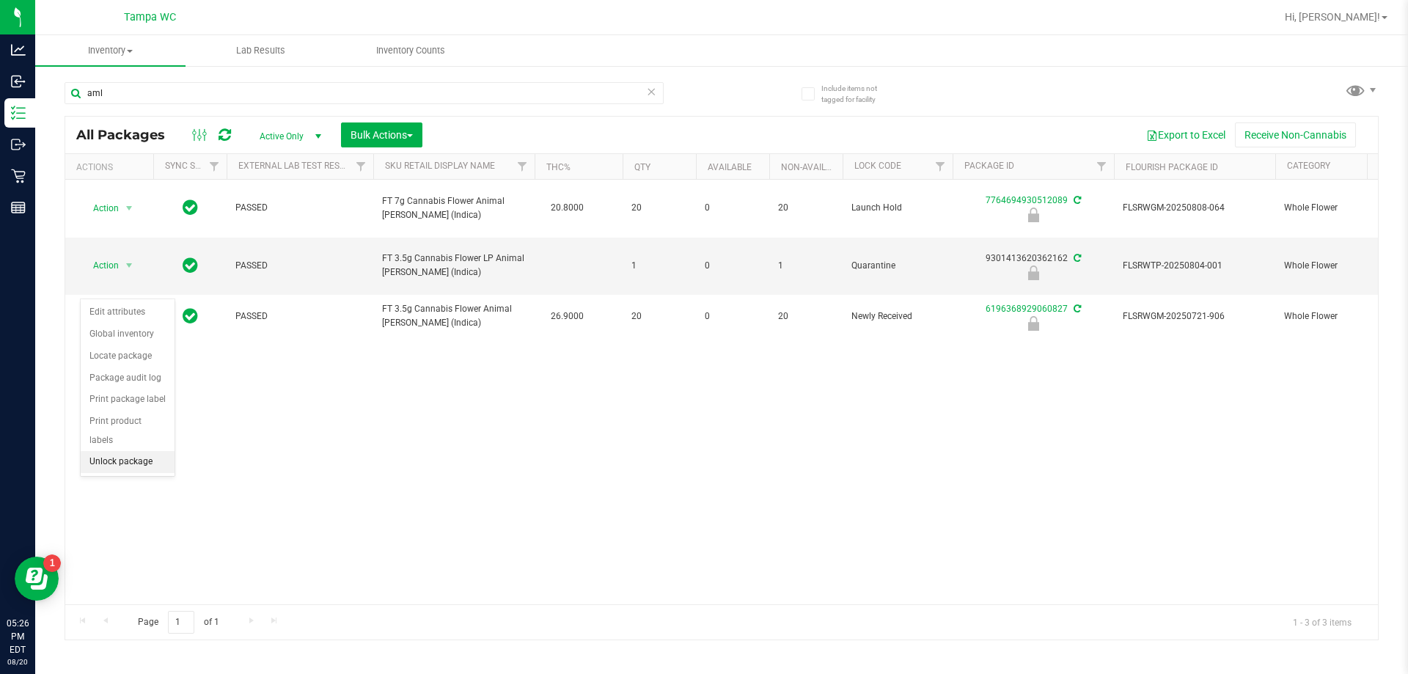
click at [133, 451] on li "Unlock package" at bounding box center [128, 462] width 94 height 22
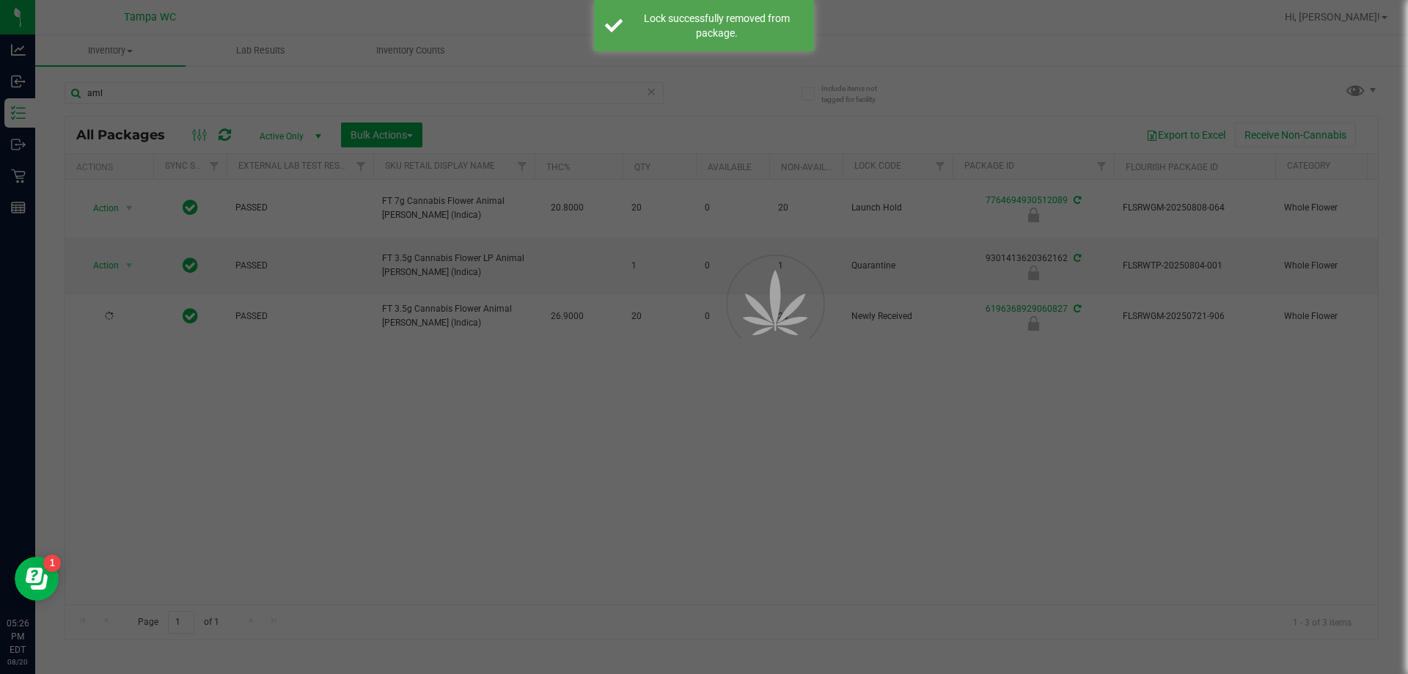
drag, startPoint x: 192, startPoint y: 455, endPoint x: 212, endPoint y: 437, distance: 26.5
click at [193, 454] on div at bounding box center [704, 337] width 1408 height 674
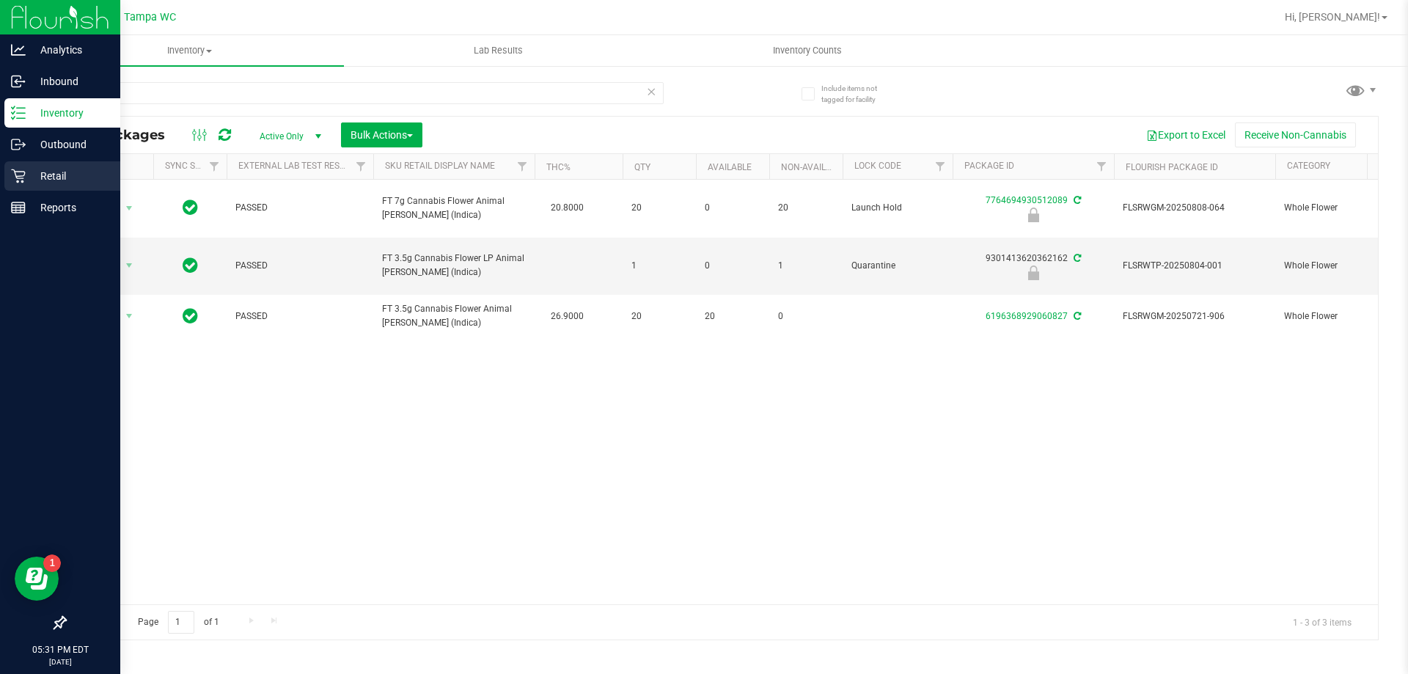
click at [14, 173] on icon at bounding box center [18, 176] width 15 height 15
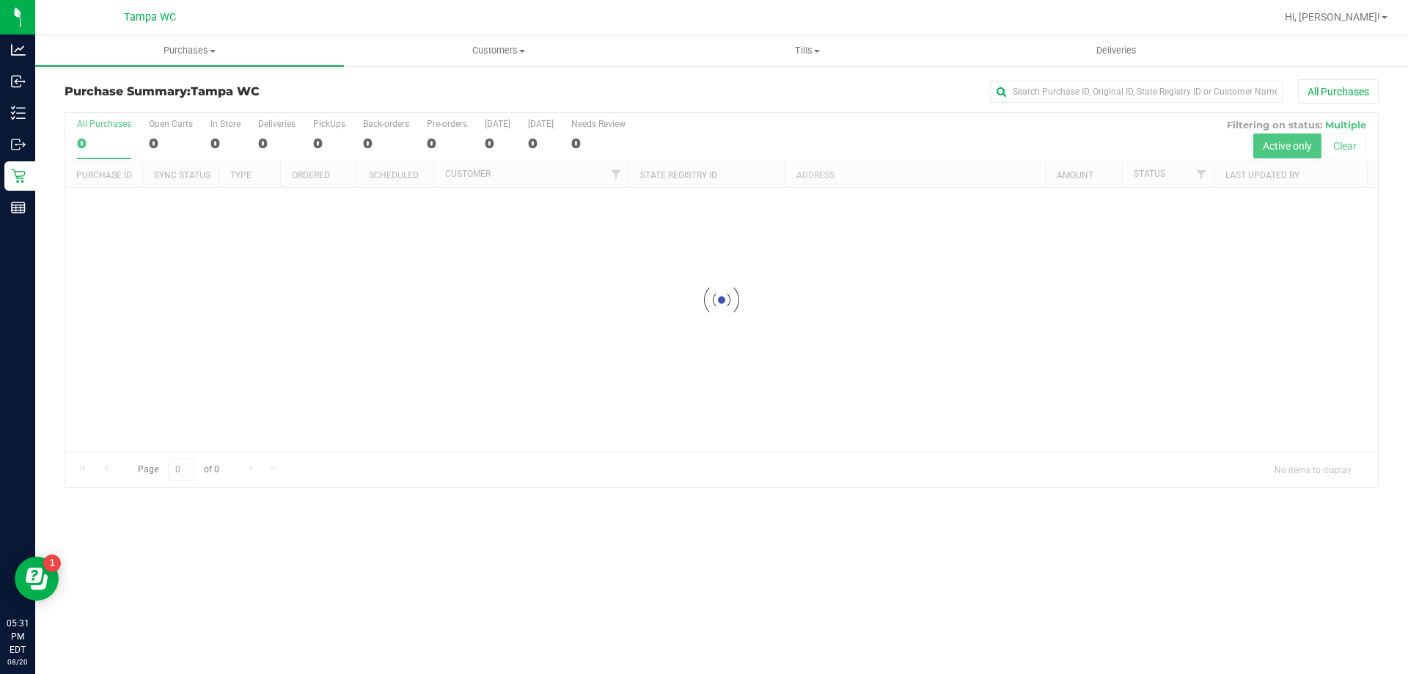
click at [702, 65] on link "Tills Manage tills Reconcile e-payments" at bounding box center [807, 50] width 309 height 31
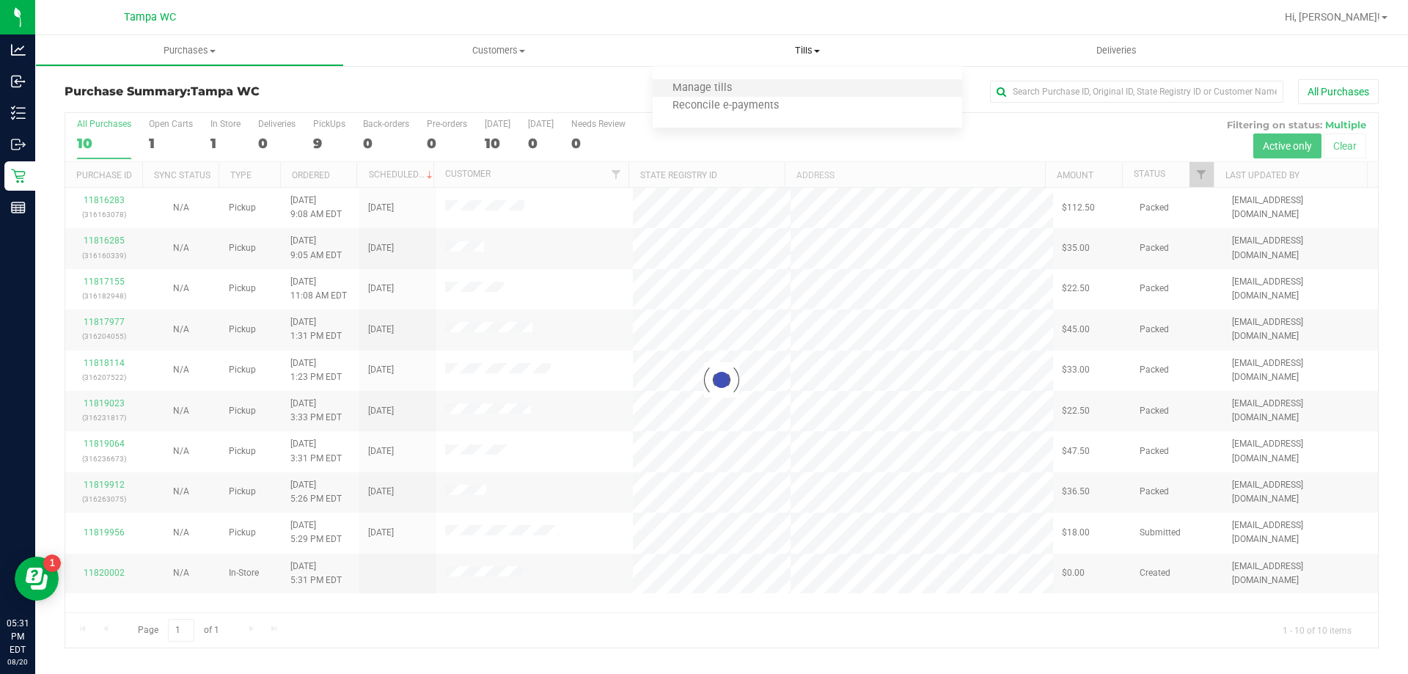
click at [702, 85] on li "Manage tills" at bounding box center [807, 89] width 309 height 18
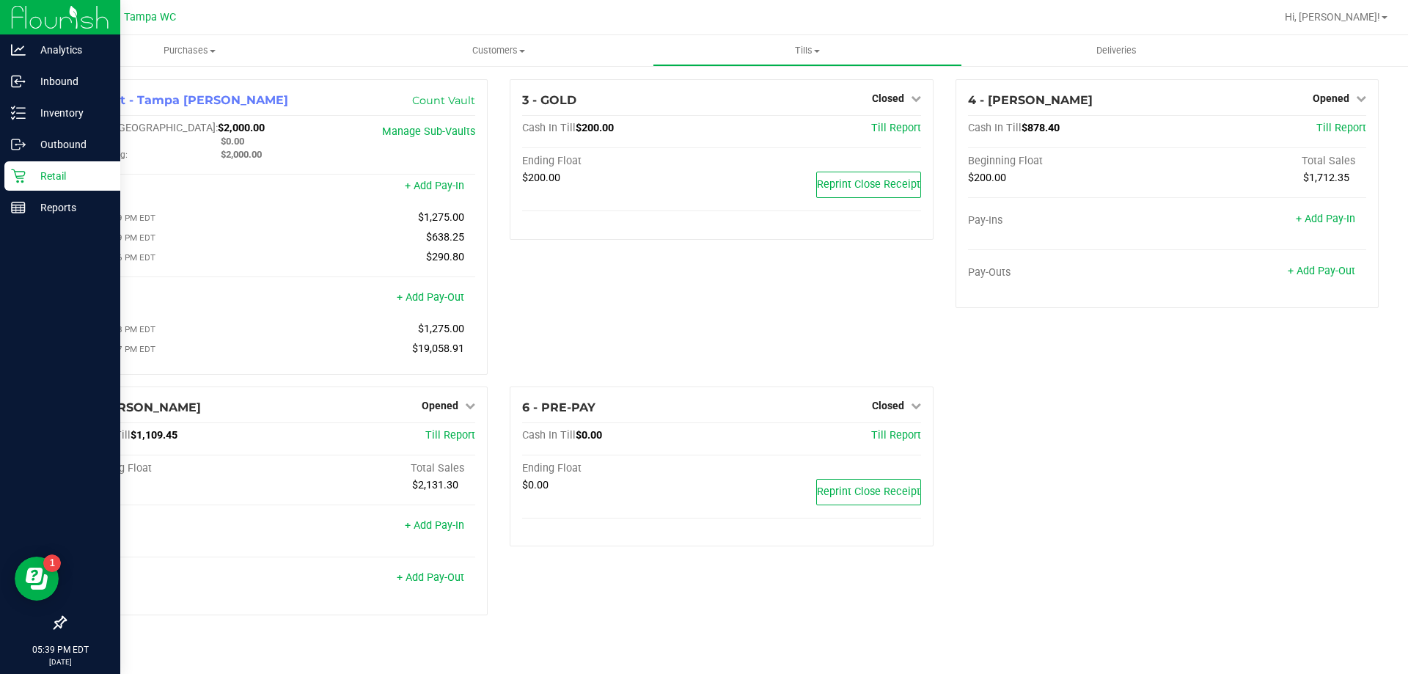
click at [36, 172] on p "Retail" at bounding box center [70, 176] width 88 height 18
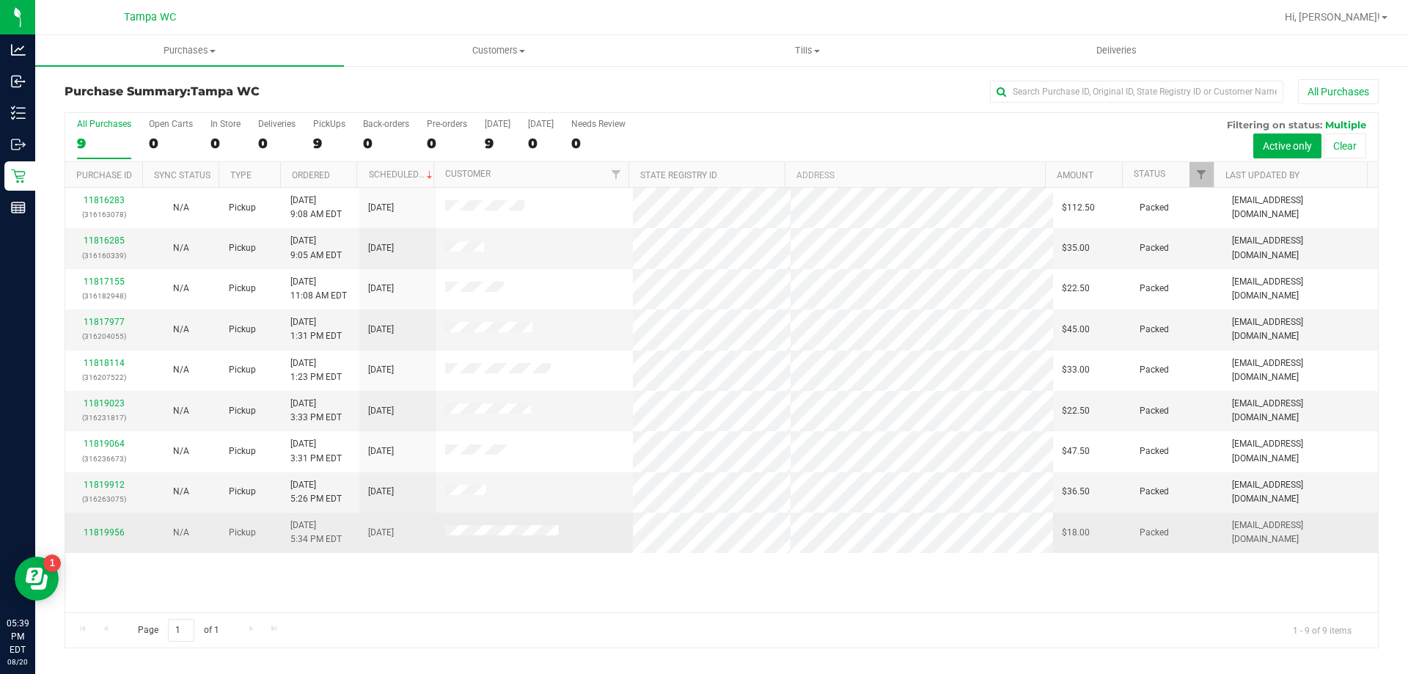
click at [104, 527] on div "11819956" at bounding box center [103, 533] width 59 height 14
click at [109, 536] on link "11819956" at bounding box center [104, 532] width 41 height 10
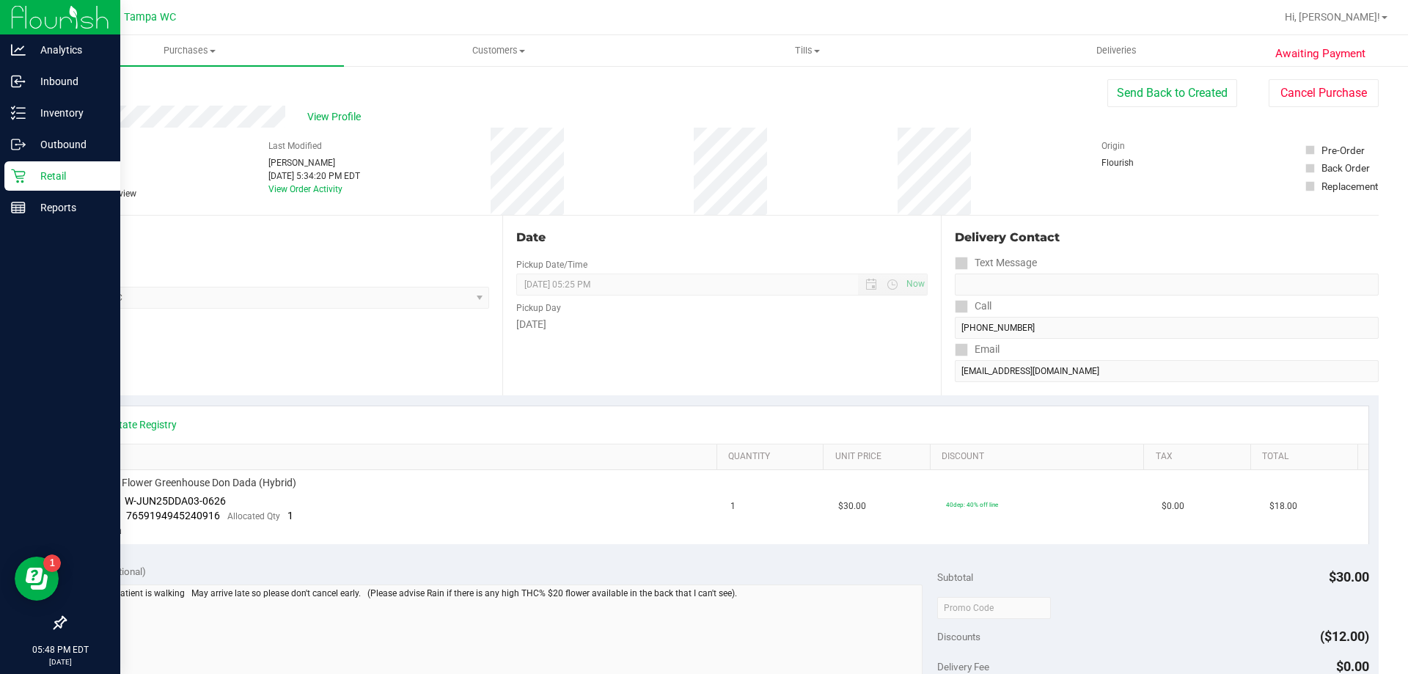
click at [35, 164] on div "Retail" at bounding box center [62, 175] width 116 height 29
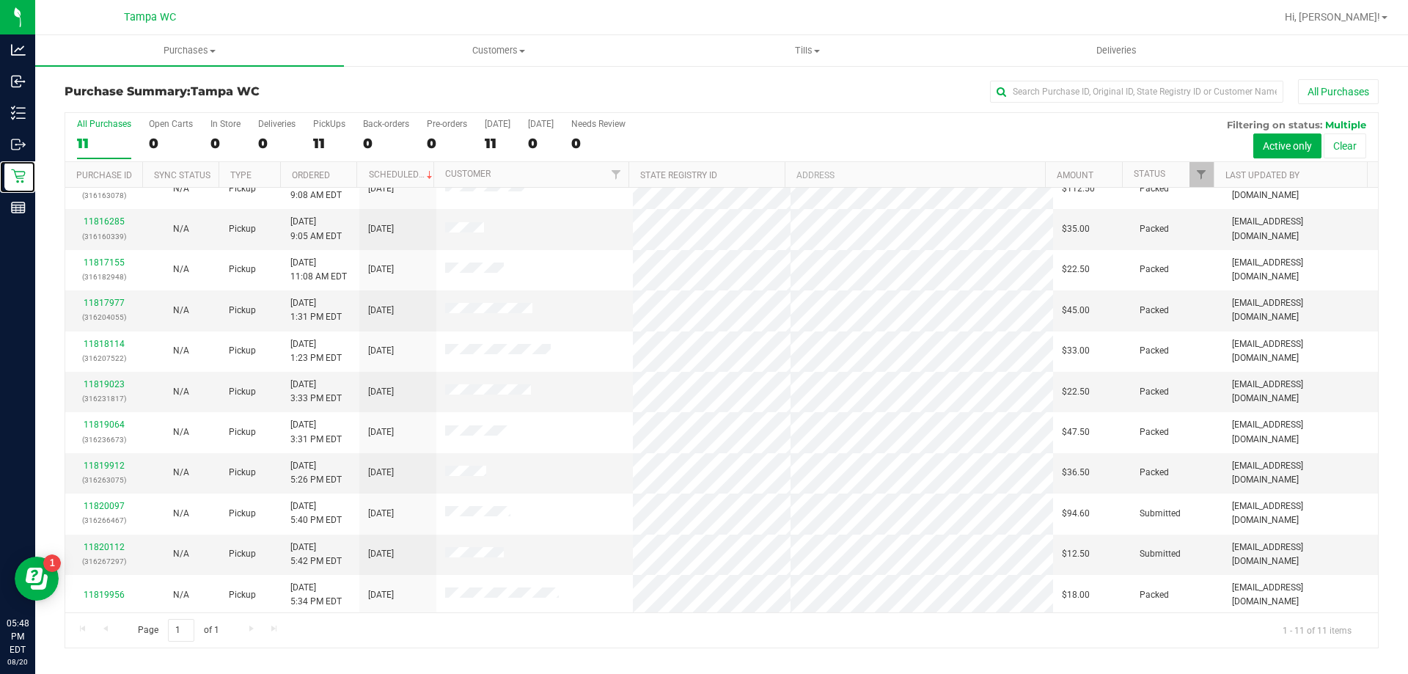
scroll to position [21, 0]
click at [106, 544] on link "11820112" at bounding box center [104, 545] width 41 height 10
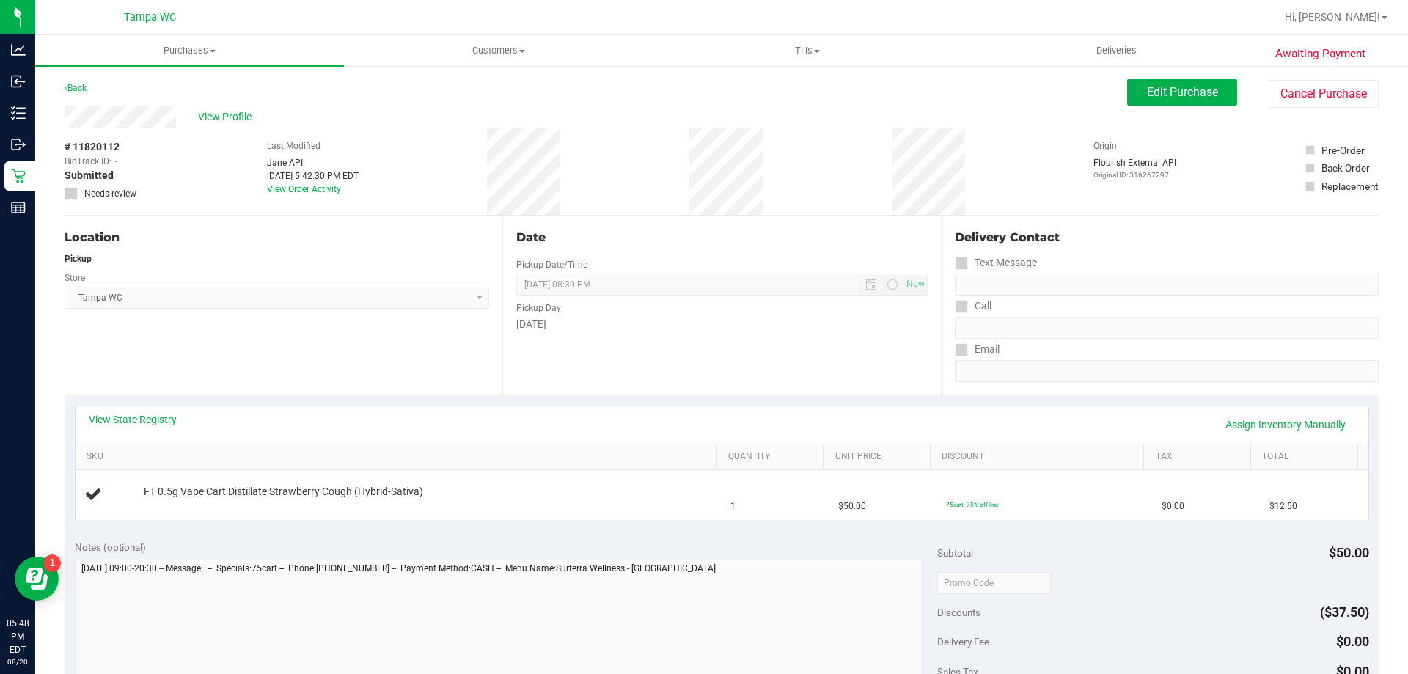
click at [451, 534] on div "Notes (optional) Subtotal $50.00 Discounts ($37.50) Delivery Fee $0.00 Sales Ta…" at bounding box center [722, 662] width 1314 height 264
click at [499, 496] on div "FT 0.5g Vape Cart Distillate Strawberry Cough (Hybrid-Sativa)" at bounding box center [423, 492] width 574 height 15
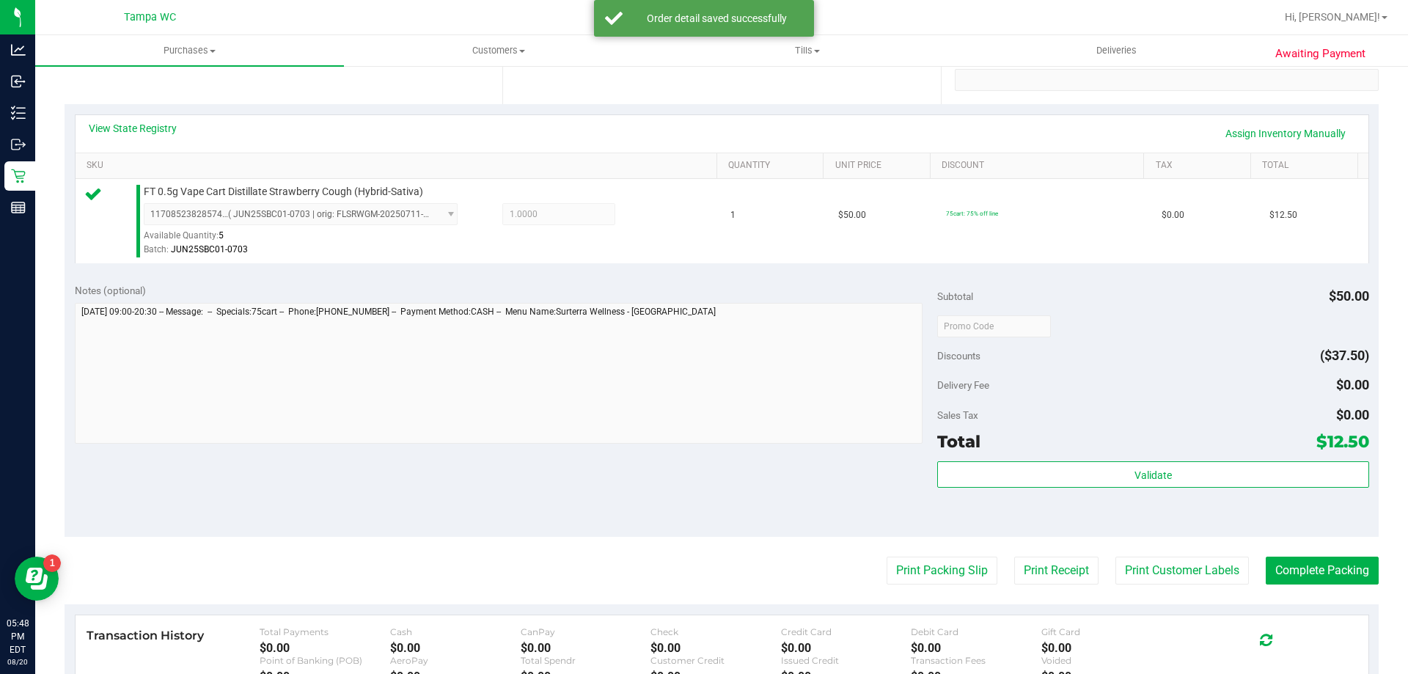
scroll to position [440, 0]
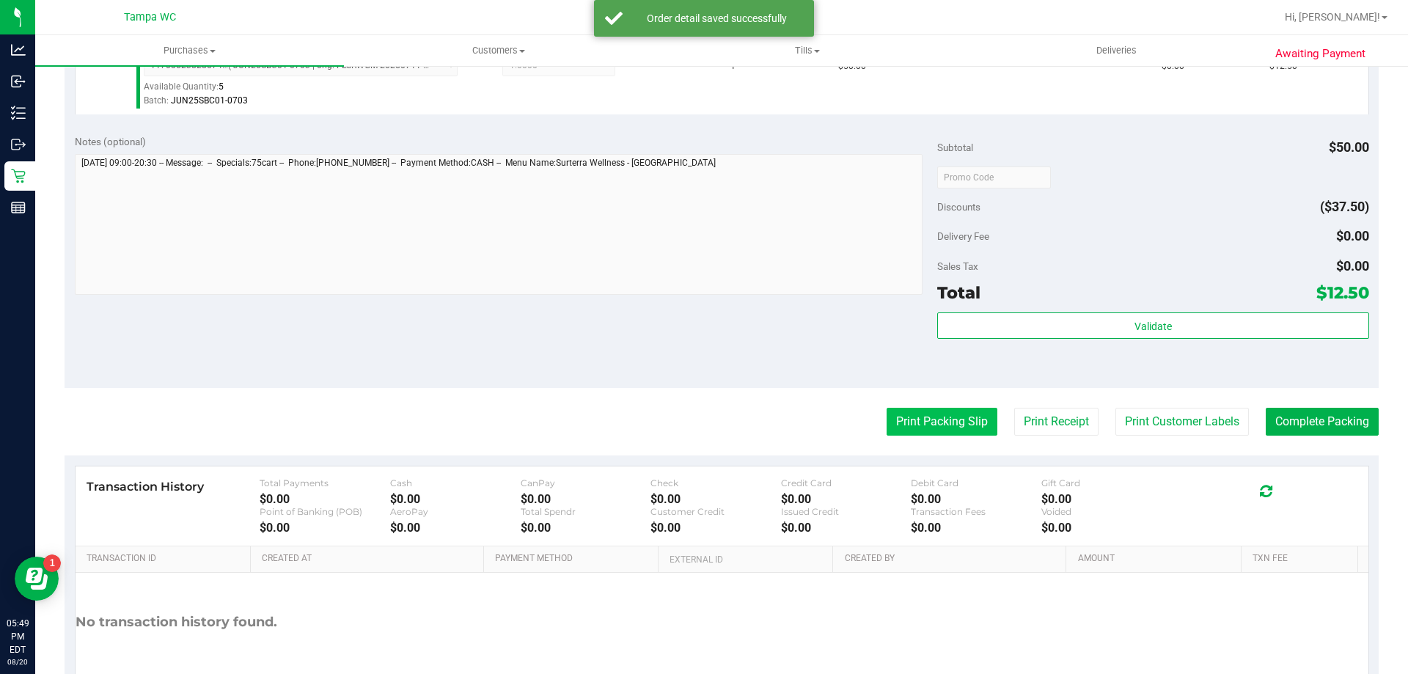
click at [702, 428] on button "Print Packing Slip" at bounding box center [942, 422] width 111 height 28
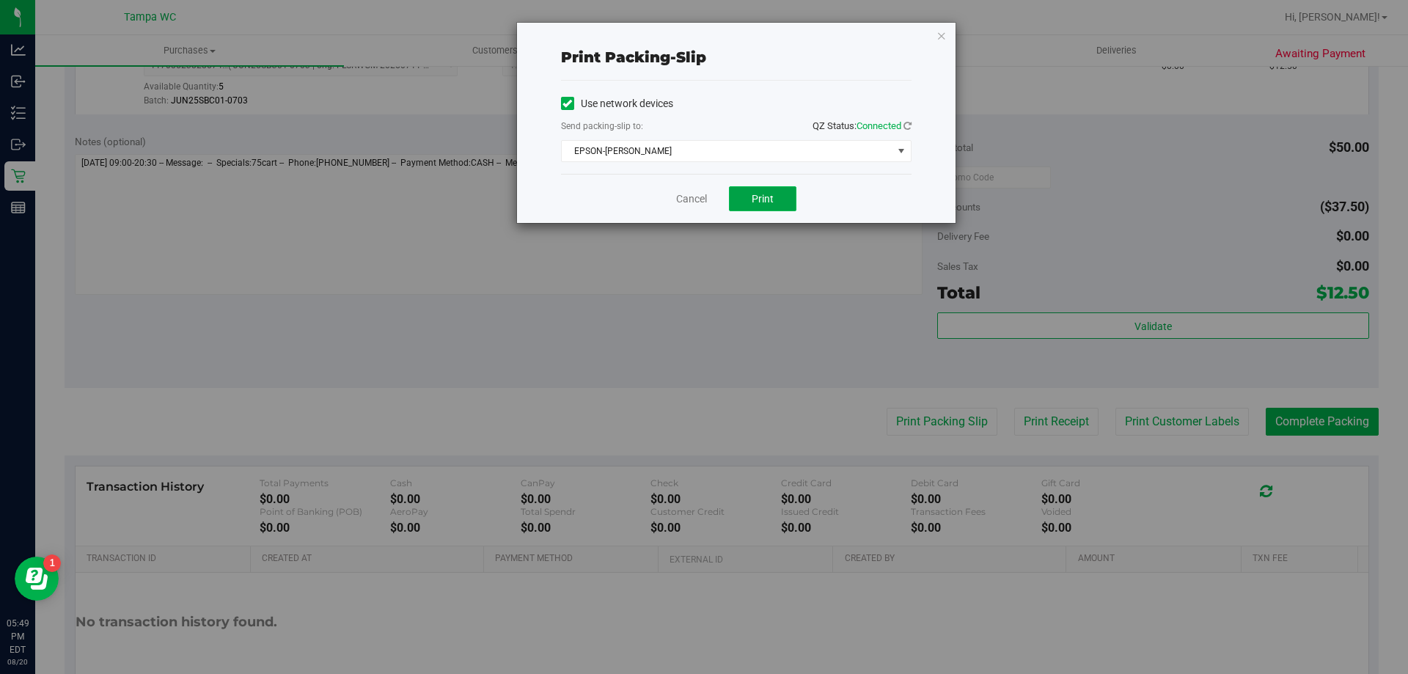
click at [702, 198] on button "Print" at bounding box center [762, 198] width 67 height 25
click at [692, 202] on link "Cancel" at bounding box center [691, 198] width 31 height 15
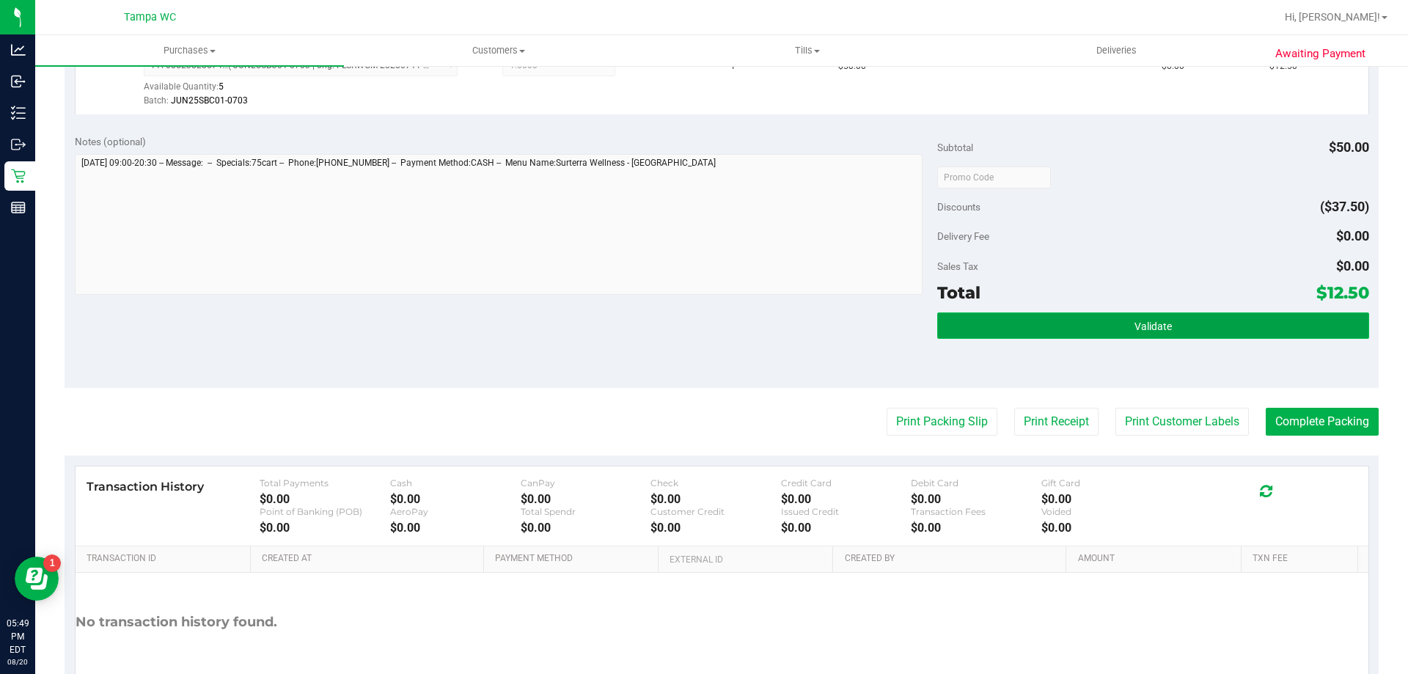
click at [702, 330] on button "Validate" at bounding box center [1152, 325] width 431 height 26
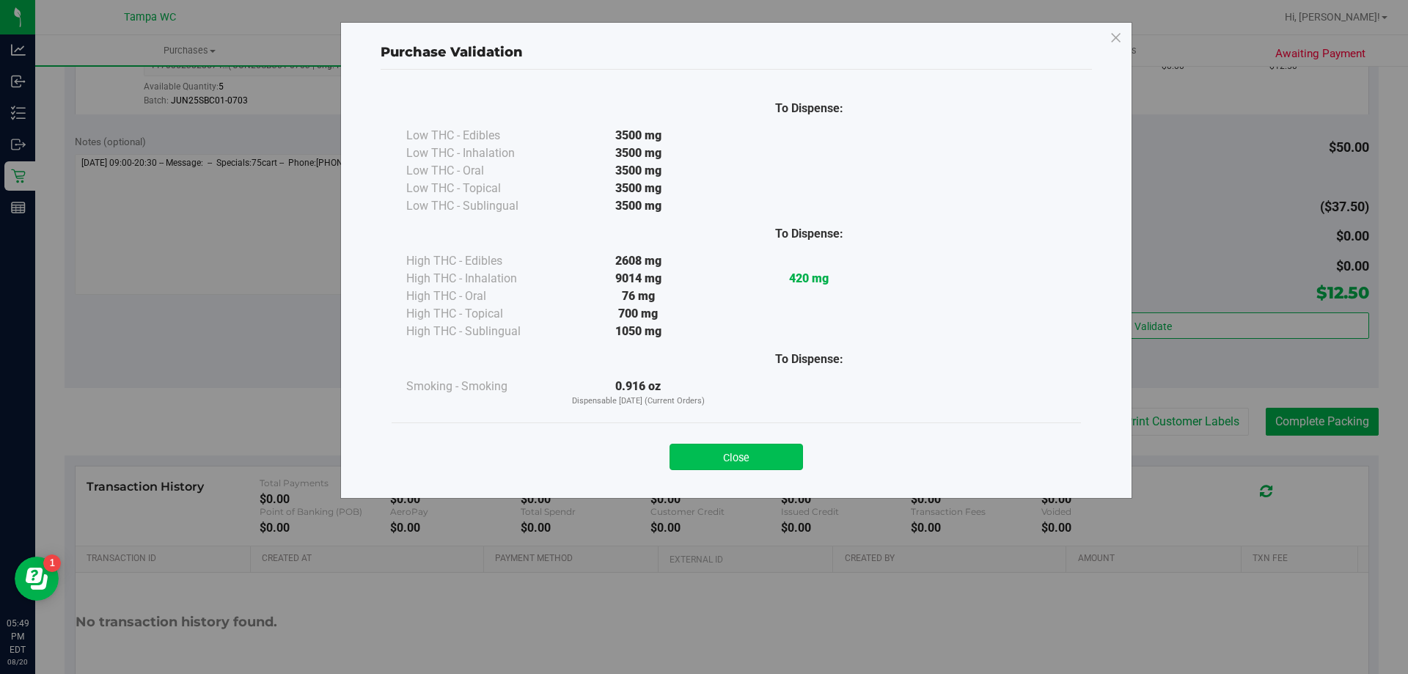
click at [702, 450] on button "Close" at bounding box center [736, 457] width 133 height 26
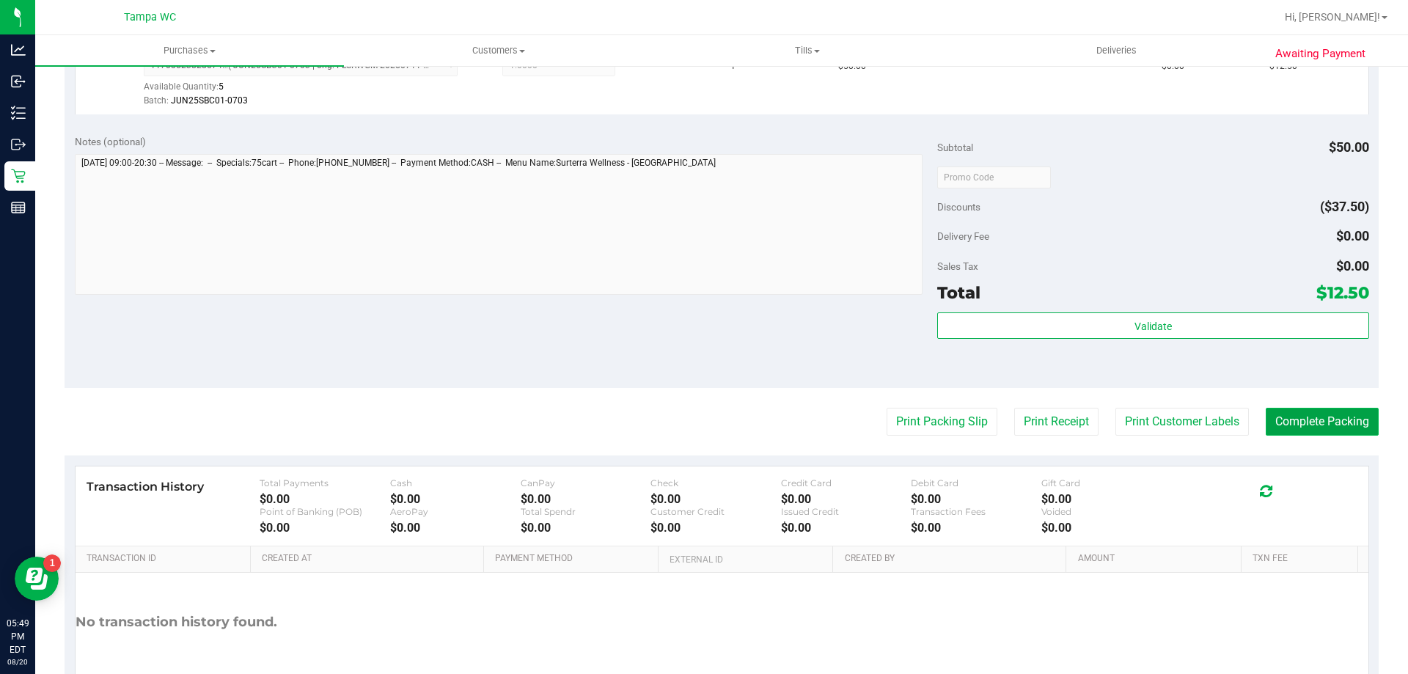
click at [702, 420] on button "Complete Packing" at bounding box center [1322, 422] width 113 height 28
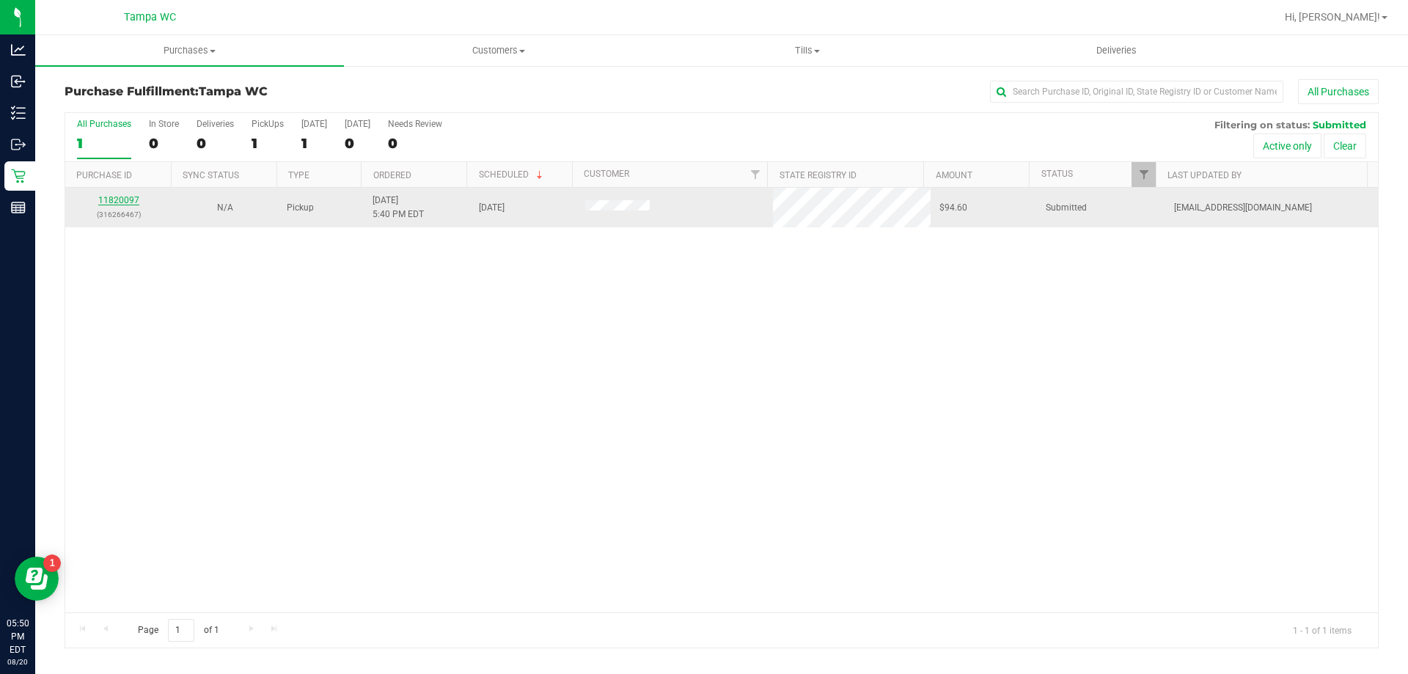
click at [131, 198] on link "11820097" at bounding box center [118, 200] width 41 height 10
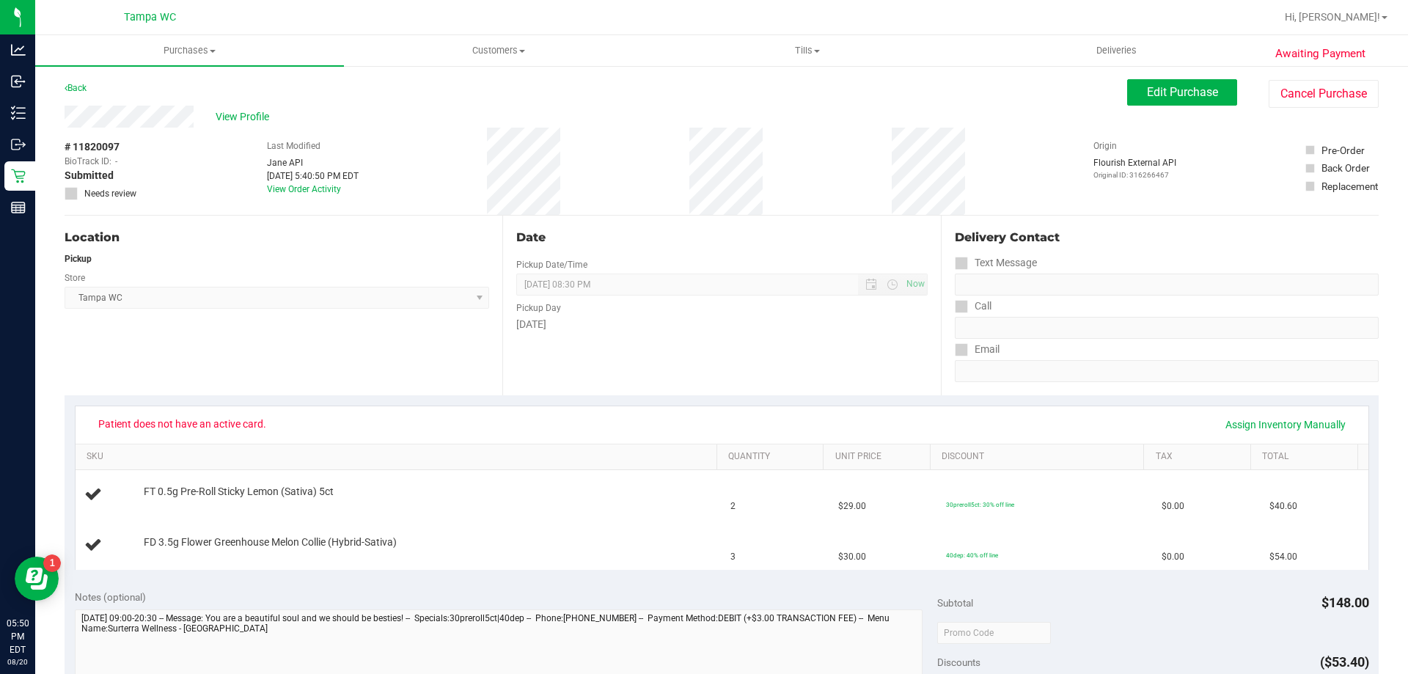
click at [692, 174] on div "# 11820097 BioTrack ID: - Submitted Needs review Last Modified Jane API Aug 20,…" at bounding box center [722, 171] width 1314 height 87
click at [241, 110] on span "View Profile" at bounding box center [245, 116] width 59 height 15
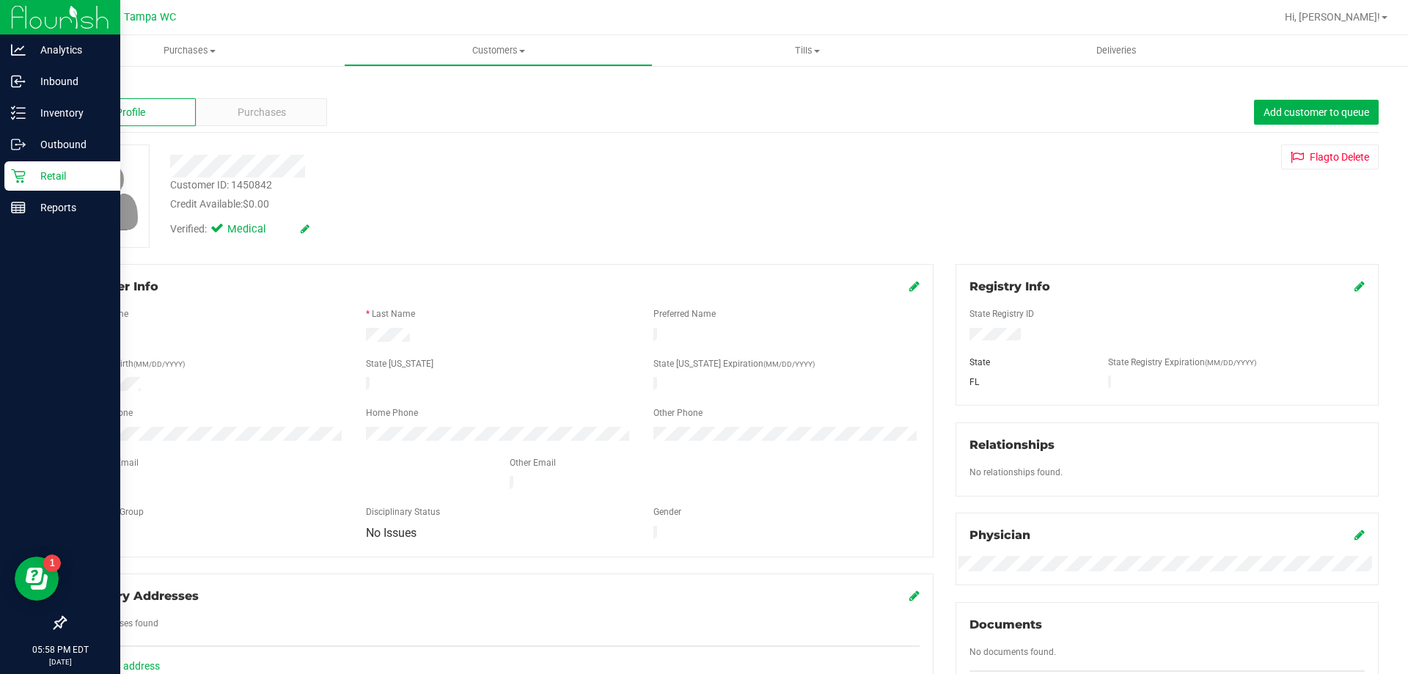
click at [0, 189] on link "Retail" at bounding box center [60, 177] width 120 height 32
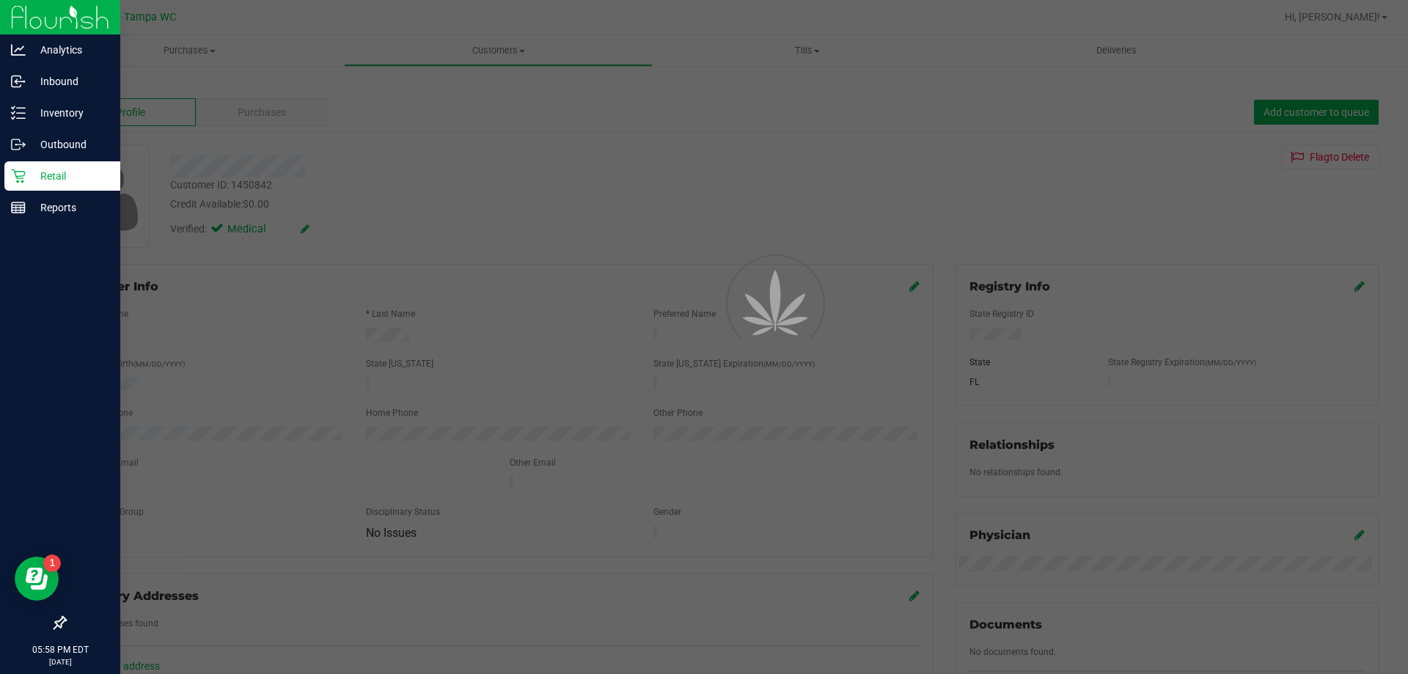
click at [10, 180] on div "Retail" at bounding box center [62, 175] width 116 height 29
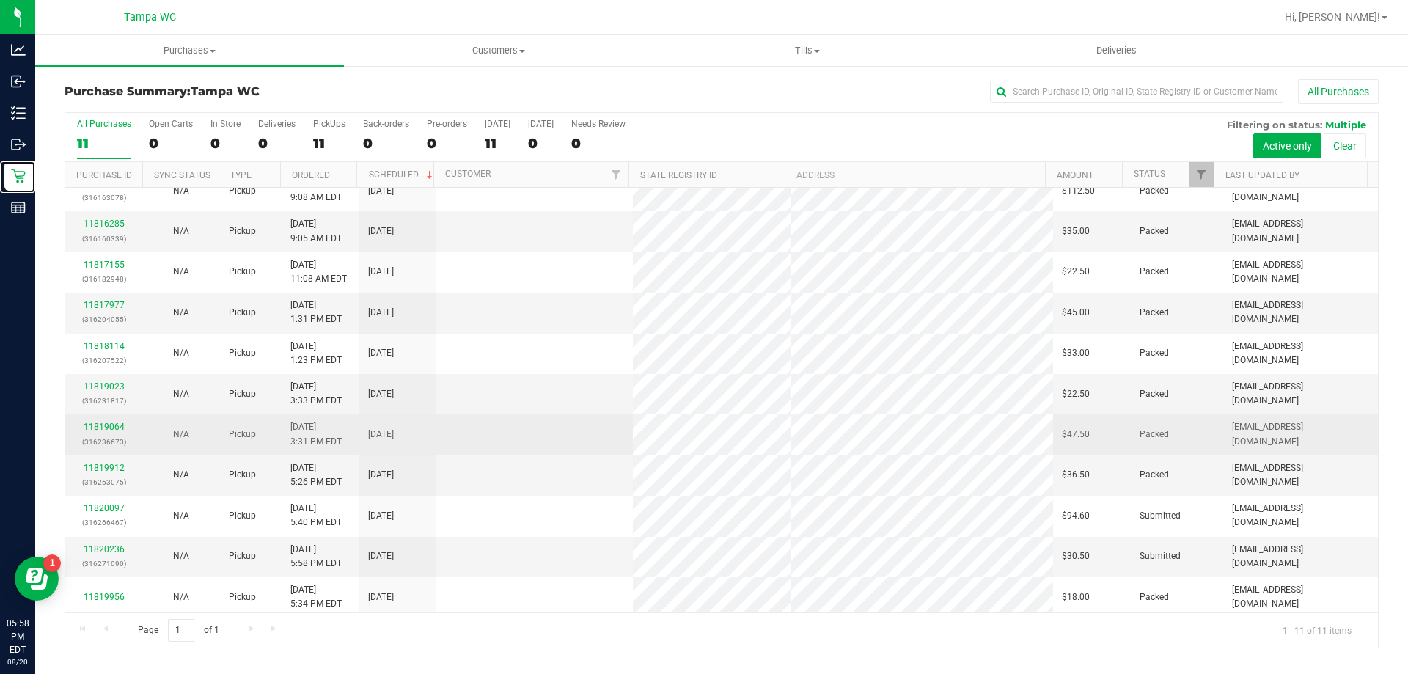
scroll to position [21, 0]
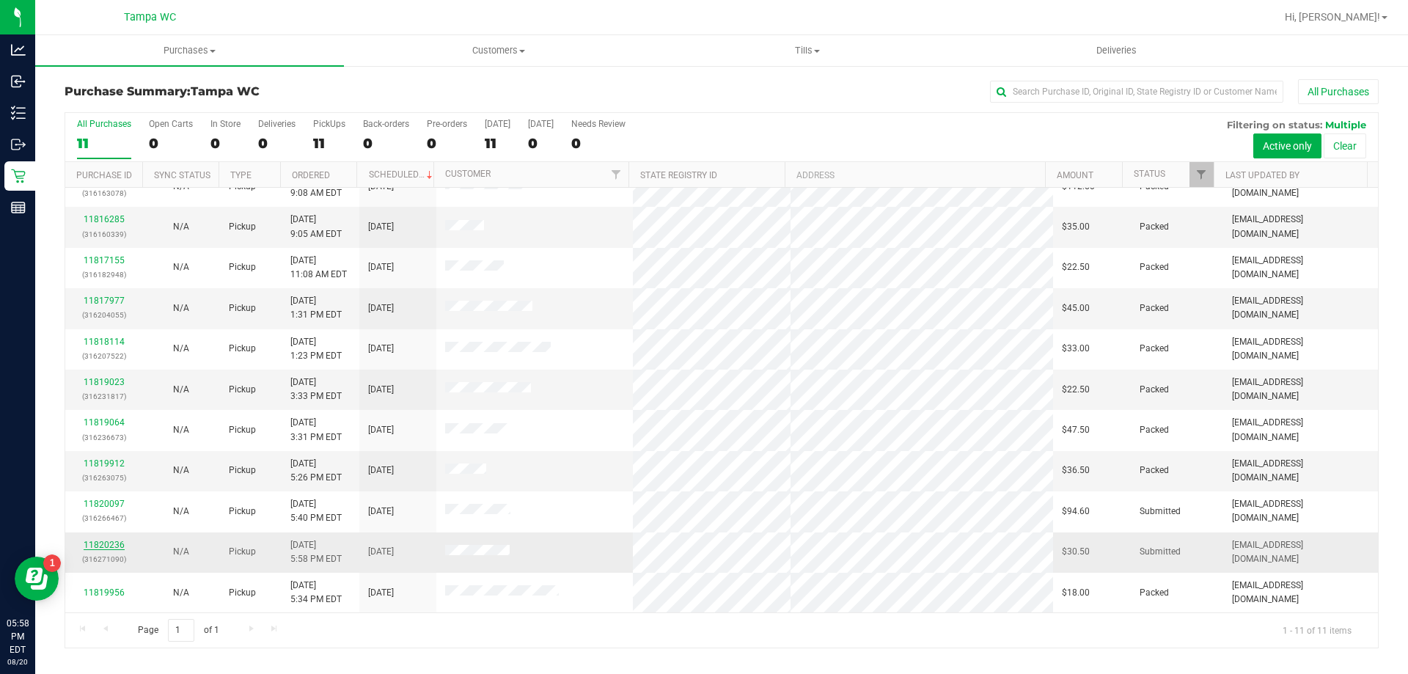
click at [103, 544] on link "11820236" at bounding box center [104, 545] width 41 height 10
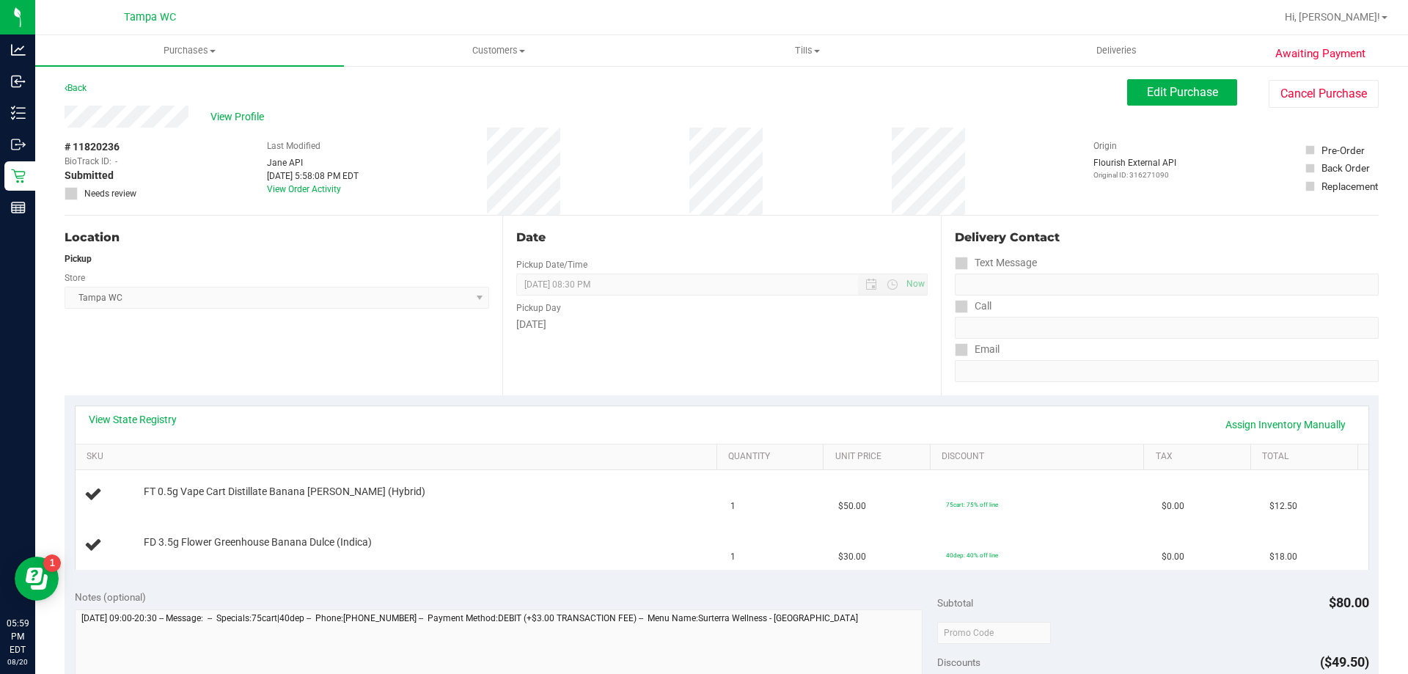
click at [337, 429] on div "View State Registry Assign Inventory Manually" at bounding box center [722, 424] width 1267 height 25
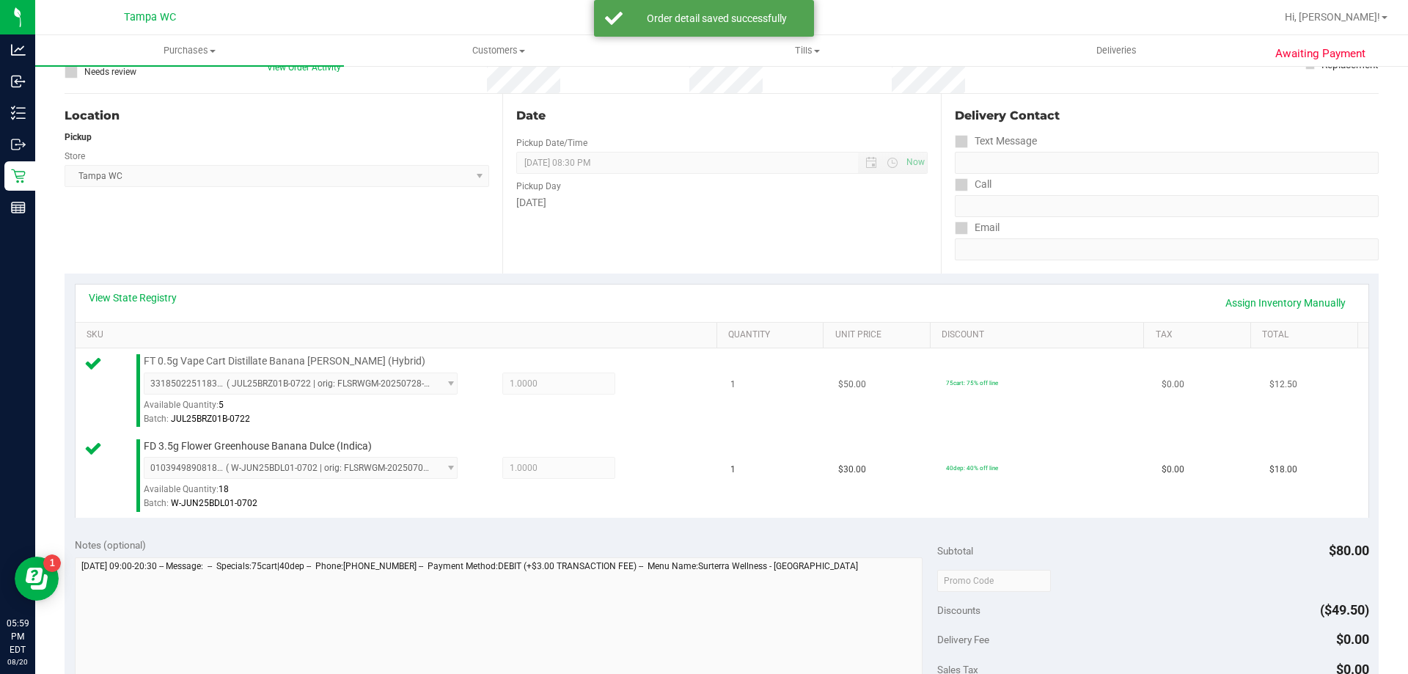
scroll to position [220, 0]
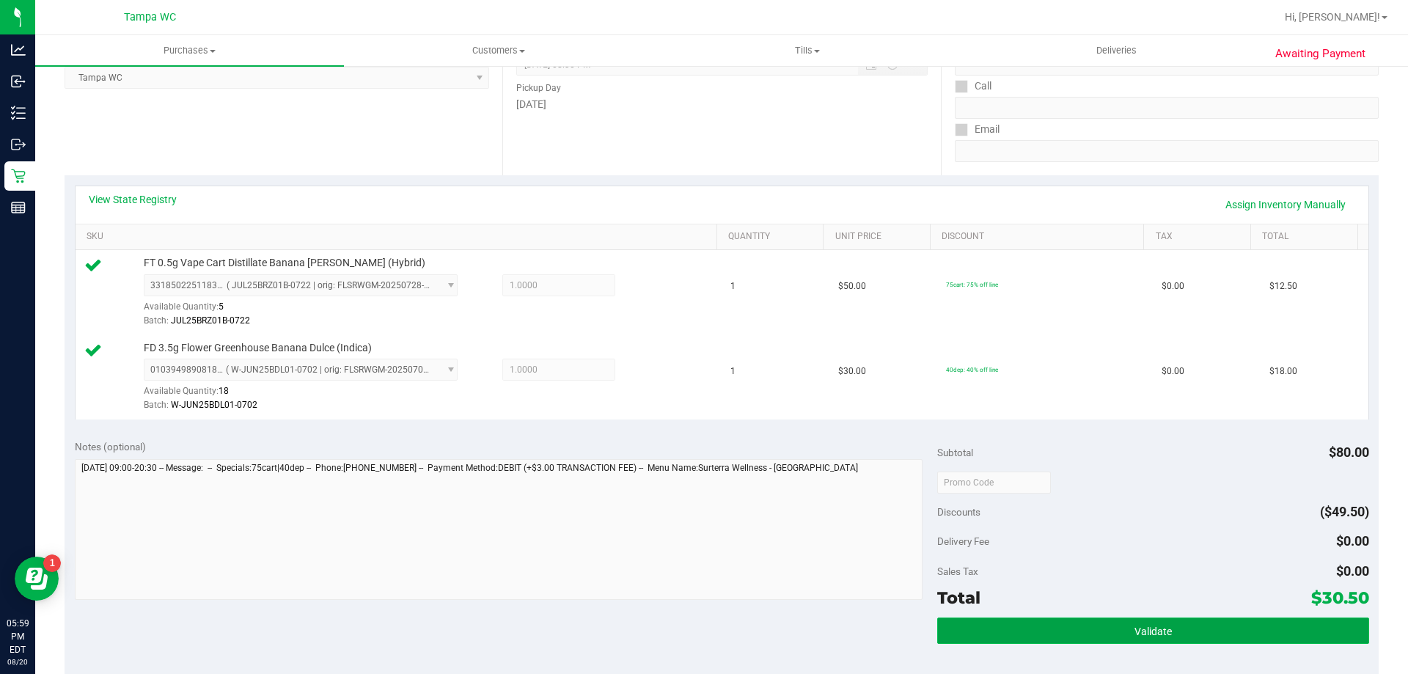
click at [702, 634] on button "Validate" at bounding box center [1152, 631] width 431 height 26
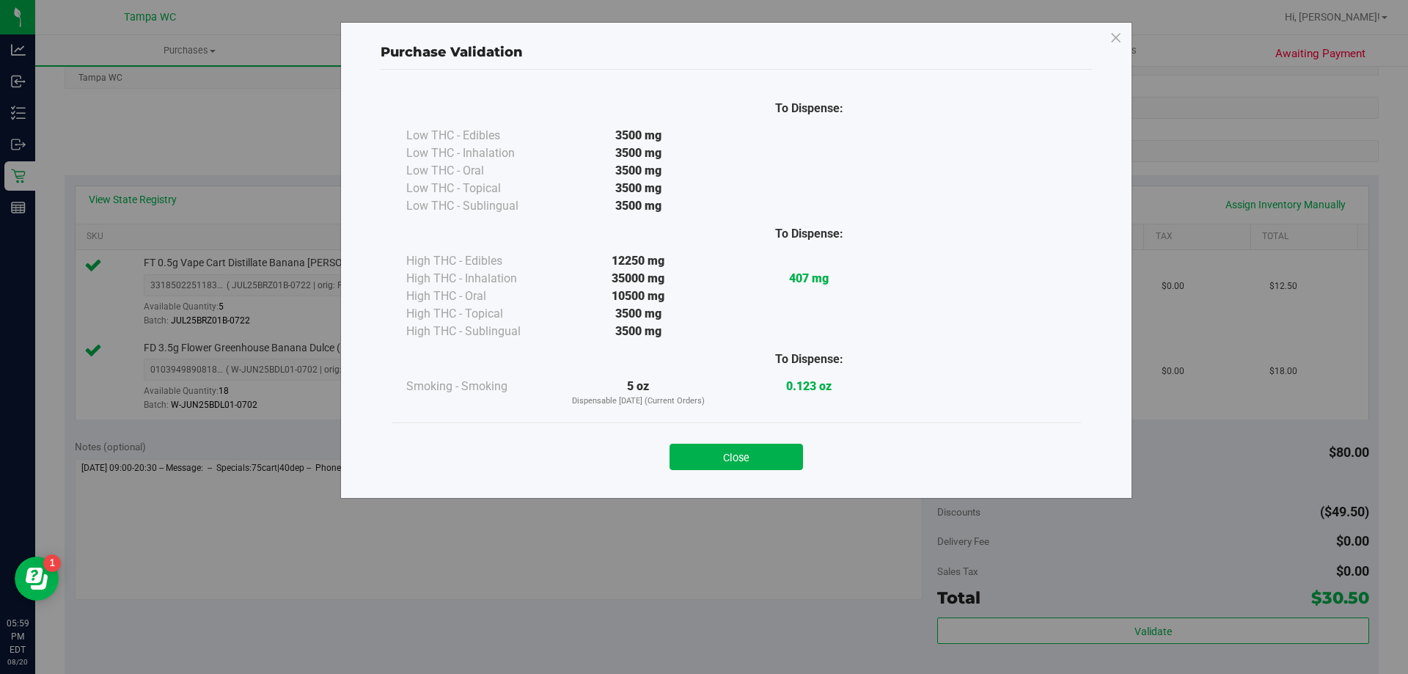
click at [702, 437] on div "Close" at bounding box center [736, 452] width 667 height 37
click at [702, 447] on button "Close" at bounding box center [736, 457] width 133 height 26
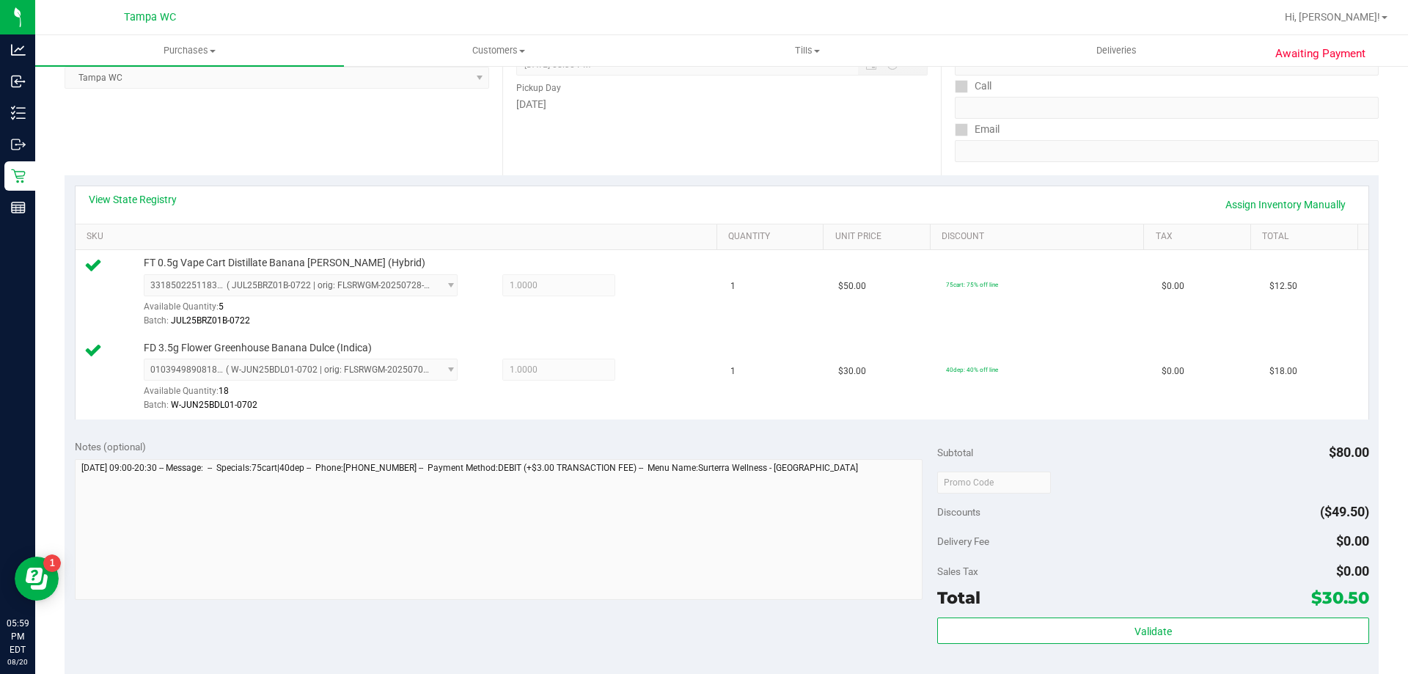
click at [702, 558] on div "Sales Tax $0.00" at bounding box center [1152, 571] width 431 height 26
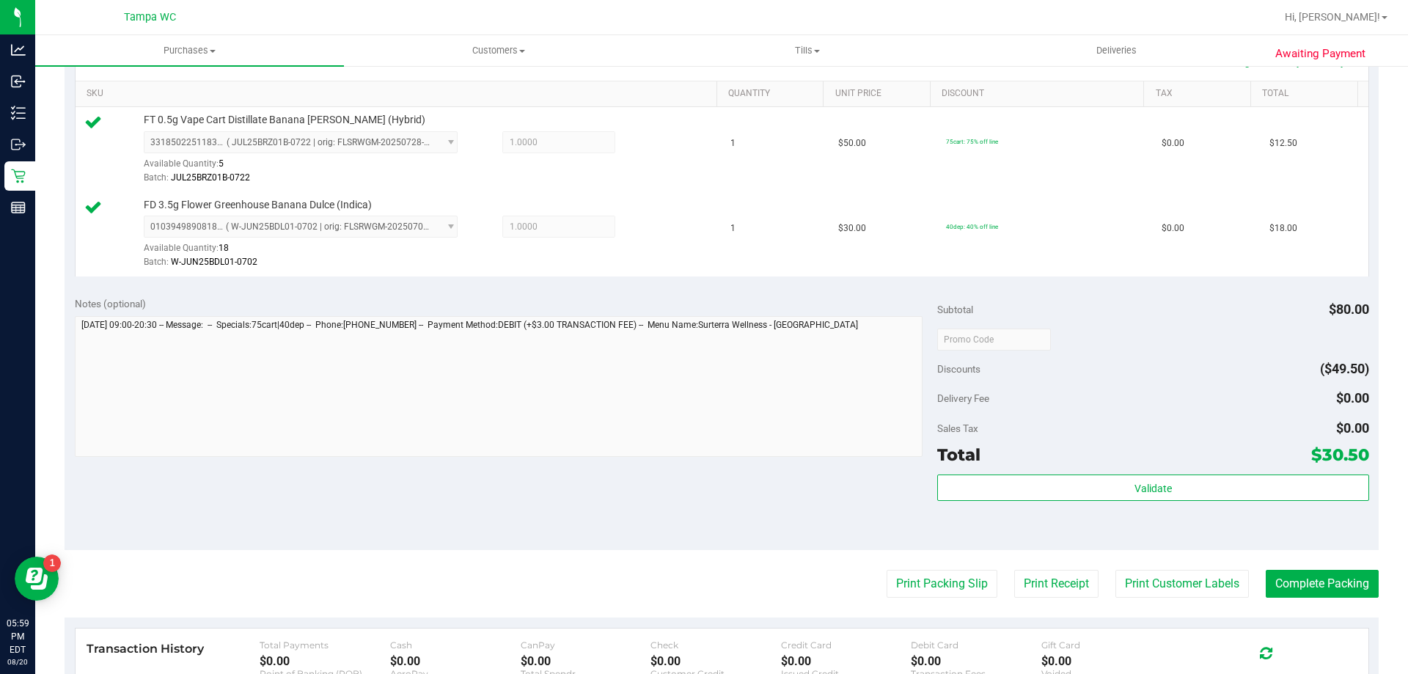
scroll to position [587, 0]
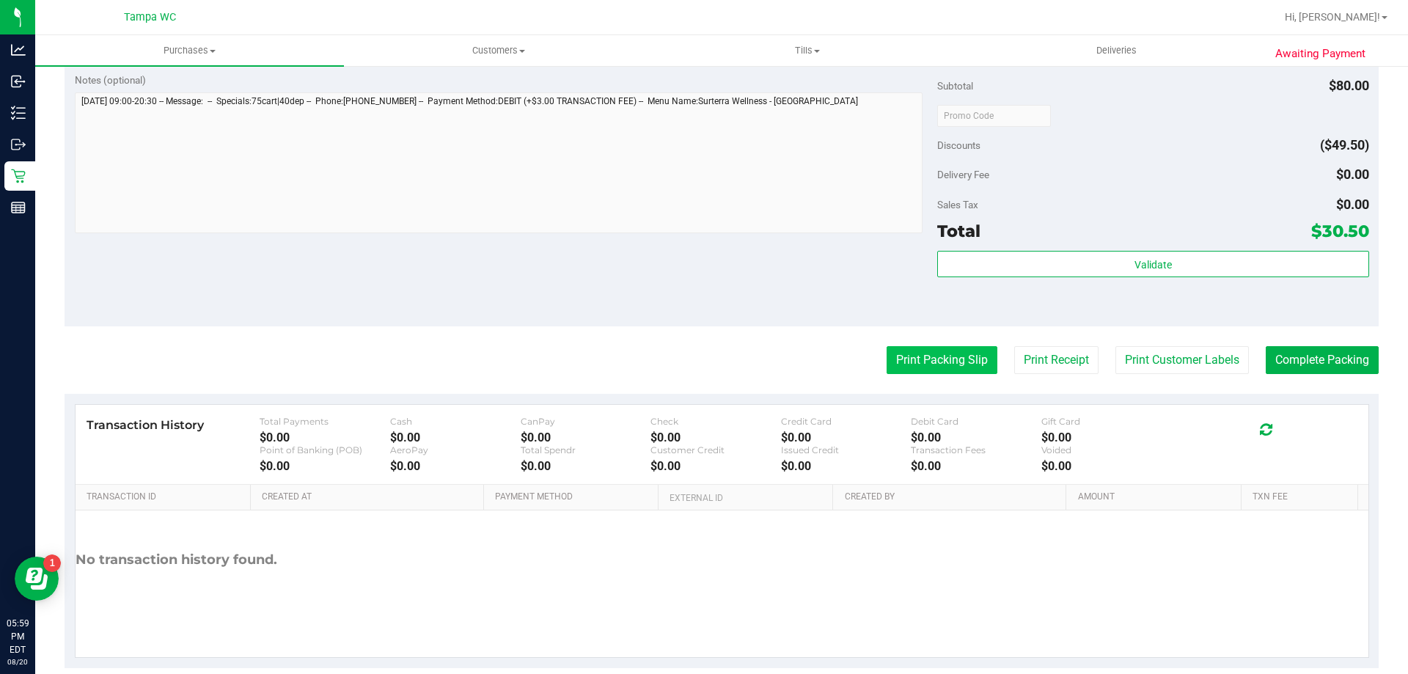
click at [702, 349] on button "Print Packing Slip" at bounding box center [942, 360] width 111 height 28
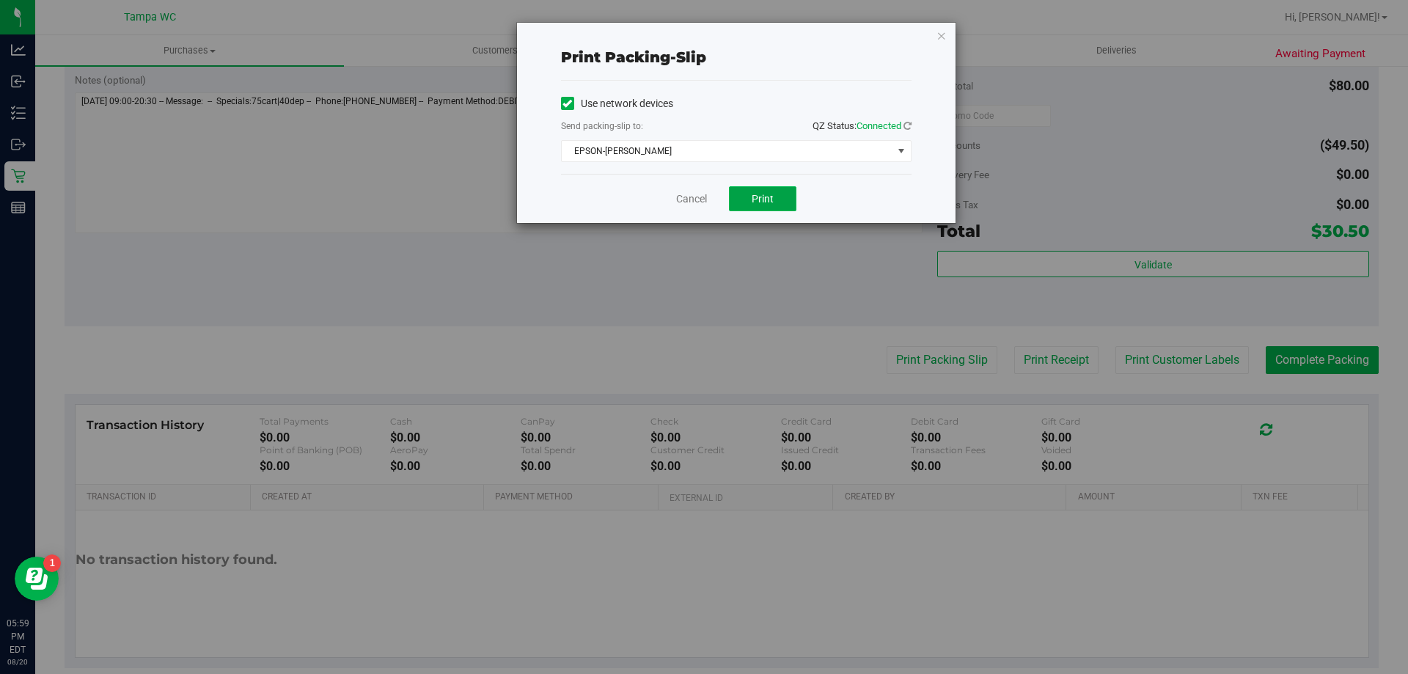
click at [702, 196] on button "Print" at bounding box center [762, 198] width 67 height 25
click at [673, 196] on div "Cancel Print" at bounding box center [736, 198] width 351 height 49
click at [674, 194] on div "Cancel Print" at bounding box center [736, 198] width 351 height 49
click at [681, 196] on link "Cancel" at bounding box center [691, 198] width 31 height 15
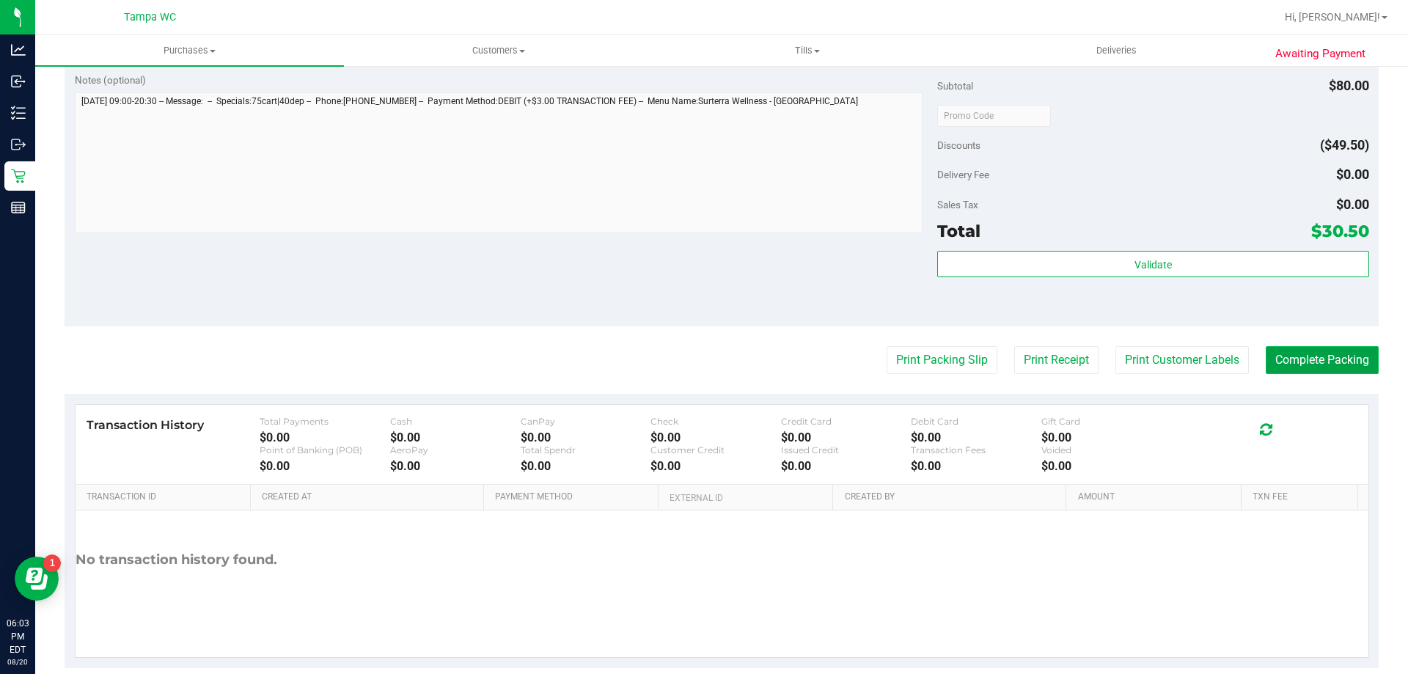
click at [702, 358] on button "Complete Packing" at bounding box center [1322, 360] width 113 height 28
click at [702, 283] on div "Validate" at bounding box center [1152, 284] width 431 height 66
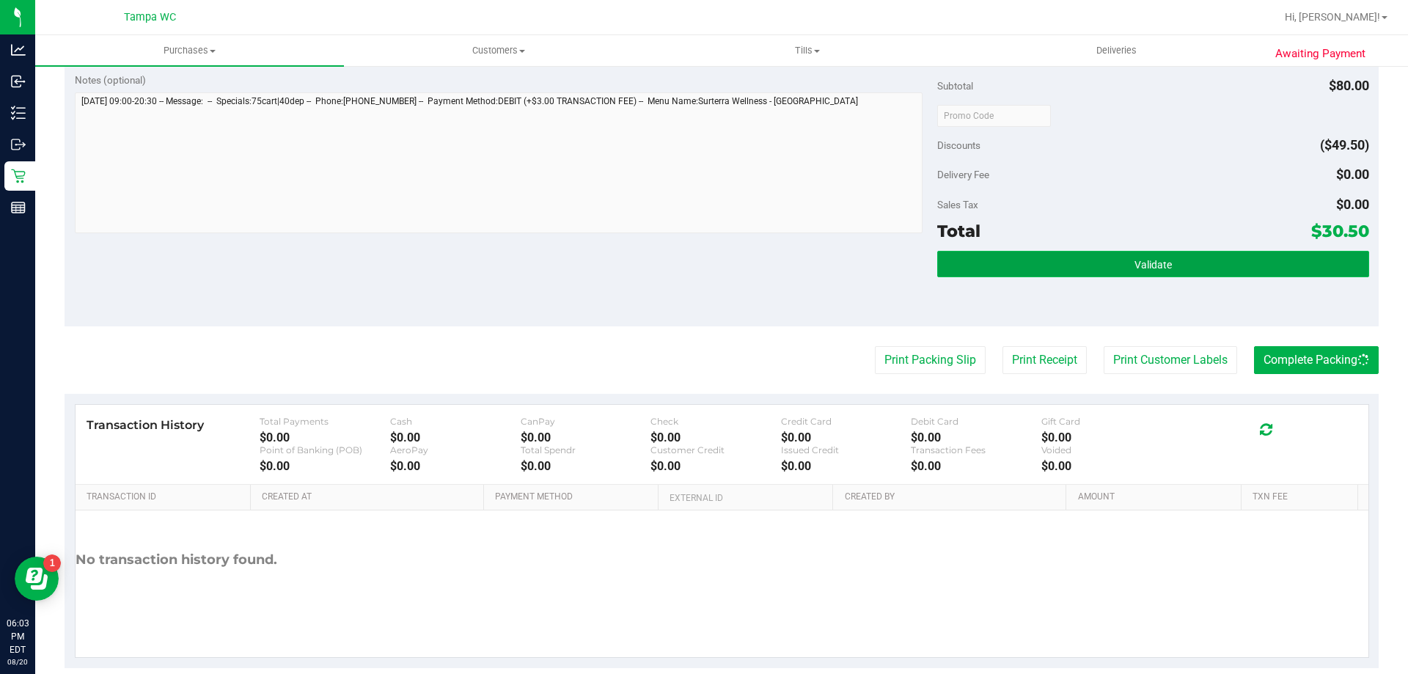
click at [702, 268] on button "Validate" at bounding box center [1152, 264] width 431 height 26
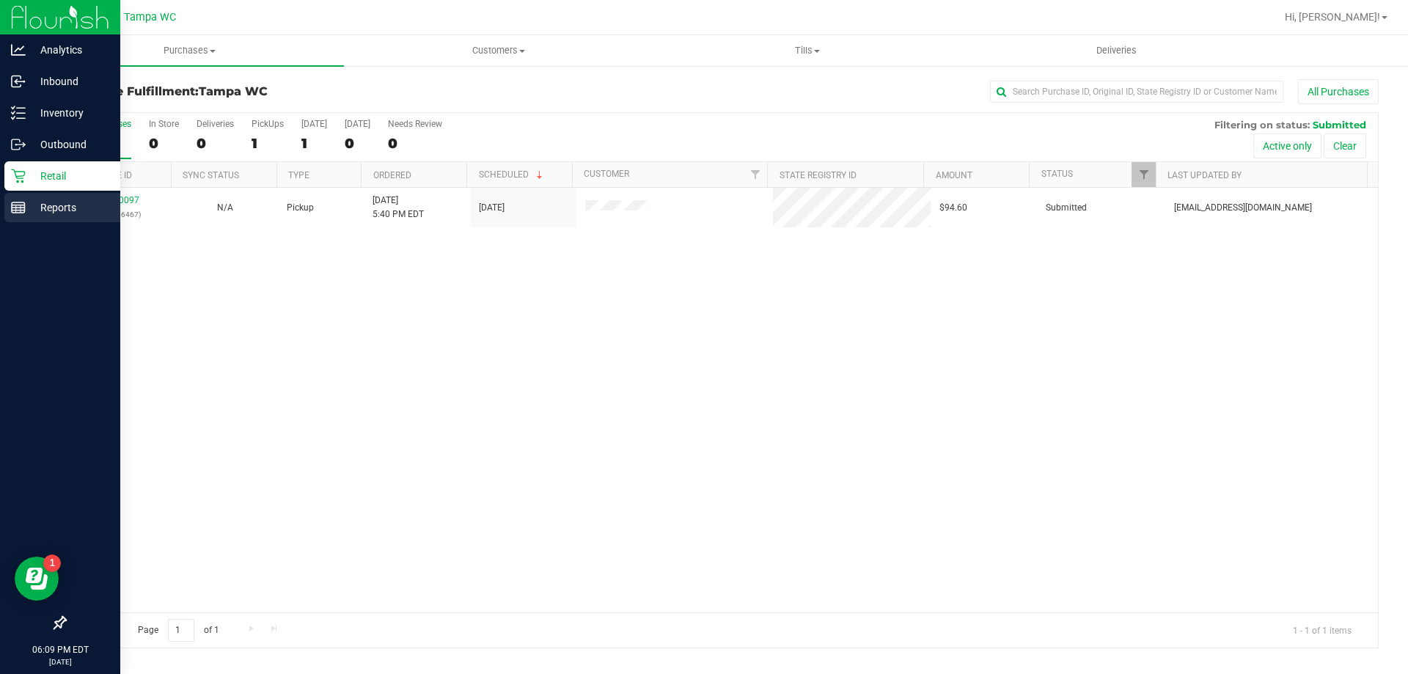
click at [26, 220] on div "Reports" at bounding box center [62, 207] width 116 height 29
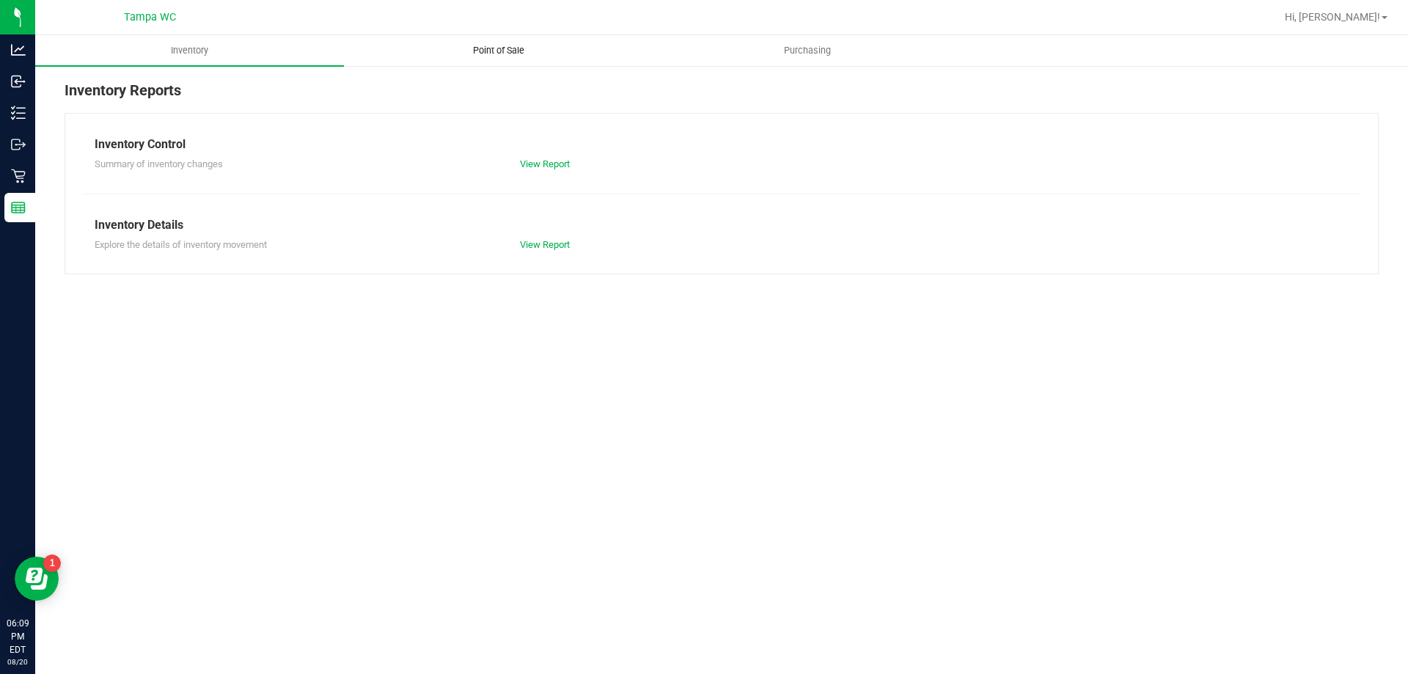
click at [476, 49] on span "Point of Sale" at bounding box center [498, 50] width 91 height 13
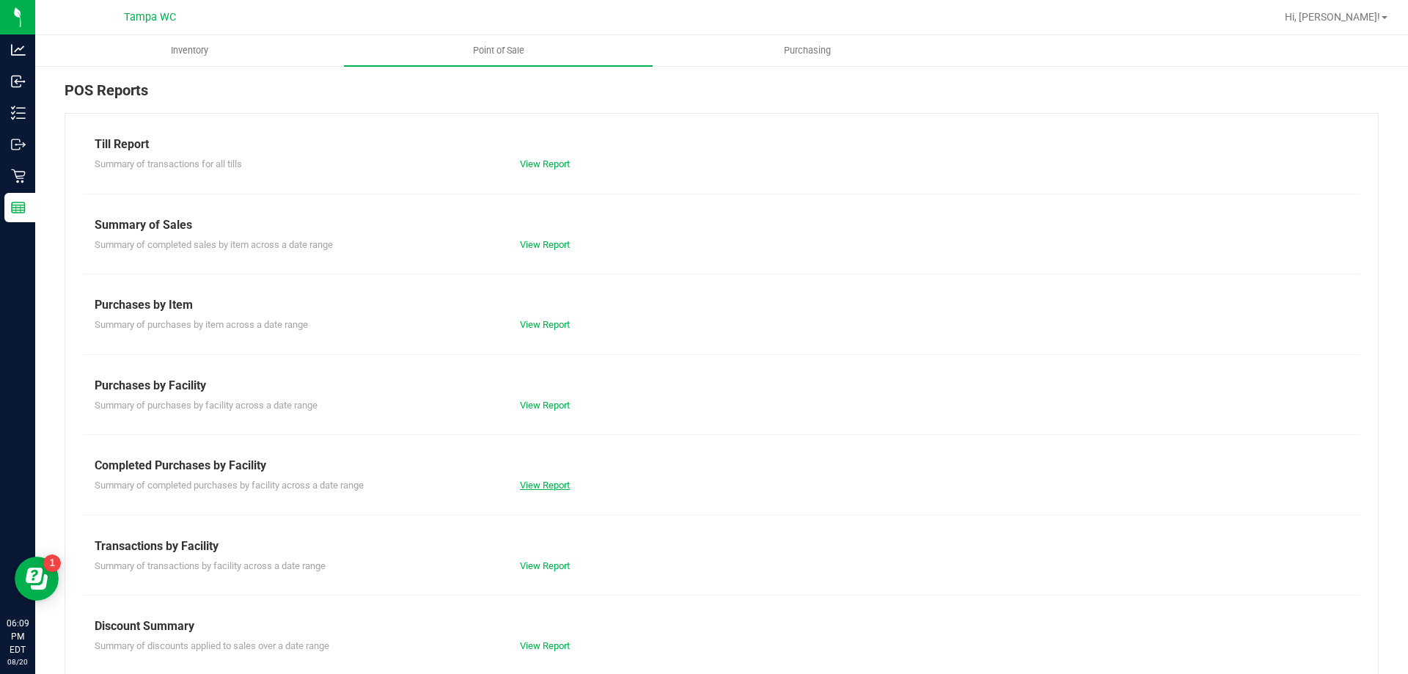
click at [532, 482] on link "View Report" at bounding box center [545, 485] width 50 height 11
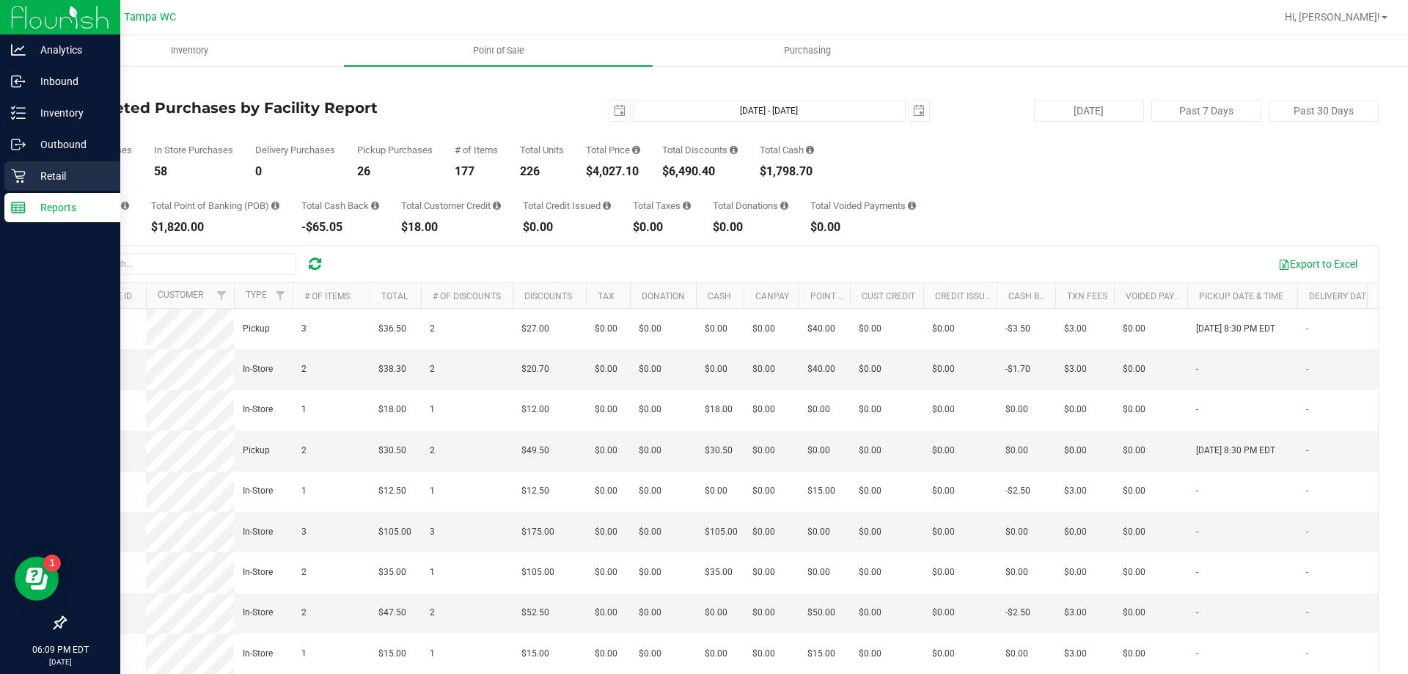
click at [29, 180] on p "Retail" at bounding box center [70, 176] width 88 height 18
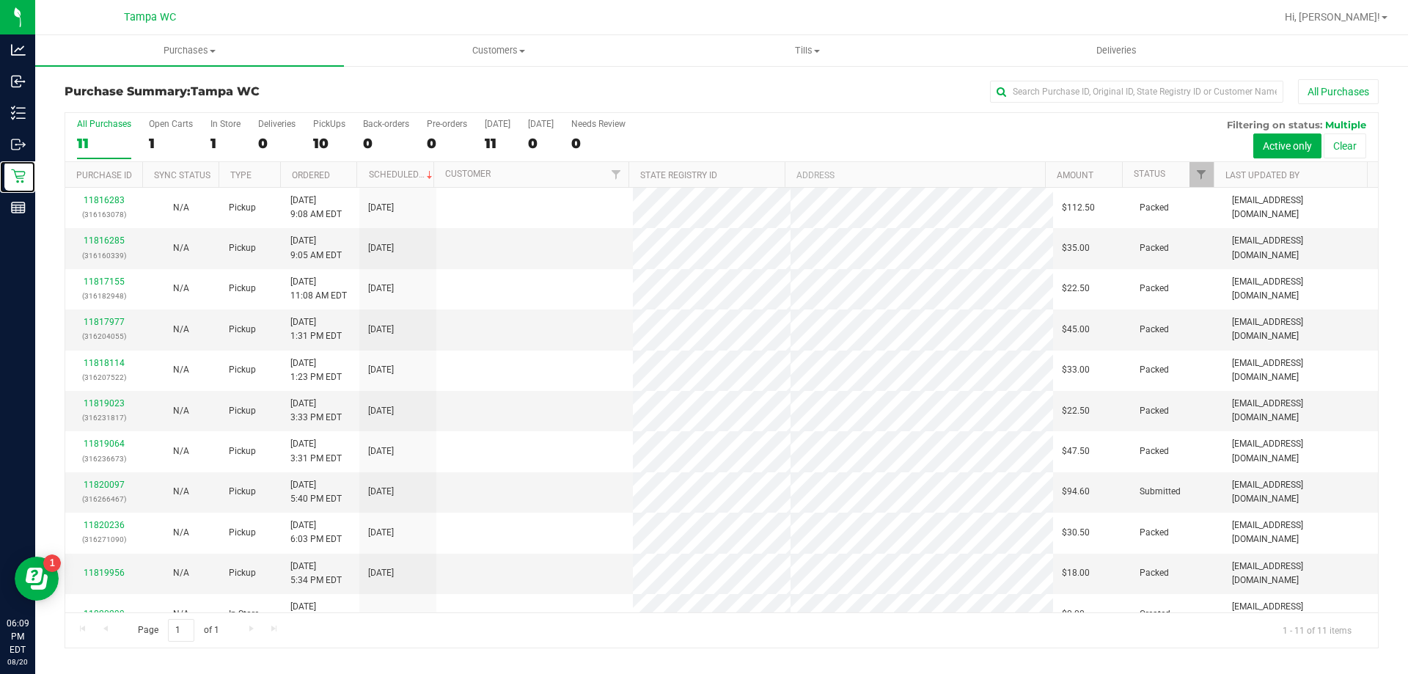
scroll to position [21, 0]
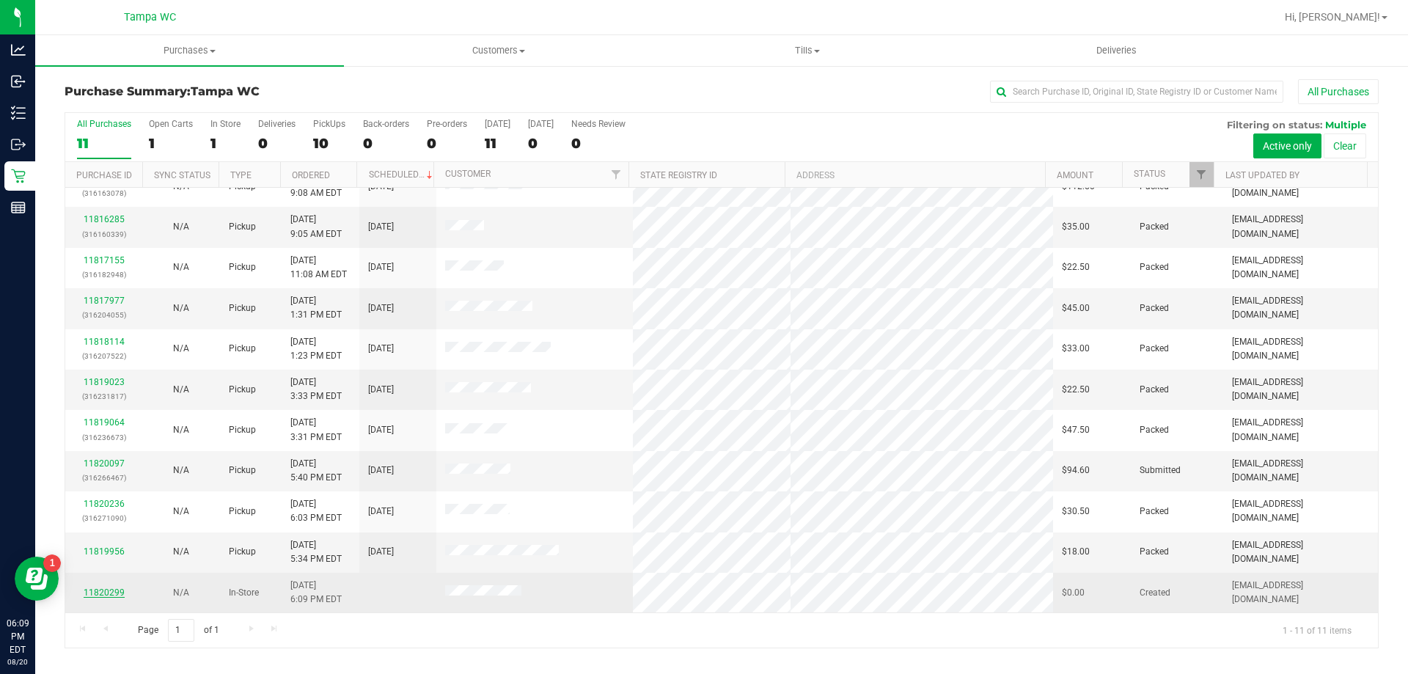
click at [109, 588] on link "11820299" at bounding box center [104, 593] width 41 height 10
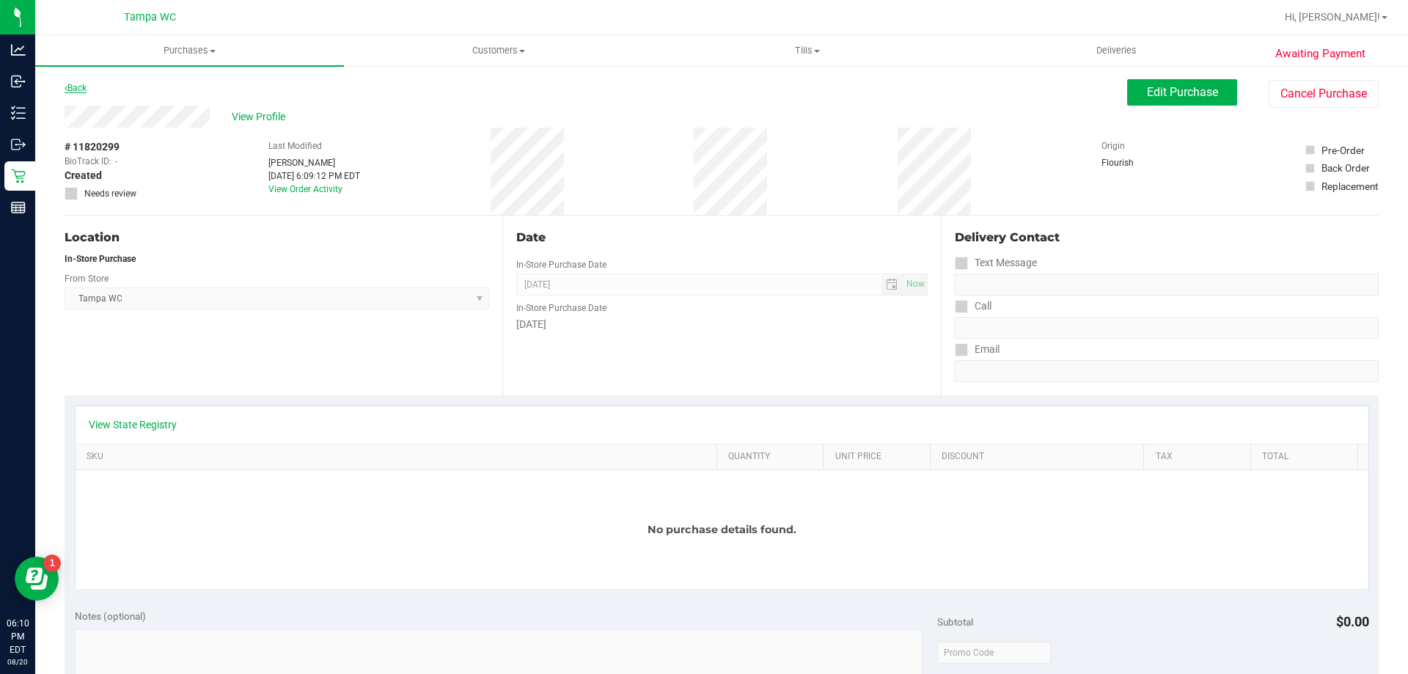
click at [86, 87] on link "Back" at bounding box center [76, 88] width 22 height 10
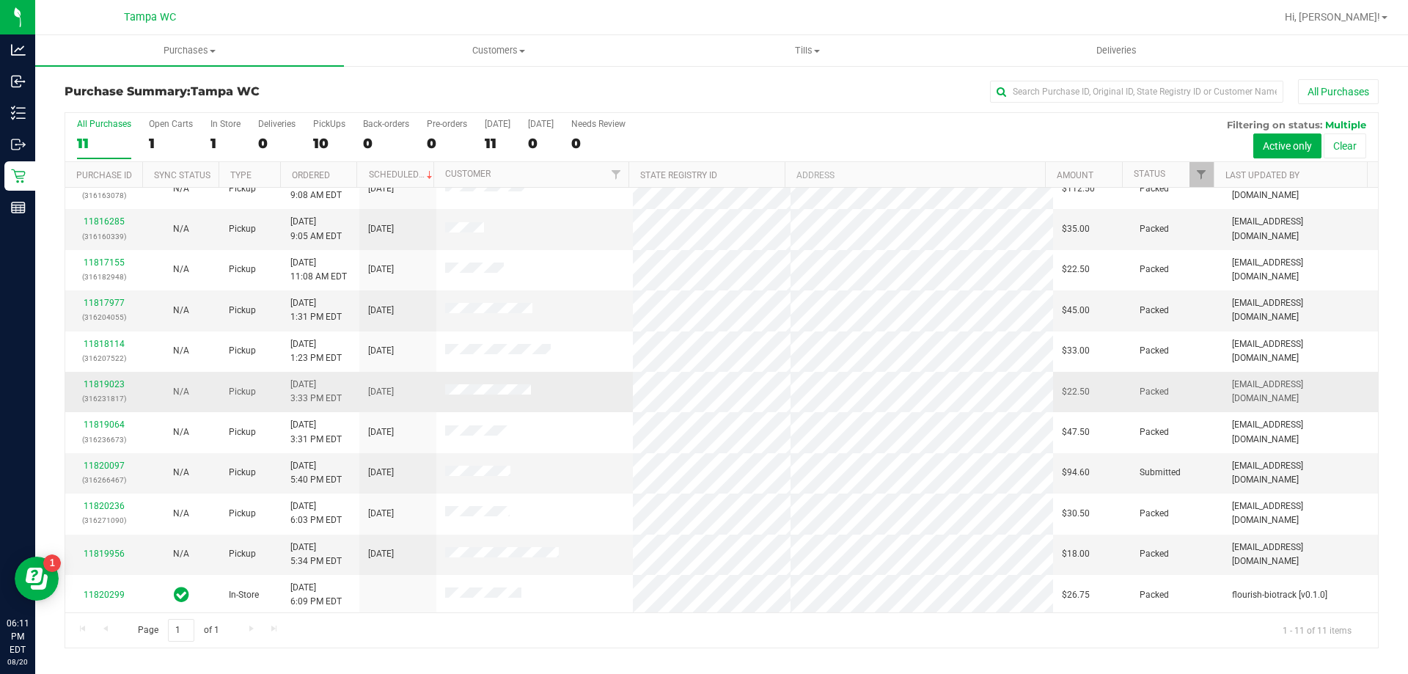
scroll to position [21, 0]
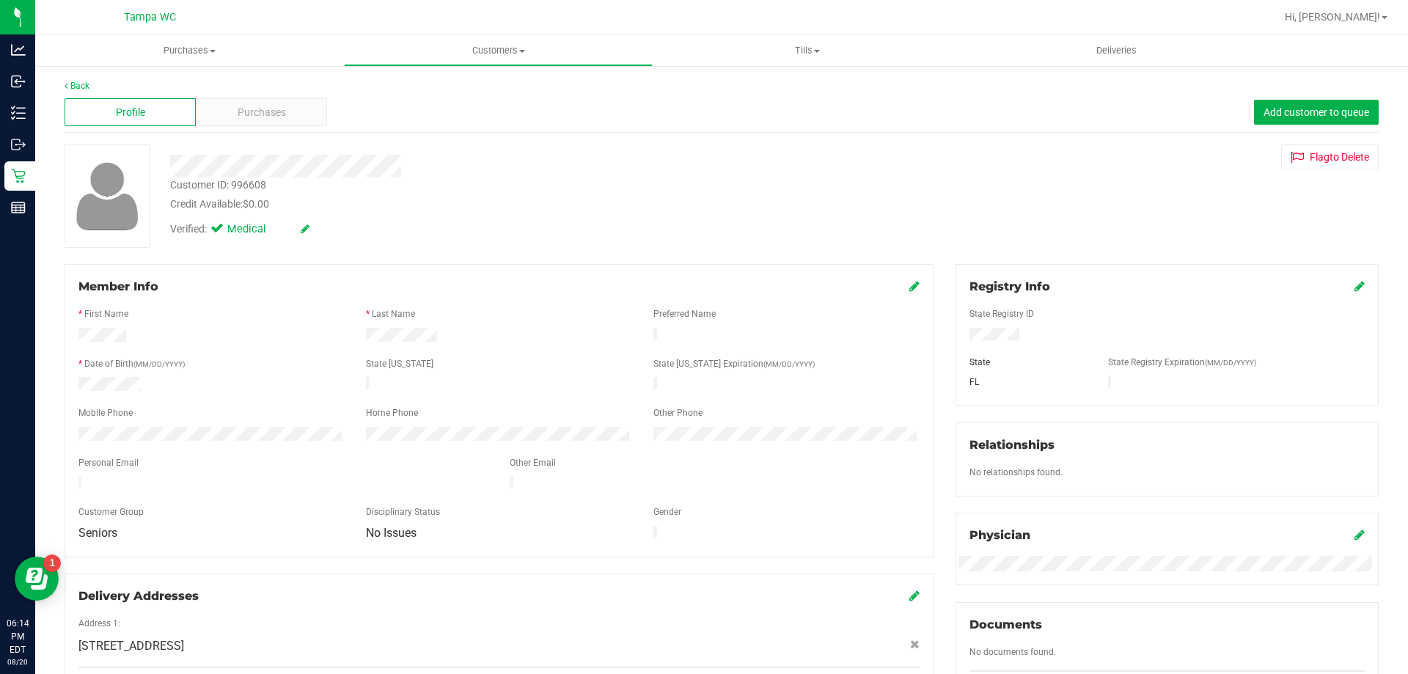
click at [962, 340] on div at bounding box center [1167, 336] width 417 height 16
drag, startPoint x: 149, startPoint y: 386, endPoint x: 55, endPoint y: 376, distance: 94.4
click at [55, 376] on div "Member Info * First Name * Last Name Preferred Name * Date of Birth (MM/DD/YYYY…" at bounding box center [499, 488] width 891 height 448
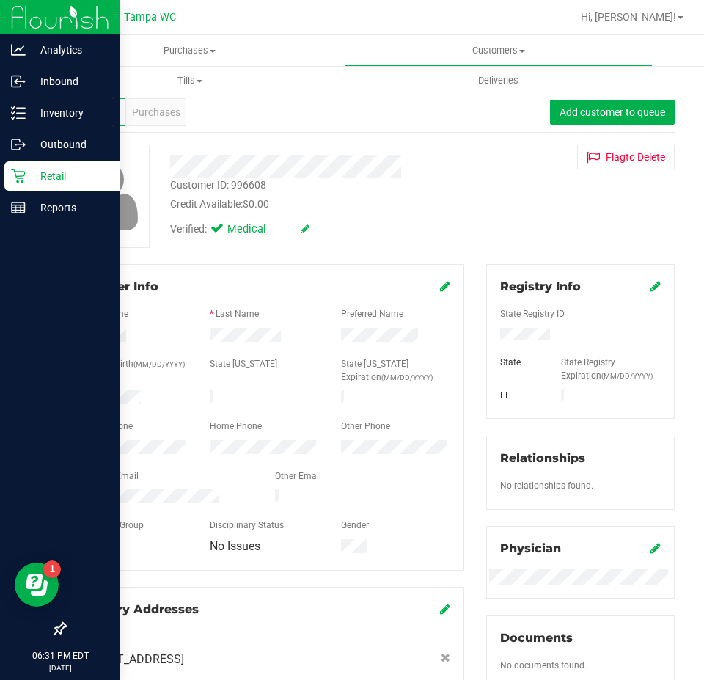
click at [32, 175] on p "Retail" at bounding box center [70, 176] width 88 height 18
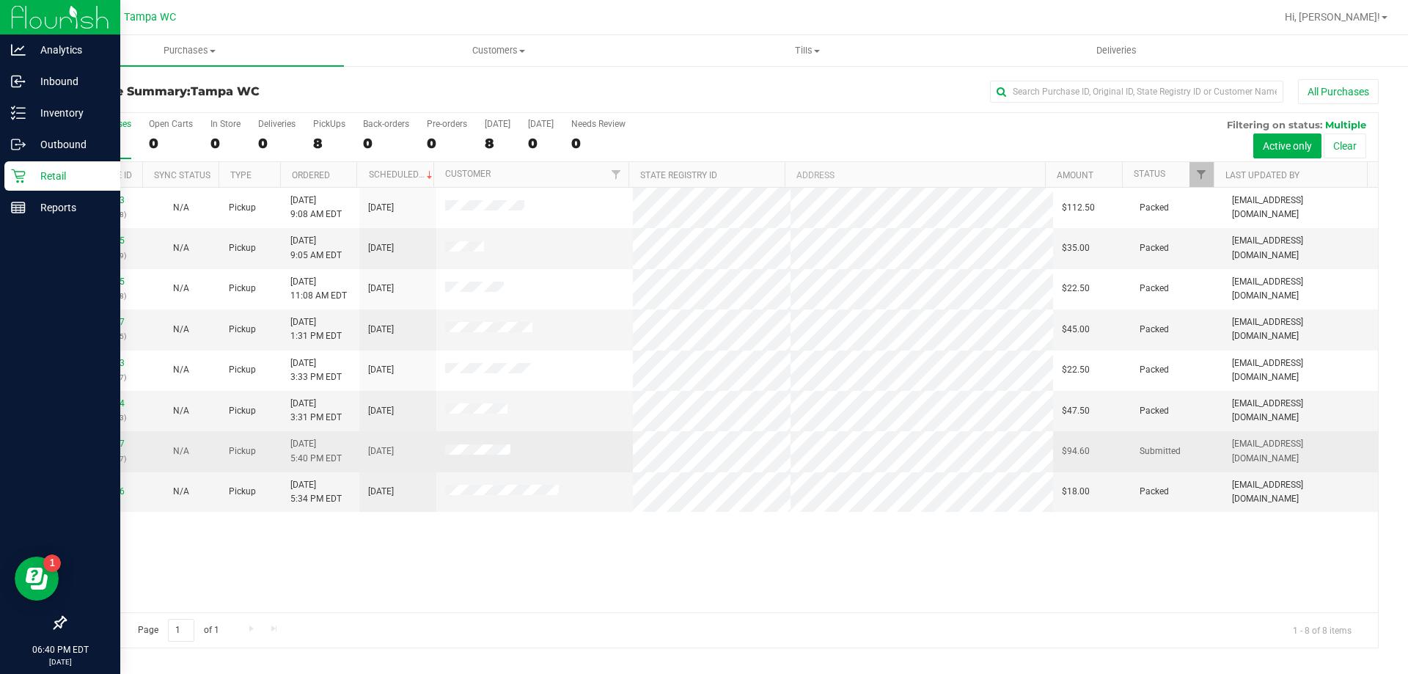
click at [113, 438] on div "11820097 (316266467)" at bounding box center [103, 451] width 59 height 28
click at [112, 441] on link "11820097" at bounding box center [104, 444] width 41 height 10
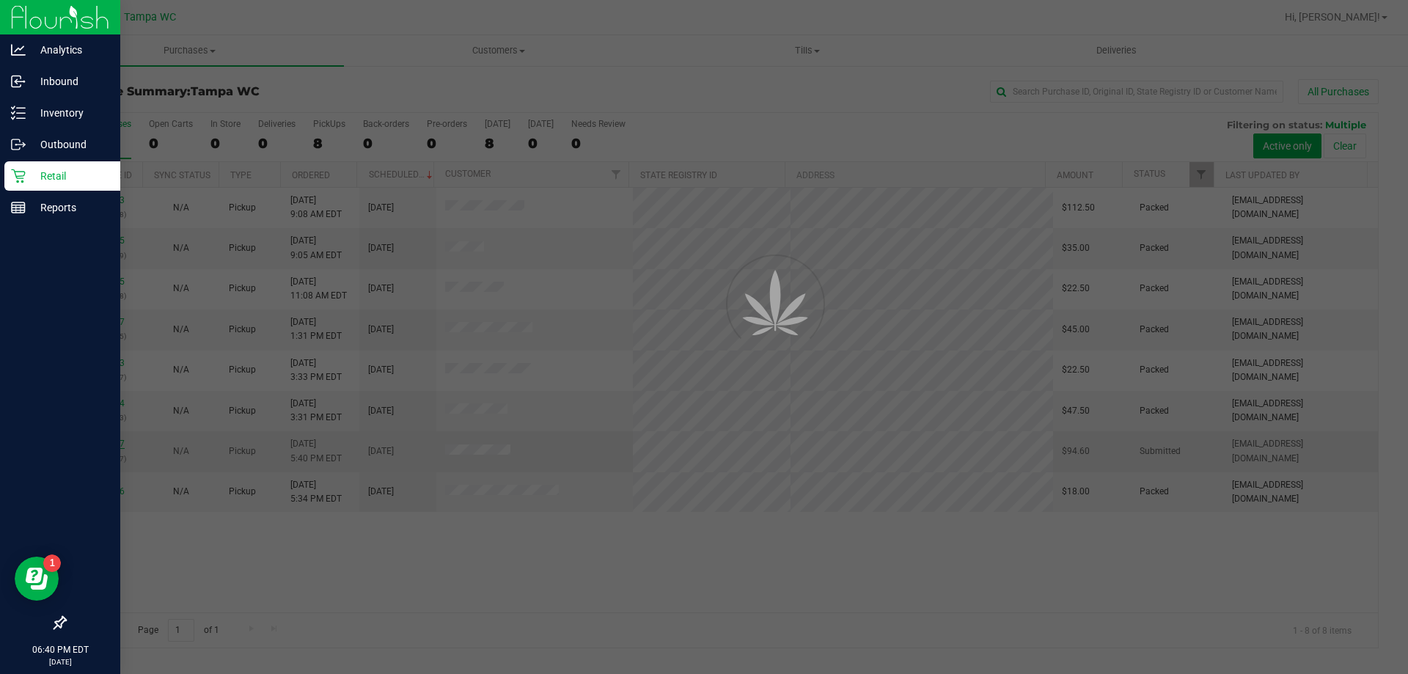
click at [112, 445] on div at bounding box center [704, 337] width 1408 height 674
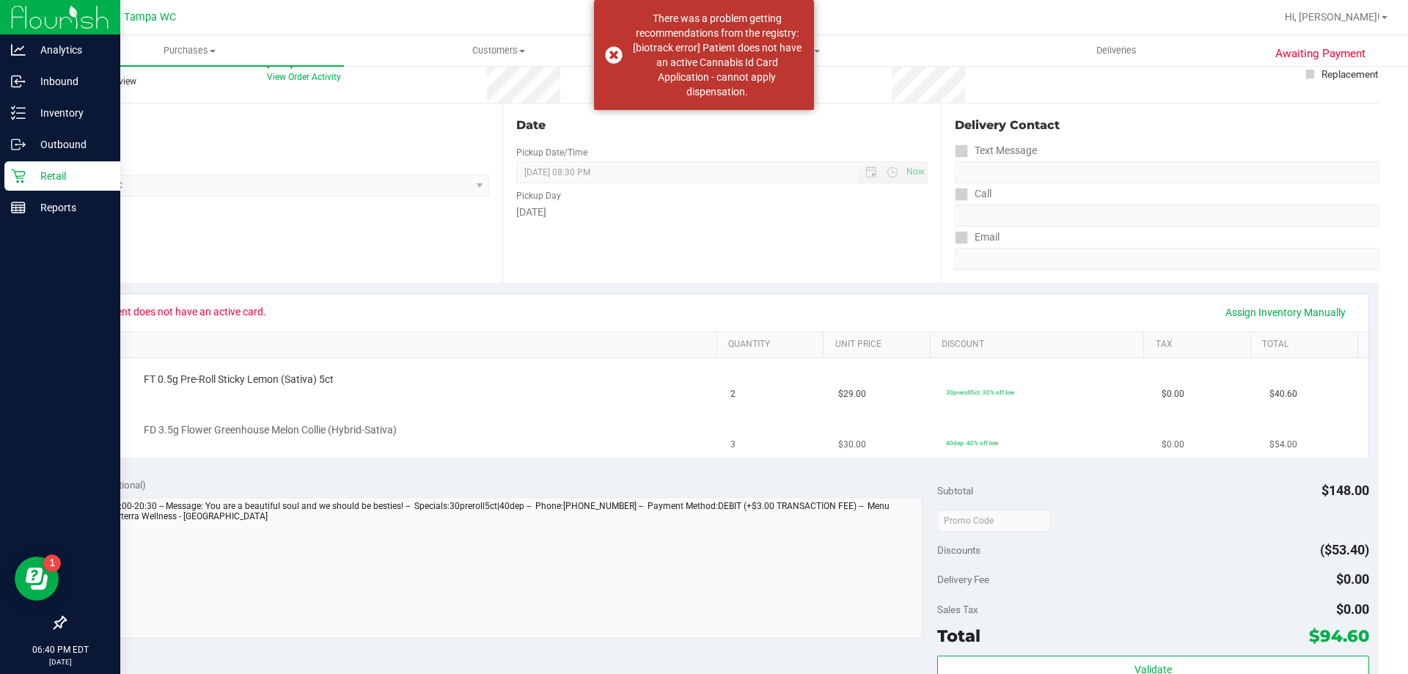
scroll to position [147, 0]
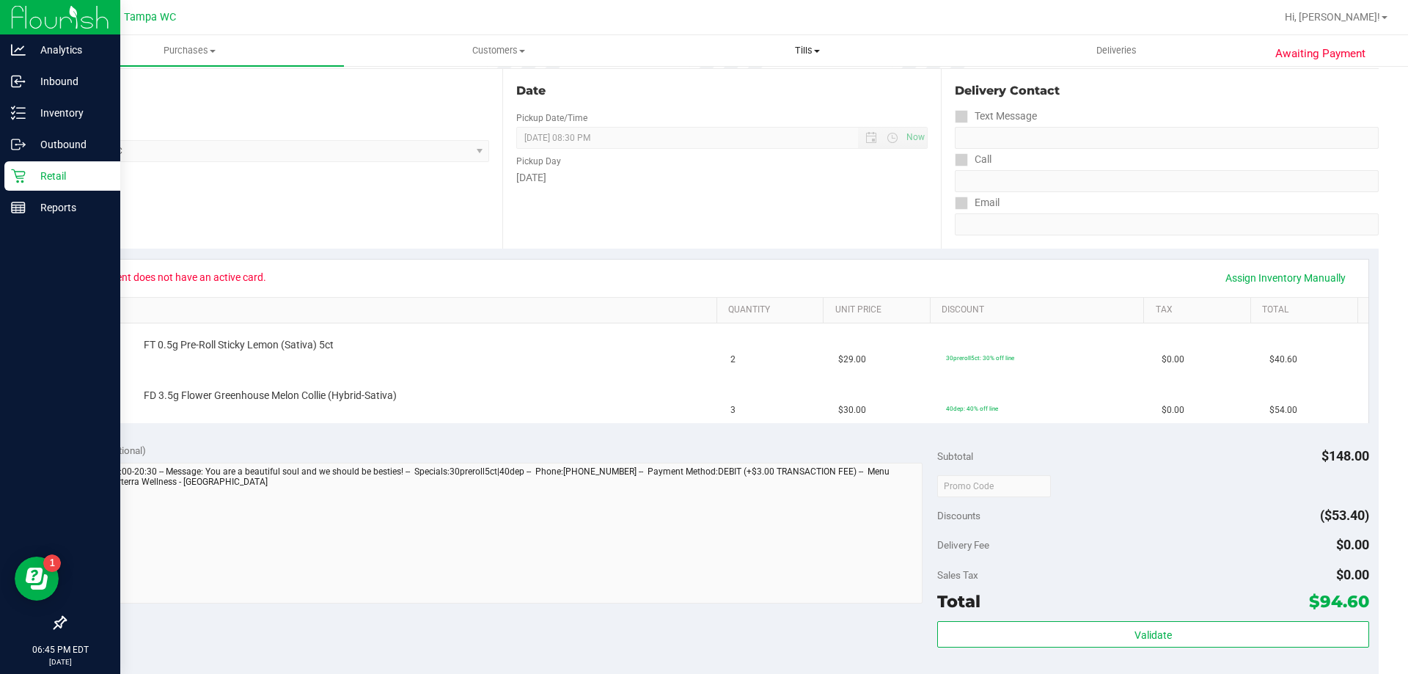
click at [806, 50] on span "Tills" at bounding box center [807, 50] width 307 height 13
click at [778, 85] on li "Manage tills" at bounding box center [807, 89] width 309 height 18
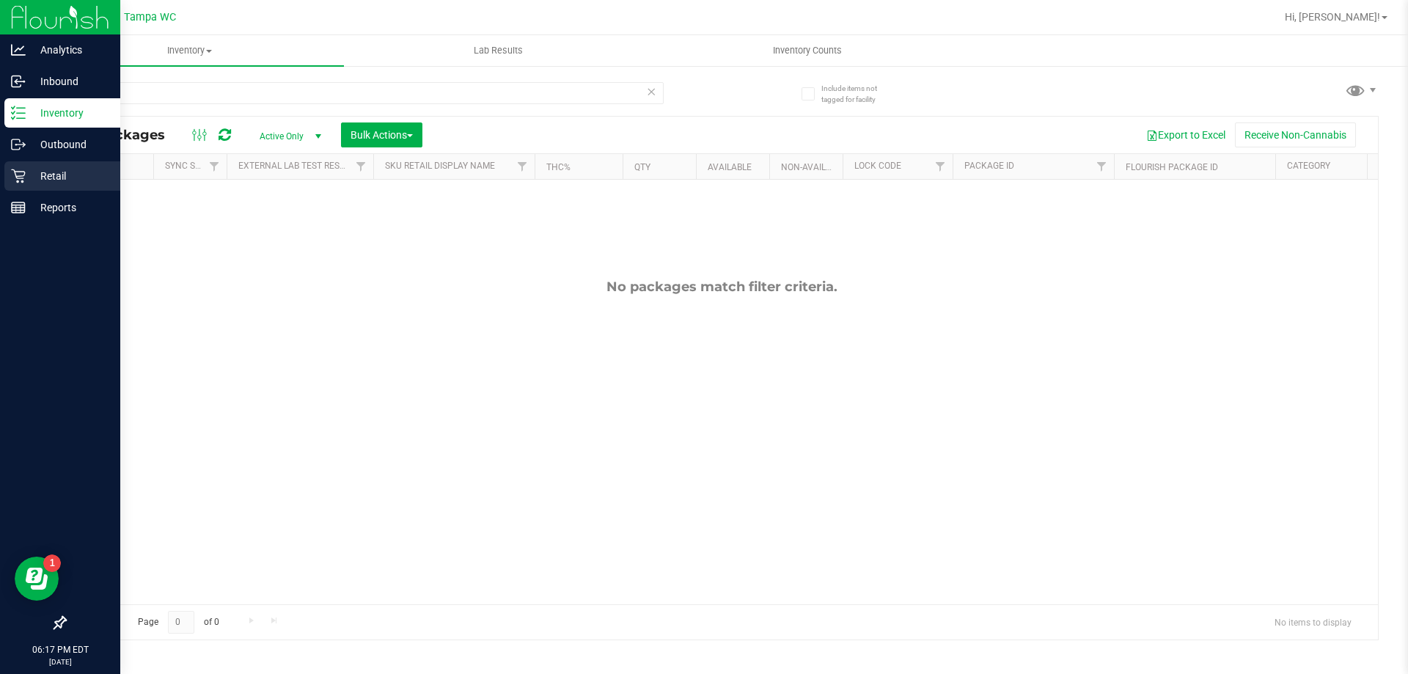
click at [40, 179] on p "Retail" at bounding box center [70, 176] width 88 height 18
click at [4, 186] on link "Retail" at bounding box center [60, 177] width 120 height 32
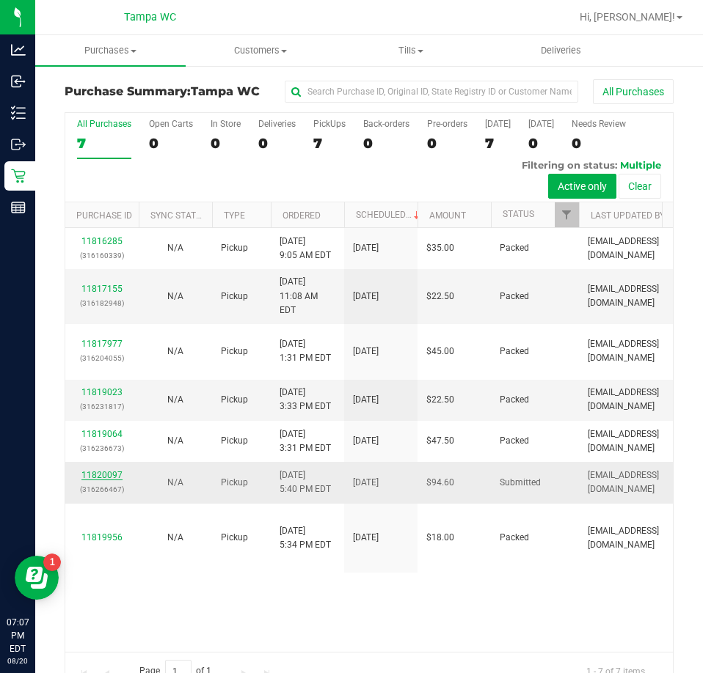
click at [113, 470] on link "11820097" at bounding box center [101, 475] width 41 height 10
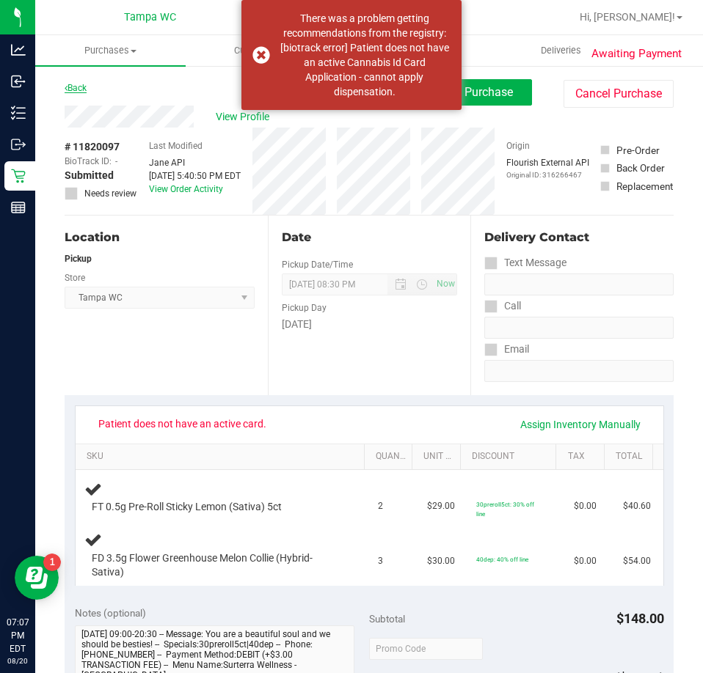
click at [70, 88] on link "Back" at bounding box center [76, 88] width 22 height 10
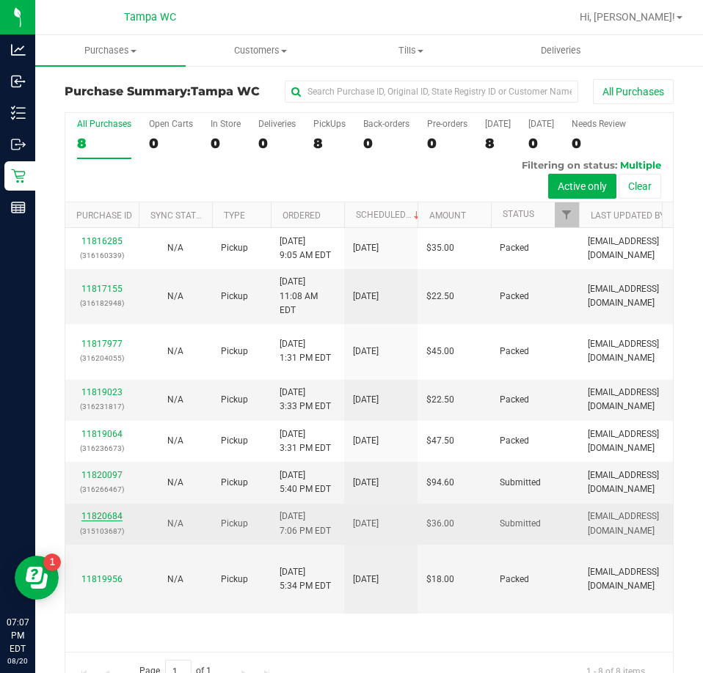
click at [107, 511] on link "11820684" at bounding box center [101, 516] width 41 height 10
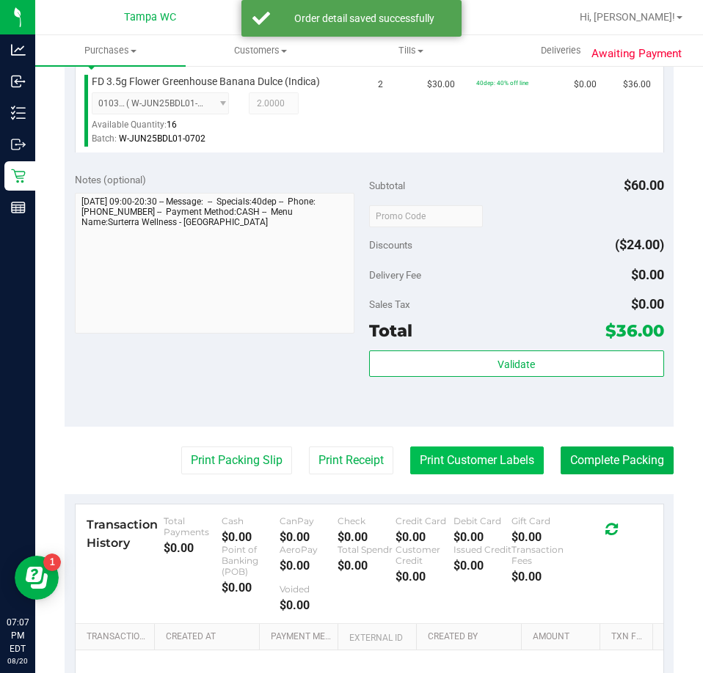
scroll to position [440, 0]
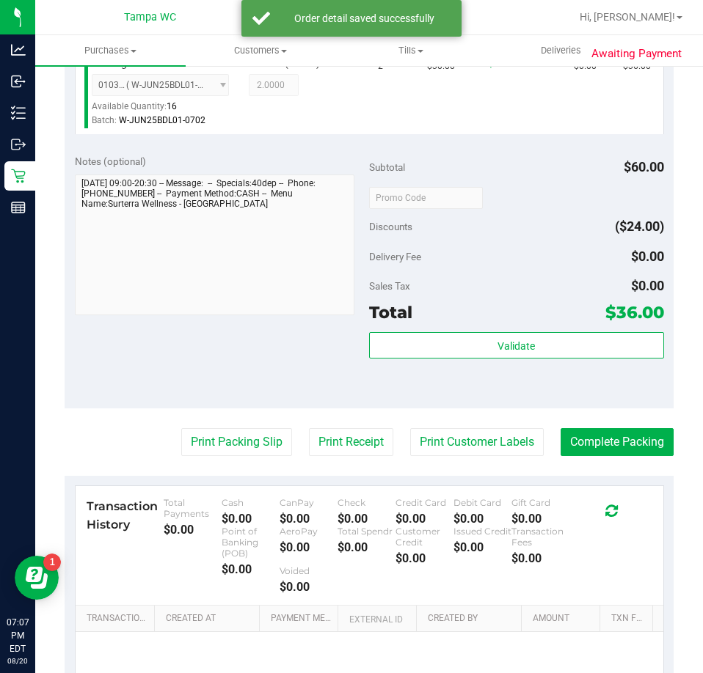
click at [500, 360] on div "Validate" at bounding box center [516, 365] width 295 height 66
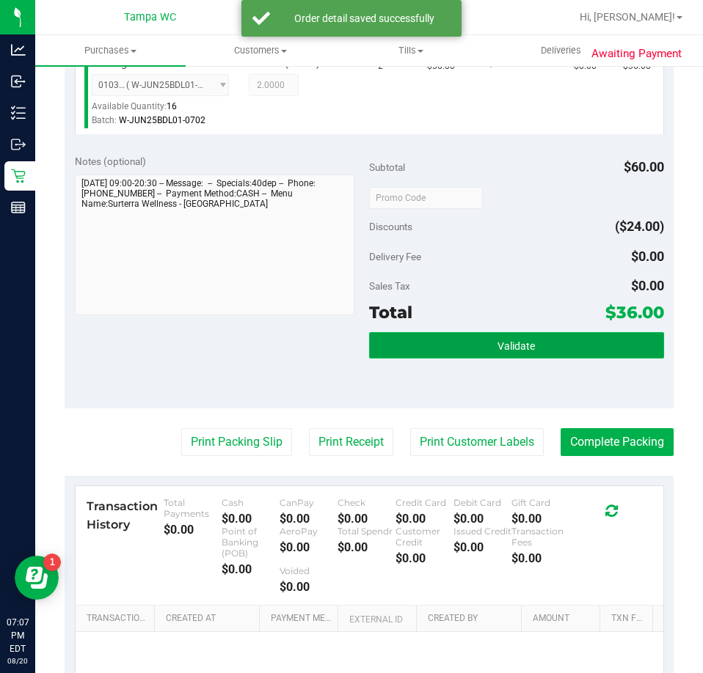
click at [500, 341] on span "Validate" at bounding box center [515, 346] width 37 height 12
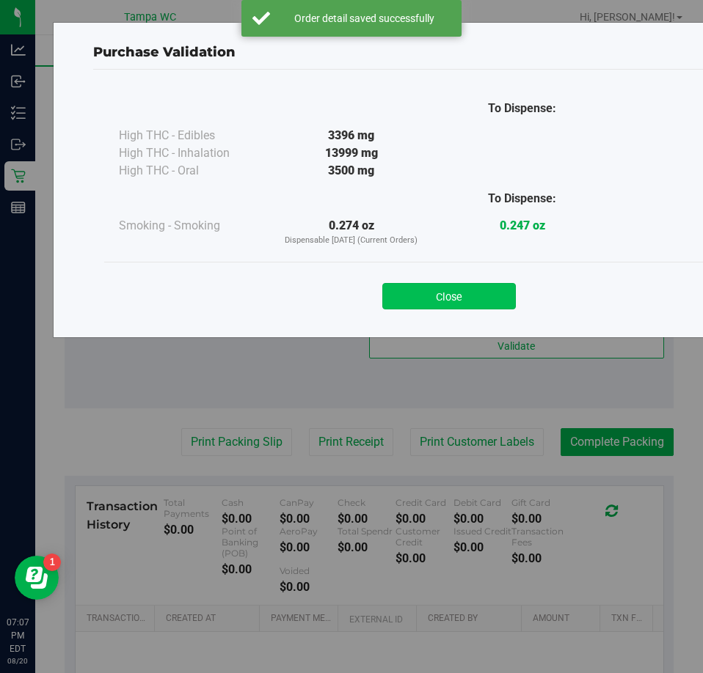
click at [445, 290] on button "Close" at bounding box center [448, 296] width 133 height 26
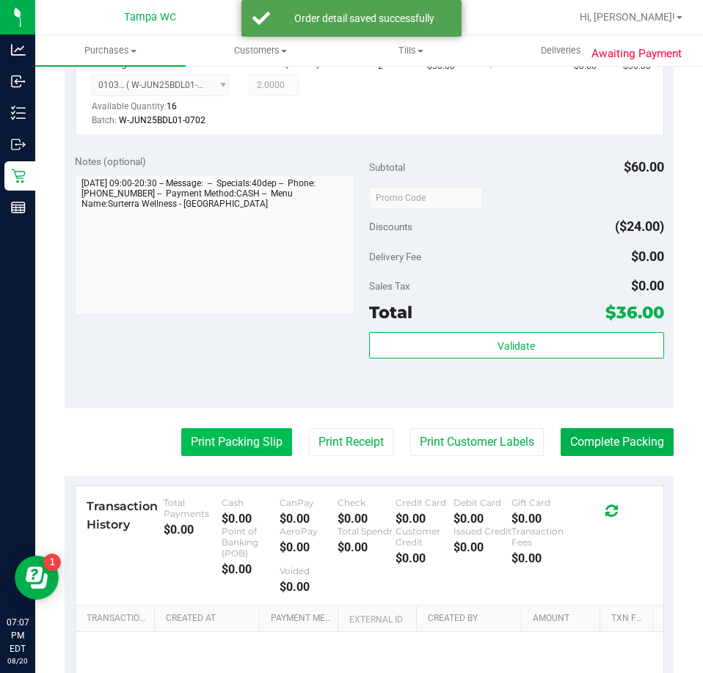
click at [263, 430] on button "Print Packing Slip" at bounding box center [236, 442] width 111 height 28
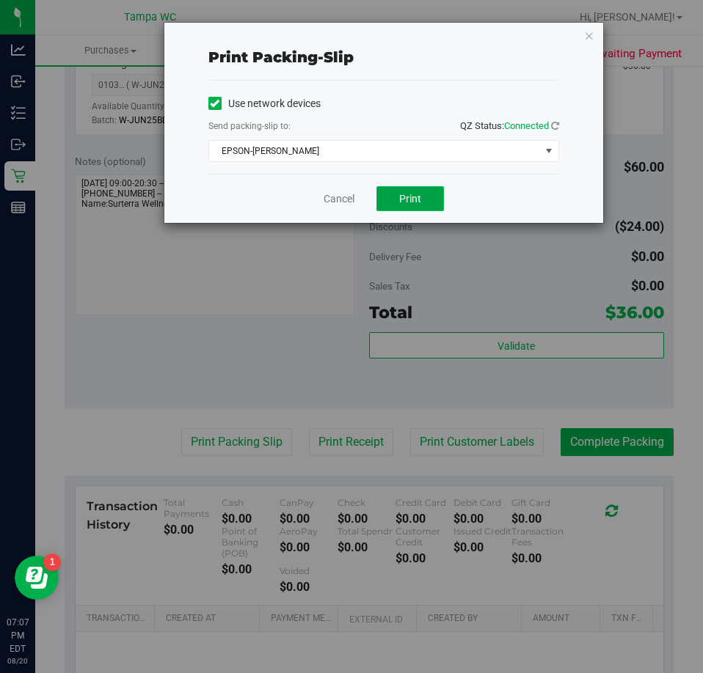
click at [421, 196] on button "Print" at bounding box center [409, 198] width 67 height 25
click at [314, 200] on div "Cancel Print" at bounding box center [383, 198] width 351 height 49
click at [338, 200] on link "Cancel" at bounding box center [338, 198] width 31 height 15
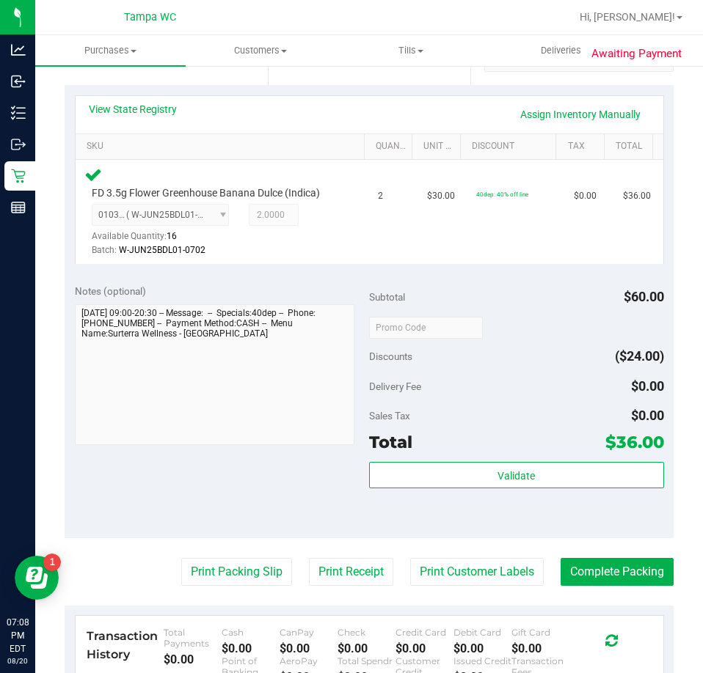
scroll to position [513, 0]
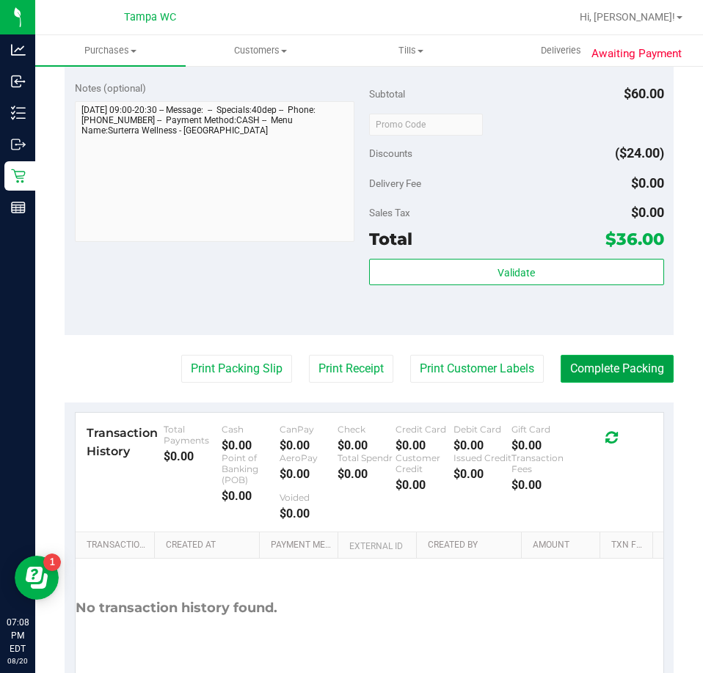
click at [631, 359] on button "Complete Packing" at bounding box center [616, 369] width 113 height 28
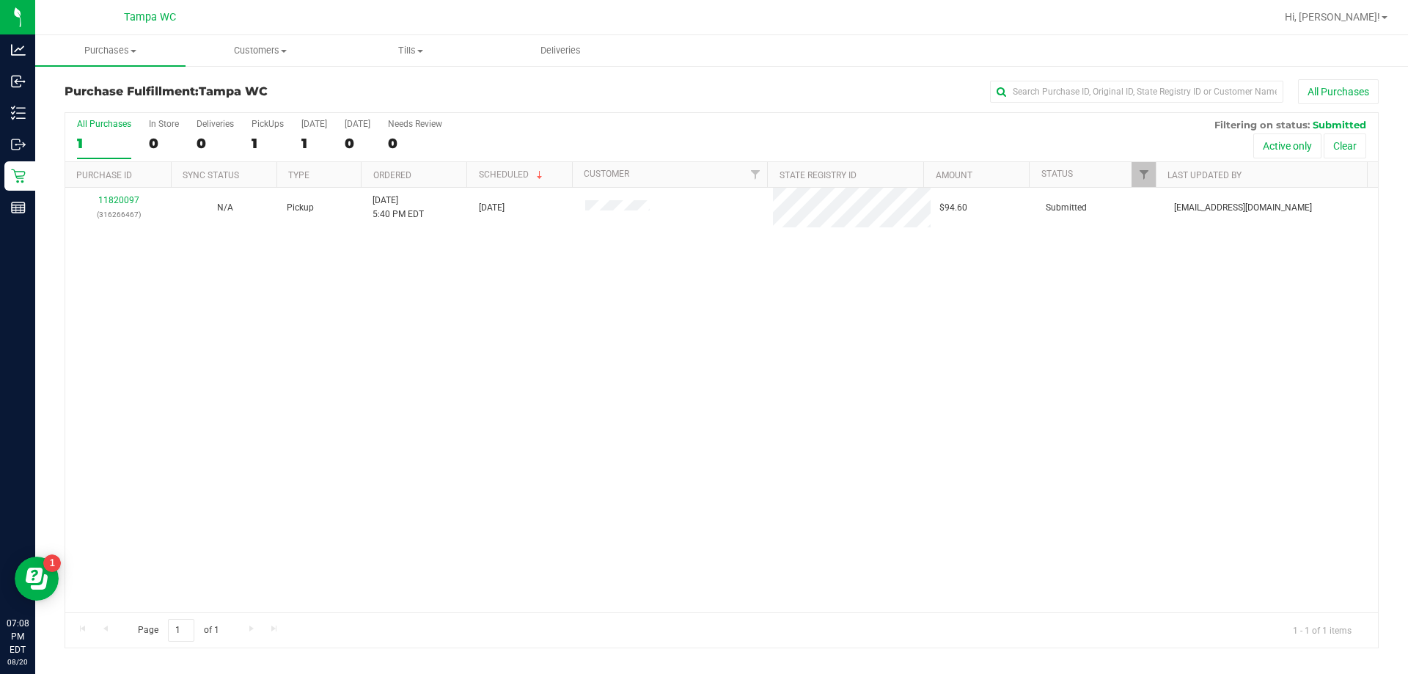
drag, startPoint x: 403, startPoint y: 458, endPoint x: 122, endPoint y: 263, distance: 343.1
click at [381, 458] on div "11820097 (316266467) N/A Pickup [DATE] 5:40 PM EDT 8/20/2025 $94.60 Submitted […" at bounding box center [721, 400] width 1313 height 425
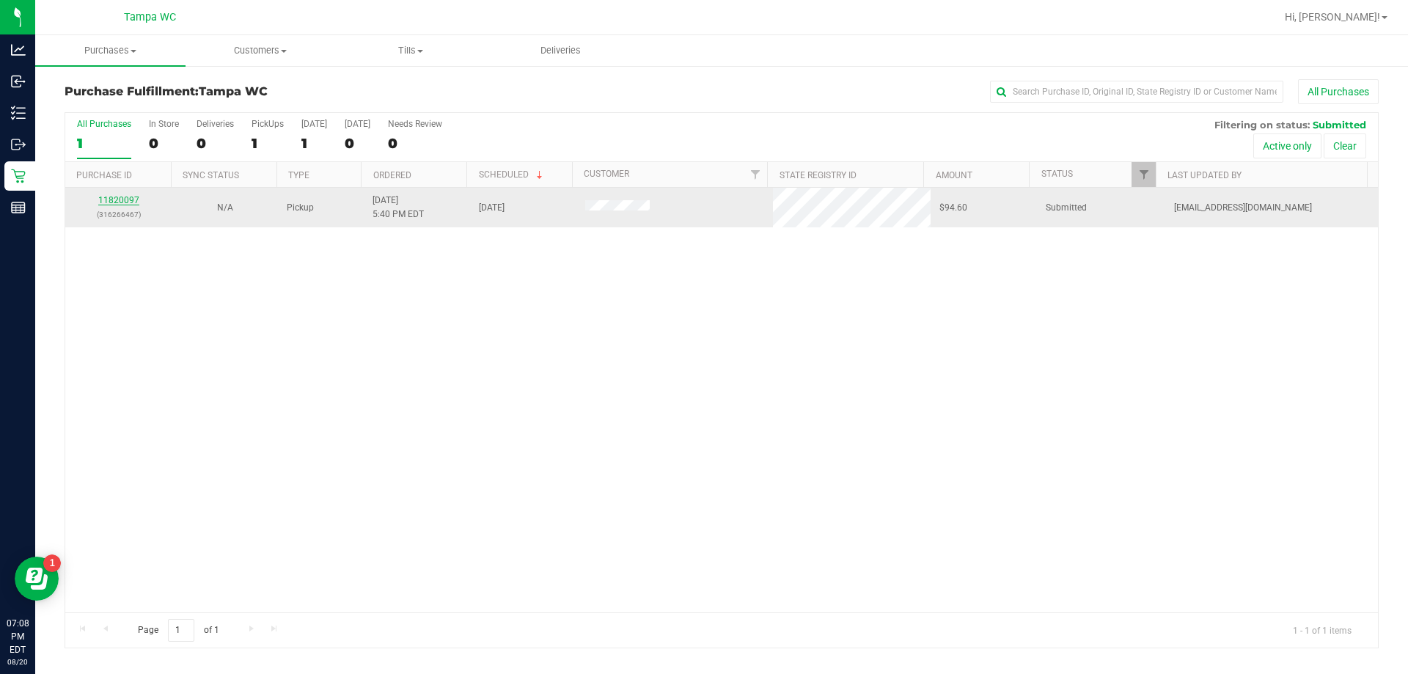
click at [110, 196] on link "11820097" at bounding box center [118, 200] width 41 height 10
